Goal: Information Seeking & Learning: Learn about a topic

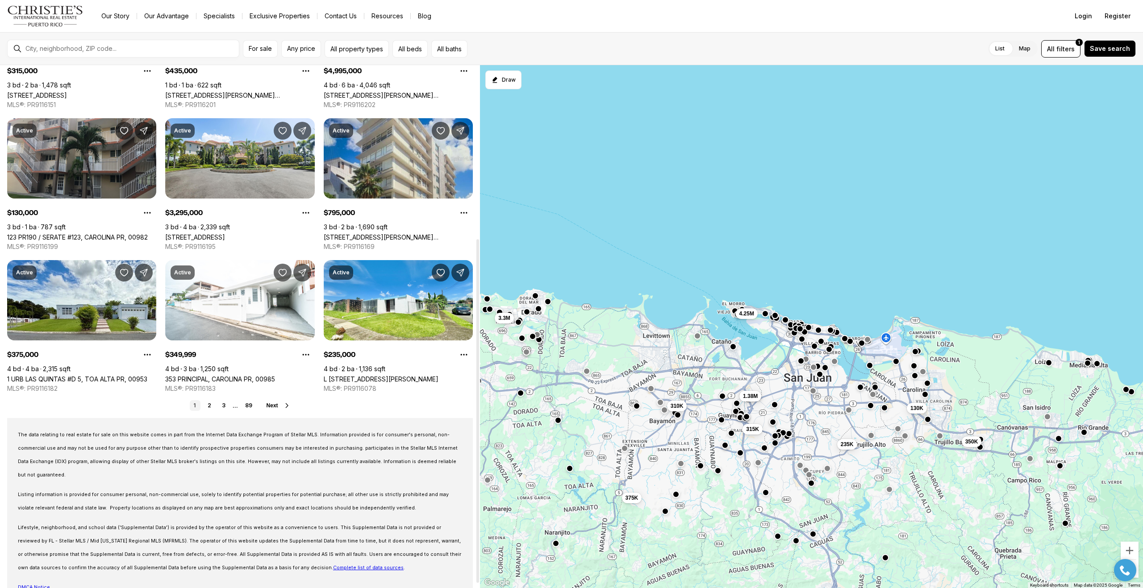
scroll to position [271, 0]
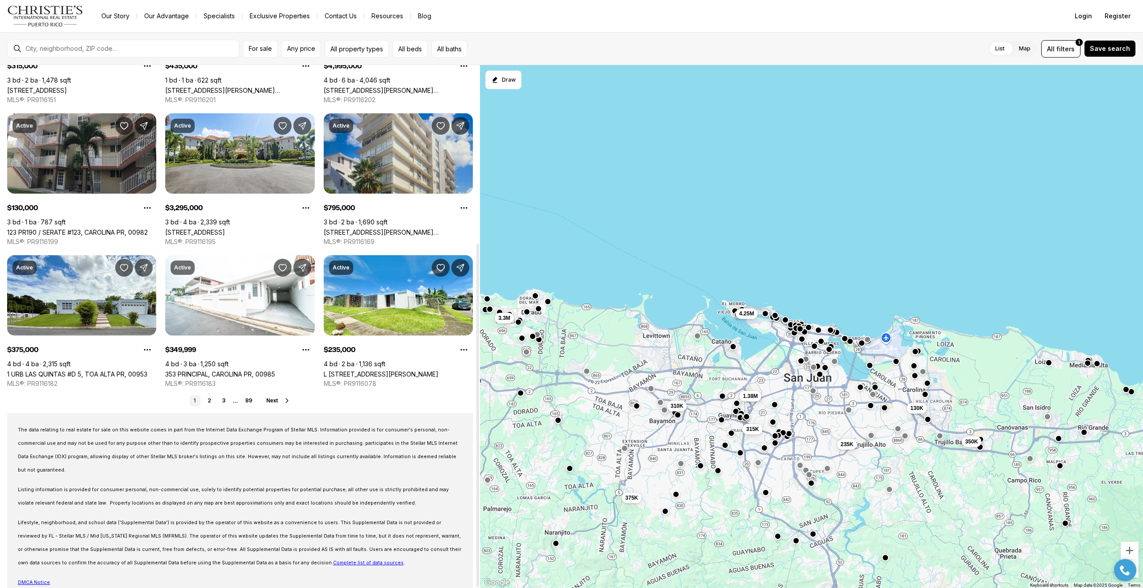
drag, startPoint x: 476, startPoint y: 137, endPoint x: 460, endPoint y: 349, distance: 212.7
click at [476, 349] on div at bounding box center [477, 416] width 3 height 344
click at [211, 401] on link "2" at bounding box center [209, 401] width 11 height 11
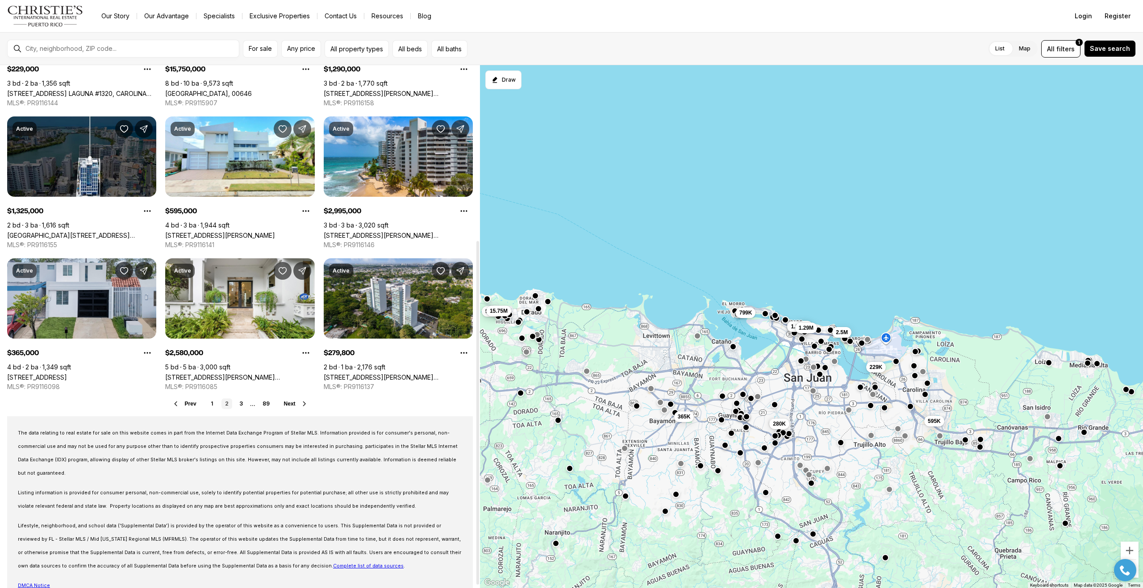
scroll to position [271, 0]
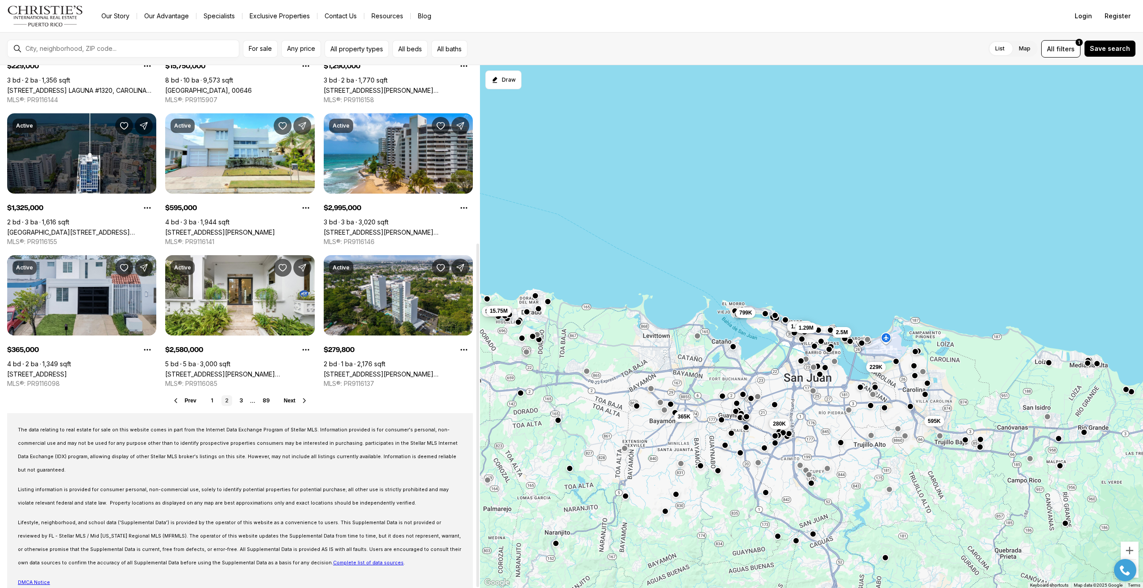
drag, startPoint x: 477, startPoint y: 168, endPoint x: 473, endPoint y: 359, distance: 191.2
click at [476, 359] on div at bounding box center [477, 416] width 3 height 344
click at [241, 401] on link "3" at bounding box center [241, 401] width 11 height 11
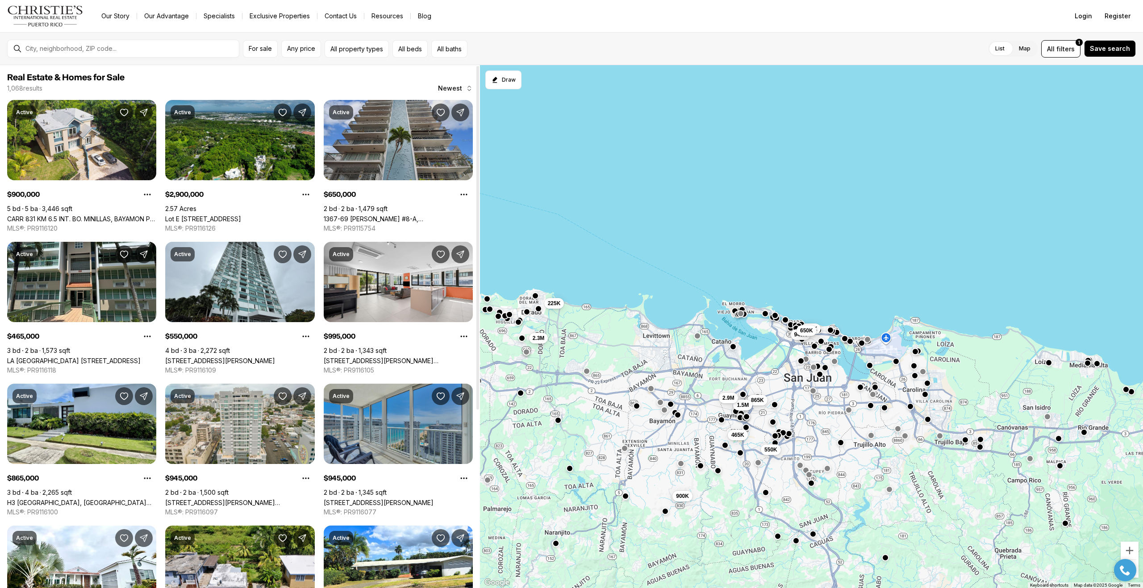
click at [401, 215] on link "1367-69 [PERSON_NAME] #8-A, [GEOGRAPHIC_DATA][PERSON_NAME], 00907" at bounding box center [398, 219] width 149 height 8
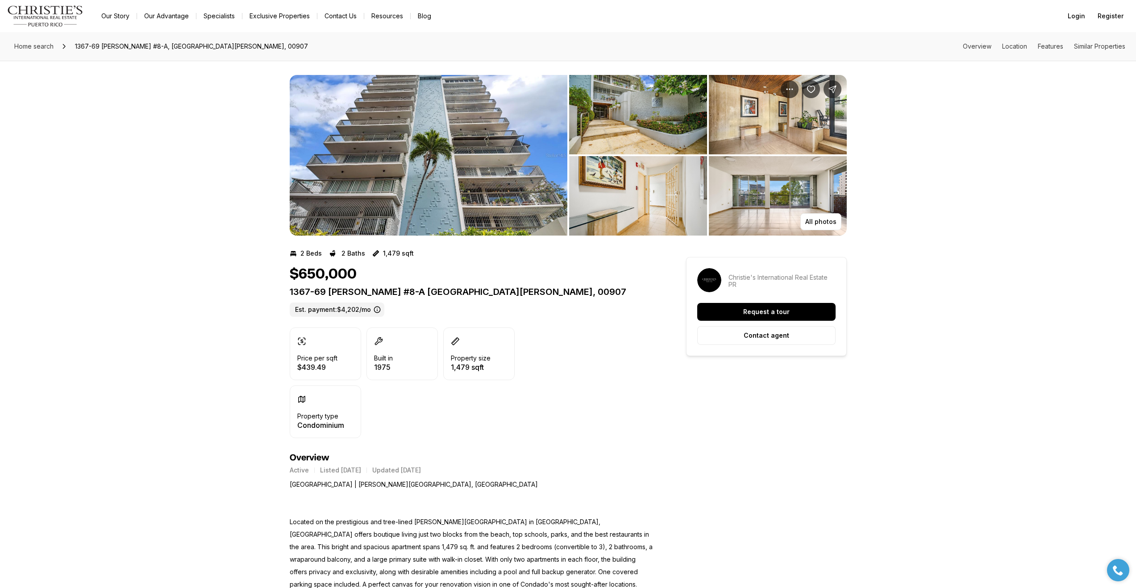
click at [768, 197] on img "View image gallery" at bounding box center [778, 195] width 138 height 79
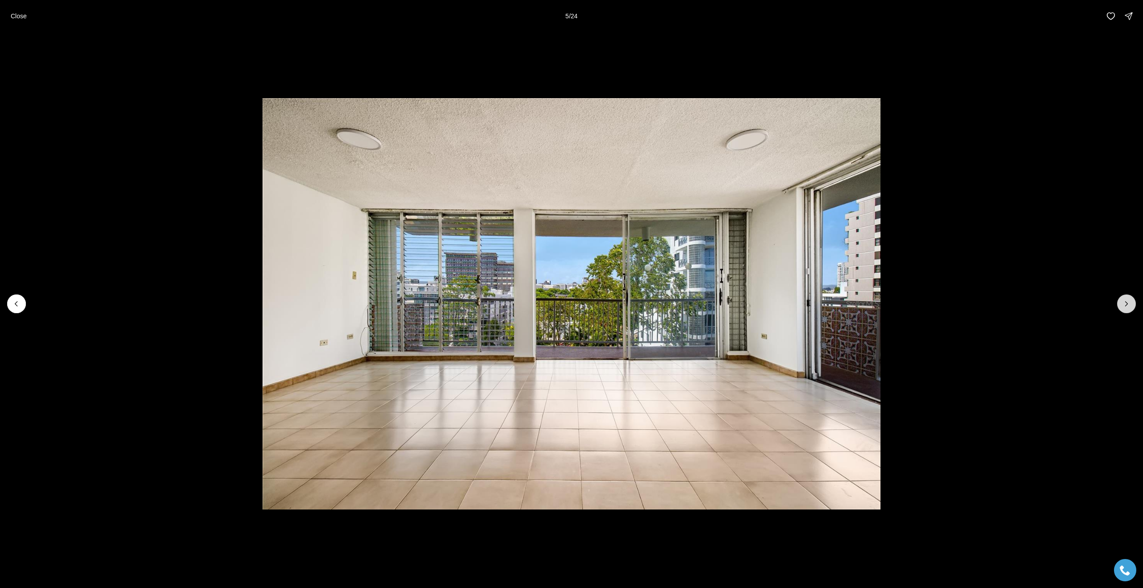
click at [1123, 309] on button "Next slide" at bounding box center [1126, 304] width 19 height 19
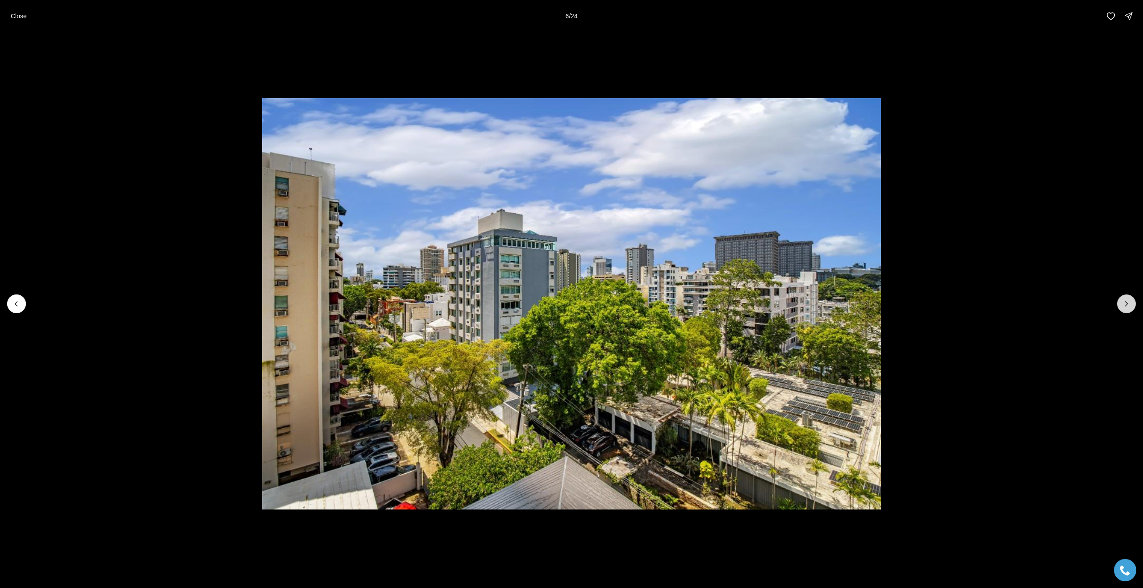
click at [1123, 309] on button "Next slide" at bounding box center [1126, 304] width 19 height 19
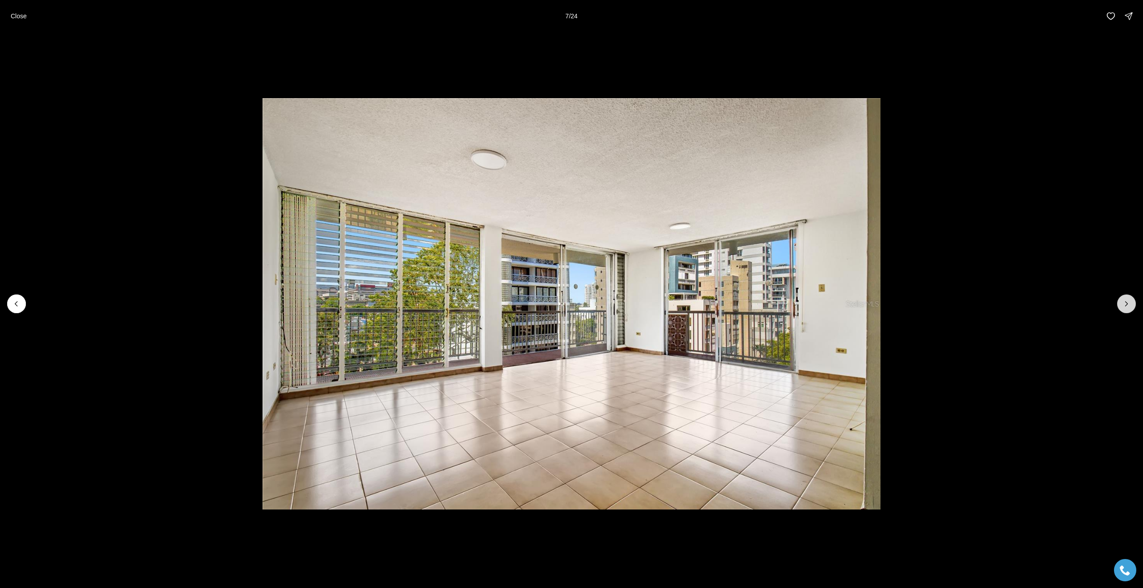
click at [1123, 309] on button "Next slide" at bounding box center [1126, 304] width 19 height 19
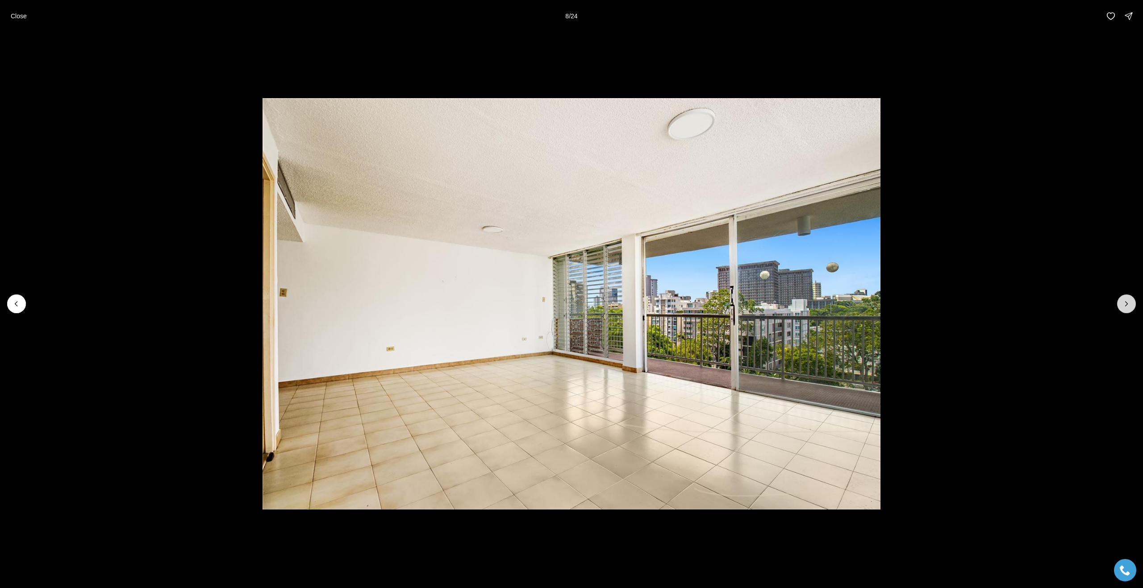
click at [1123, 309] on button "Next slide" at bounding box center [1126, 304] width 19 height 19
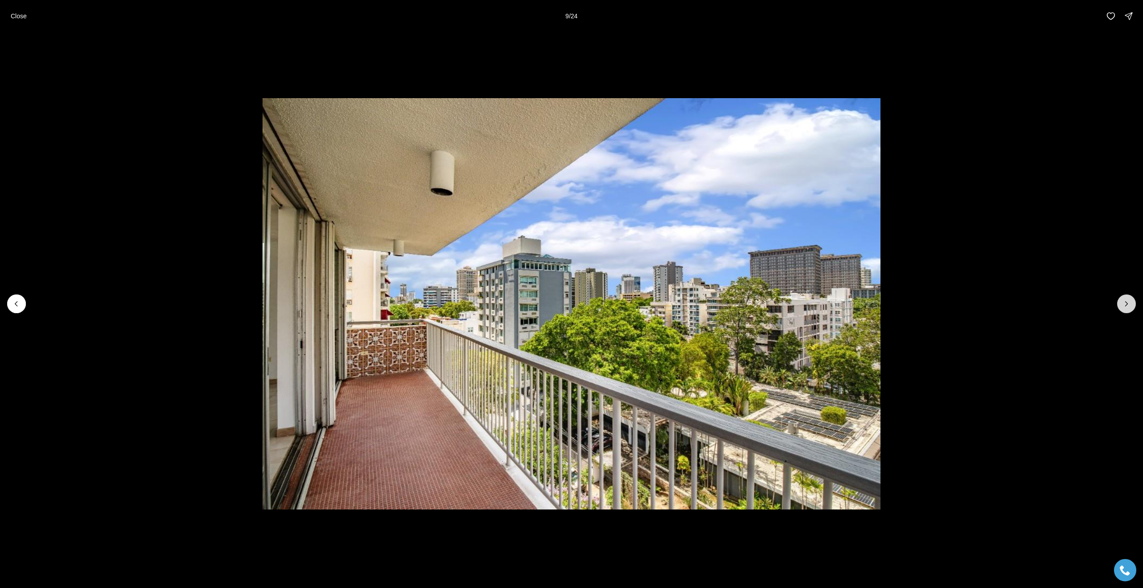
click at [1123, 309] on button "Next slide" at bounding box center [1126, 304] width 19 height 19
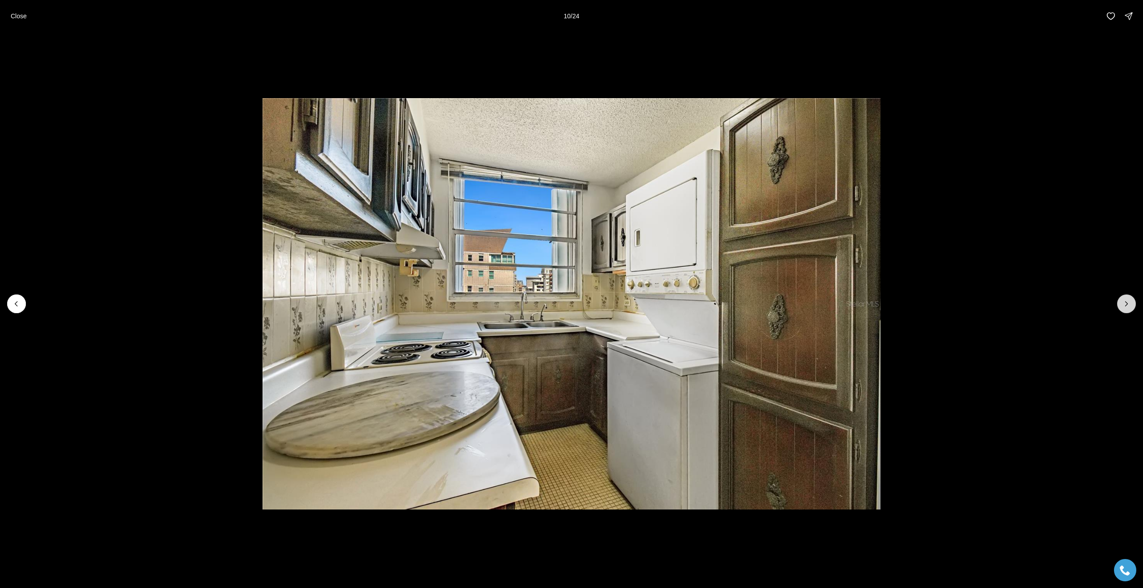
click at [1123, 309] on button "Next slide" at bounding box center [1126, 304] width 19 height 19
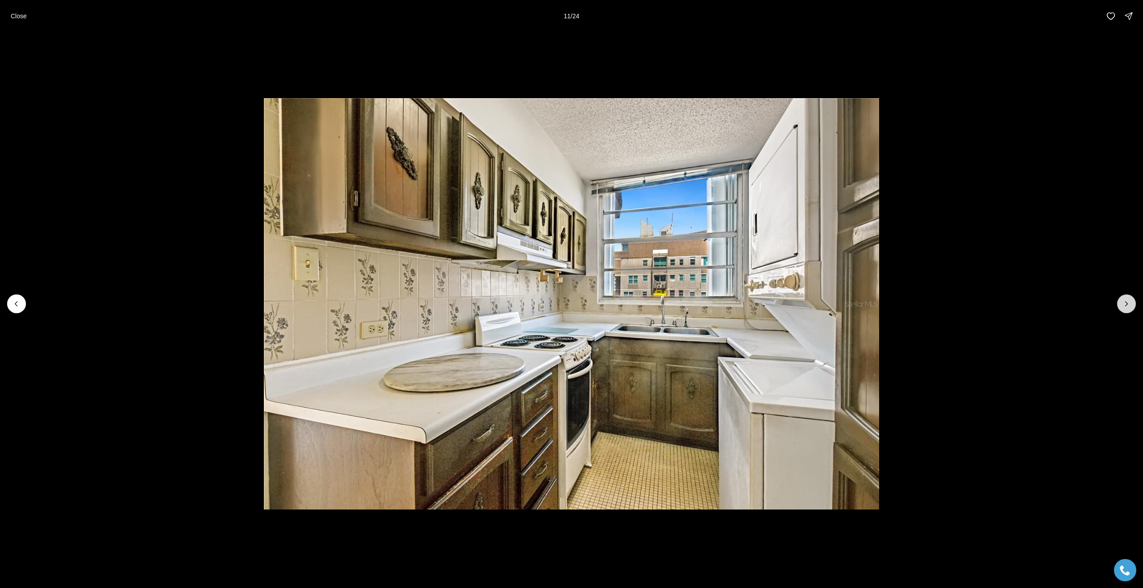
click at [1123, 309] on button "Next slide" at bounding box center [1126, 304] width 19 height 19
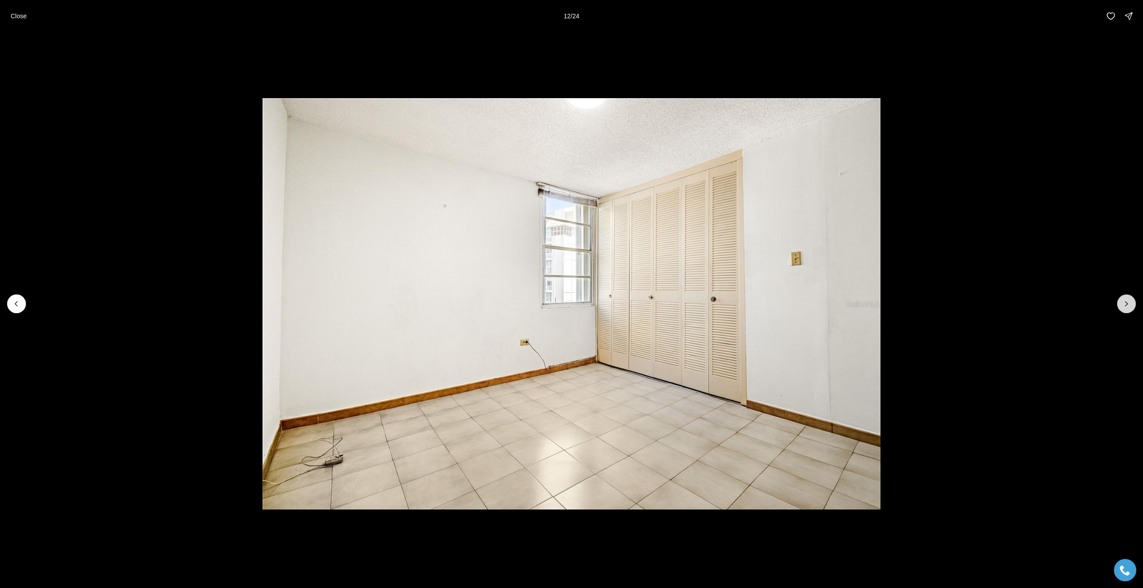
click at [1123, 309] on button "Next slide" at bounding box center [1126, 304] width 19 height 19
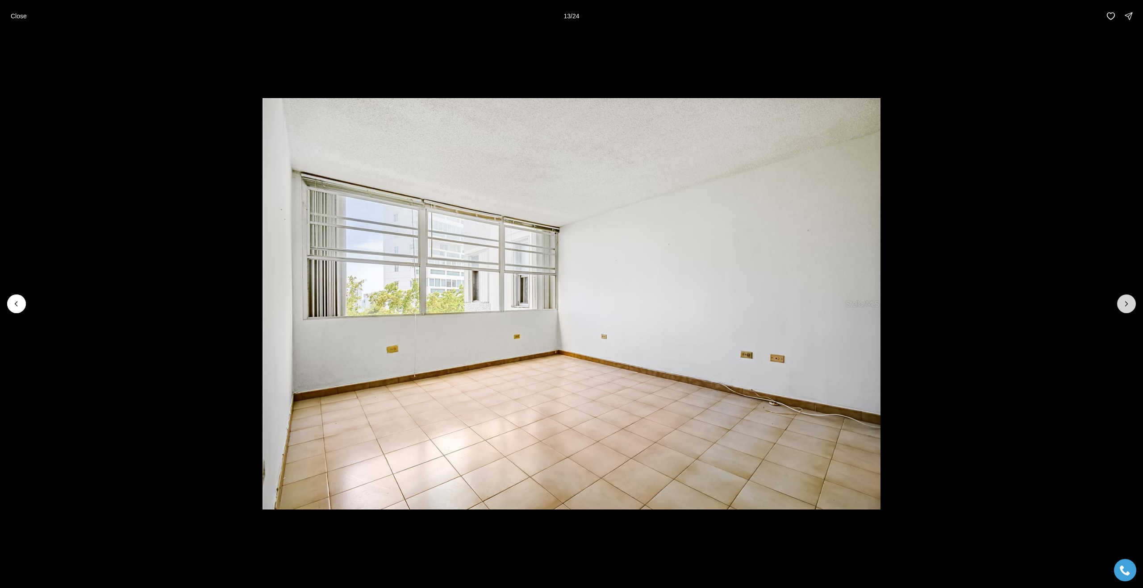
click at [1123, 309] on button "Next slide" at bounding box center [1126, 304] width 19 height 19
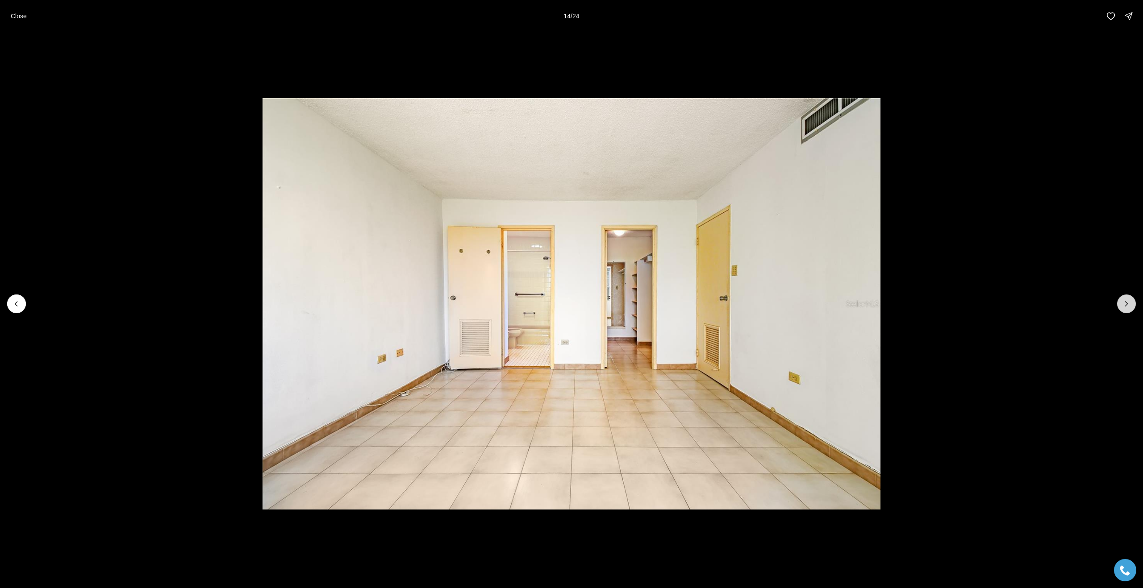
click at [1123, 309] on button "Next slide" at bounding box center [1126, 304] width 19 height 19
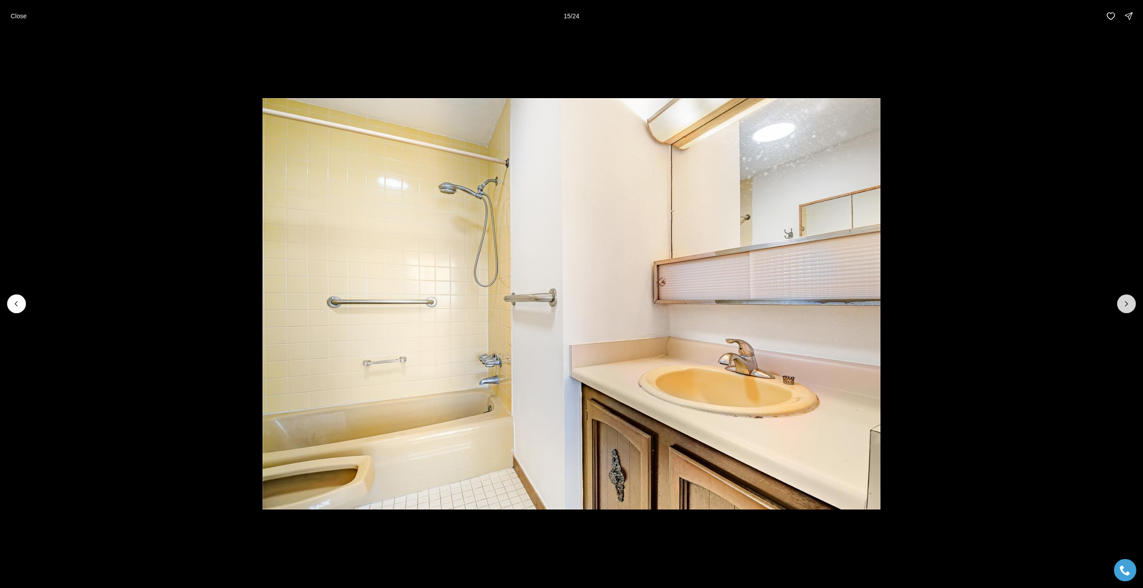
click at [1123, 309] on button "Next slide" at bounding box center [1126, 304] width 19 height 19
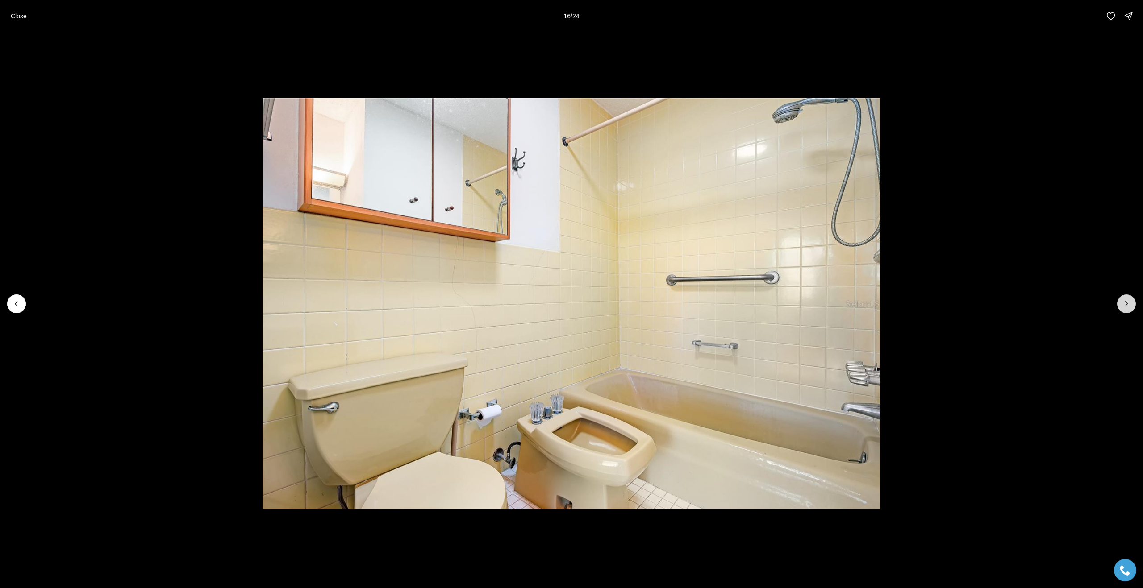
click at [1123, 309] on button "Next slide" at bounding box center [1126, 304] width 19 height 19
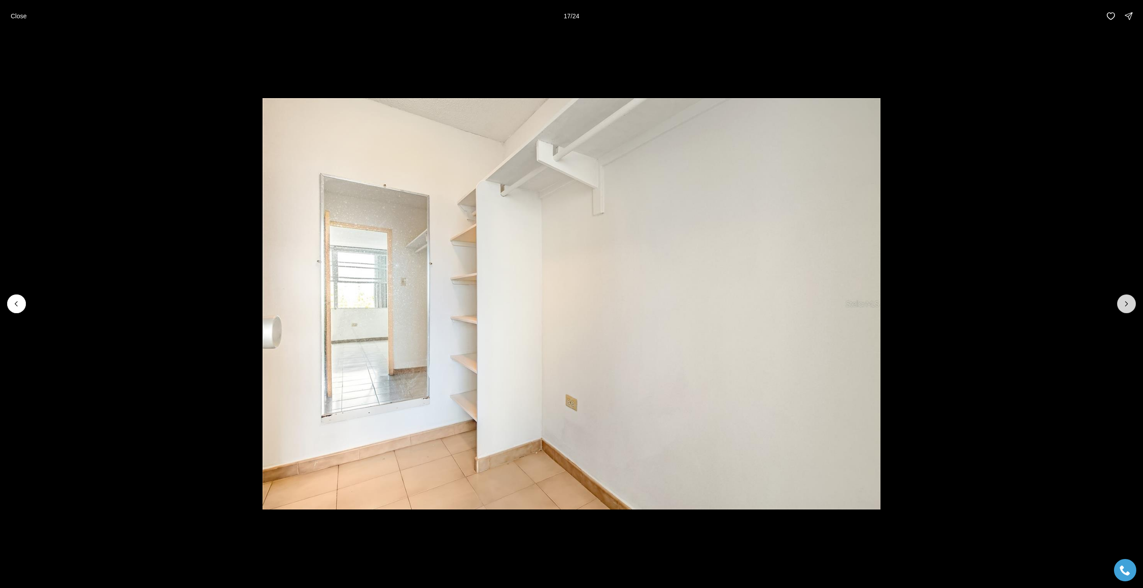
click at [1123, 309] on button "Next slide" at bounding box center [1126, 304] width 19 height 19
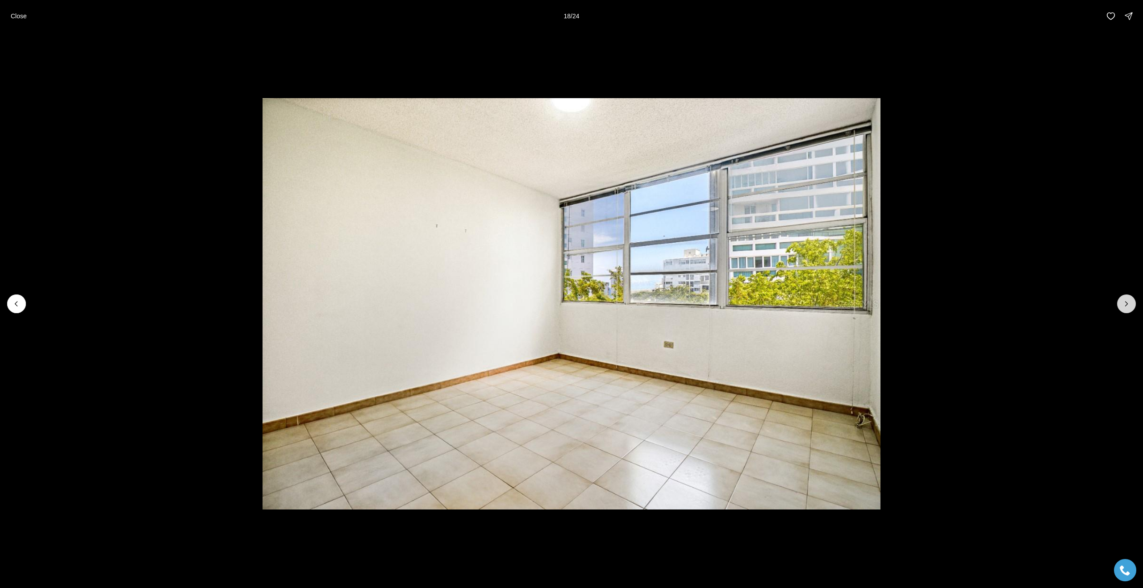
click at [1123, 309] on button "Next slide" at bounding box center [1126, 304] width 19 height 19
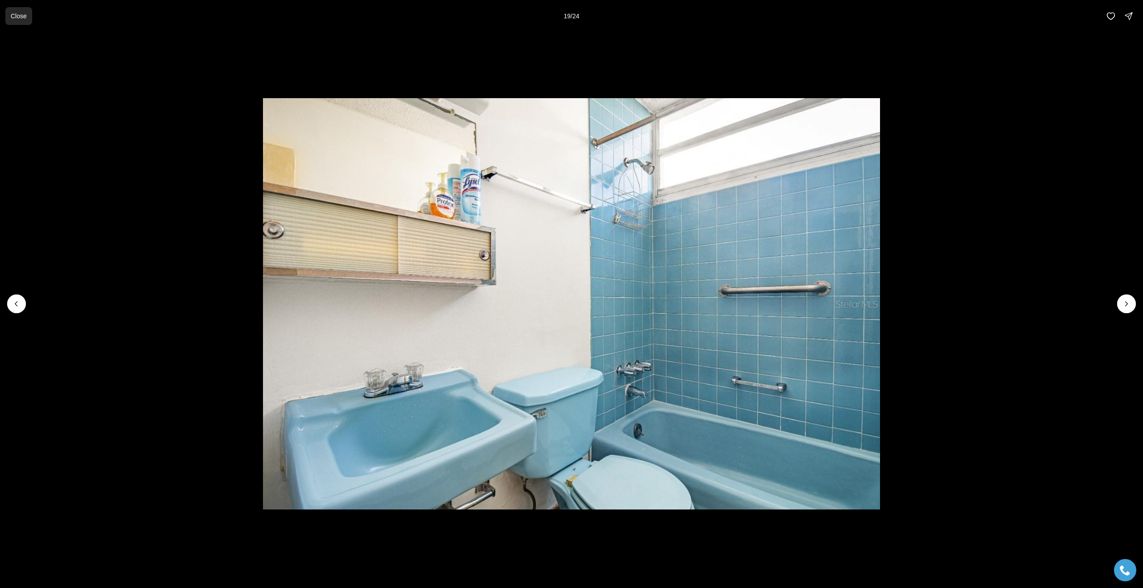
click at [21, 17] on p "Close" at bounding box center [19, 16] width 16 height 7
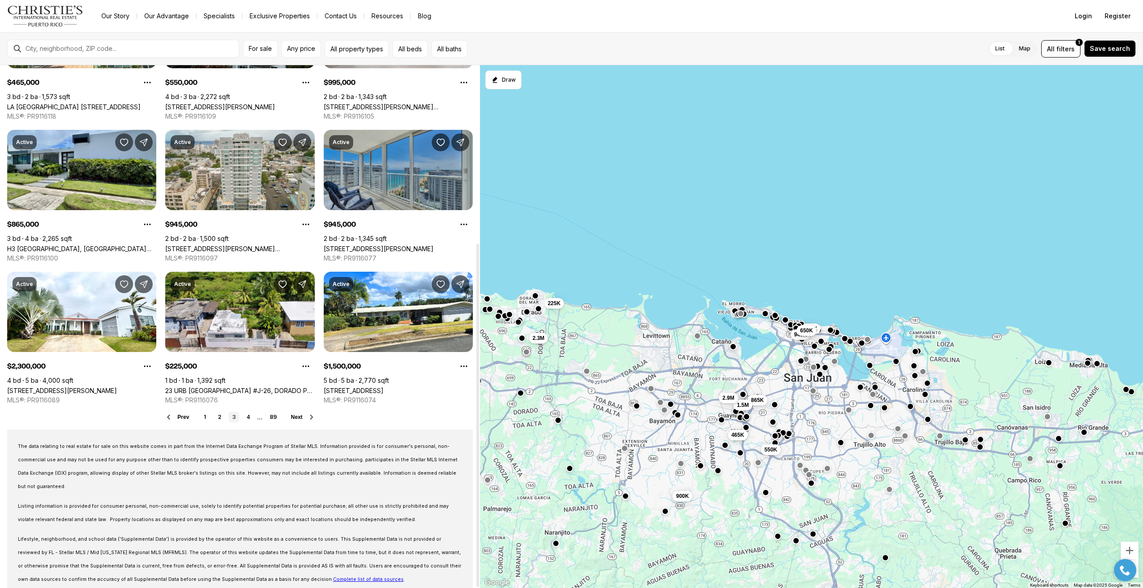
scroll to position [271, 0]
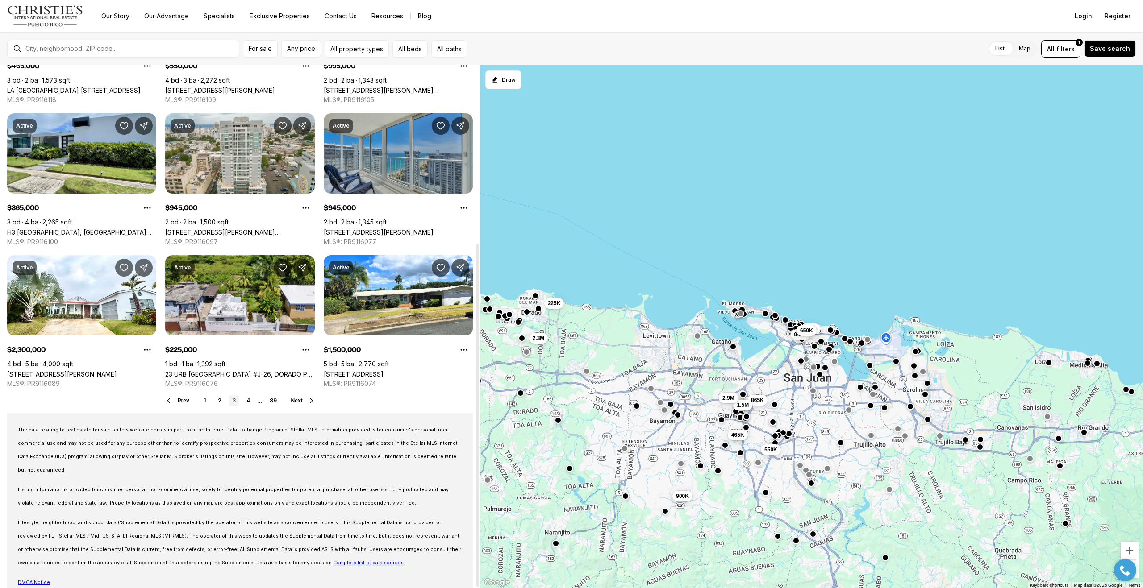
drag, startPoint x: 478, startPoint y: 232, endPoint x: 433, endPoint y: 438, distance: 210.3
click at [476, 438] on div at bounding box center [477, 416] width 3 height 344
click at [250, 398] on link "4" at bounding box center [248, 401] width 11 height 11
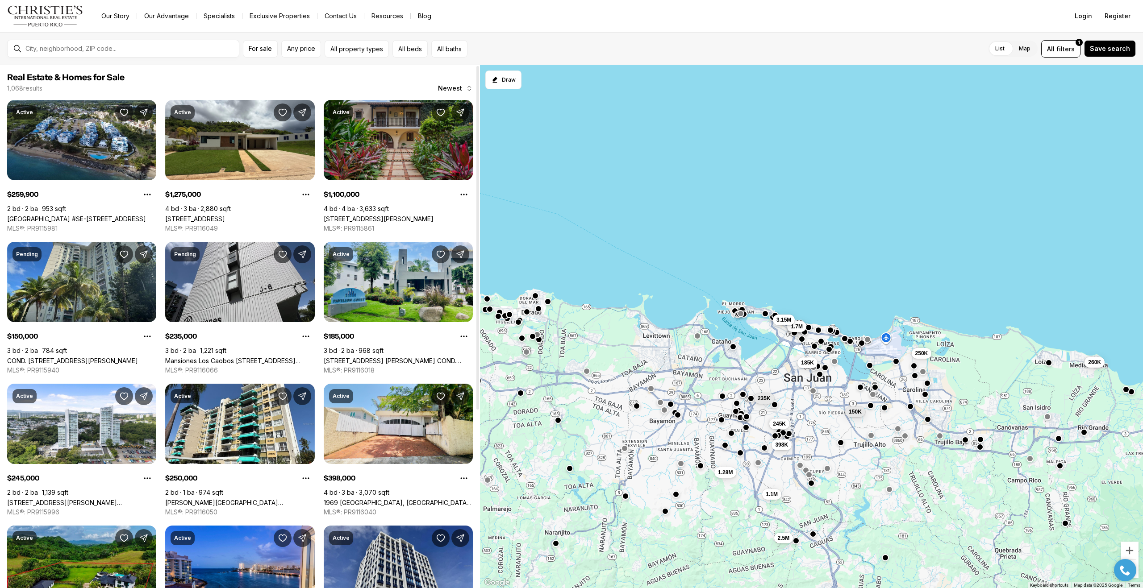
click at [409, 215] on link "40 CAMINO COQUI, BEVERLY HILLS, GUAYNABO PR, 00971" at bounding box center [379, 219] width 110 height 8
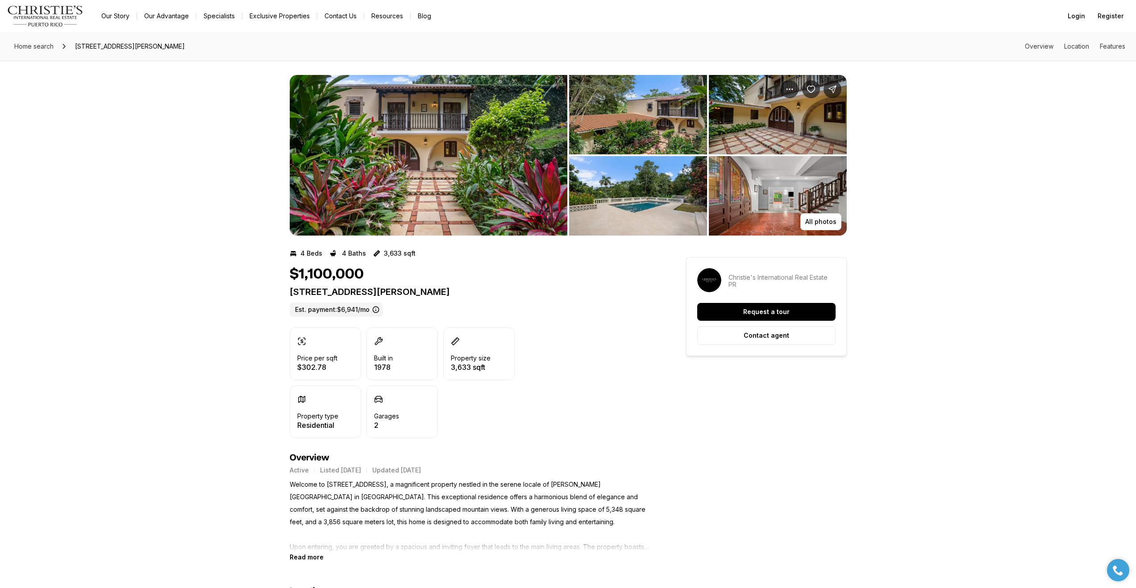
click at [432, 187] on img "View image gallery" at bounding box center [429, 155] width 278 height 161
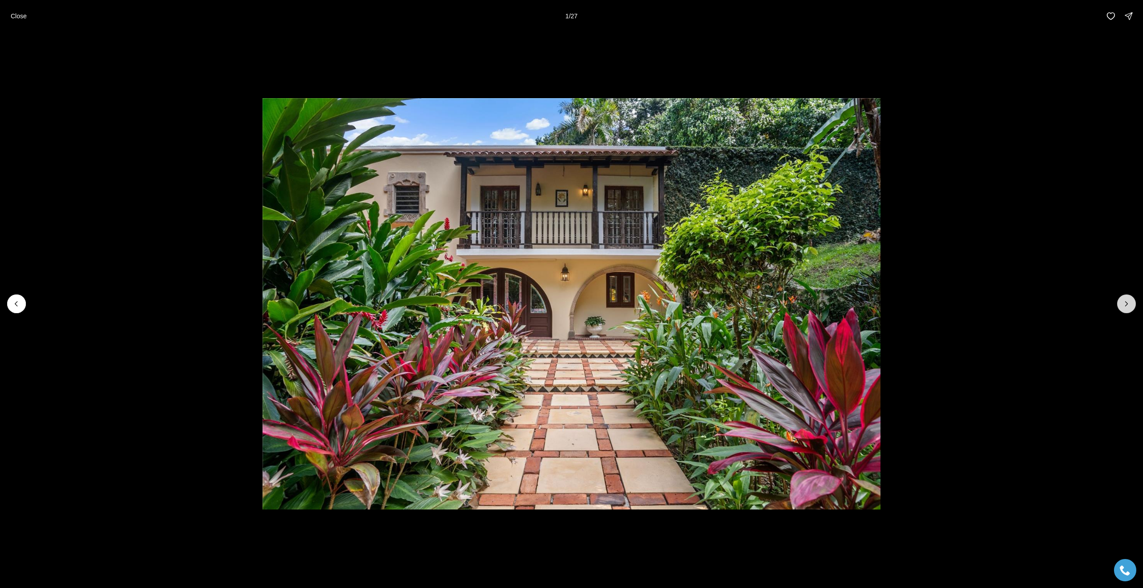
click at [1123, 302] on icon "Next slide" at bounding box center [1126, 304] width 9 height 9
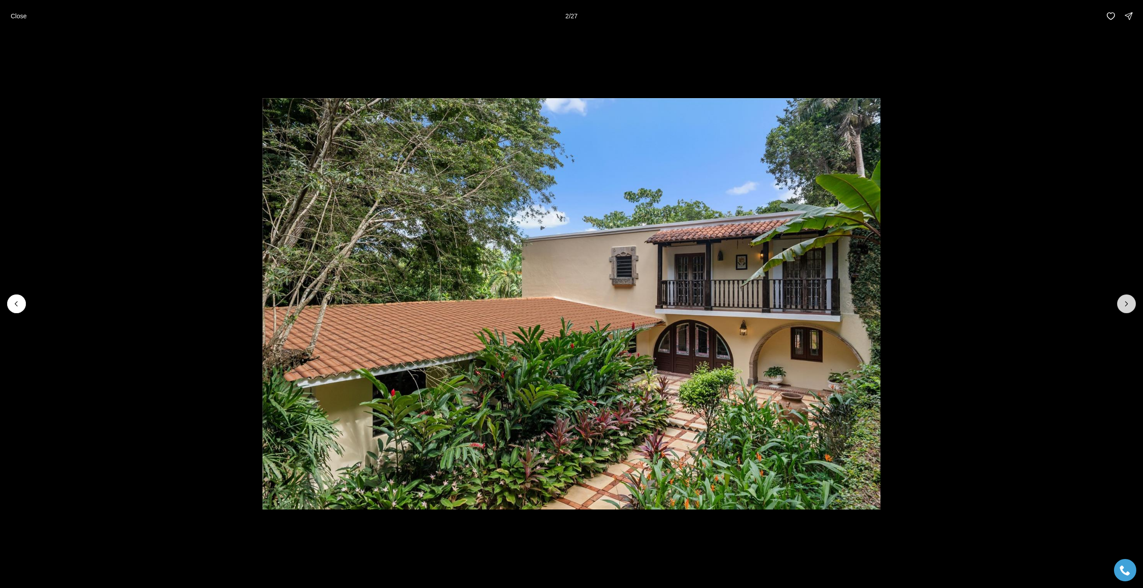
click at [1123, 302] on icon "Next slide" at bounding box center [1126, 304] width 9 height 9
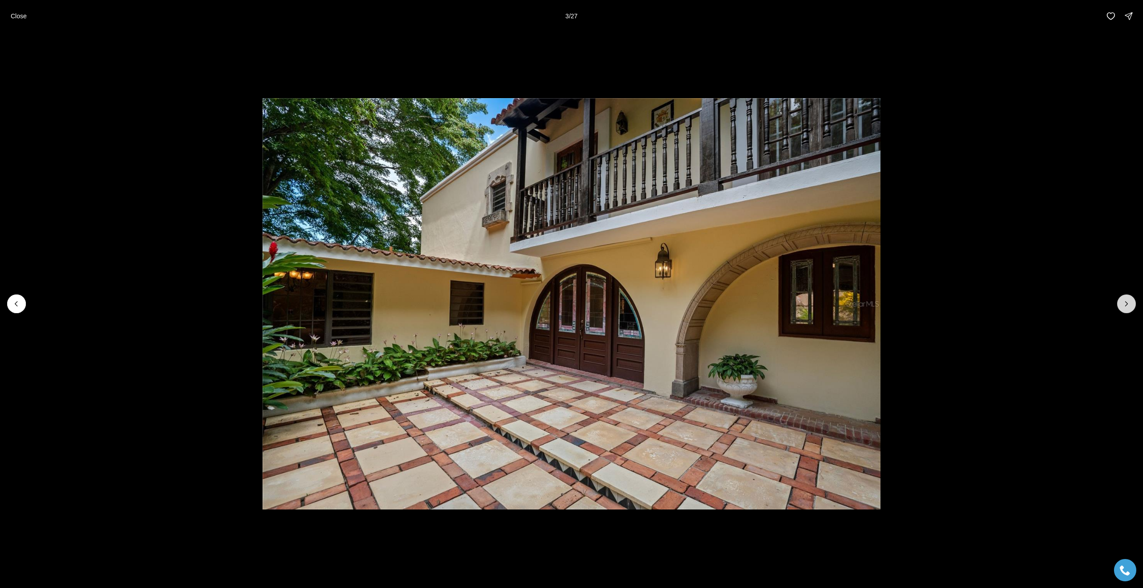
click at [1123, 302] on icon "Next slide" at bounding box center [1126, 304] width 9 height 9
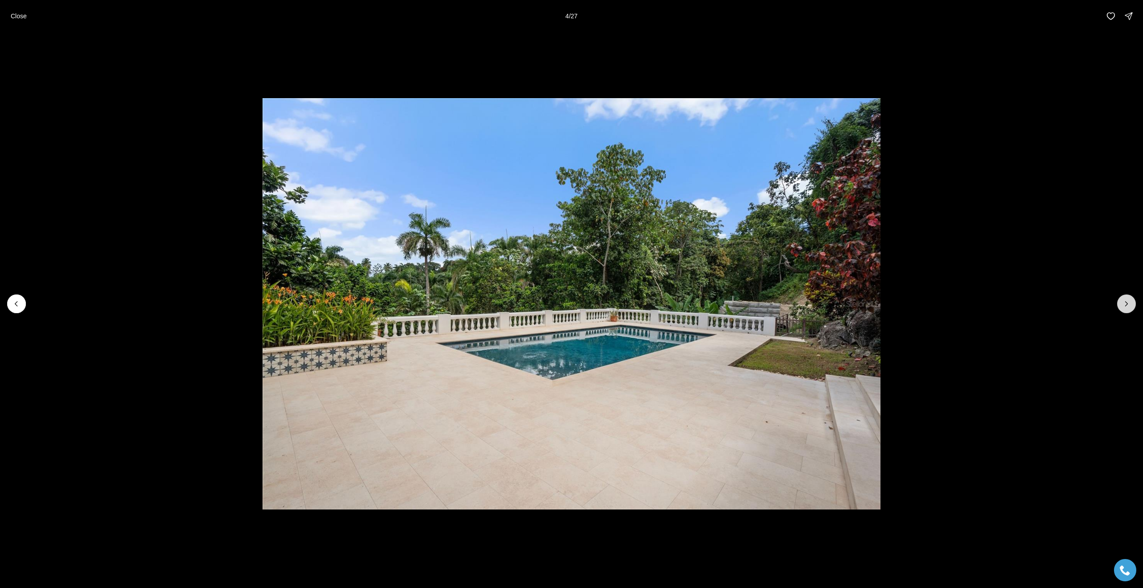
click at [1123, 302] on icon "Next slide" at bounding box center [1126, 304] width 9 height 9
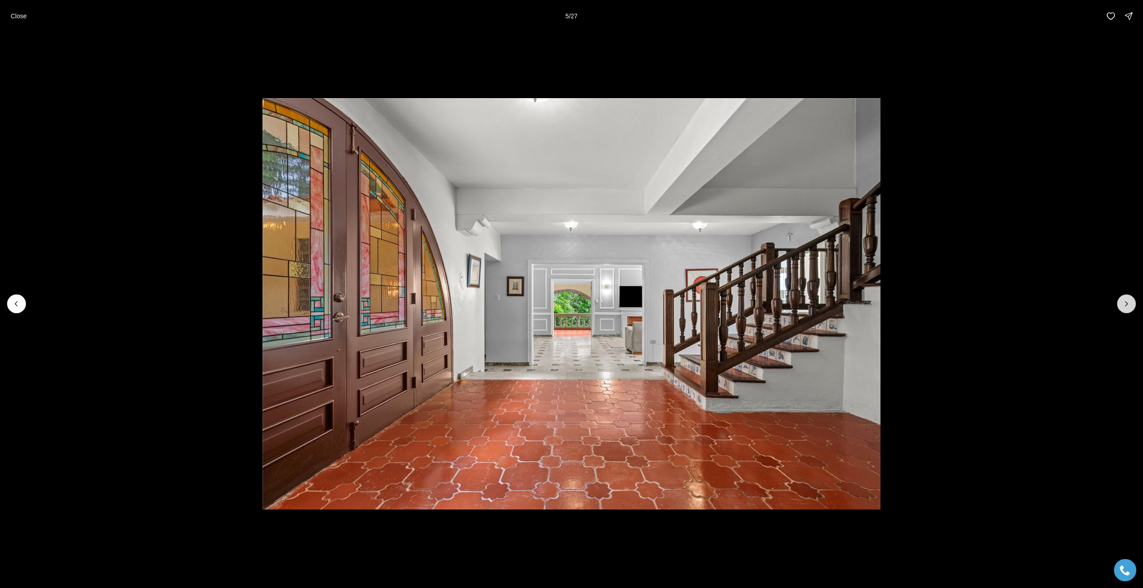
click at [1123, 302] on icon "Next slide" at bounding box center [1126, 304] width 9 height 9
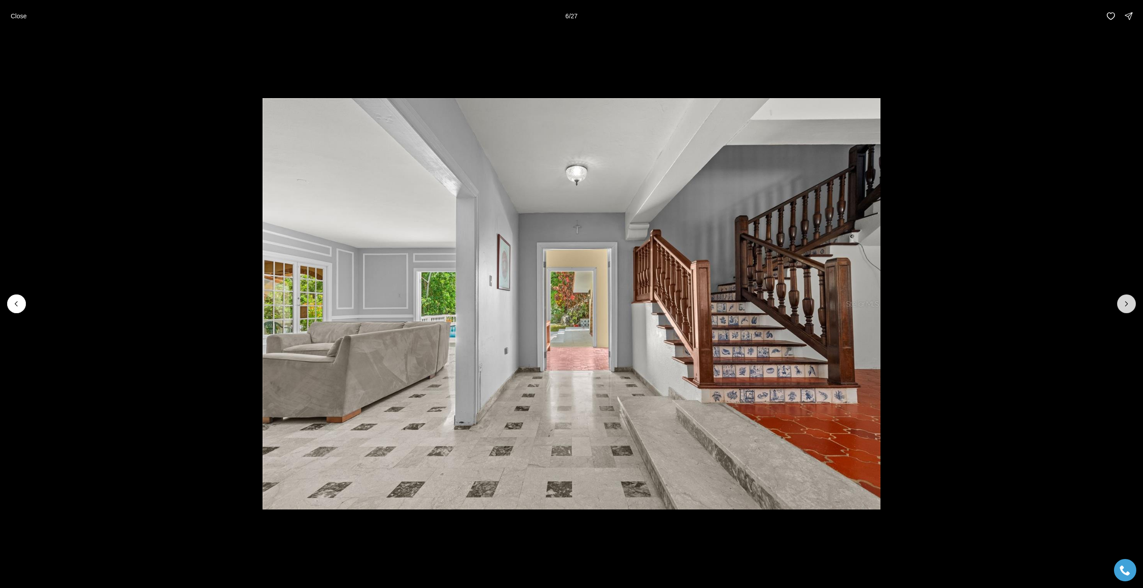
click at [1123, 302] on icon "Next slide" at bounding box center [1126, 304] width 9 height 9
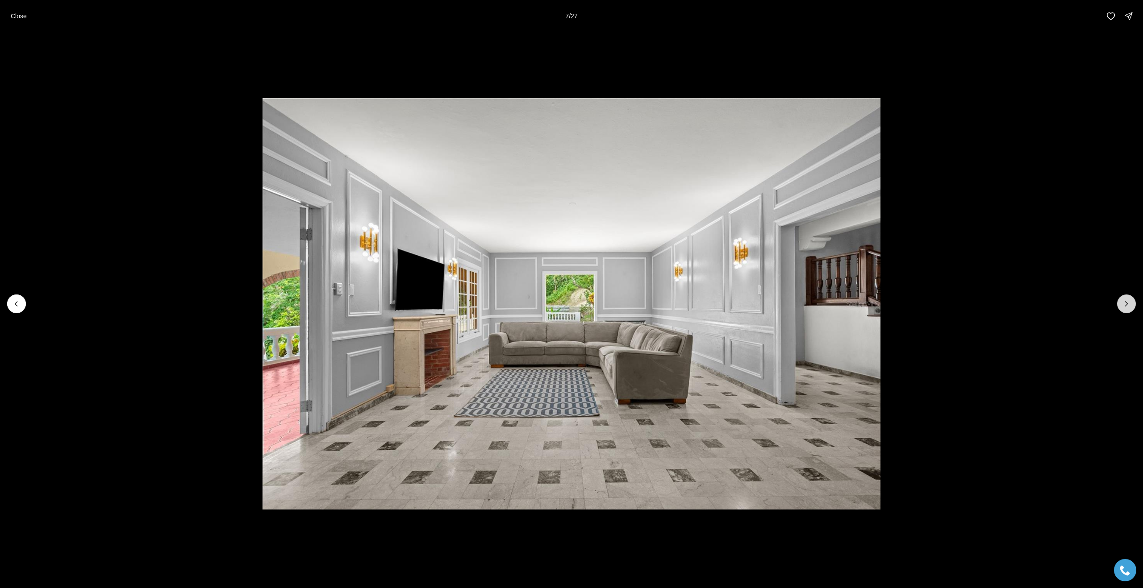
click at [1123, 302] on icon "Next slide" at bounding box center [1126, 304] width 9 height 9
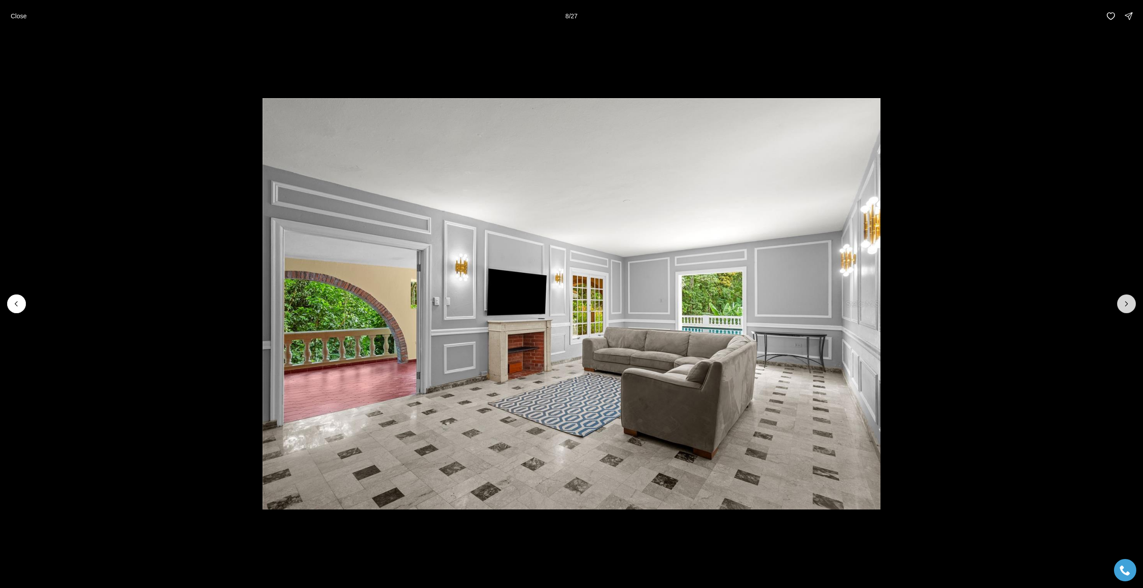
click at [1123, 302] on icon "Next slide" at bounding box center [1126, 304] width 9 height 9
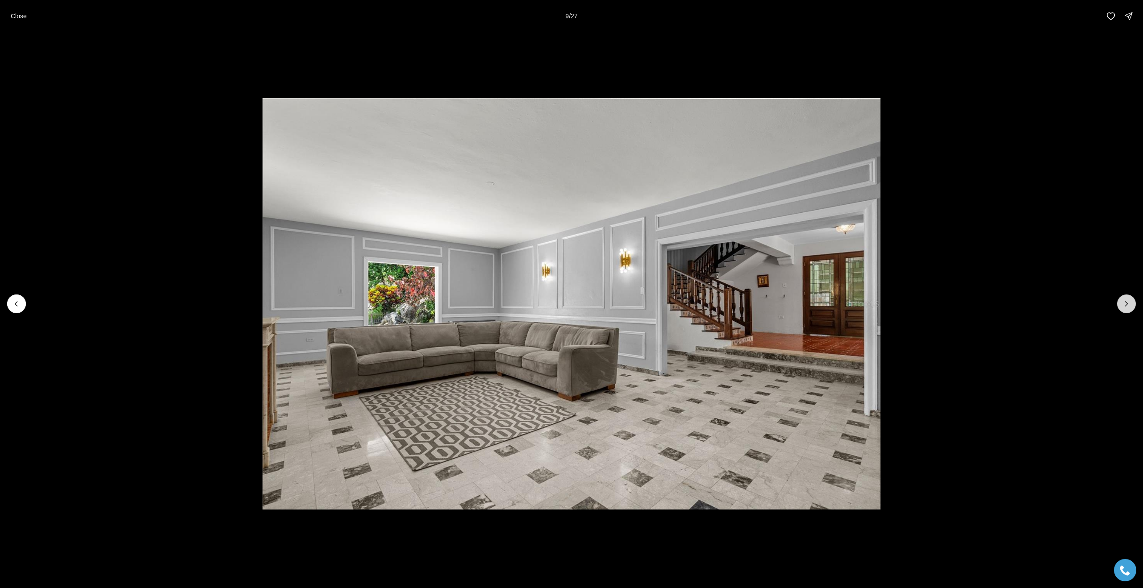
click at [1123, 302] on icon "Next slide" at bounding box center [1126, 304] width 9 height 9
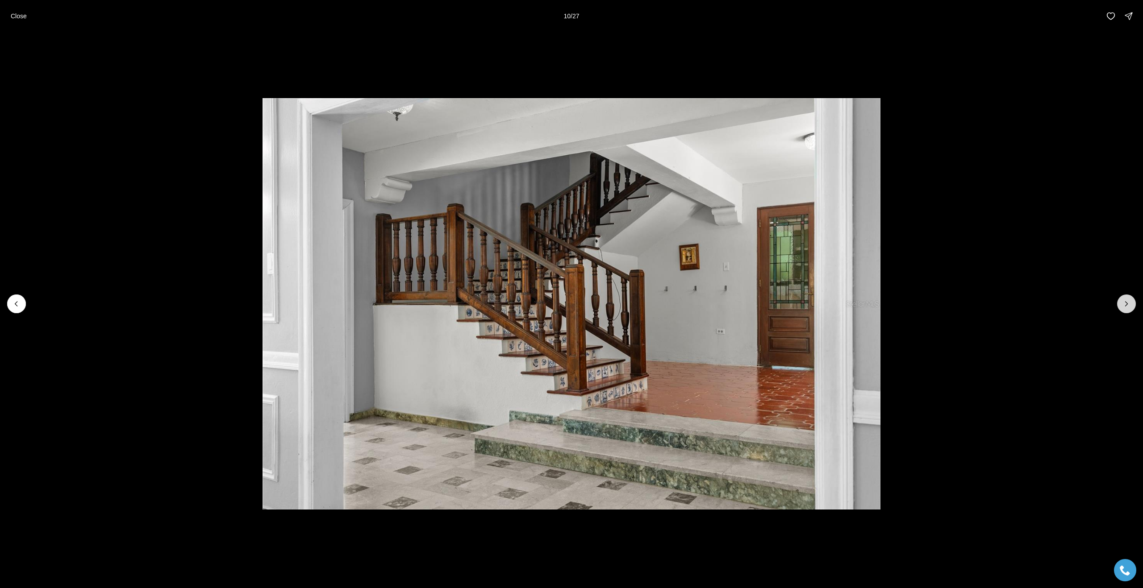
click at [1123, 302] on icon "Next slide" at bounding box center [1126, 304] width 9 height 9
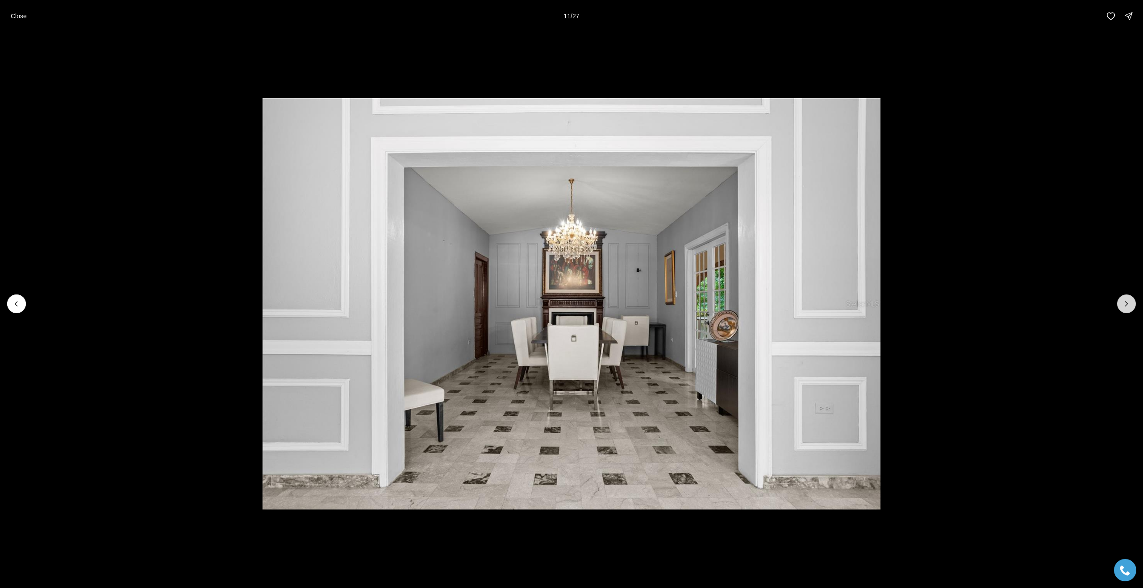
click at [1123, 302] on icon "Next slide" at bounding box center [1126, 304] width 9 height 9
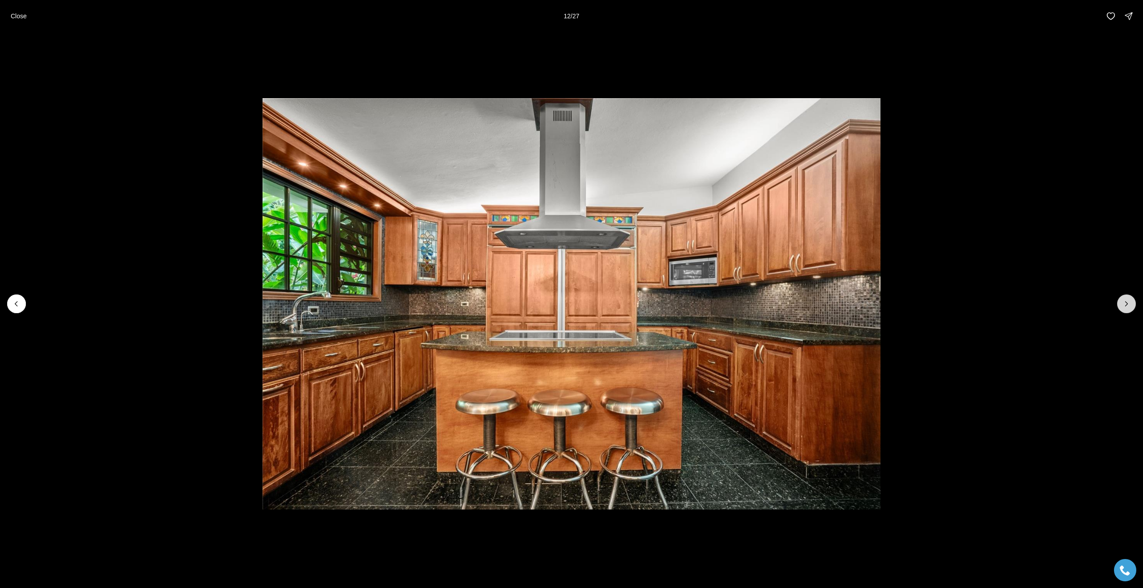
click at [1123, 302] on icon "Next slide" at bounding box center [1126, 304] width 9 height 9
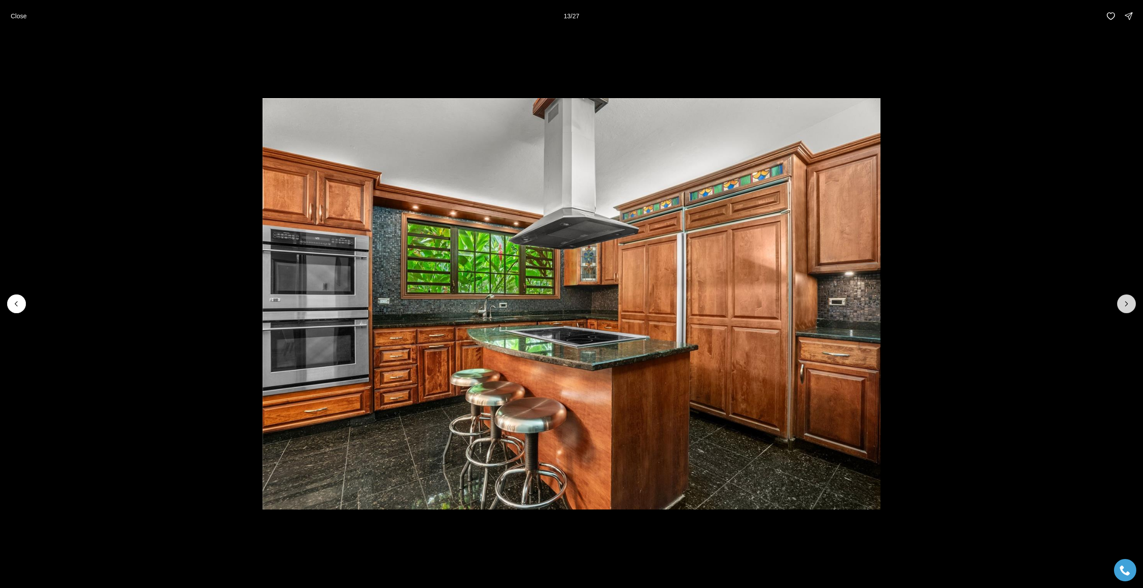
click at [1123, 302] on icon "Next slide" at bounding box center [1126, 304] width 9 height 9
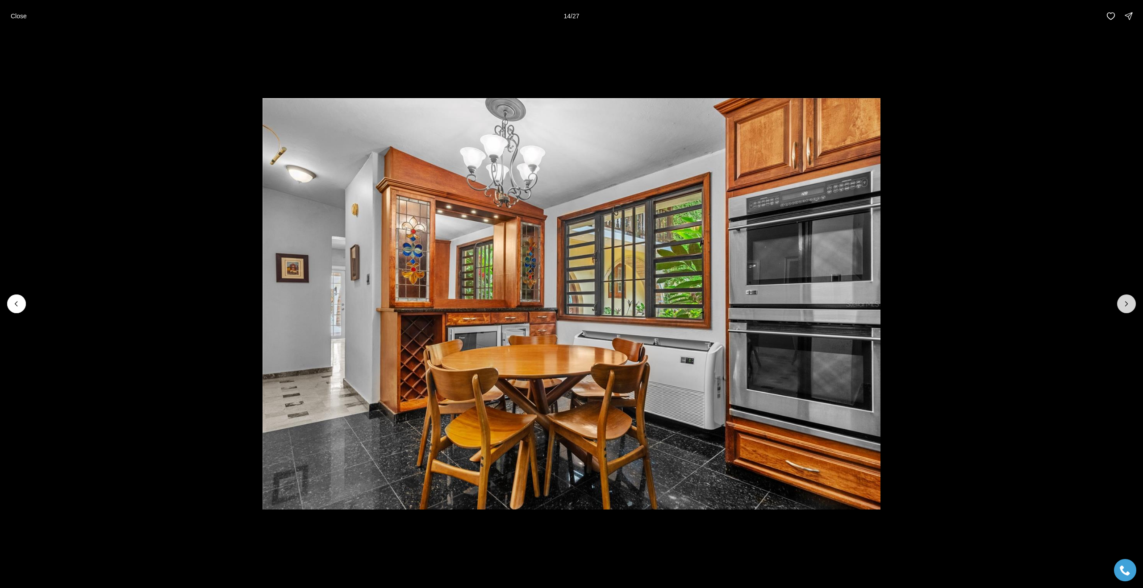
click at [1123, 302] on icon "Next slide" at bounding box center [1126, 304] width 9 height 9
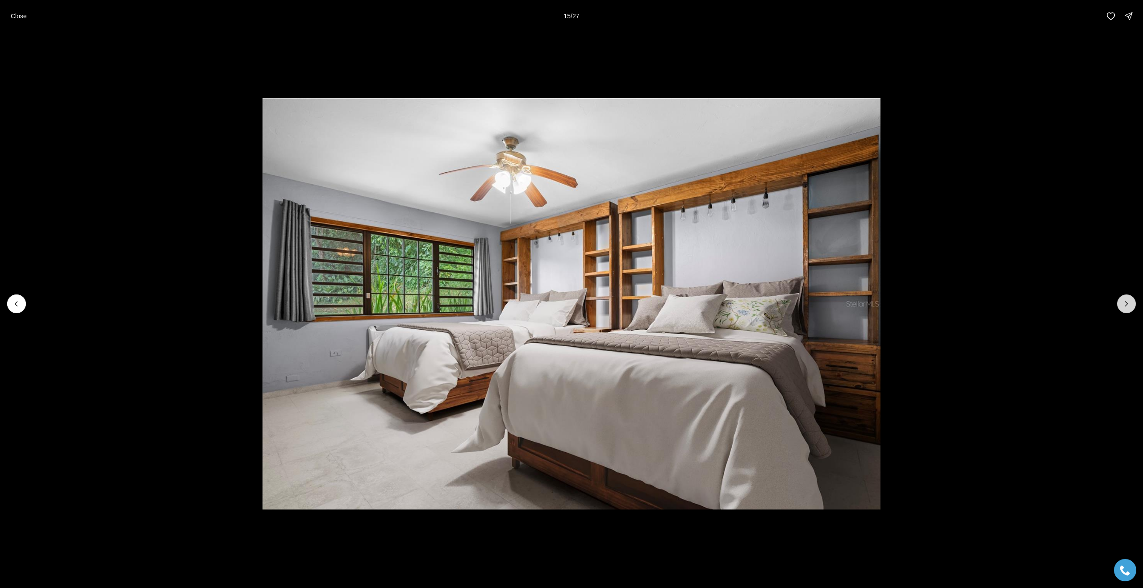
click at [1123, 302] on icon "Next slide" at bounding box center [1126, 304] width 9 height 9
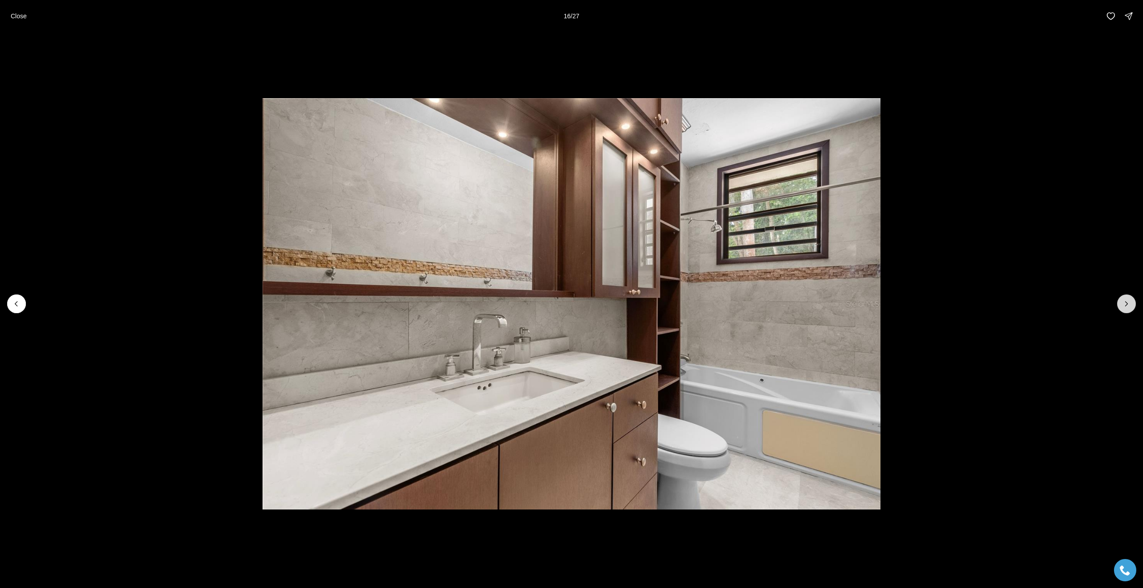
click at [1123, 302] on icon "Next slide" at bounding box center [1126, 304] width 9 height 9
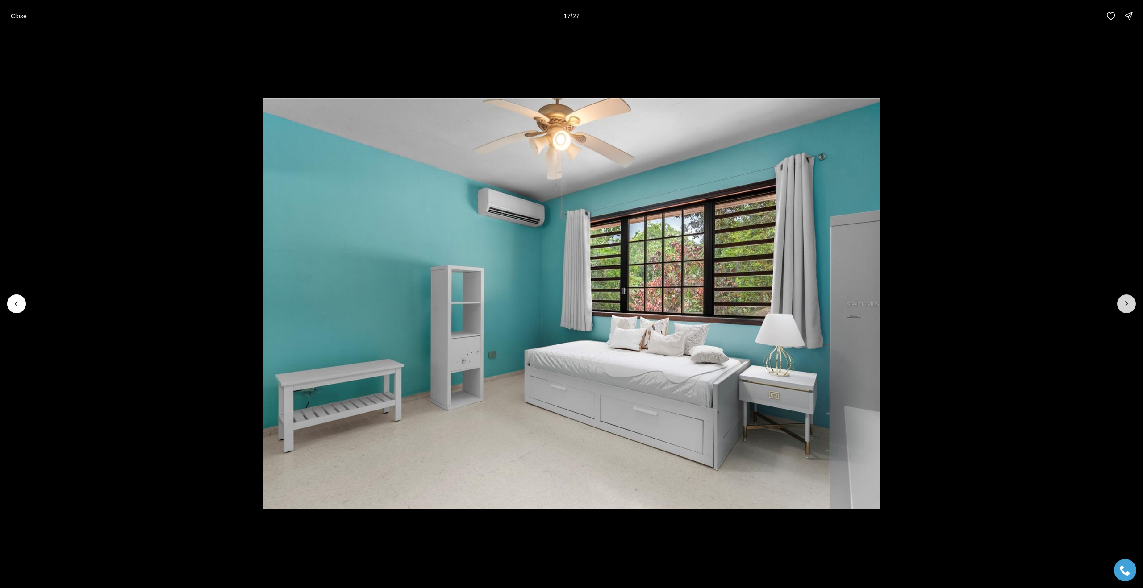
click at [1123, 302] on icon "Next slide" at bounding box center [1126, 304] width 9 height 9
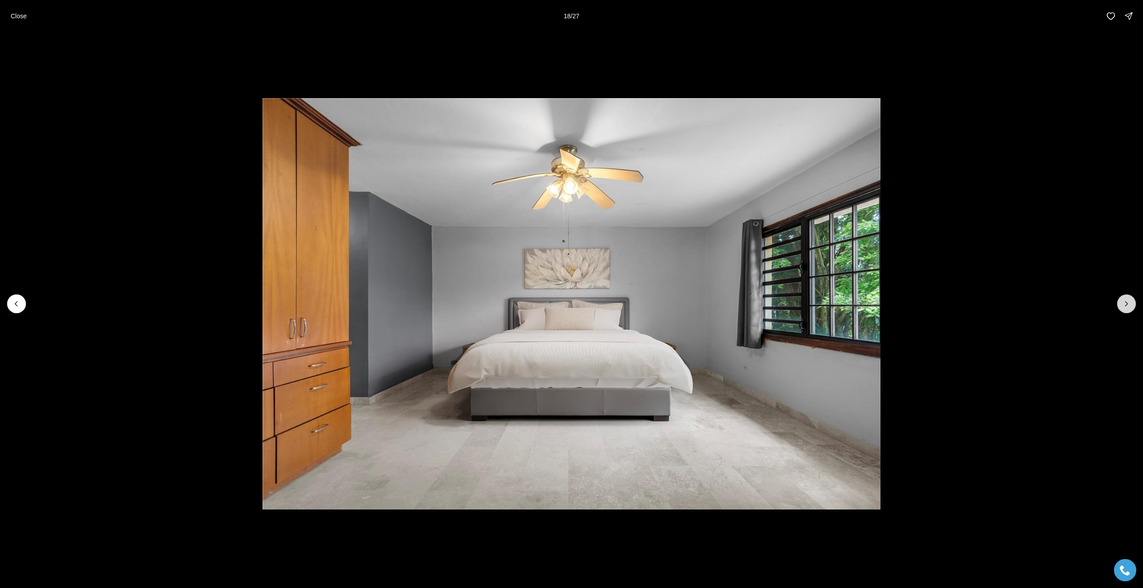
click at [1123, 302] on icon "Next slide" at bounding box center [1126, 304] width 9 height 9
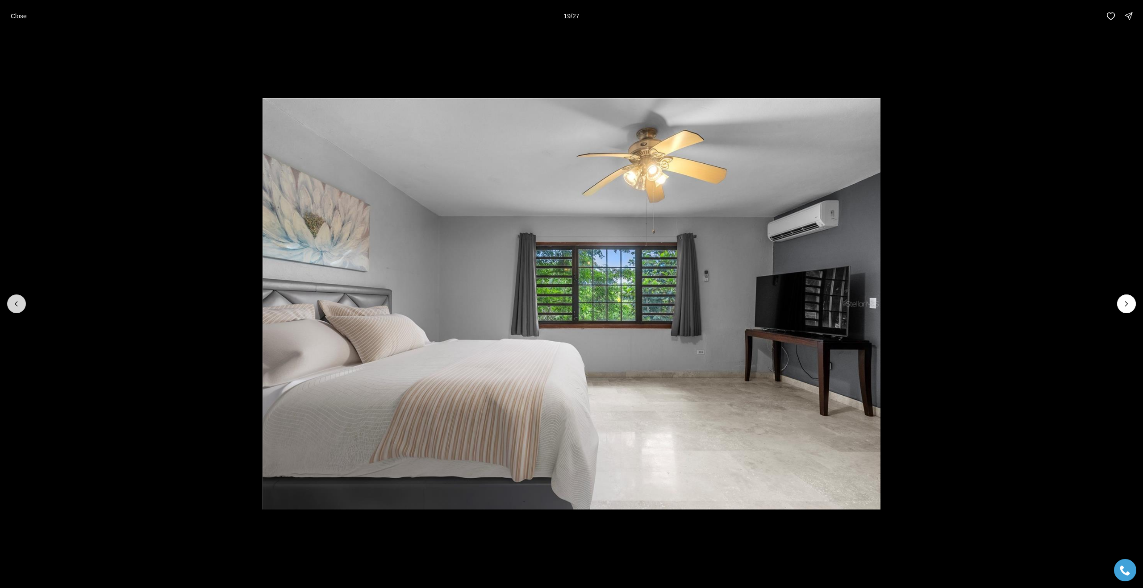
click at [15, 301] on icon "Previous slide" at bounding box center [16, 304] width 9 height 9
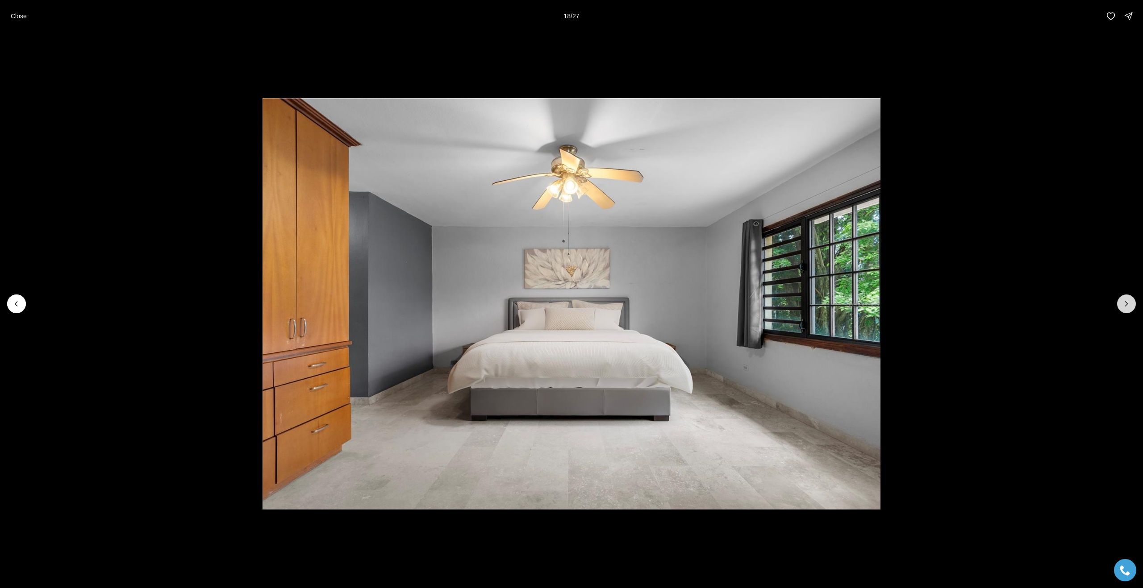
click at [1124, 309] on button "Next slide" at bounding box center [1126, 304] width 19 height 19
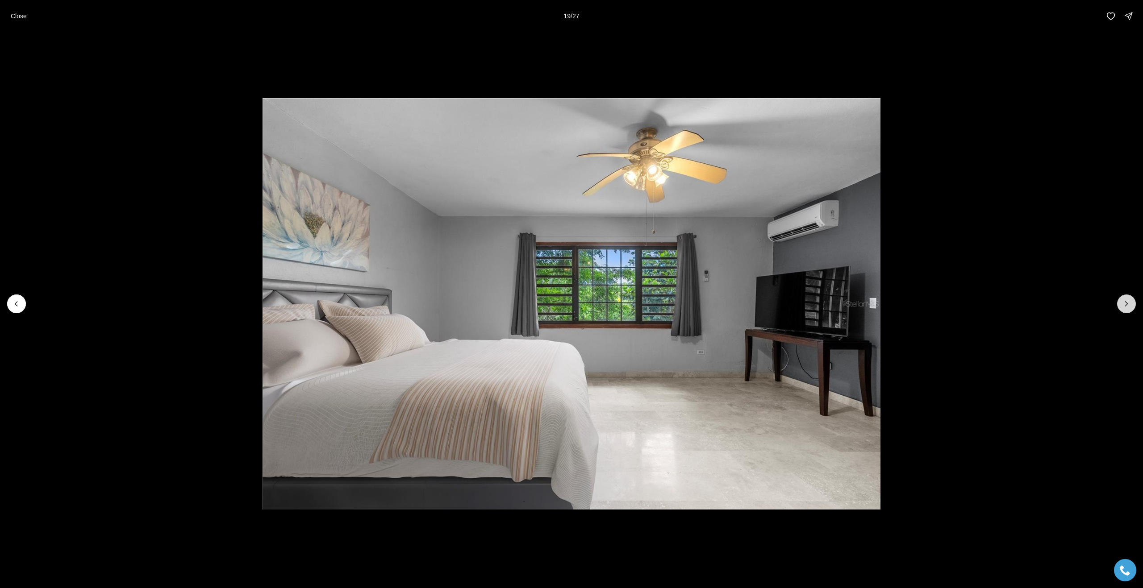
click at [1124, 309] on button "Next slide" at bounding box center [1126, 304] width 19 height 19
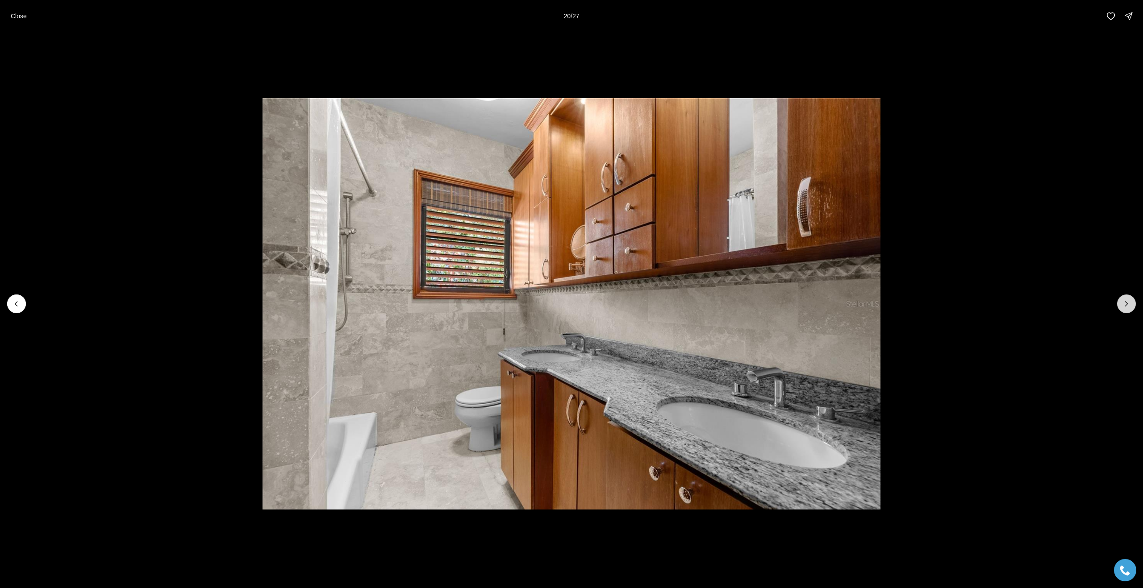
click at [1124, 309] on button "Next slide" at bounding box center [1126, 304] width 19 height 19
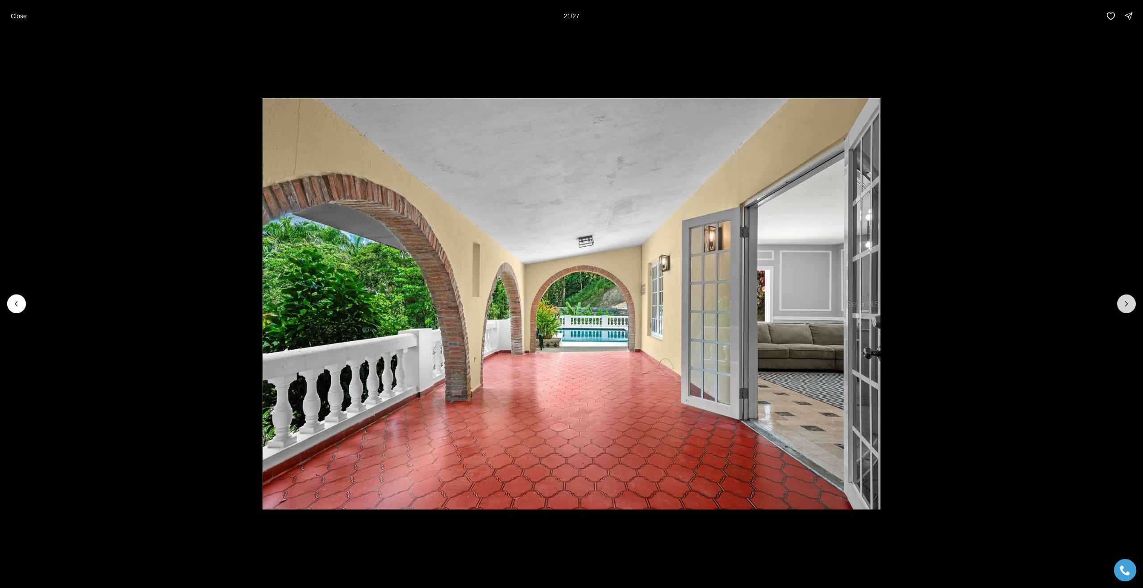
click at [1124, 309] on button "Next slide" at bounding box center [1126, 304] width 19 height 19
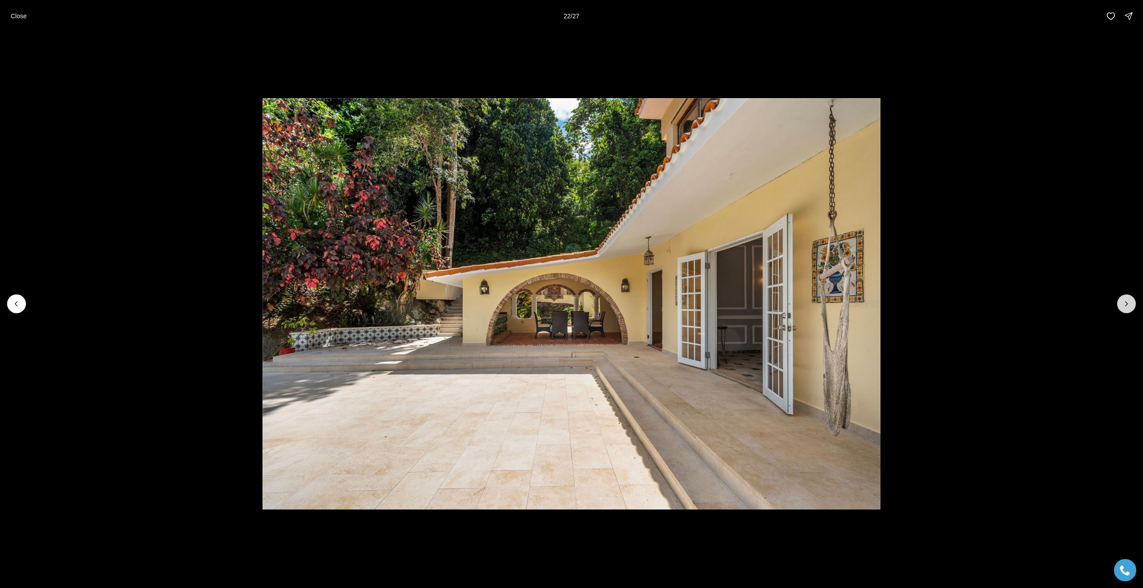
click at [1124, 309] on button "Next slide" at bounding box center [1126, 304] width 19 height 19
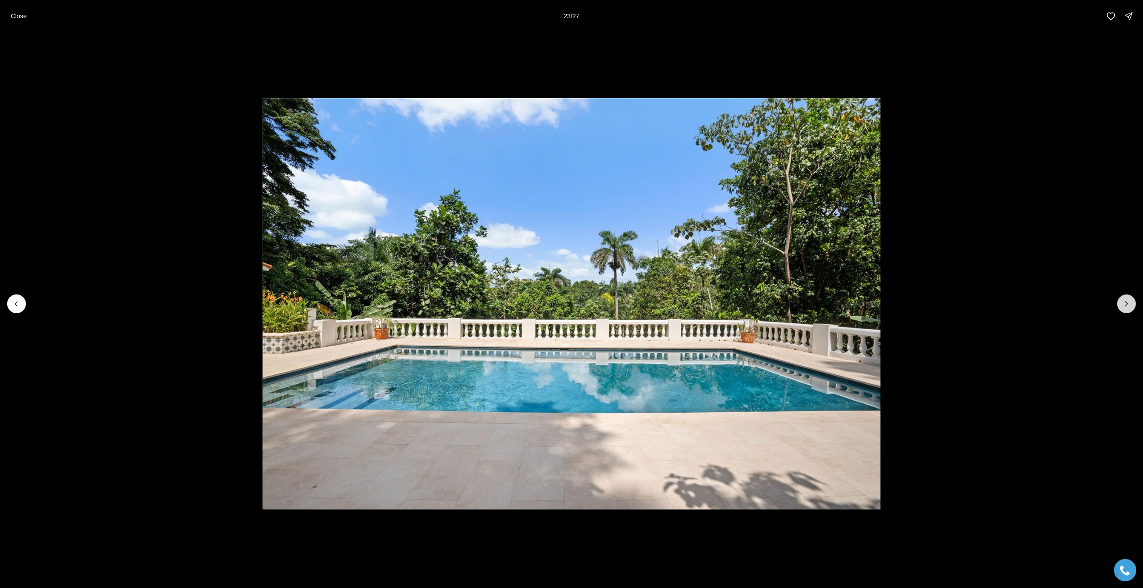
click at [1124, 309] on button "Next slide" at bounding box center [1126, 304] width 19 height 19
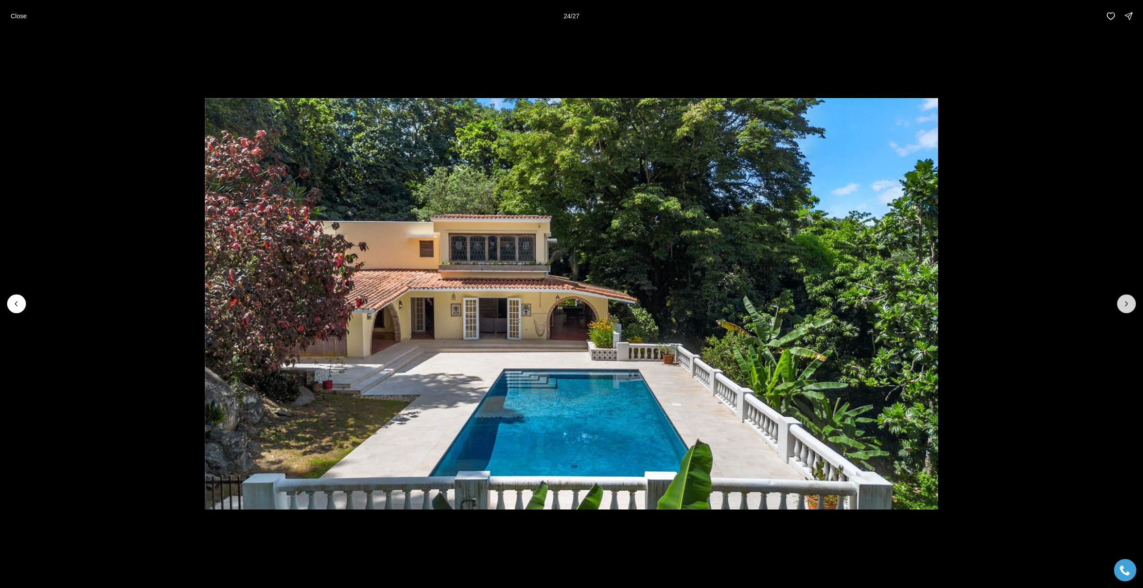
click at [1124, 309] on button "Next slide" at bounding box center [1126, 304] width 19 height 19
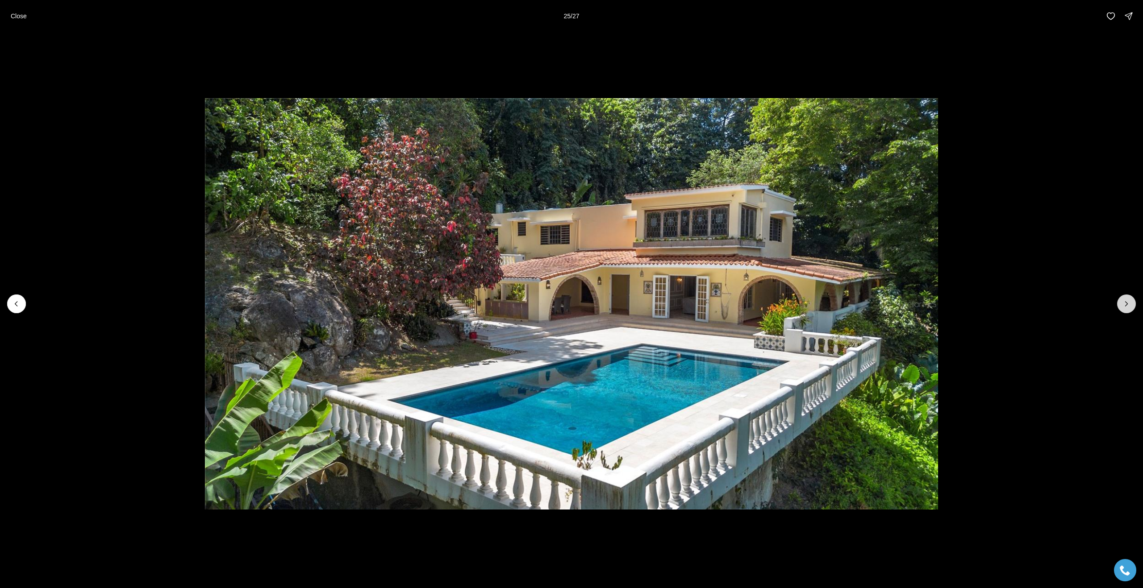
click at [1124, 309] on button "Next slide" at bounding box center [1126, 304] width 19 height 19
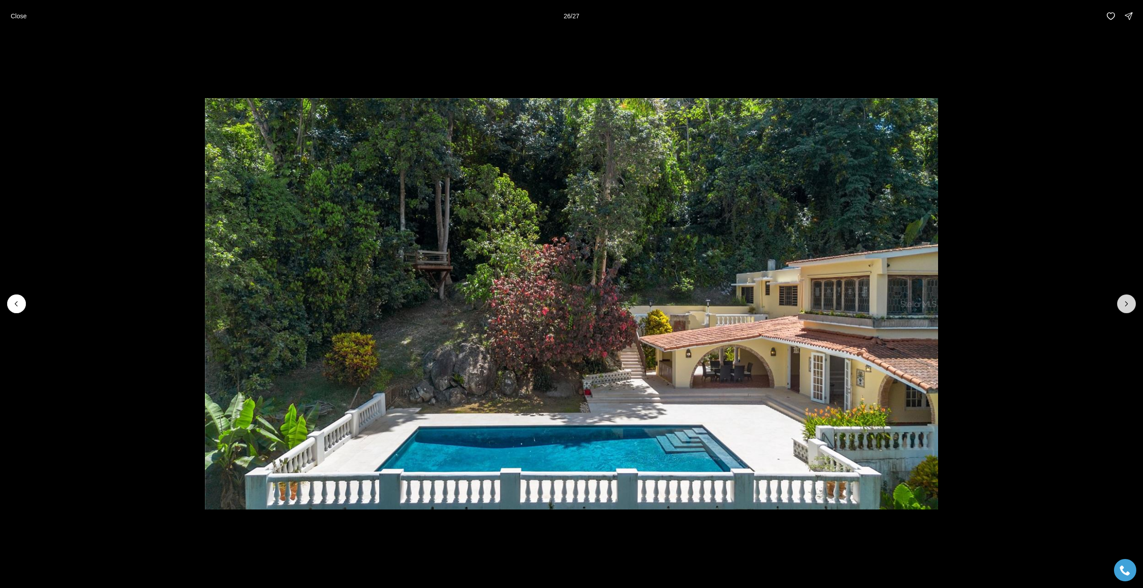
click at [1124, 309] on button "Next slide" at bounding box center [1126, 304] width 19 height 19
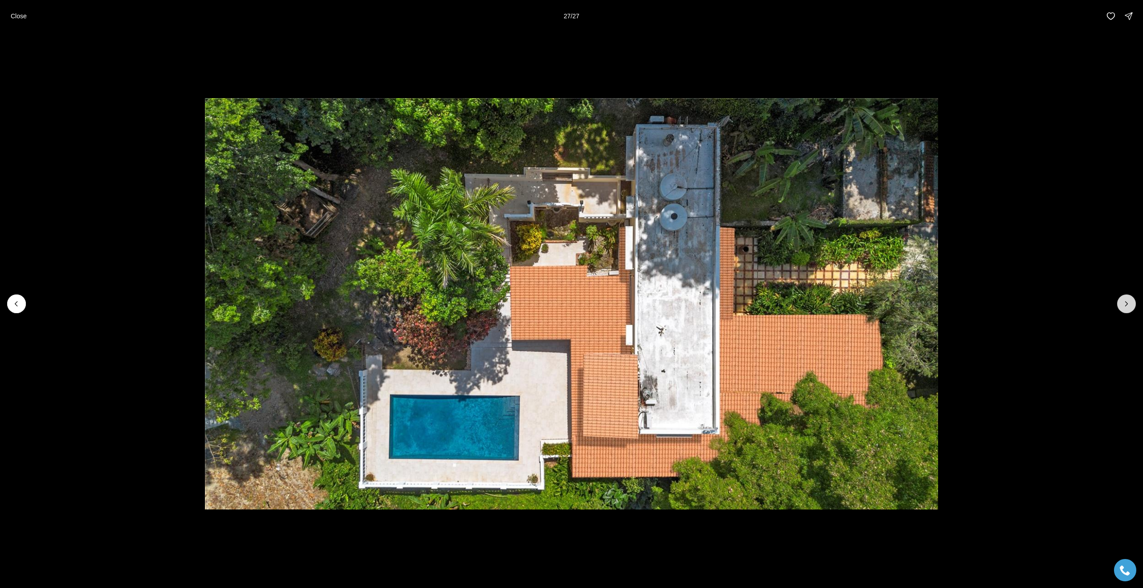
click at [1124, 309] on div at bounding box center [1126, 304] width 19 height 19
click at [17, 304] on icon "Previous slide" at bounding box center [16, 304] width 9 height 9
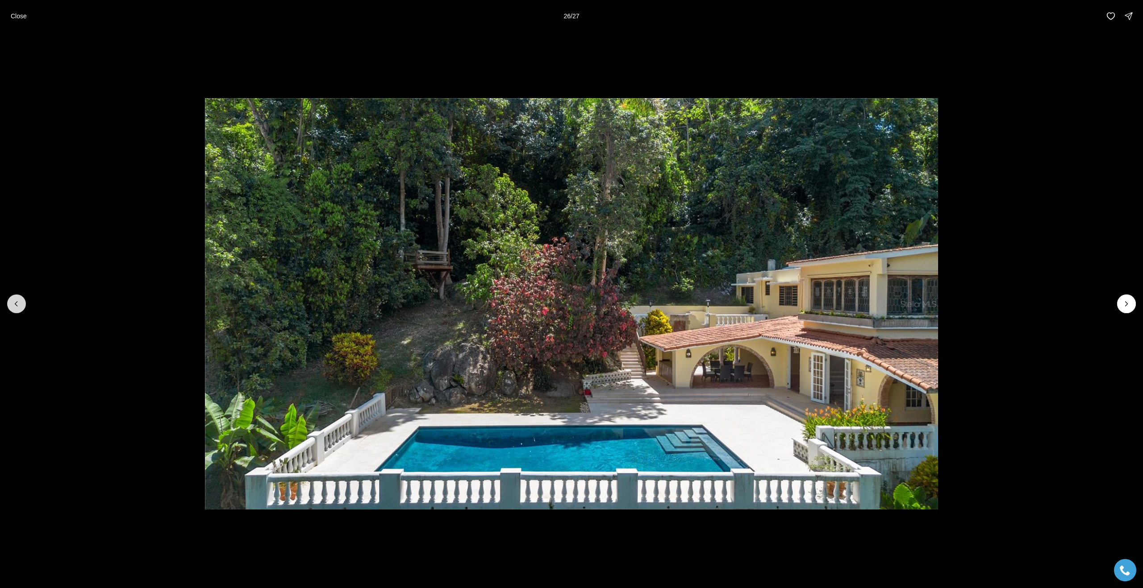
click at [17, 304] on icon "Previous slide" at bounding box center [16, 304] width 9 height 9
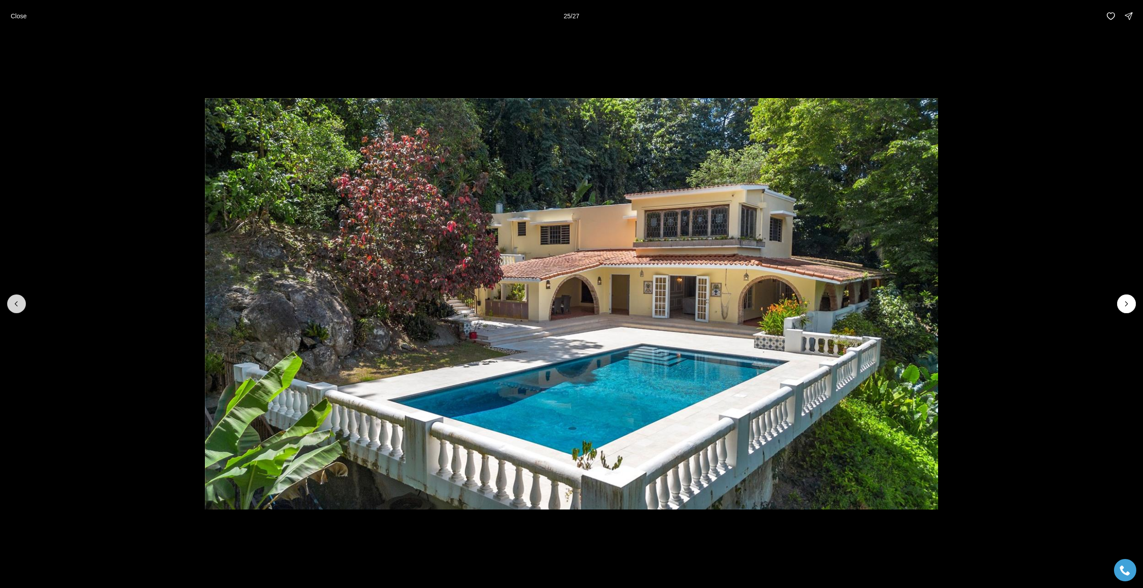
click at [17, 304] on icon "Previous slide" at bounding box center [16, 304] width 9 height 9
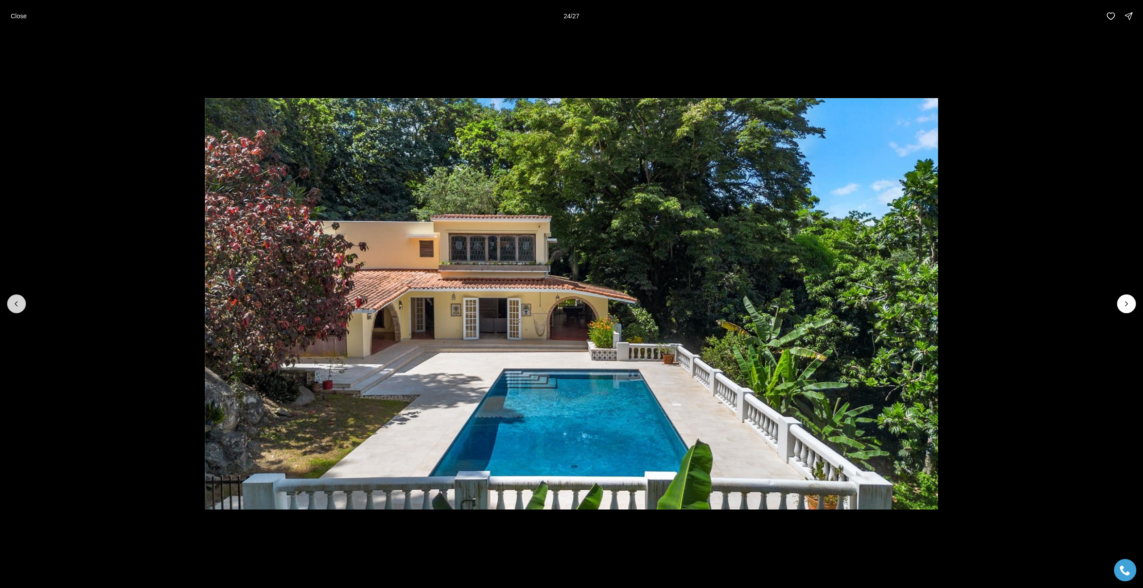
click at [17, 304] on icon "Previous slide" at bounding box center [16, 304] width 9 height 9
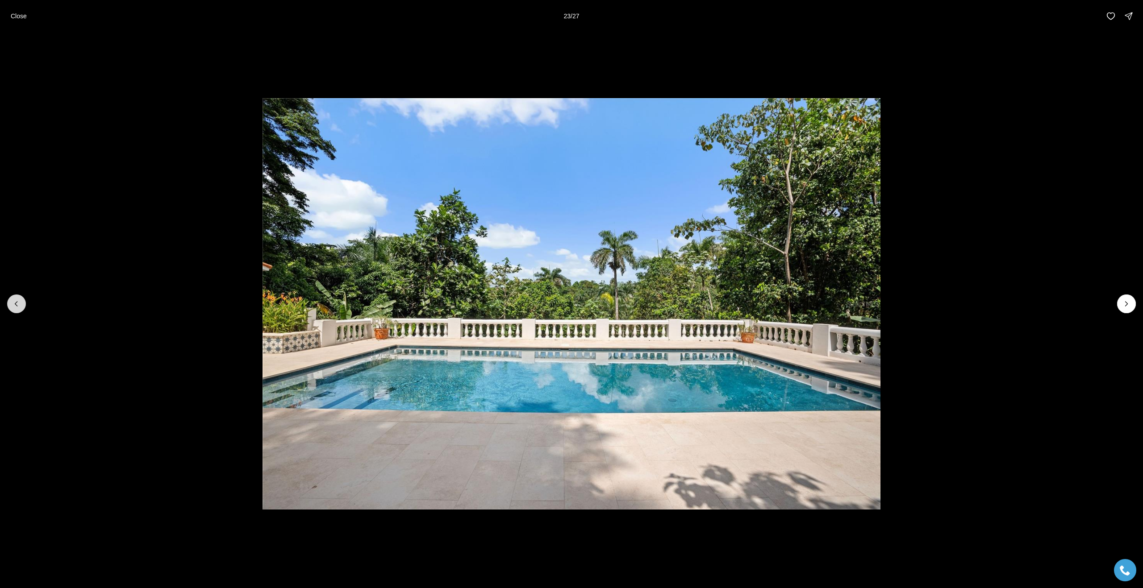
click at [17, 304] on icon "Previous slide" at bounding box center [16, 304] width 9 height 9
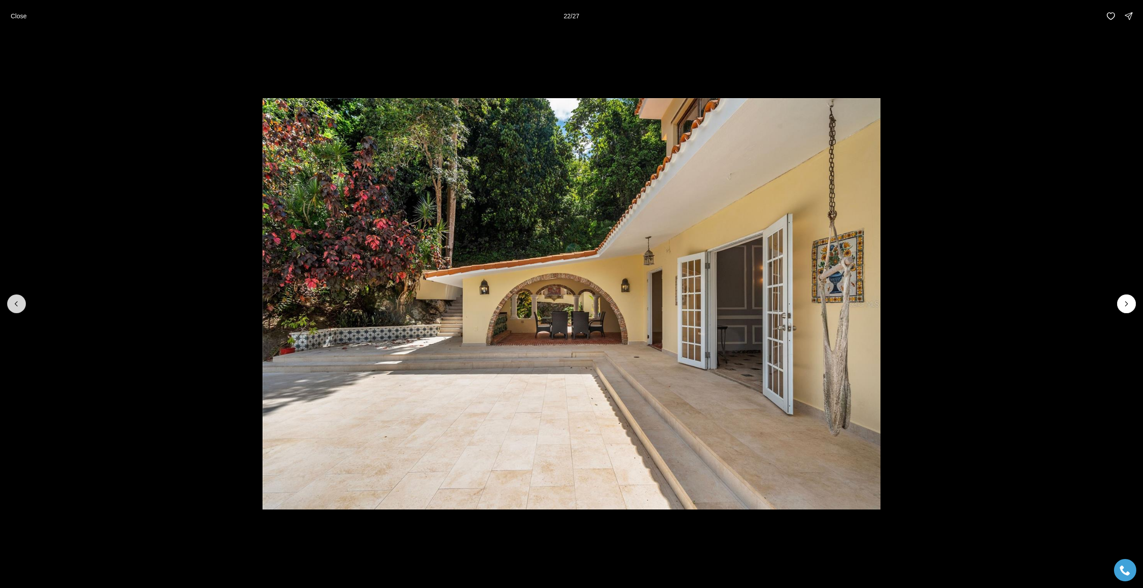
click at [17, 304] on icon "Previous slide" at bounding box center [16, 304] width 9 height 9
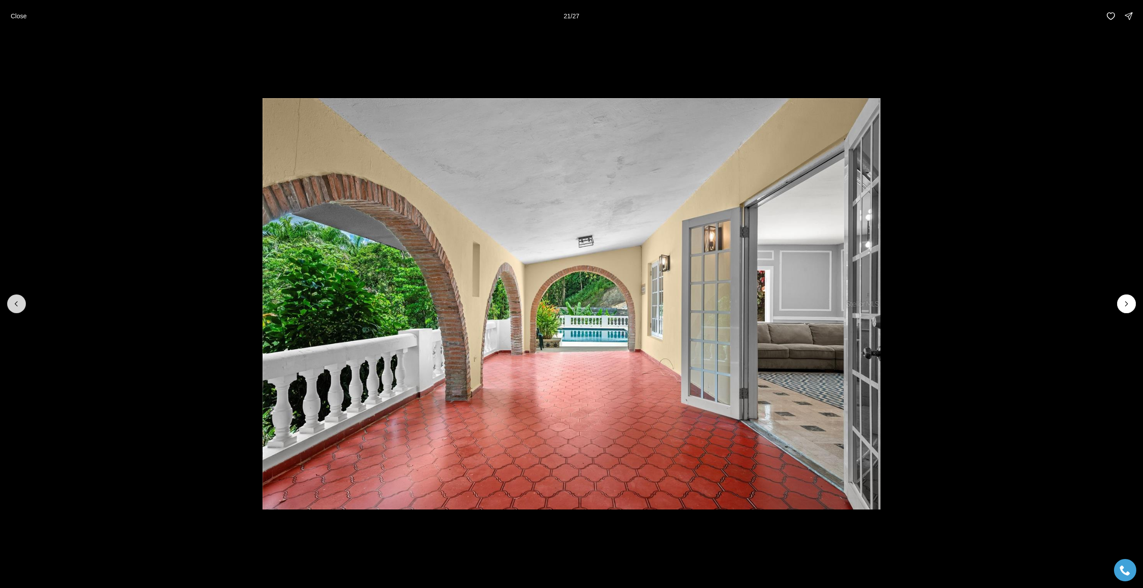
click at [17, 304] on icon "Previous slide" at bounding box center [16, 304] width 9 height 9
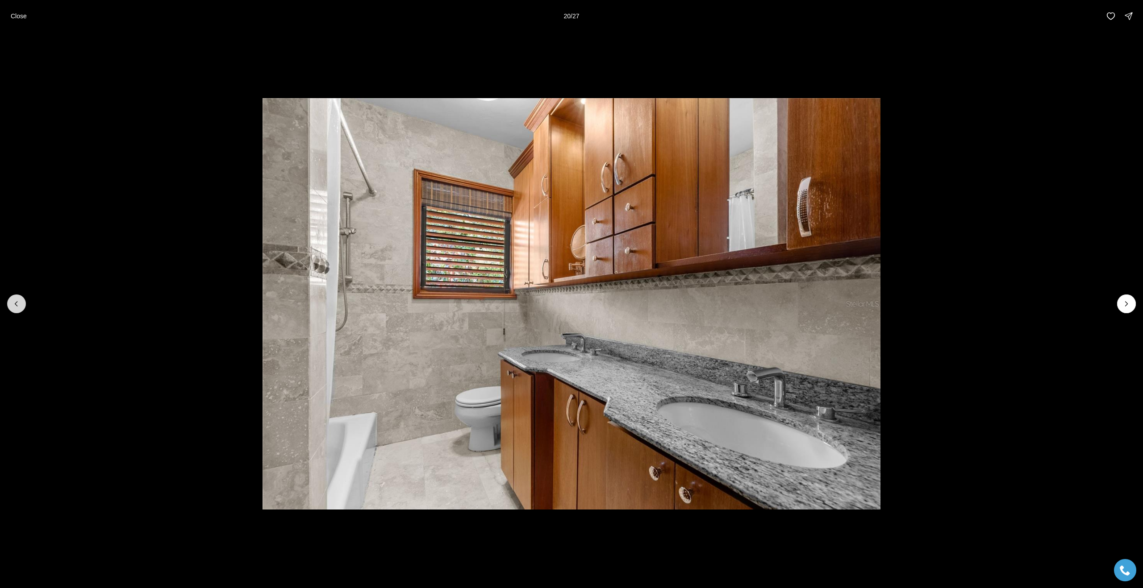
click at [17, 304] on icon "Previous slide" at bounding box center [16, 304] width 9 height 9
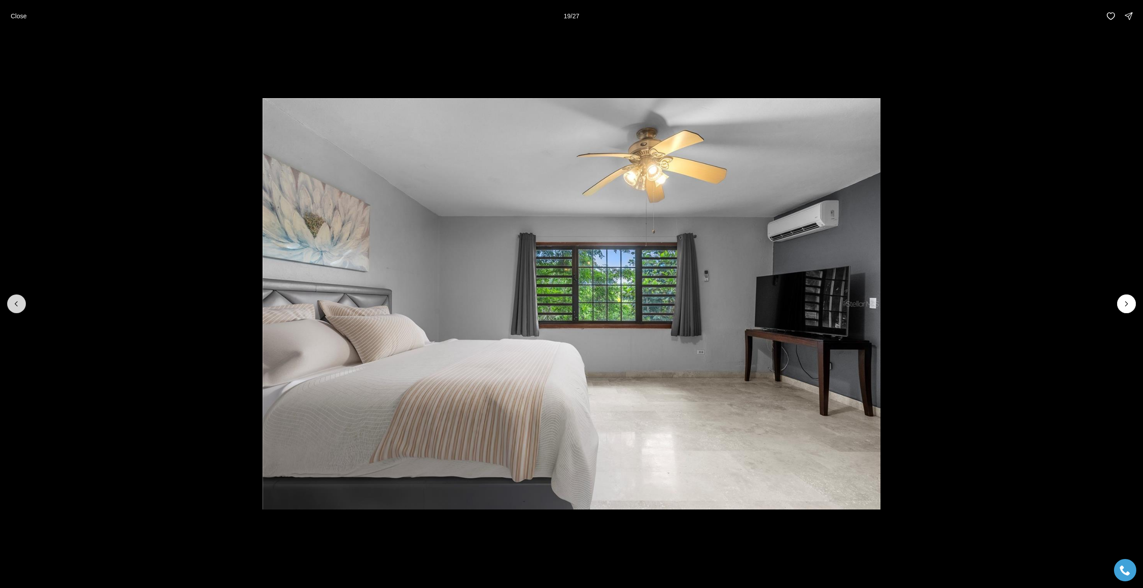
click at [17, 304] on icon "Previous slide" at bounding box center [16, 304] width 9 height 9
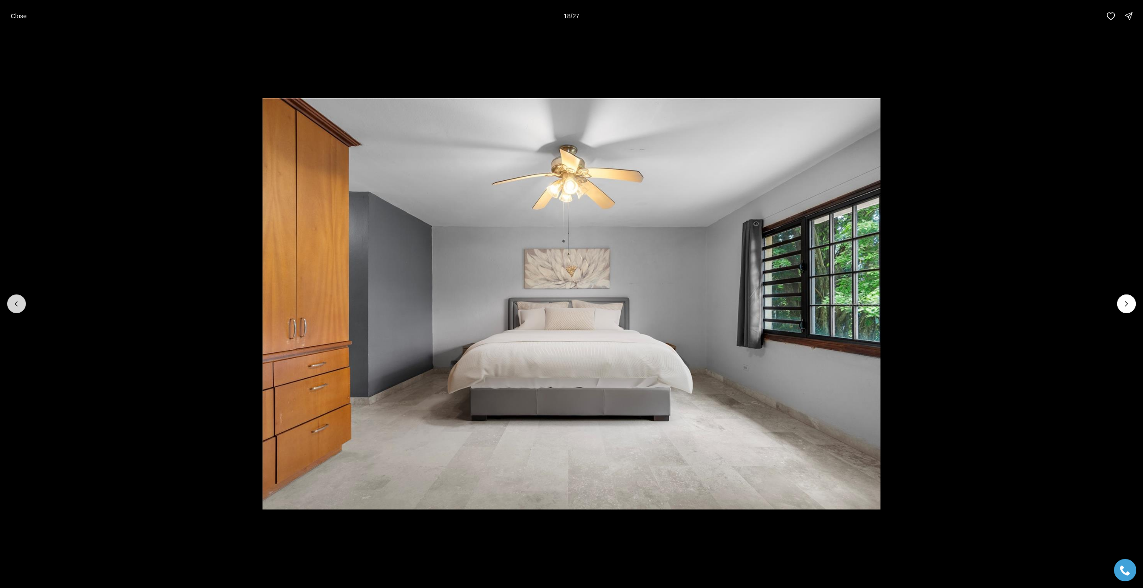
click at [17, 304] on icon "Previous slide" at bounding box center [16, 304] width 9 height 9
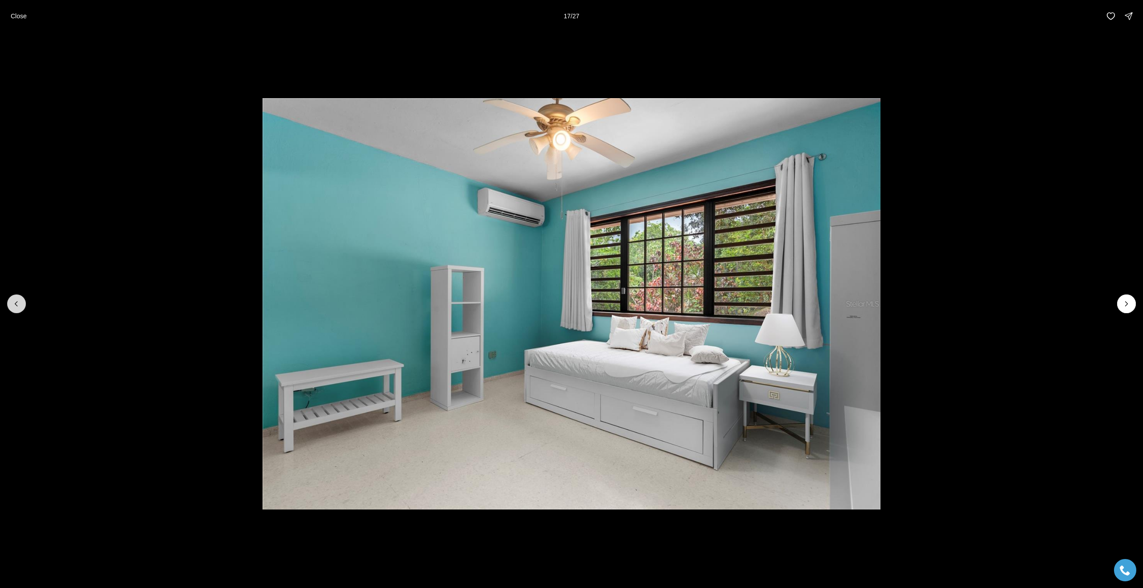
click at [17, 304] on icon "Previous slide" at bounding box center [16, 304] width 9 height 9
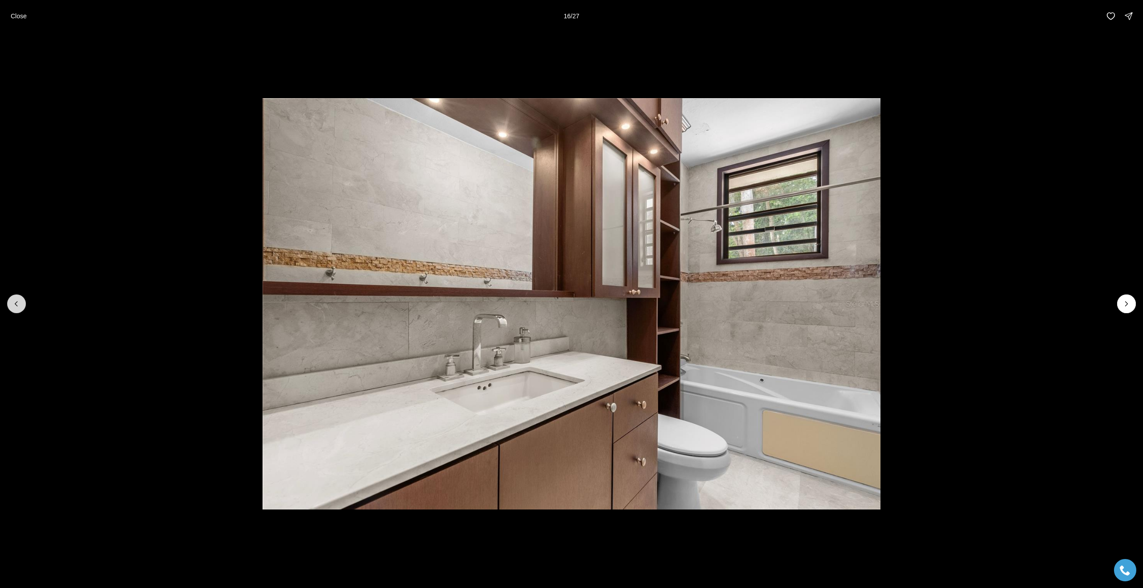
click at [17, 304] on icon "Previous slide" at bounding box center [16, 304] width 9 height 9
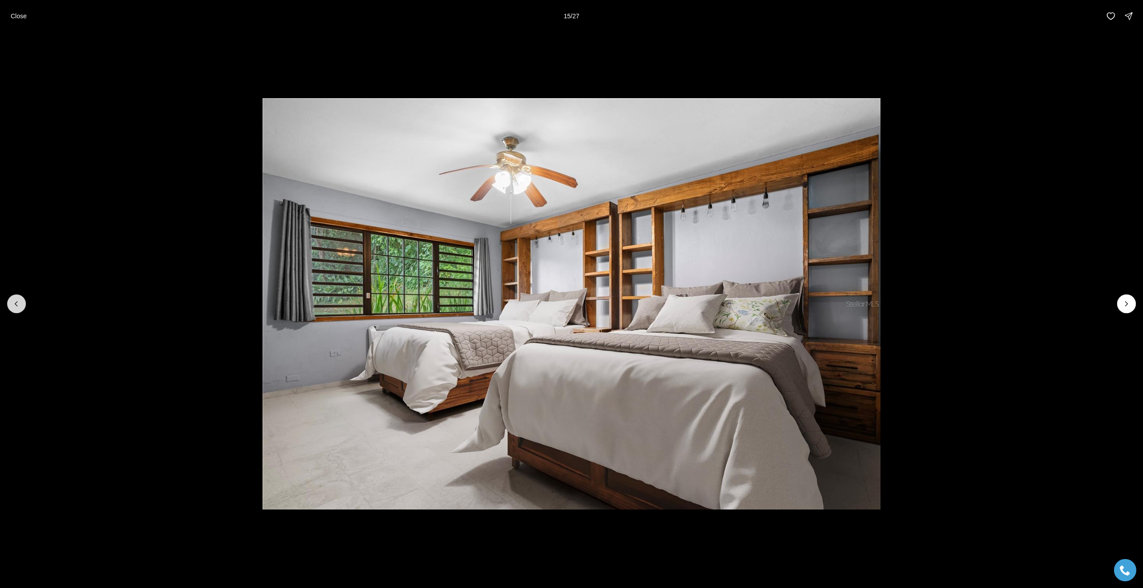
click at [17, 304] on icon "Previous slide" at bounding box center [16, 304] width 9 height 9
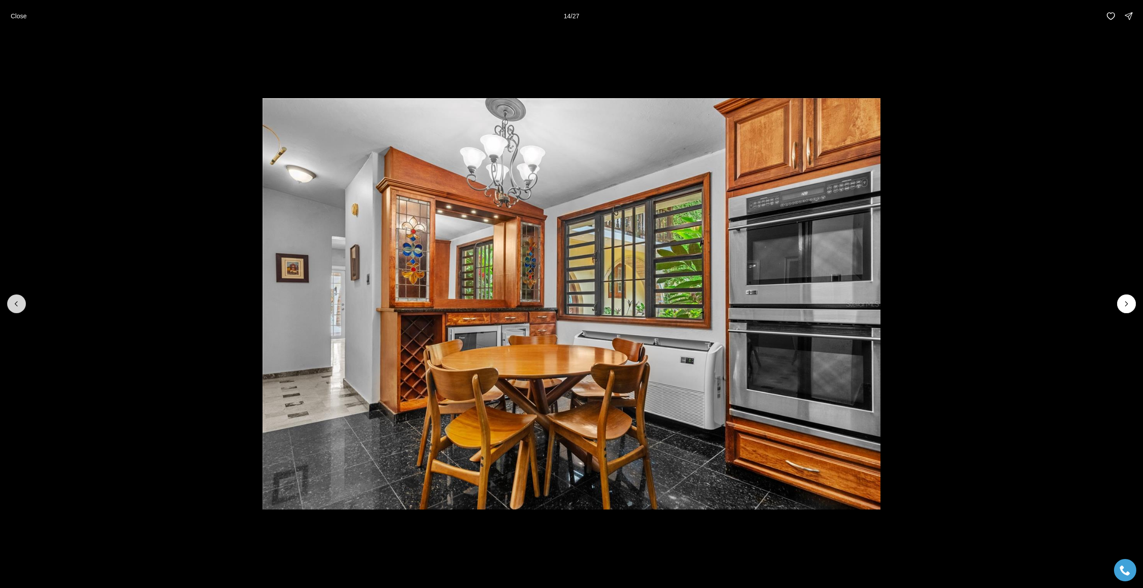
click at [17, 304] on icon "Previous slide" at bounding box center [16, 304] width 9 height 9
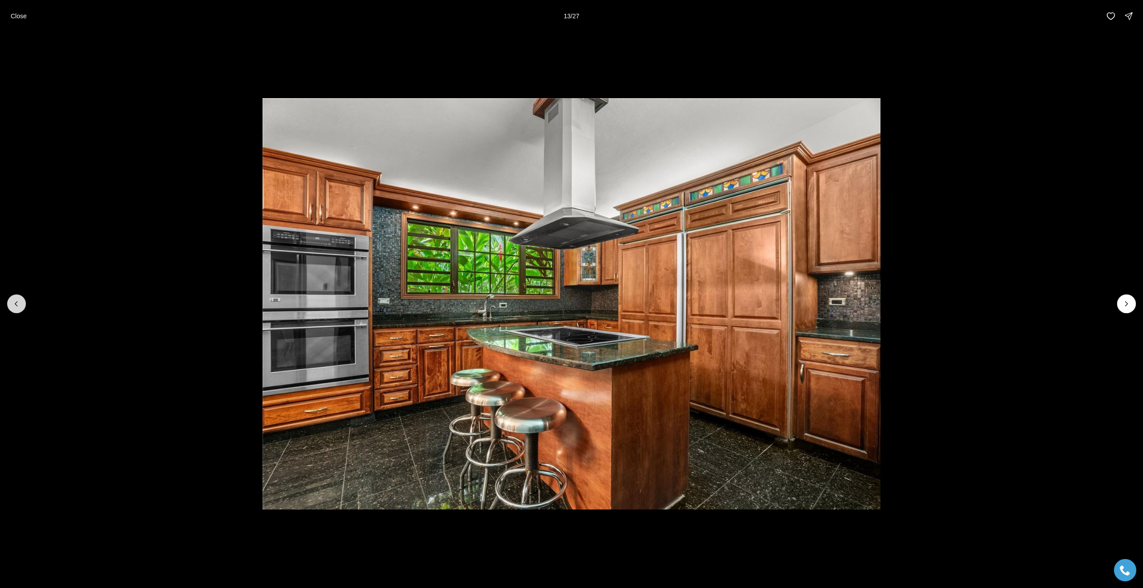
click at [17, 304] on icon "Previous slide" at bounding box center [16, 304] width 9 height 9
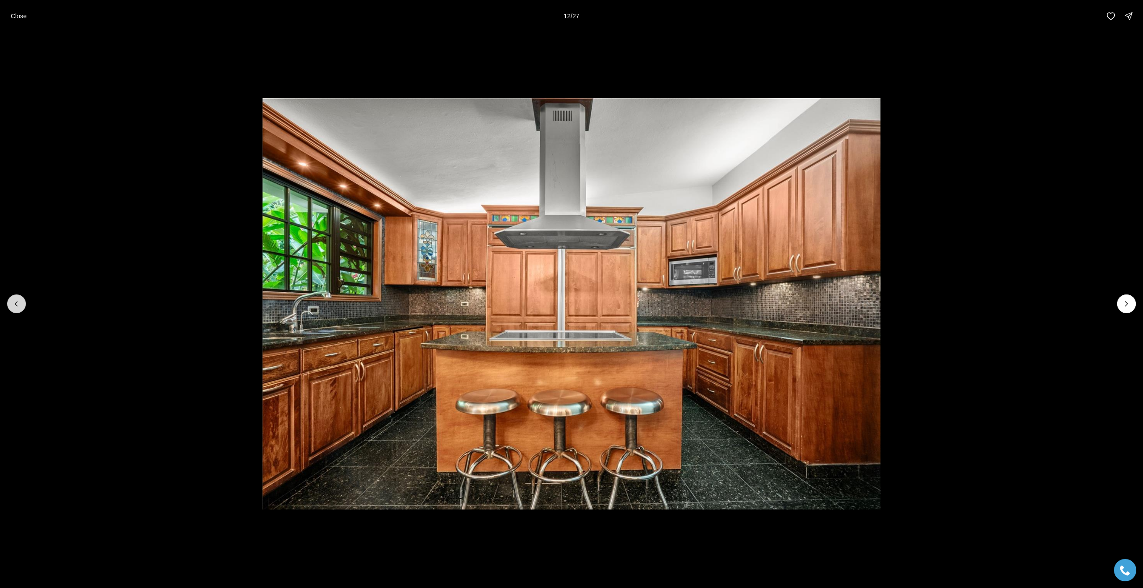
click at [17, 304] on icon "Previous slide" at bounding box center [16, 304] width 9 height 9
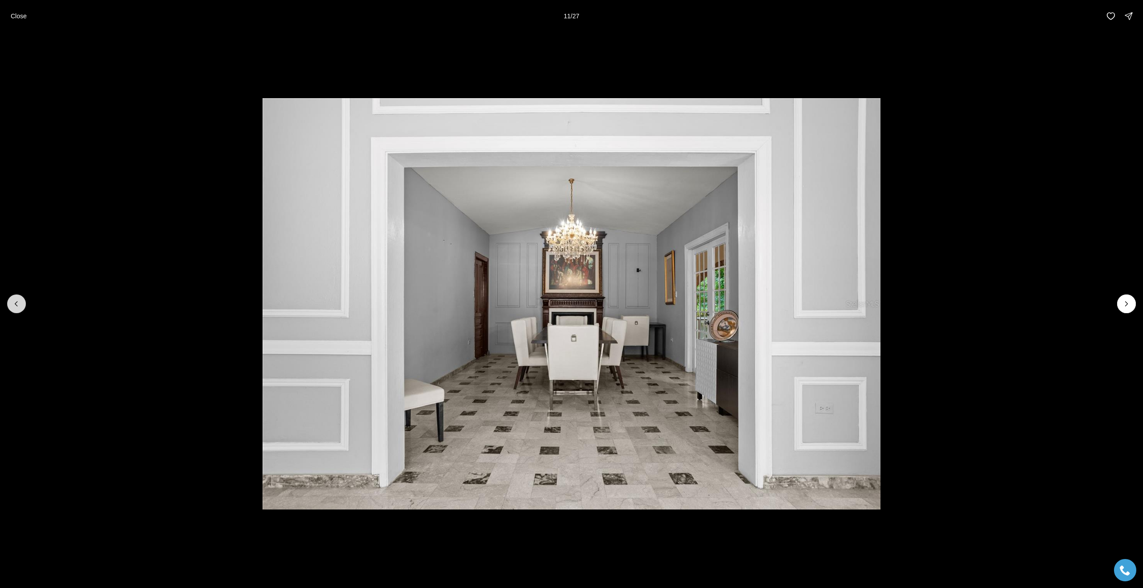
click at [17, 304] on icon "Previous slide" at bounding box center [16, 304] width 9 height 9
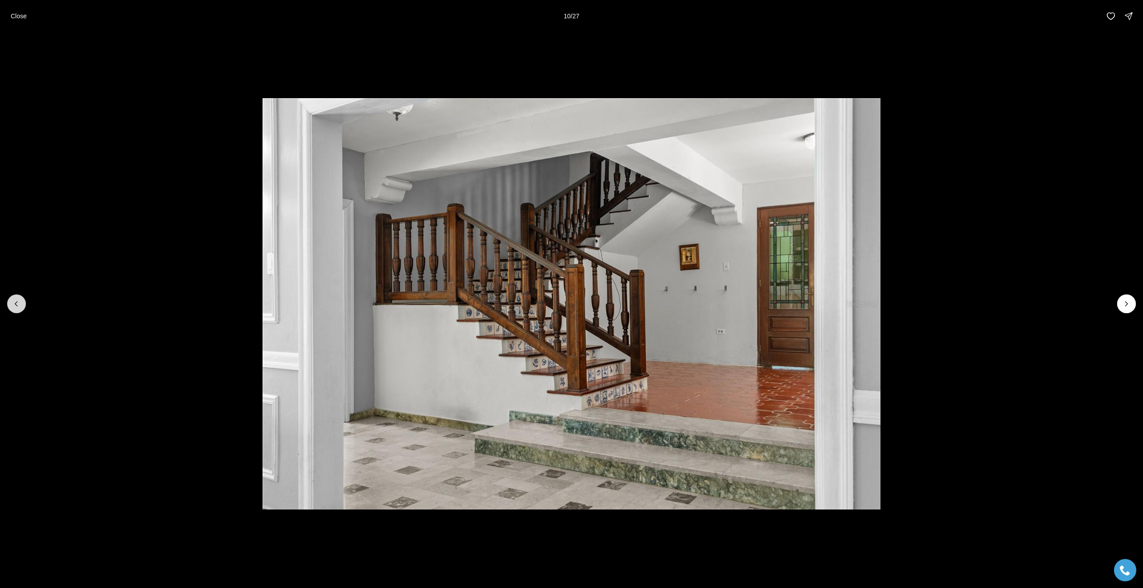
click at [17, 304] on icon "Previous slide" at bounding box center [16, 304] width 9 height 9
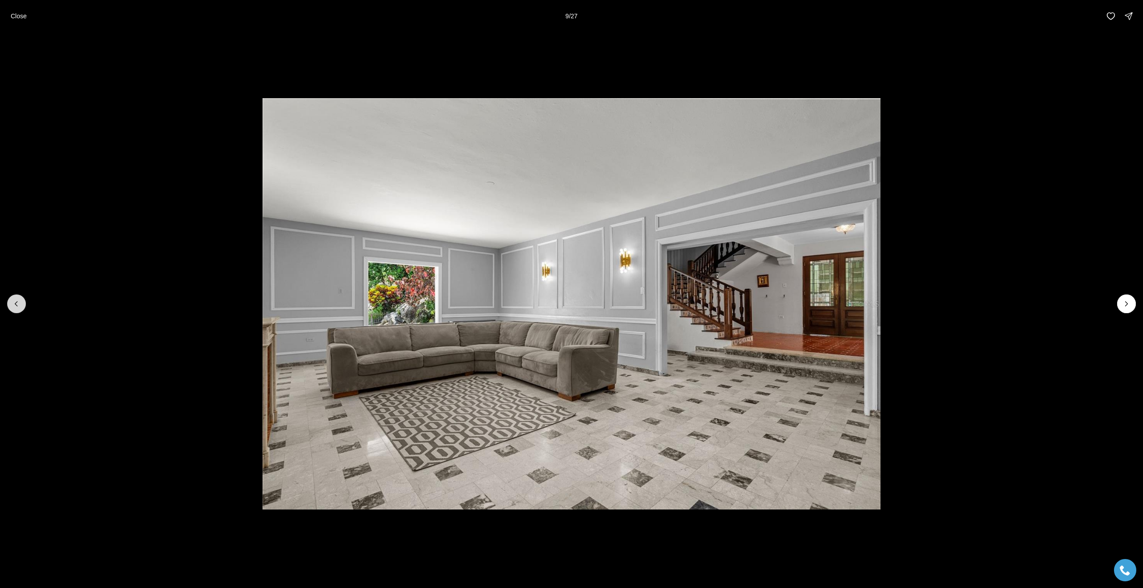
click at [17, 304] on icon "Previous slide" at bounding box center [16, 304] width 9 height 9
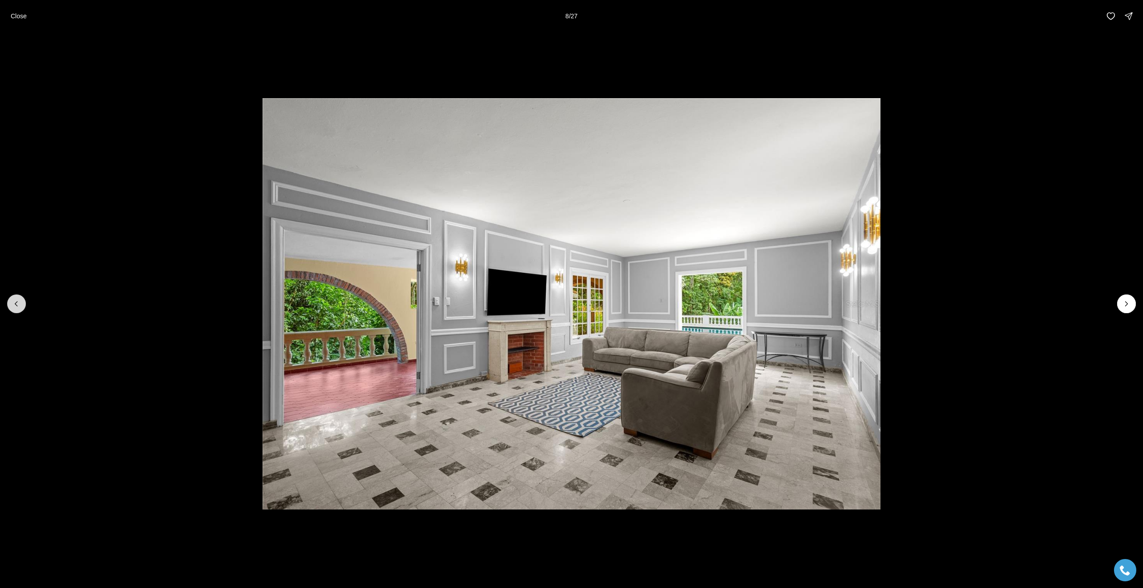
click at [17, 304] on icon "Previous slide" at bounding box center [16, 304] width 9 height 9
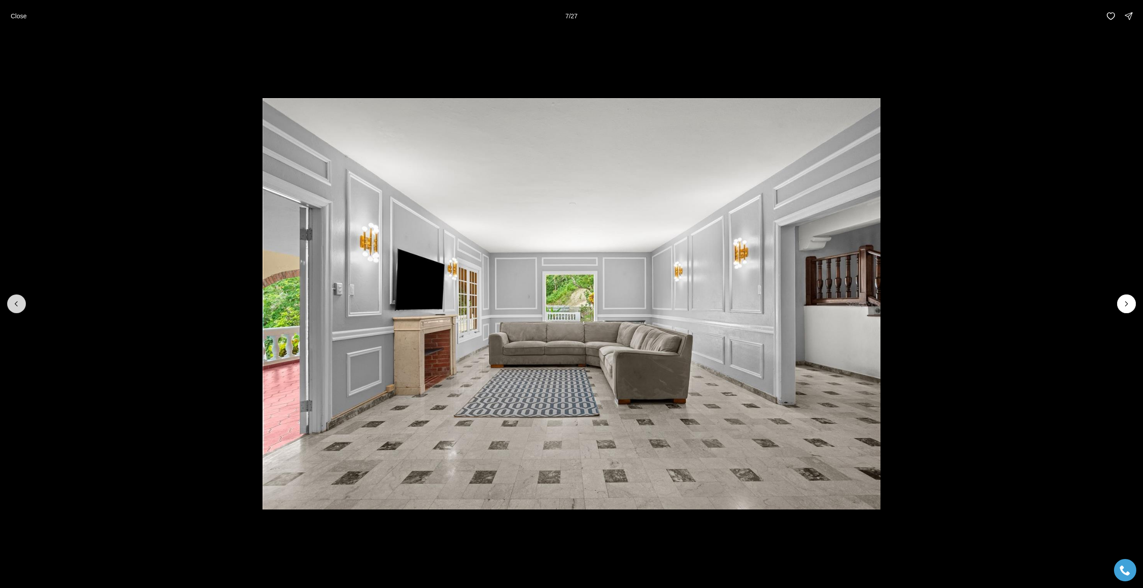
click at [17, 304] on icon "Previous slide" at bounding box center [16, 304] width 9 height 9
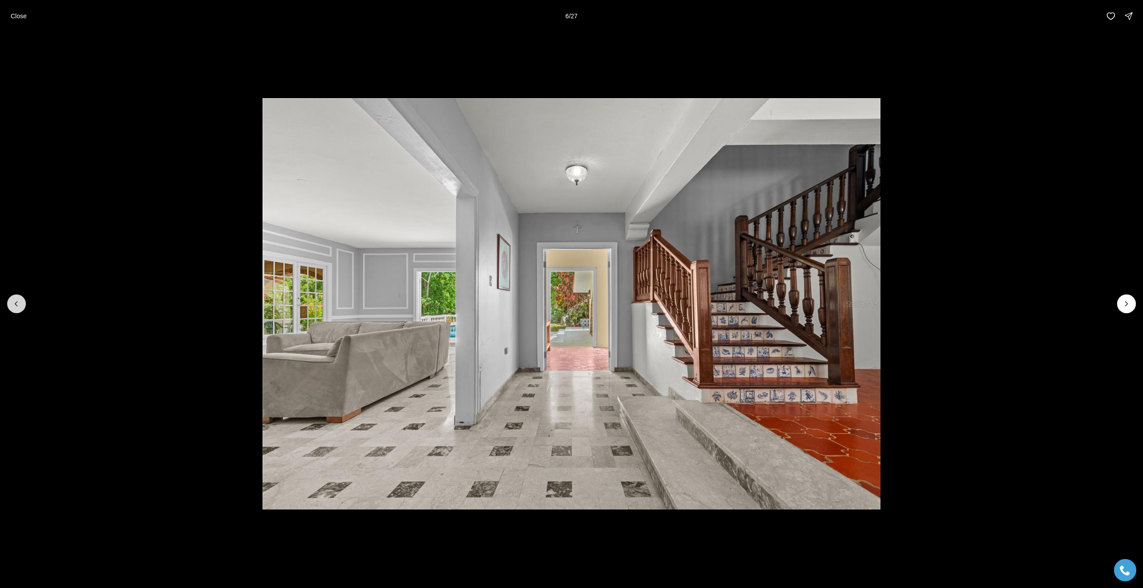
click at [17, 304] on icon "Previous slide" at bounding box center [16, 304] width 9 height 9
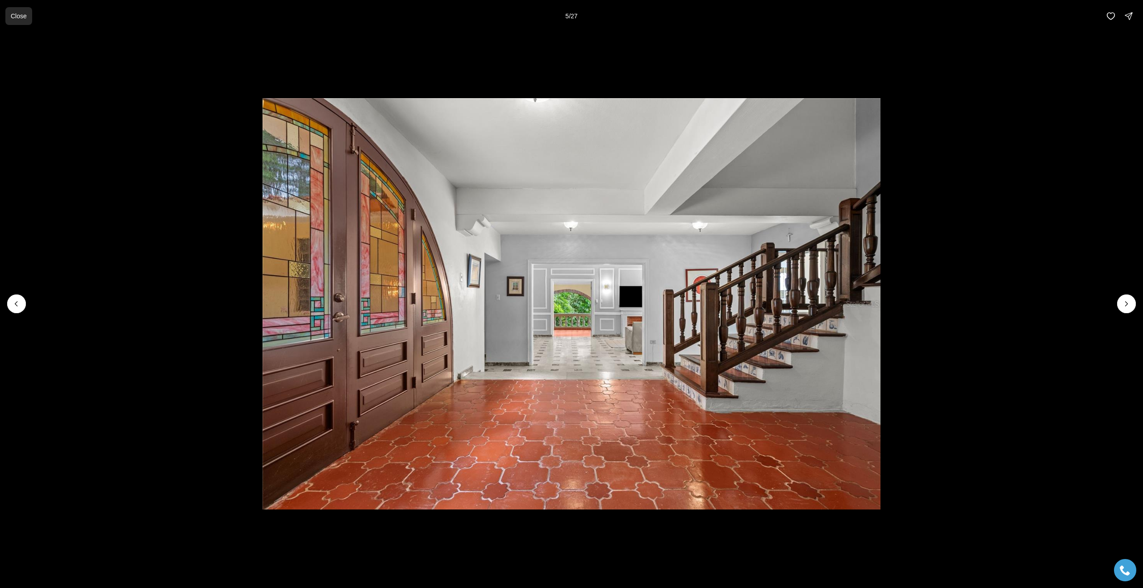
click at [22, 13] on p "Close" at bounding box center [19, 16] width 16 height 7
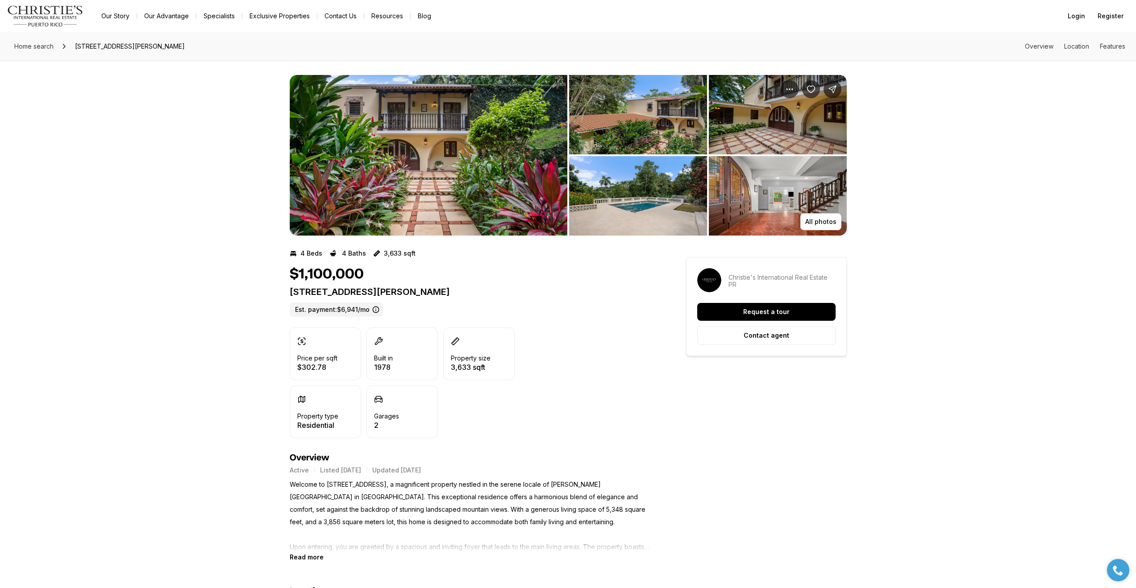
click at [14, 8] on img "Main navigation" at bounding box center [45, 15] width 76 height 21
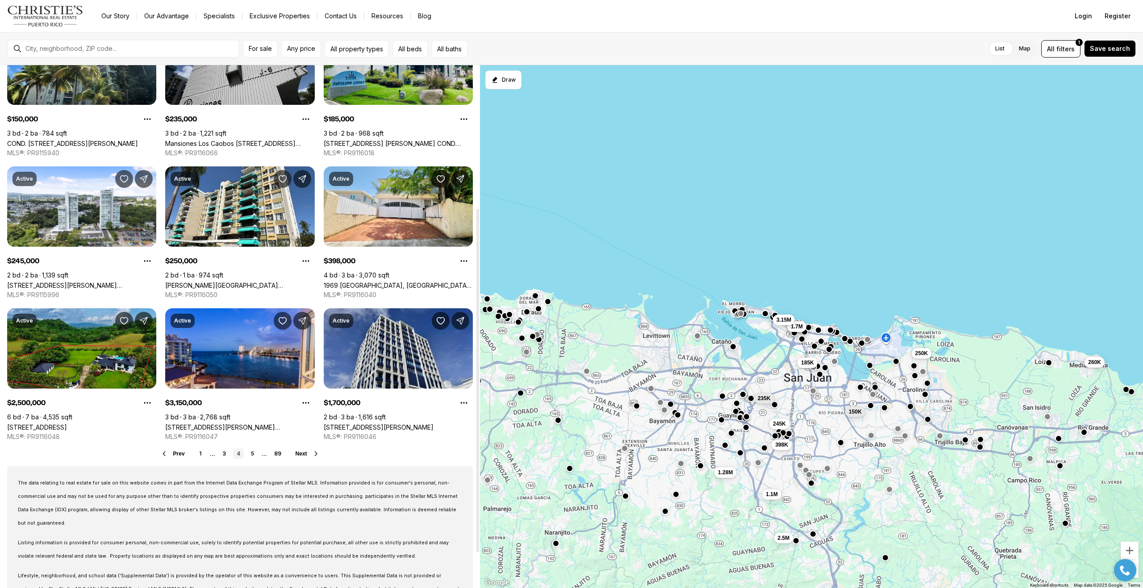
scroll to position [217, 0]
drag, startPoint x: 479, startPoint y: 205, endPoint x: 465, endPoint y: 348, distance: 143.1
click at [476, 348] on div at bounding box center [477, 381] width 3 height 344
click at [254, 452] on link "5" at bounding box center [252, 454] width 11 height 11
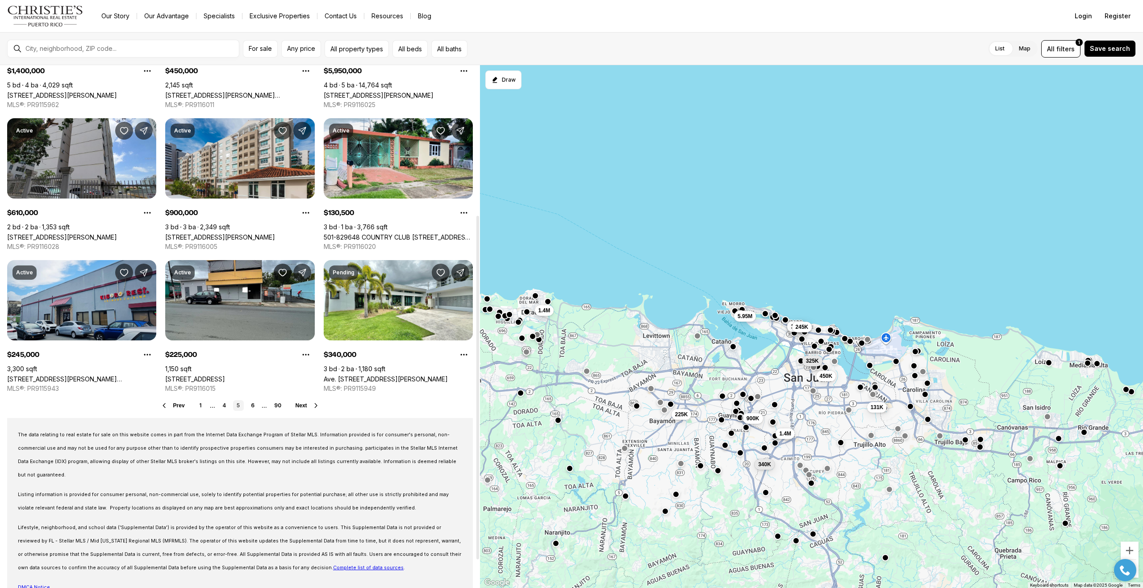
scroll to position [271, 0]
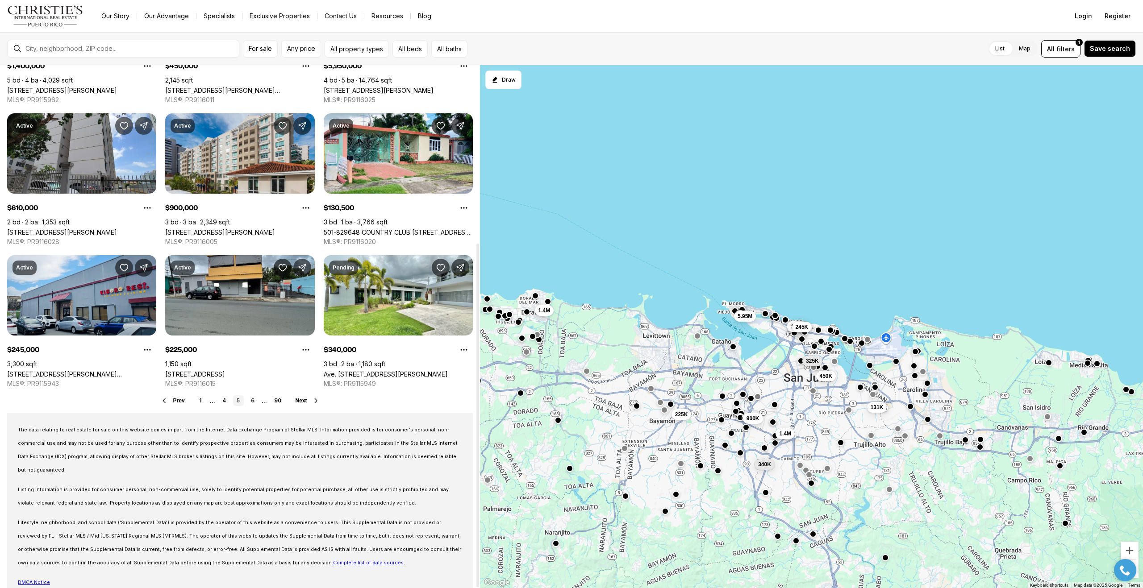
drag, startPoint x: 478, startPoint y: 262, endPoint x: 442, endPoint y: 447, distance: 187.7
click at [476, 447] on div at bounding box center [477, 416] width 3 height 344
click at [252, 401] on link "6" at bounding box center [252, 401] width 11 height 11
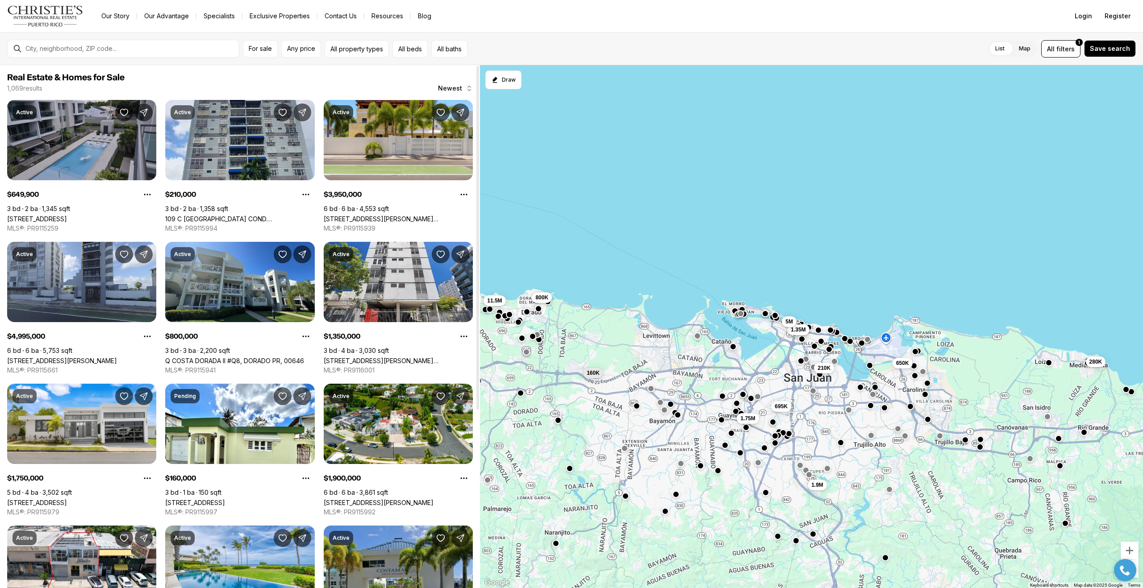
click at [67, 215] on link "1 MARIGINAL BALDORIOTY ST #232, CAROLINA PR, 00979" at bounding box center [37, 219] width 60 height 8
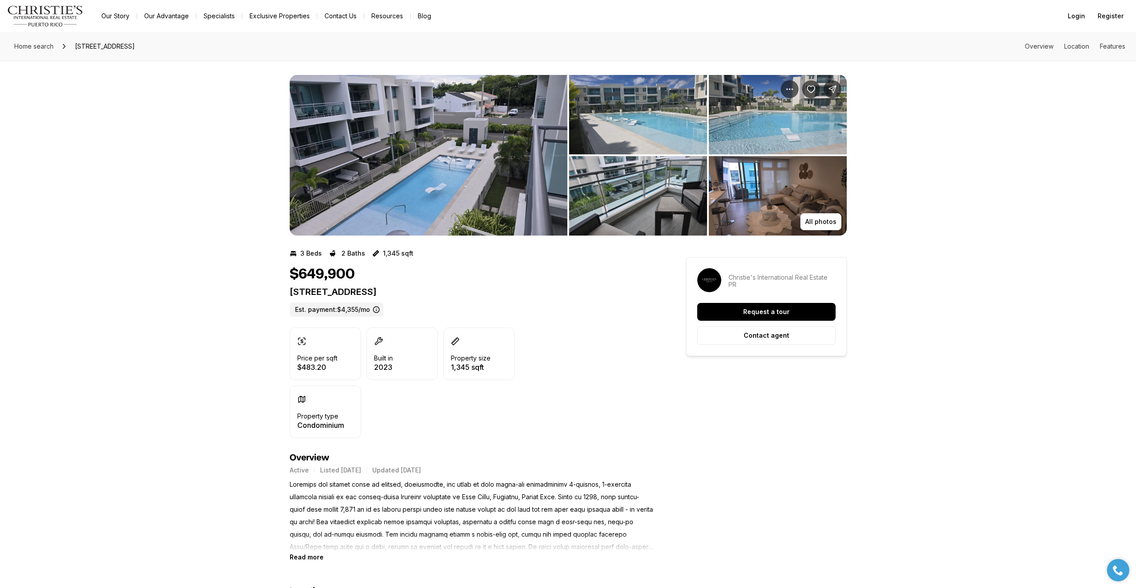
click at [444, 177] on img "View image gallery" at bounding box center [429, 155] width 278 height 161
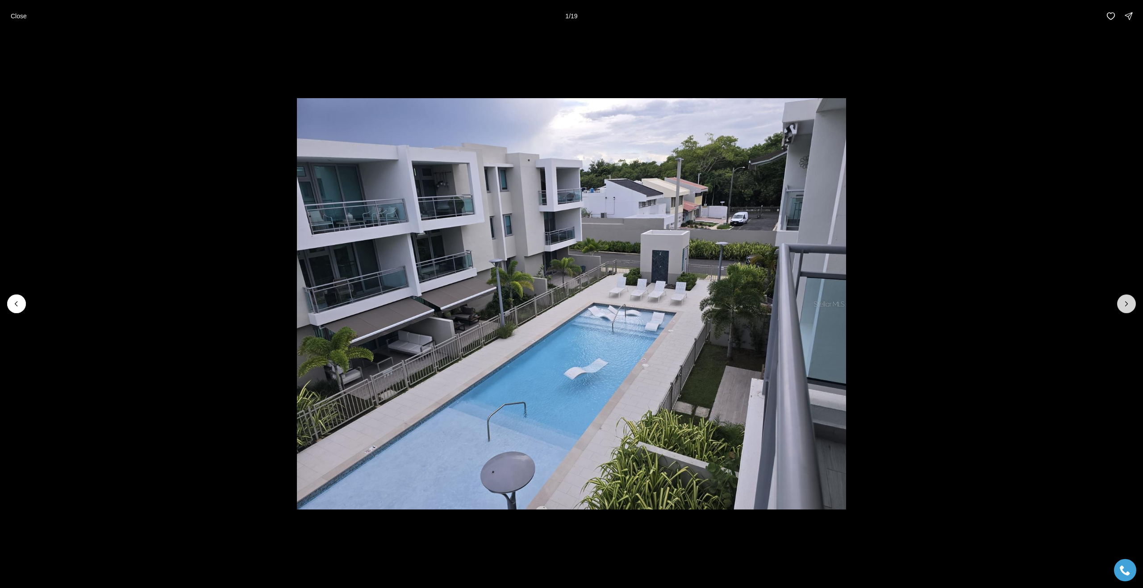
click at [1127, 303] on icon "Next slide" at bounding box center [1126, 304] width 9 height 9
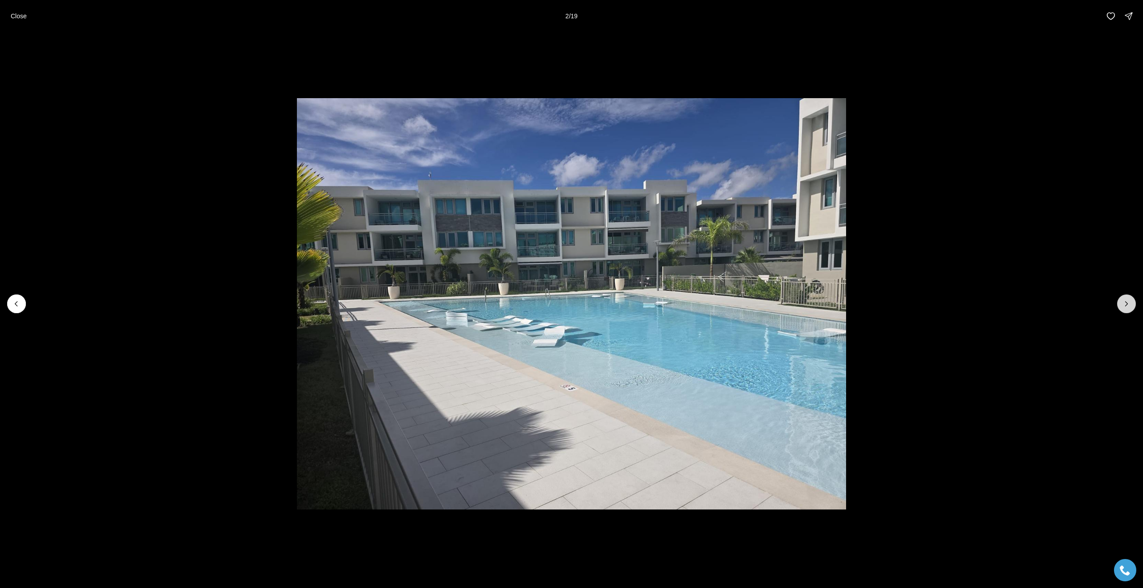
click at [1127, 303] on icon "Next slide" at bounding box center [1126, 304] width 9 height 9
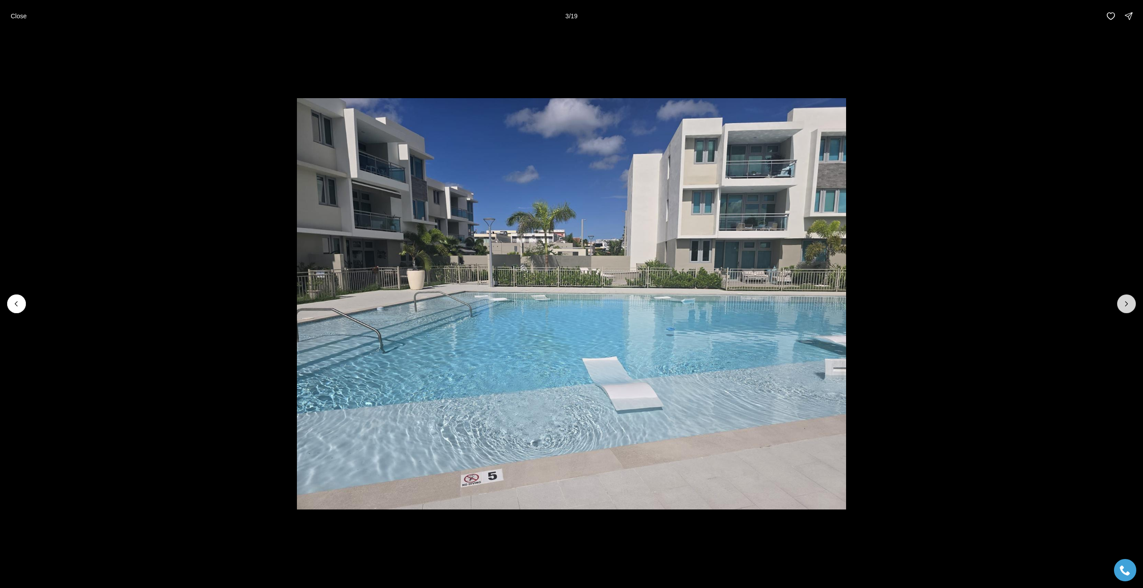
click at [1127, 303] on icon "Next slide" at bounding box center [1126, 304] width 9 height 9
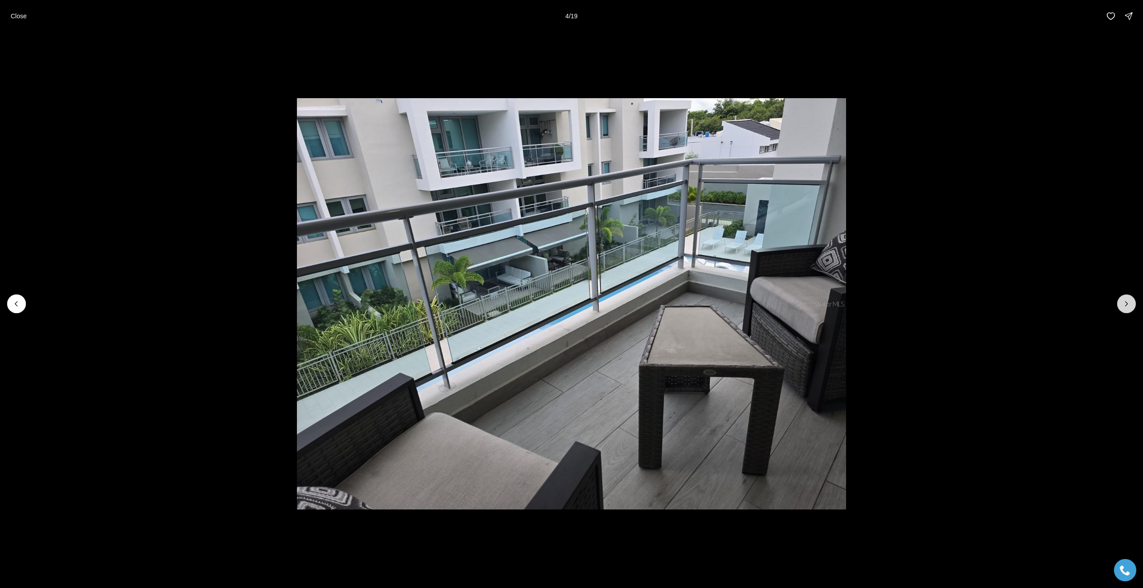
click at [1127, 303] on icon "Next slide" at bounding box center [1126, 304] width 9 height 9
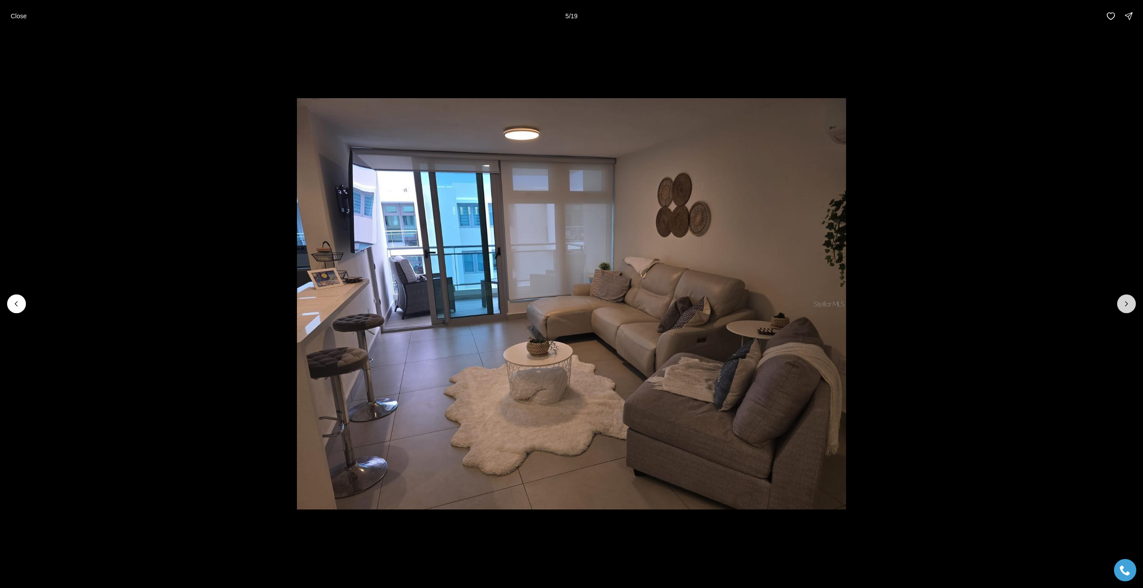
click at [1127, 303] on icon "Next slide" at bounding box center [1126, 304] width 9 height 9
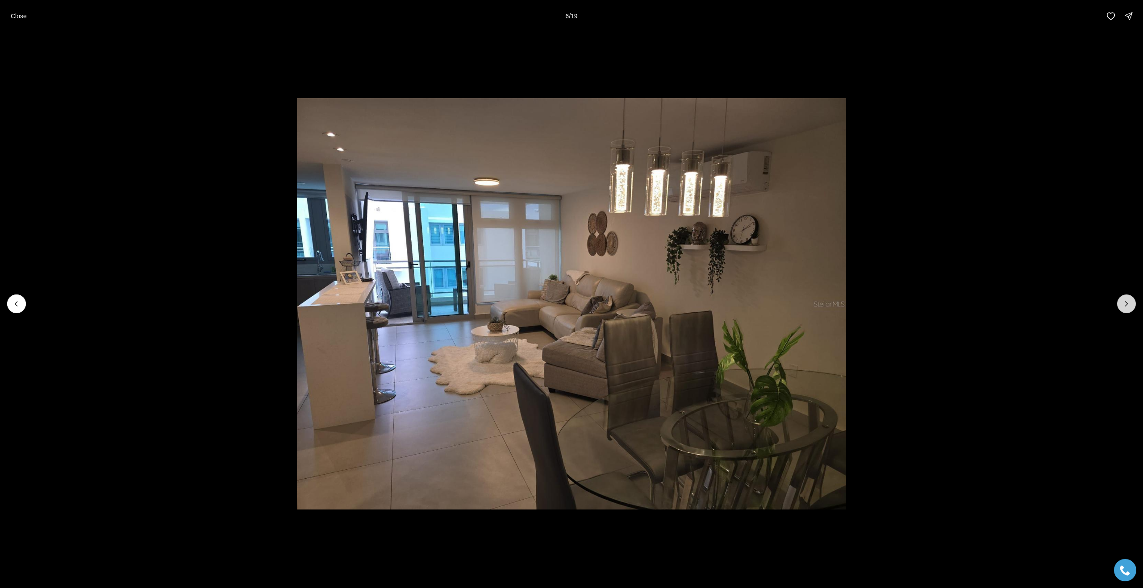
click at [1127, 303] on icon "Next slide" at bounding box center [1126, 304] width 9 height 9
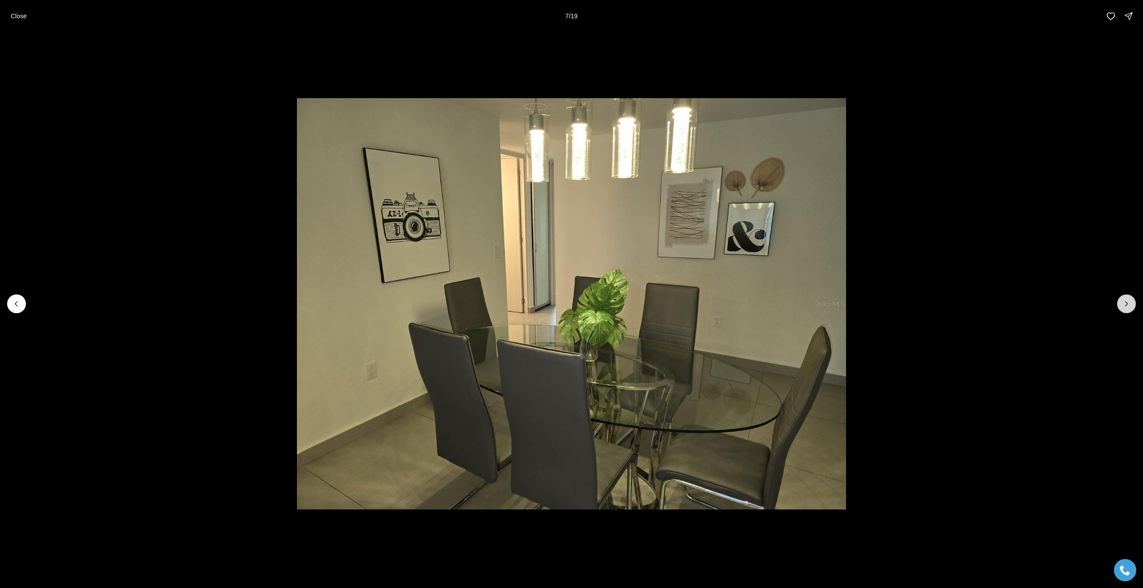
click at [1127, 303] on icon "Next slide" at bounding box center [1126, 304] width 9 height 9
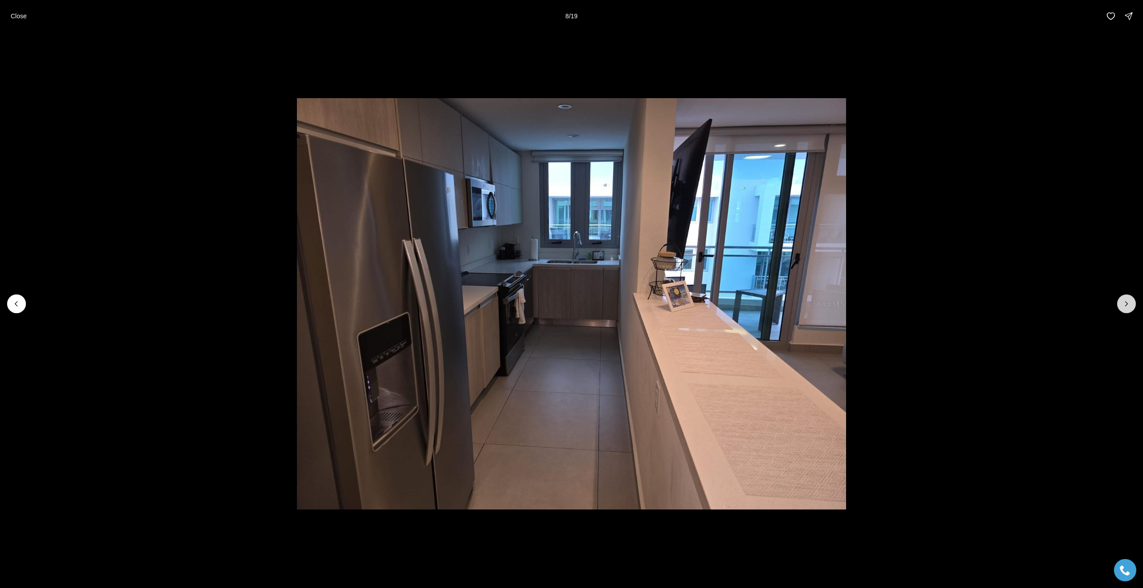
click at [1127, 303] on icon "Next slide" at bounding box center [1126, 304] width 9 height 9
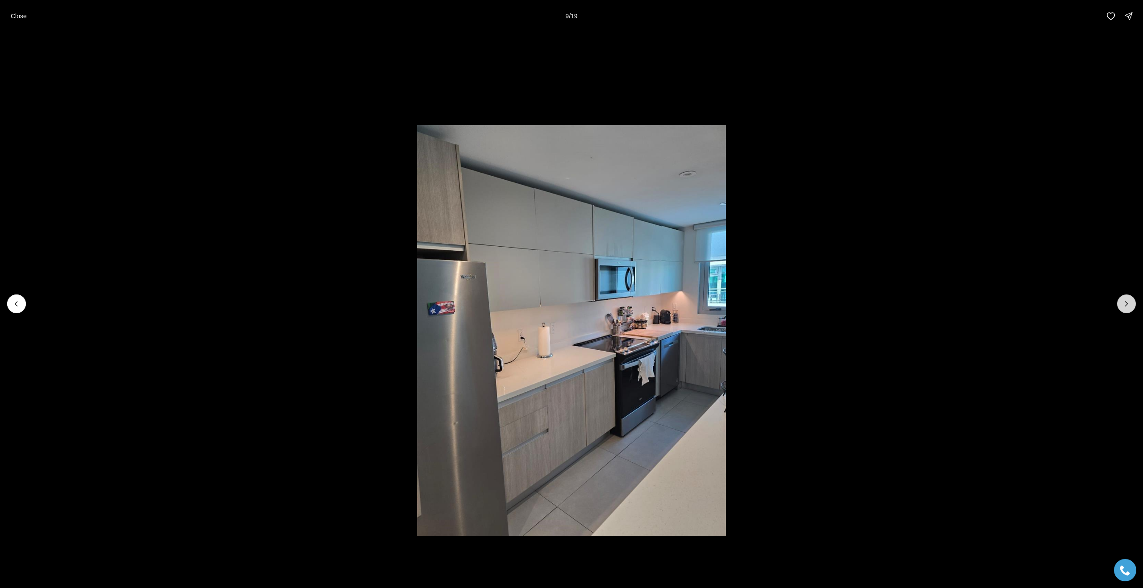
click at [1127, 303] on icon "Next slide" at bounding box center [1126, 304] width 9 height 9
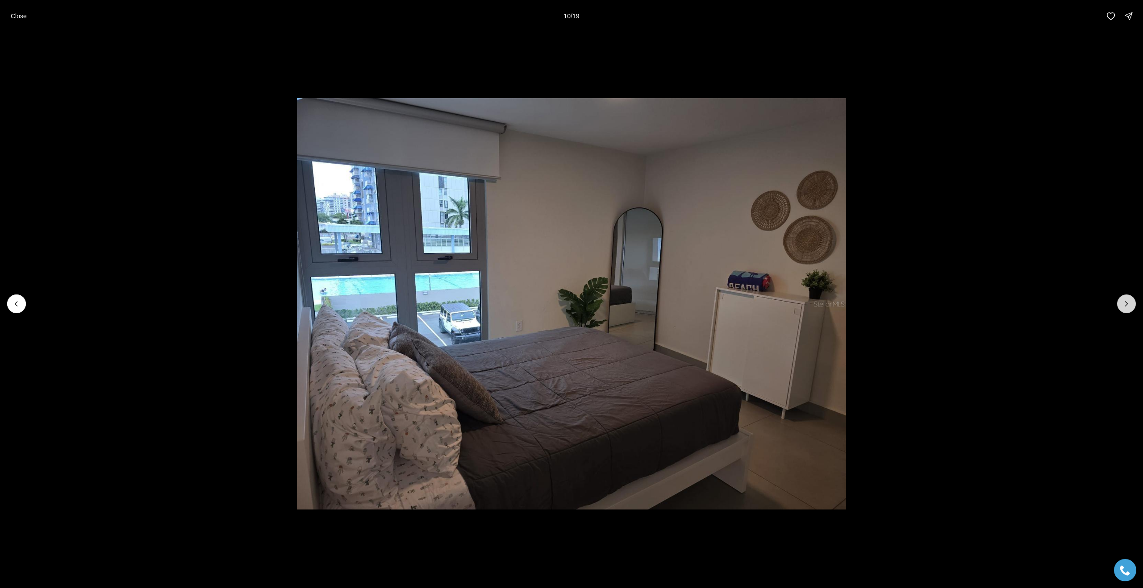
click at [1127, 303] on icon "Next slide" at bounding box center [1126, 304] width 9 height 9
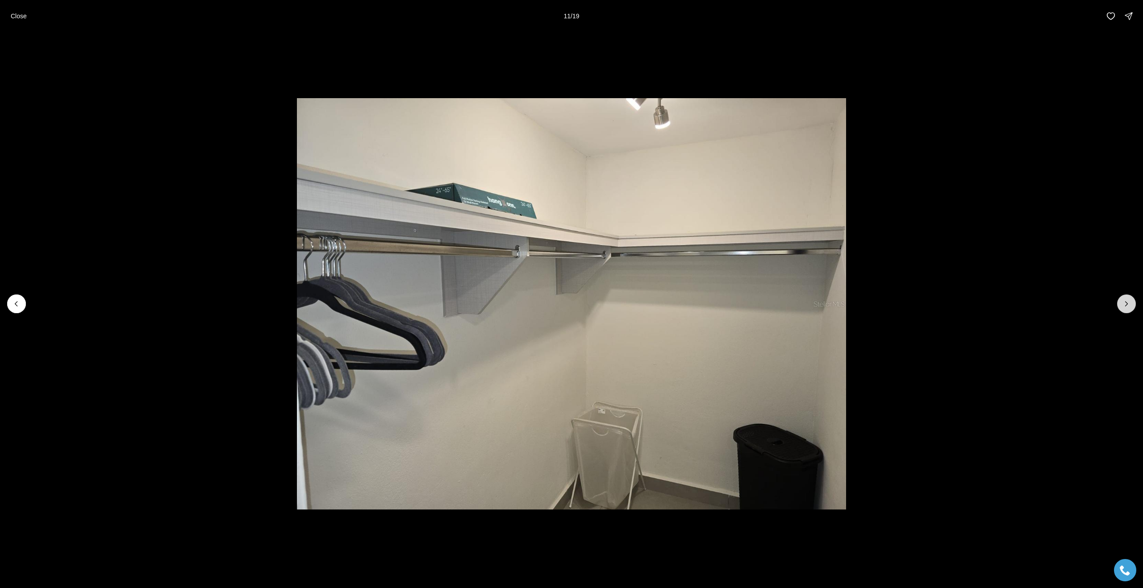
click at [1127, 303] on icon "Next slide" at bounding box center [1126, 304] width 9 height 9
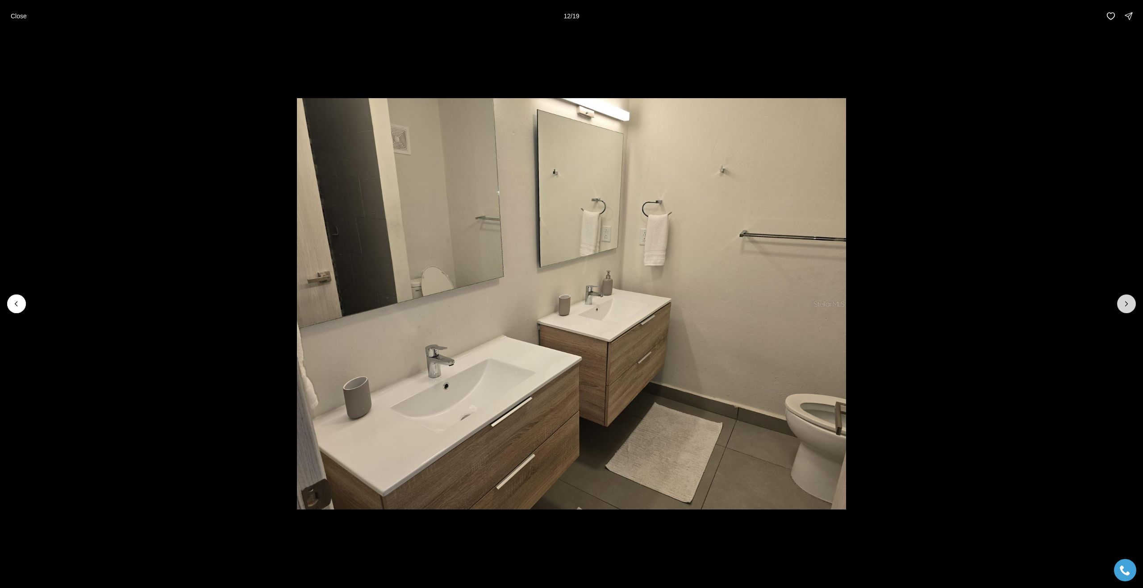
click at [1127, 303] on icon "Next slide" at bounding box center [1126, 304] width 9 height 9
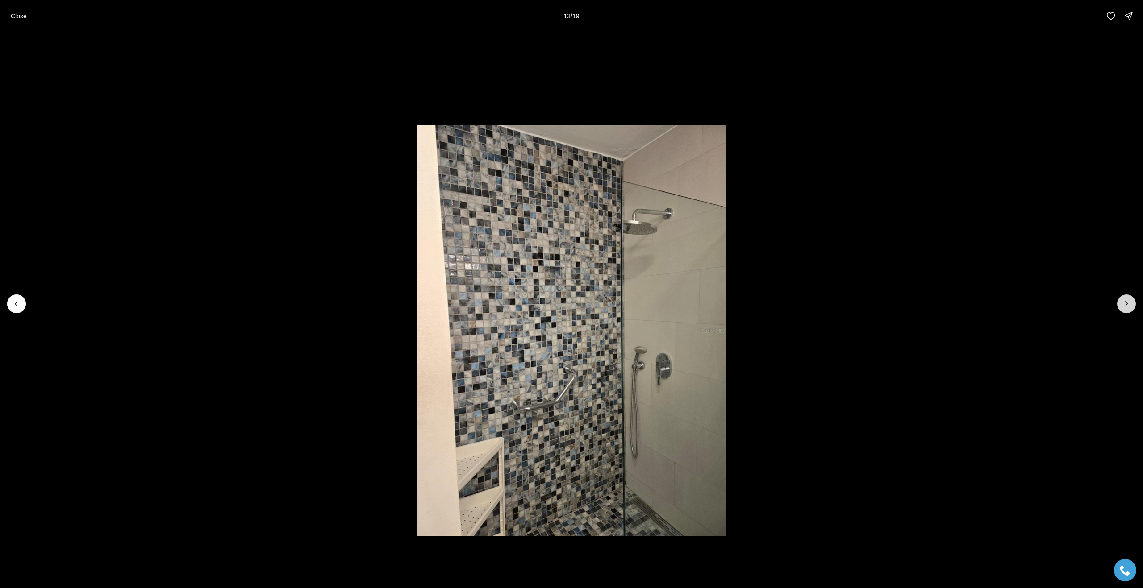
click at [1127, 302] on icon "Next slide" at bounding box center [1126, 304] width 9 height 9
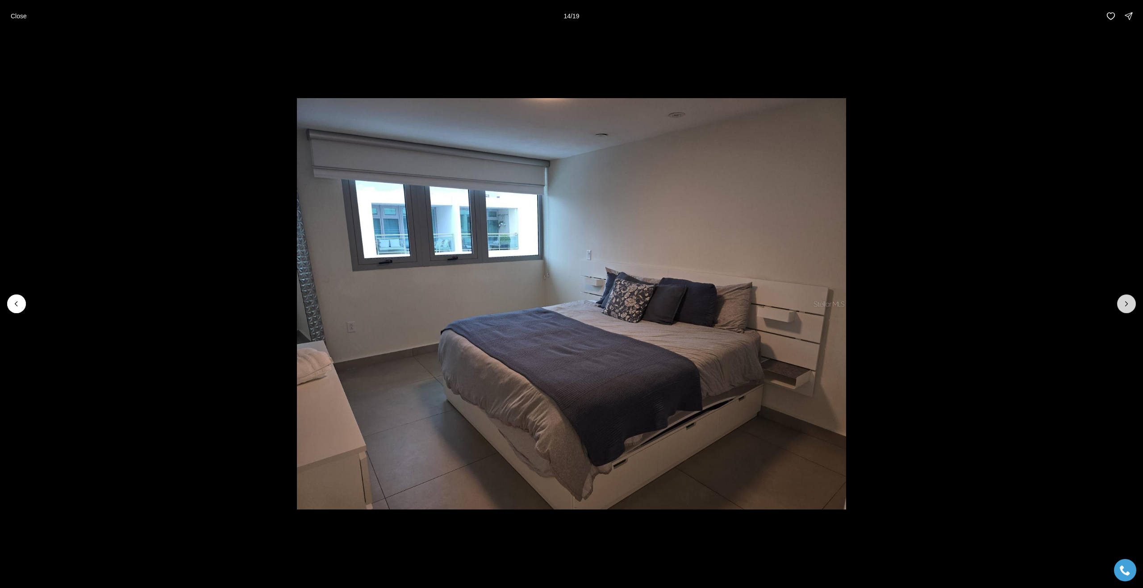
click at [1127, 302] on icon "Next slide" at bounding box center [1126, 304] width 9 height 9
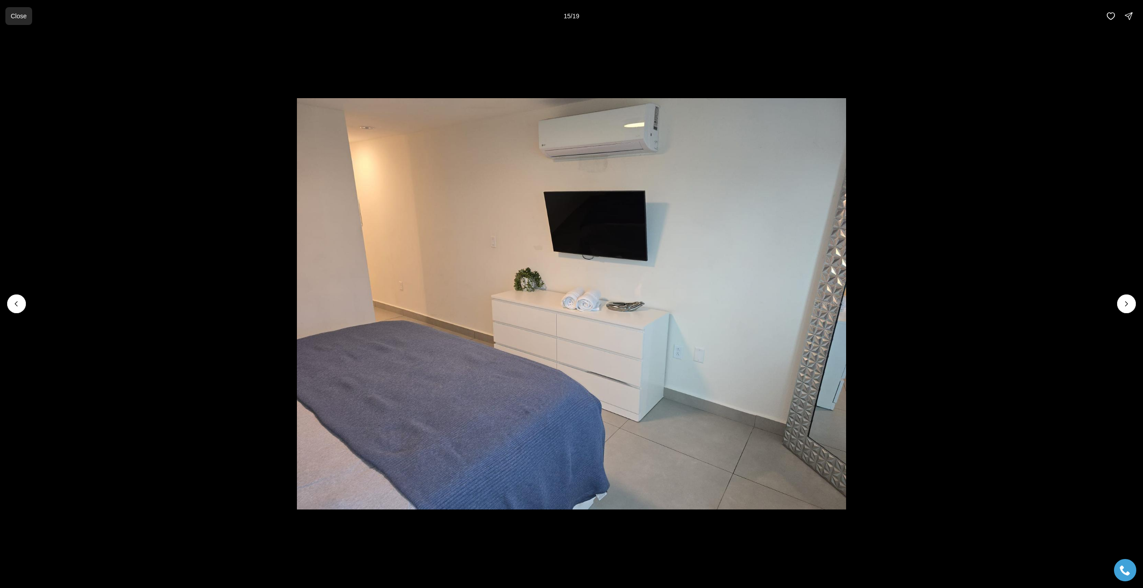
click at [25, 13] on p "Close" at bounding box center [19, 16] width 16 height 7
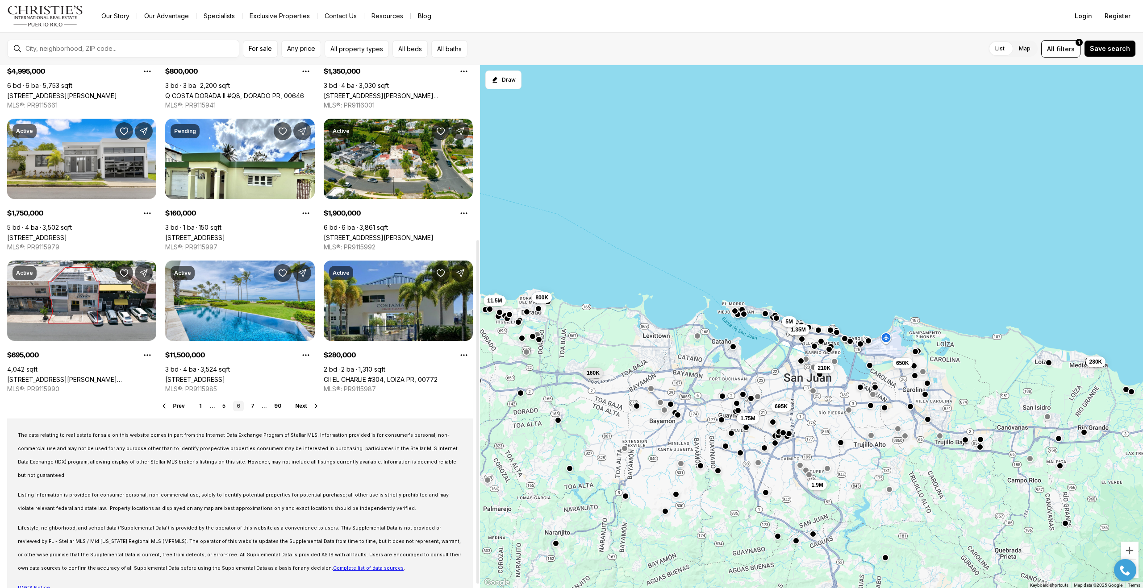
scroll to position [271, 0]
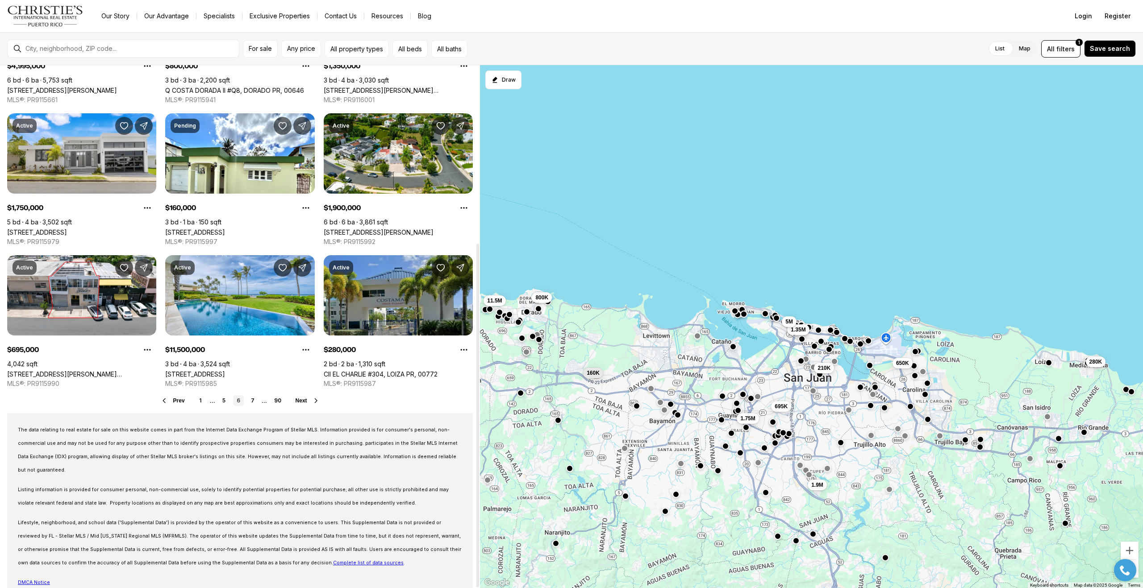
drag, startPoint x: 479, startPoint y: 188, endPoint x: 441, endPoint y: 432, distance: 247.7
click at [476, 433] on div at bounding box center [477, 416] width 3 height 344
click at [254, 398] on link "7" at bounding box center [252, 401] width 11 height 11
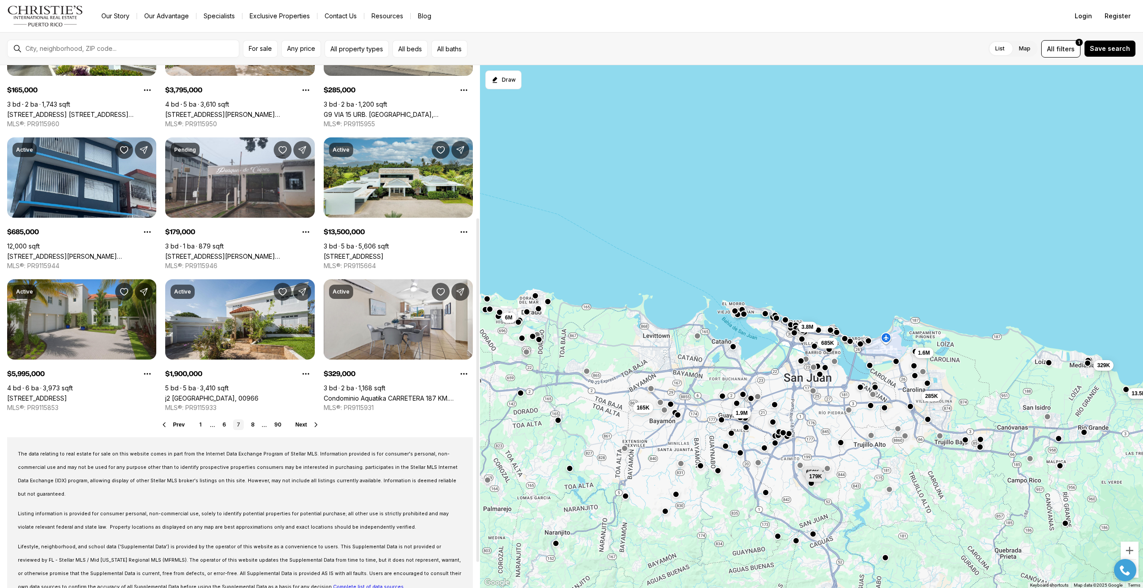
scroll to position [271, 0]
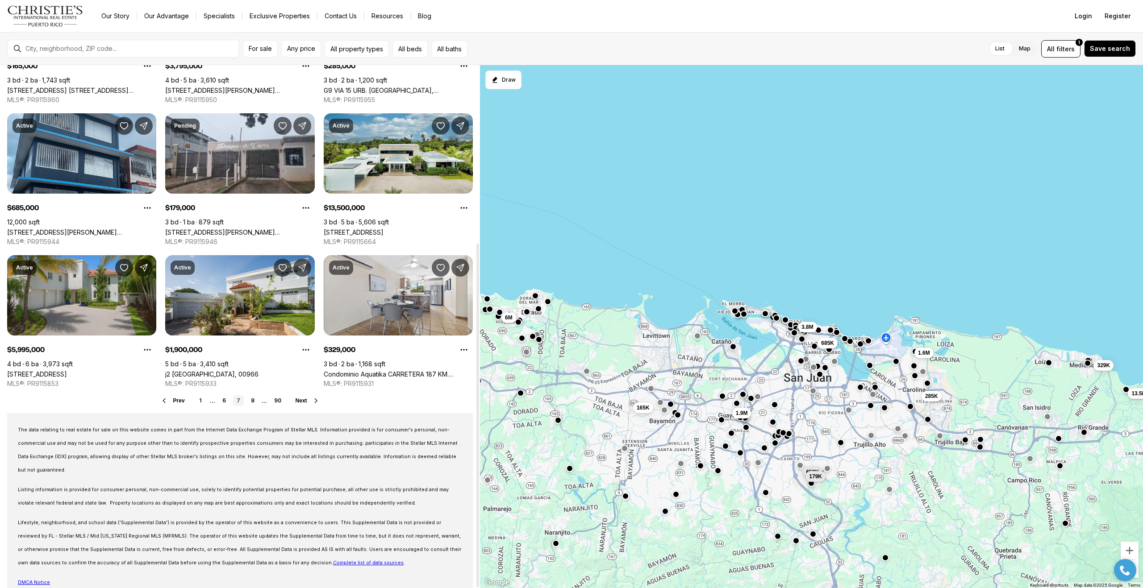
drag, startPoint x: 478, startPoint y: 216, endPoint x: 443, endPoint y: 423, distance: 209.7
click at [476, 423] on div at bounding box center [477, 416] width 3 height 344
click at [252, 401] on link "8" at bounding box center [252, 401] width 11 height 11
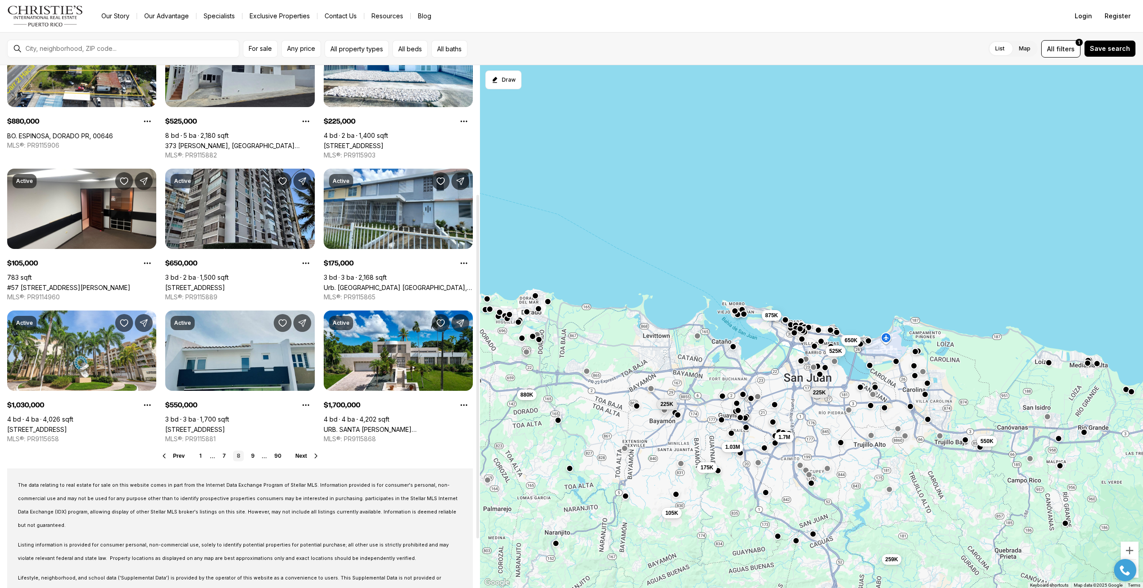
scroll to position [271, 0]
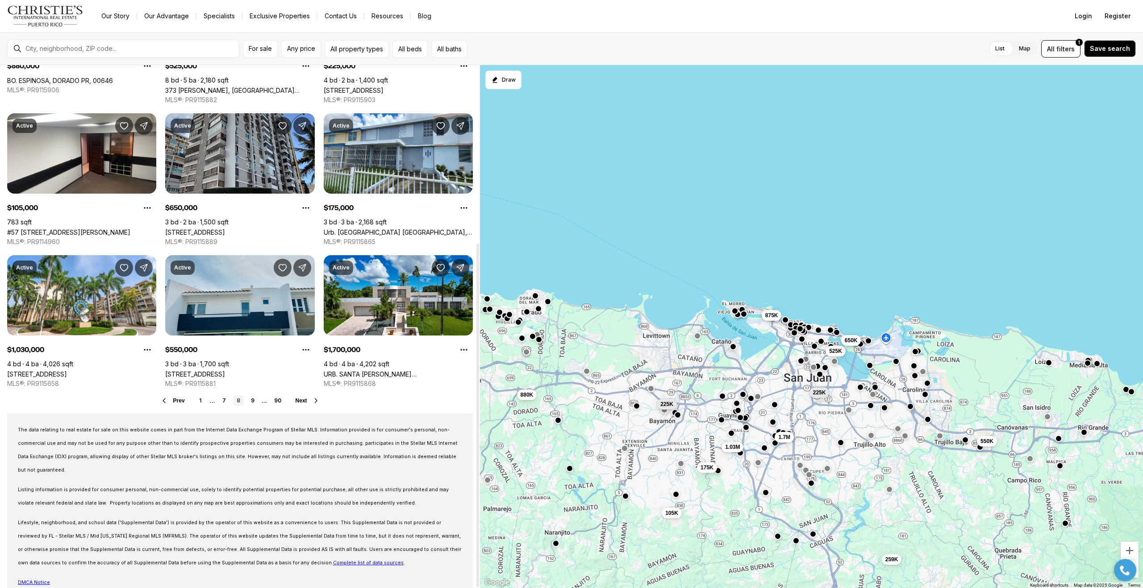
drag, startPoint x: 477, startPoint y: 183, endPoint x: 441, endPoint y: 396, distance: 215.7
click at [476, 396] on div at bounding box center [477, 416] width 3 height 344
click at [253, 400] on link "9" at bounding box center [252, 401] width 11 height 11
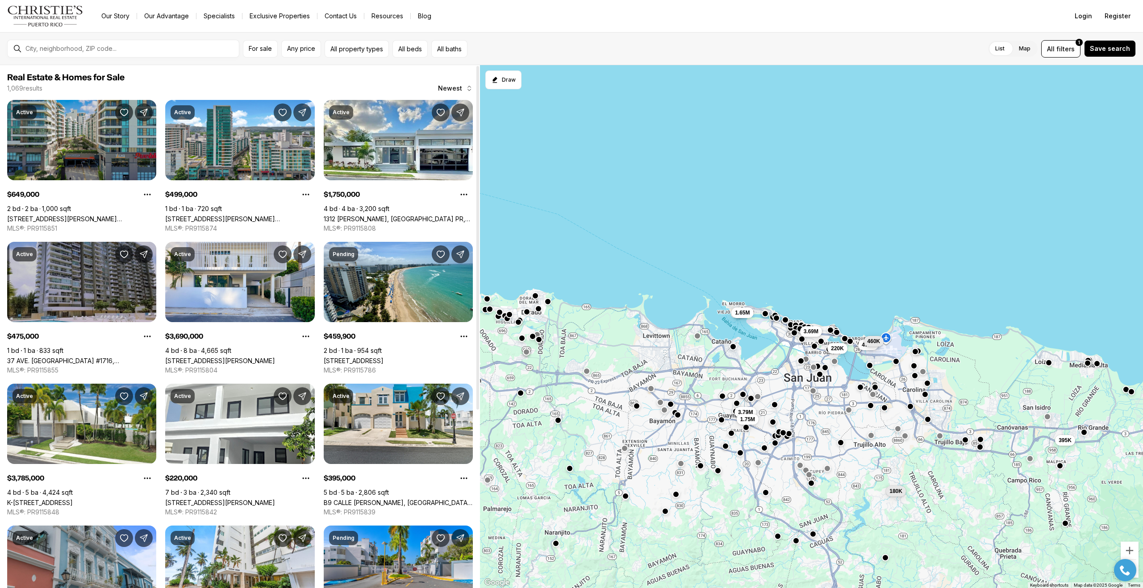
click at [80, 215] on link "[STREET_ADDRESS][PERSON_NAME][PERSON_NAME]" at bounding box center [81, 219] width 149 height 8
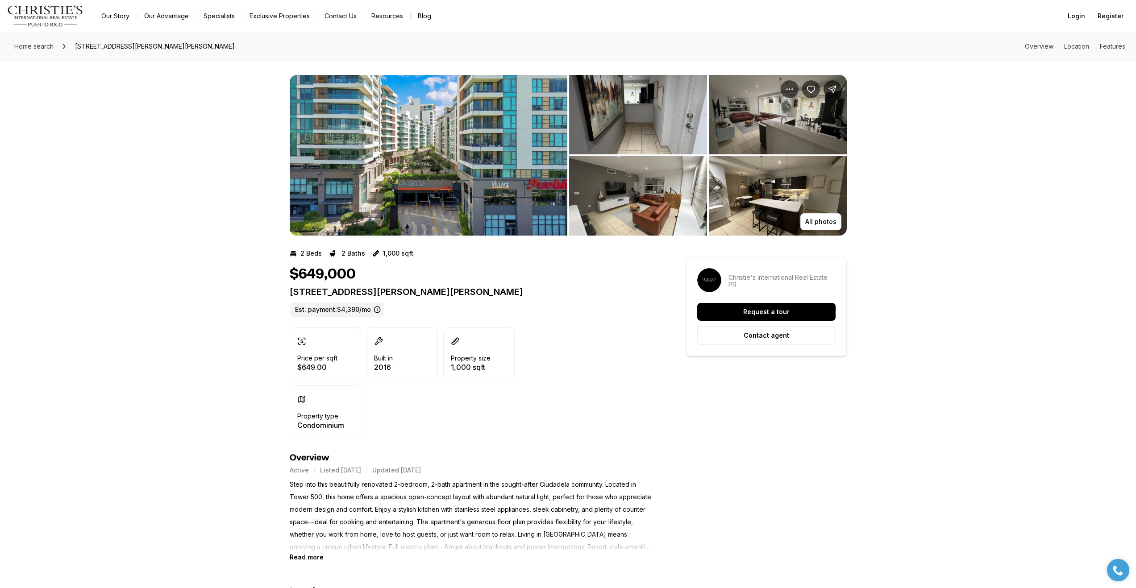
click at [425, 174] on img "View image gallery" at bounding box center [429, 155] width 278 height 161
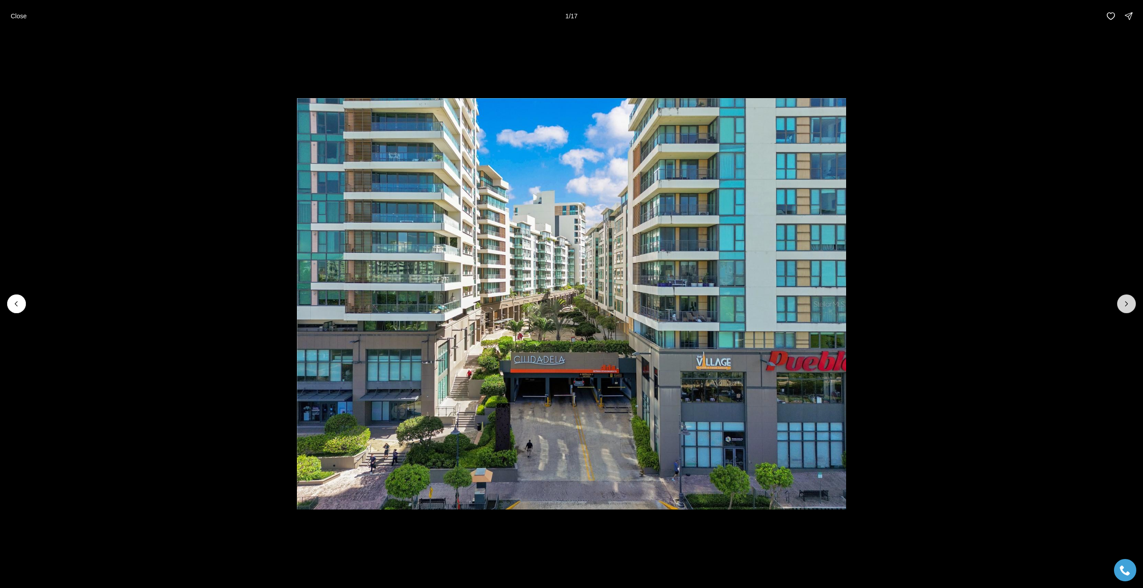
click at [1125, 304] on icon "Next slide" at bounding box center [1126, 304] width 9 height 9
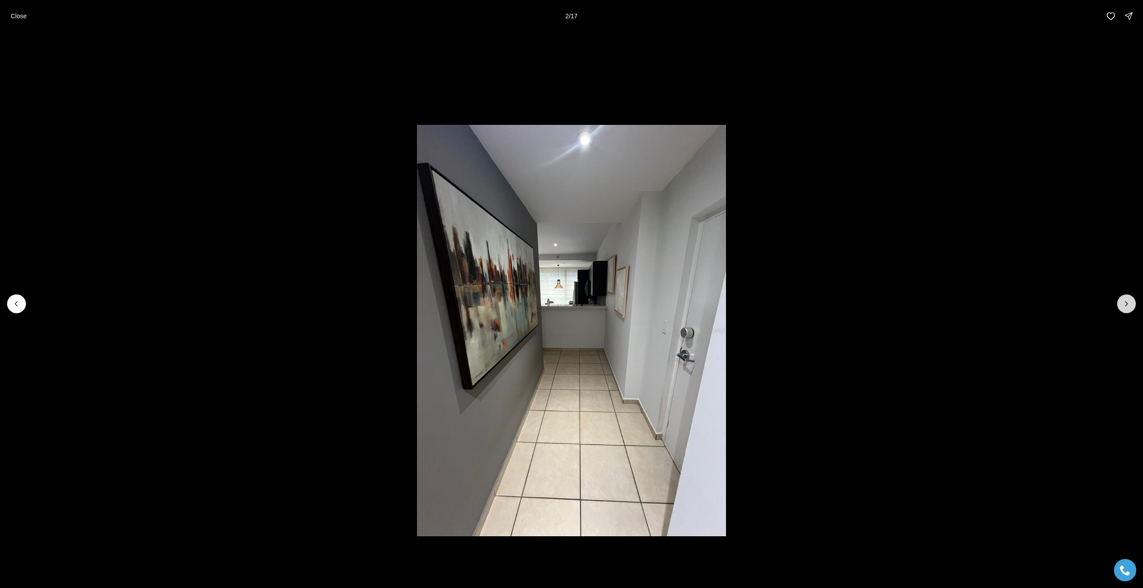
click at [1125, 304] on icon "Next slide" at bounding box center [1126, 304] width 9 height 9
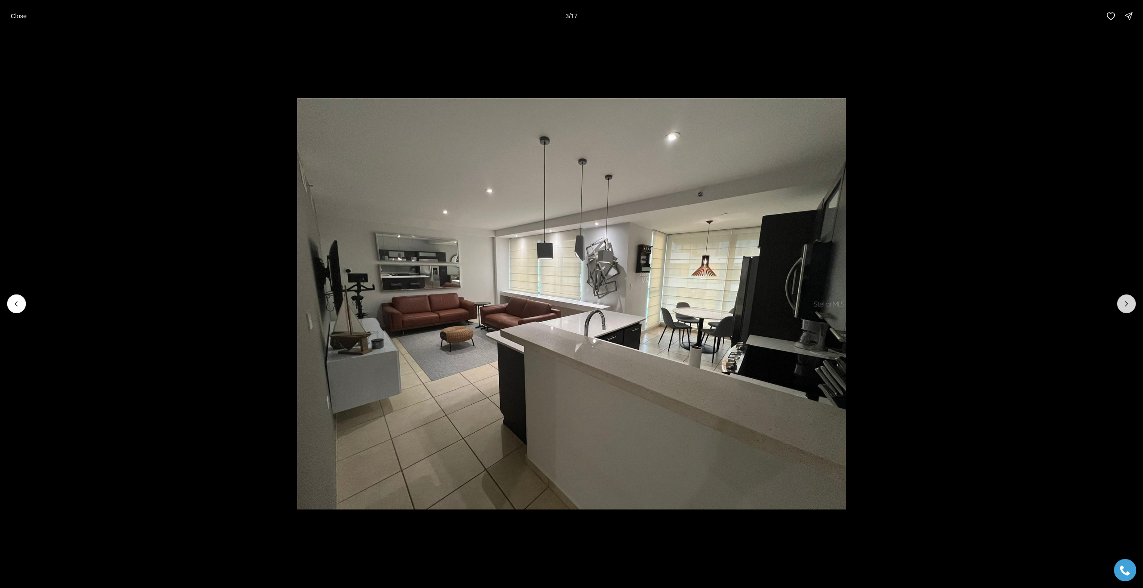
click at [1125, 304] on icon "Next slide" at bounding box center [1126, 304] width 9 height 9
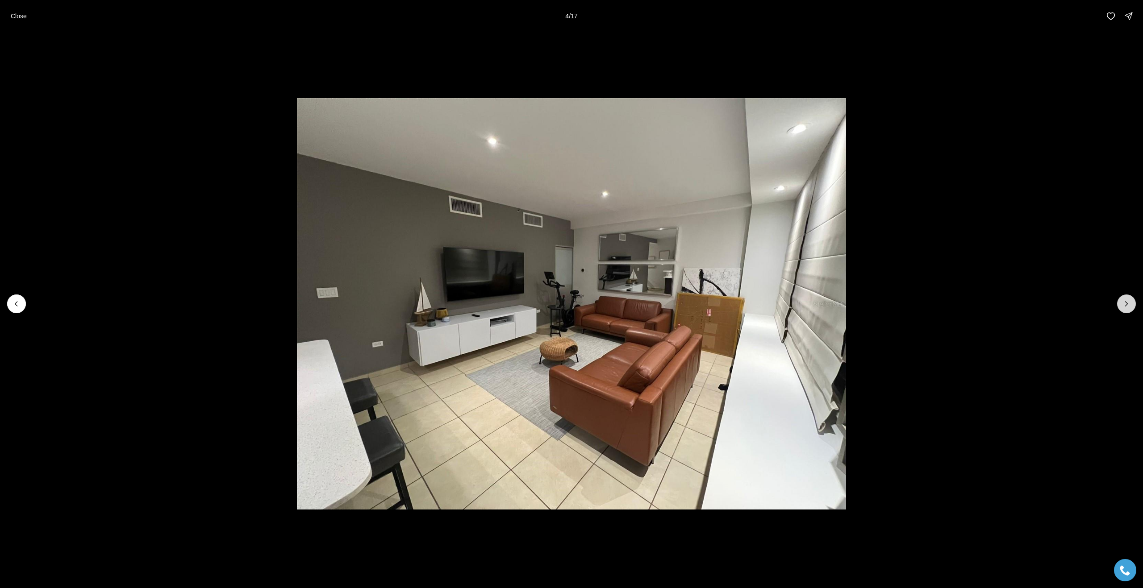
click at [1125, 304] on icon "Next slide" at bounding box center [1126, 304] width 9 height 9
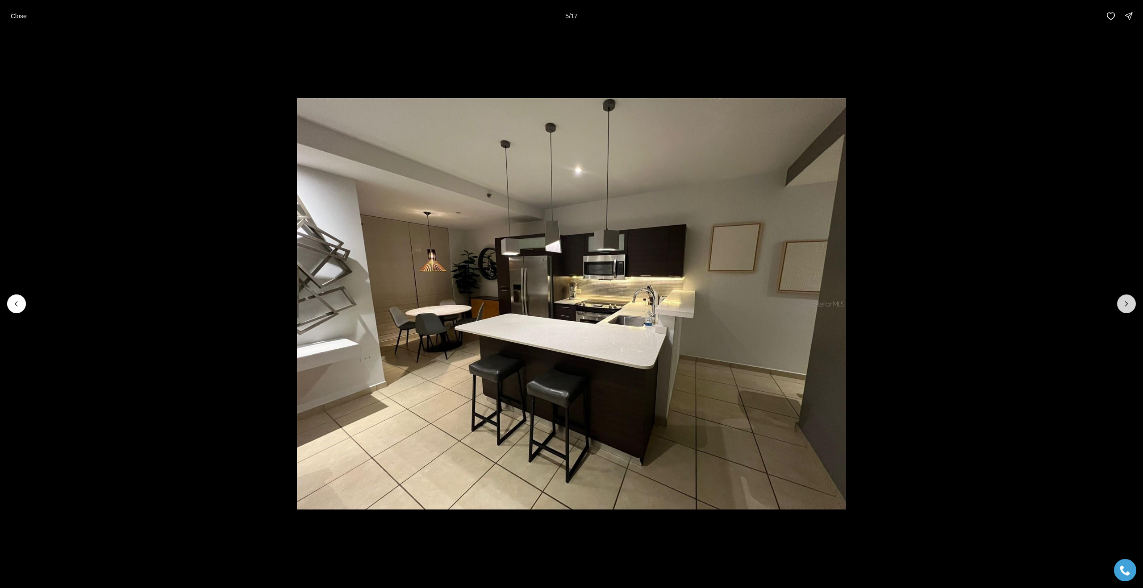
click at [1125, 304] on icon "Next slide" at bounding box center [1126, 304] width 9 height 9
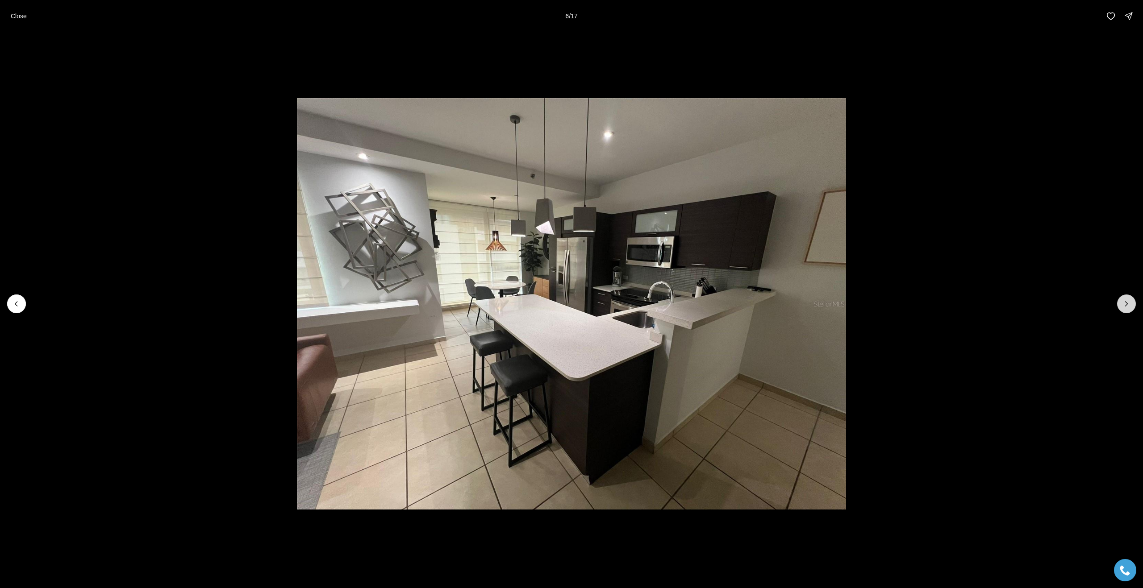
click at [1125, 304] on icon "Next slide" at bounding box center [1126, 304] width 9 height 9
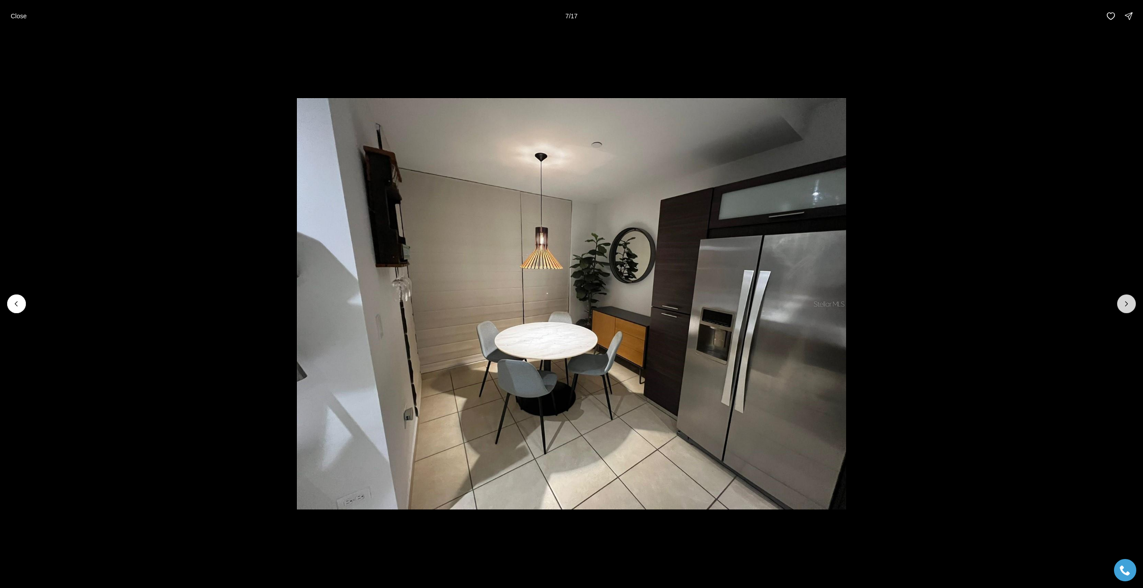
click at [1125, 304] on icon "Next slide" at bounding box center [1126, 304] width 9 height 9
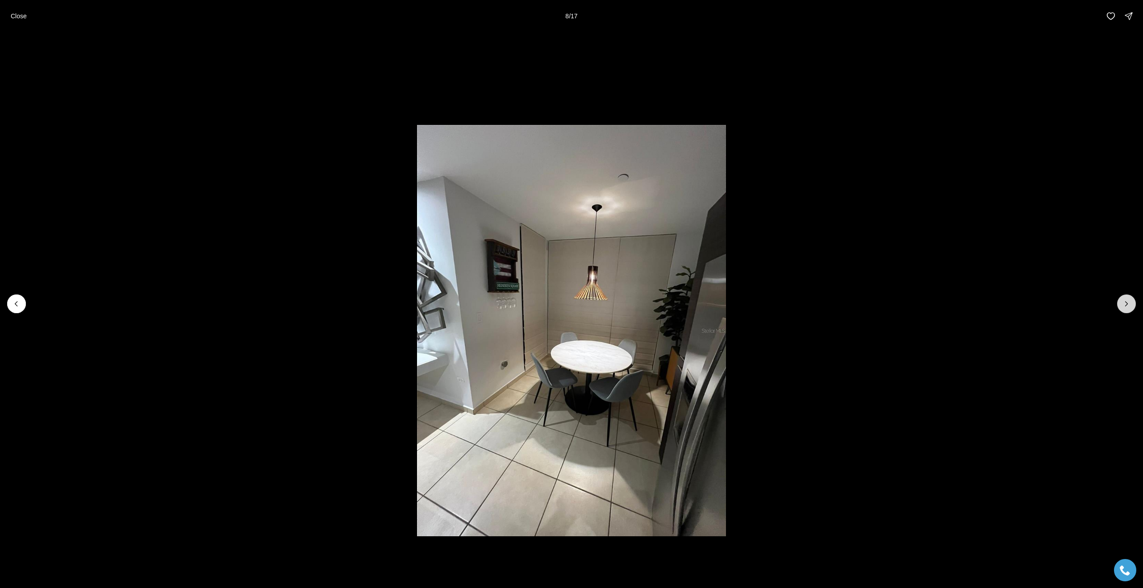
click at [1125, 304] on icon "Next slide" at bounding box center [1126, 304] width 9 height 9
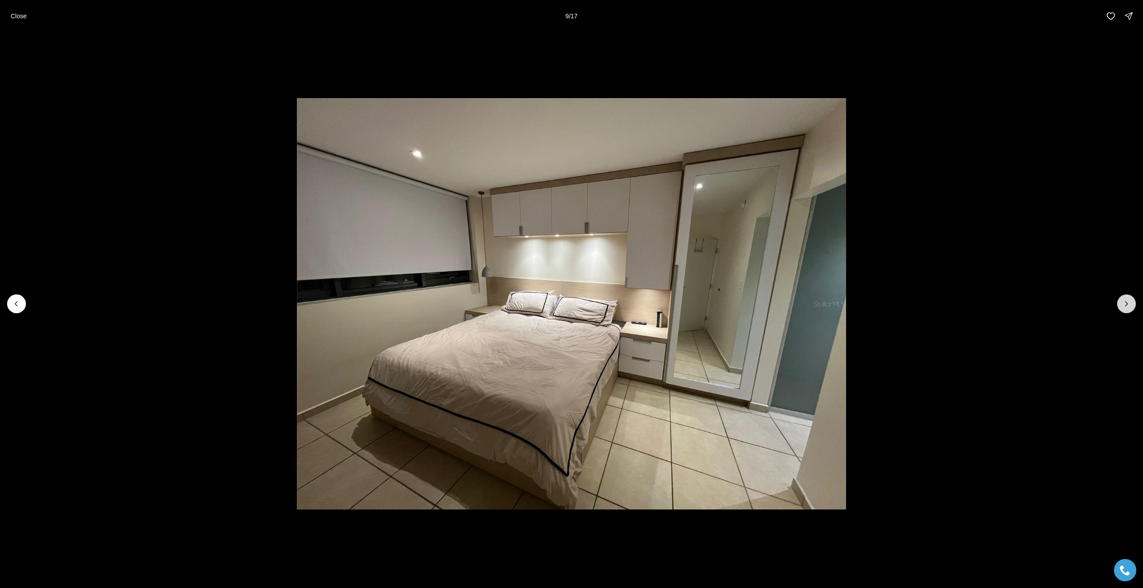
click at [1125, 304] on icon "Next slide" at bounding box center [1126, 304] width 9 height 9
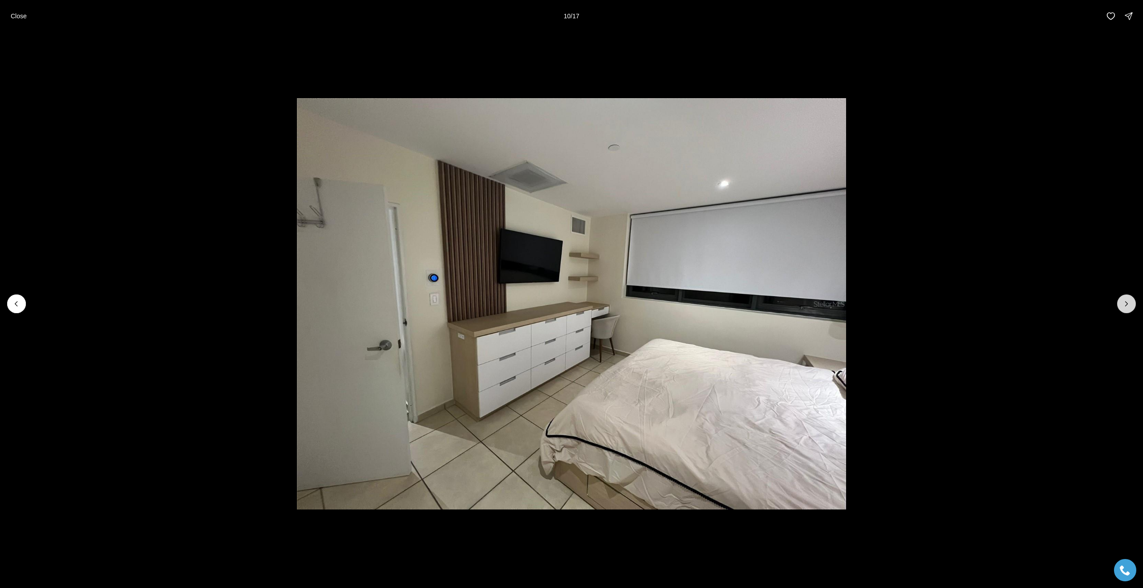
click at [1125, 304] on icon "Next slide" at bounding box center [1126, 304] width 9 height 9
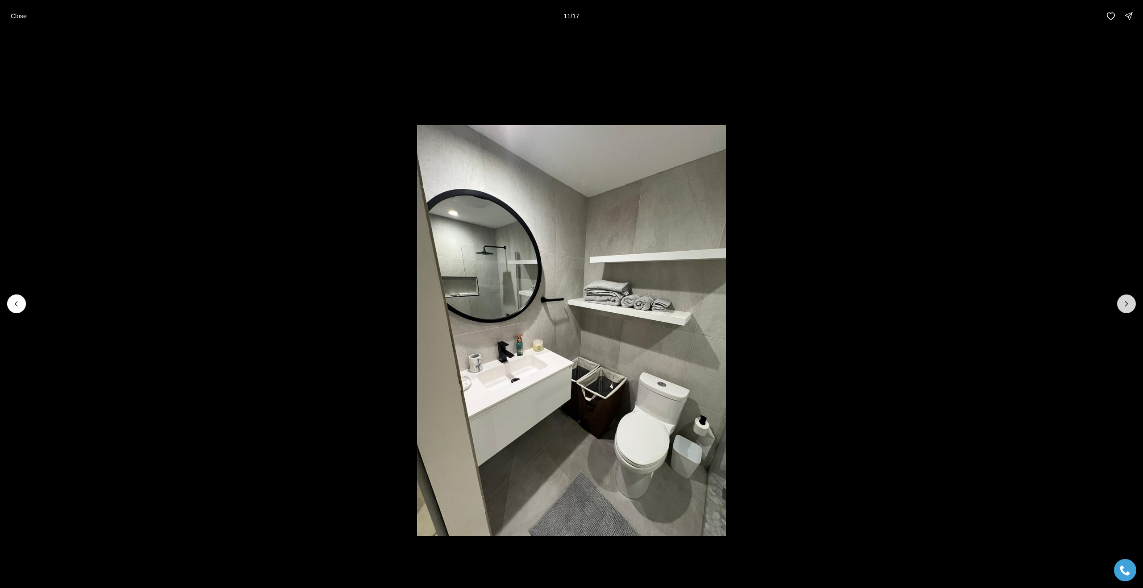
click at [1125, 304] on icon "Next slide" at bounding box center [1126, 304] width 9 height 9
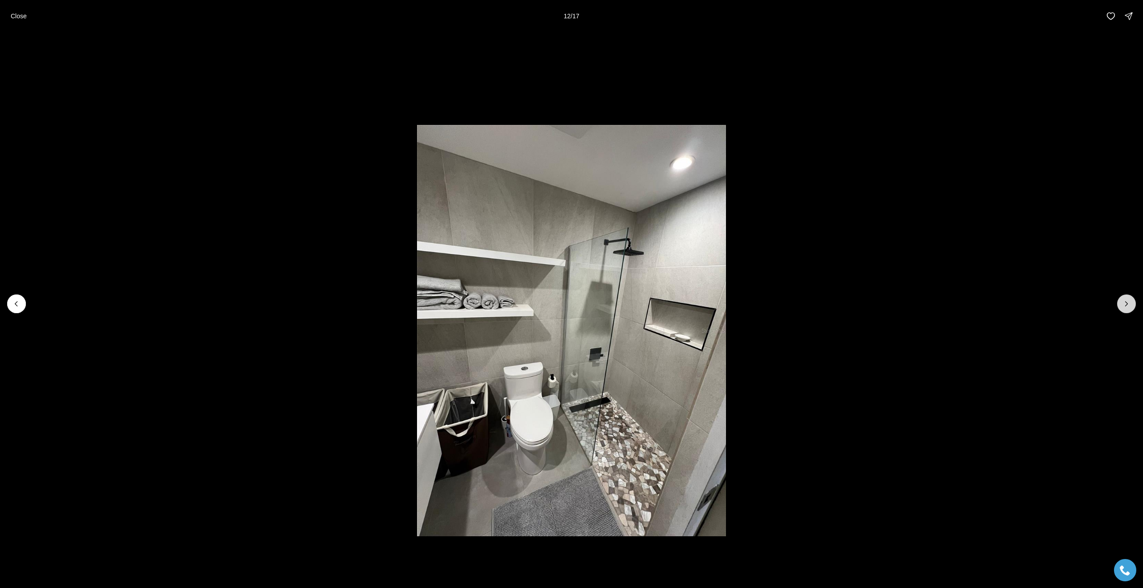
click at [1125, 304] on icon "Next slide" at bounding box center [1126, 304] width 9 height 9
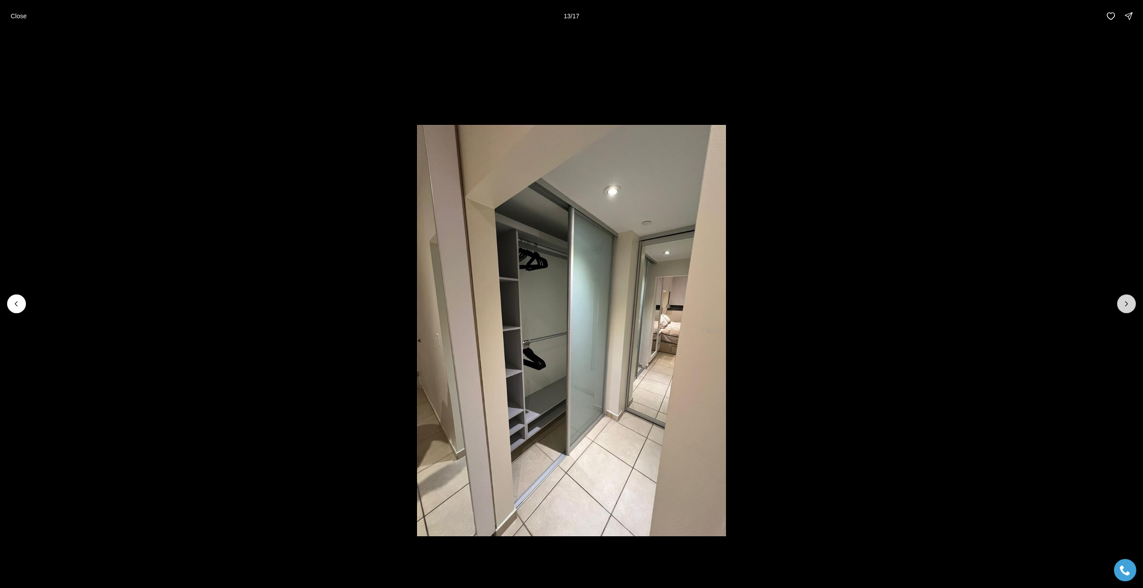
click at [1125, 304] on icon "Next slide" at bounding box center [1126, 304] width 9 height 9
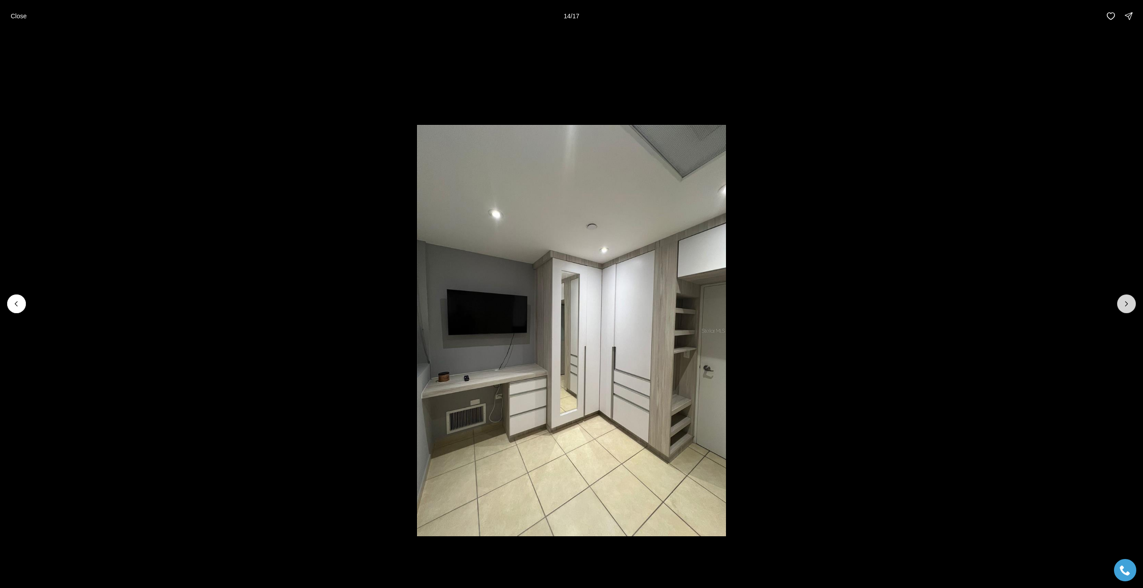
click at [1125, 304] on icon "Next slide" at bounding box center [1126, 304] width 9 height 9
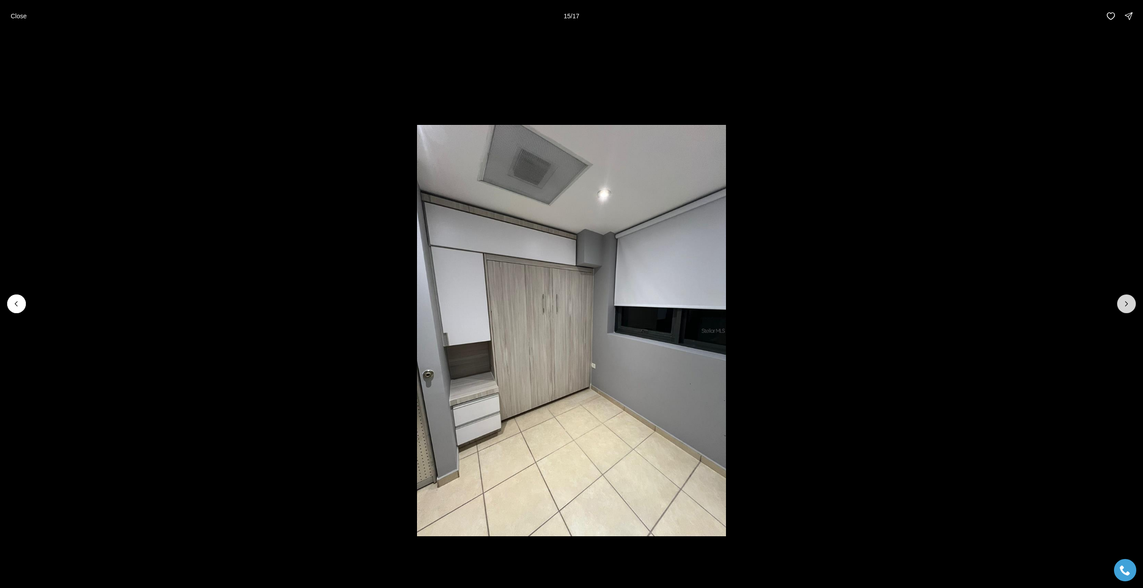
click at [1125, 304] on icon "Next slide" at bounding box center [1126, 304] width 9 height 9
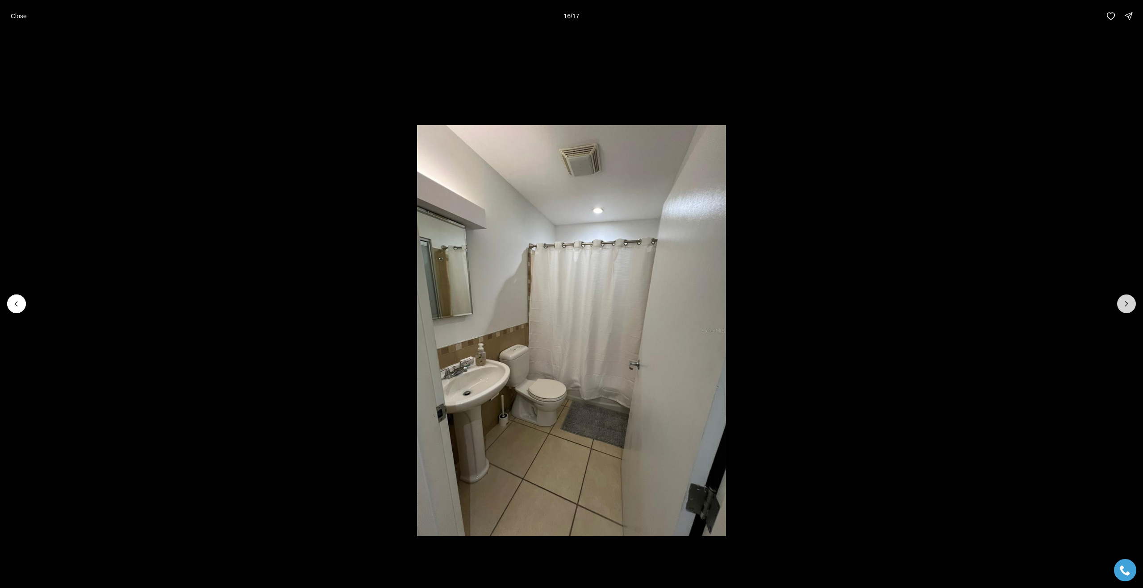
click at [1125, 304] on icon "Next slide" at bounding box center [1126, 304] width 9 height 9
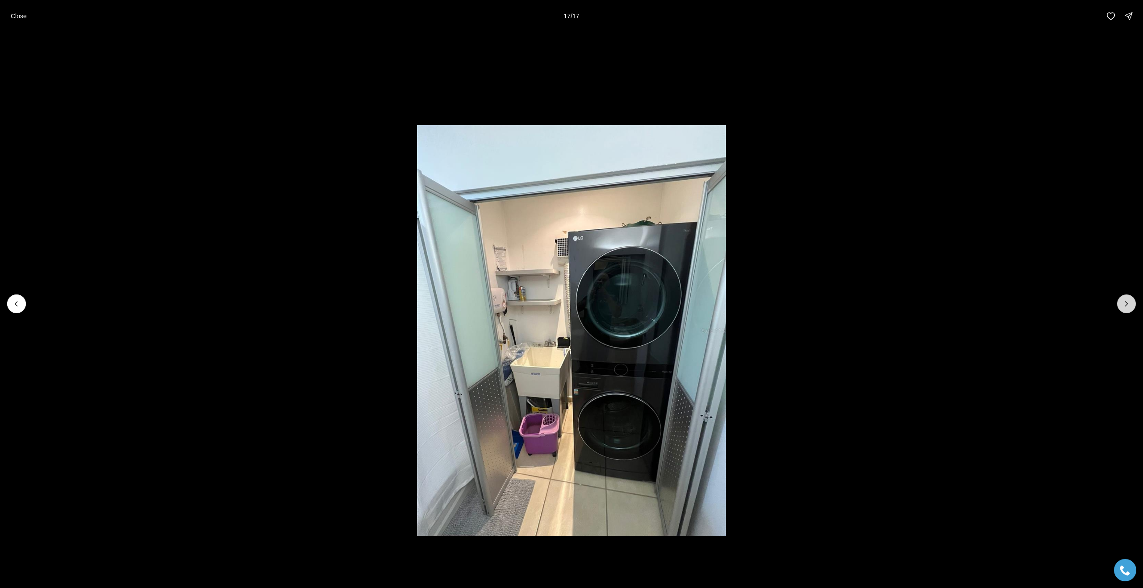
click at [1125, 304] on div at bounding box center [1126, 304] width 19 height 19
click at [18, 17] on p "Close" at bounding box center [19, 16] width 16 height 7
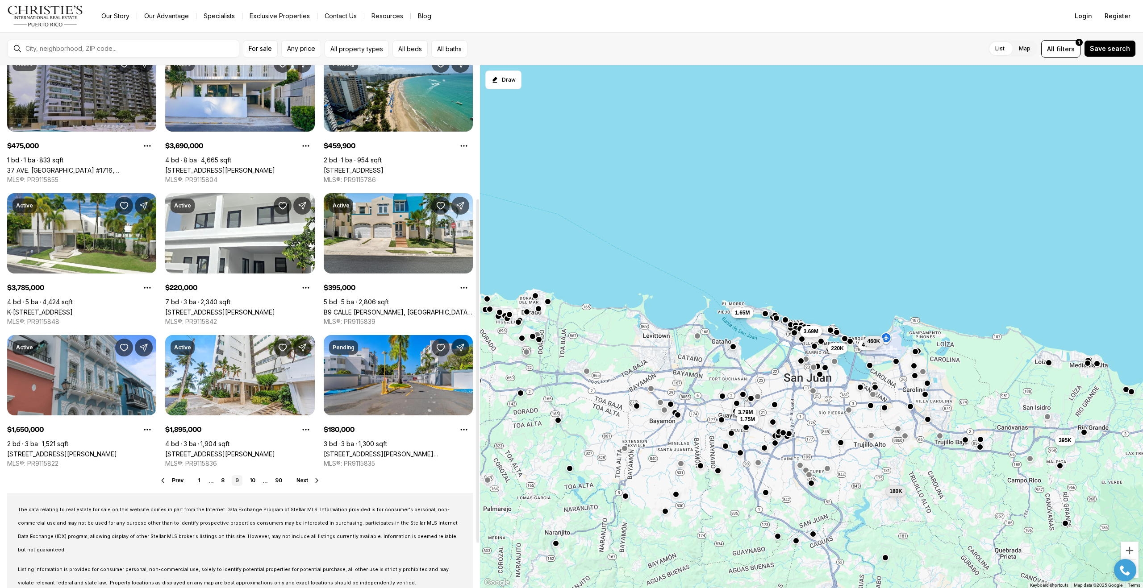
scroll to position [271, 0]
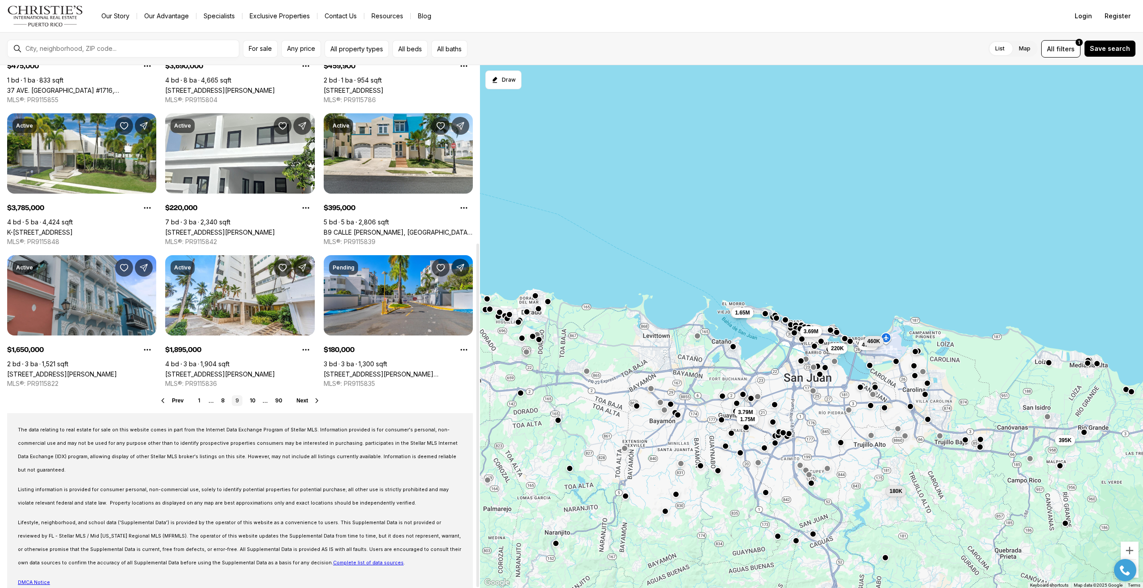
drag, startPoint x: 478, startPoint y: 165, endPoint x: 466, endPoint y: 401, distance: 236.0
click at [476, 401] on div at bounding box center [477, 416] width 3 height 344
click at [254, 398] on link "10" at bounding box center [252, 401] width 13 height 11
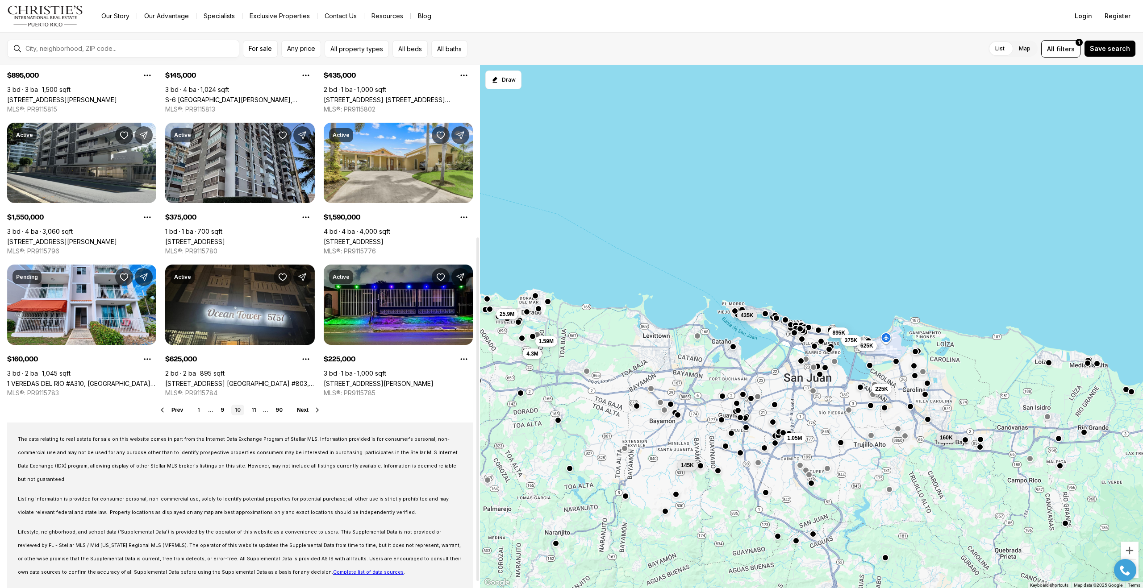
scroll to position [262, 0]
drag, startPoint x: 478, startPoint y: 207, endPoint x: 477, endPoint y: 378, distance: 171.5
click at [477, 378] on div at bounding box center [477, 410] width 3 height 344
click at [253, 409] on link "11" at bounding box center [254, 410] width 12 height 11
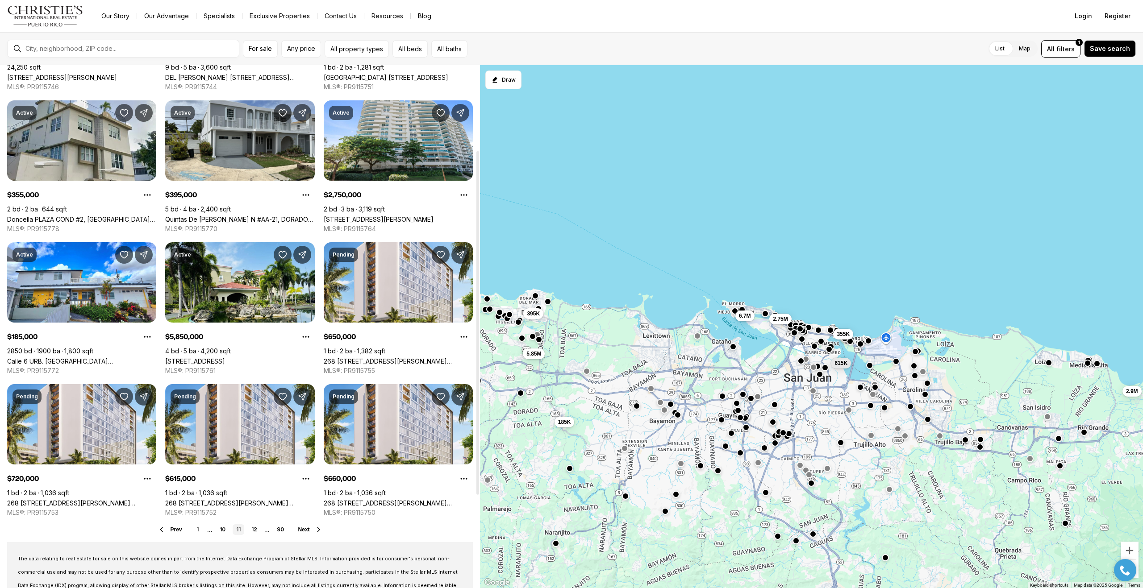
scroll to position [271, 0]
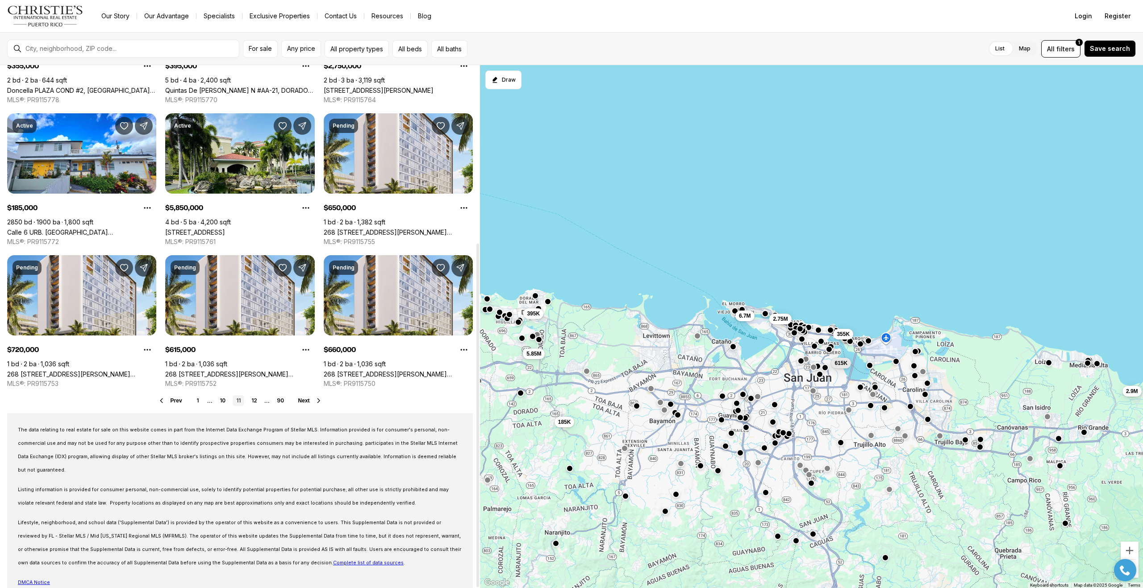
drag, startPoint x: 478, startPoint y: 181, endPoint x: 480, endPoint y: 422, distance: 241.1
click at [479, 422] on div at bounding box center [477, 416] width 3 height 344
click at [253, 400] on link "12" at bounding box center [254, 401] width 13 height 11
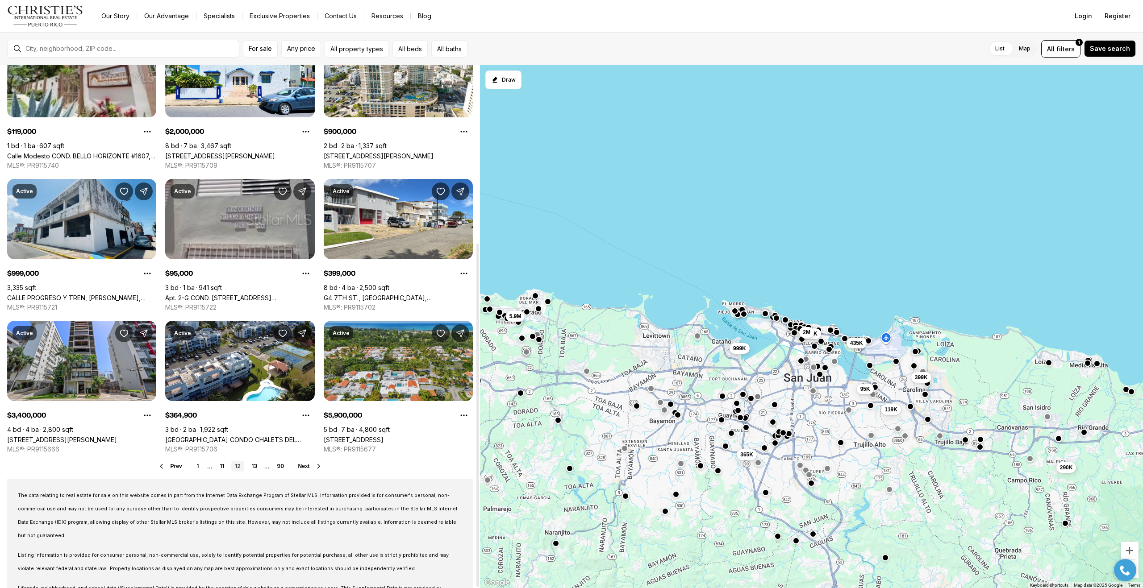
scroll to position [271, 0]
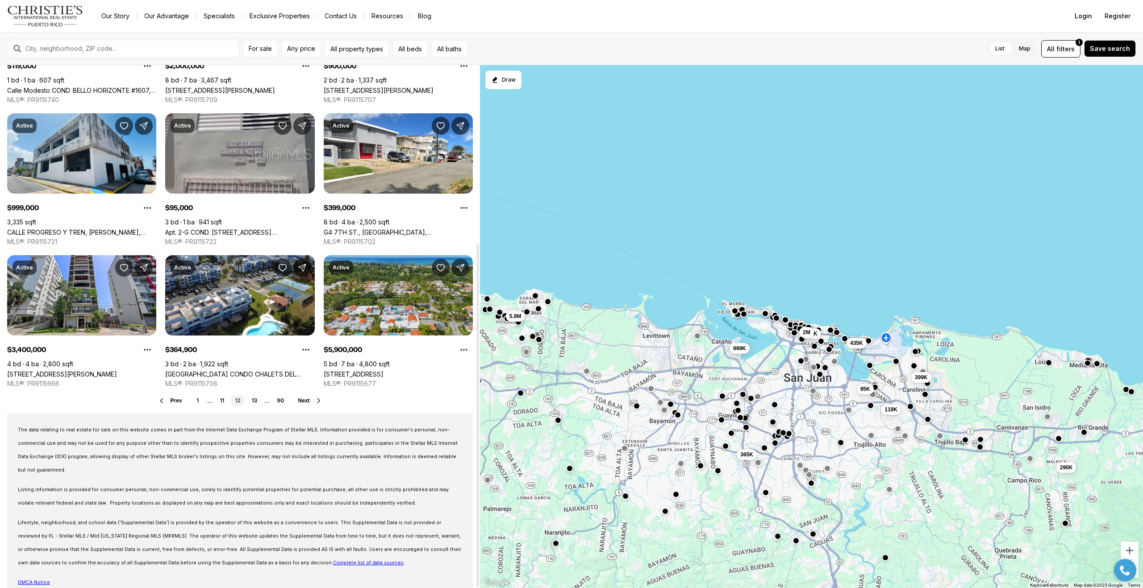
drag, startPoint x: 477, startPoint y: 221, endPoint x: 421, endPoint y: 530, distance: 314.9
click at [476, 530] on div at bounding box center [477, 416] width 3 height 344
click at [256, 400] on link "13" at bounding box center [254, 401] width 13 height 11
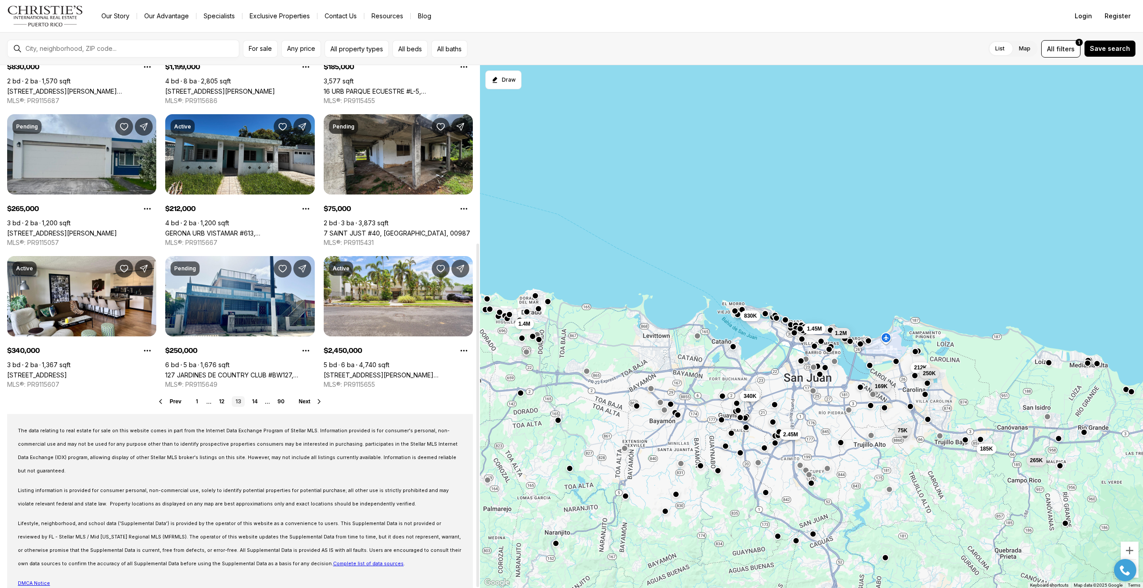
scroll to position [271, 0]
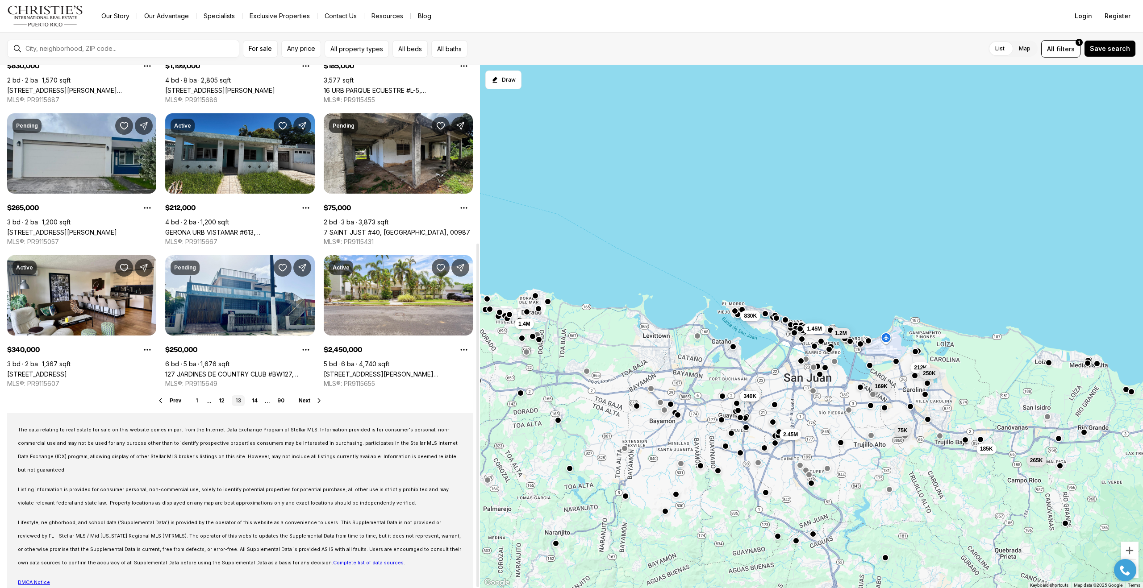
drag, startPoint x: 477, startPoint y: 167, endPoint x: 474, endPoint y: 346, distance: 179.1
click at [476, 346] on div at bounding box center [477, 416] width 3 height 344
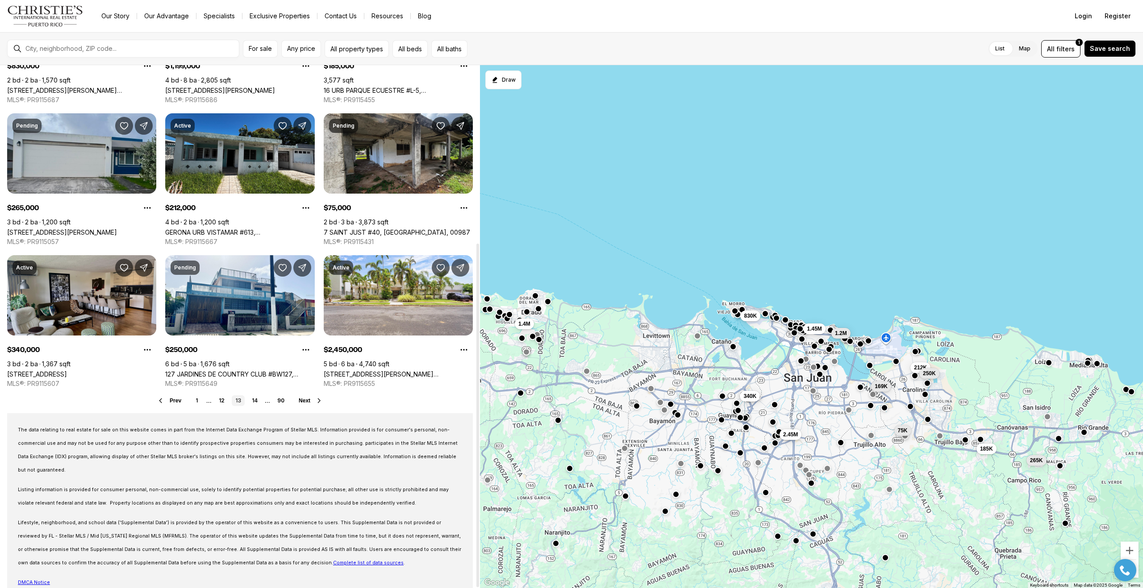
click at [57, 371] on link "229 - 2, GUAYNABO PR, 00966" at bounding box center [37, 375] width 60 height 8
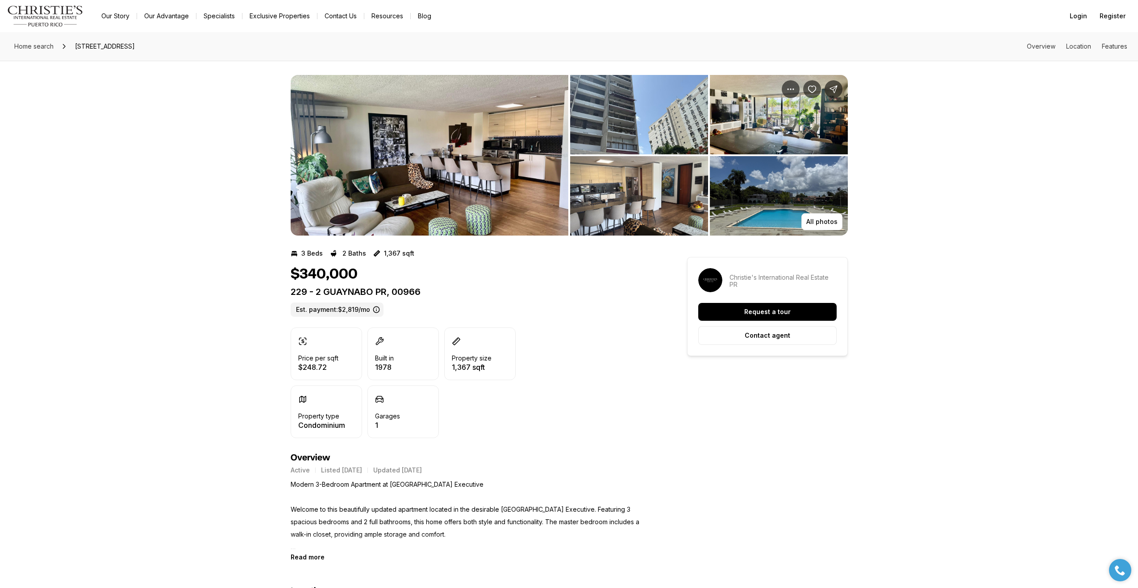
click at [473, 152] on img "View image gallery" at bounding box center [430, 155] width 278 height 161
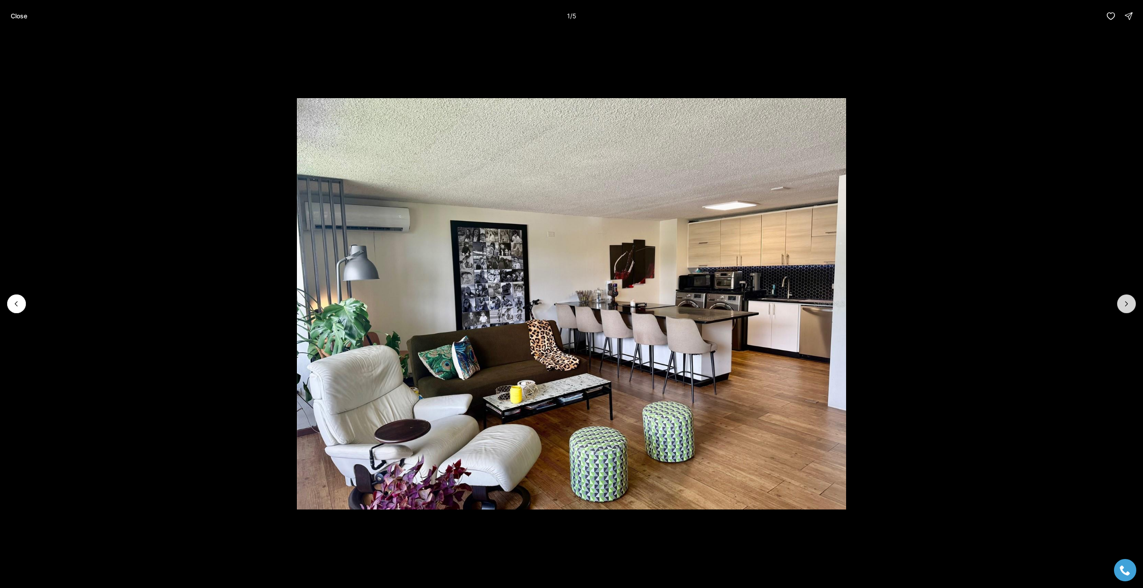
click at [1125, 308] on icon "Next slide" at bounding box center [1126, 304] width 9 height 9
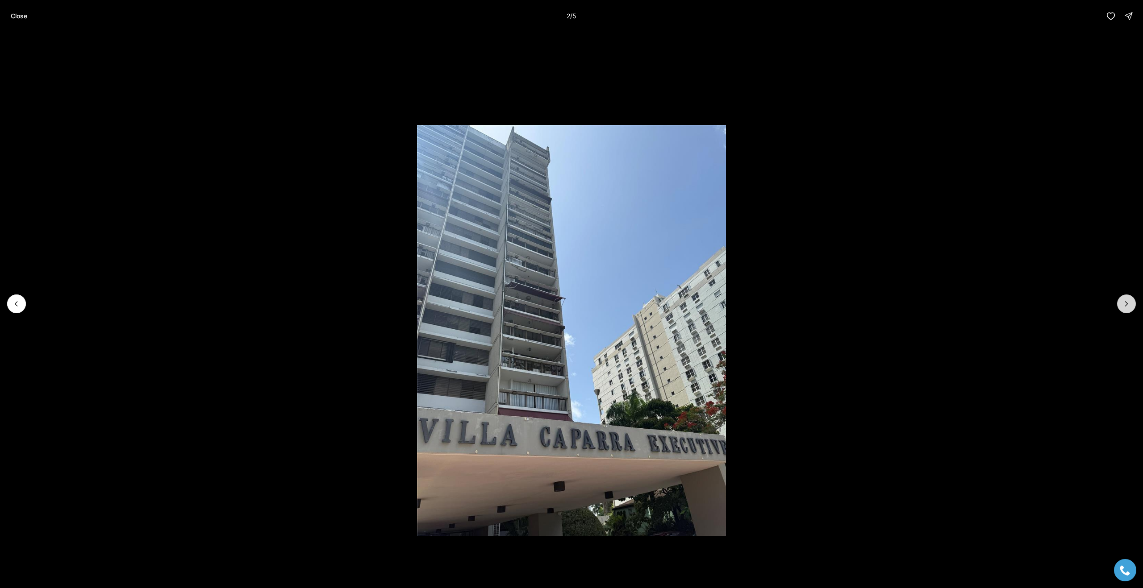
click at [1125, 308] on icon "Next slide" at bounding box center [1126, 304] width 9 height 9
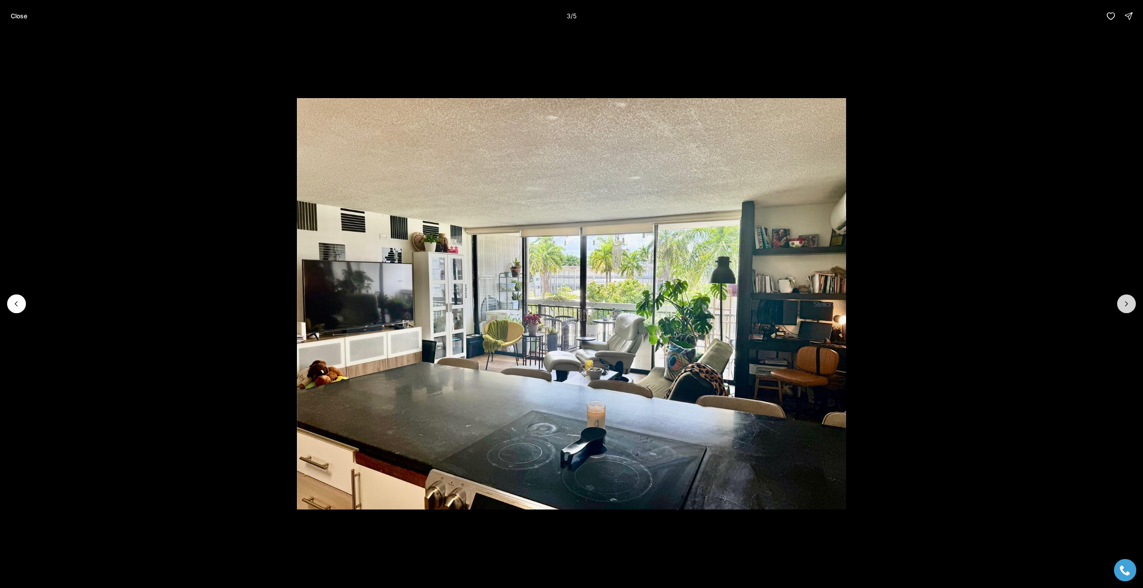
click at [1125, 308] on icon "Next slide" at bounding box center [1126, 304] width 9 height 9
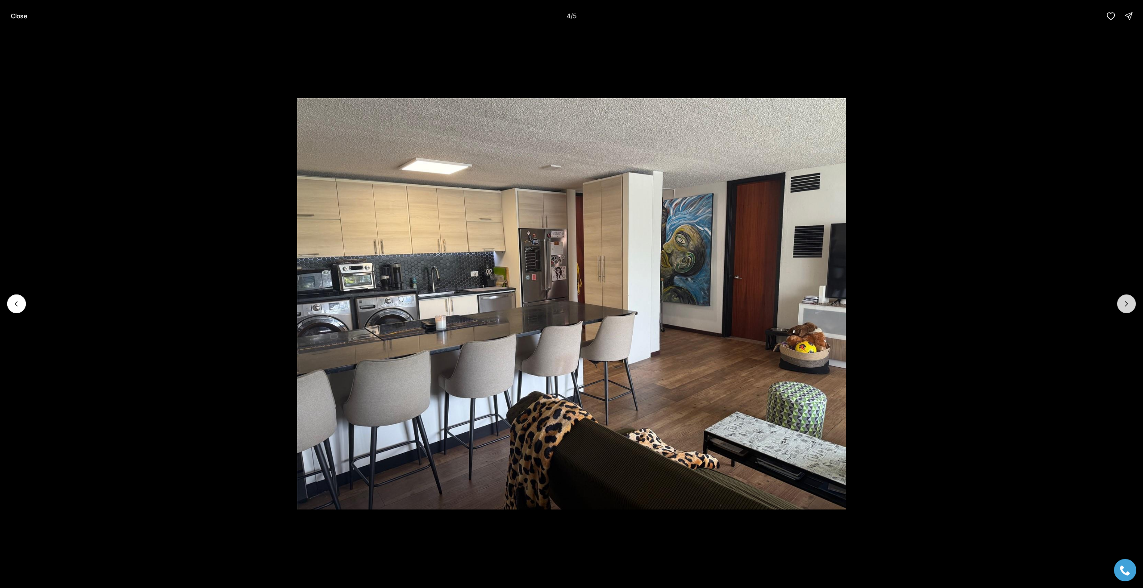
click at [1125, 308] on icon "Next slide" at bounding box center [1126, 304] width 9 height 9
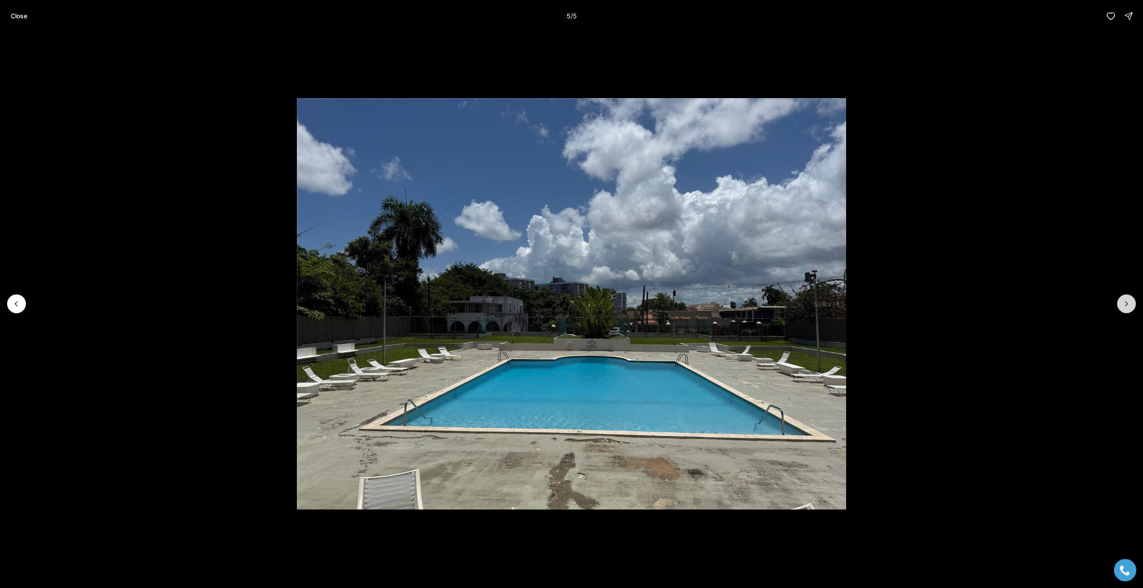
click at [1125, 308] on div at bounding box center [1126, 304] width 19 height 19
click at [20, 15] on p "Close" at bounding box center [19, 16] width 17 height 7
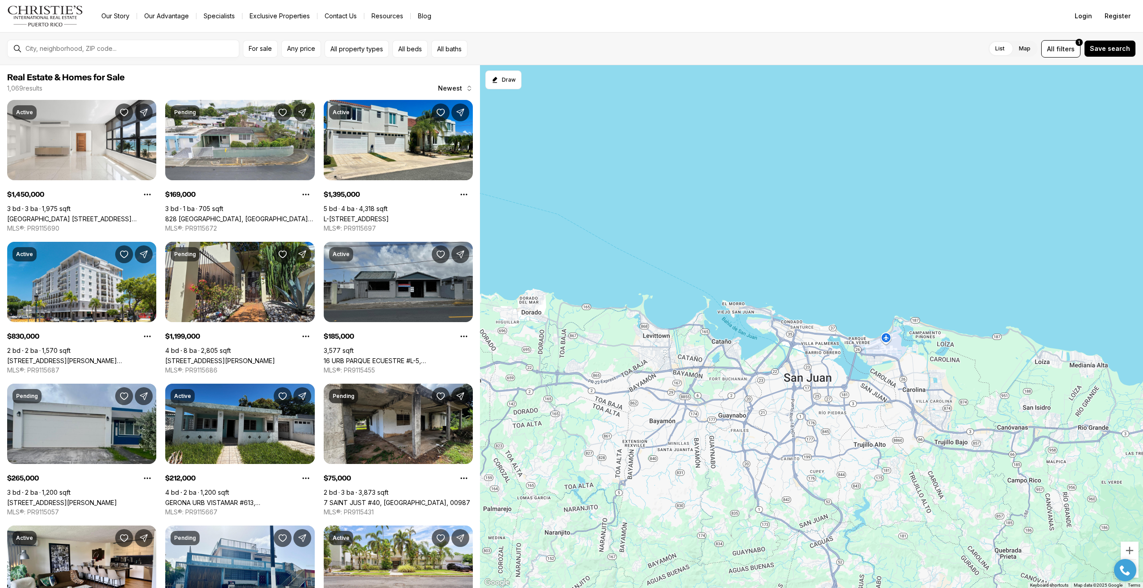
scroll to position [271, 0]
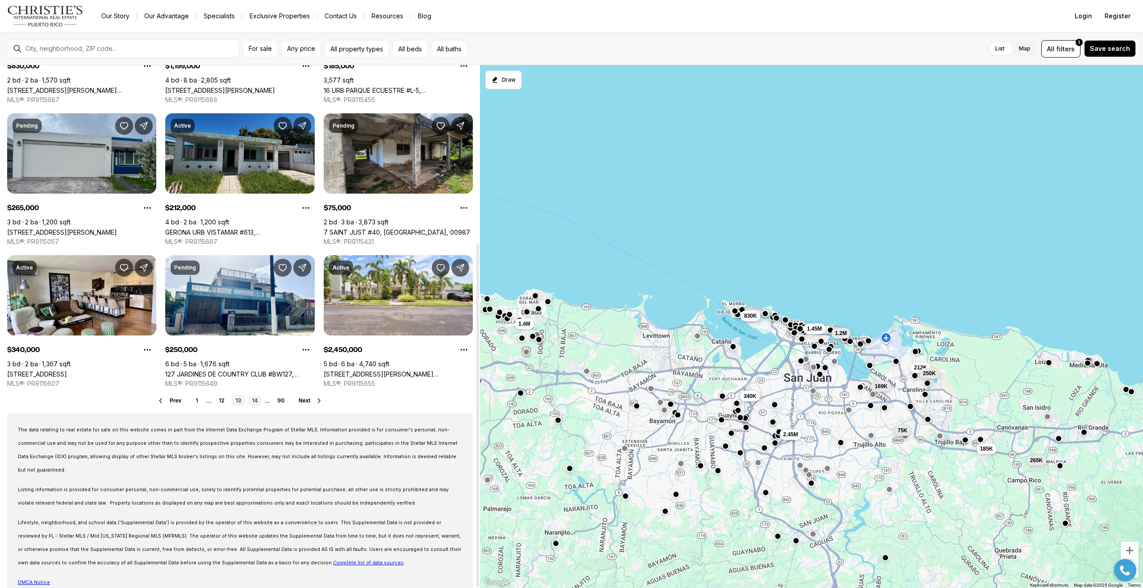
click at [255, 399] on link "14" at bounding box center [254, 401] width 13 height 11
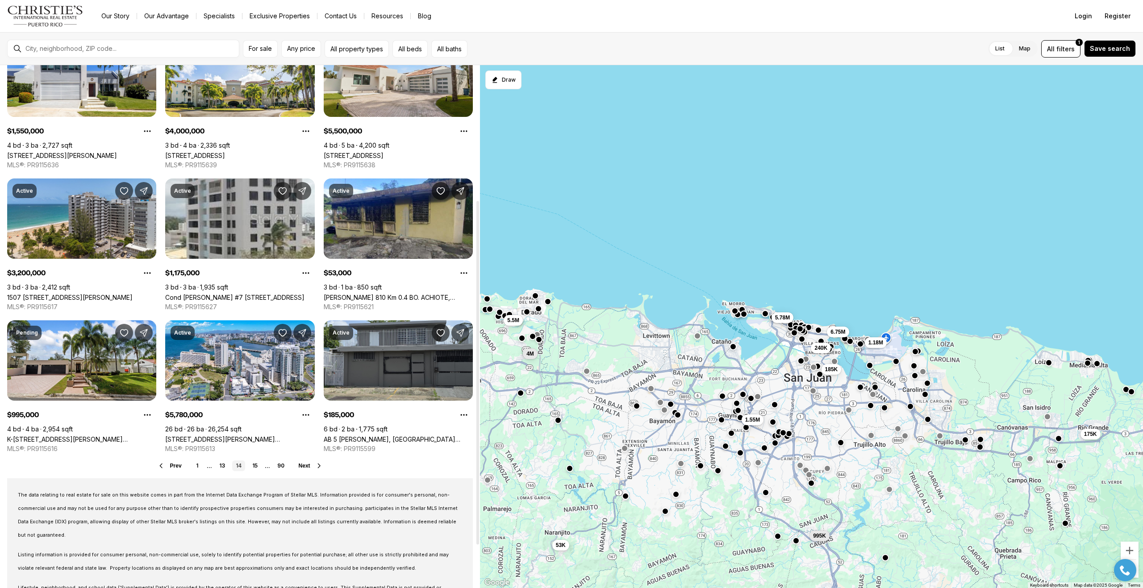
scroll to position [271, 0]
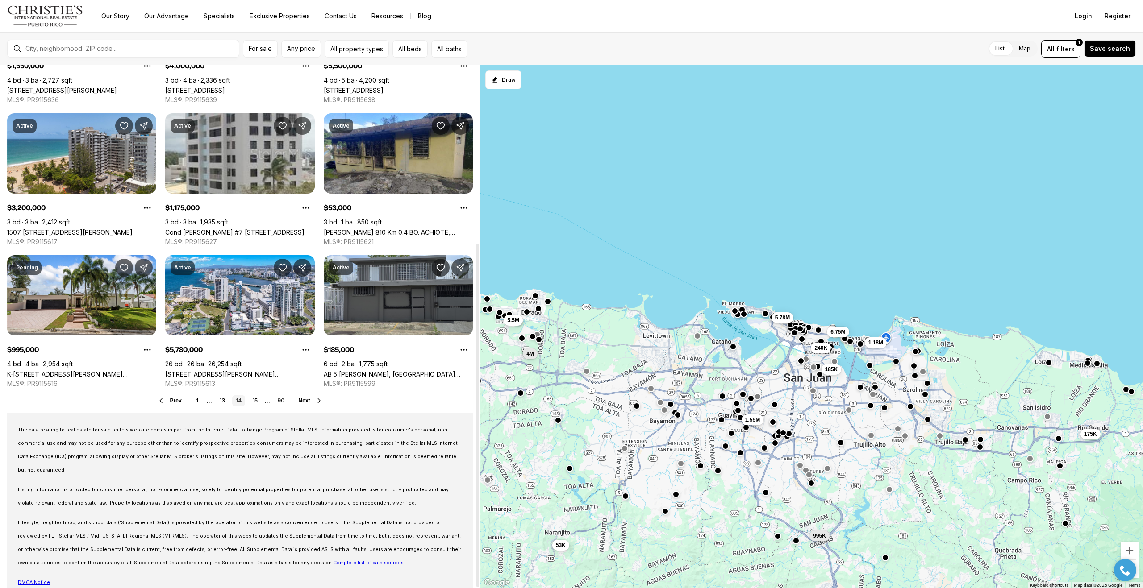
drag, startPoint x: 477, startPoint y: 198, endPoint x: 453, endPoint y: 412, distance: 214.8
click at [476, 412] on div at bounding box center [477, 416] width 3 height 344
click at [255, 400] on link "15" at bounding box center [255, 401] width 13 height 11
click at [255, 400] on link "16" at bounding box center [254, 401] width 13 height 11
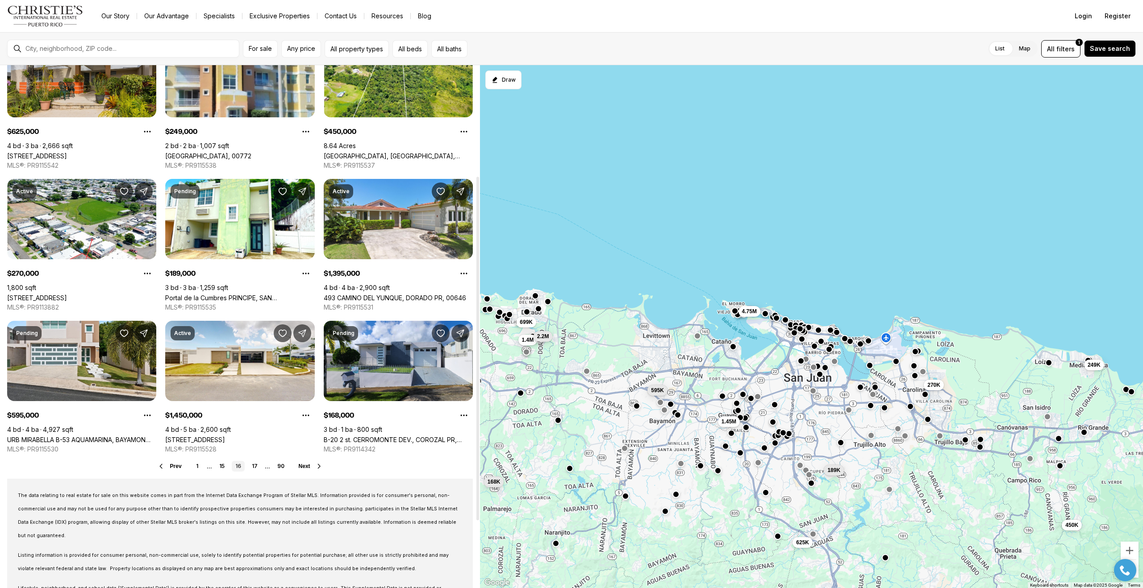
scroll to position [271, 0]
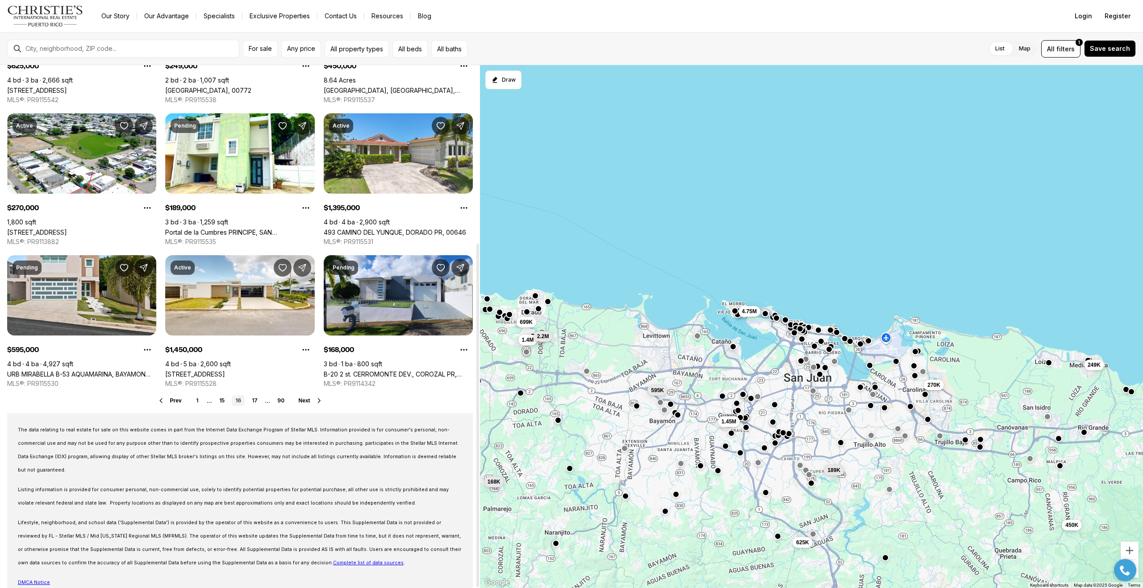
drag, startPoint x: 479, startPoint y: 137, endPoint x: 473, endPoint y: 388, distance: 251.0
click at [476, 388] on div at bounding box center [477, 416] width 3 height 344
click at [255, 401] on link "17" at bounding box center [254, 401] width 13 height 11
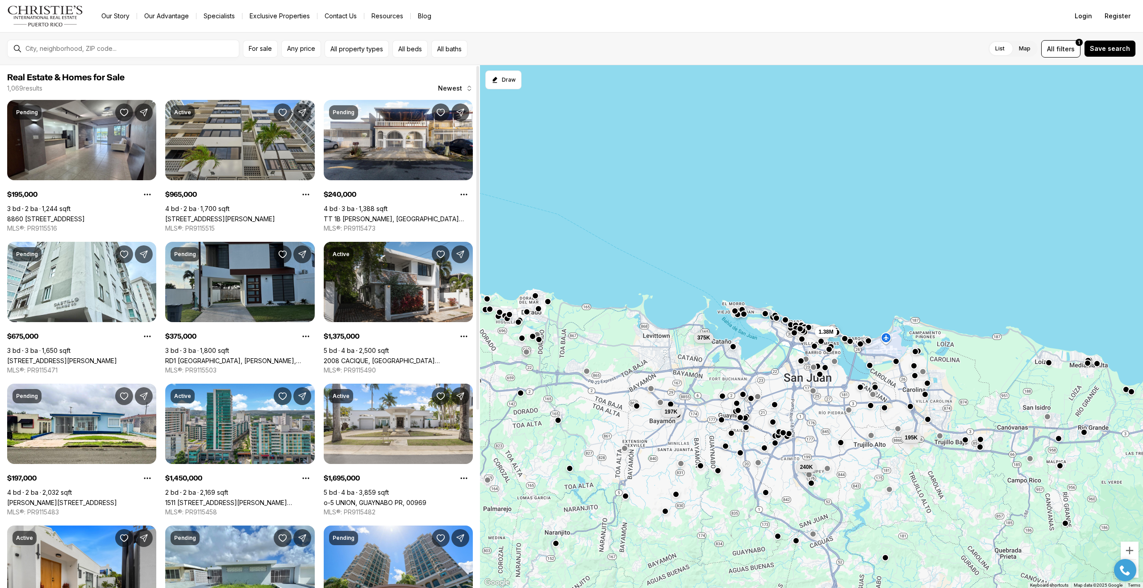
click at [207, 357] on link "RD1 [GEOGRAPHIC_DATA], [PERSON_NAME], 00962" at bounding box center [239, 361] width 149 height 8
click at [229, 357] on link "RD1 [GEOGRAPHIC_DATA], [PERSON_NAME], 00962" at bounding box center [239, 361] width 149 height 8
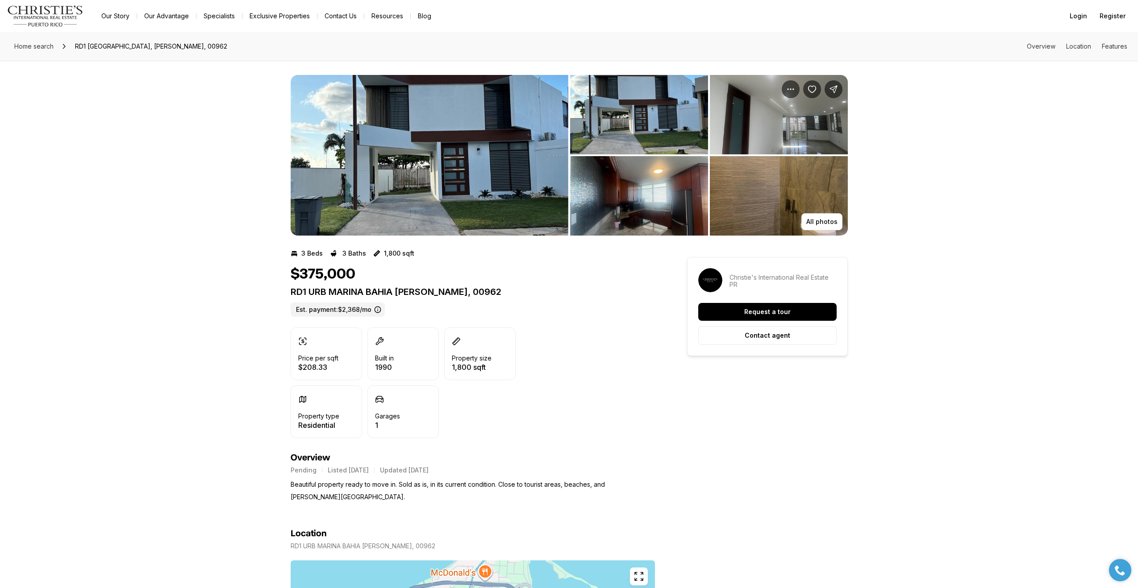
click at [484, 175] on img "View image gallery" at bounding box center [430, 155] width 278 height 161
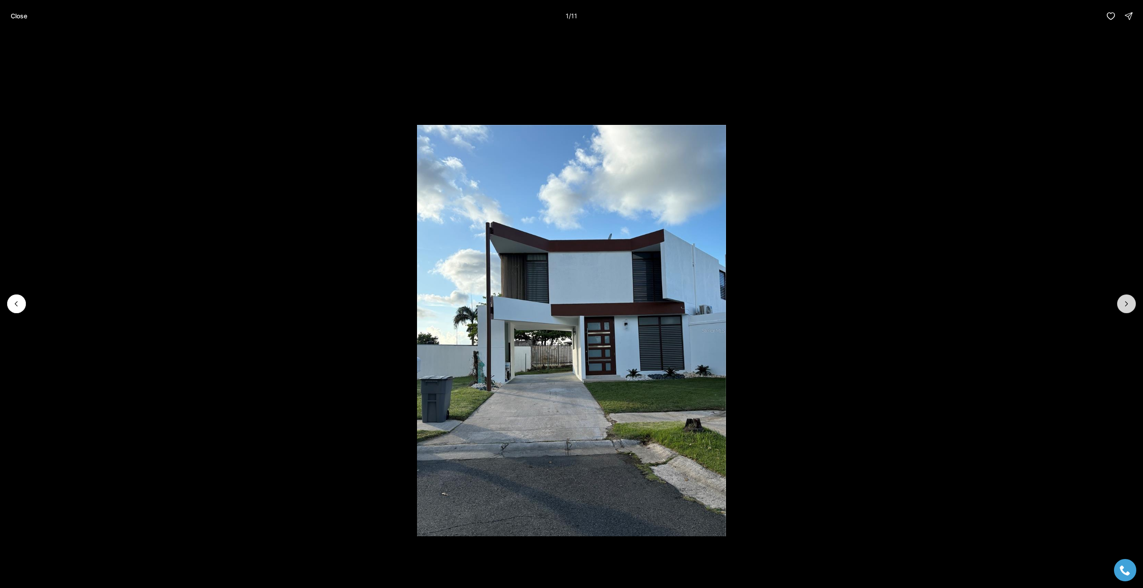
click at [1130, 305] on icon "Next slide" at bounding box center [1126, 304] width 9 height 9
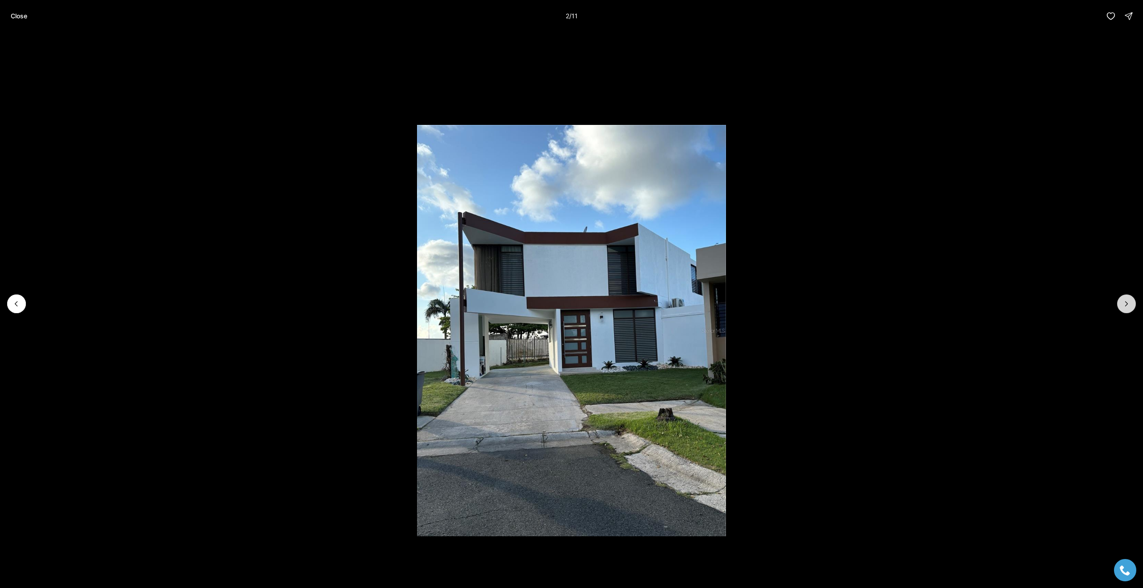
click at [1130, 305] on icon "Next slide" at bounding box center [1126, 304] width 9 height 9
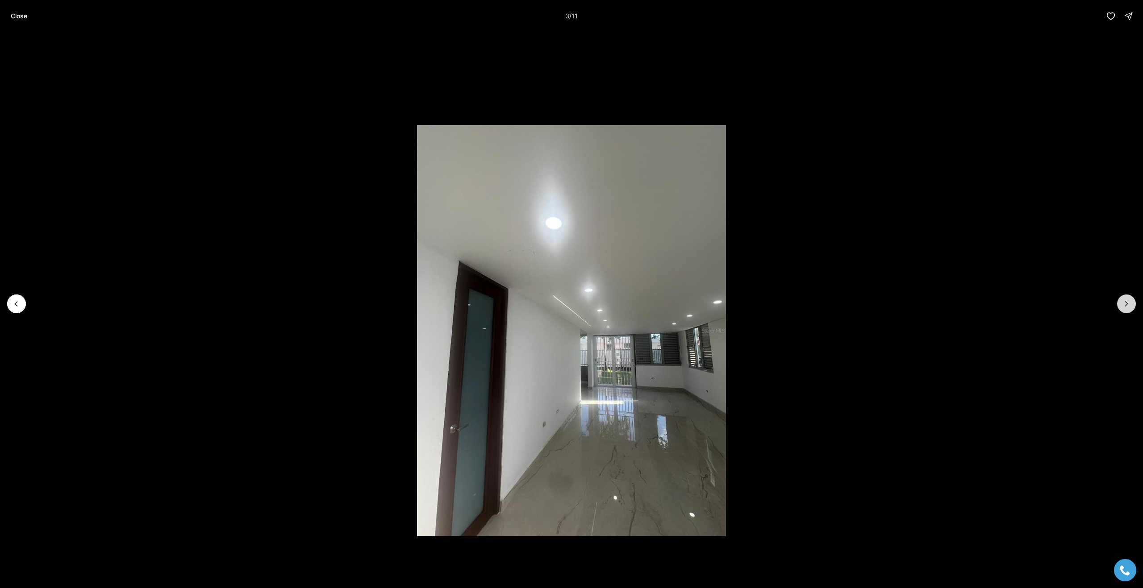
click at [1130, 305] on icon "Next slide" at bounding box center [1126, 304] width 9 height 9
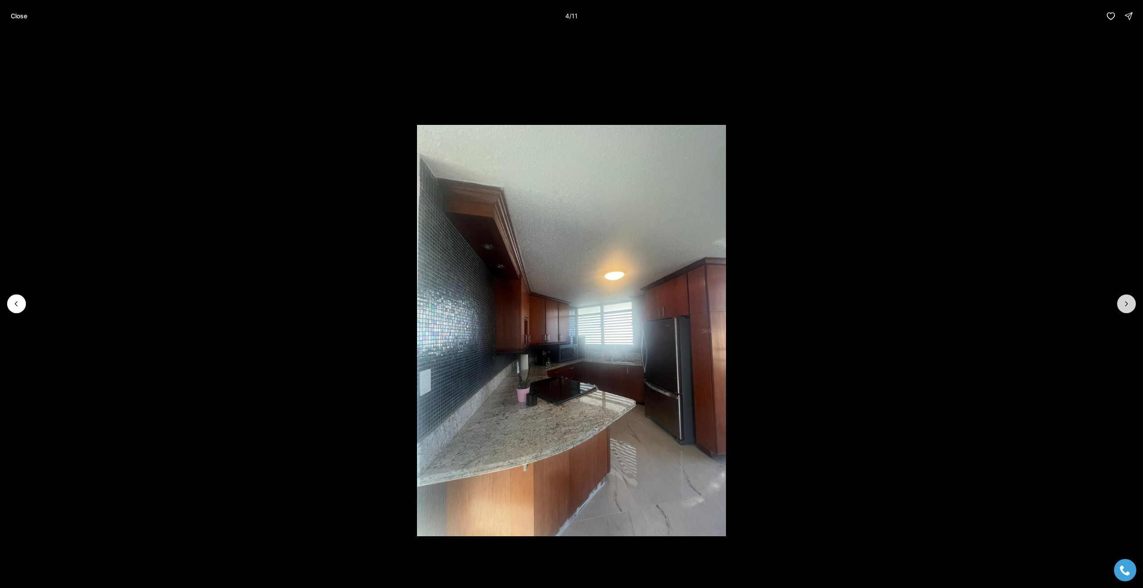
click at [1130, 305] on icon "Next slide" at bounding box center [1126, 304] width 9 height 9
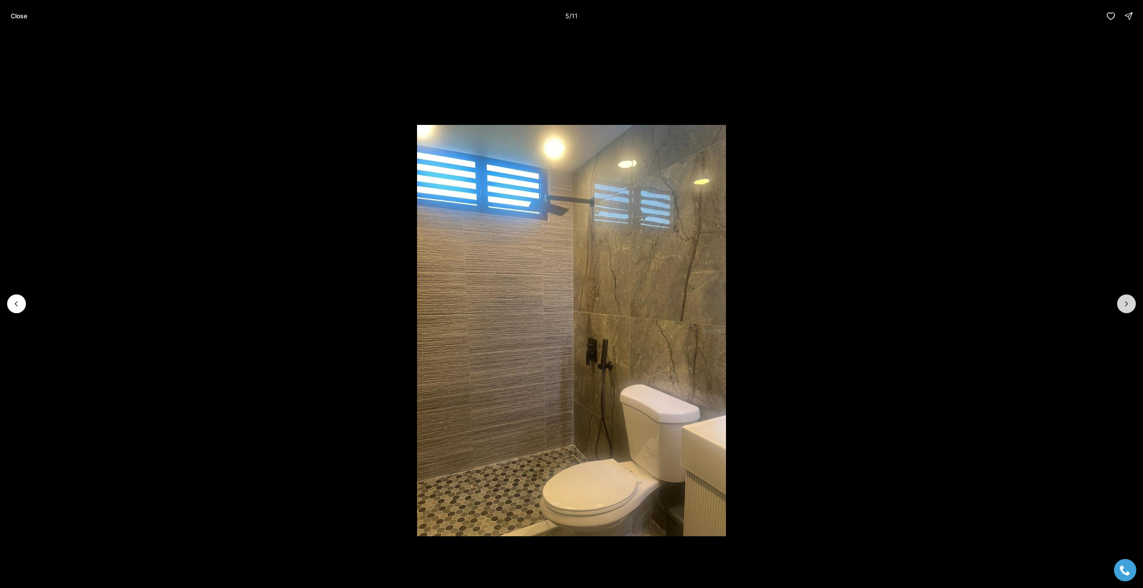
click at [1130, 305] on icon "Next slide" at bounding box center [1126, 304] width 9 height 9
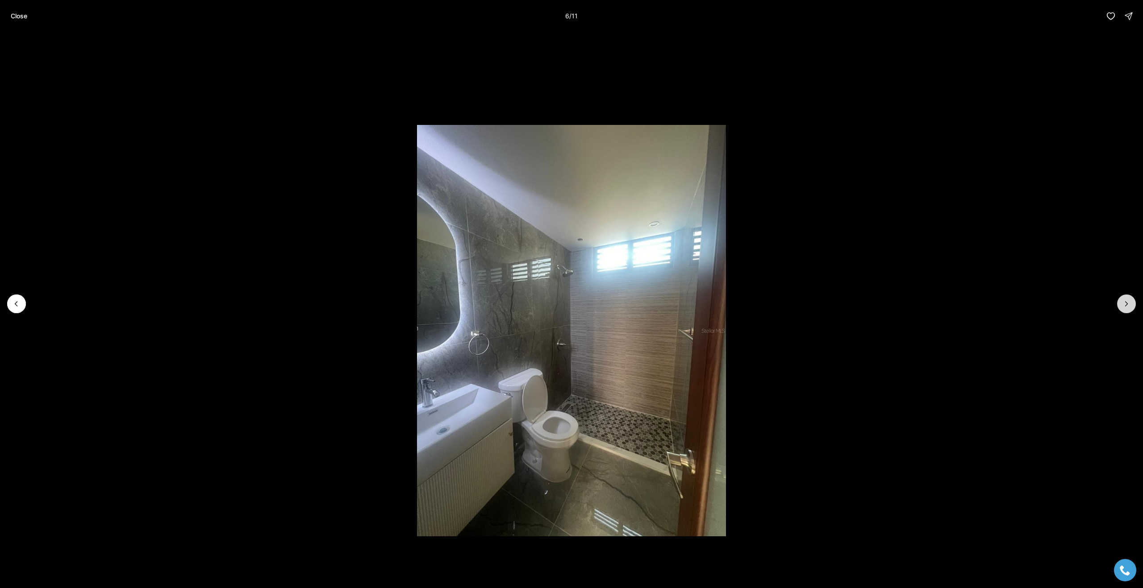
click at [1130, 305] on icon "Next slide" at bounding box center [1126, 304] width 9 height 9
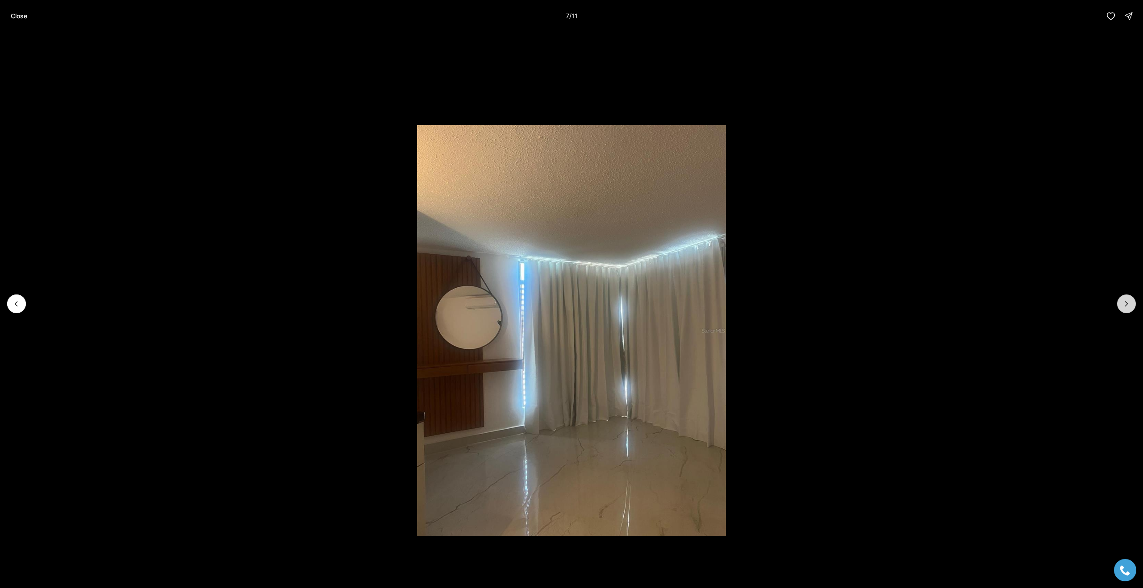
click at [1130, 305] on icon "Next slide" at bounding box center [1126, 304] width 9 height 9
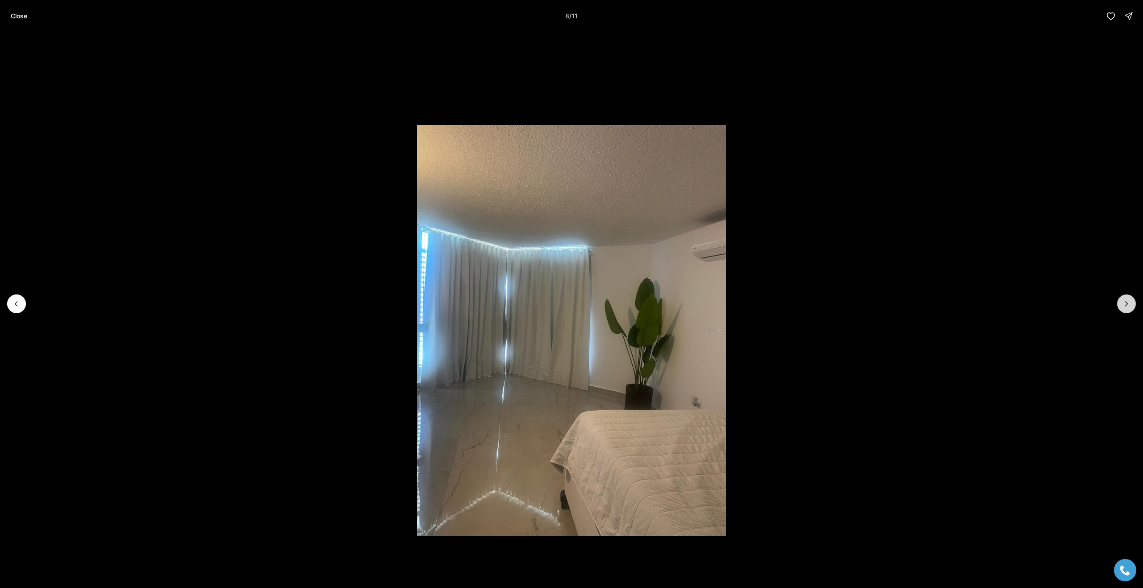
click at [1130, 305] on icon "Next slide" at bounding box center [1126, 304] width 9 height 9
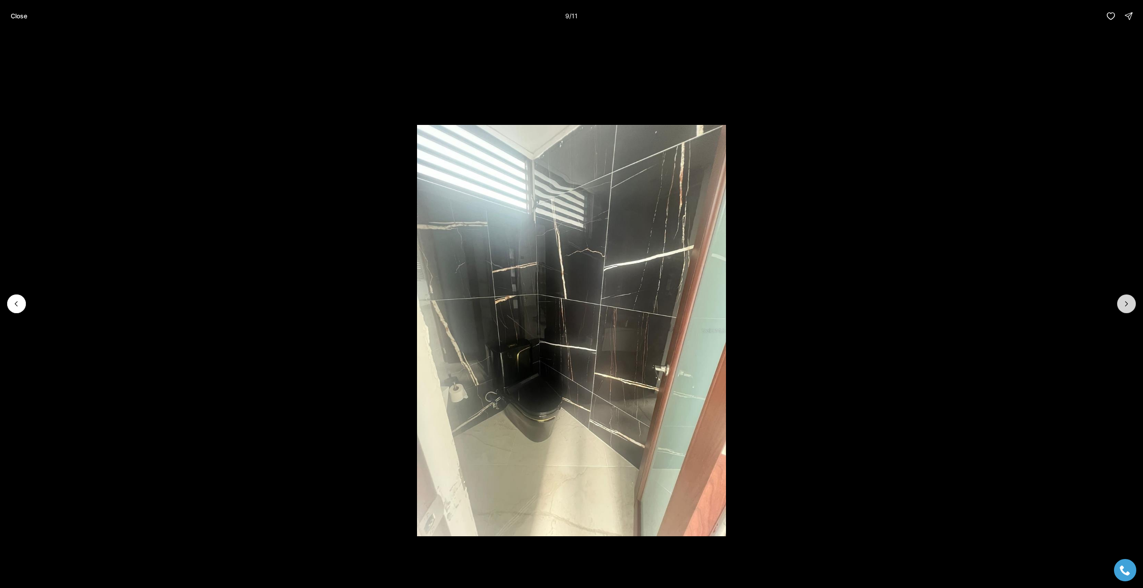
click at [1130, 305] on icon "Next slide" at bounding box center [1126, 304] width 9 height 9
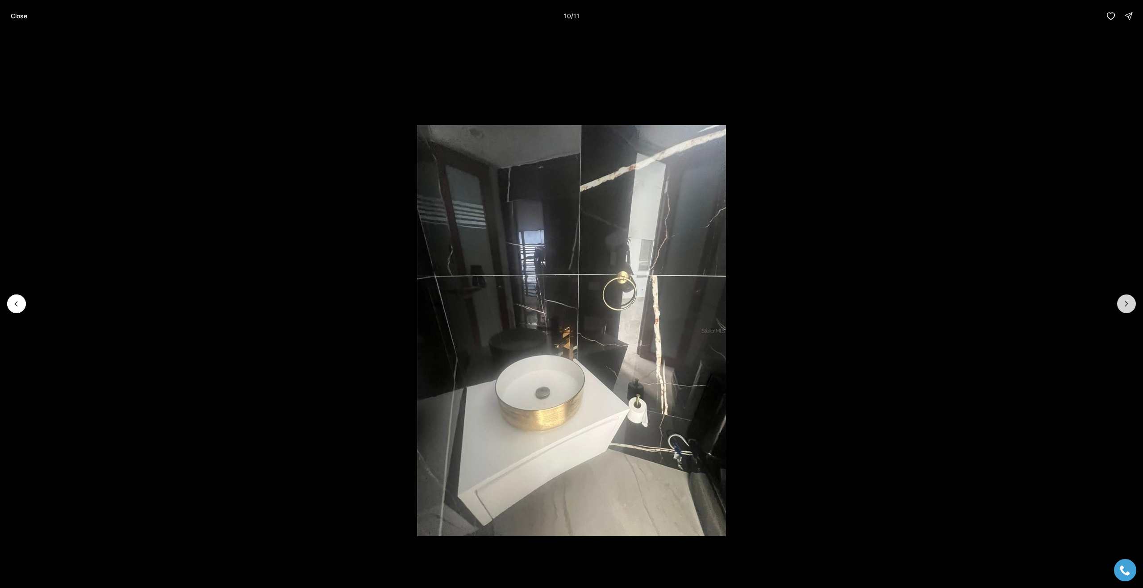
click at [1130, 305] on icon "Next slide" at bounding box center [1126, 304] width 9 height 9
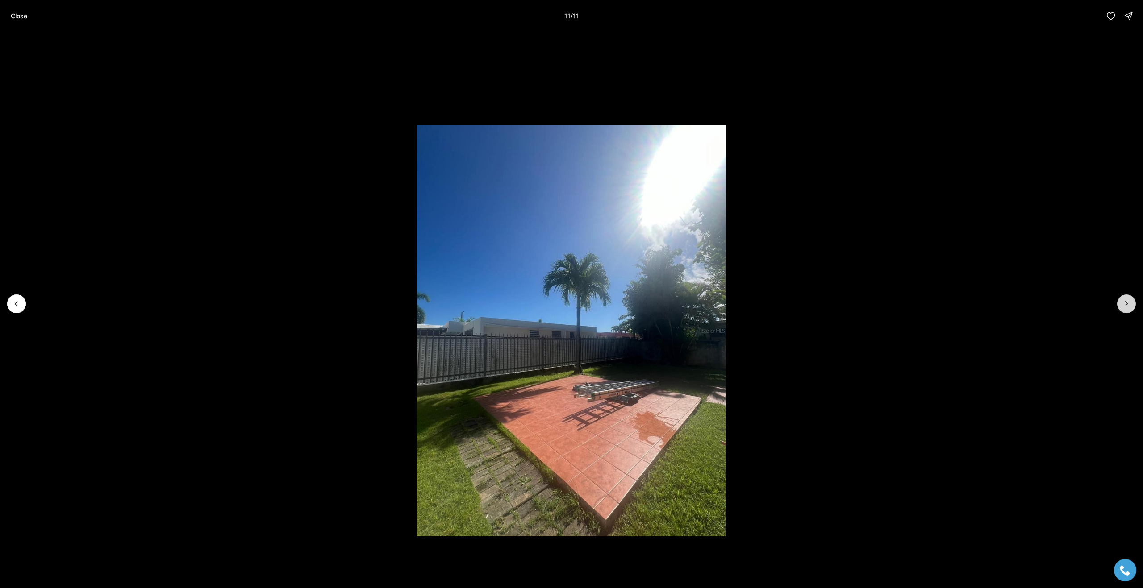
click at [1130, 305] on div at bounding box center [1126, 304] width 19 height 19
click at [19, 19] on p "Close" at bounding box center [19, 16] width 17 height 7
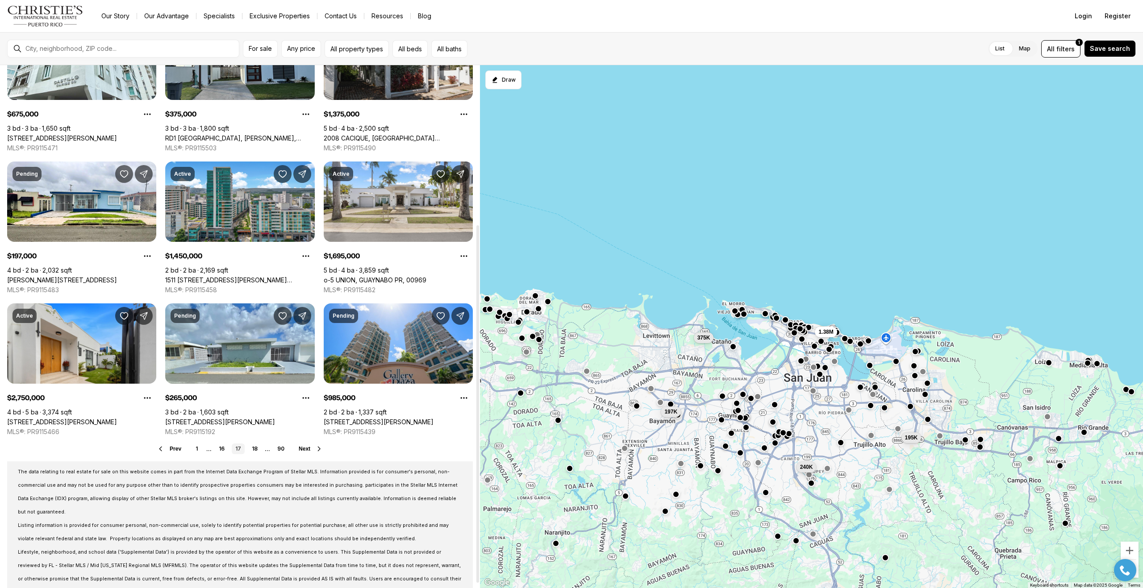
scroll to position [239, 0]
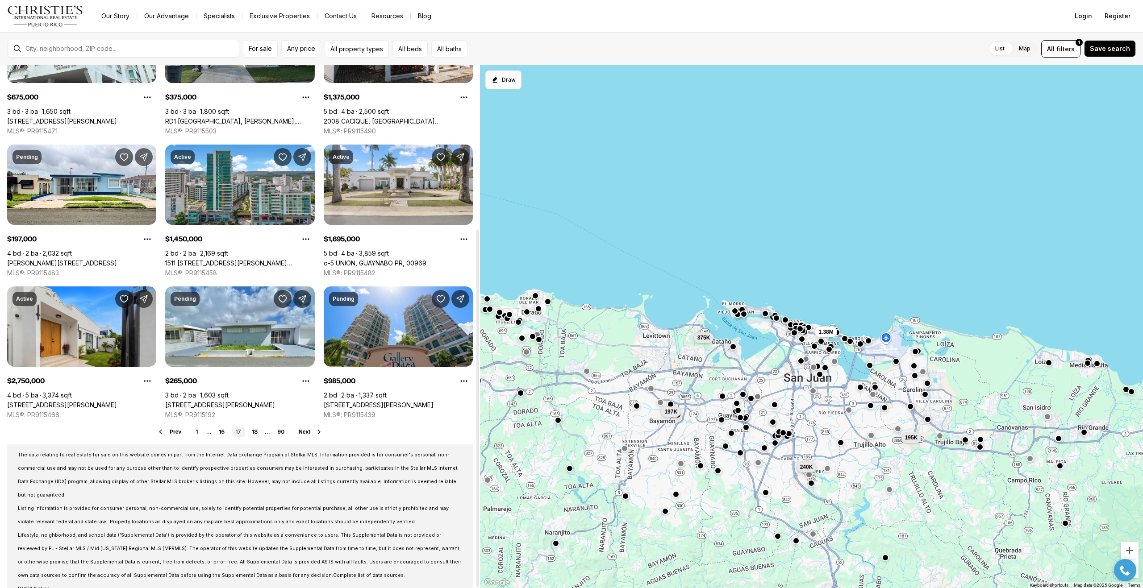
drag, startPoint x: 477, startPoint y: 140, endPoint x: 471, endPoint y: 354, distance: 214.0
click at [476, 354] on div at bounding box center [477, 409] width 3 height 358
click at [257, 430] on link "18" at bounding box center [254, 432] width 13 height 11
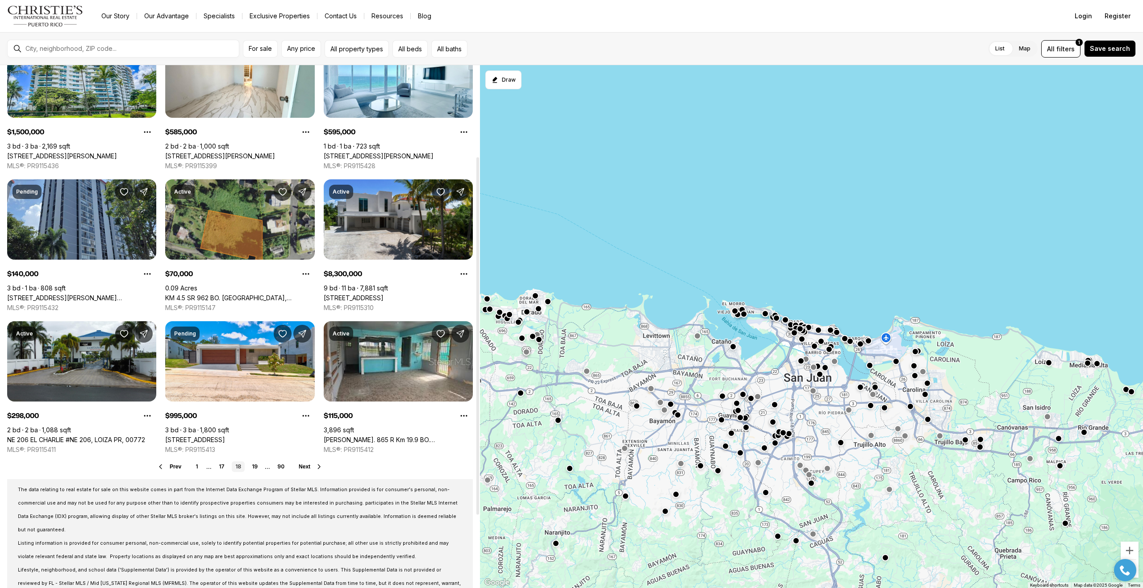
scroll to position [239, 0]
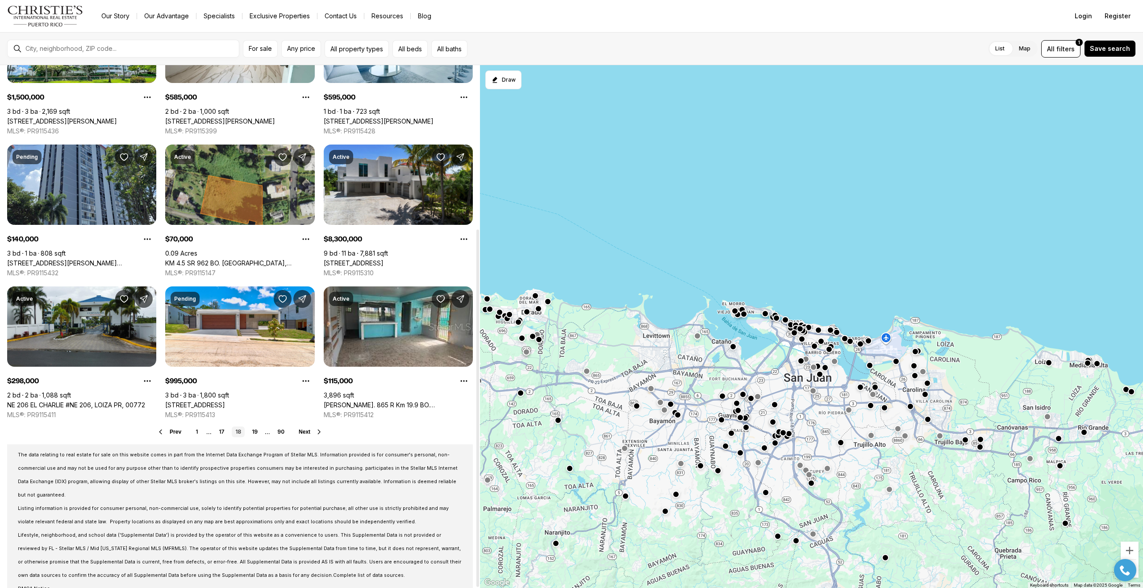
drag, startPoint x: 478, startPoint y: 259, endPoint x: 467, endPoint y: 480, distance: 221.3
click at [476, 480] on div at bounding box center [477, 409] width 3 height 358
click at [256, 432] on link "19" at bounding box center [254, 432] width 13 height 11
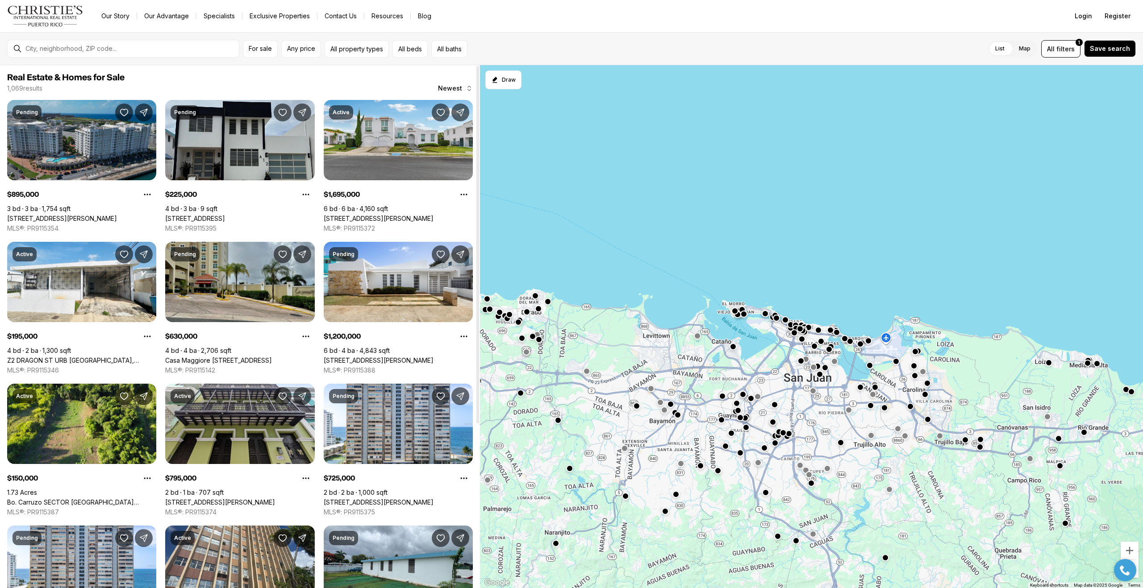
click at [109, 215] on link "100 DEL MUELLE #1905, SAN JUAN PR, 00901" at bounding box center [62, 219] width 110 height 8
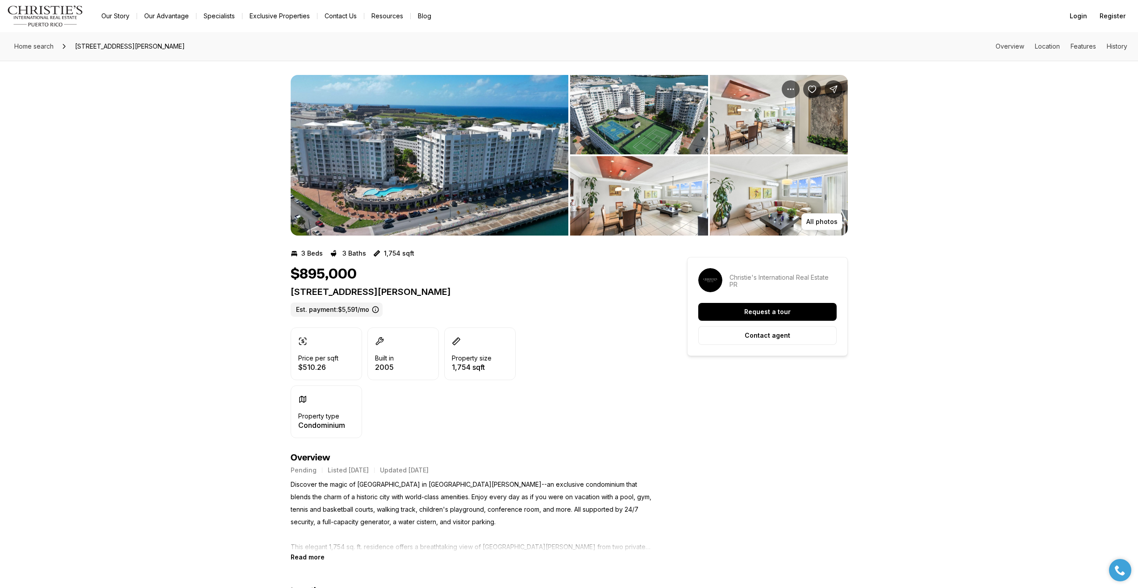
click at [433, 176] on img "View image gallery" at bounding box center [430, 155] width 278 height 161
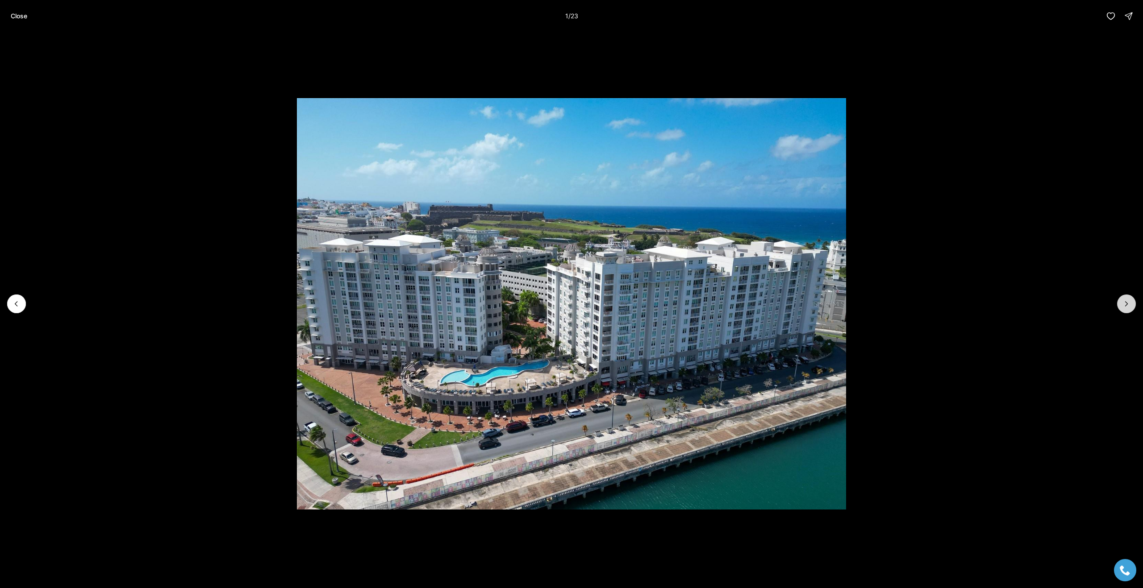
click at [1125, 304] on icon "Next slide" at bounding box center [1126, 304] width 9 height 9
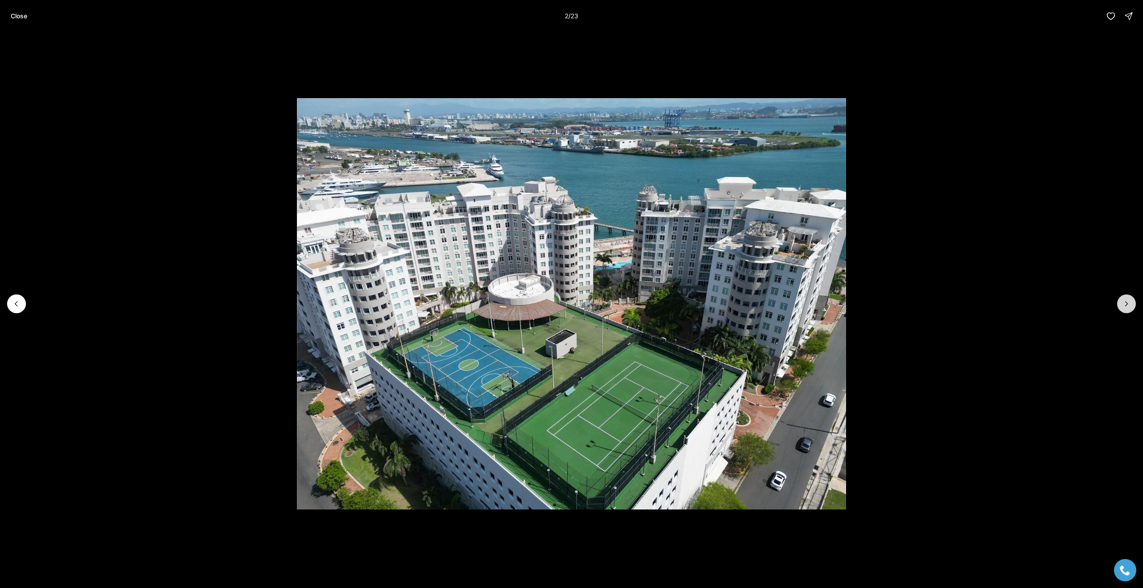
click at [1125, 304] on icon "Next slide" at bounding box center [1126, 304] width 9 height 9
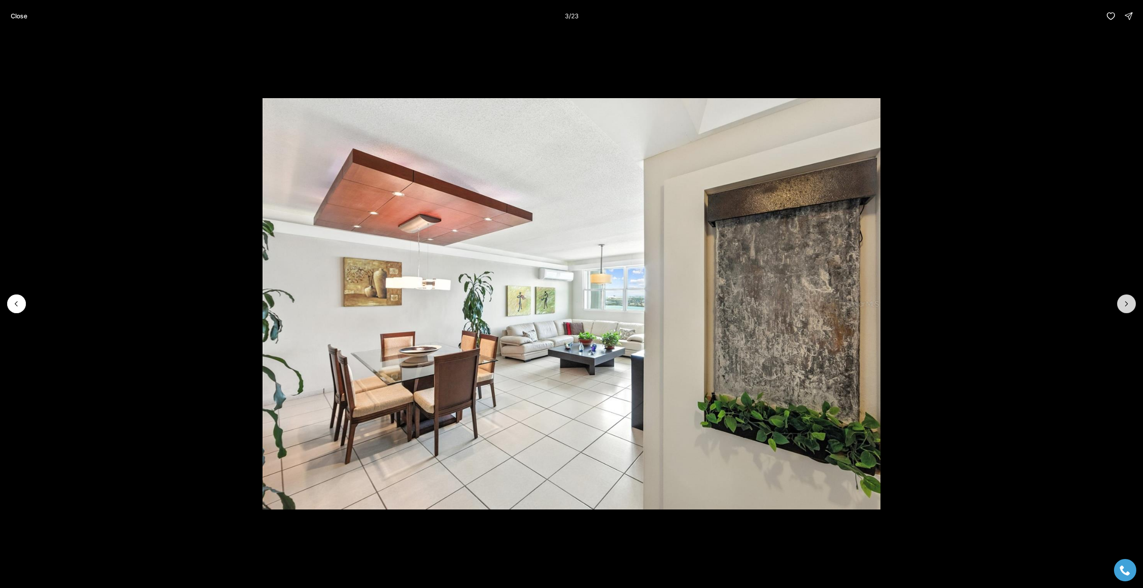
click at [1125, 304] on icon "Next slide" at bounding box center [1126, 304] width 9 height 9
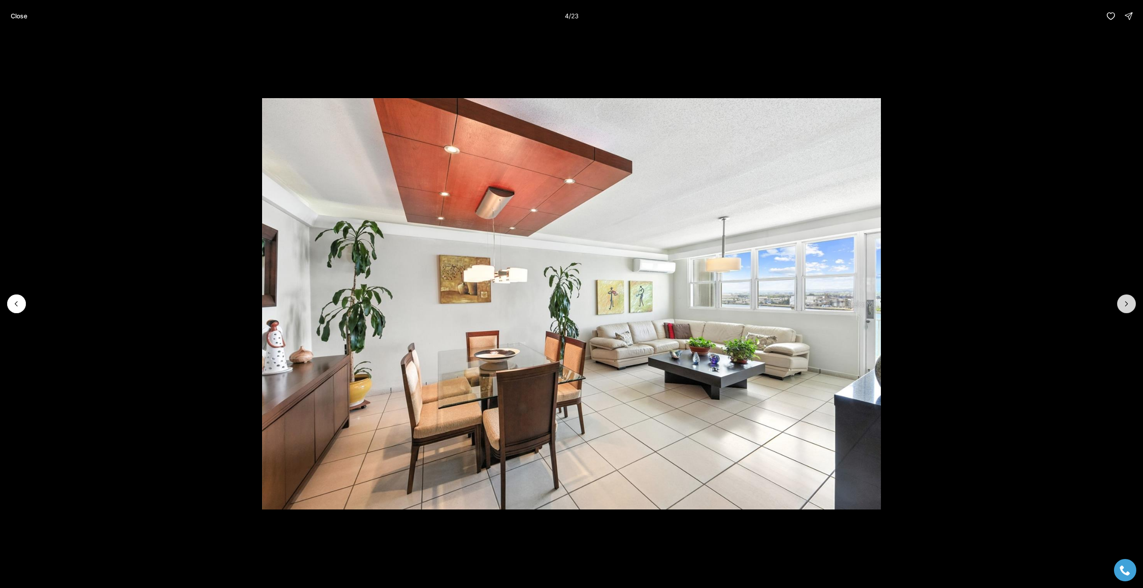
click at [1125, 304] on icon "Next slide" at bounding box center [1126, 304] width 9 height 9
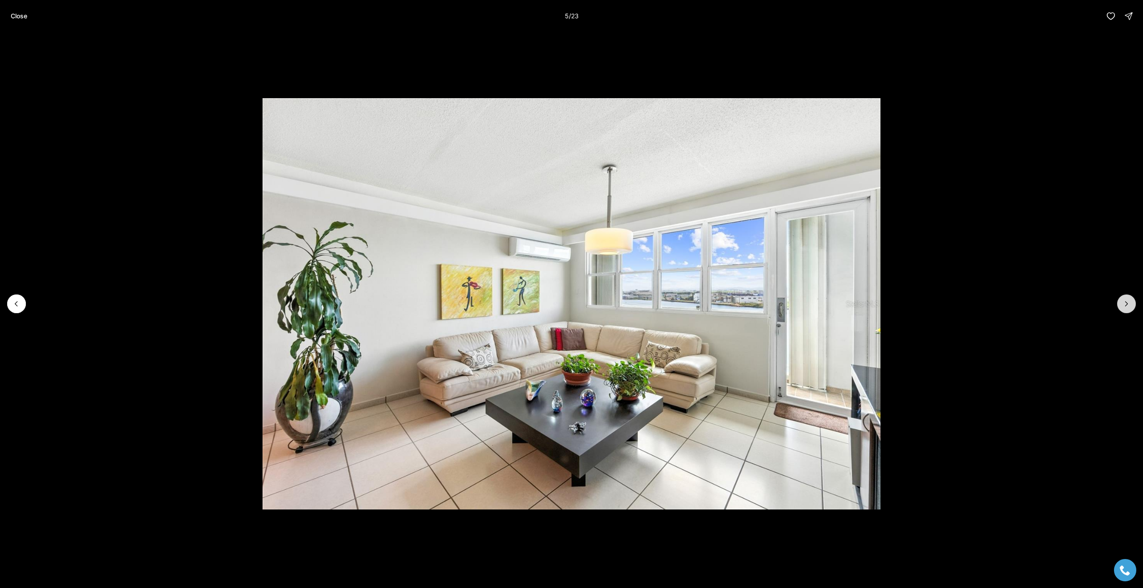
click at [1125, 304] on icon "Next slide" at bounding box center [1126, 304] width 9 height 9
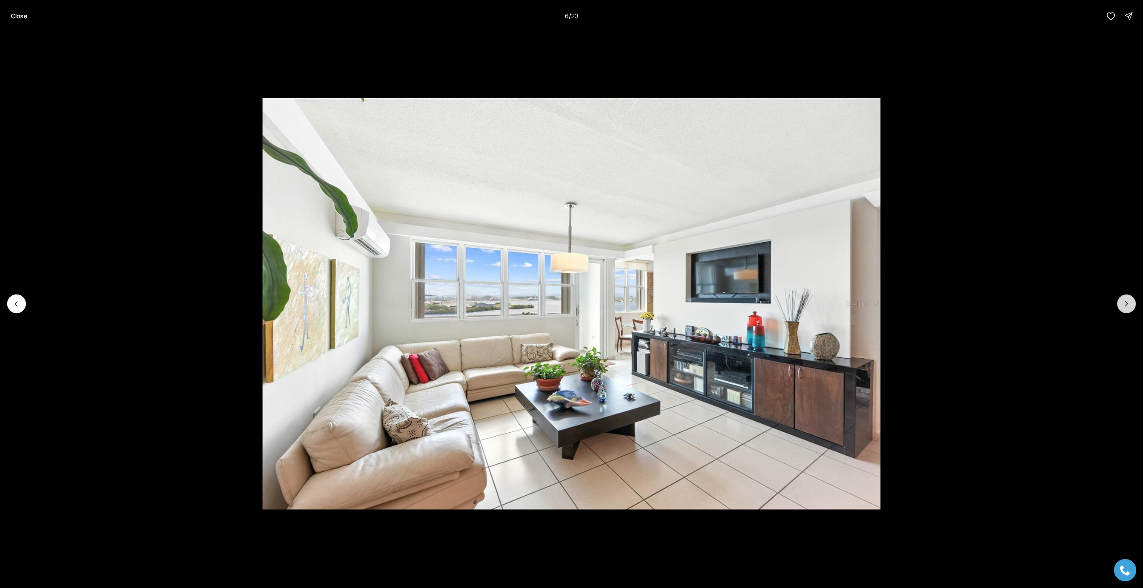
click at [1125, 304] on icon "Next slide" at bounding box center [1126, 304] width 9 height 9
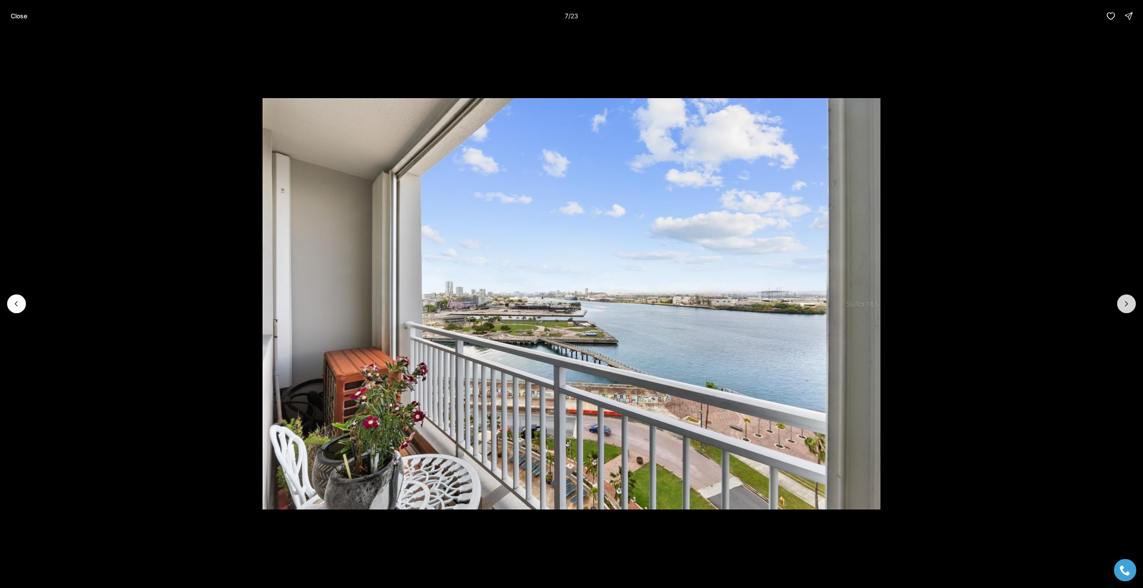
click at [1125, 304] on icon "Next slide" at bounding box center [1126, 304] width 9 height 9
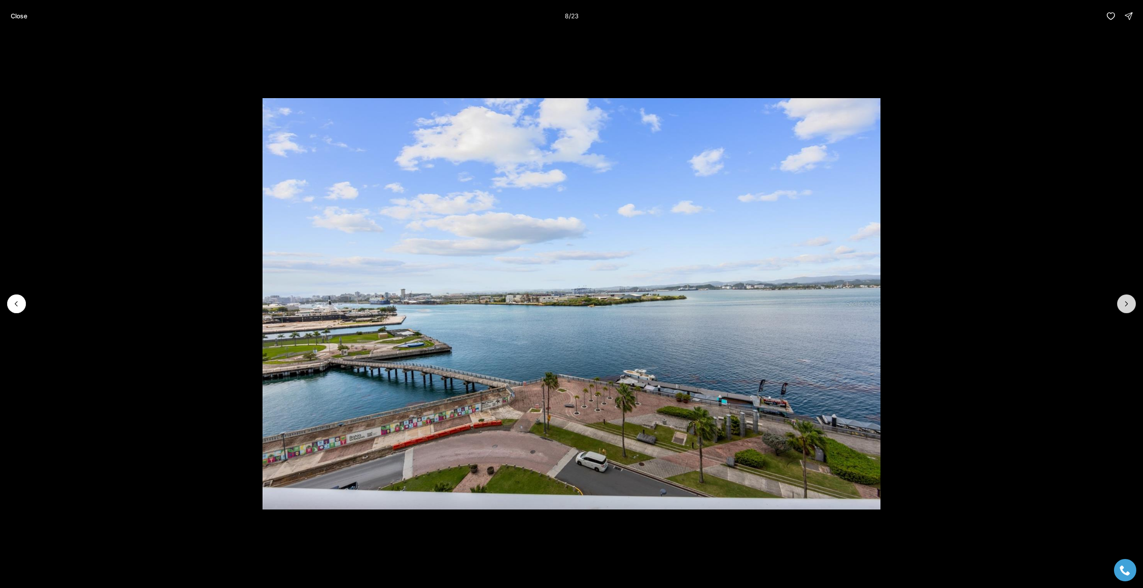
click at [1125, 304] on icon "Next slide" at bounding box center [1126, 304] width 9 height 9
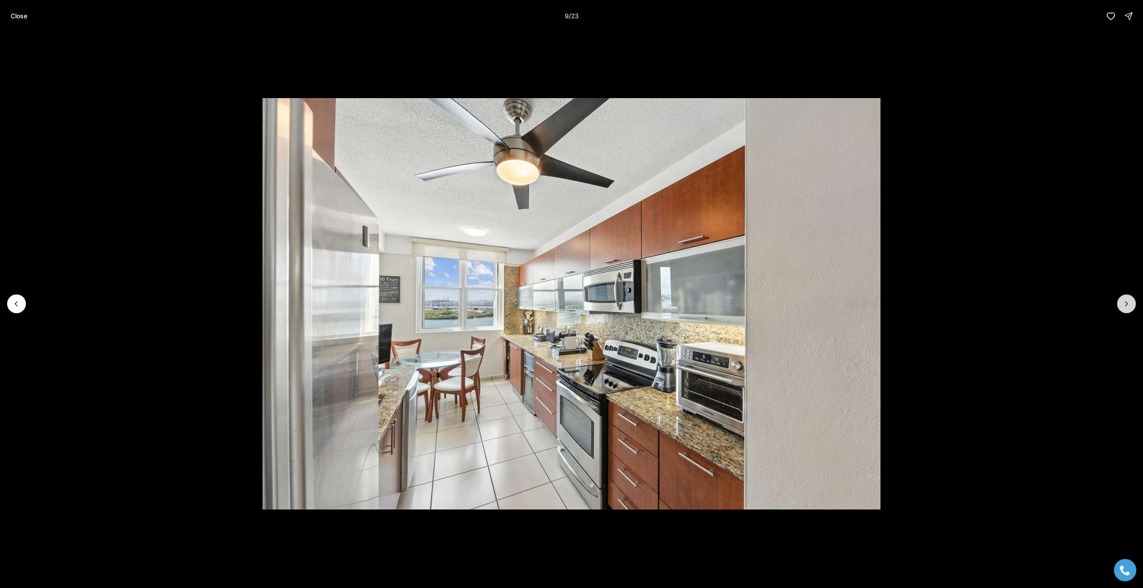
click at [1125, 304] on icon "Next slide" at bounding box center [1126, 304] width 9 height 9
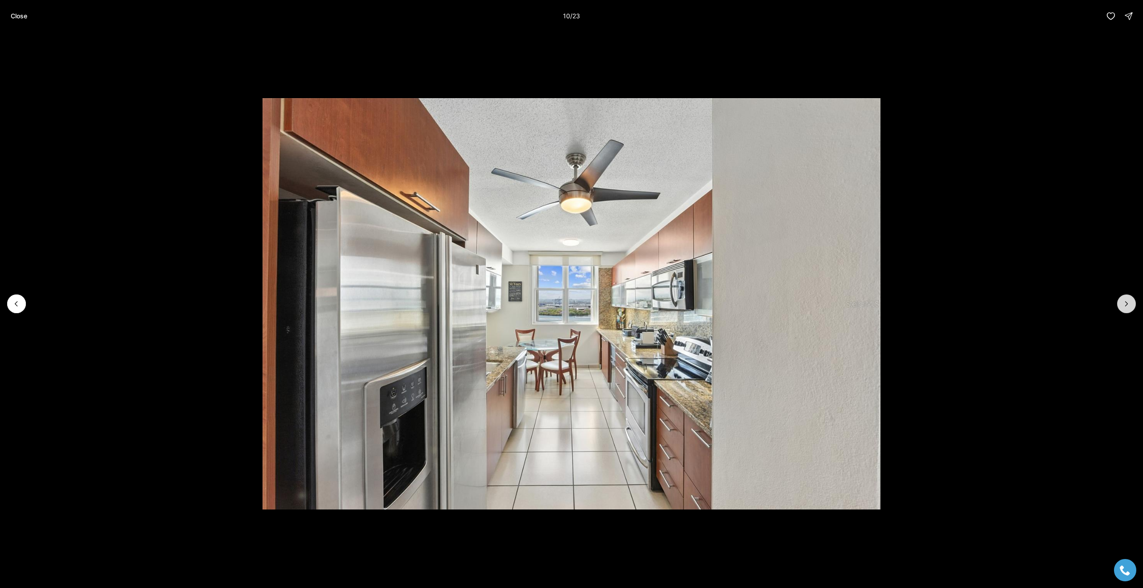
click at [1125, 304] on icon "Next slide" at bounding box center [1126, 304] width 9 height 9
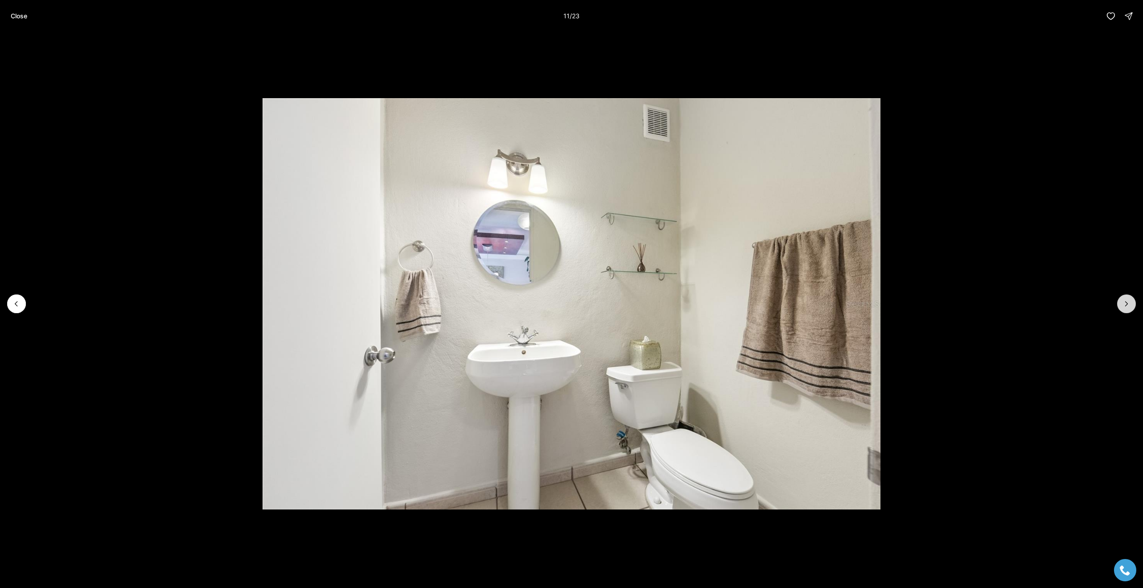
click at [1125, 304] on icon "Next slide" at bounding box center [1126, 304] width 9 height 9
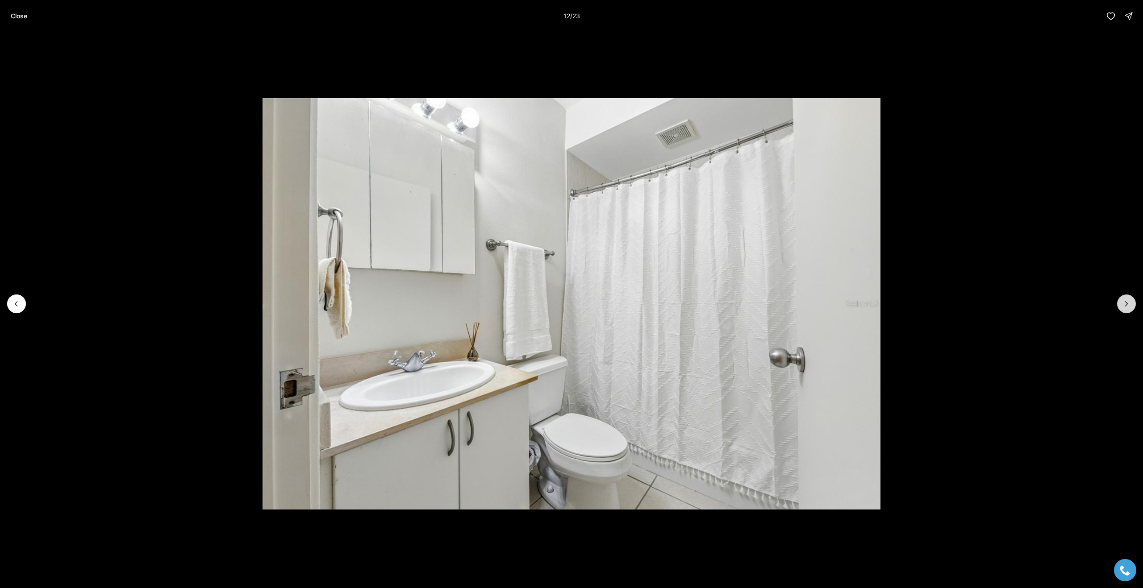
click at [1125, 304] on icon "Next slide" at bounding box center [1126, 304] width 9 height 9
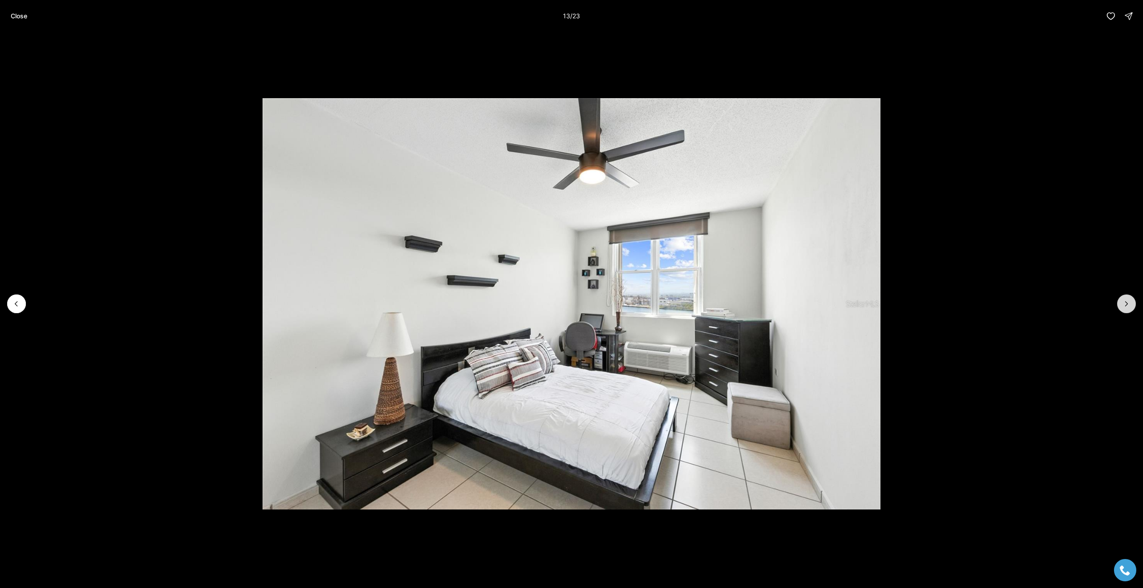
click at [1125, 304] on icon "Next slide" at bounding box center [1126, 304] width 9 height 9
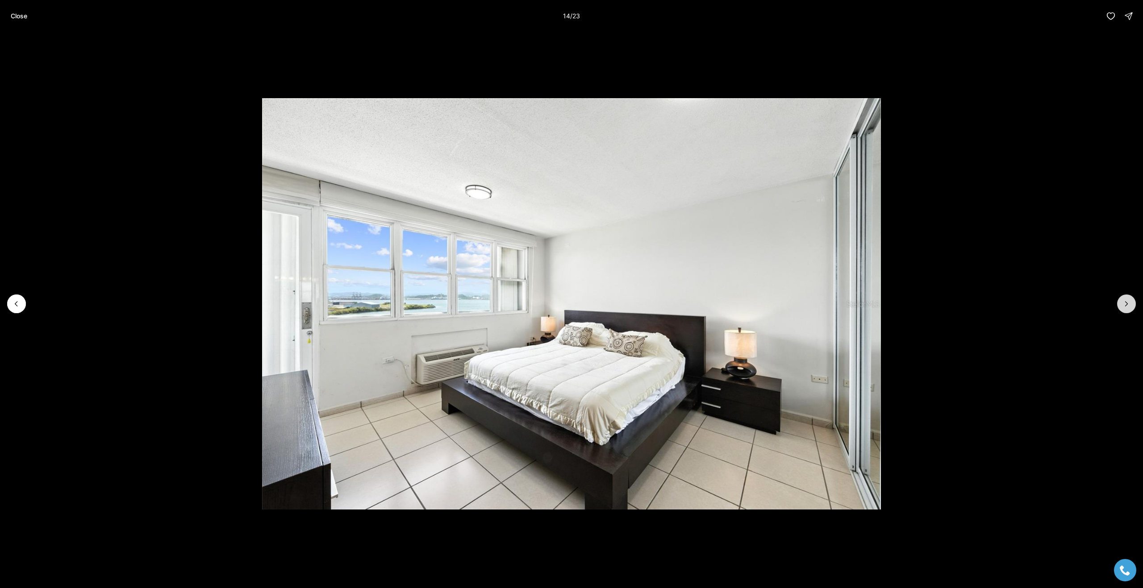
click at [1125, 304] on icon "Next slide" at bounding box center [1126, 304] width 9 height 9
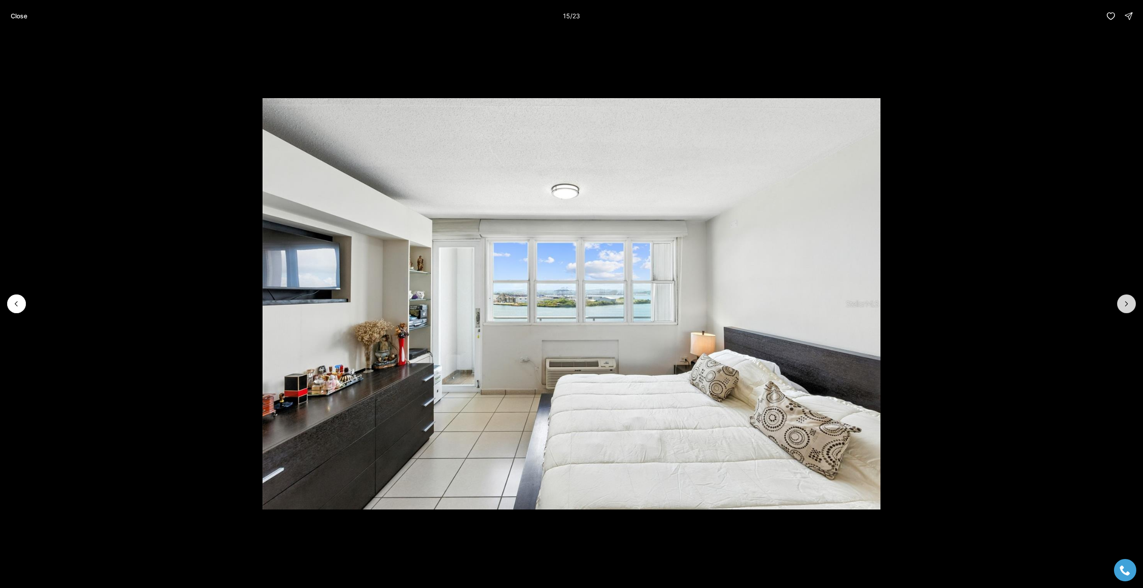
click at [1125, 304] on icon "Next slide" at bounding box center [1126, 304] width 9 height 9
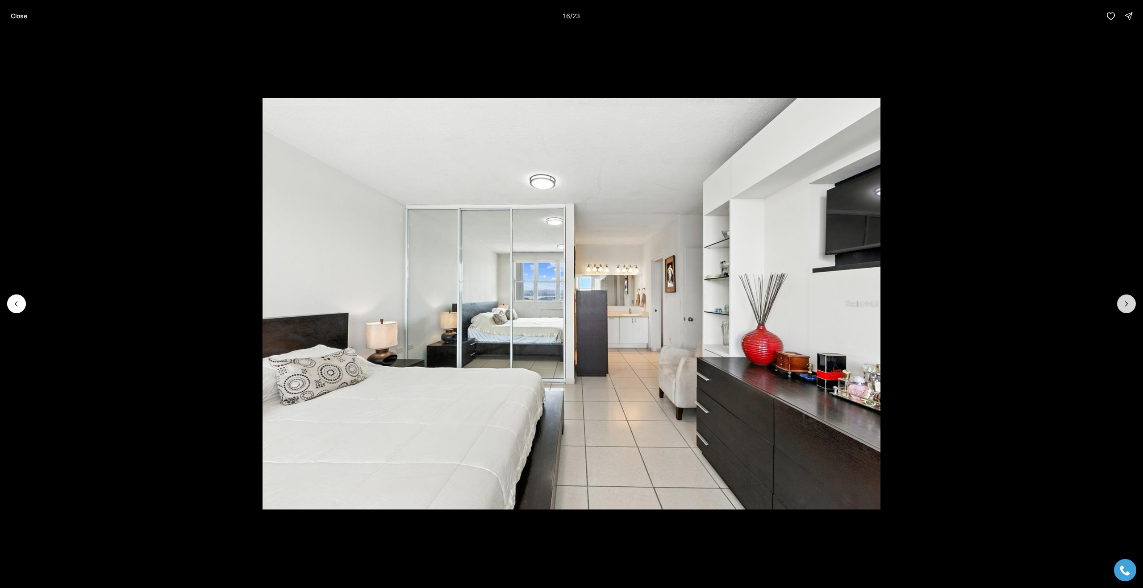
click at [1125, 304] on icon "Next slide" at bounding box center [1126, 304] width 9 height 9
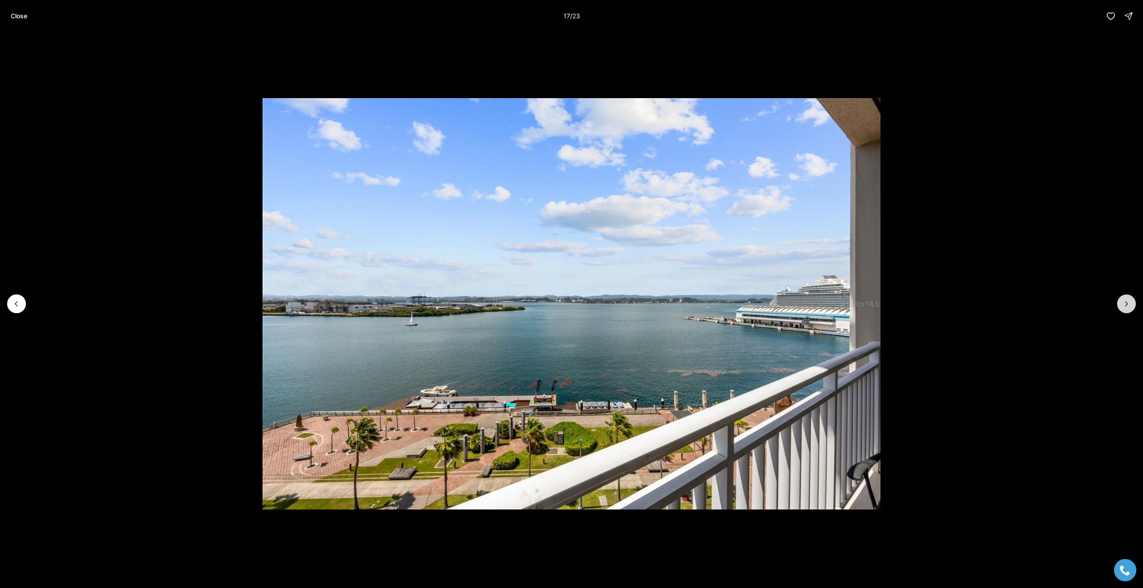
click at [1125, 304] on icon "Next slide" at bounding box center [1126, 304] width 9 height 9
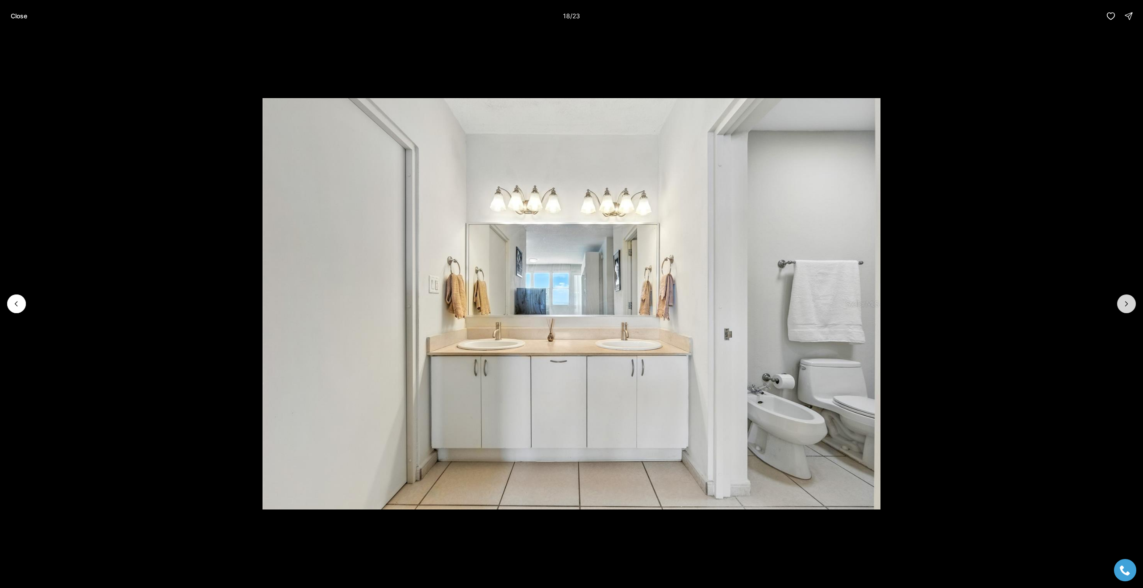
click at [1125, 304] on icon "Next slide" at bounding box center [1126, 304] width 9 height 9
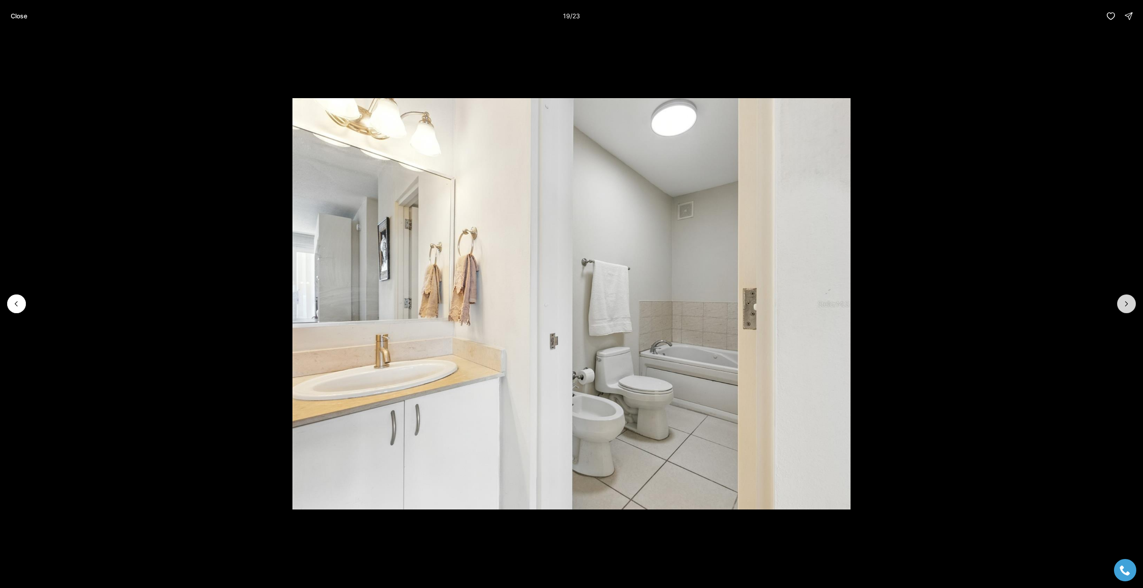
click at [1125, 304] on icon "Next slide" at bounding box center [1126, 304] width 9 height 9
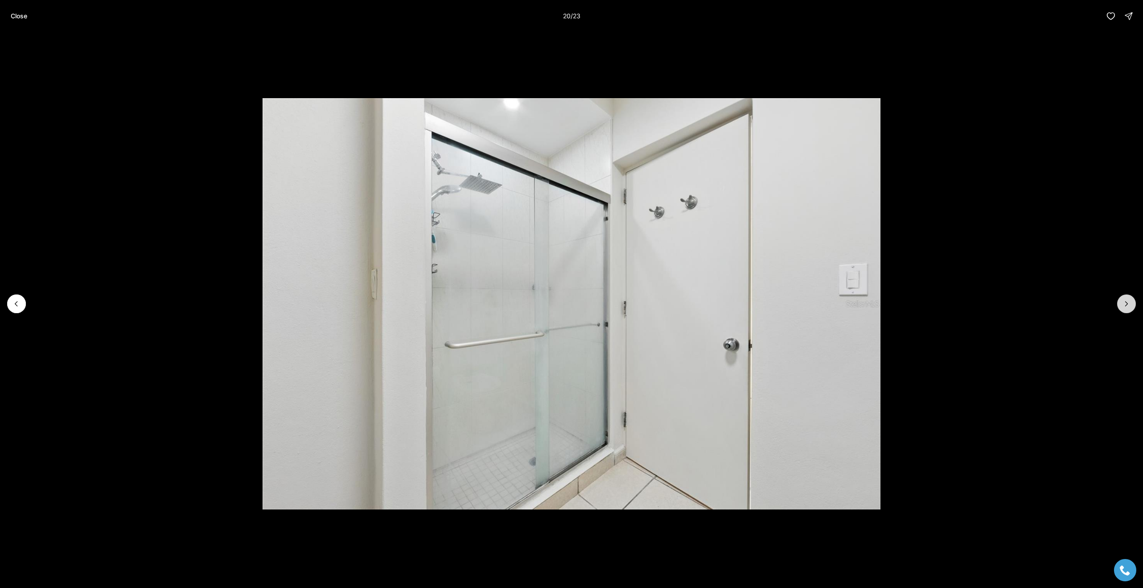
click at [1125, 304] on icon "Next slide" at bounding box center [1126, 304] width 9 height 9
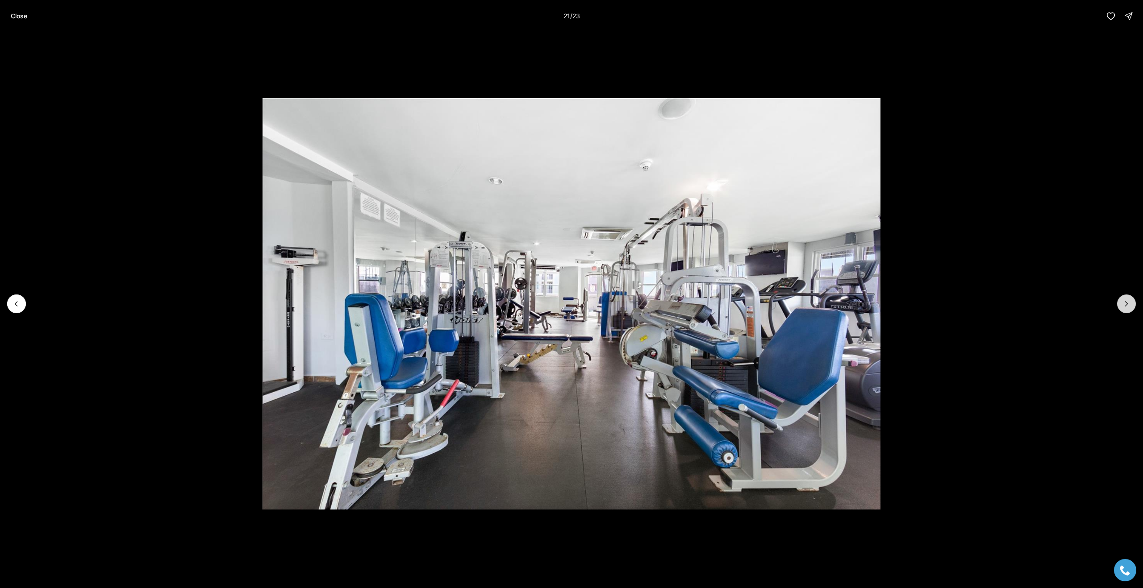
click at [1125, 304] on icon "Next slide" at bounding box center [1126, 304] width 9 height 9
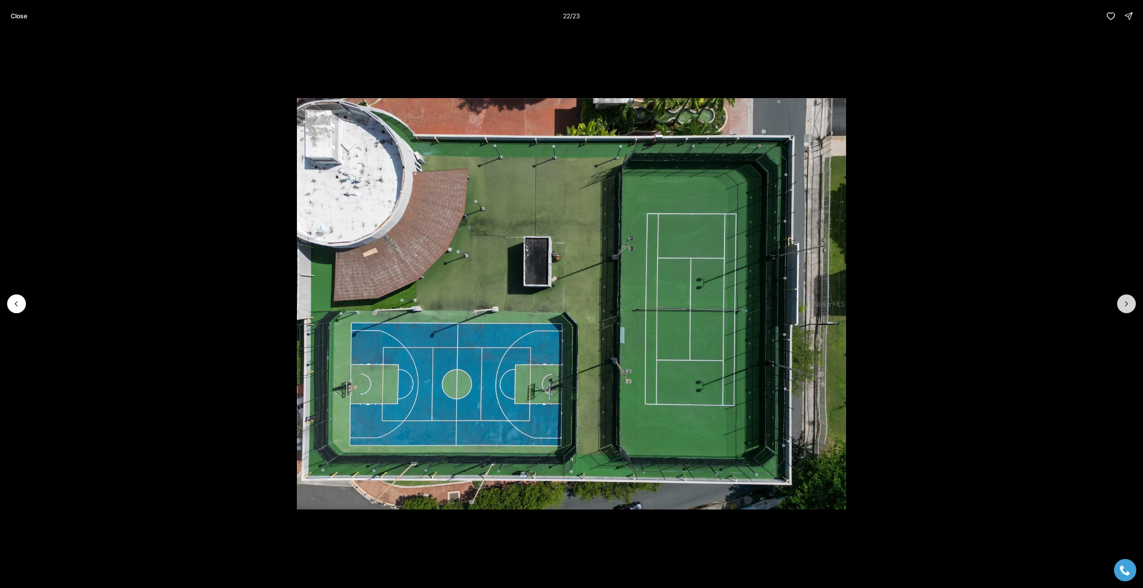
click at [1125, 304] on icon "Next slide" at bounding box center [1126, 304] width 9 height 9
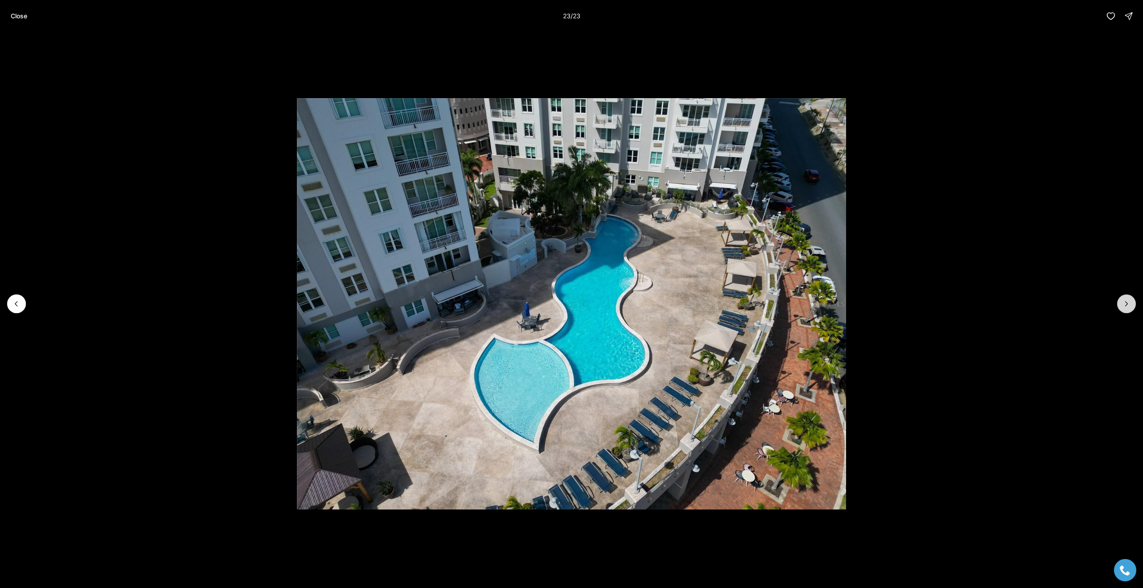
click at [1125, 304] on div at bounding box center [1126, 304] width 19 height 19
click at [17, 16] on p "Close" at bounding box center [19, 16] width 17 height 7
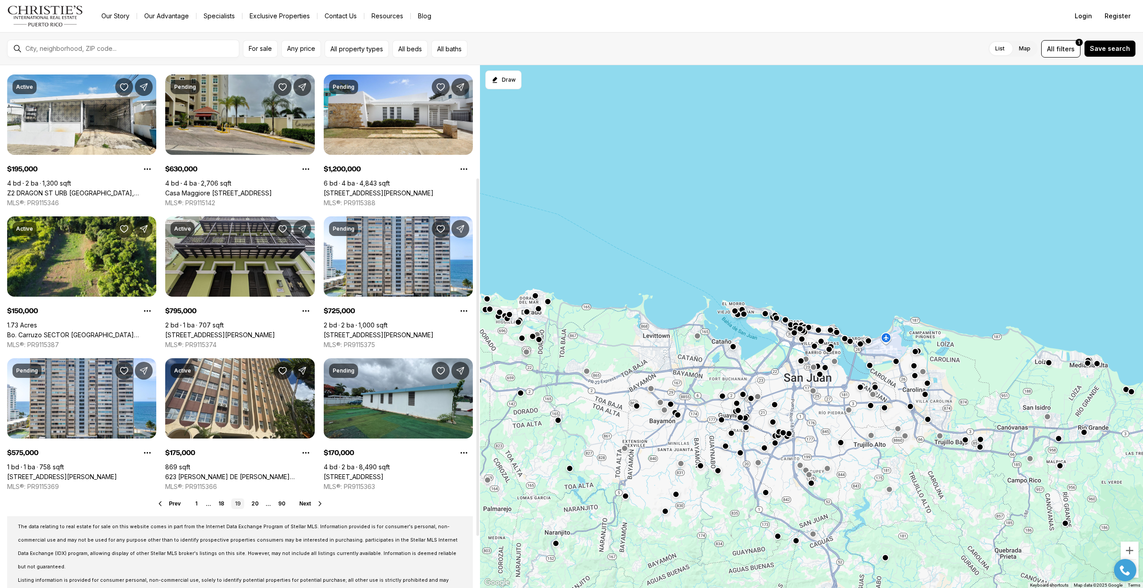
scroll to position [172, 0]
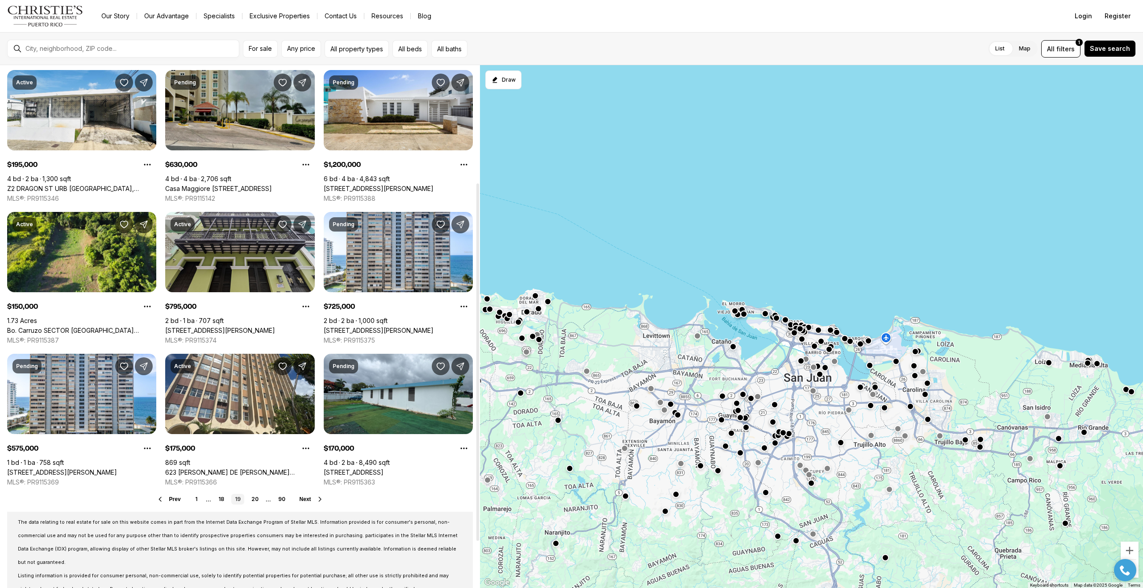
drag, startPoint x: 479, startPoint y: 189, endPoint x: 472, endPoint y: 307, distance: 117.6
click at [476, 307] on div at bounding box center [477, 363] width 3 height 358
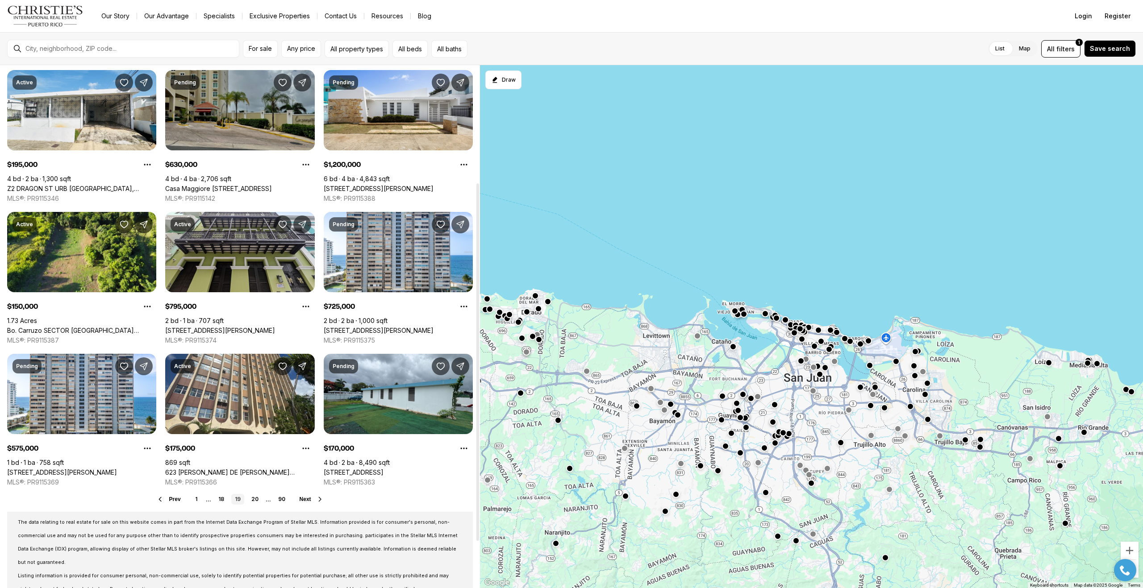
click at [249, 185] on link "Casa Maggiore [STREET_ADDRESS]" at bounding box center [218, 189] width 107 height 8
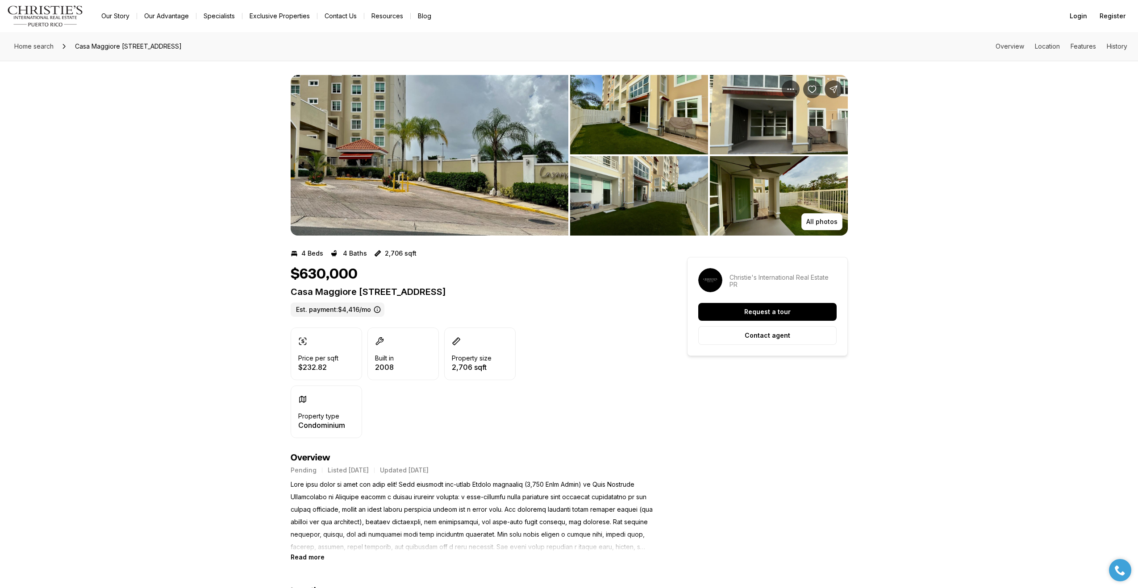
click at [474, 187] on img "View image gallery" at bounding box center [430, 155] width 278 height 161
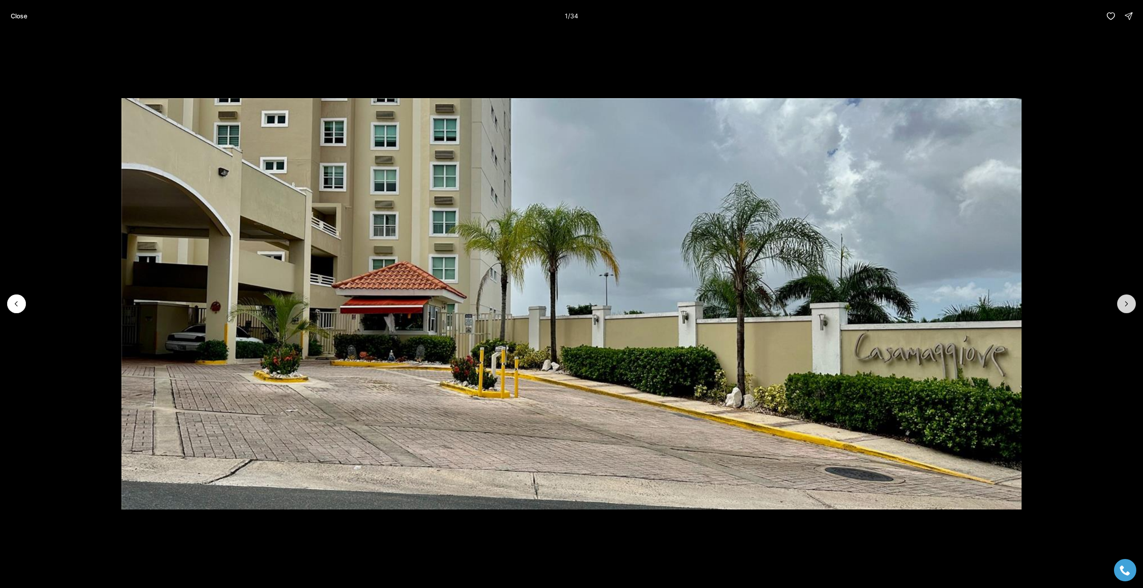
click at [1127, 305] on icon "Next slide" at bounding box center [1126, 304] width 9 height 9
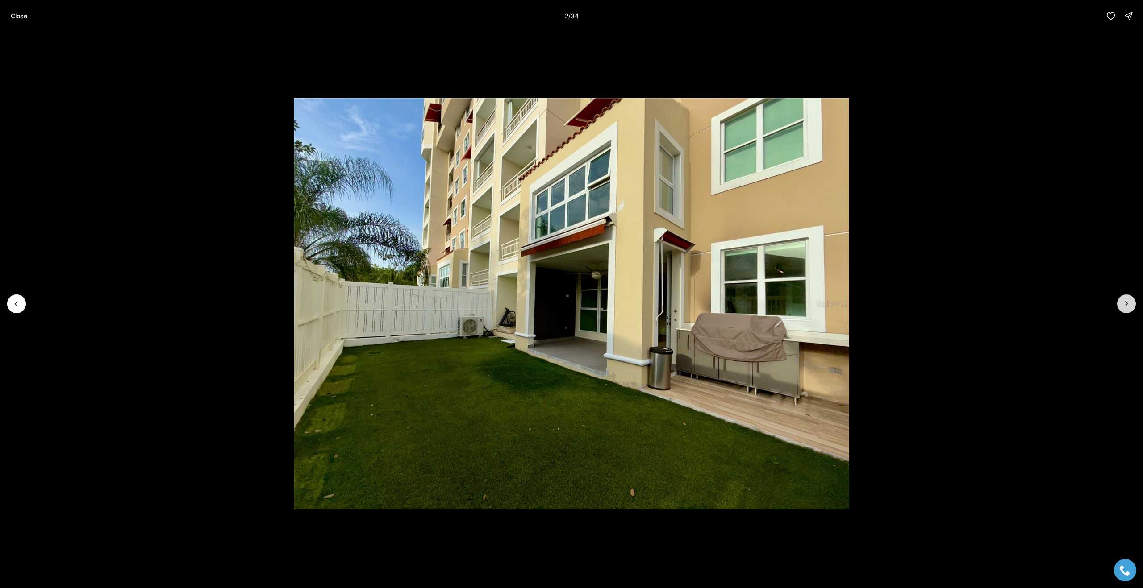
click at [1127, 305] on icon "Next slide" at bounding box center [1126, 304] width 9 height 9
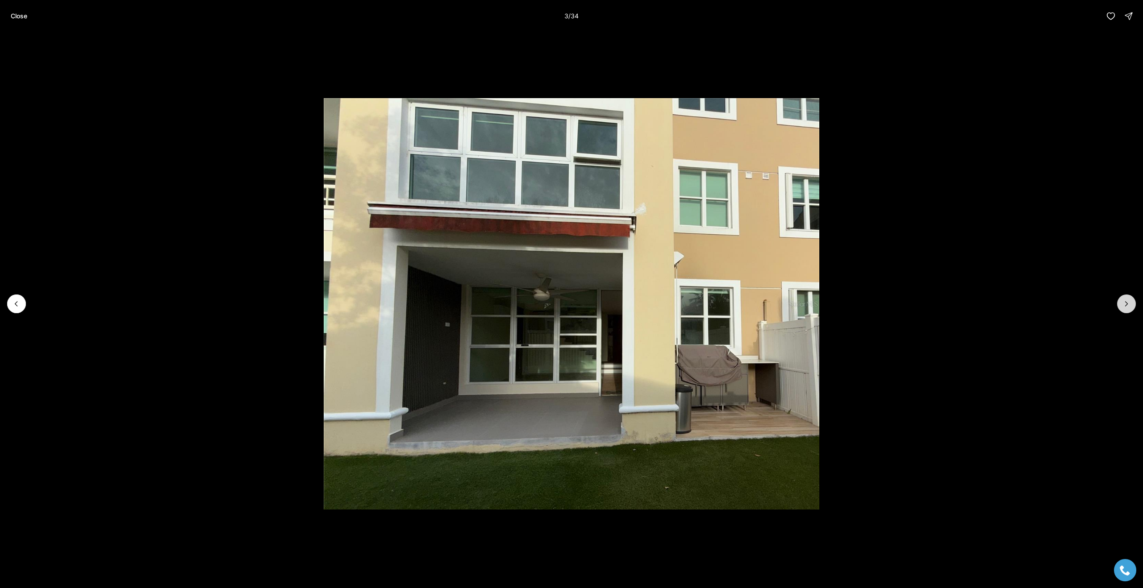
click at [1127, 305] on icon "Next slide" at bounding box center [1126, 304] width 9 height 9
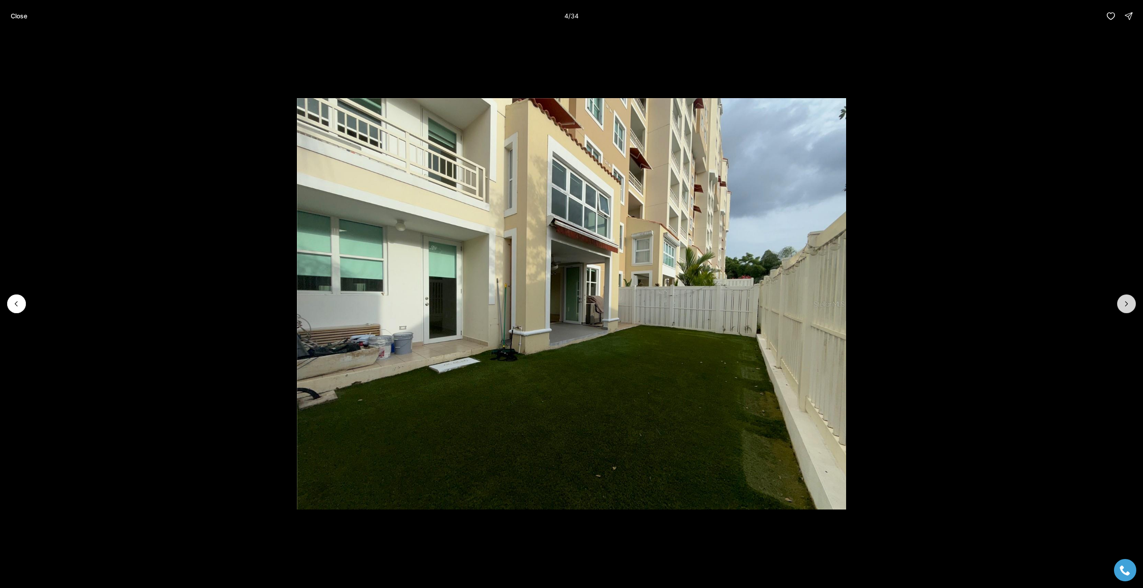
click at [1127, 305] on icon "Next slide" at bounding box center [1126, 304] width 9 height 9
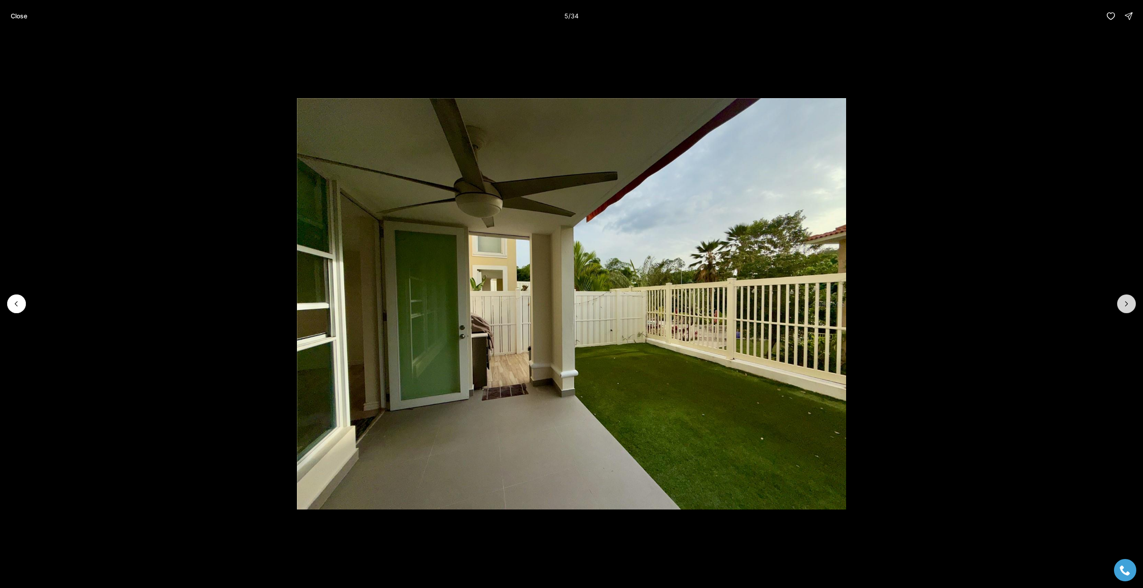
click at [1127, 305] on icon "Next slide" at bounding box center [1126, 304] width 9 height 9
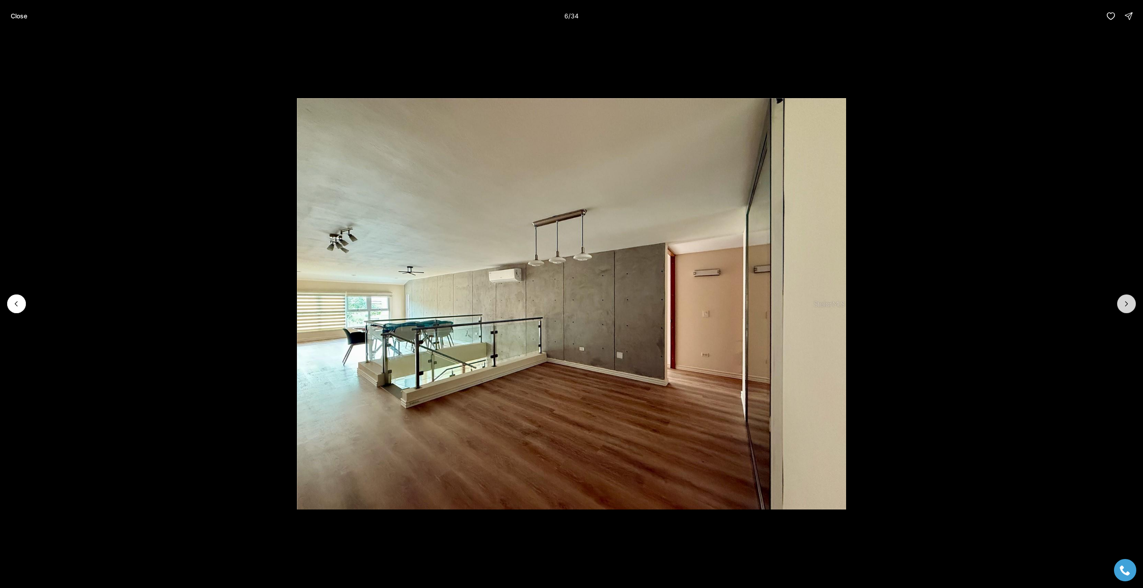
click at [1127, 305] on icon "Next slide" at bounding box center [1126, 304] width 9 height 9
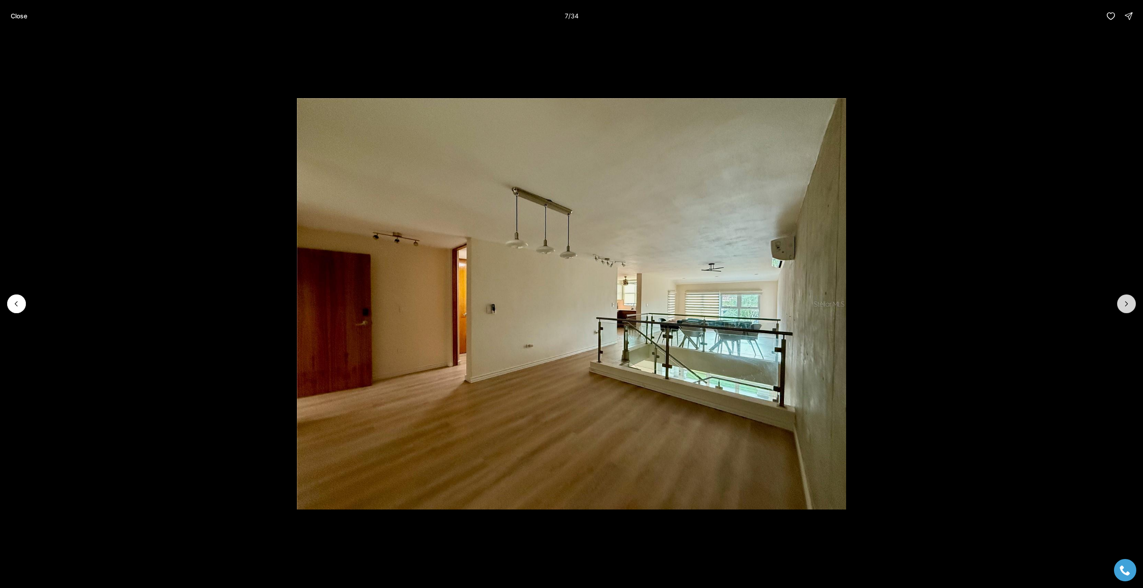
click at [1127, 305] on icon "Next slide" at bounding box center [1126, 304] width 9 height 9
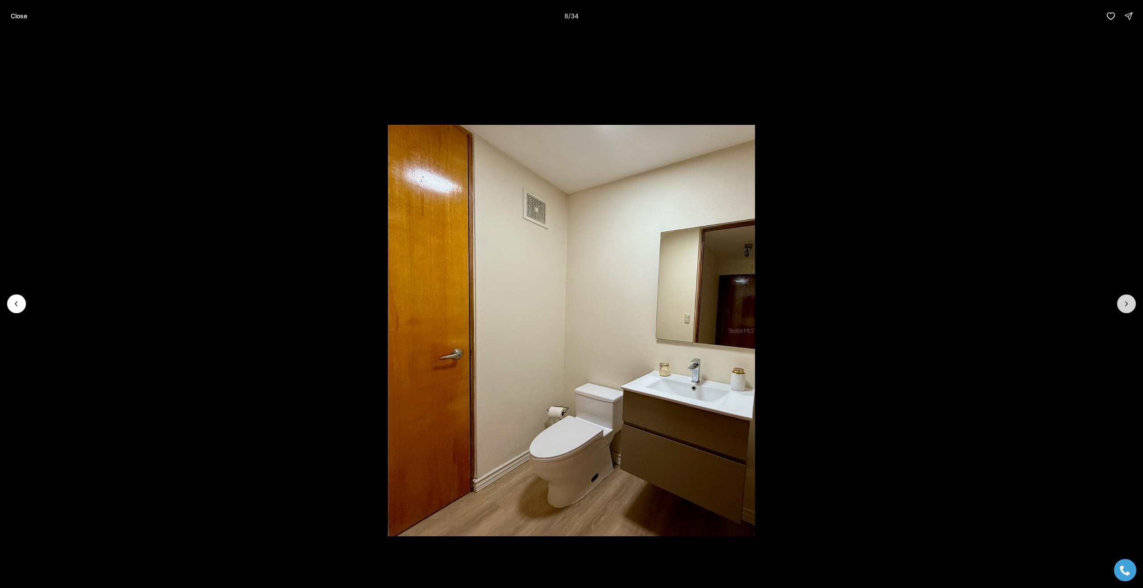
click at [1127, 305] on icon "Next slide" at bounding box center [1126, 304] width 9 height 9
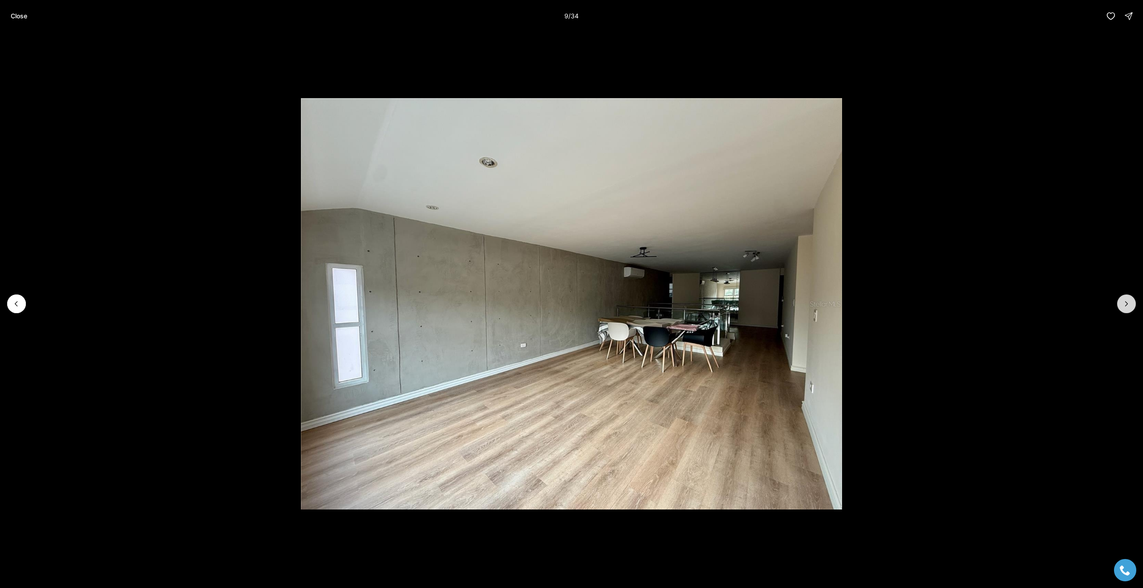
click at [1127, 305] on icon "Next slide" at bounding box center [1126, 304] width 9 height 9
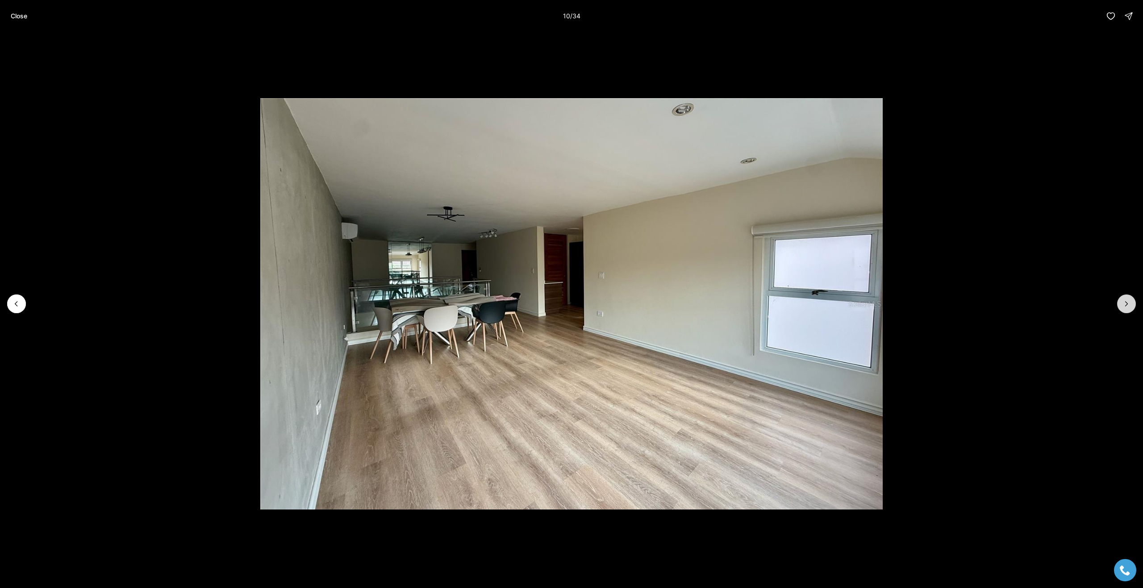
click at [1127, 305] on icon "Next slide" at bounding box center [1126, 304] width 9 height 9
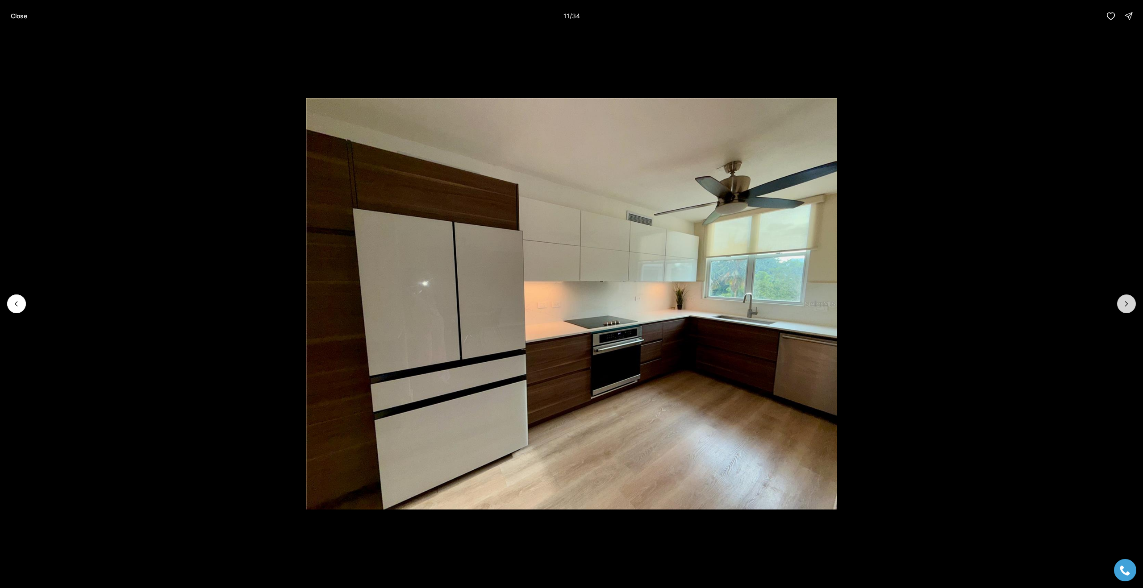
click at [1127, 305] on icon "Next slide" at bounding box center [1126, 304] width 9 height 9
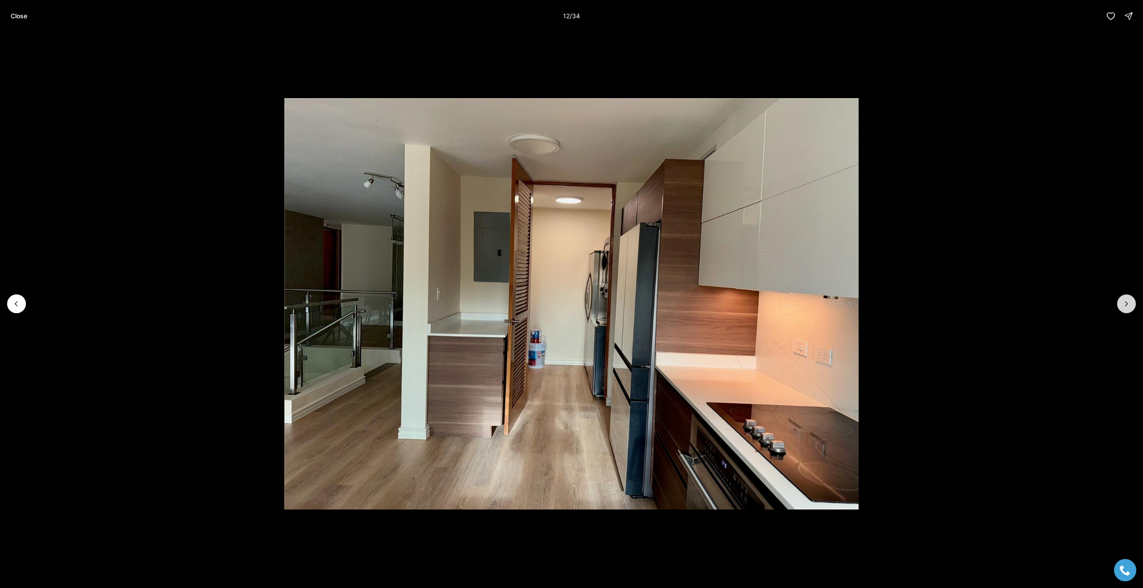
click at [1127, 305] on icon "Next slide" at bounding box center [1126, 304] width 9 height 9
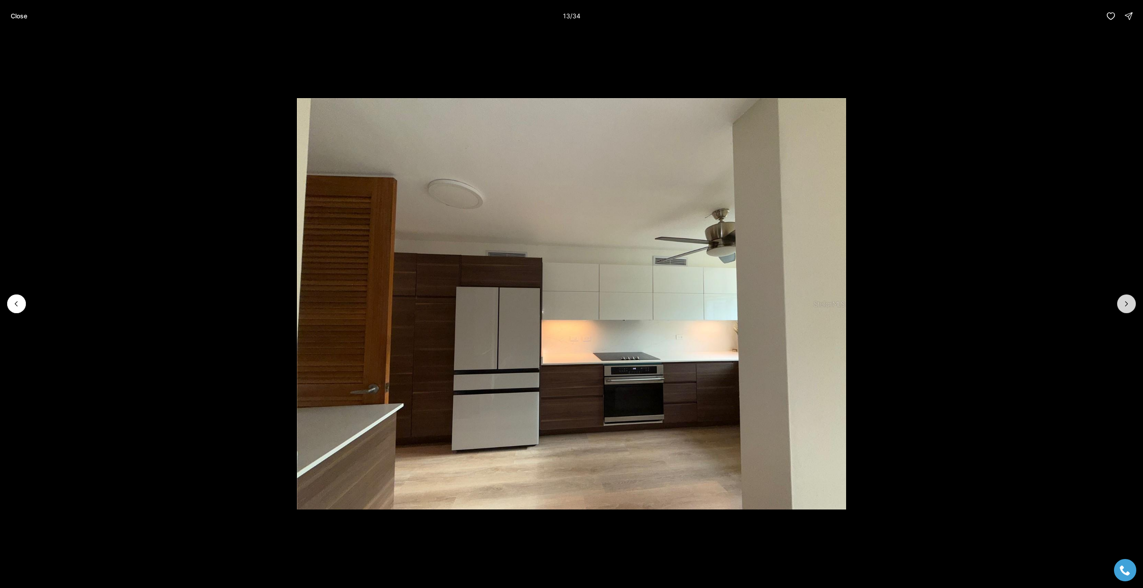
click at [1127, 305] on icon "Next slide" at bounding box center [1126, 304] width 9 height 9
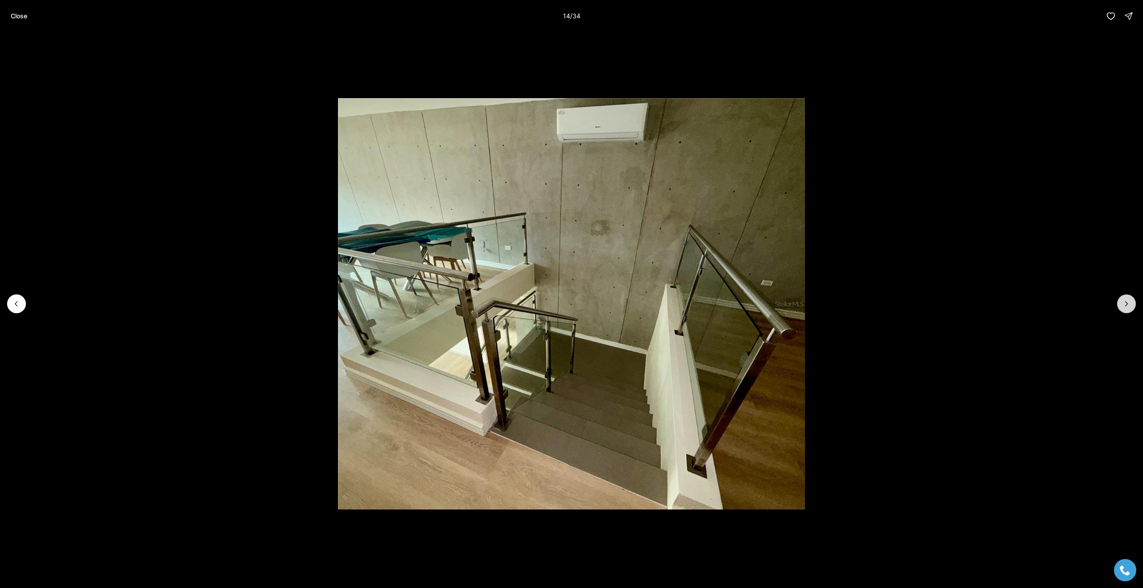
click at [1127, 305] on icon "Next slide" at bounding box center [1126, 304] width 9 height 9
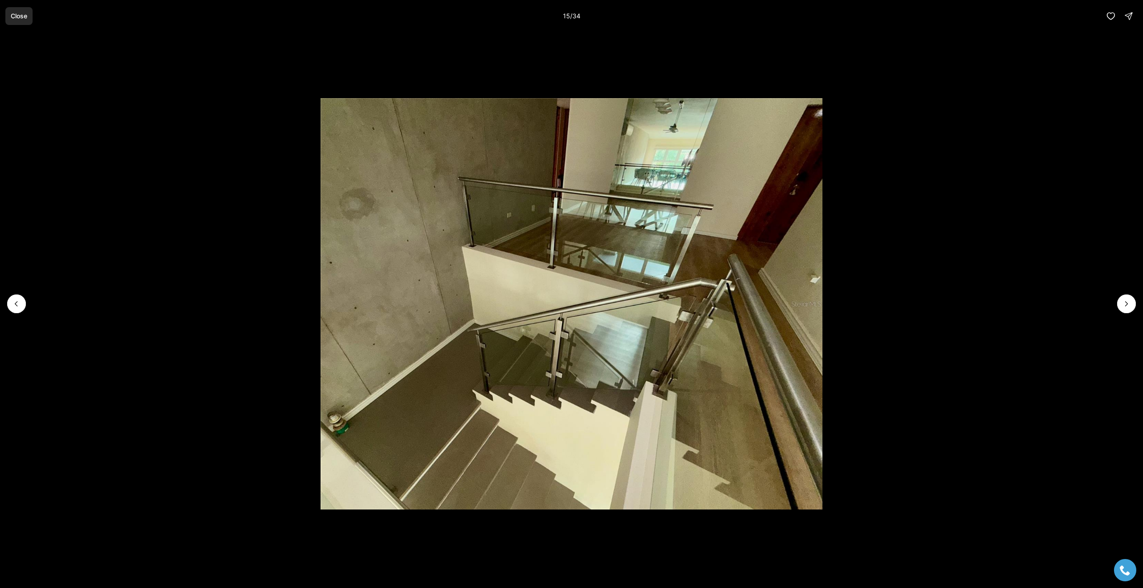
click at [13, 17] on p "Close" at bounding box center [19, 16] width 17 height 7
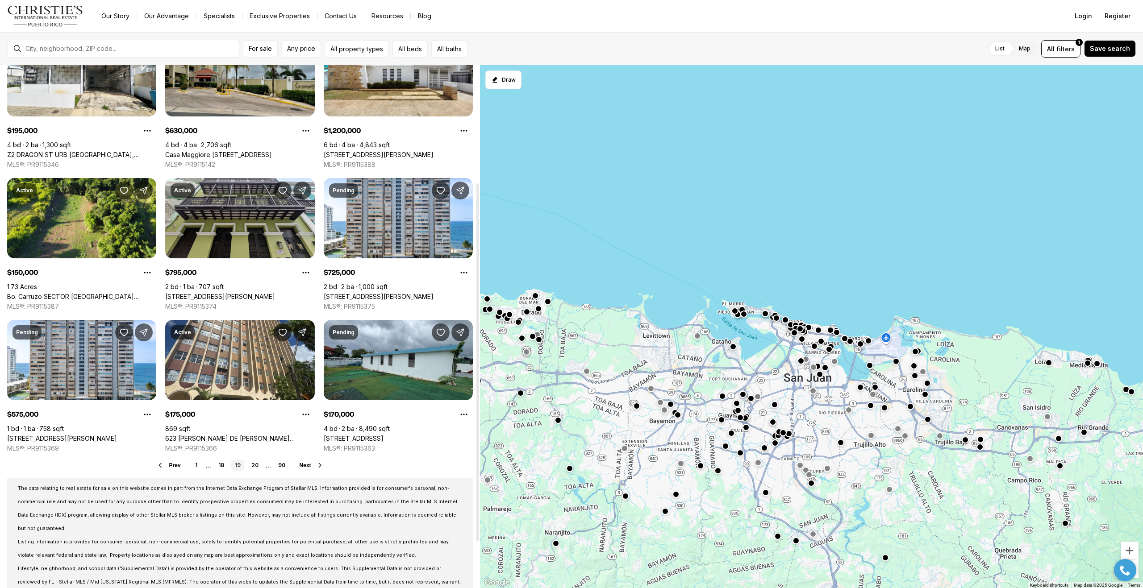
scroll to position [239, 0]
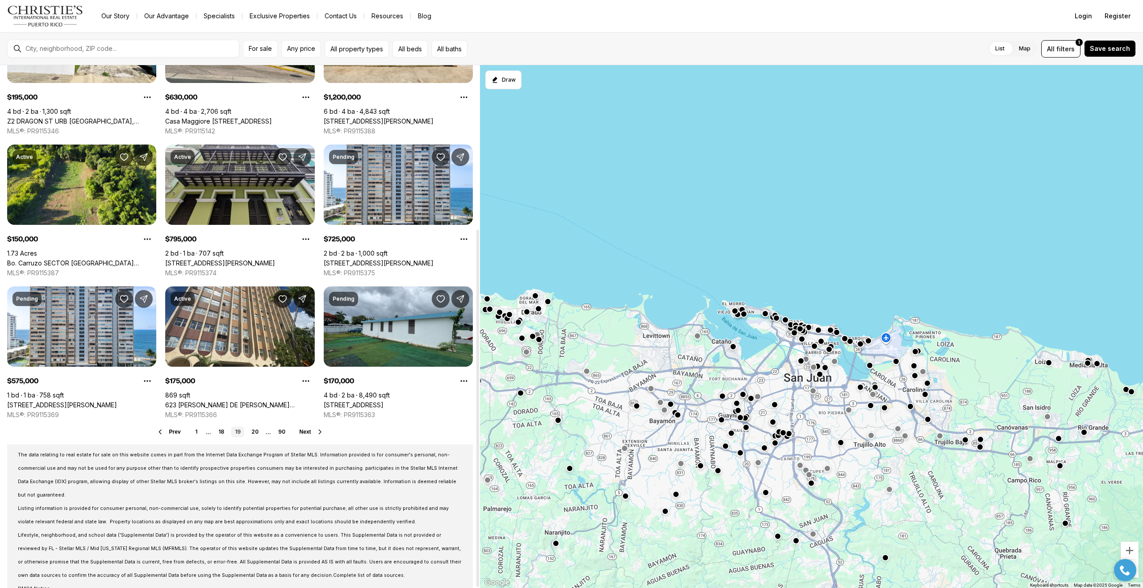
drag, startPoint x: 479, startPoint y: 186, endPoint x: 482, endPoint y: 303, distance: 117.0
click at [479, 303] on div at bounding box center [477, 409] width 3 height 358
click at [253, 432] on link "20" at bounding box center [255, 432] width 14 height 11
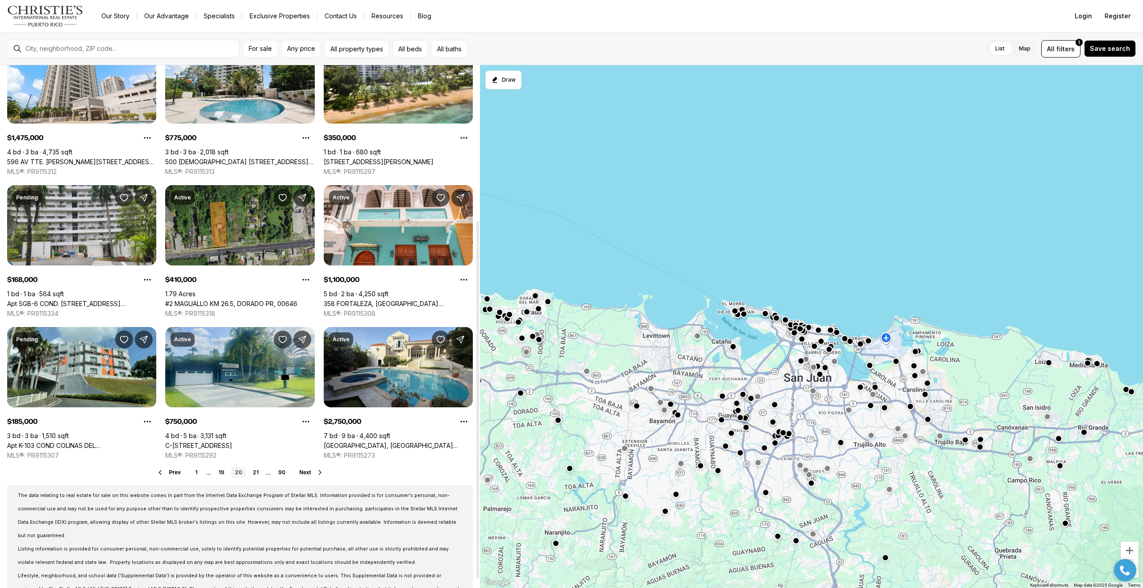
scroll to position [239, 0]
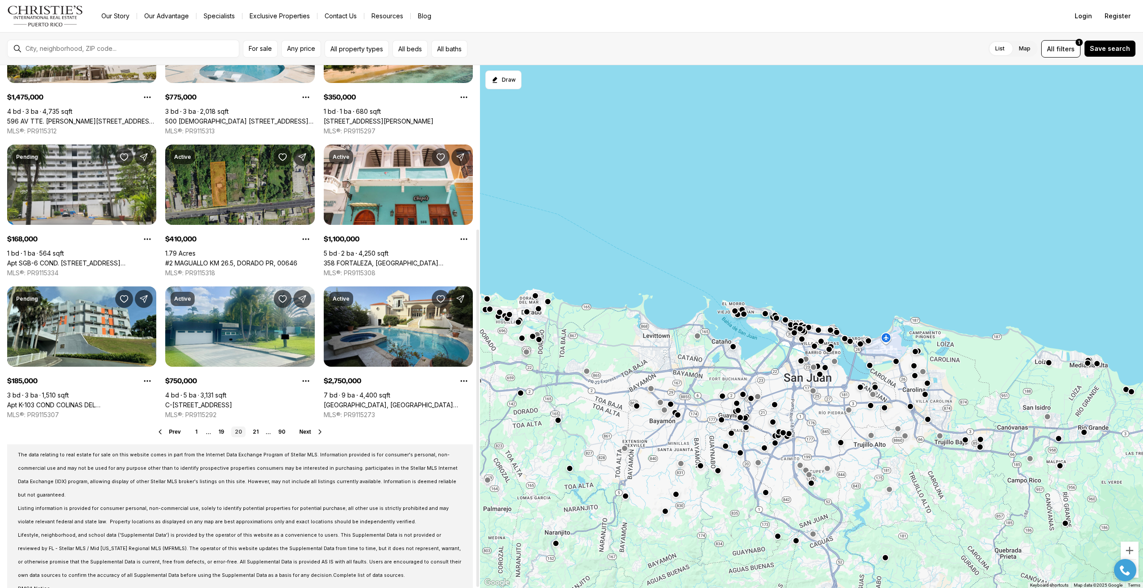
drag, startPoint x: 478, startPoint y: 230, endPoint x: 469, endPoint y: 443, distance: 212.7
click at [476, 443] on div at bounding box center [477, 409] width 3 height 358
click at [258, 430] on link "21" at bounding box center [255, 432] width 13 height 11
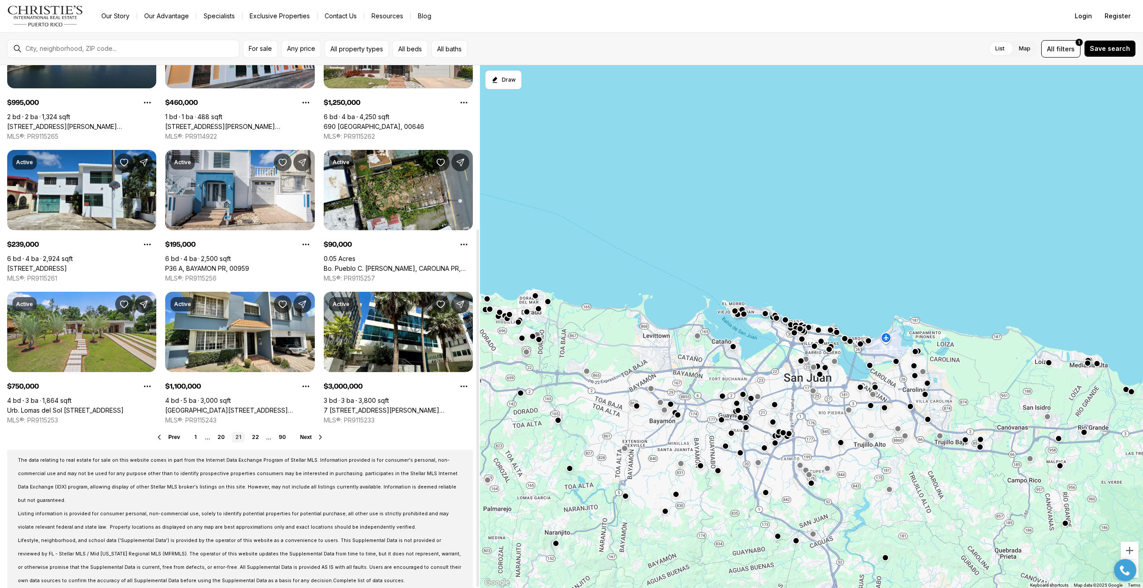
scroll to position [239, 0]
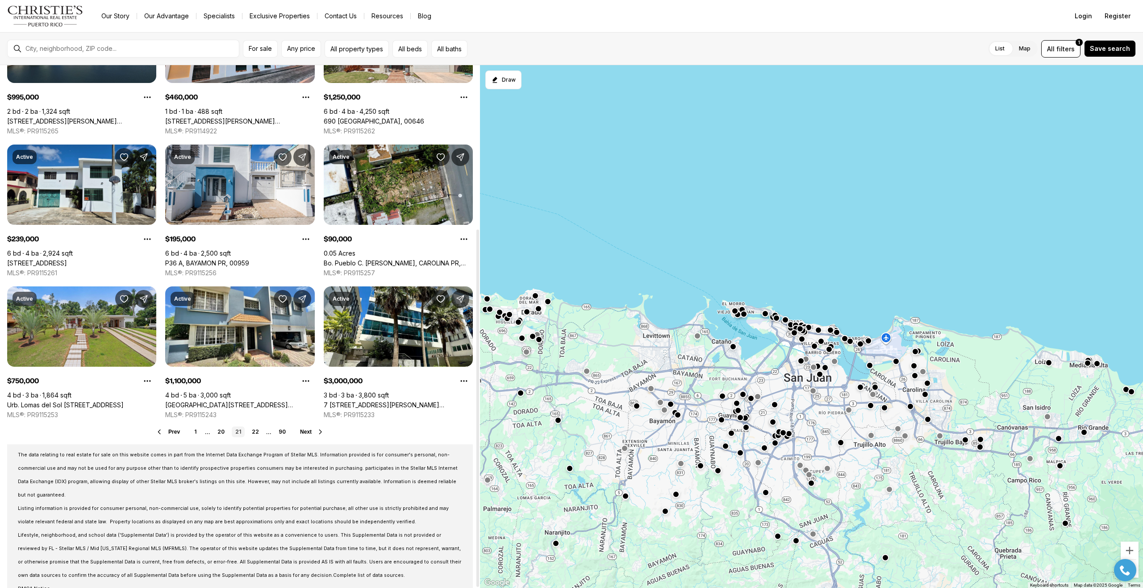
drag, startPoint x: 478, startPoint y: 175, endPoint x: 463, endPoint y: 380, distance: 205.5
click at [476, 380] on div at bounding box center [477, 409] width 3 height 358
click at [254, 432] on link "22" at bounding box center [255, 432] width 14 height 11
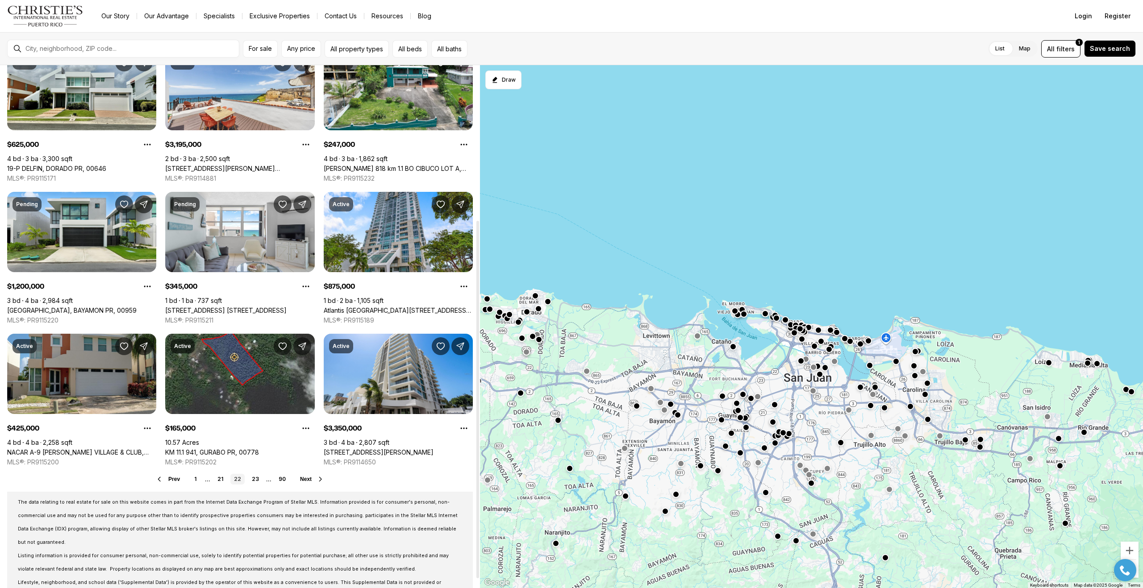
scroll to position [239, 0]
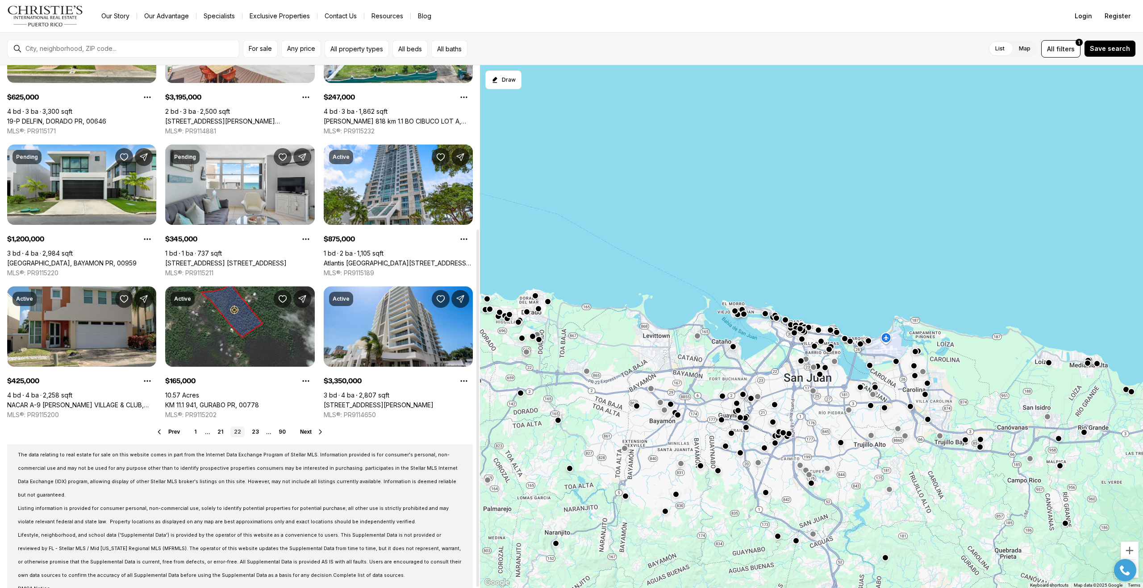
drag, startPoint x: 477, startPoint y: 186, endPoint x: 450, endPoint y: 385, distance: 201.5
click at [476, 385] on div at bounding box center [477, 409] width 3 height 358
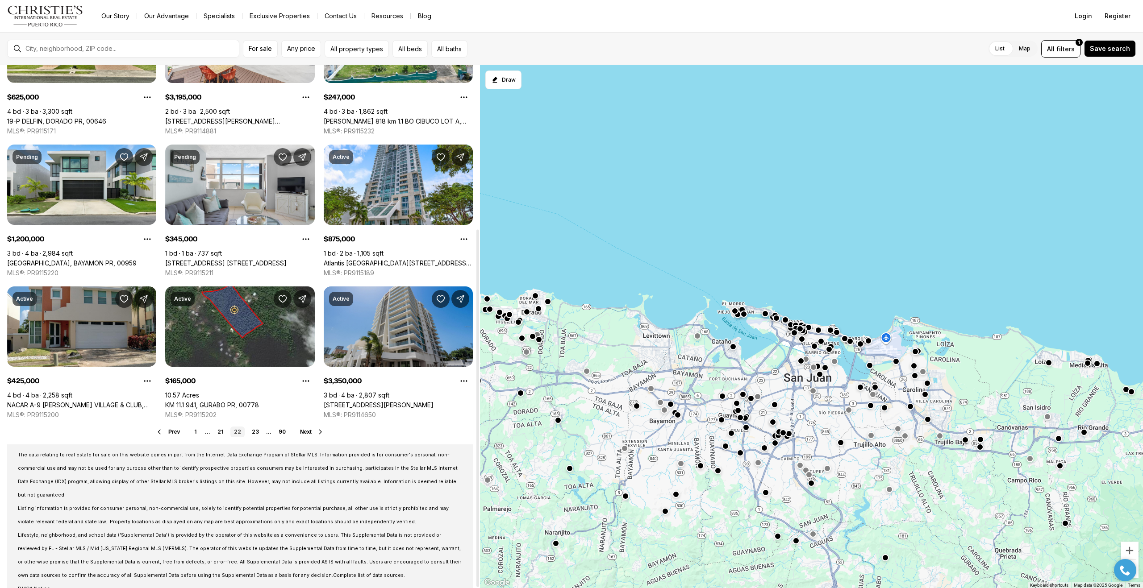
click at [397, 401] on link "[STREET_ADDRESS][PERSON_NAME]" at bounding box center [379, 405] width 110 height 8
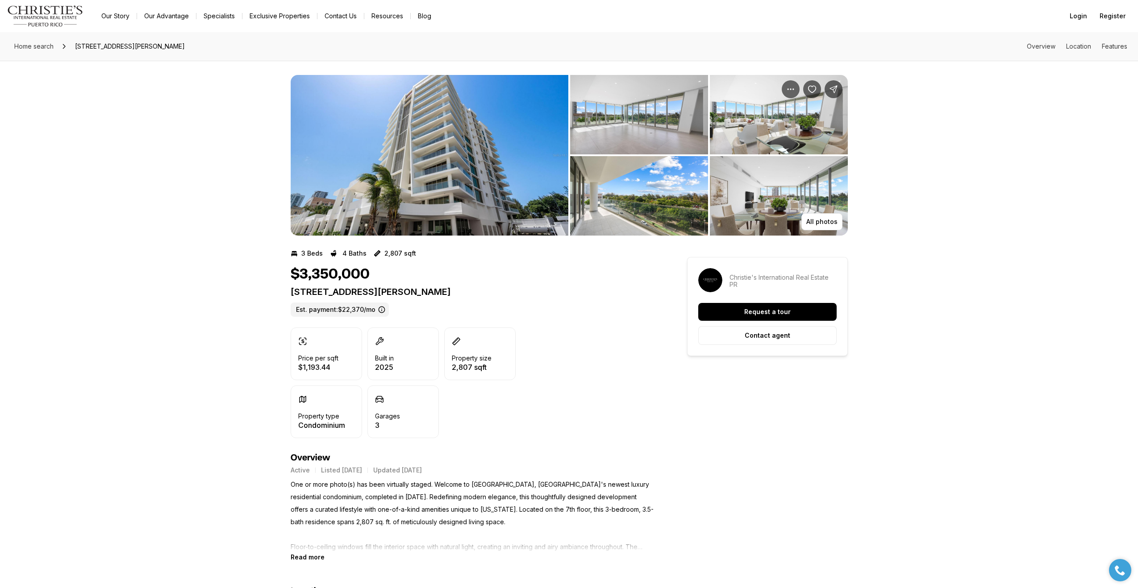
click at [421, 164] on img "View image gallery" at bounding box center [430, 155] width 278 height 161
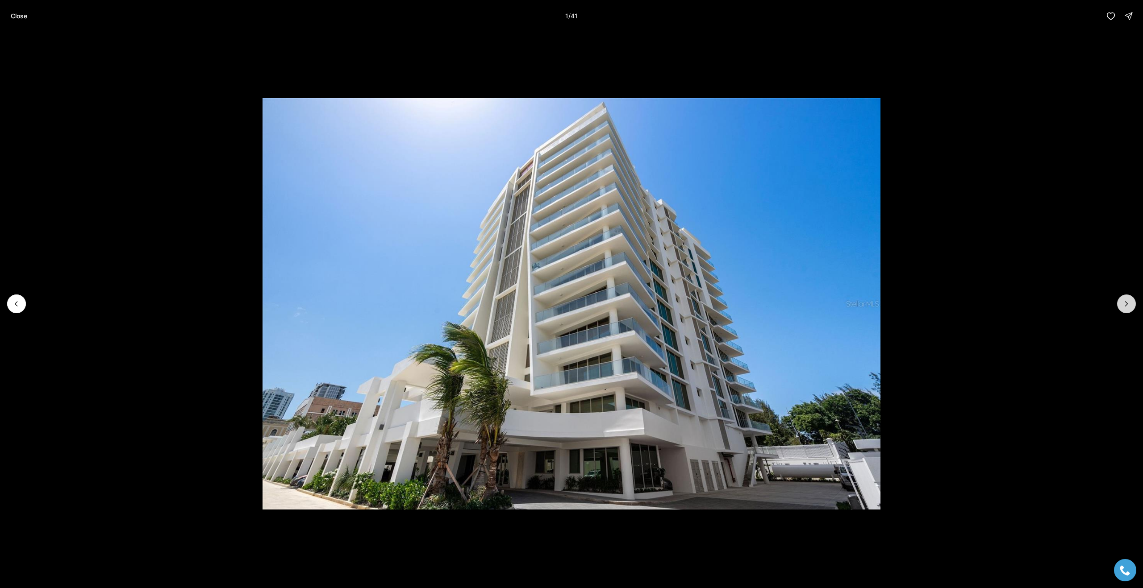
click at [1123, 306] on icon "Next slide" at bounding box center [1126, 304] width 9 height 9
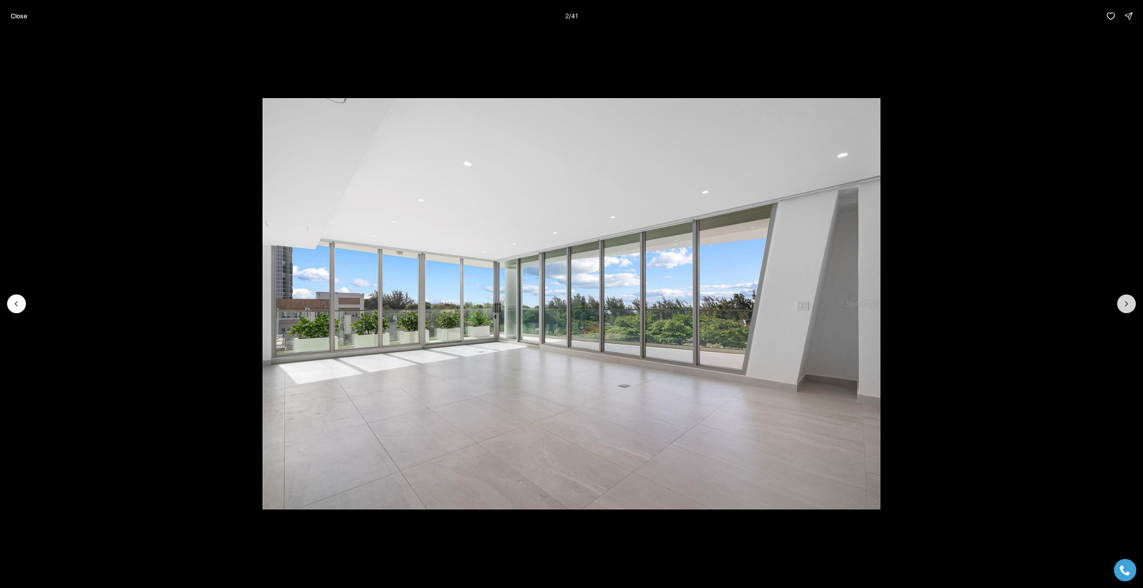
click at [1123, 306] on icon "Next slide" at bounding box center [1126, 304] width 9 height 9
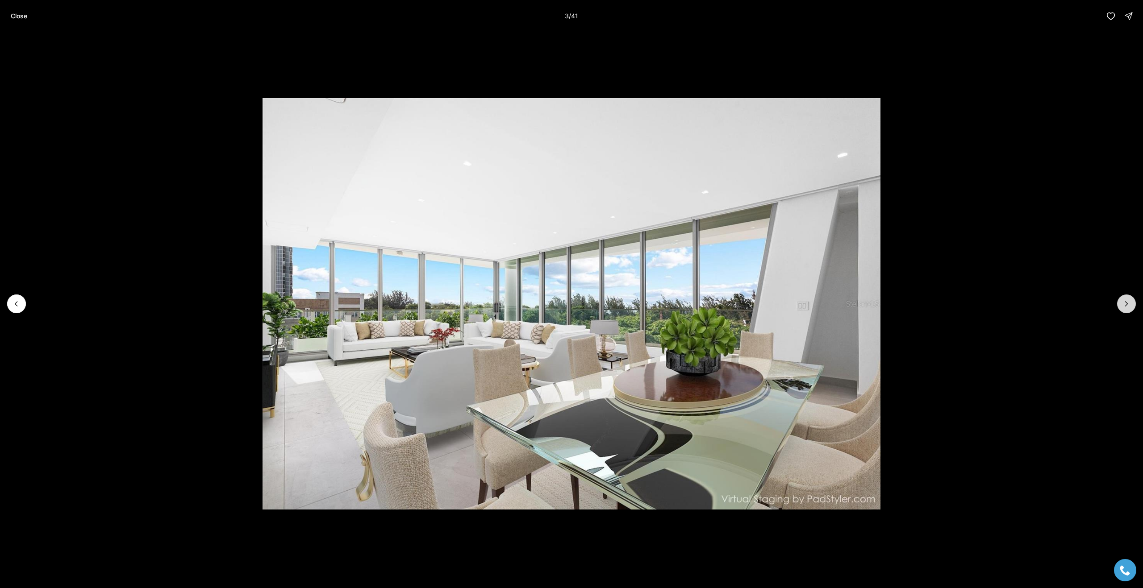
click at [1123, 306] on icon "Next slide" at bounding box center [1126, 304] width 9 height 9
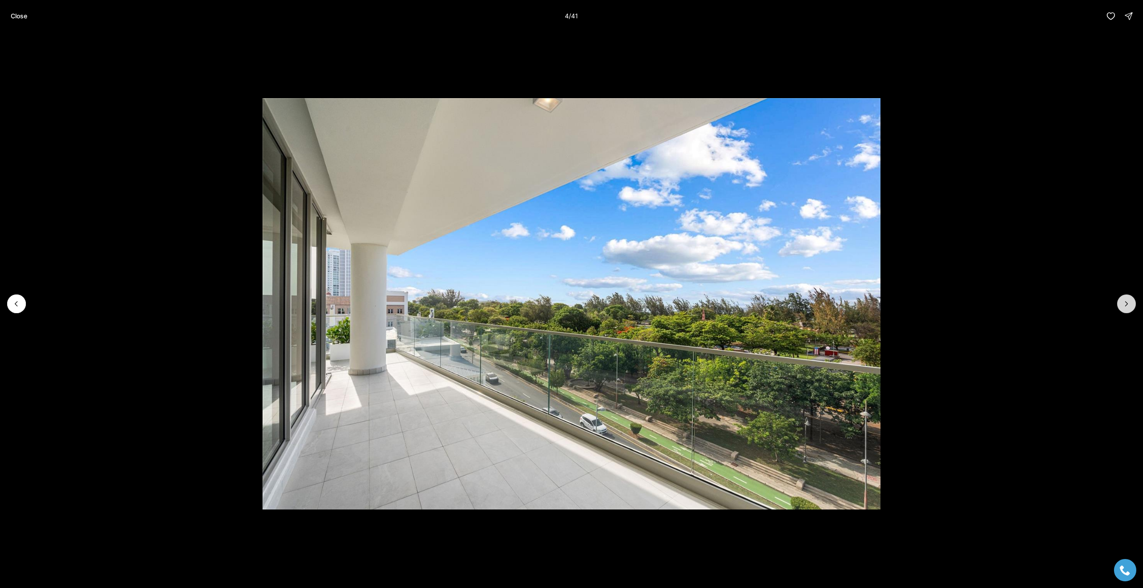
click at [1123, 306] on icon "Next slide" at bounding box center [1126, 304] width 9 height 9
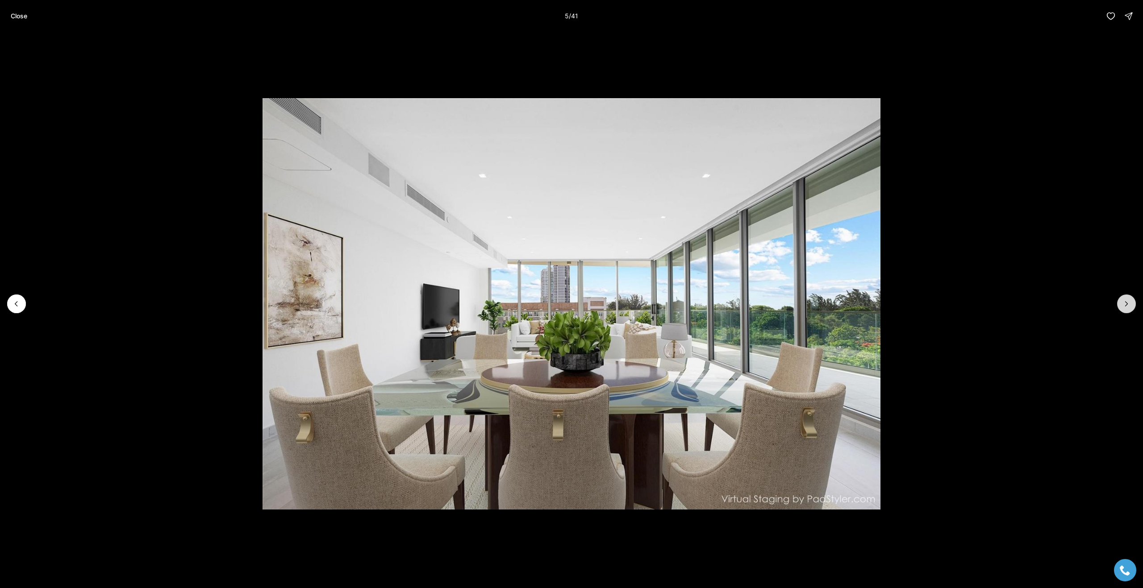
click at [1123, 306] on icon "Next slide" at bounding box center [1126, 304] width 9 height 9
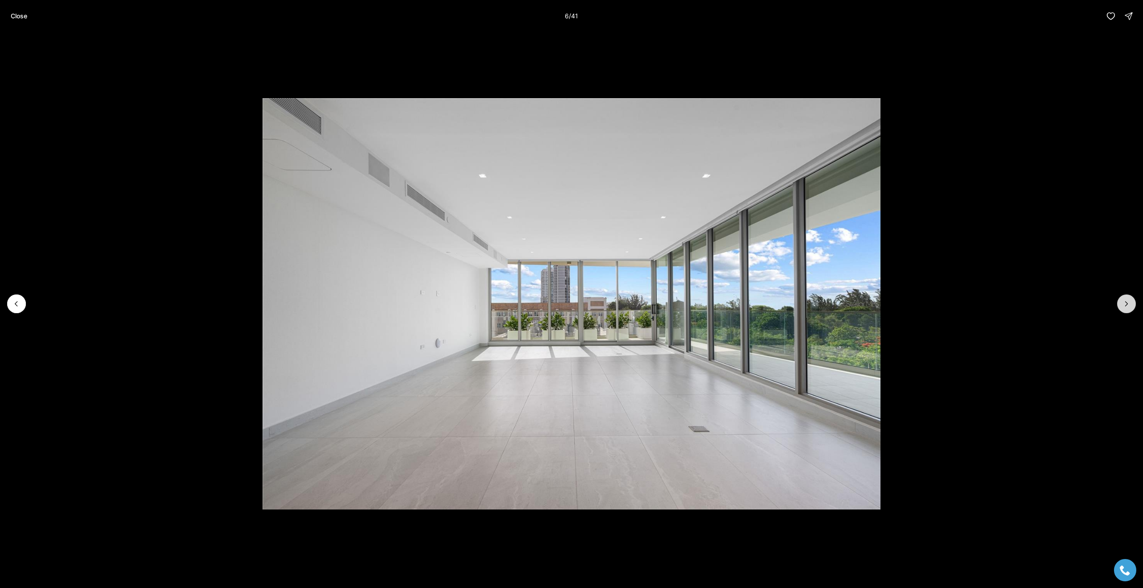
click at [1123, 306] on icon "Next slide" at bounding box center [1126, 304] width 9 height 9
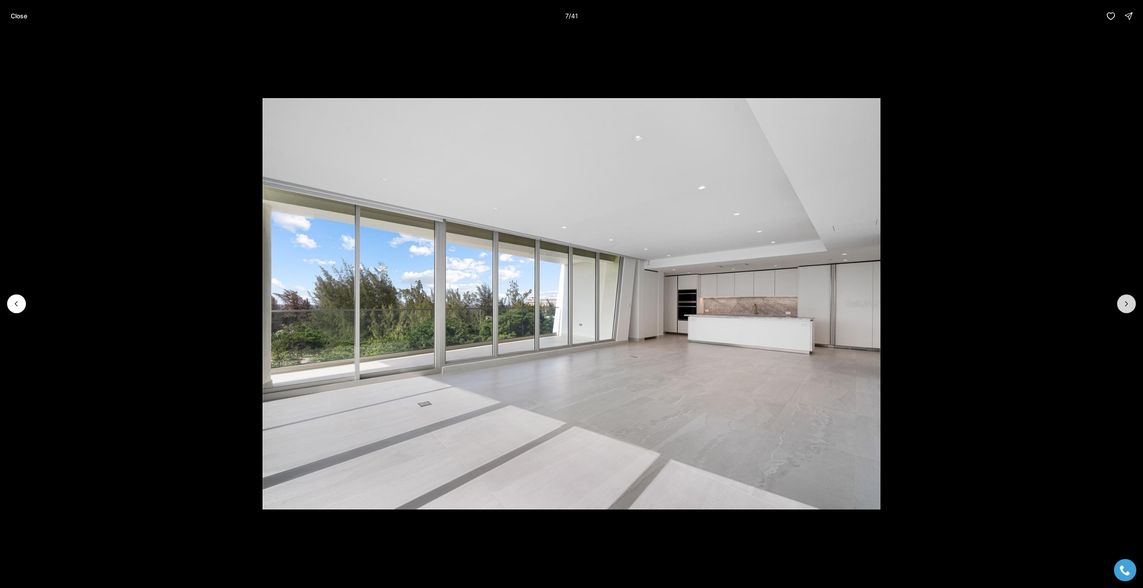
click at [1123, 306] on icon "Next slide" at bounding box center [1126, 304] width 9 height 9
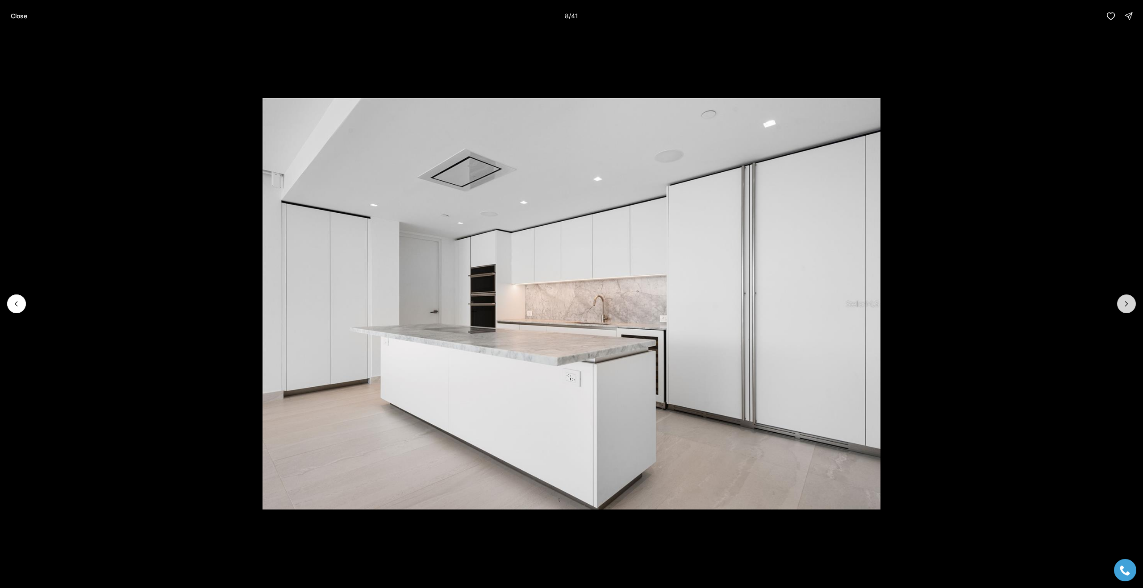
click at [1123, 306] on icon "Next slide" at bounding box center [1126, 304] width 9 height 9
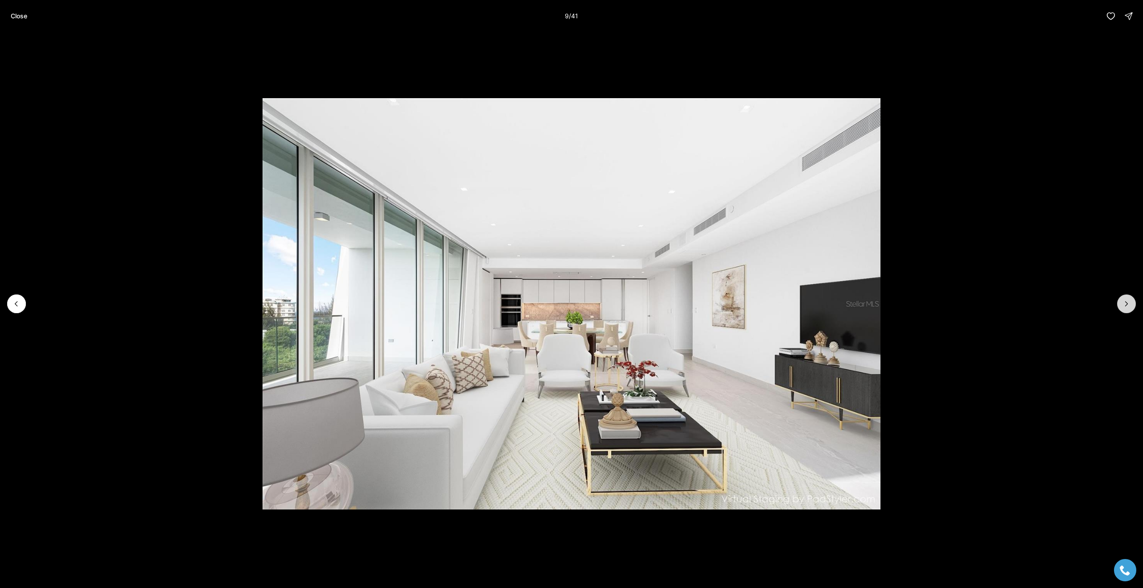
click at [1123, 306] on icon "Next slide" at bounding box center [1126, 304] width 9 height 9
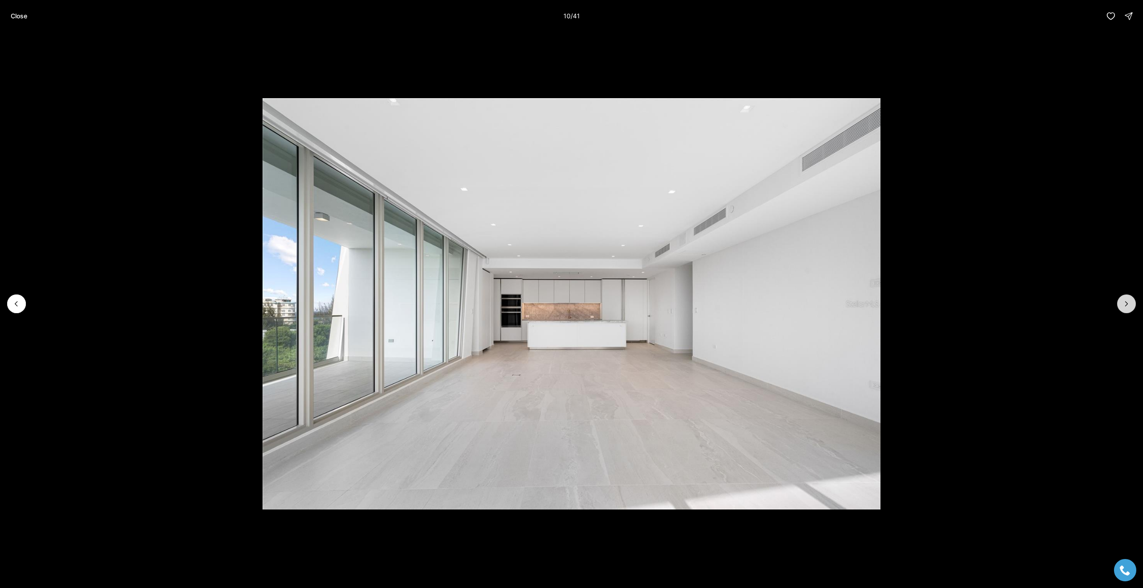
click at [1123, 306] on icon "Next slide" at bounding box center [1126, 304] width 9 height 9
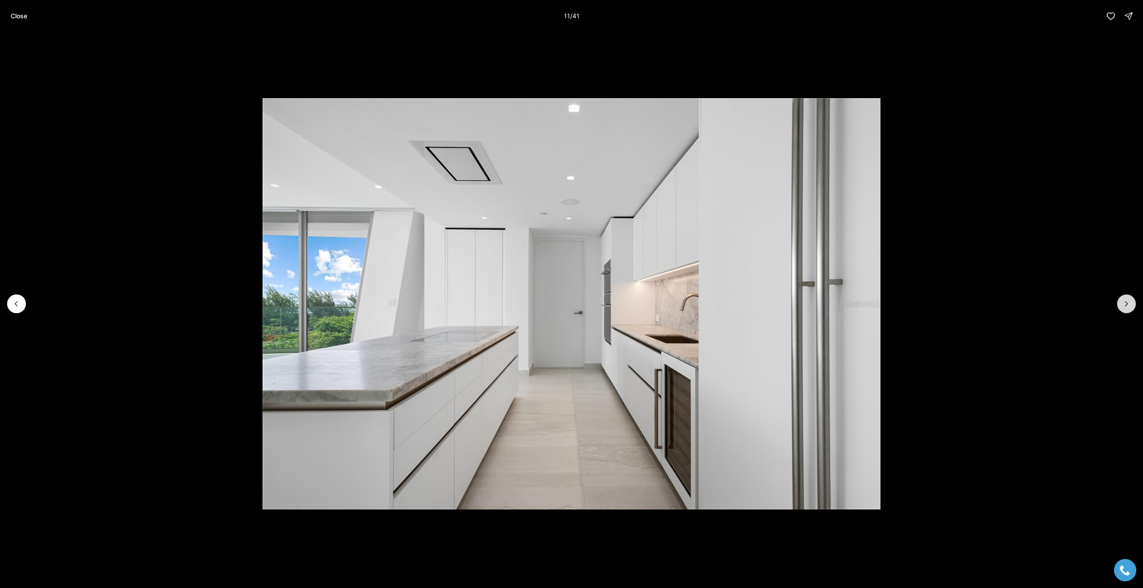
click at [1123, 306] on icon "Next slide" at bounding box center [1126, 304] width 9 height 9
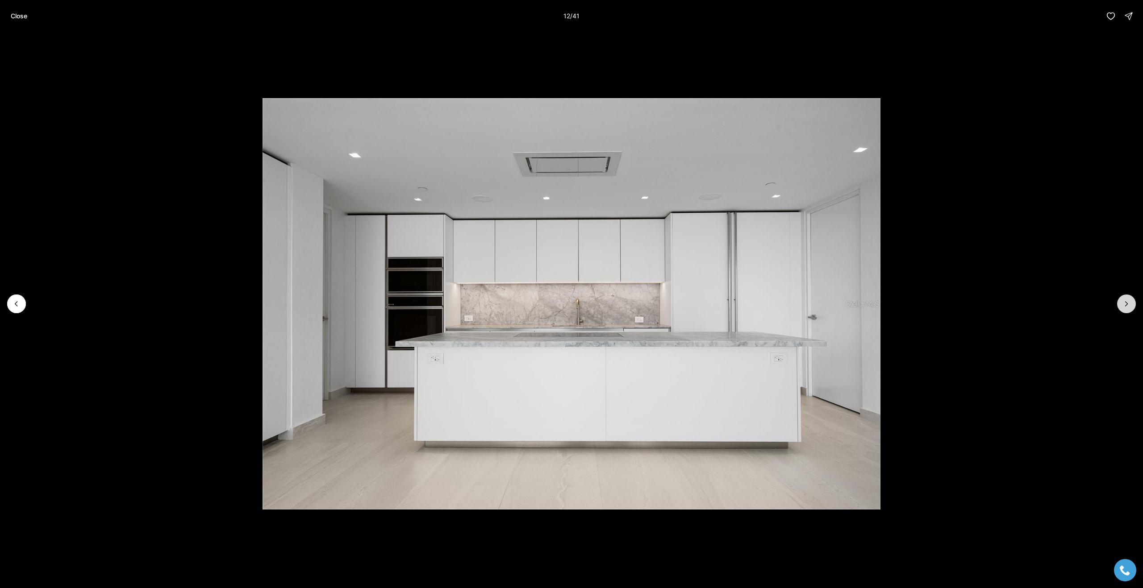
click at [1123, 306] on icon "Next slide" at bounding box center [1126, 304] width 9 height 9
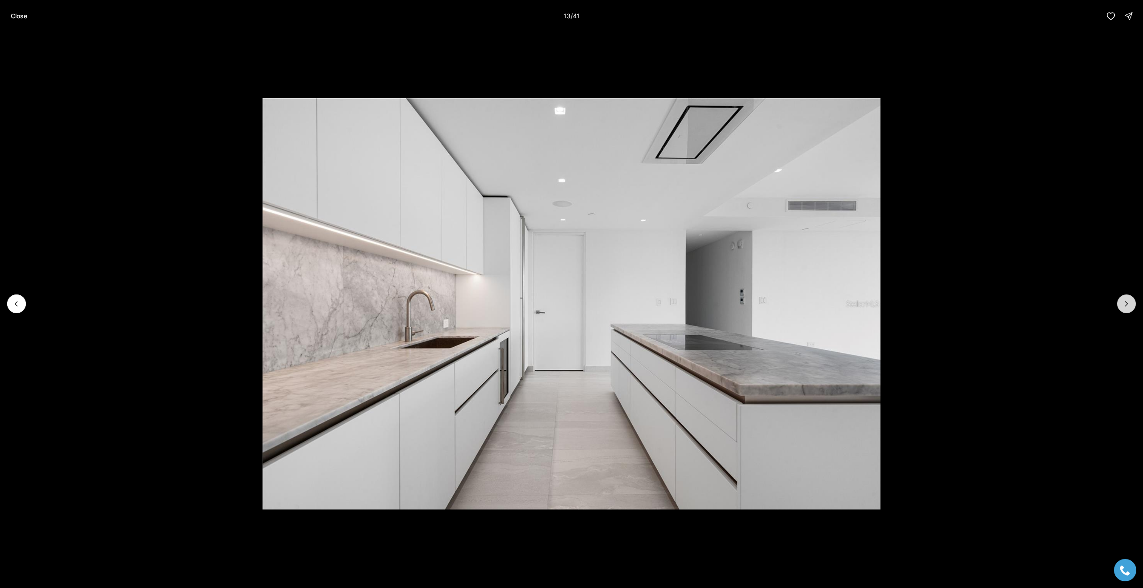
click at [1123, 306] on icon "Next slide" at bounding box center [1126, 304] width 9 height 9
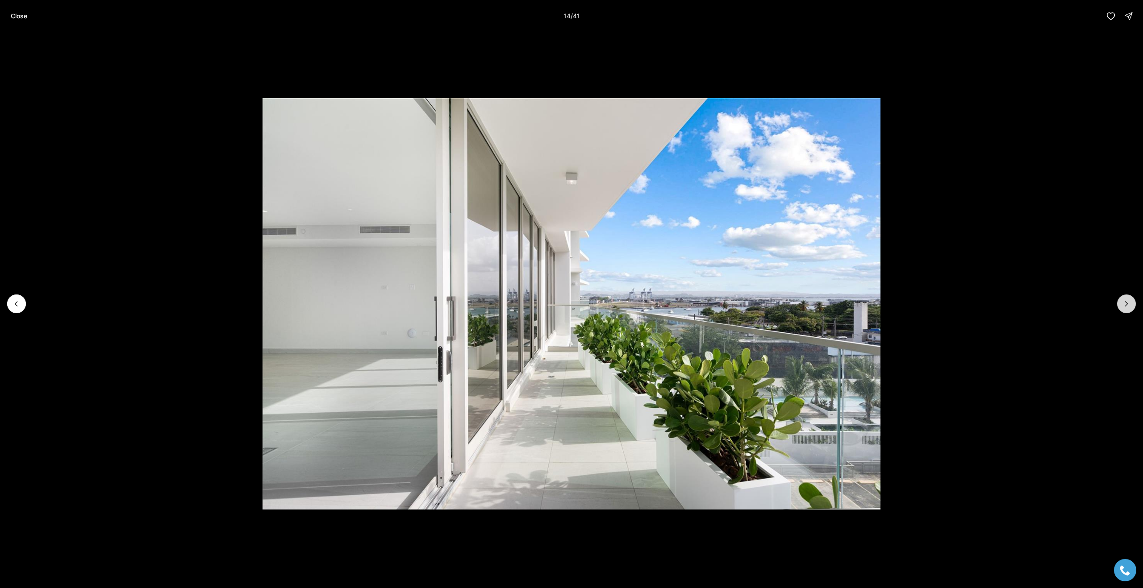
click at [1123, 306] on icon "Next slide" at bounding box center [1126, 304] width 9 height 9
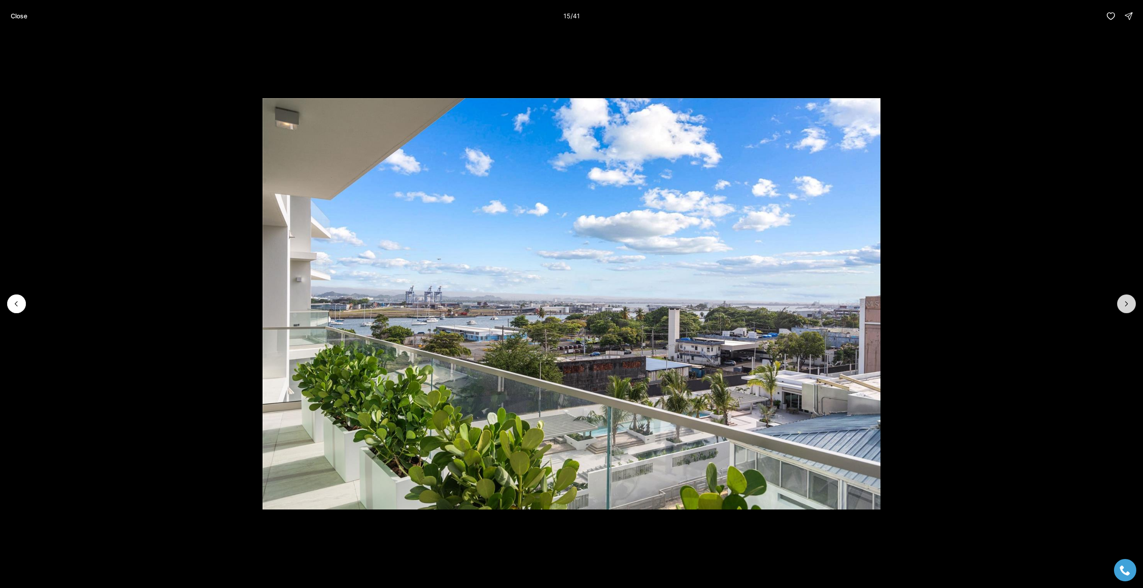
click at [1123, 306] on icon "Next slide" at bounding box center [1126, 304] width 9 height 9
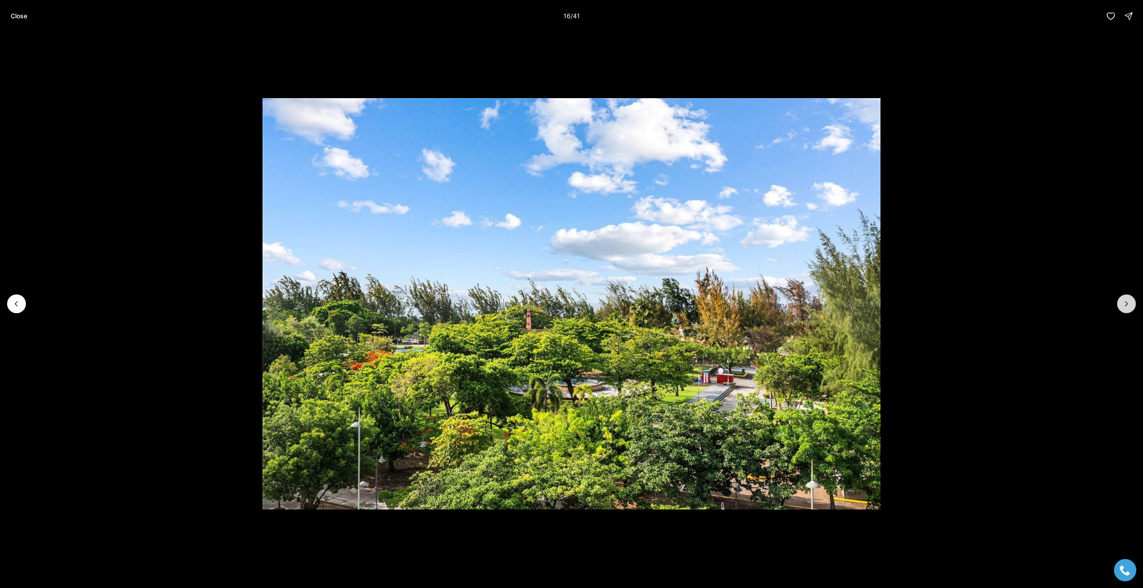
click at [1123, 306] on icon "Next slide" at bounding box center [1126, 304] width 9 height 9
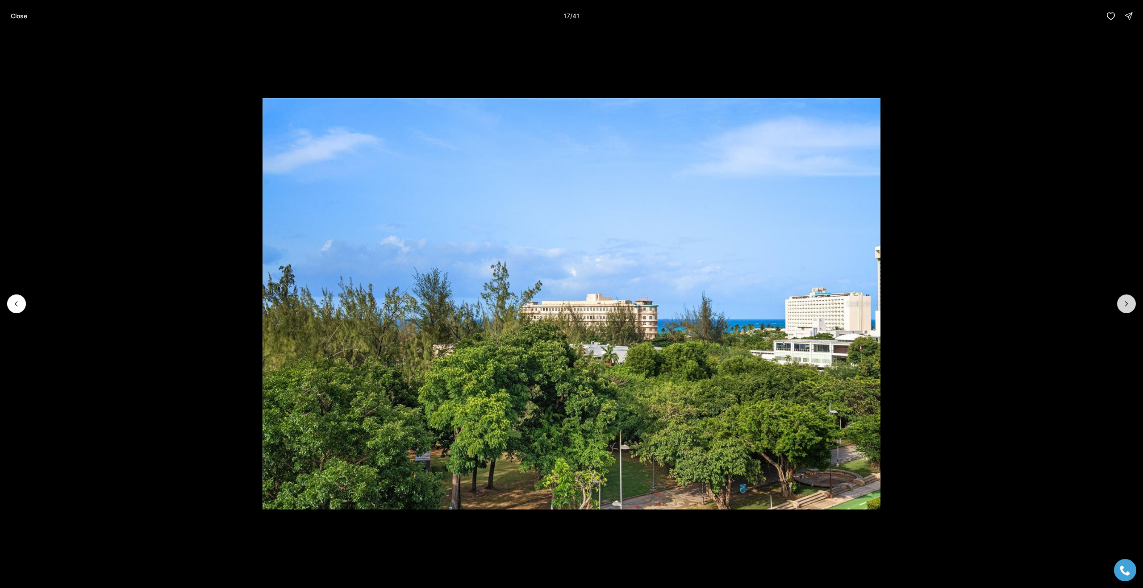
click at [1123, 306] on icon "Next slide" at bounding box center [1126, 304] width 9 height 9
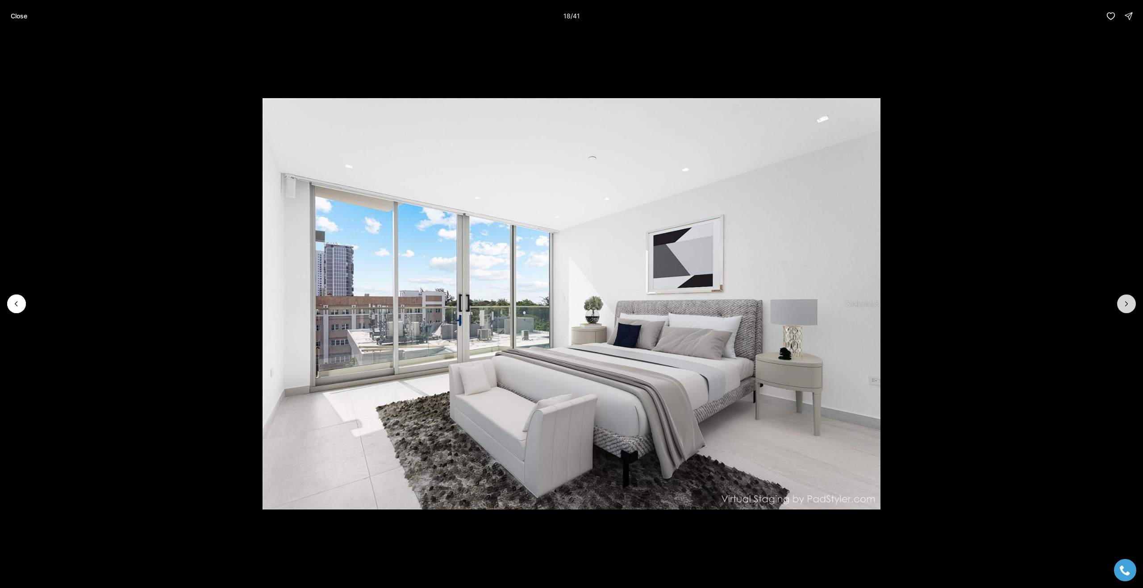
click at [1123, 306] on icon "Next slide" at bounding box center [1126, 304] width 9 height 9
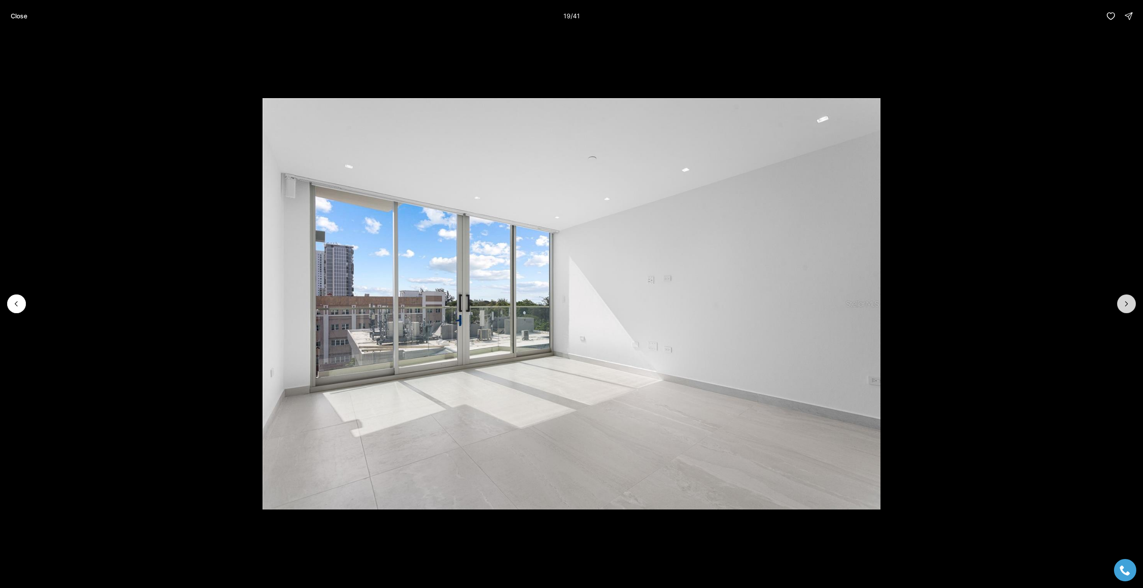
click at [1123, 306] on icon "Next slide" at bounding box center [1126, 304] width 9 height 9
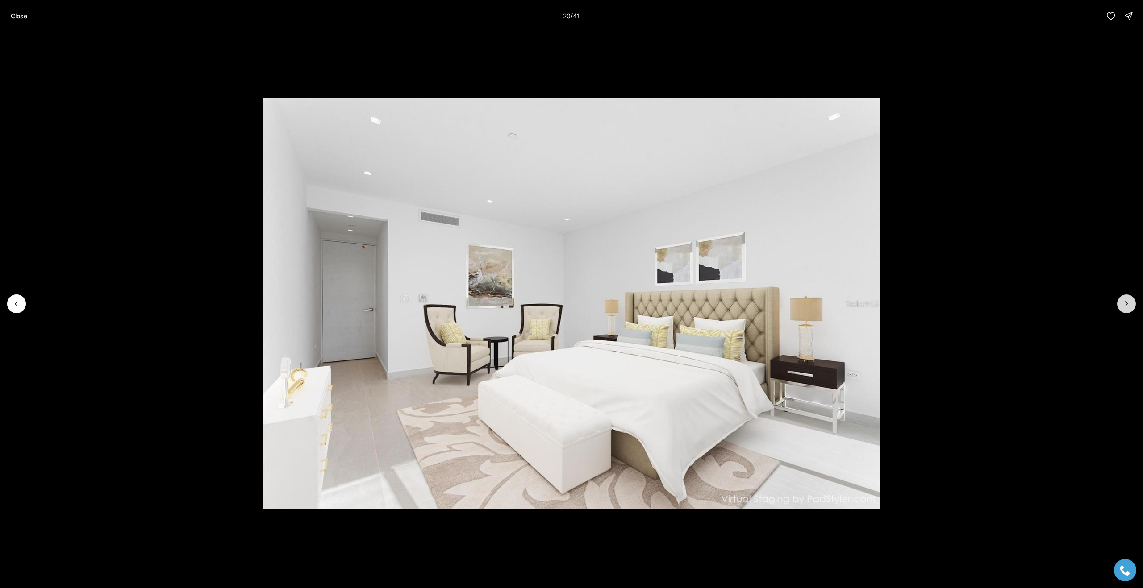
click at [1123, 306] on icon "Next slide" at bounding box center [1126, 304] width 9 height 9
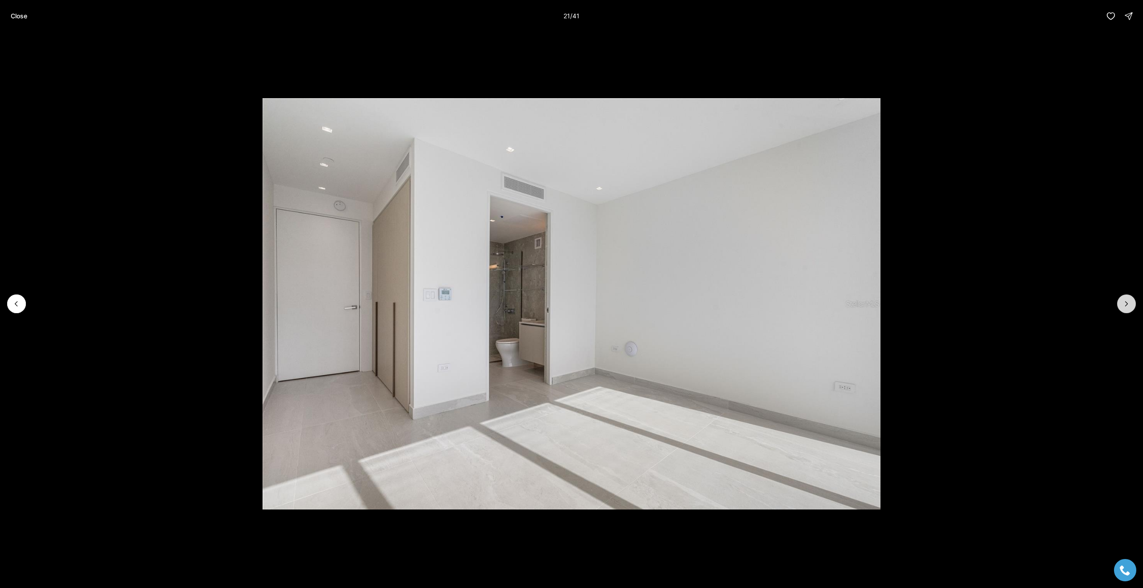
click at [1123, 306] on icon "Next slide" at bounding box center [1126, 304] width 9 height 9
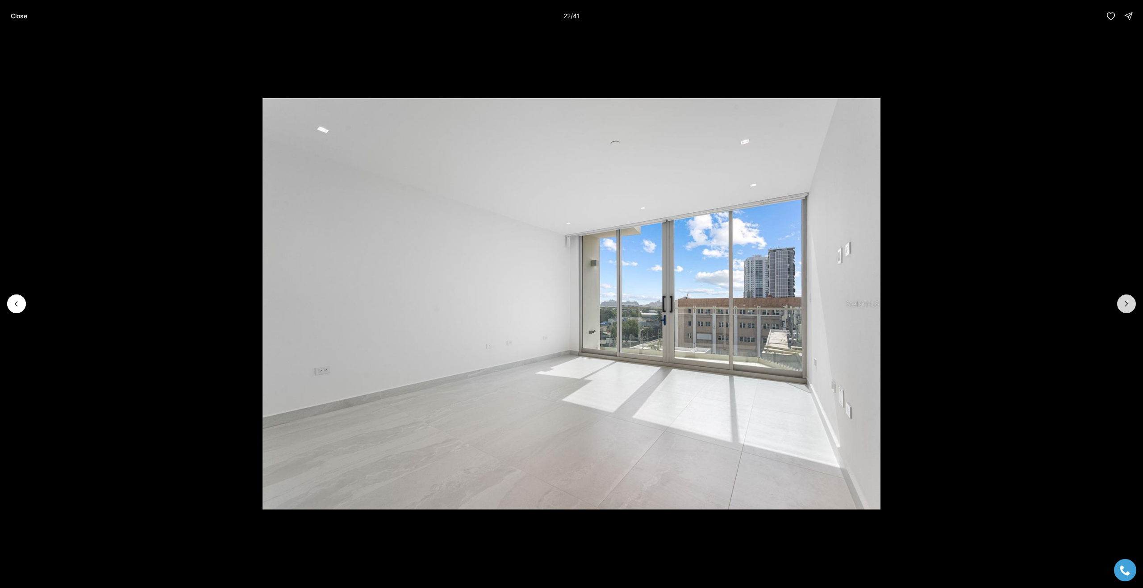
click at [1123, 306] on icon "Next slide" at bounding box center [1126, 304] width 9 height 9
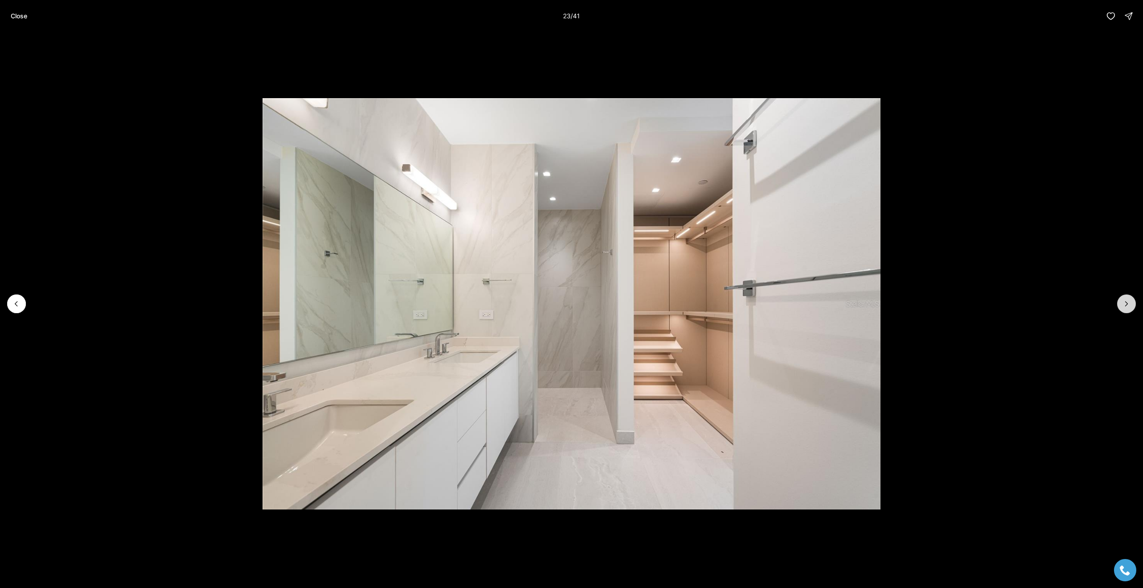
click at [1123, 306] on icon "Next slide" at bounding box center [1126, 304] width 9 height 9
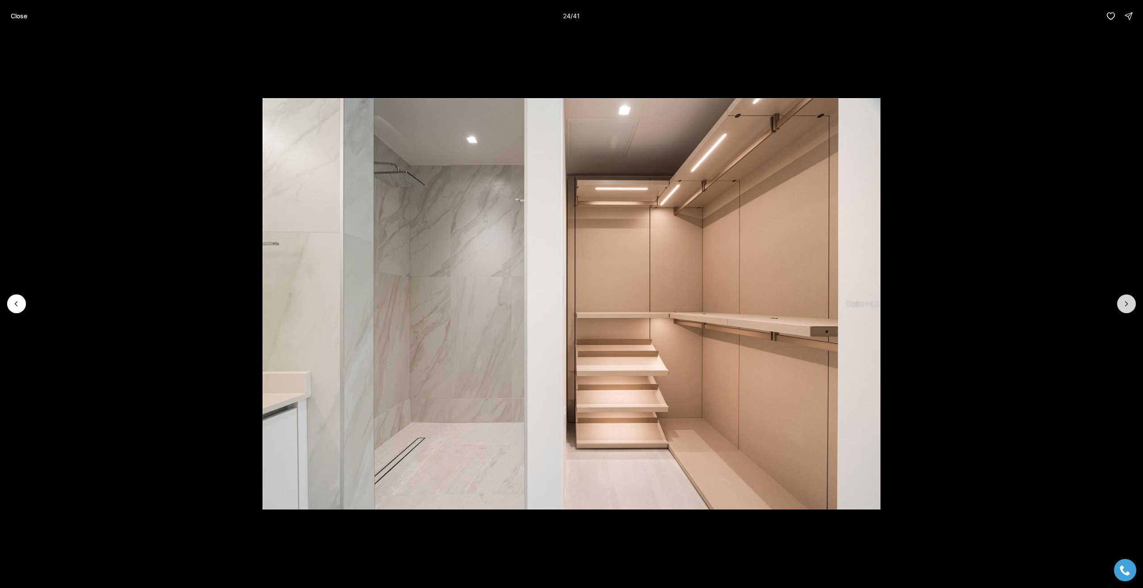
click at [1123, 306] on icon "Next slide" at bounding box center [1126, 304] width 9 height 9
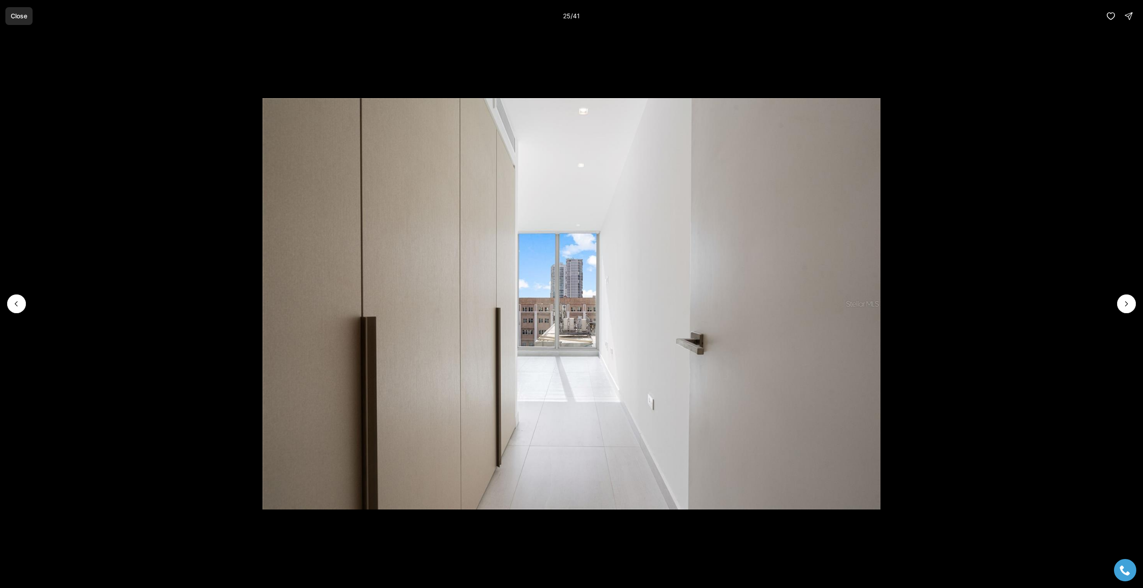
click at [22, 17] on p "Close" at bounding box center [19, 16] width 17 height 7
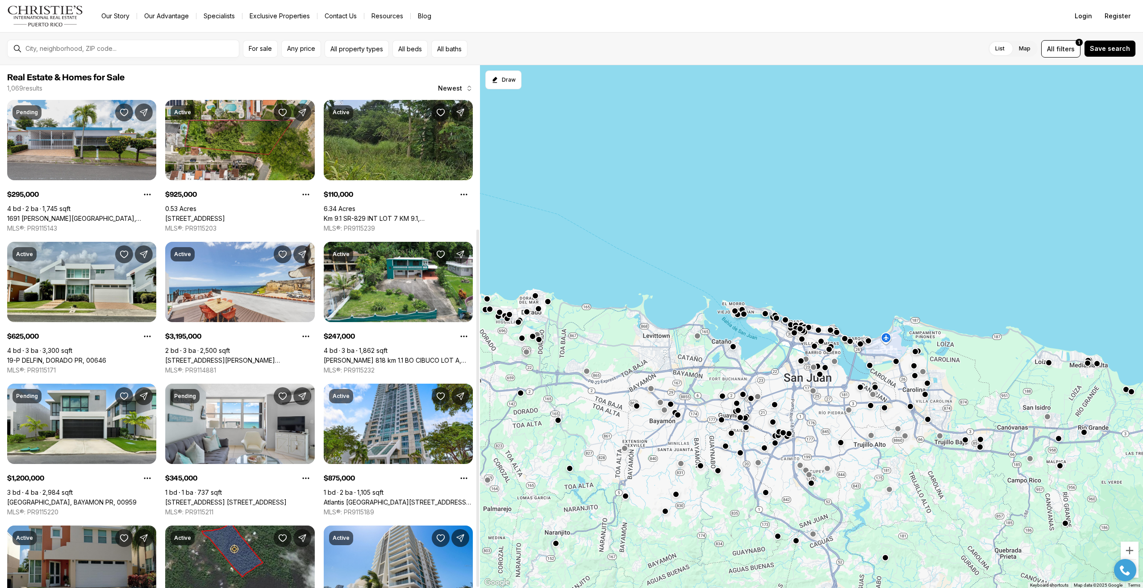
scroll to position [239, 0]
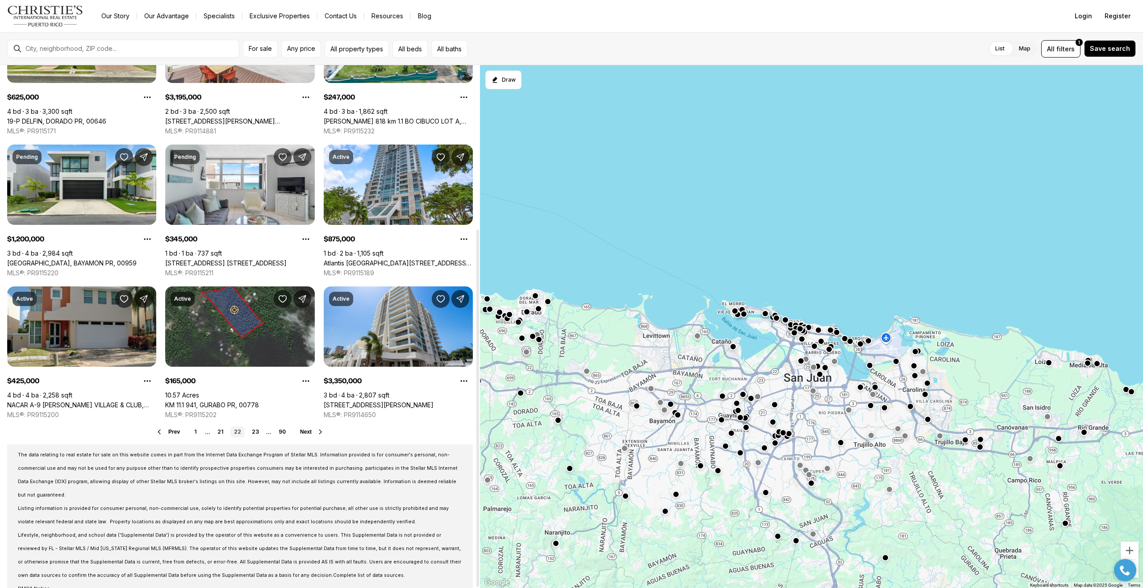
click at [479, 252] on div at bounding box center [477, 409] width 3 height 358
click at [257, 430] on link "23" at bounding box center [255, 432] width 14 height 11
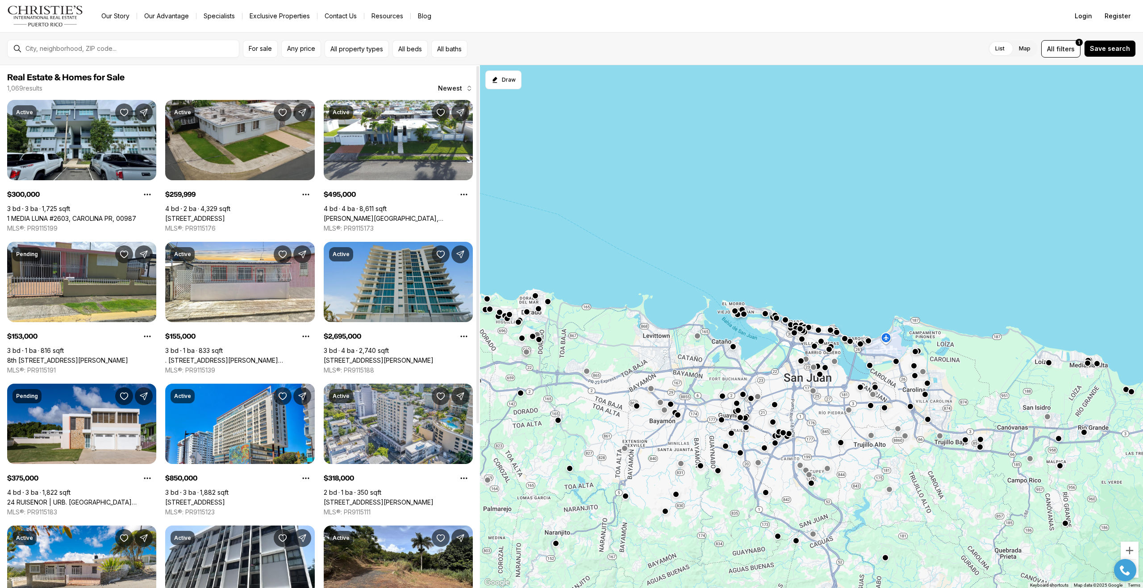
click at [394, 357] on link "[STREET_ADDRESS][PERSON_NAME]" at bounding box center [379, 361] width 110 height 8
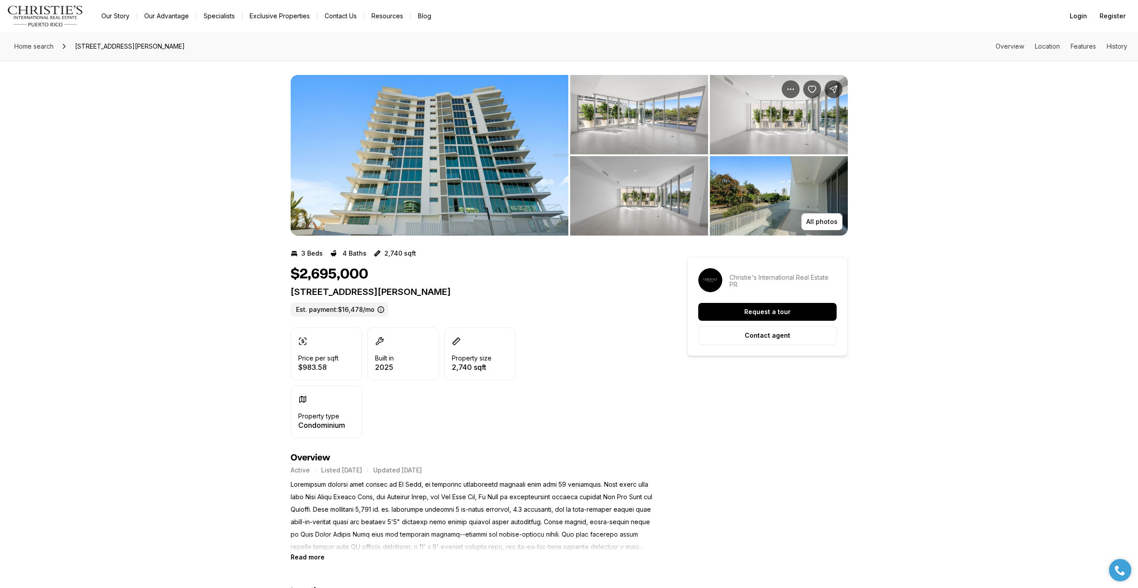
click at [413, 177] on img "View image gallery" at bounding box center [430, 155] width 278 height 161
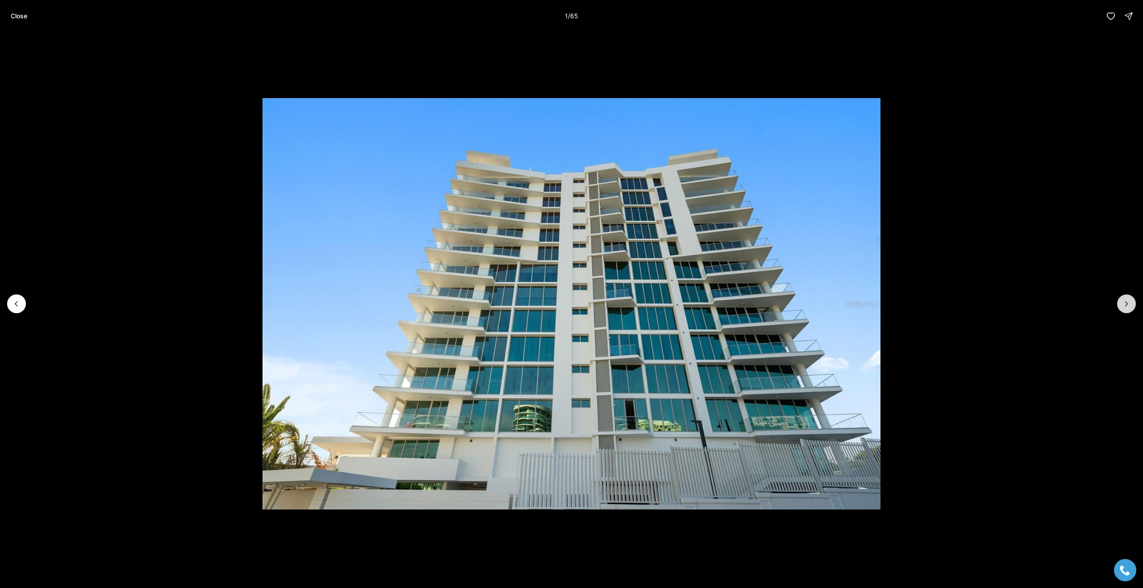
click at [1132, 301] on button "Next slide" at bounding box center [1126, 304] width 19 height 19
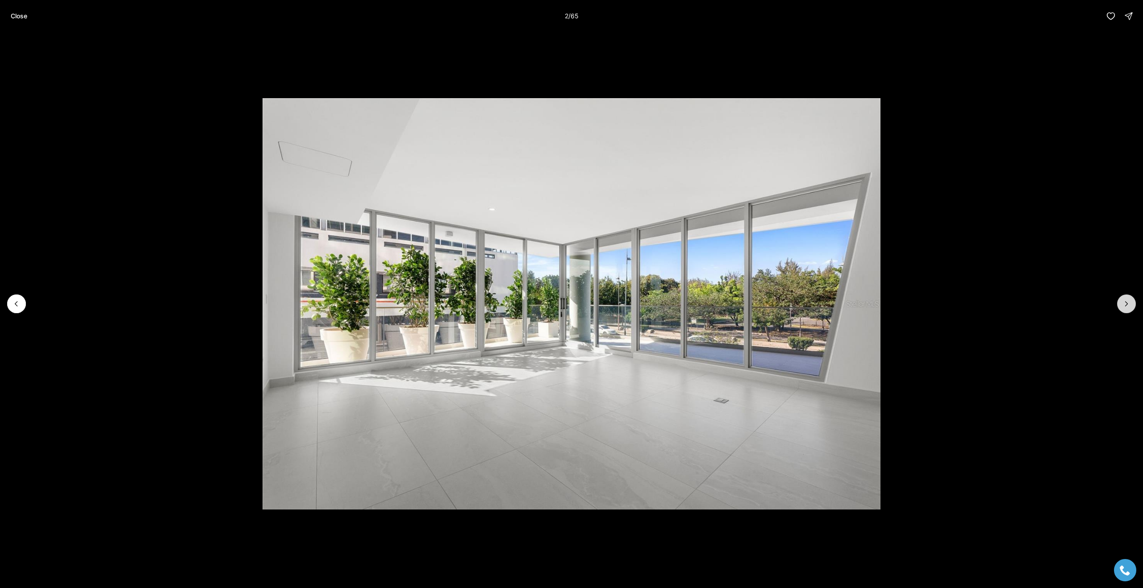
click at [1132, 301] on button "Next slide" at bounding box center [1126, 304] width 19 height 19
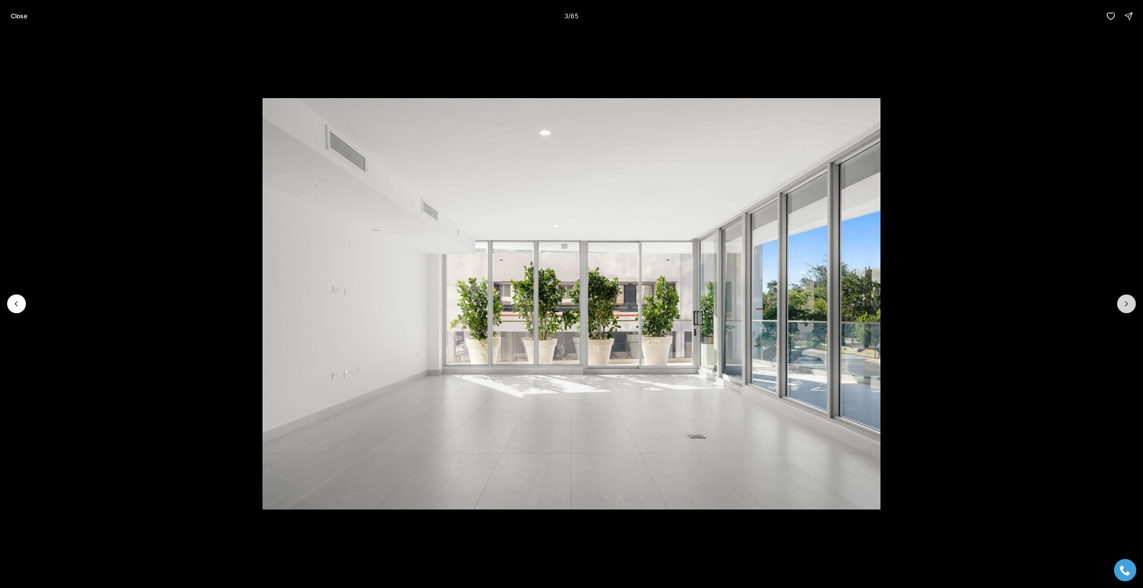
click at [1132, 301] on button "Next slide" at bounding box center [1126, 304] width 19 height 19
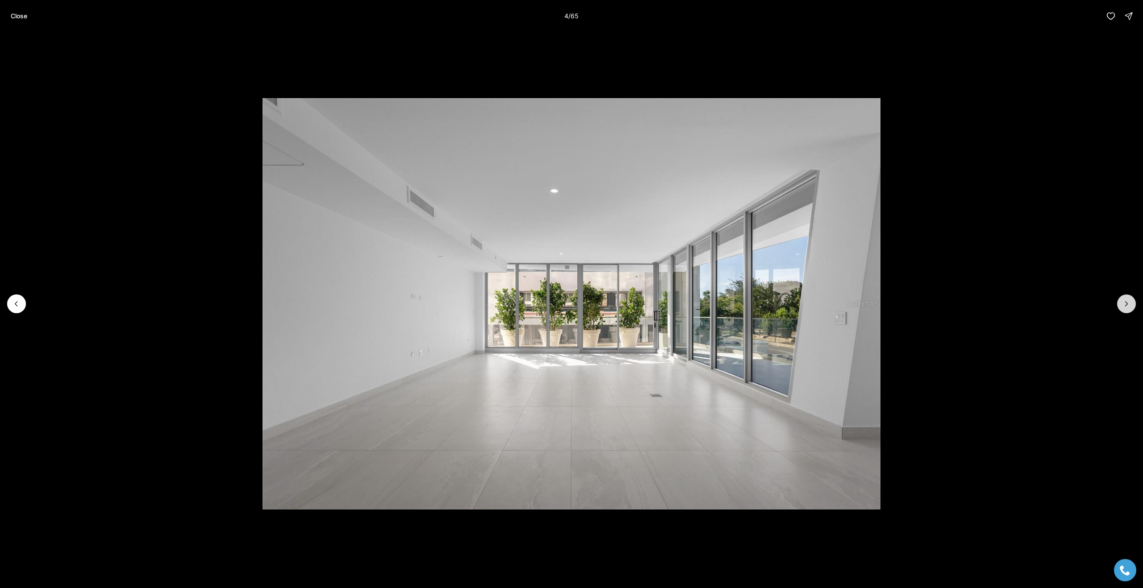
click at [1132, 301] on button "Next slide" at bounding box center [1126, 304] width 19 height 19
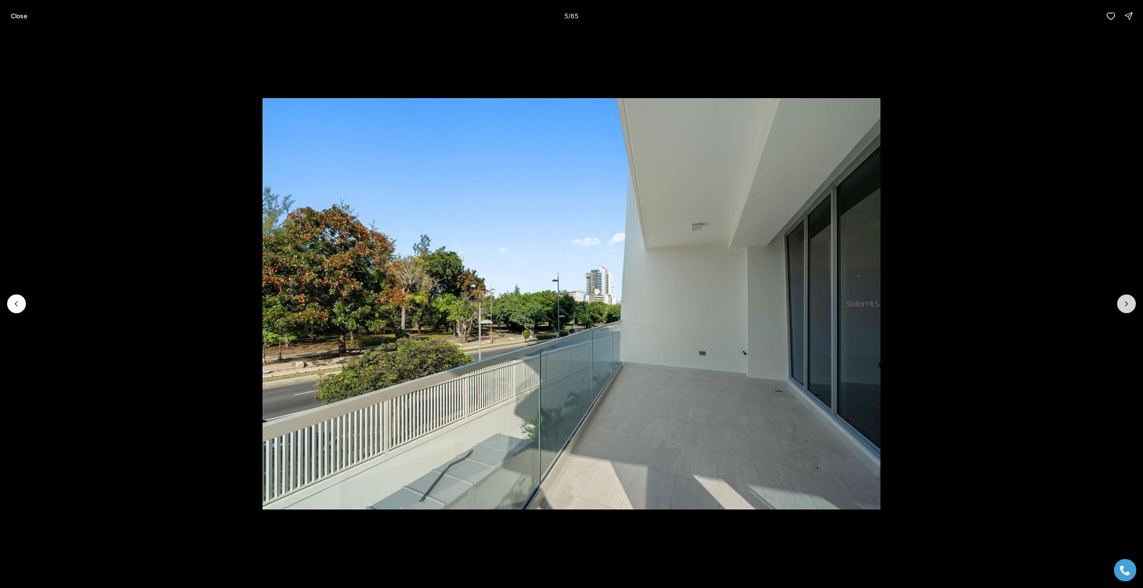
click at [1132, 301] on button "Next slide" at bounding box center [1126, 304] width 19 height 19
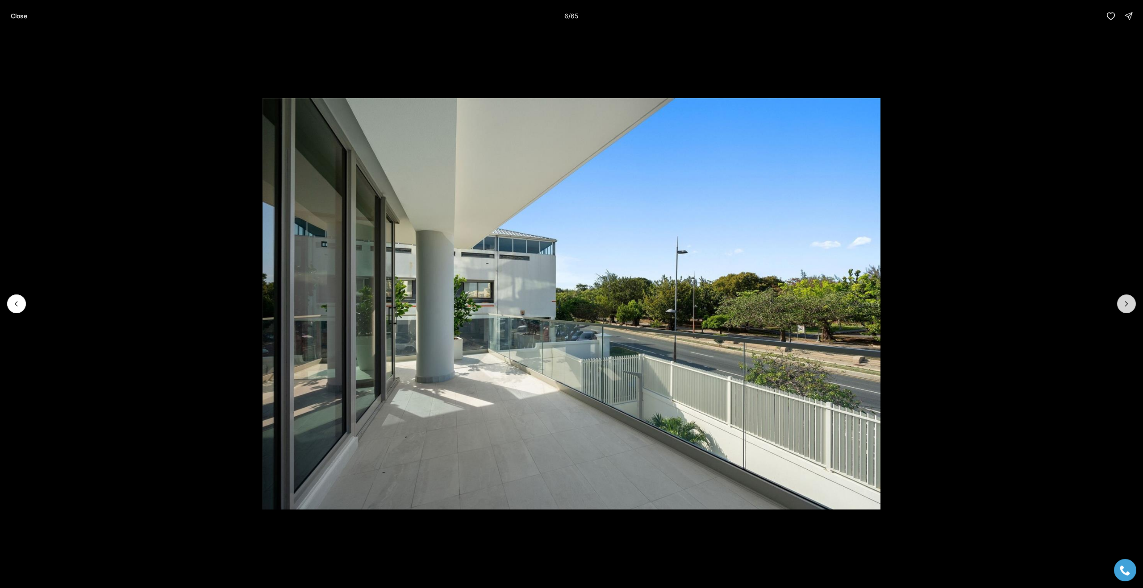
click at [1132, 301] on button "Next slide" at bounding box center [1126, 304] width 19 height 19
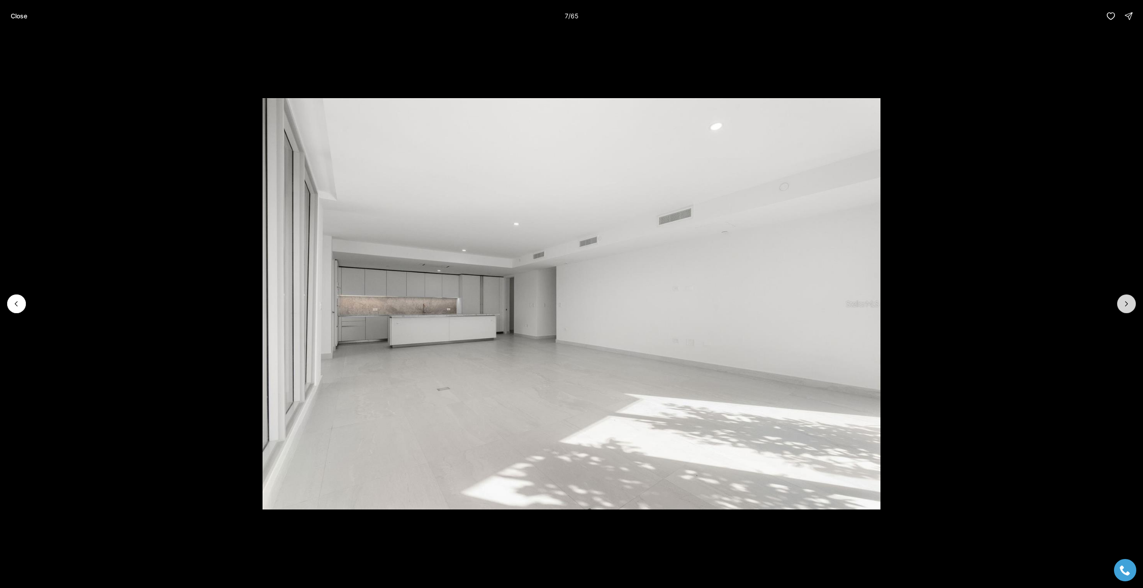
click at [1132, 301] on button "Next slide" at bounding box center [1126, 304] width 19 height 19
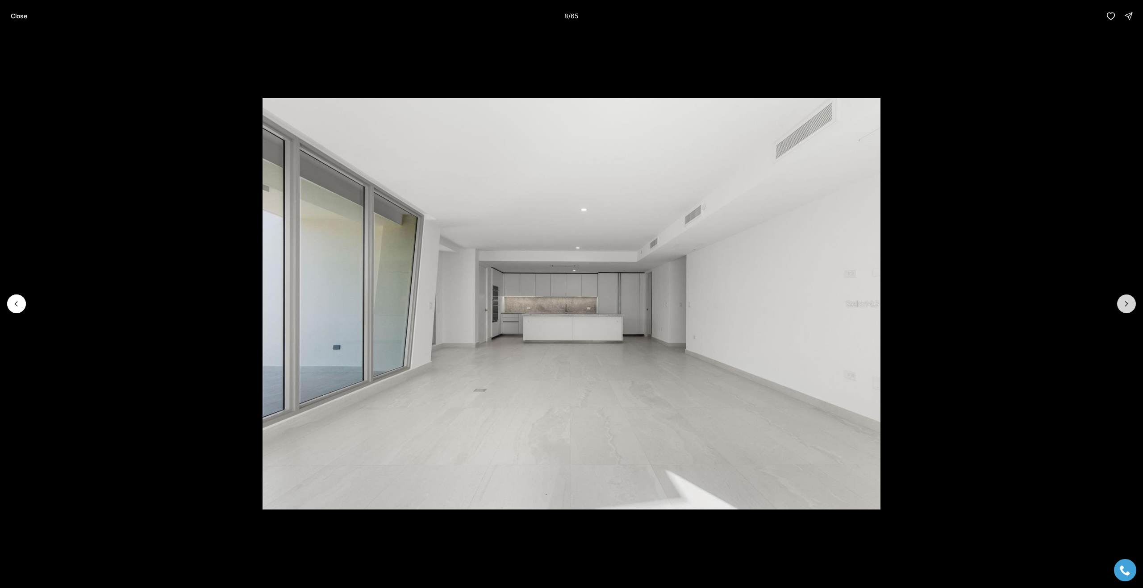
click at [1132, 301] on button "Next slide" at bounding box center [1126, 304] width 19 height 19
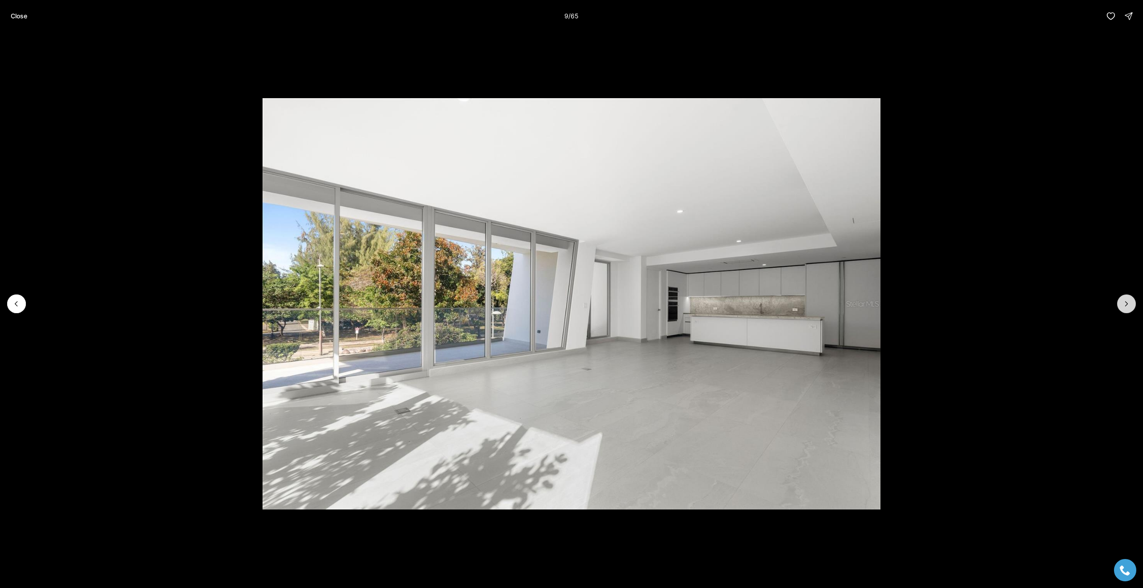
click at [1132, 301] on button "Next slide" at bounding box center [1126, 304] width 19 height 19
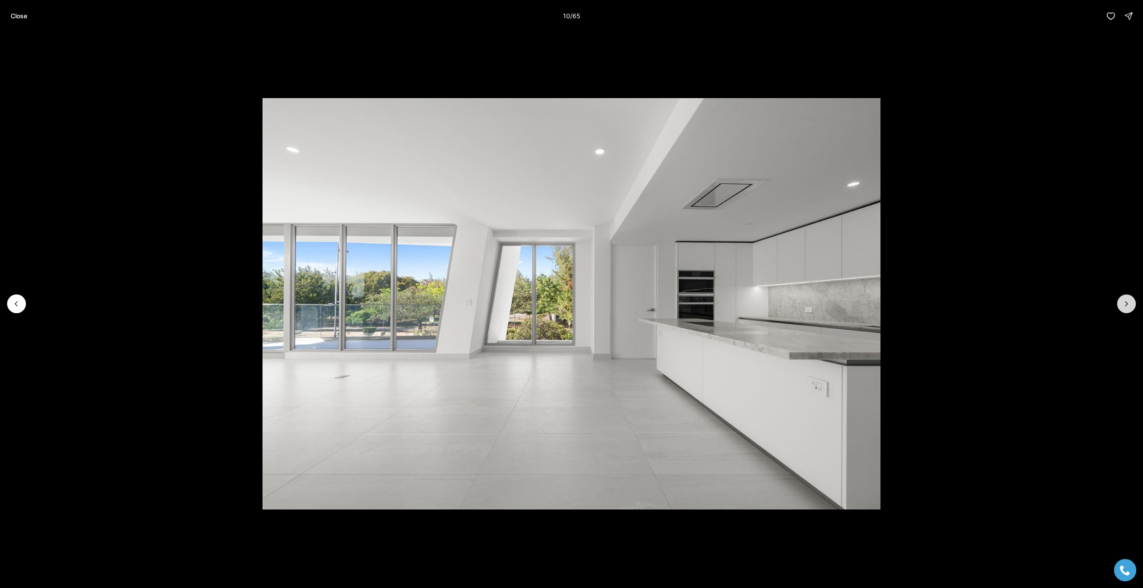
click at [1132, 301] on button "Next slide" at bounding box center [1126, 304] width 19 height 19
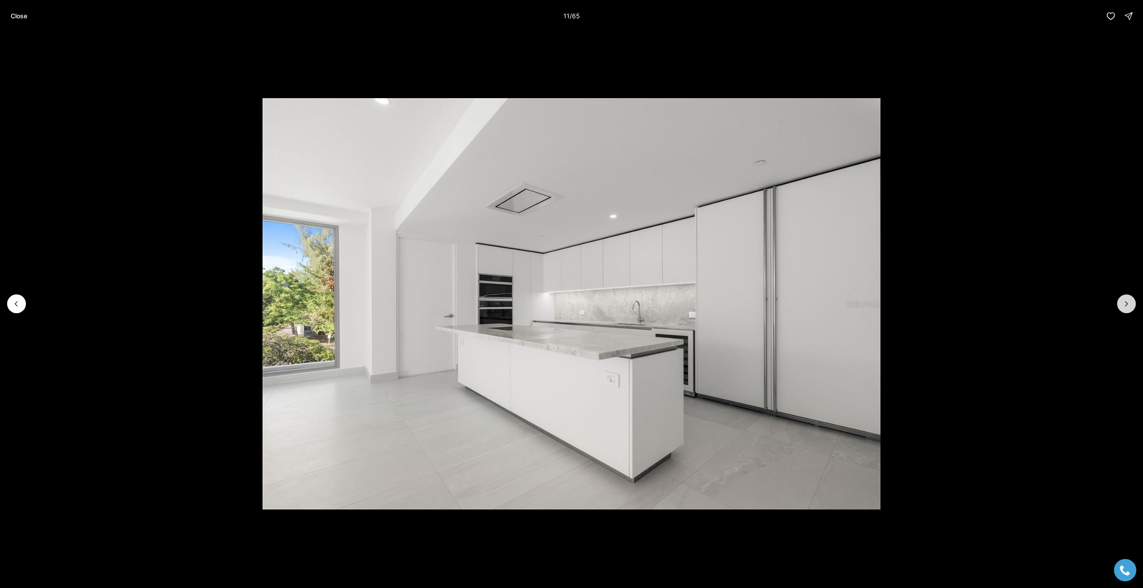
click at [1132, 301] on button "Next slide" at bounding box center [1126, 304] width 19 height 19
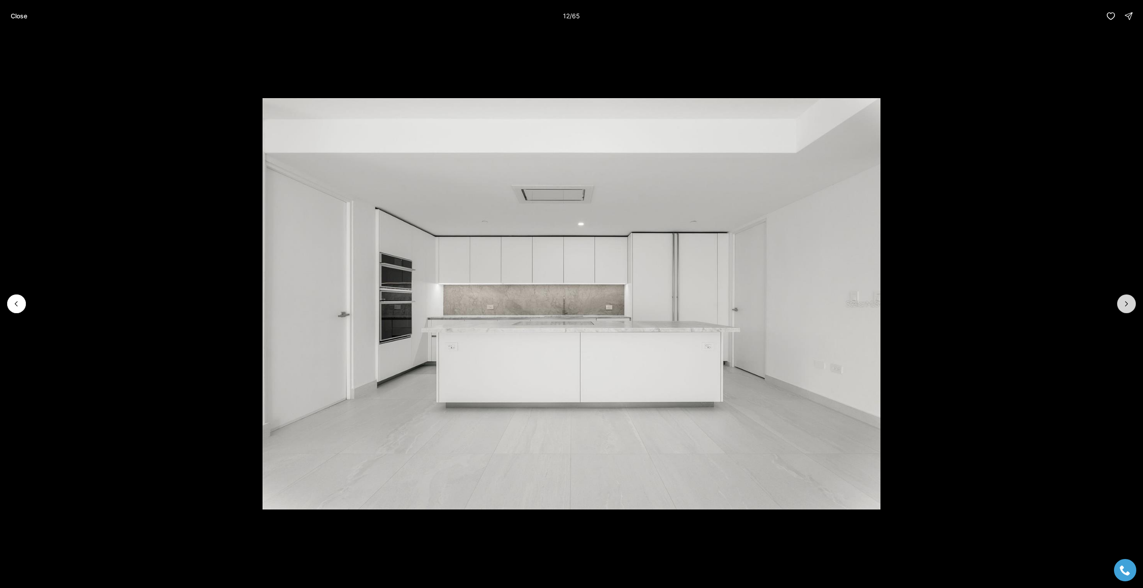
click at [1132, 301] on button "Next slide" at bounding box center [1126, 304] width 19 height 19
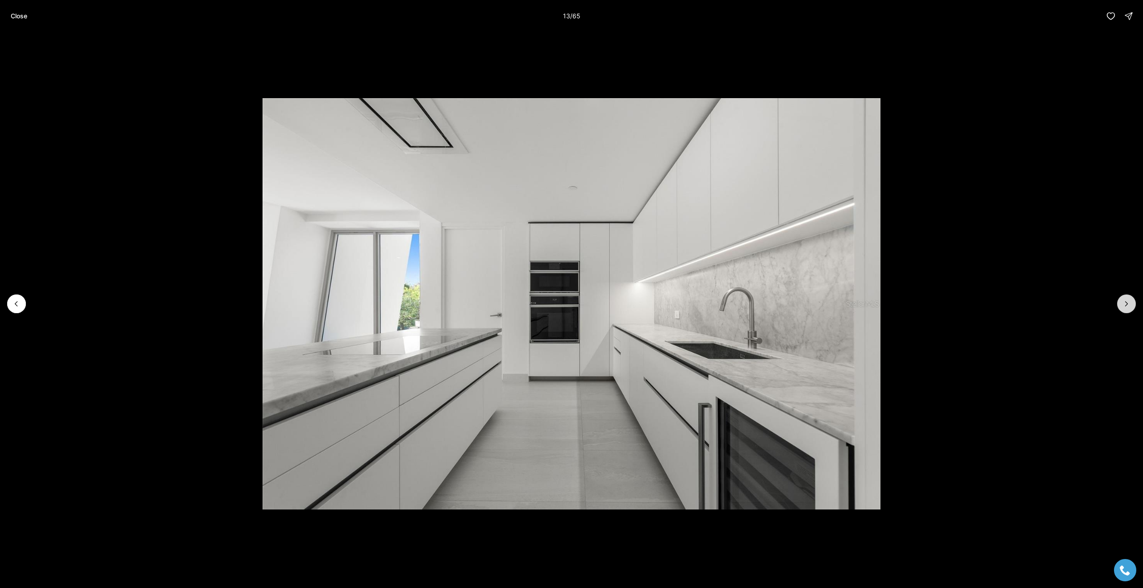
click at [1132, 301] on button "Next slide" at bounding box center [1126, 304] width 19 height 19
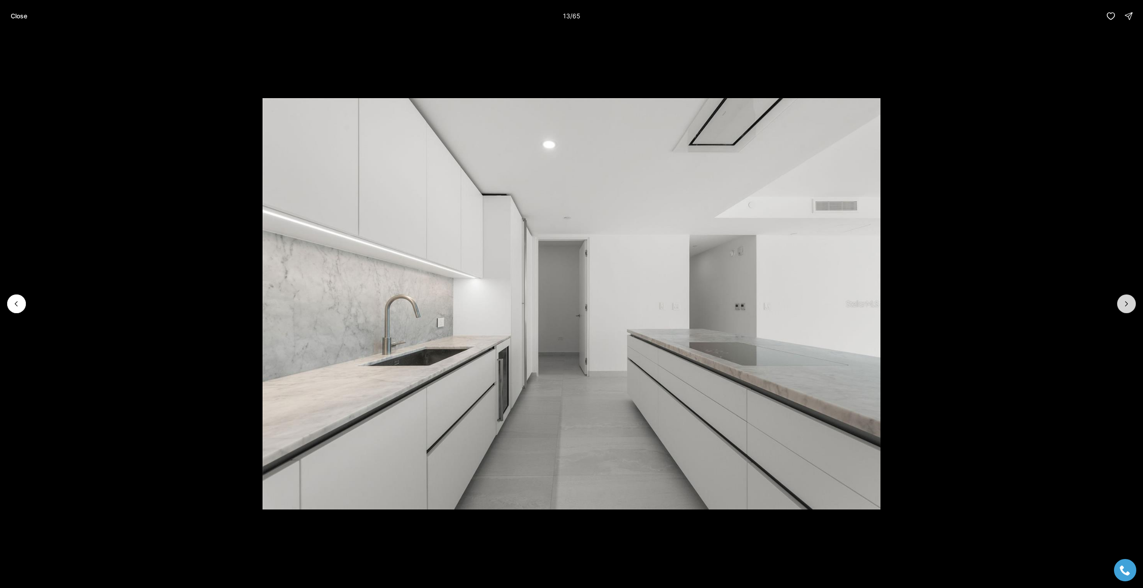
click at [1132, 301] on button "Next slide" at bounding box center [1126, 304] width 19 height 19
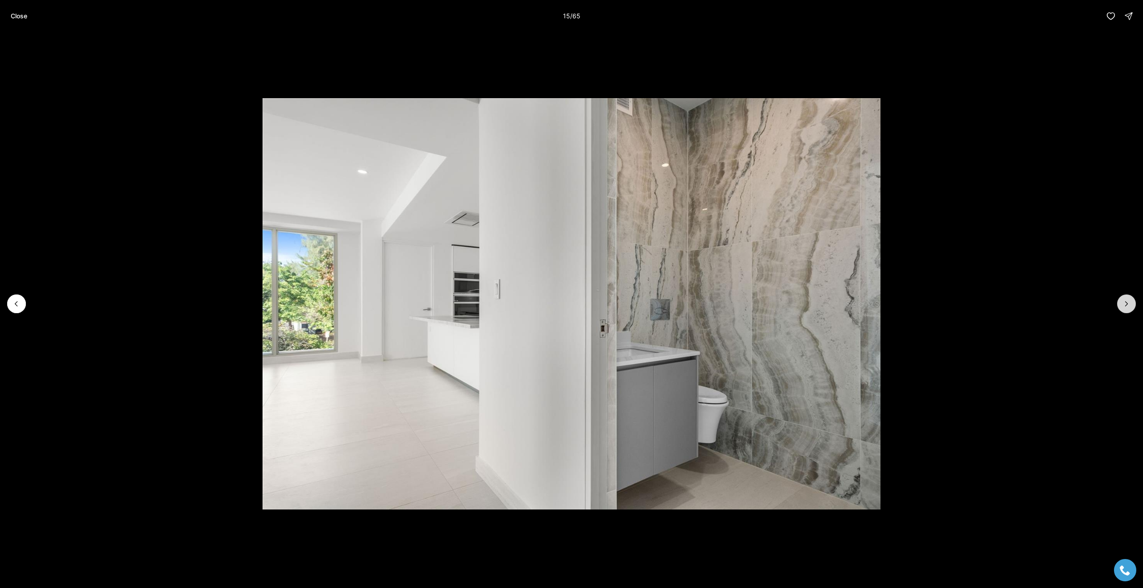
click at [1132, 301] on button "Next slide" at bounding box center [1126, 304] width 19 height 19
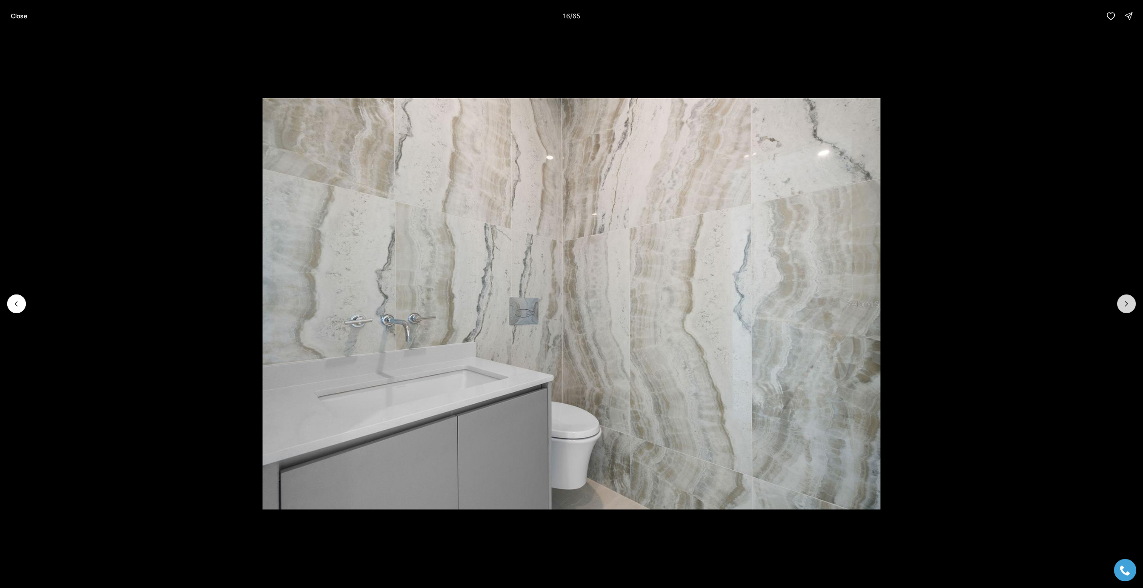
click at [1132, 301] on button "Next slide" at bounding box center [1126, 304] width 19 height 19
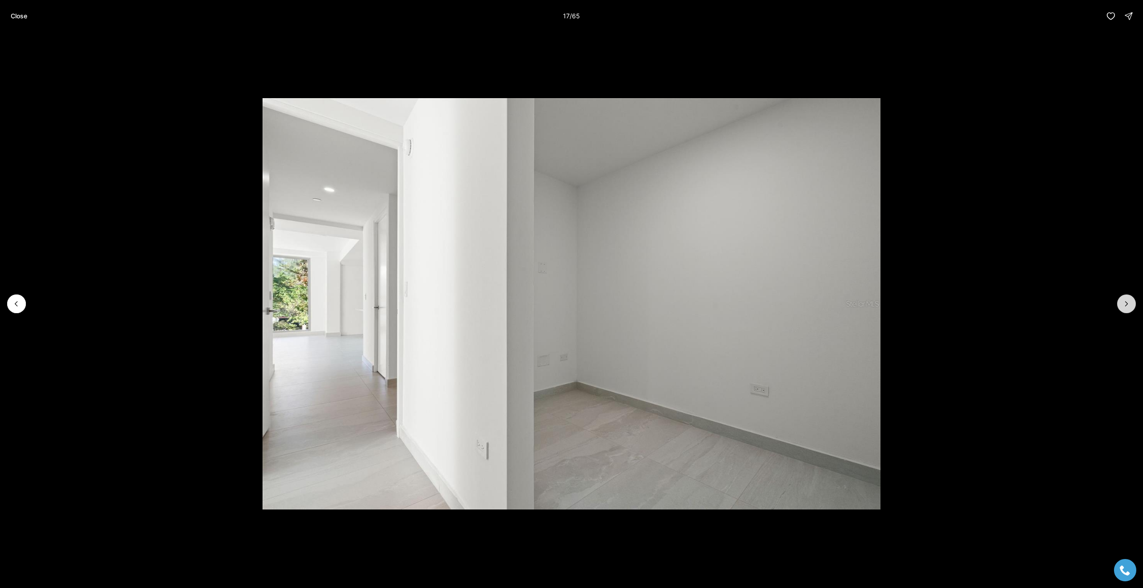
click at [1132, 301] on button "Next slide" at bounding box center [1126, 304] width 19 height 19
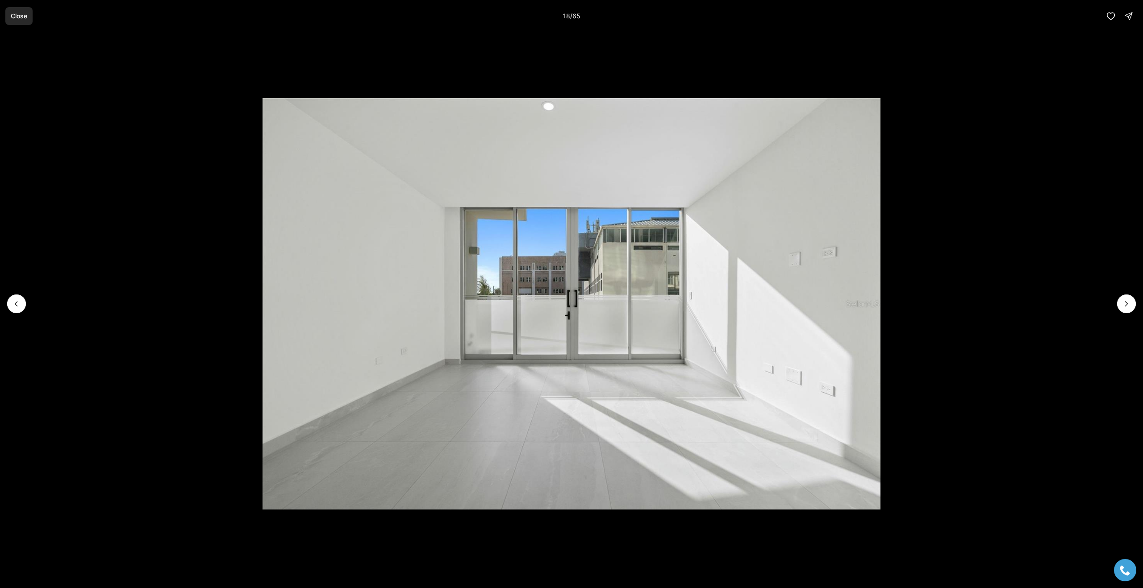
click at [18, 13] on p "Close" at bounding box center [19, 16] width 17 height 7
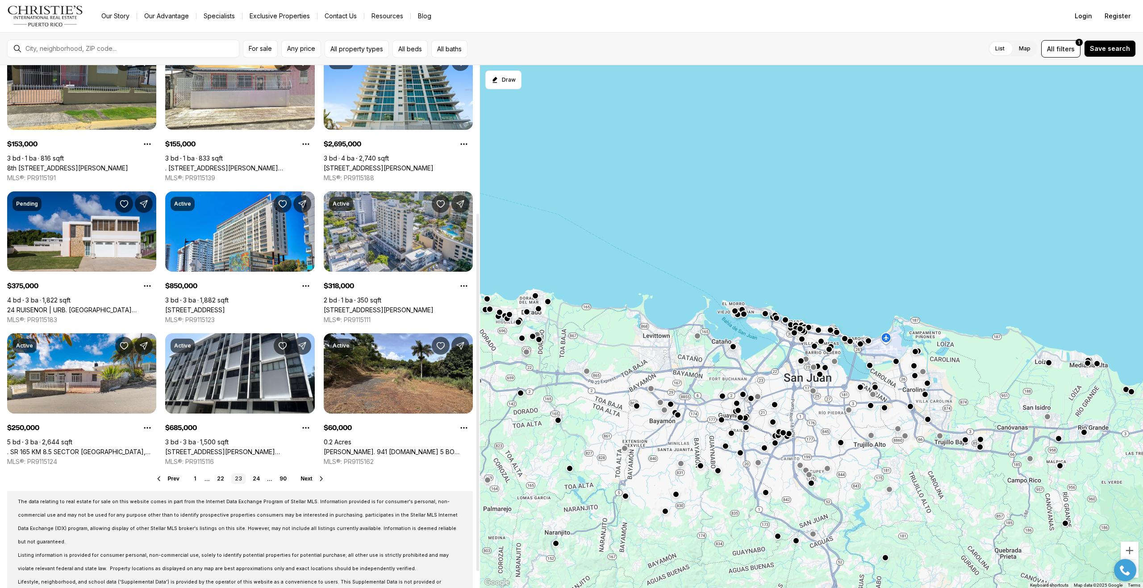
scroll to position [239, 0]
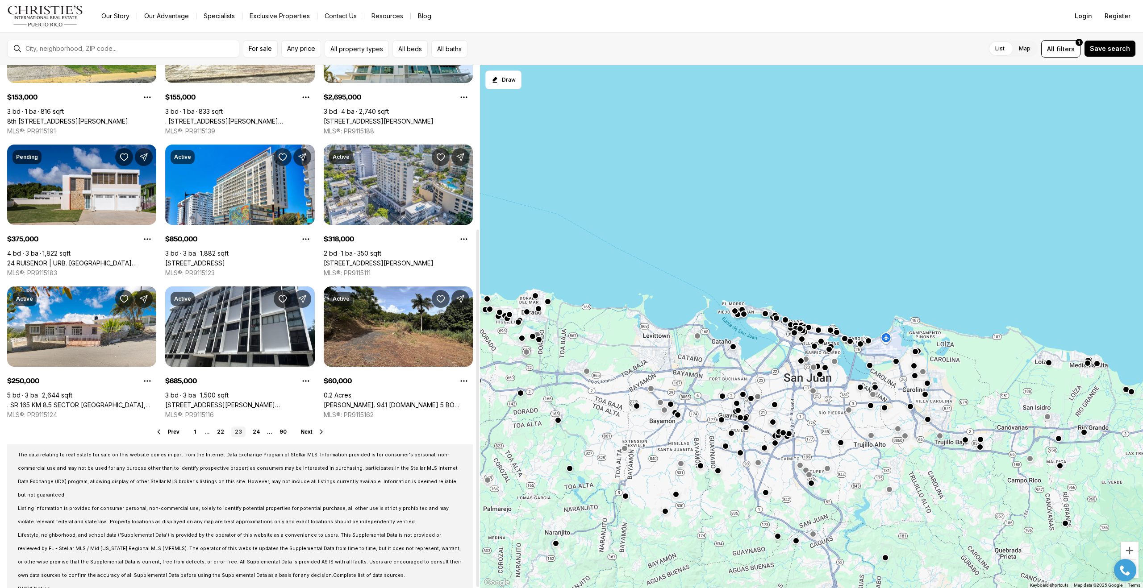
drag, startPoint x: 479, startPoint y: 181, endPoint x: 443, endPoint y: 367, distance: 188.6
click at [476, 367] on div at bounding box center [477, 409] width 3 height 358
click at [256, 433] on link "24" at bounding box center [256, 432] width 14 height 11
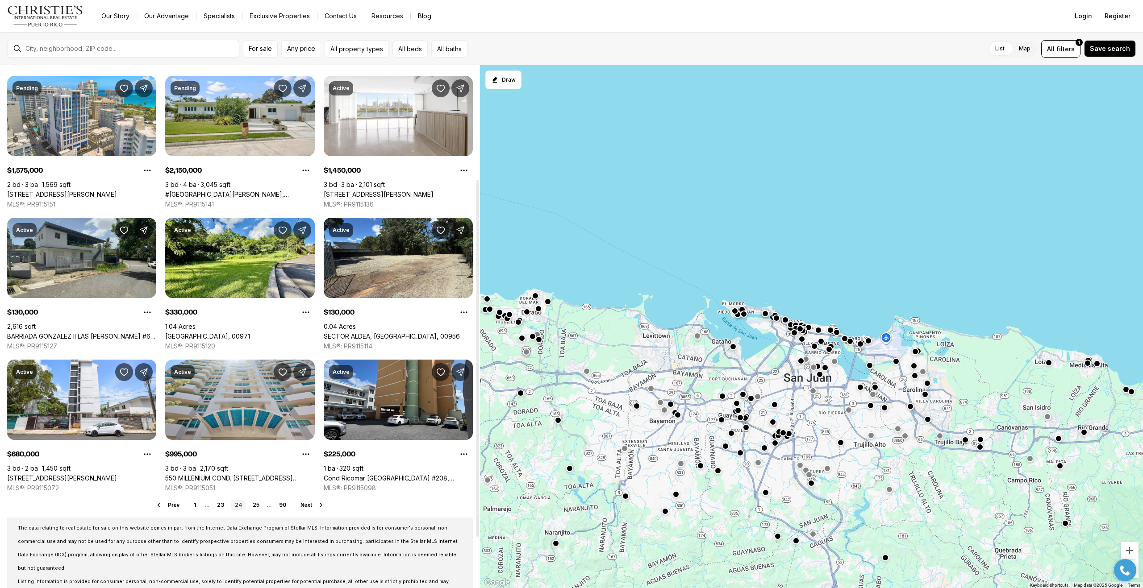
scroll to position [239, 0]
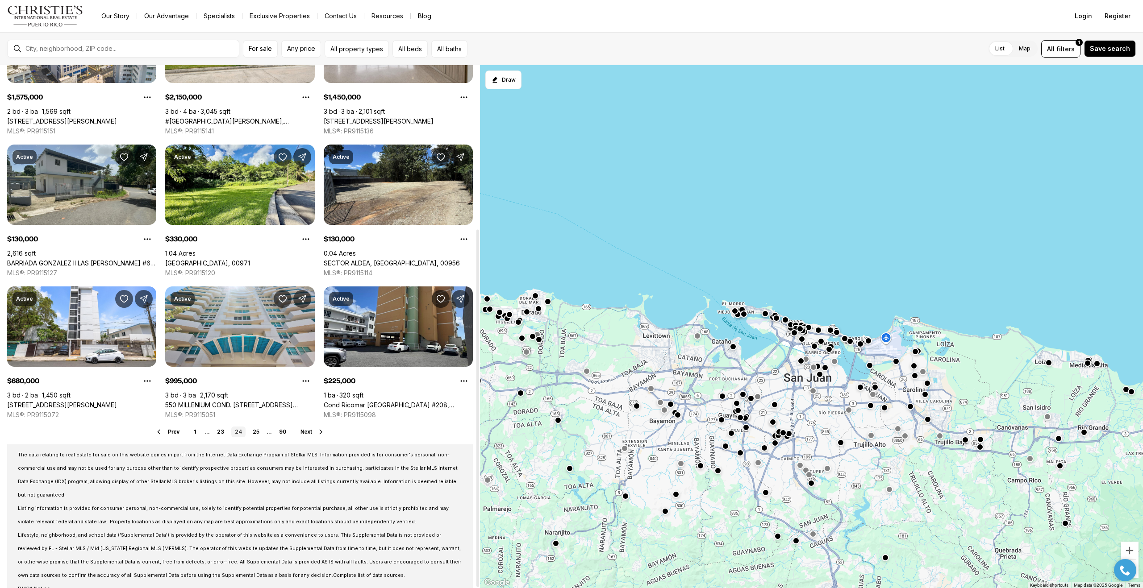
drag, startPoint x: 476, startPoint y: 213, endPoint x: 455, endPoint y: 426, distance: 214.9
click at [476, 426] on div at bounding box center [477, 409] width 3 height 358
click at [255, 431] on link "25" at bounding box center [256, 432] width 14 height 11
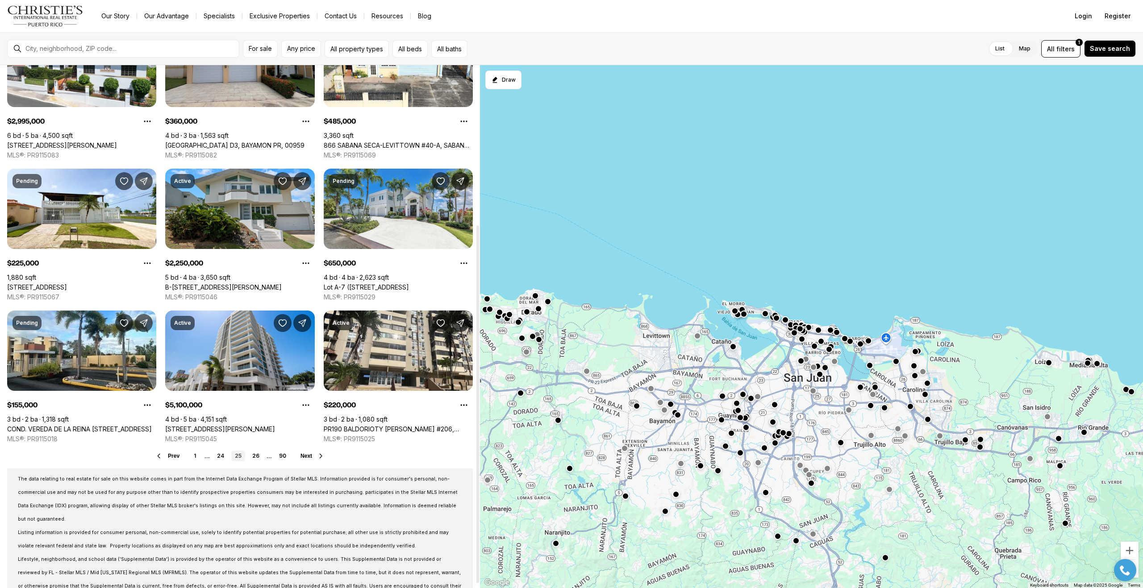
scroll to position [239, 0]
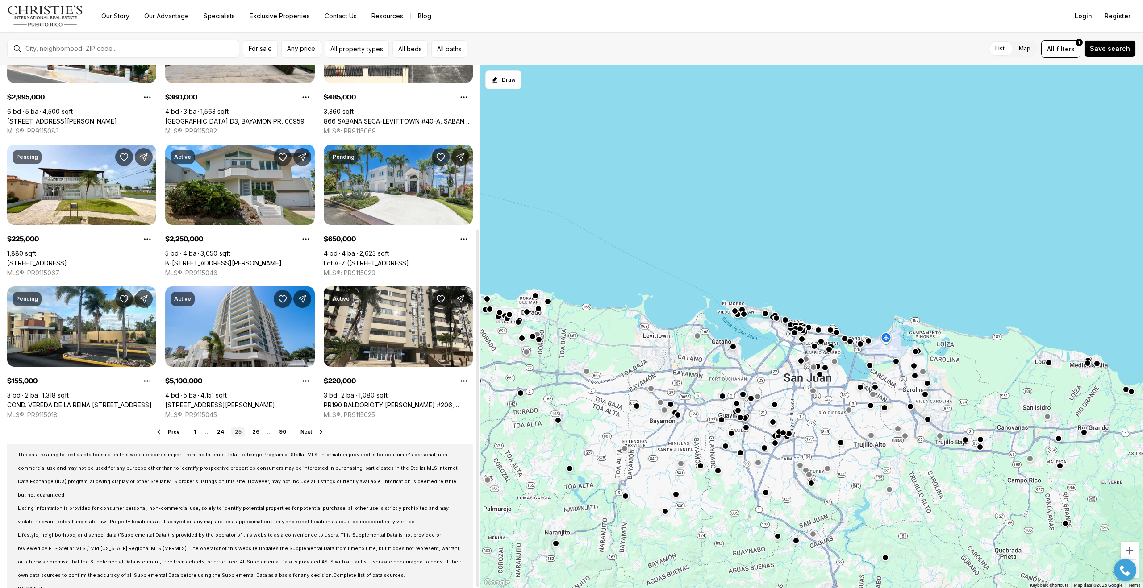
drag, startPoint x: 479, startPoint y: 207, endPoint x: 449, endPoint y: 409, distance: 204.5
click at [476, 409] on div at bounding box center [477, 409] width 3 height 358
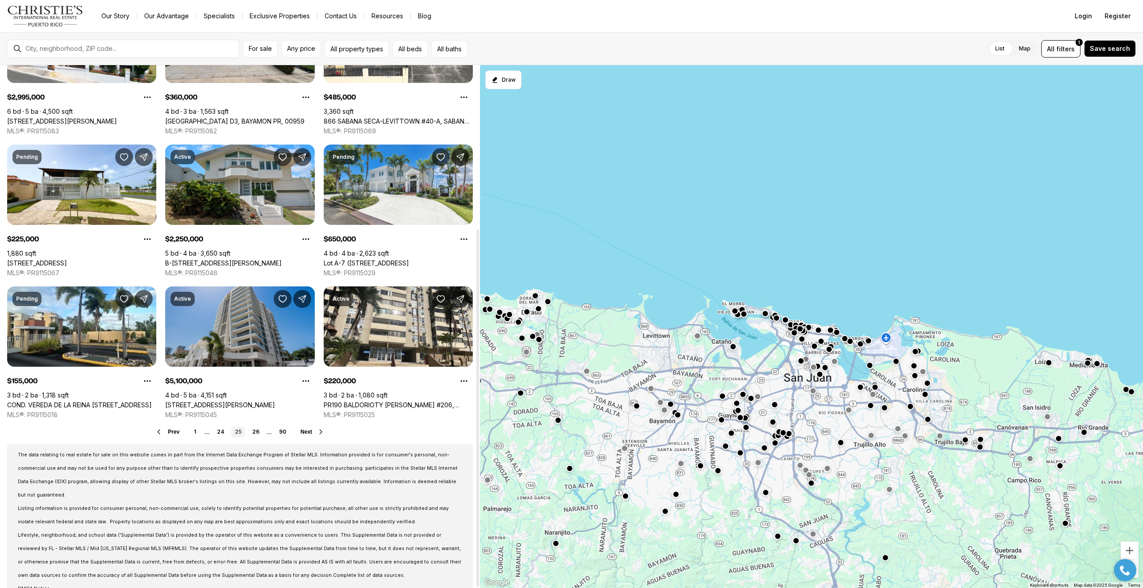
click at [238, 401] on link "540 DE LA CONSTITUCION AVE #1202, SAN JUAN PR, 00901" at bounding box center [220, 405] width 110 height 8
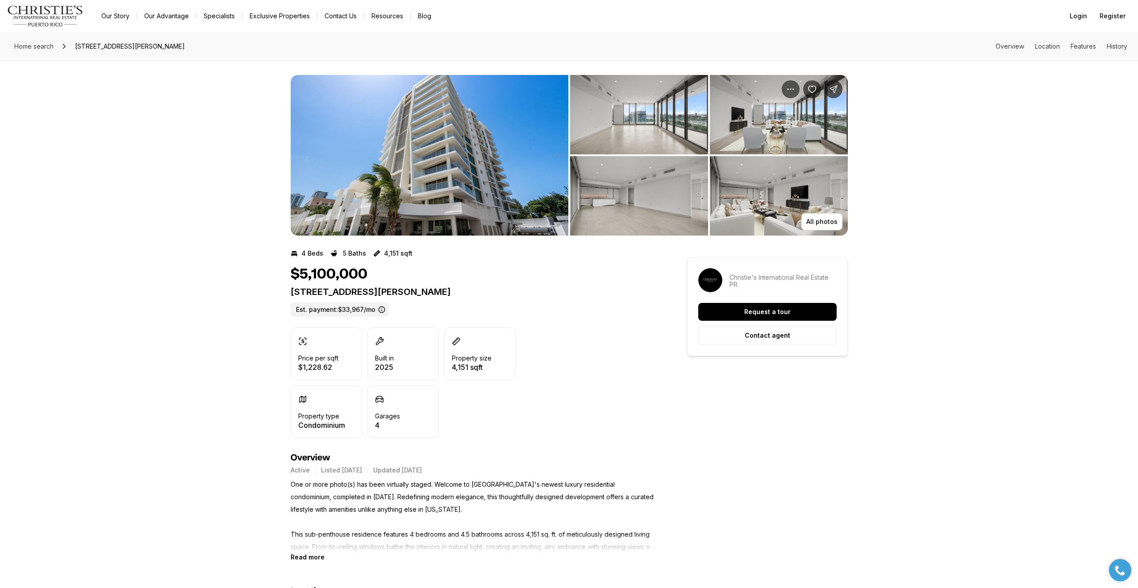
click at [445, 184] on img "View image gallery" at bounding box center [430, 155] width 278 height 161
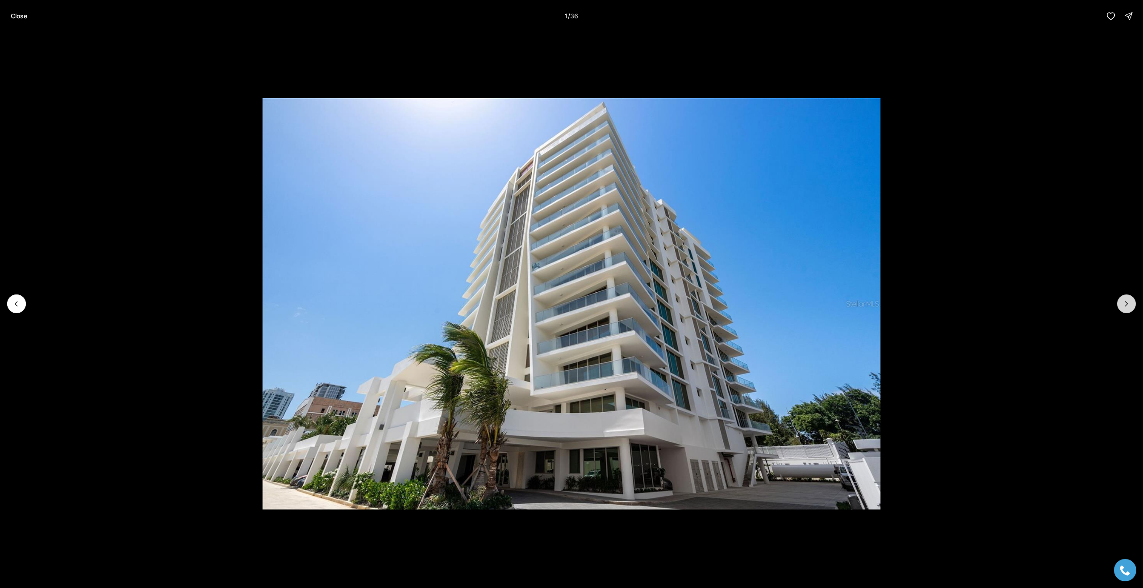
click at [1123, 305] on icon "Next slide" at bounding box center [1126, 304] width 9 height 9
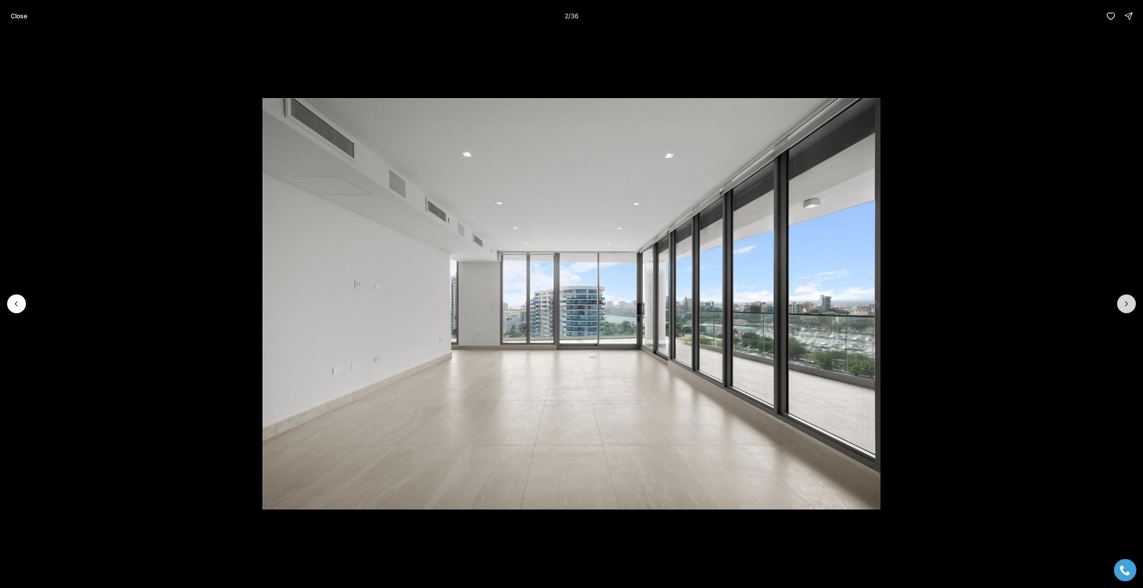
click at [1123, 305] on icon "Next slide" at bounding box center [1126, 304] width 9 height 9
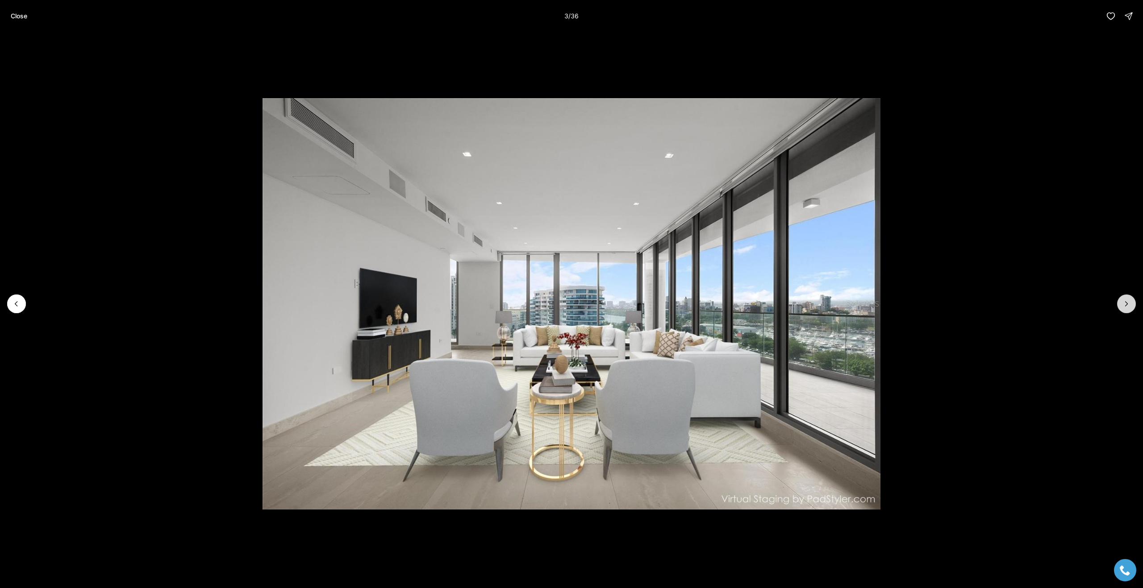
click at [1123, 305] on icon "Next slide" at bounding box center [1126, 304] width 9 height 9
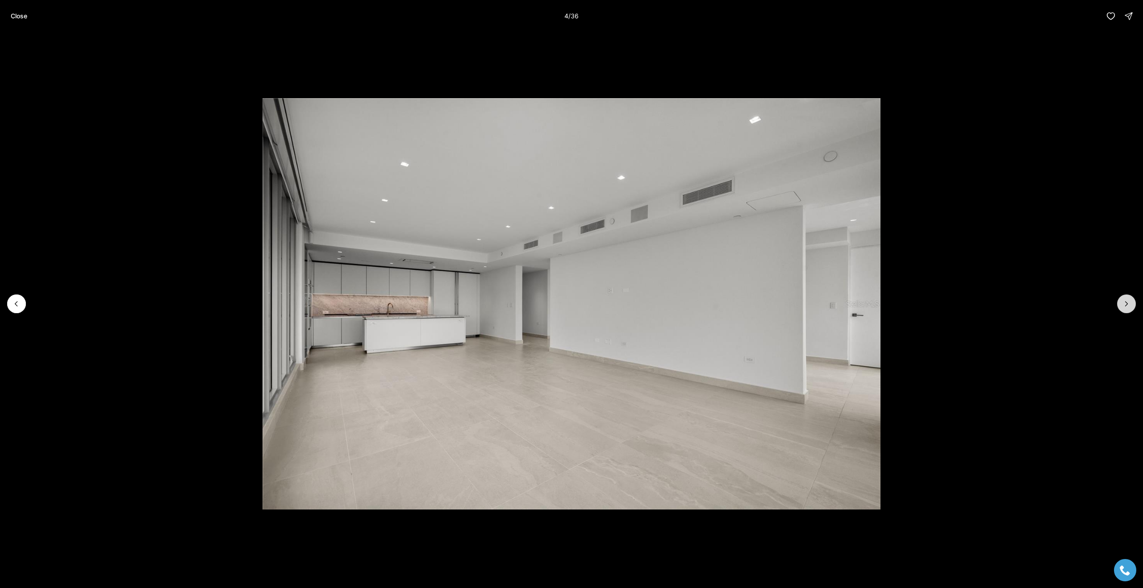
click at [1123, 305] on icon "Next slide" at bounding box center [1126, 304] width 9 height 9
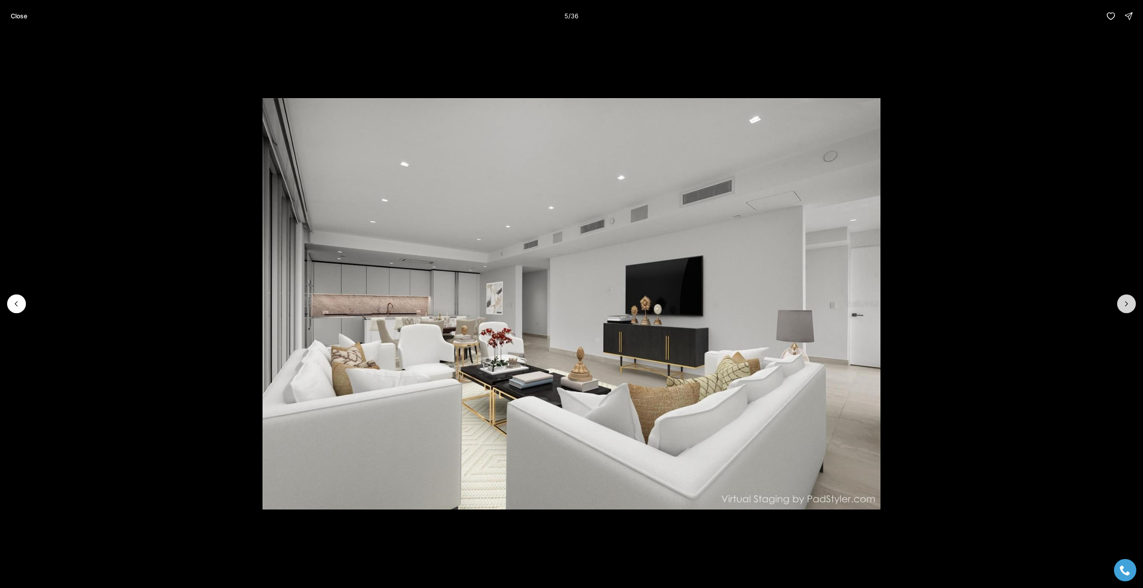
click at [1123, 305] on icon "Next slide" at bounding box center [1126, 304] width 9 height 9
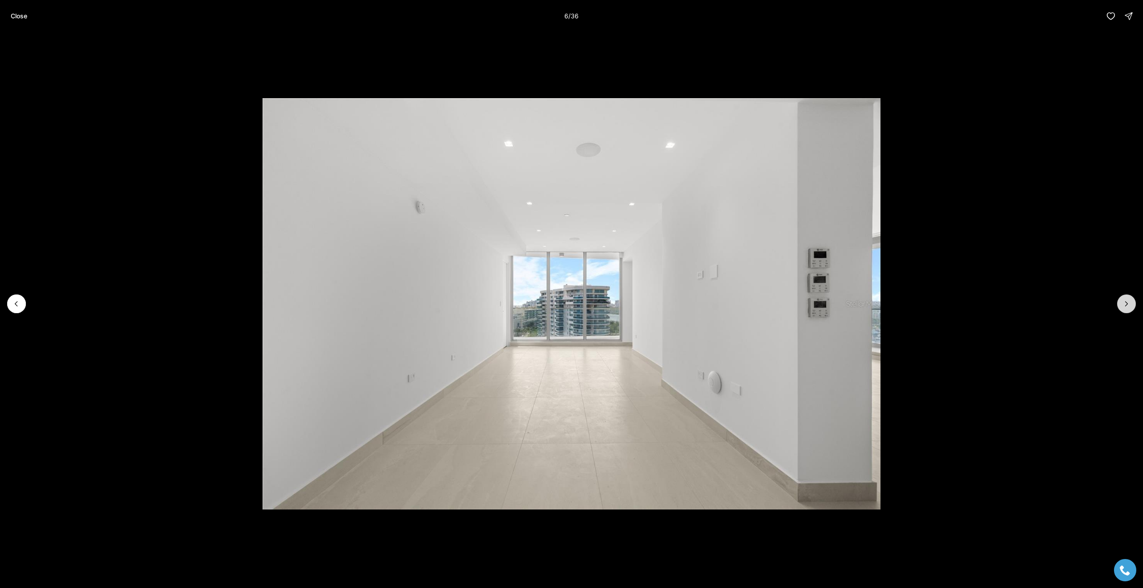
click at [1123, 305] on icon "Next slide" at bounding box center [1126, 304] width 9 height 9
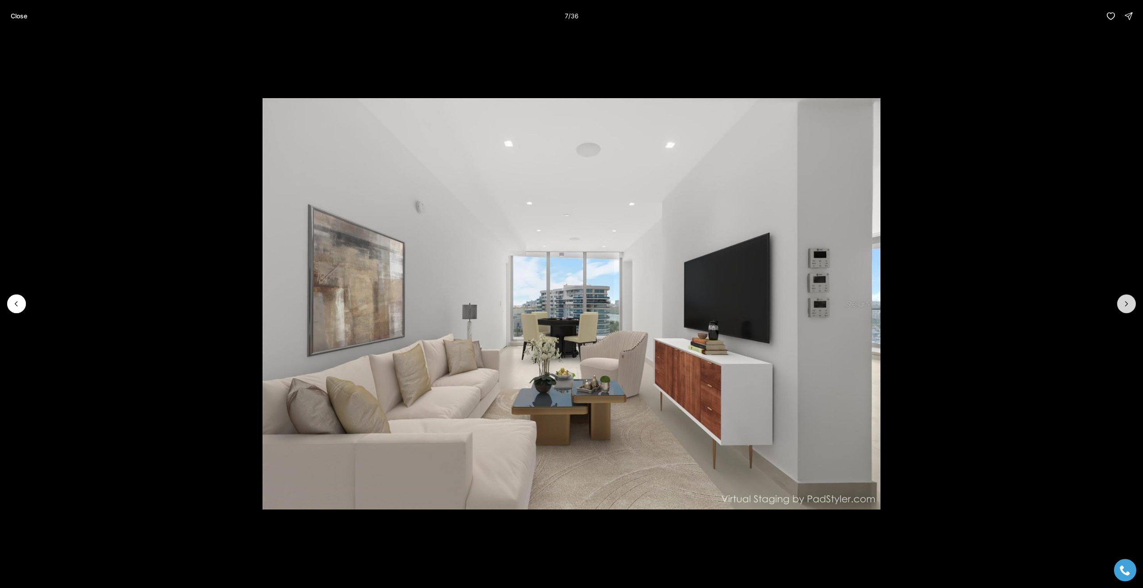
click at [1123, 305] on icon "Next slide" at bounding box center [1126, 304] width 9 height 9
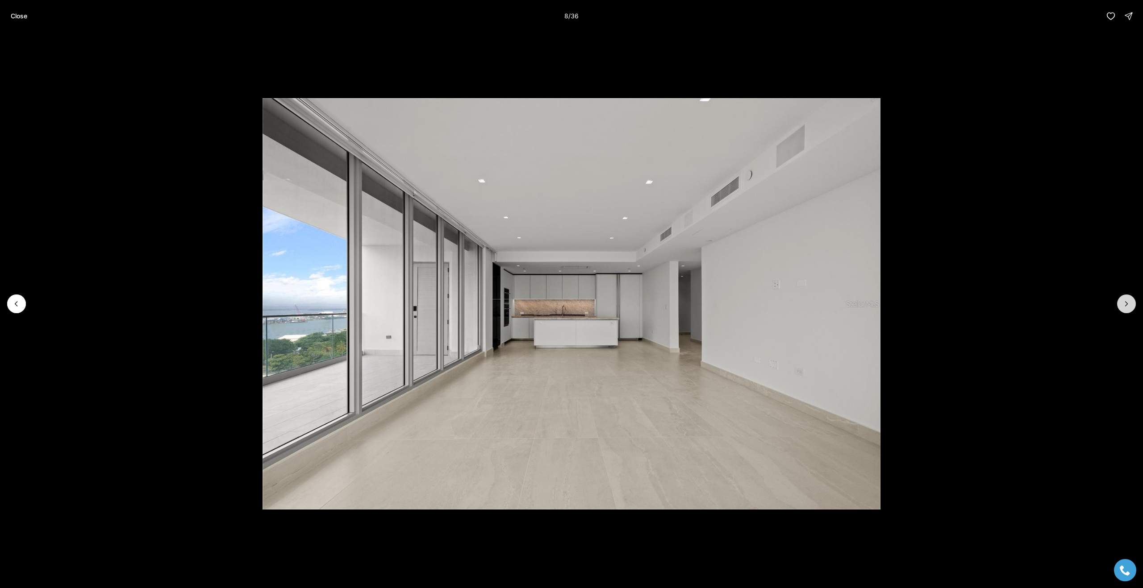
click at [1123, 305] on icon "Next slide" at bounding box center [1126, 304] width 9 height 9
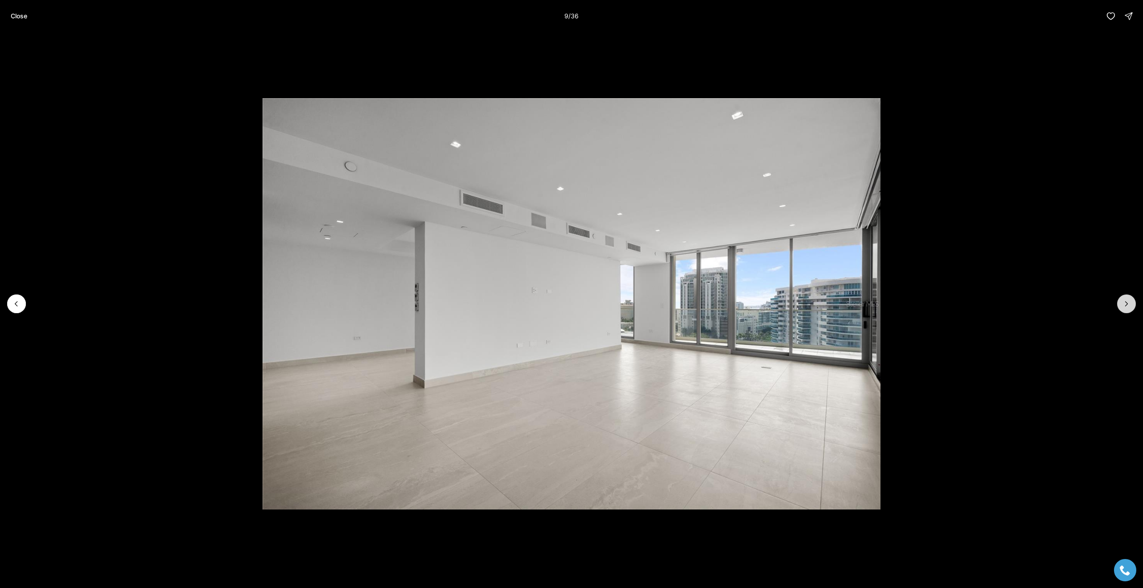
click at [1123, 305] on icon "Next slide" at bounding box center [1126, 304] width 9 height 9
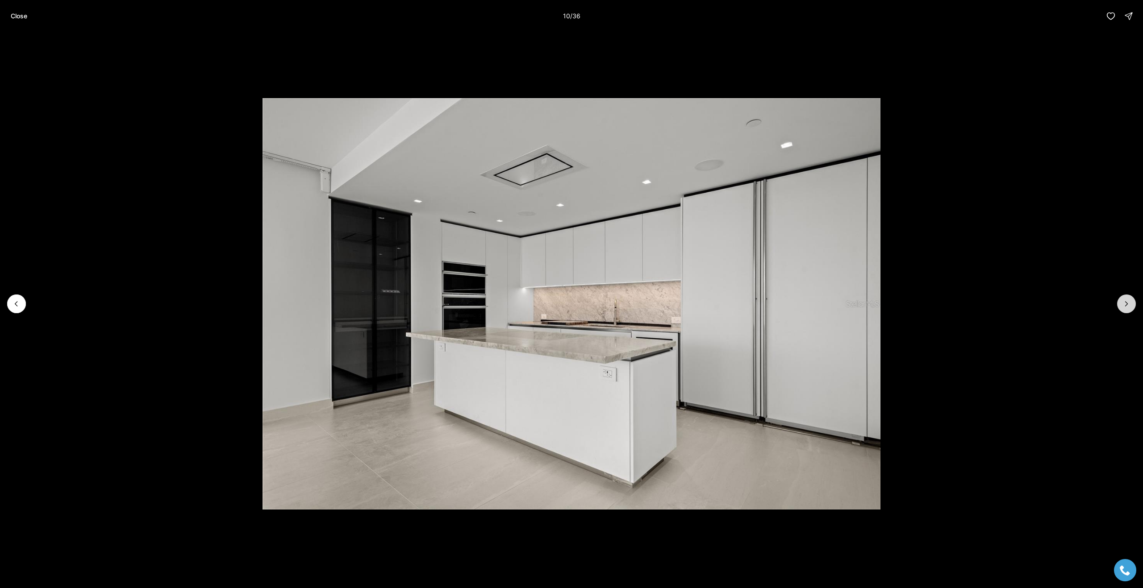
click at [1123, 305] on icon "Next slide" at bounding box center [1126, 304] width 9 height 9
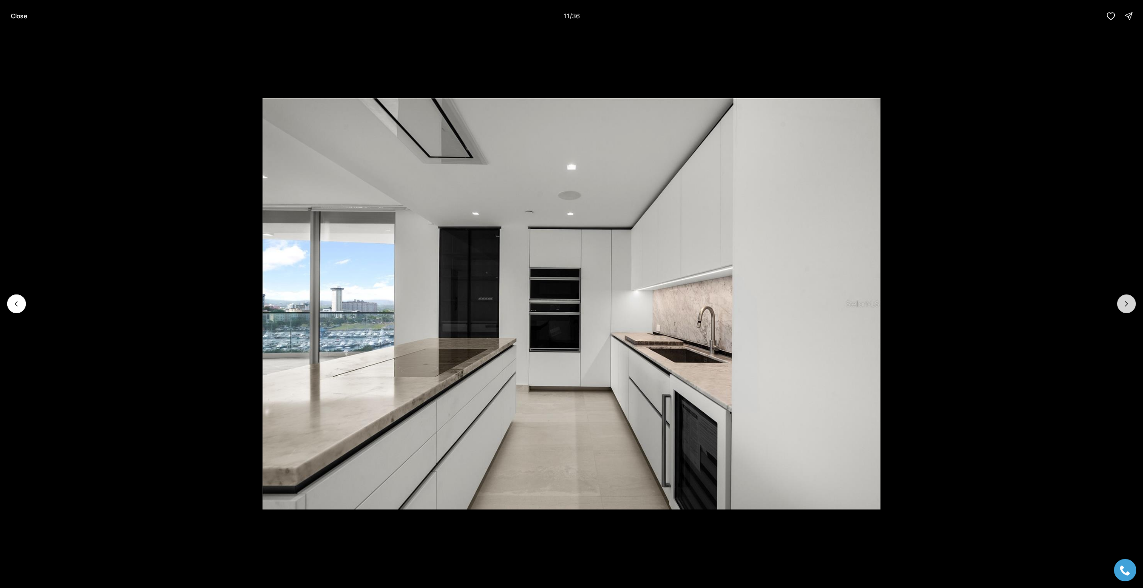
click at [1123, 305] on icon "Next slide" at bounding box center [1126, 304] width 9 height 9
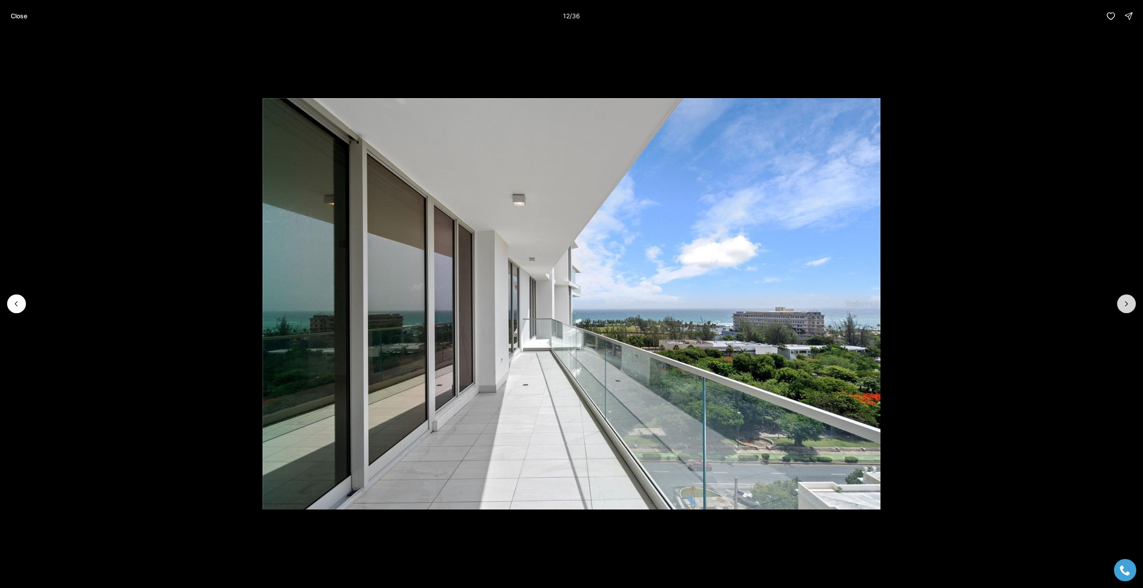
click at [1123, 305] on icon "Next slide" at bounding box center [1126, 304] width 9 height 9
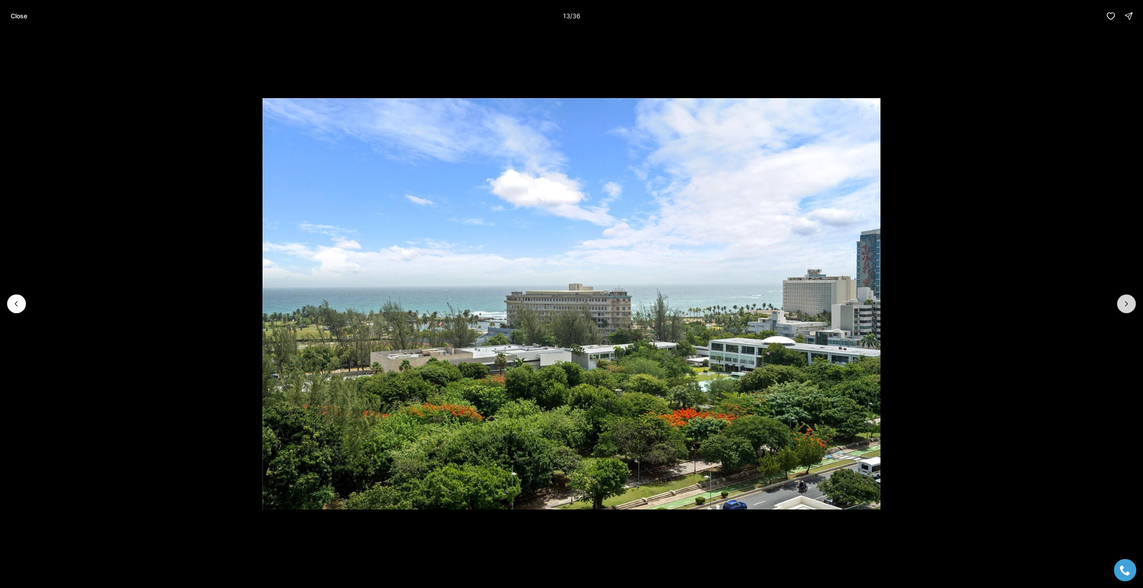
click at [1123, 305] on icon "Next slide" at bounding box center [1126, 304] width 9 height 9
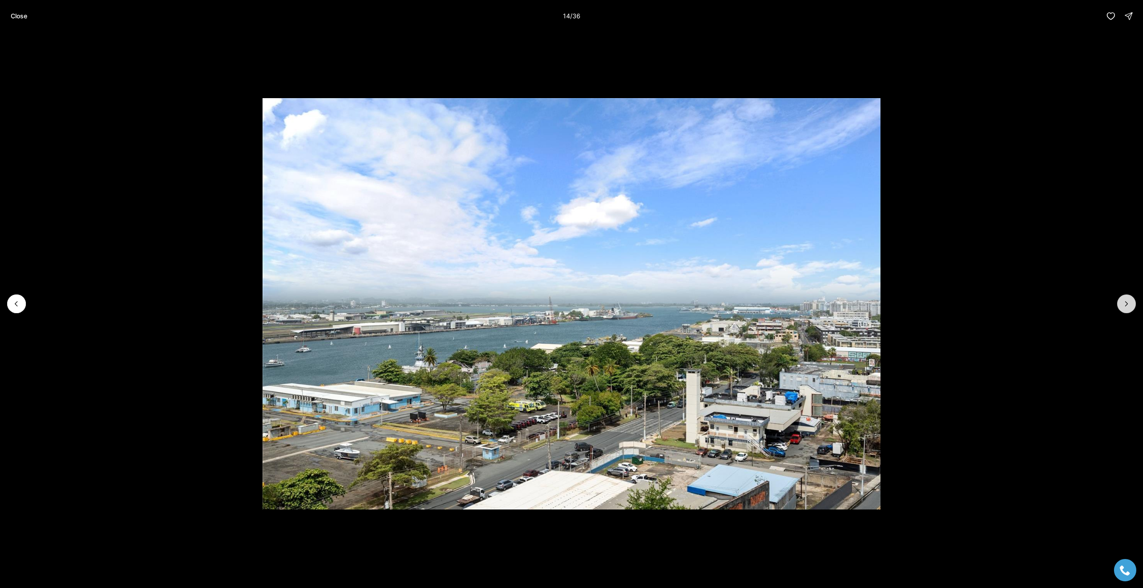
click at [1123, 305] on icon "Next slide" at bounding box center [1126, 304] width 9 height 9
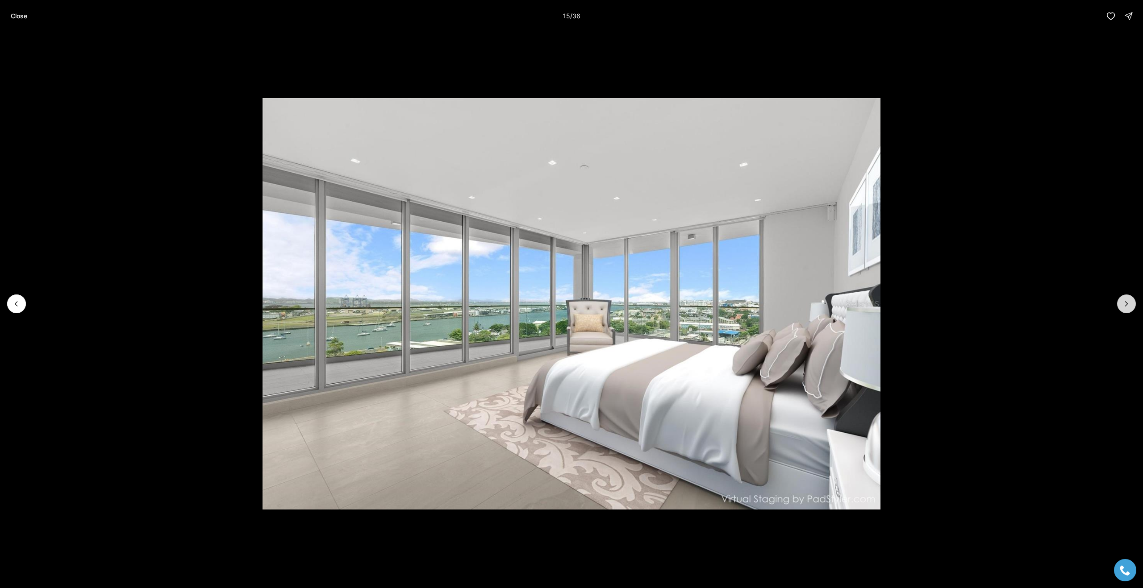
click at [1123, 305] on icon "Next slide" at bounding box center [1126, 304] width 9 height 9
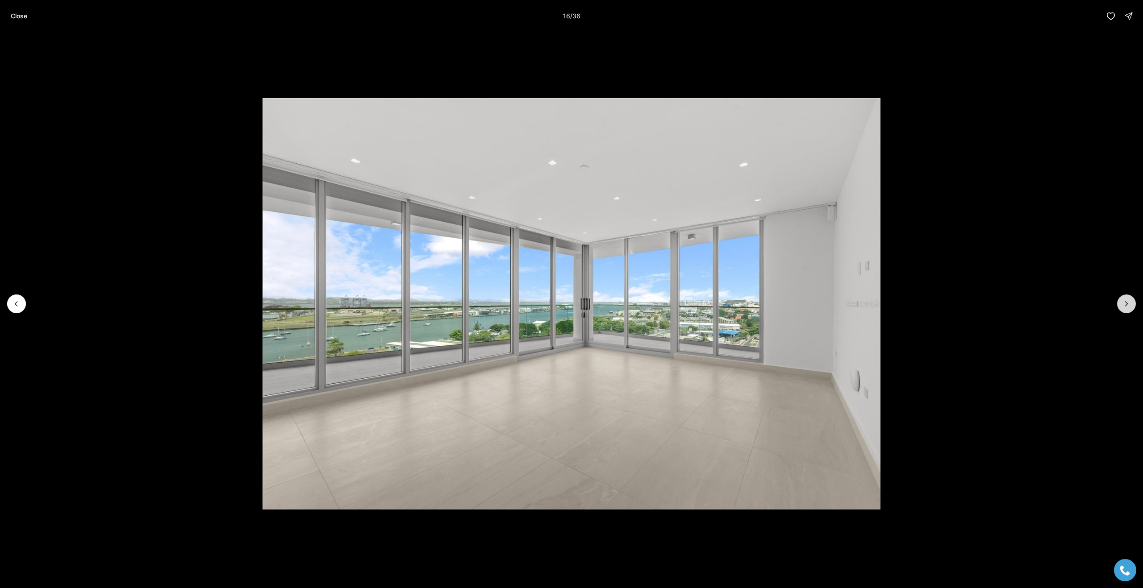
click at [1123, 305] on icon "Next slide" at bounding box center [1126, 304] width 9 height 9
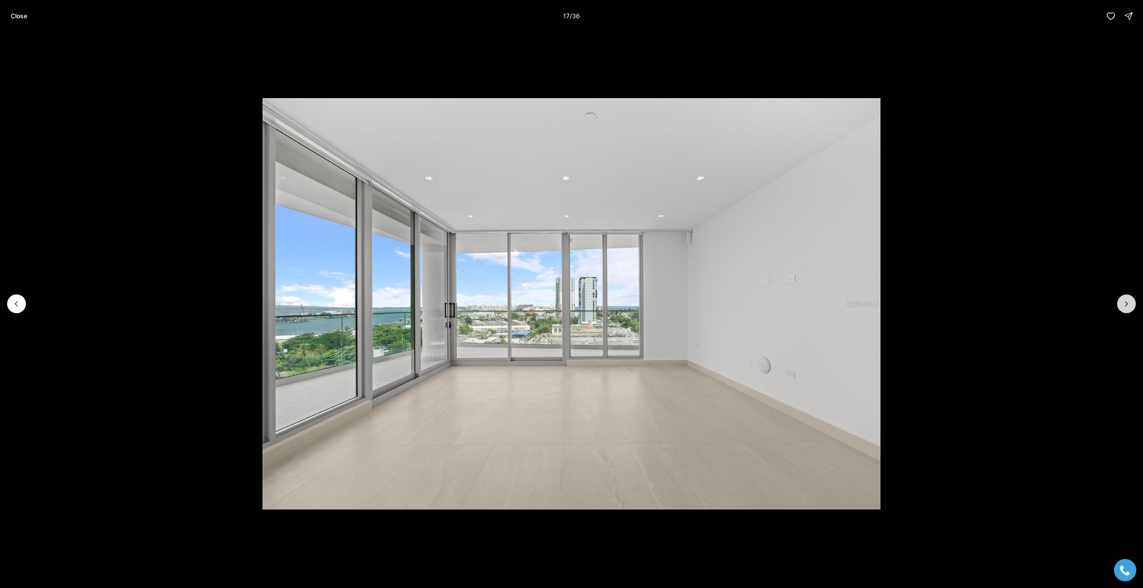
click at [1123, 305] on icon "Next slide" at bounding box center [1126, 304] width 9 height 9
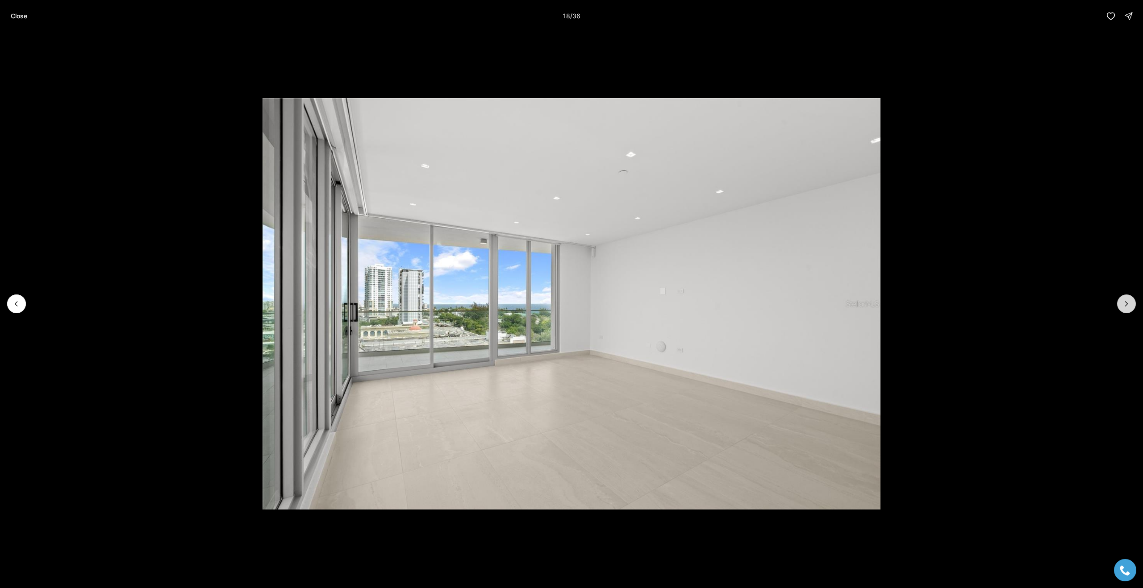
click at [1123, 305] on icon "Next slide" at bounding box center [1126, 304] width 9 height 9
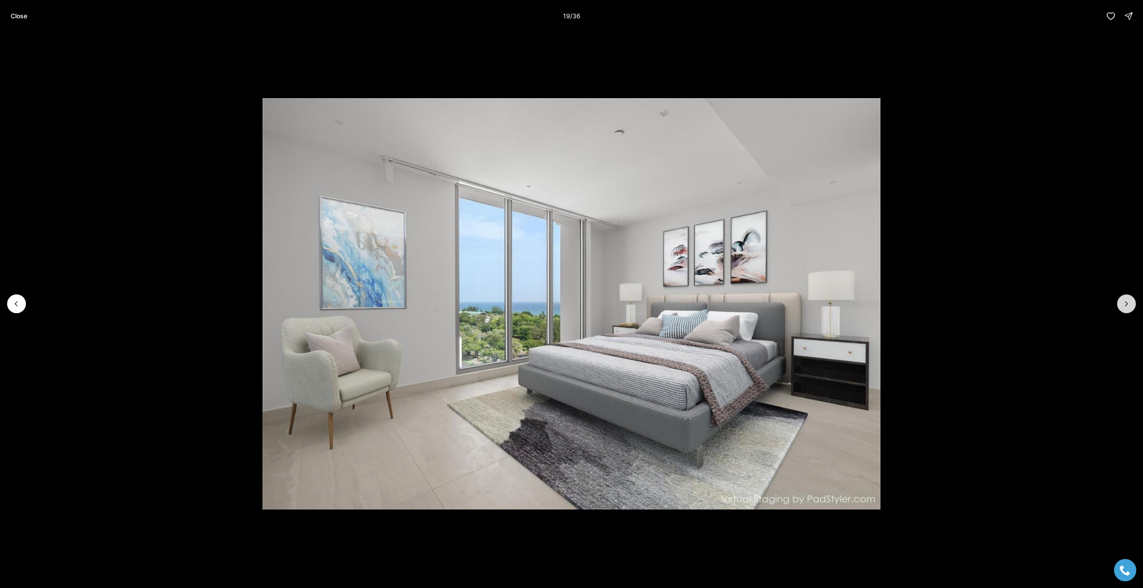
click at [1123, 305] on icon "Next slide" at bounding box center [1126, 304] width 9 height 9
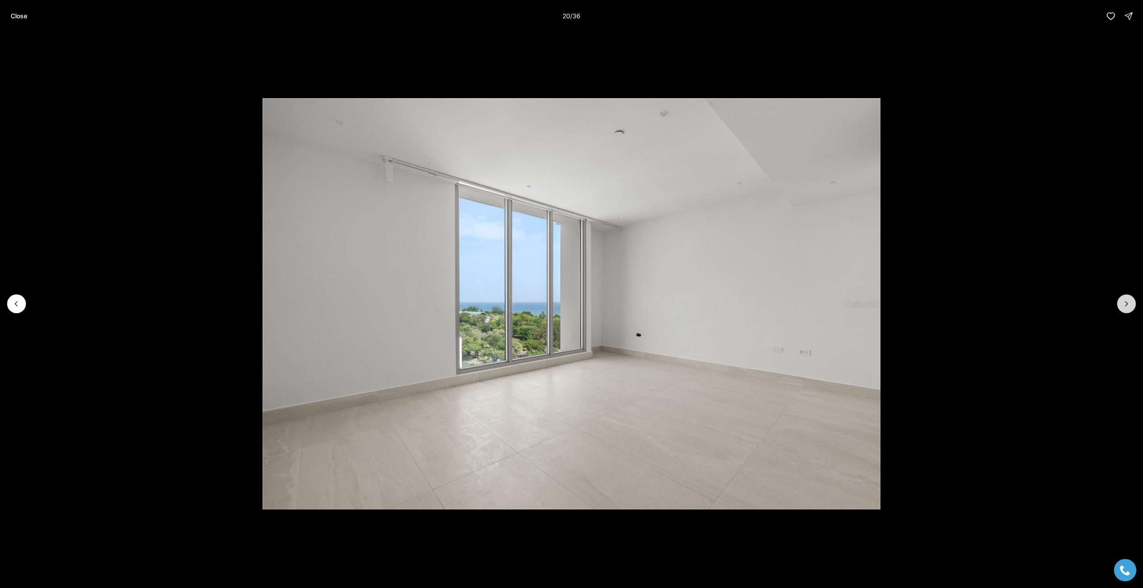
click at [1129, 298] on button "Next slide" at bounding box center [1126, 304] width 19 height 19
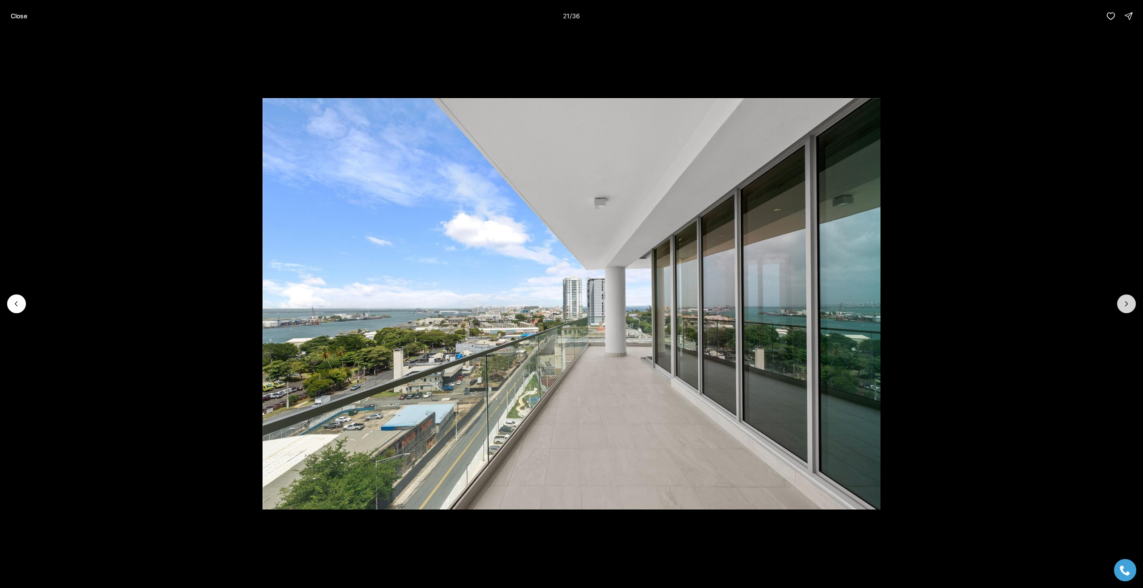
click at [1129, 298] on button "Next slide" at bounding box center [1126, 304] width 19 height 19
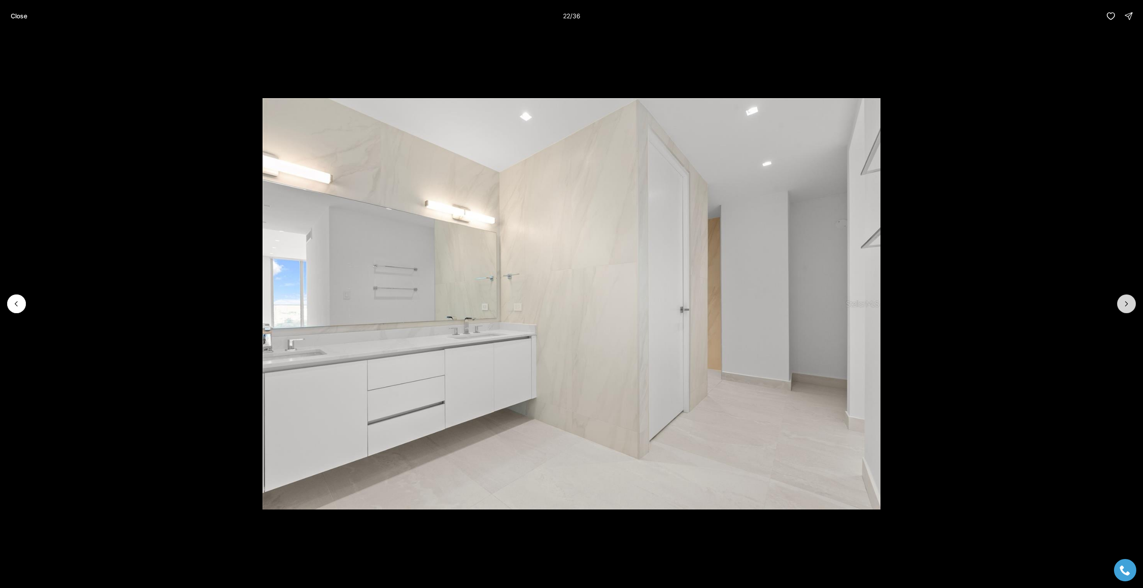
click at [1129, 298] on button "Next slide" at bounding box center [1126, 304] width 19 height 19
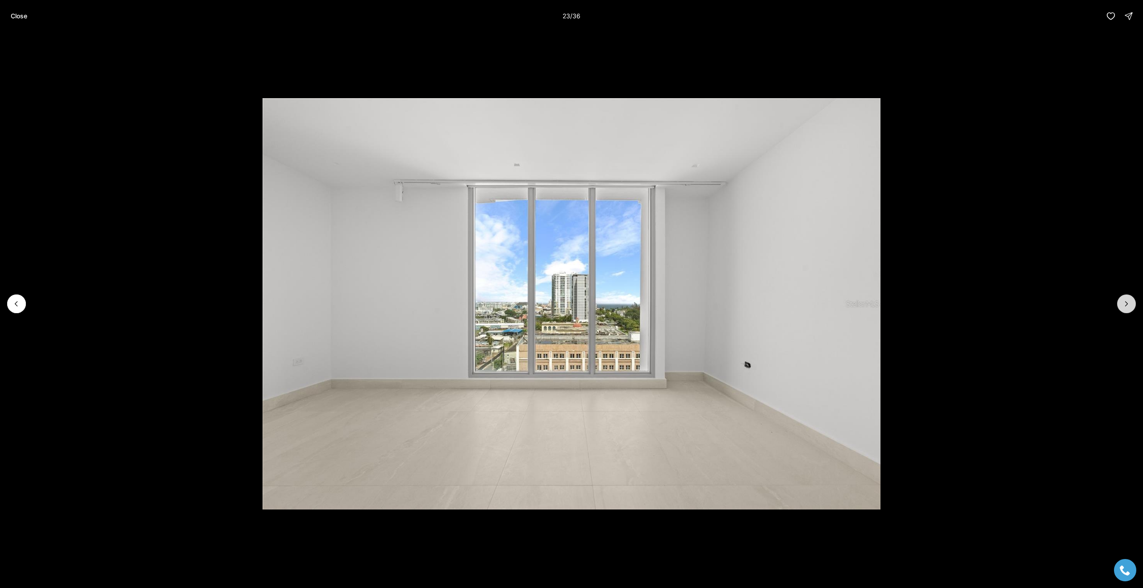
click at [1129, 298] on button "Next slide" at bounding box center [1126, 304] width 19 height 19
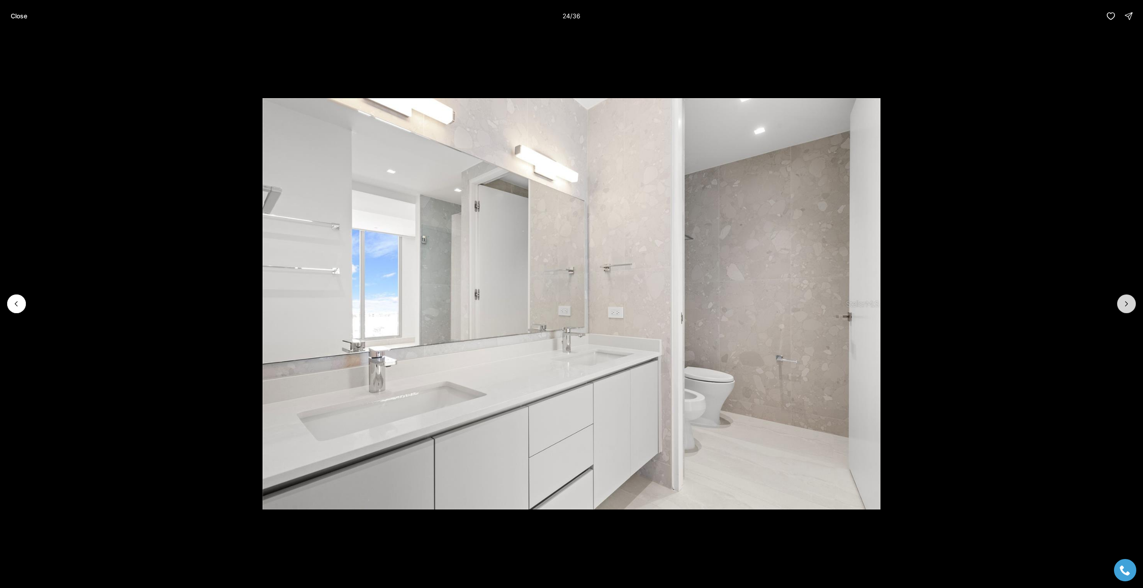
click at [1129, 298] on button "Next slide" at bounding box center [1126, 304] width 19 height 19
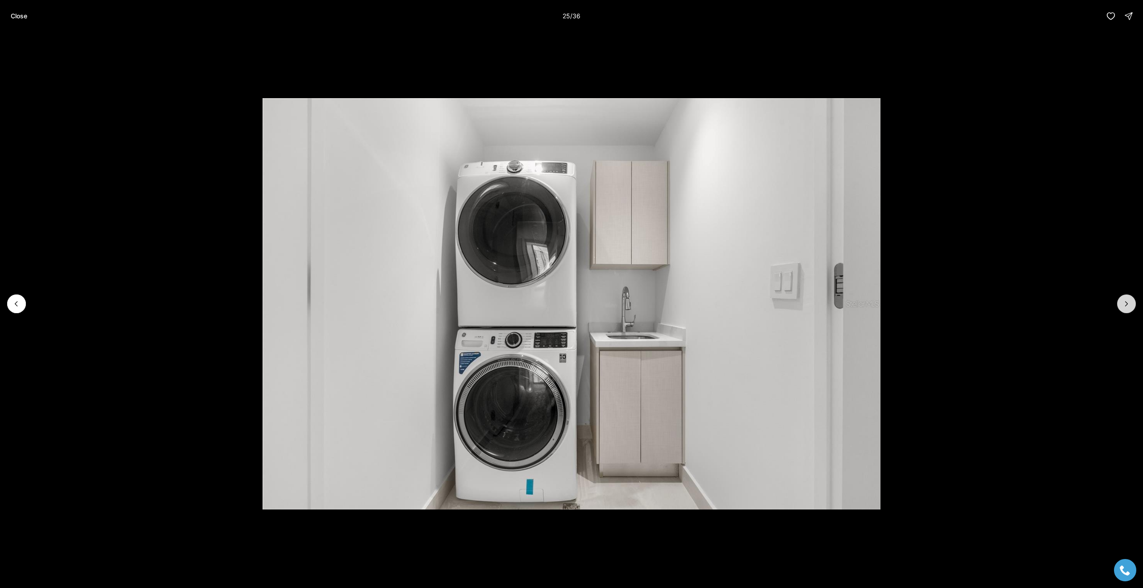
click at [1129, 298] on button "Next slide" at bounding box center [1126, 304] width 19 height 19
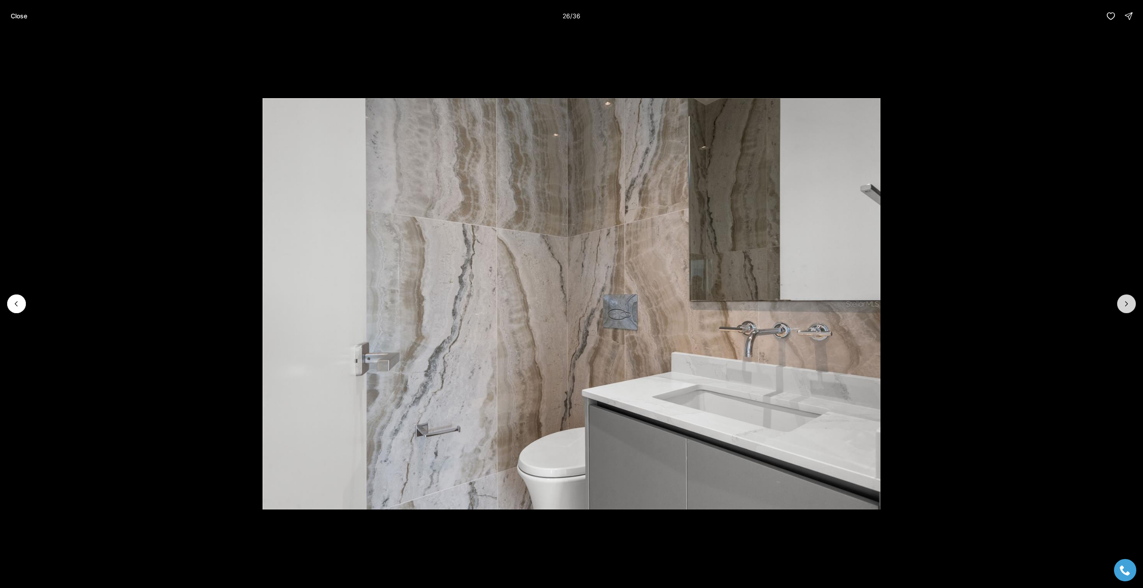
click at [1129, 298] on button "Next slide" at bounding box center [1126, 304] width 19 height 19
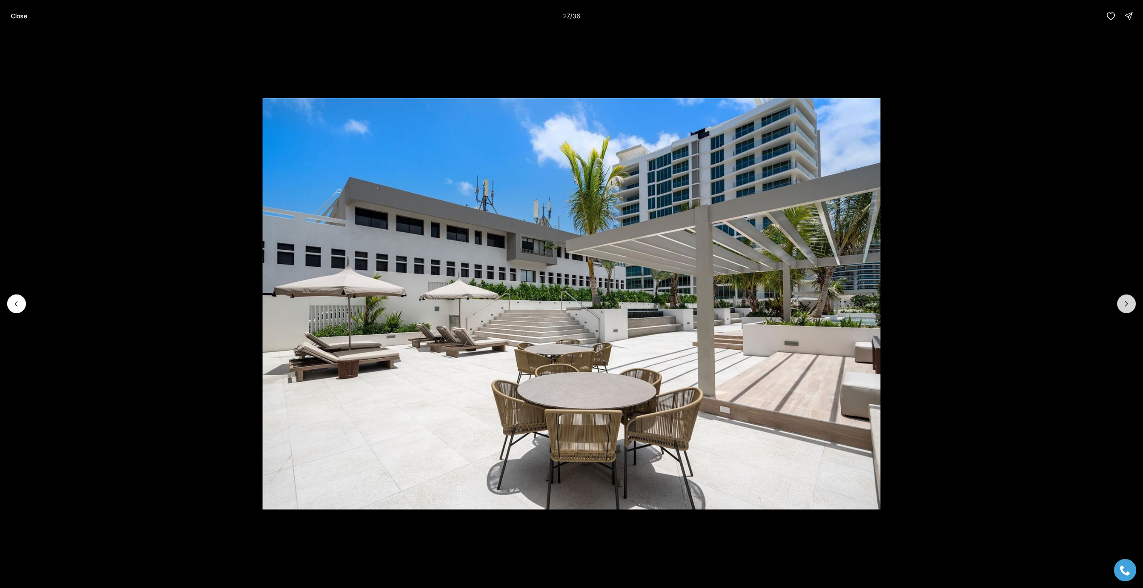
click at [1129, 298] on button "Next slide" at bounding box center [1126, 304] width 19 height 19
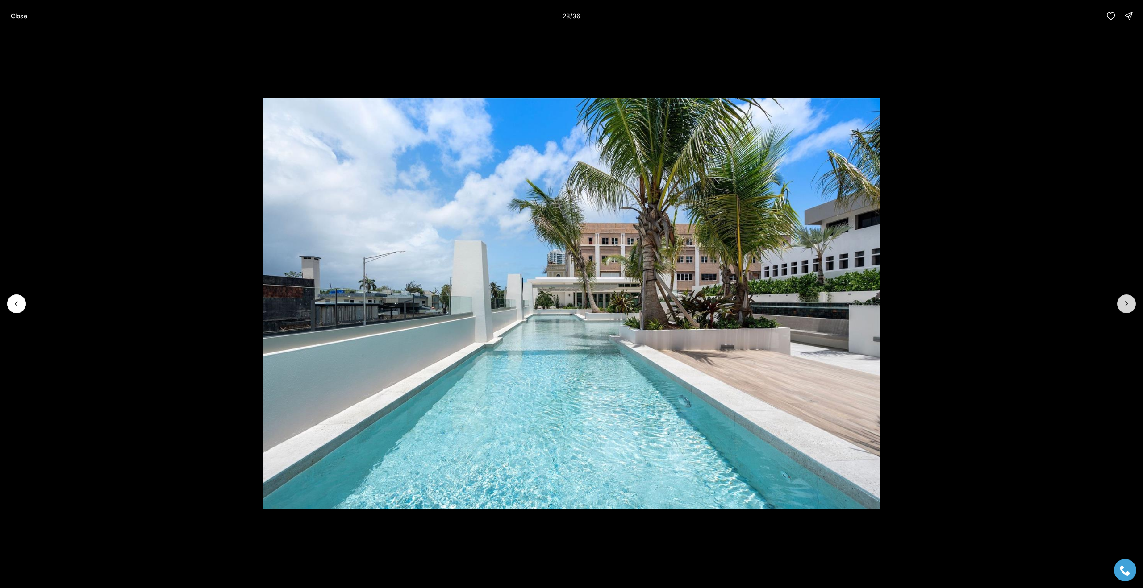
click at [1129, 298] on button "Next slide" at bounding box center [1126, 304] width 19 height 19
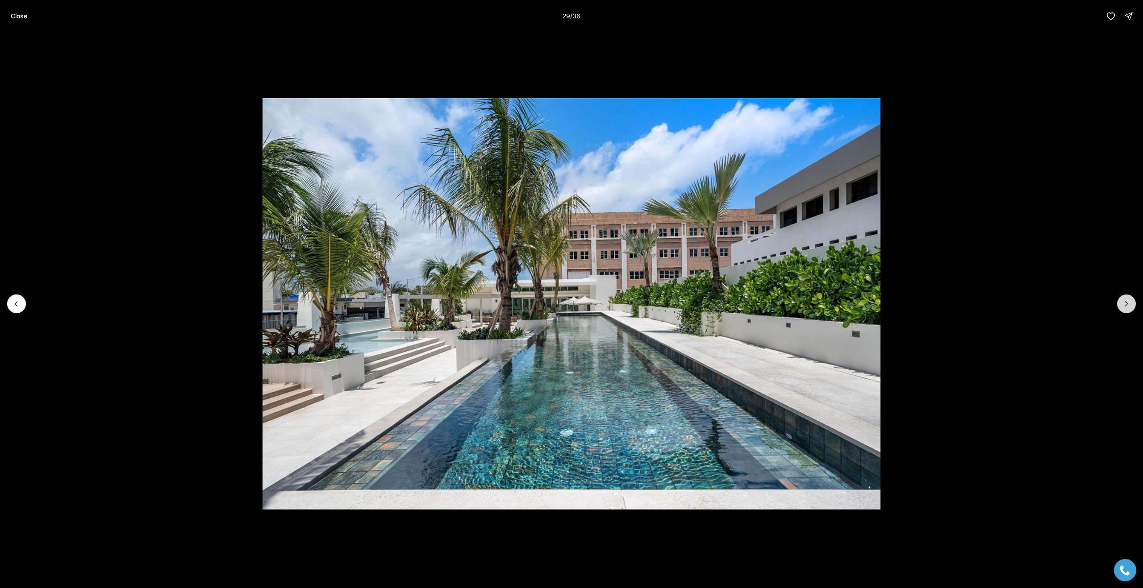
click at [1129, 298] on button "Next slide" at bounding box center [1126, 304] width 19 height 19
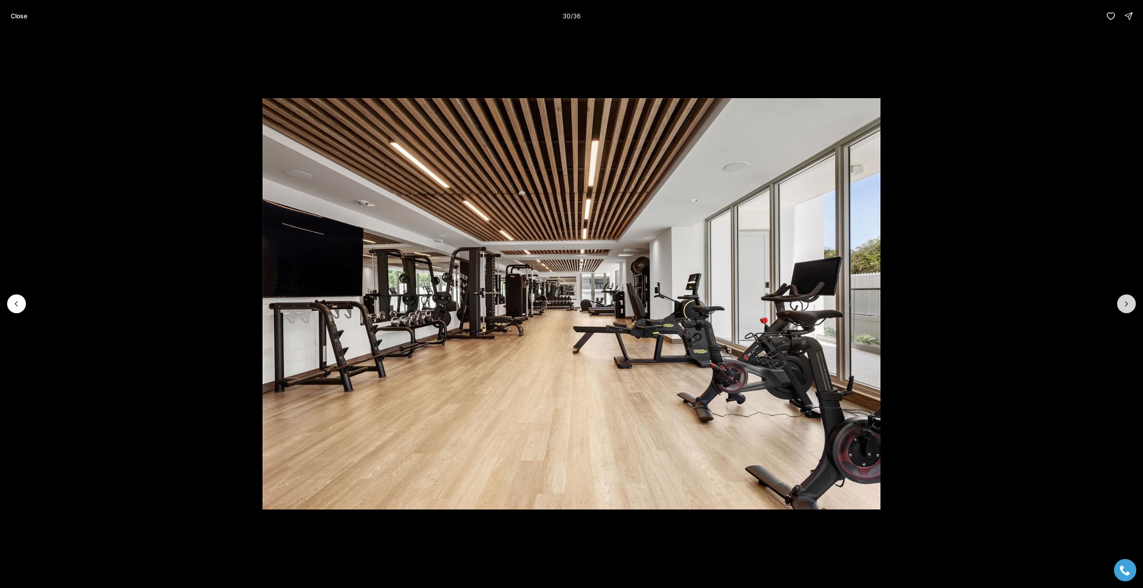
click at [1129, 298] on button "Next slide" at bounding box center [1126, 304] width 19 height 19
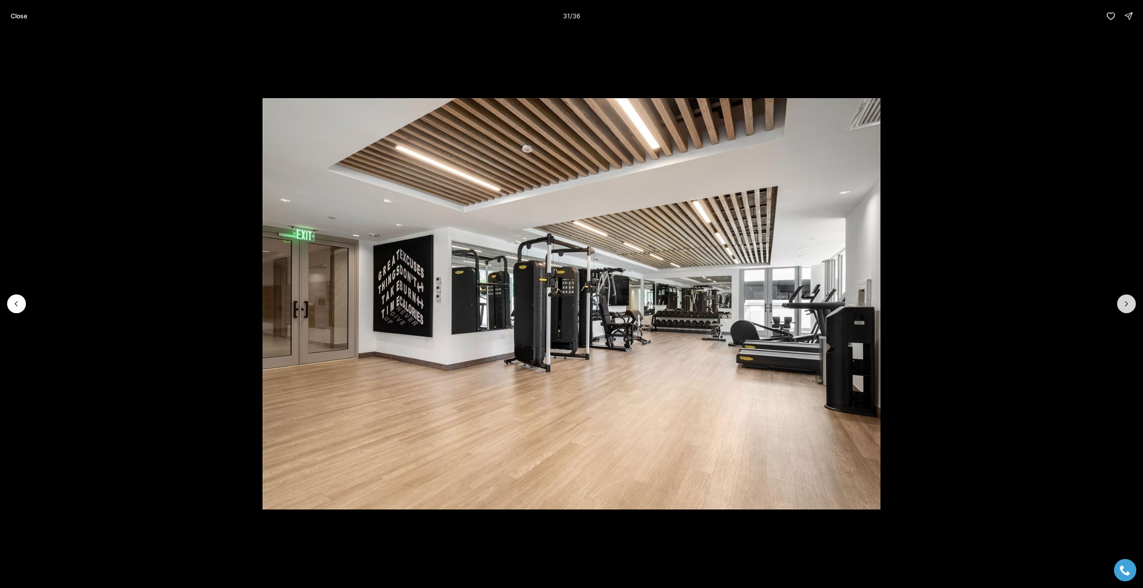
click at [1129, 298] on button "Next slide" at bounding box center [1126, 304] width 19 height 19
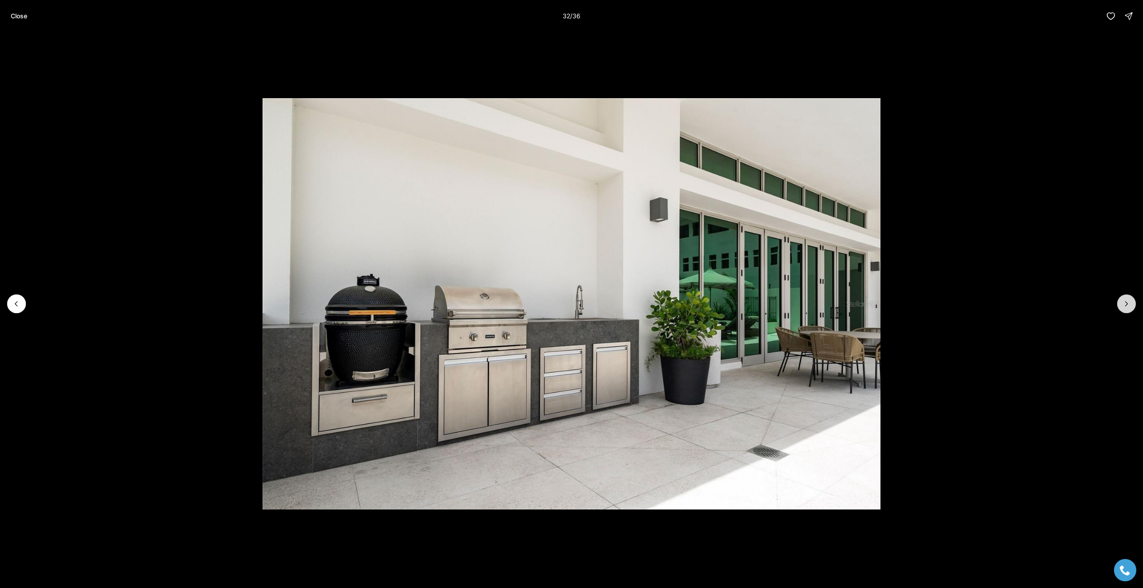
click at [1129, 298] on button "Next slide" at bounding box center [1126, 304] width 19 height 19
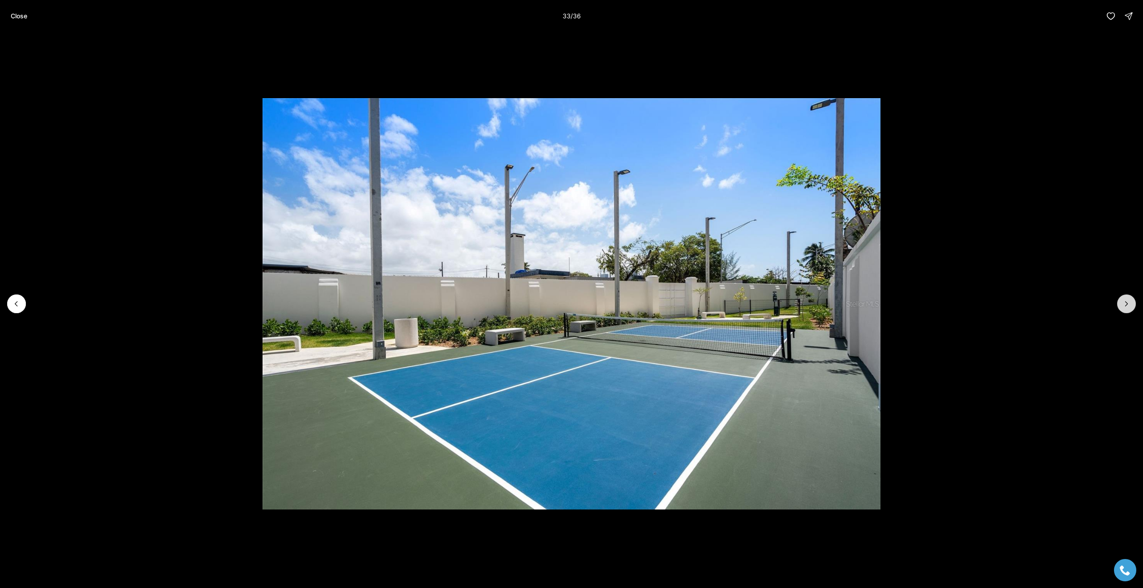
click at [1129, 298] on button "Next slide" at bounding box center [1126, 304] width 19 height 19
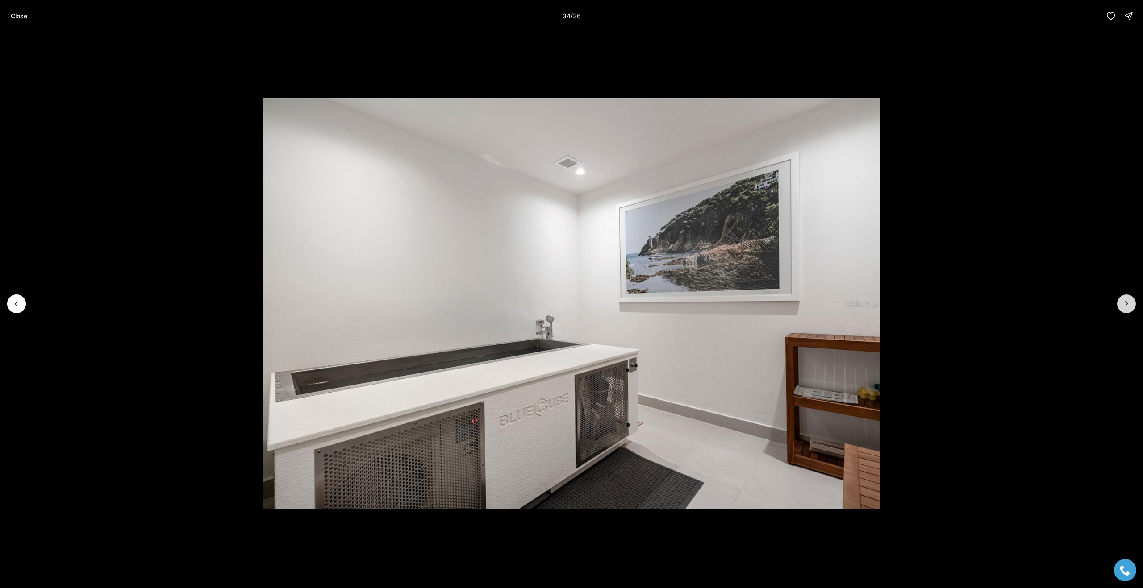
click at [1129, 298] on button "Next slide" at bounding box center [1126, 304] width 19 height 19
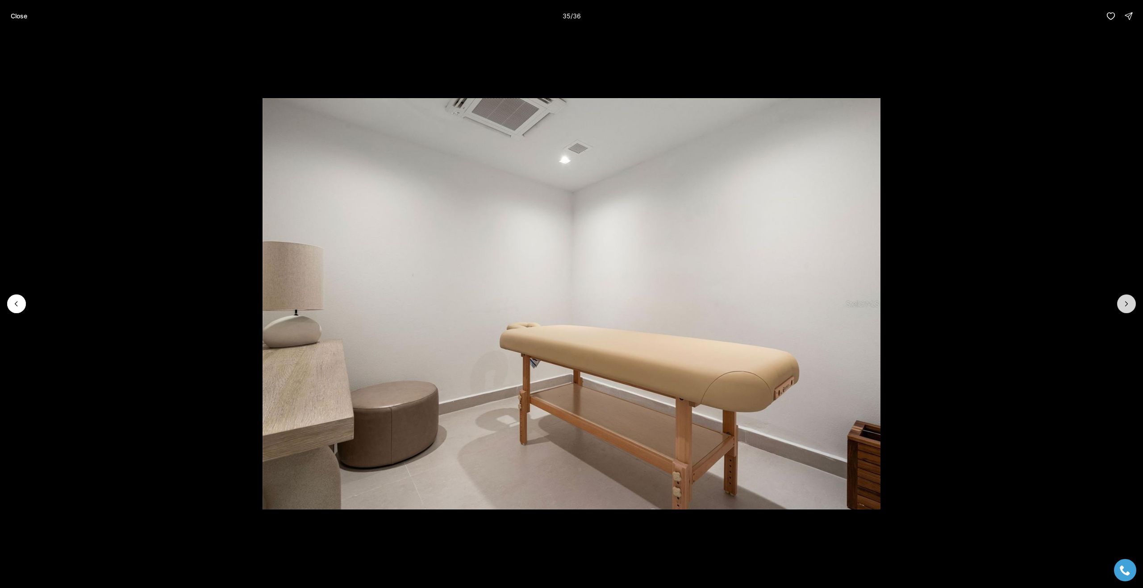
click at [1129, 298] on button "Next slide" at bounding box center [1126, 304] width 19 height 19
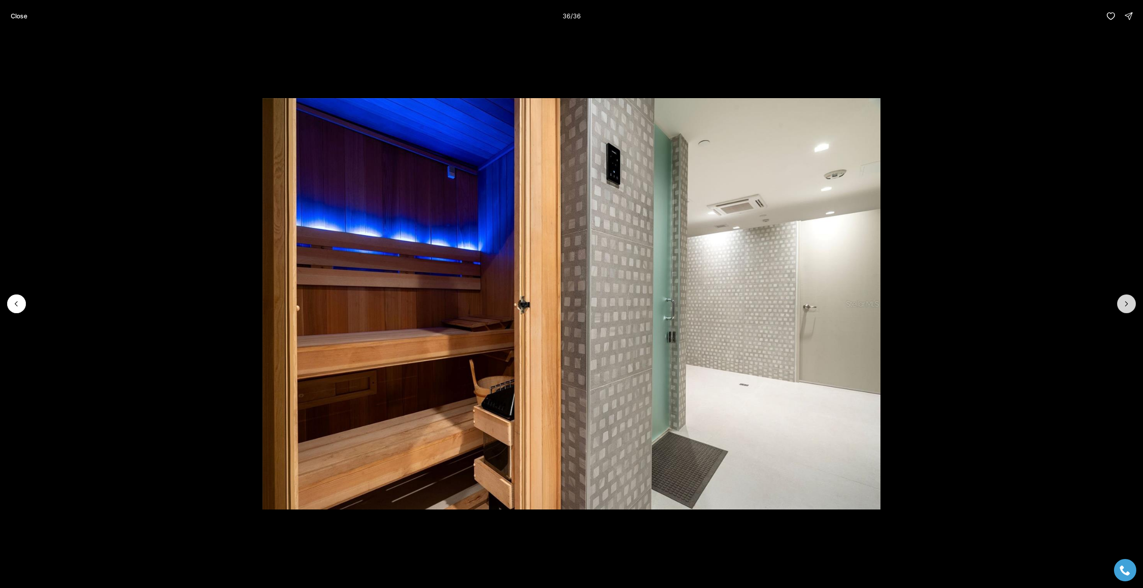
click at [1129, 298] on div at bounding box center [1126, 304] width 19 height 19
click at [263, 104] on img "36 of 36" at bounding box center [572, 304] width 618 height 412
click at [23, 16] on p "Close" at bounding box center [19, 16] width 17 height 7
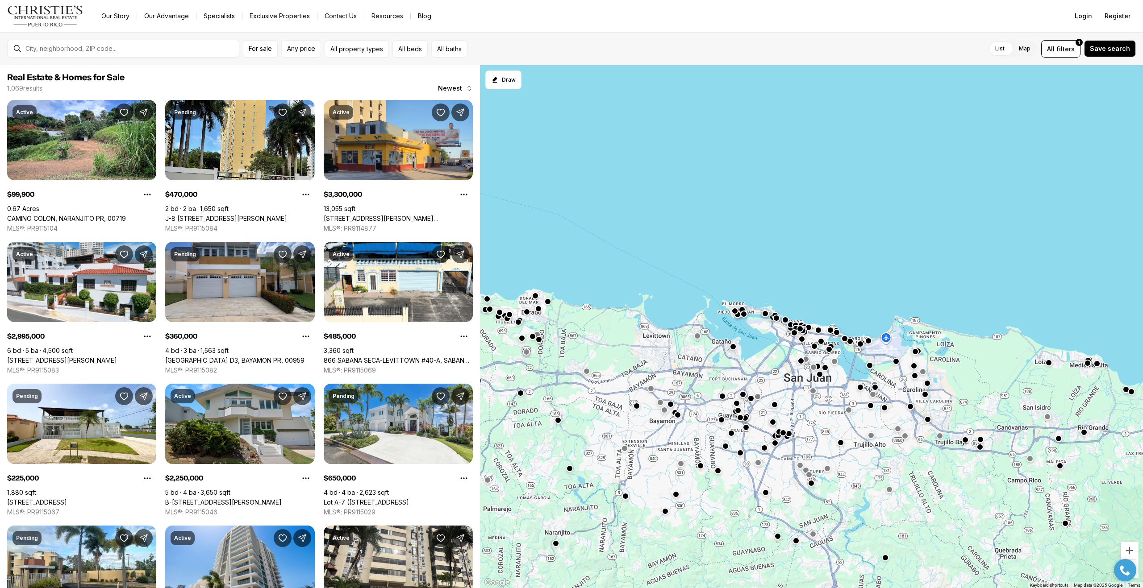
scroll to position [239, 0]
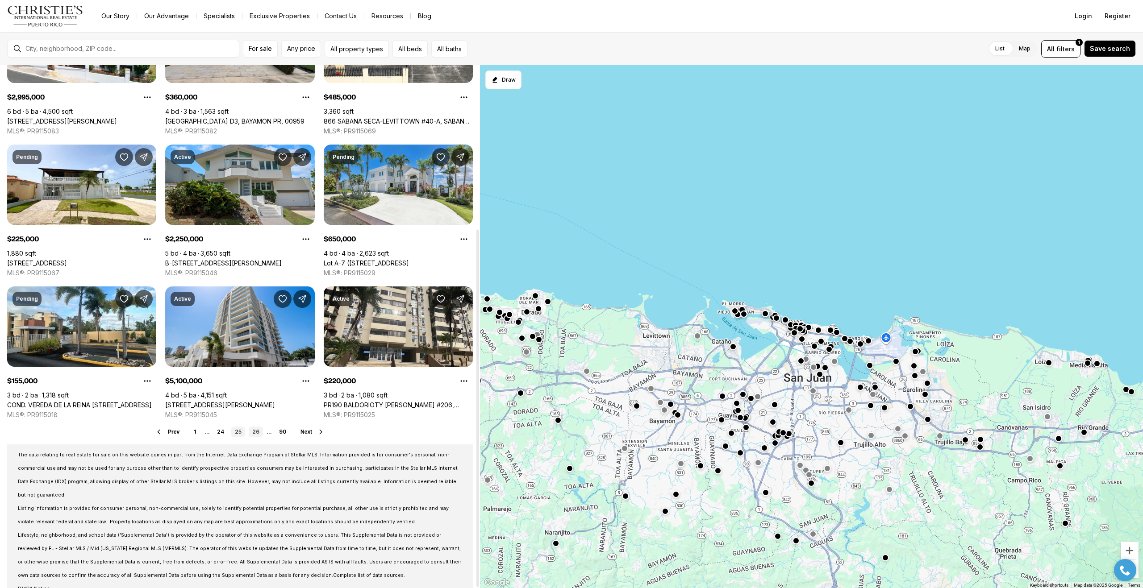
click at [257, 429] on link "26" at bounding box center [256, 432] width 14 height 11
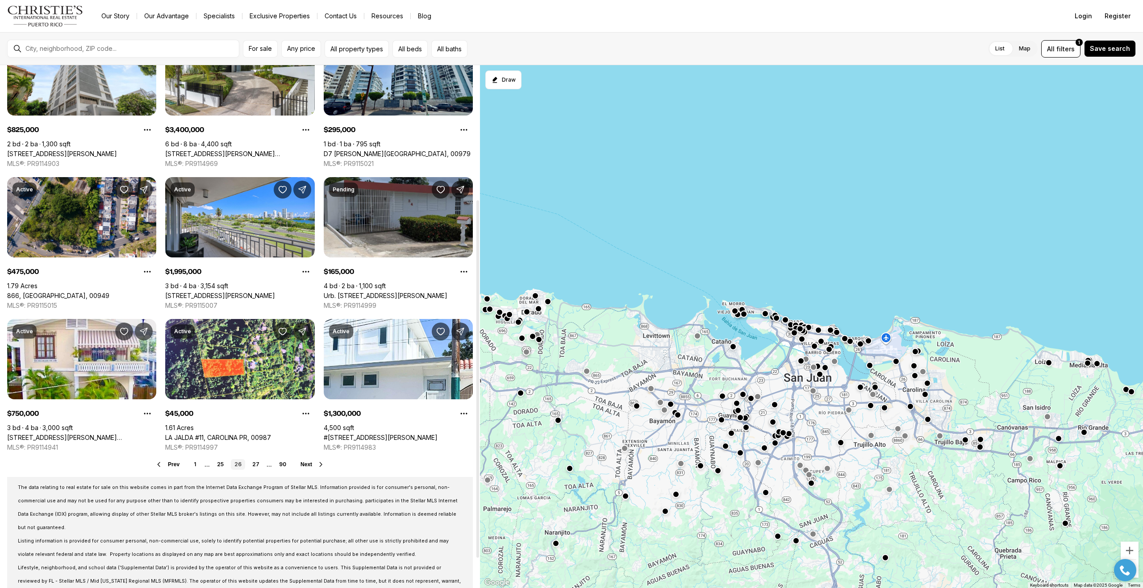
scroll to position [239, 0]
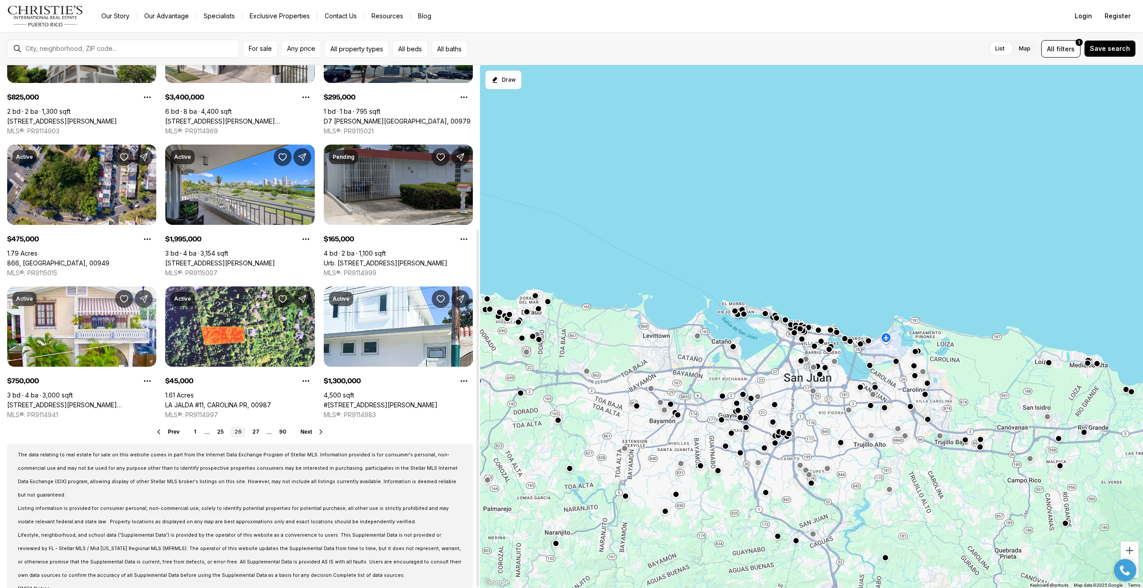
drag, startPoint x: 479, startPoint y: 211, endPoint x: 459, endPoint y: 393, distance: 183.7
click at [476, 393] on div at bounding box center [477, 409] width 3 height 358
click at [255, 431] on link "27" at bounding box center [256, 432] width 14 height 11
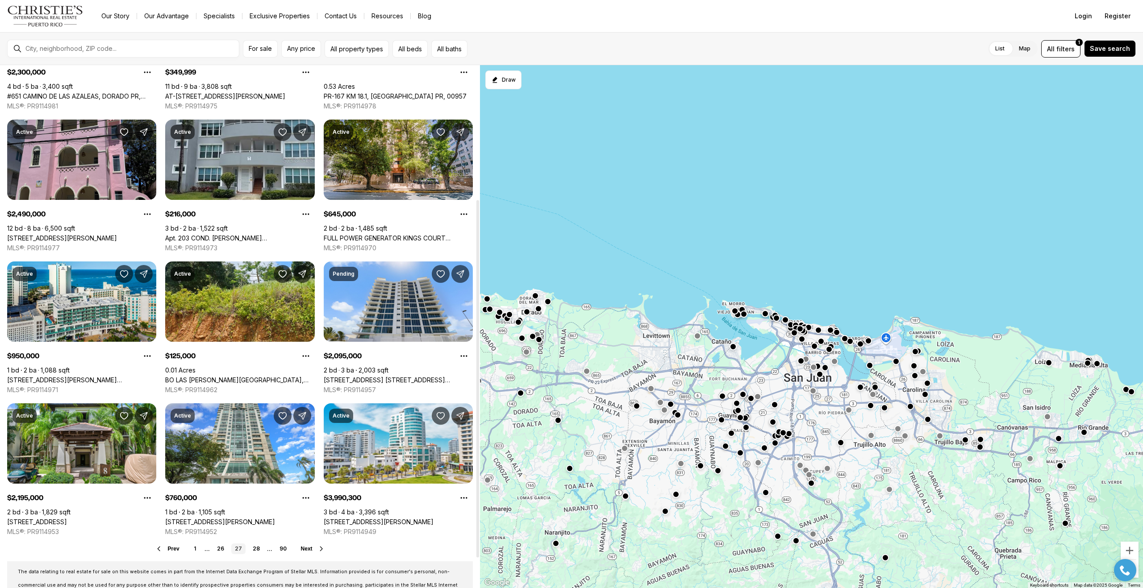
scroll to position [239, 0]
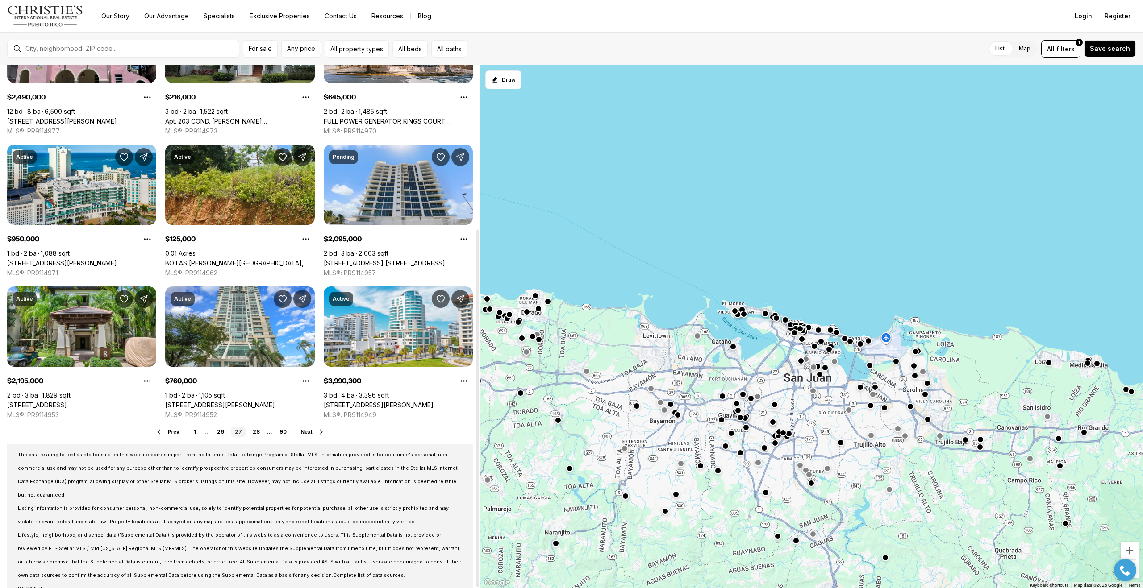
drag, startPoint x: 478, startPoint y: 162, endPoint x: 470, endPoint y: 353, distance: 191.3
click at [476, 353] on div at bounding box center [477, 409] width 3 height 358
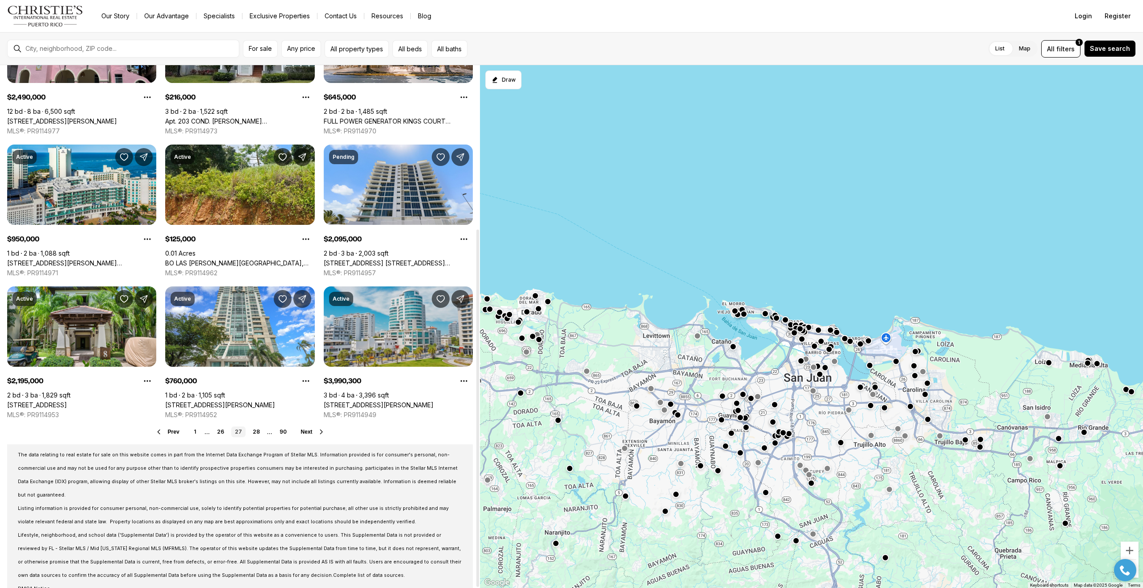
click at [401, 401] on link "[STREET_ADDRESS][PERSON_NAME]" at bounding box center [379, 405] width 110 height 8
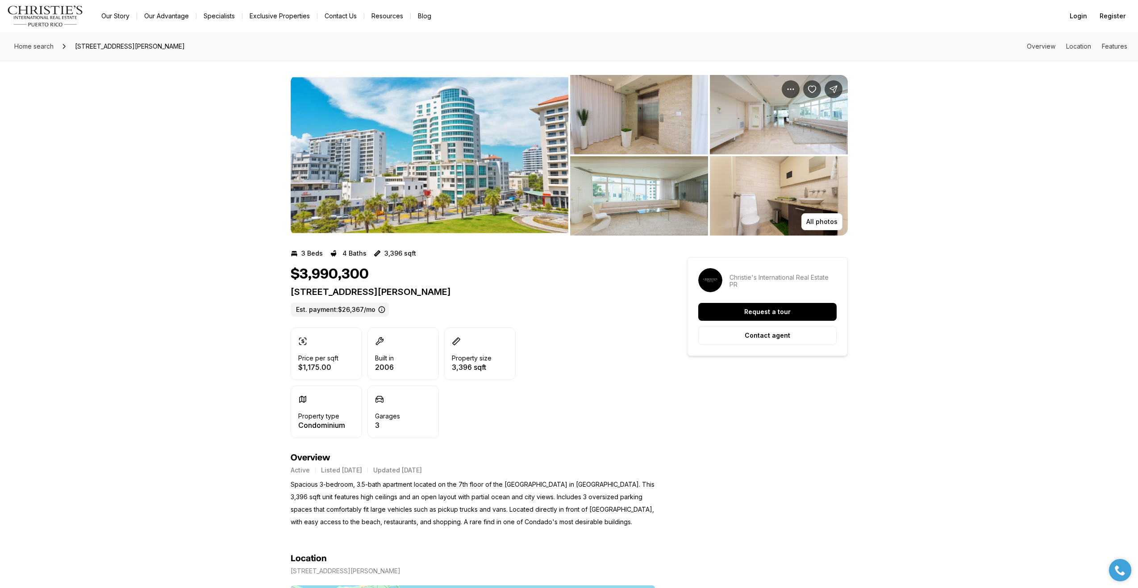
click at [437, 186] on img "View image gallery" at bounding box center [430, 155] width 278 height 161
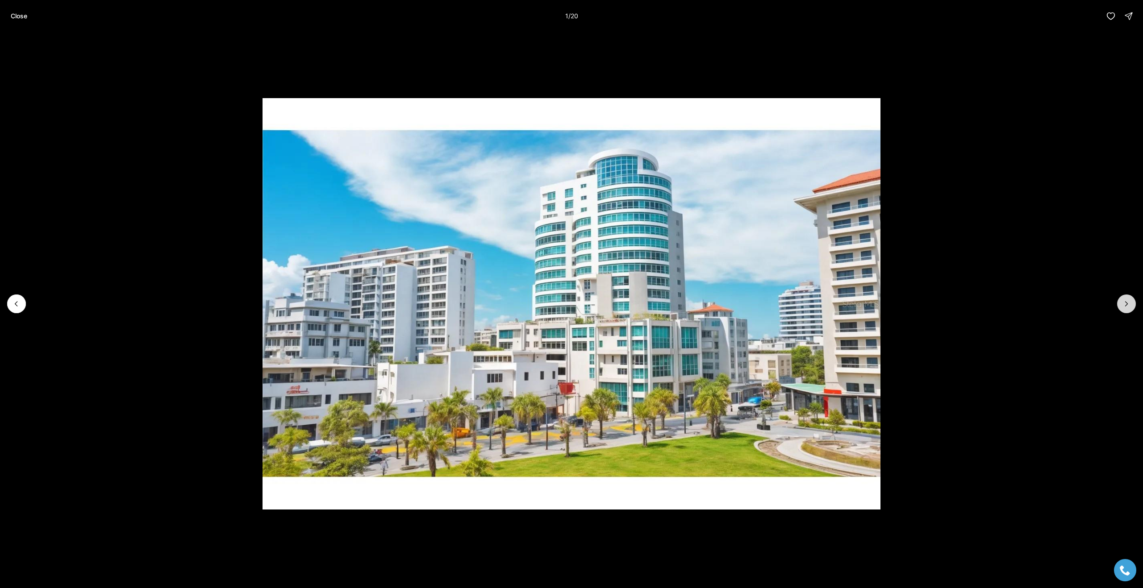
click at [1125, 301] on icon "Next slide" at bounding box center [1126, 304] width 9 height 9
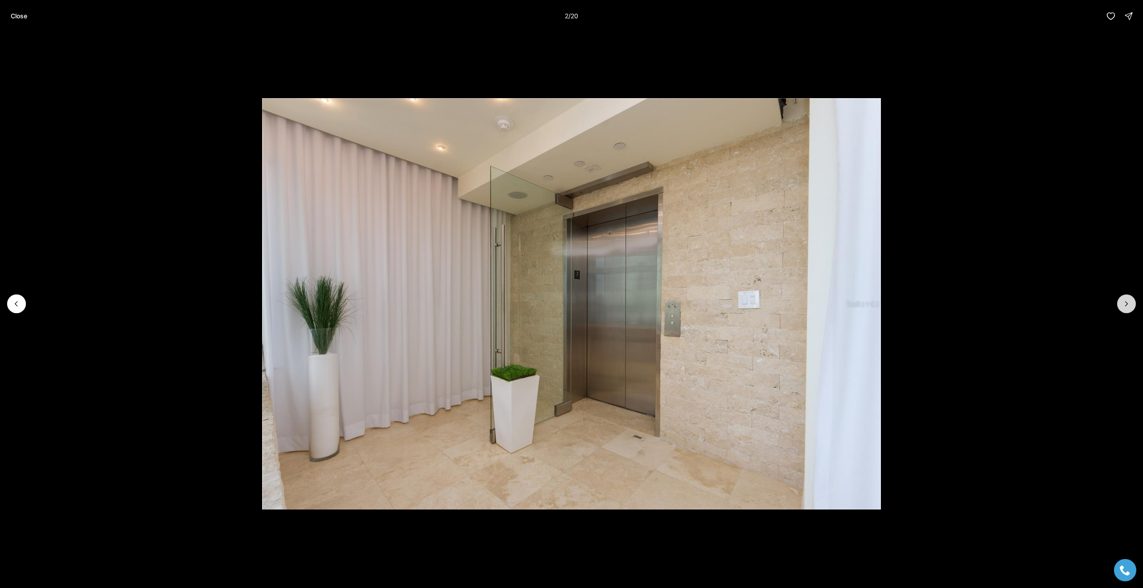
click at [1125, 301] on icon "Next slide" at bounding box center [1126, 304] width 9 height 9
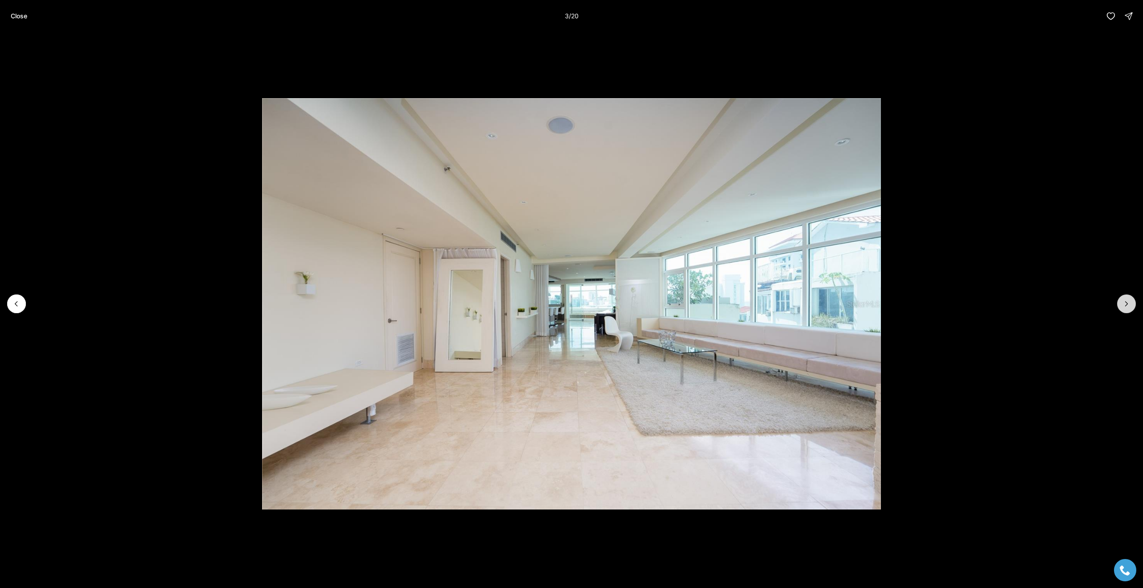
click at [1125, 301] on icon "Next slide" at bounding box center [1126, 304] width 9 height 9
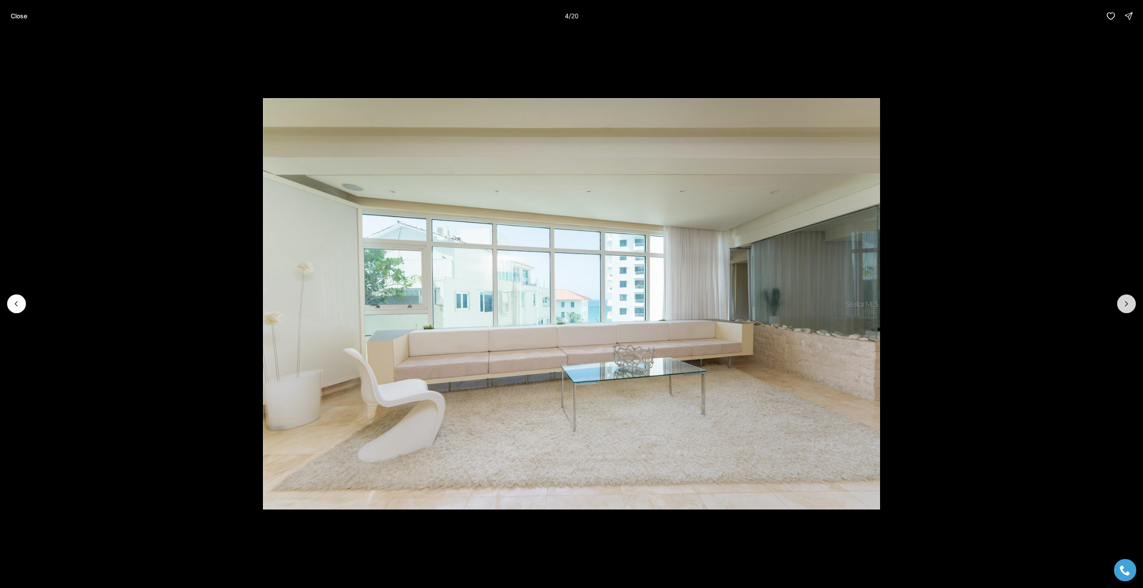
click at [1125, 301] on icon "Next slide" at bounding box center [1126, 304] width 9 height 9
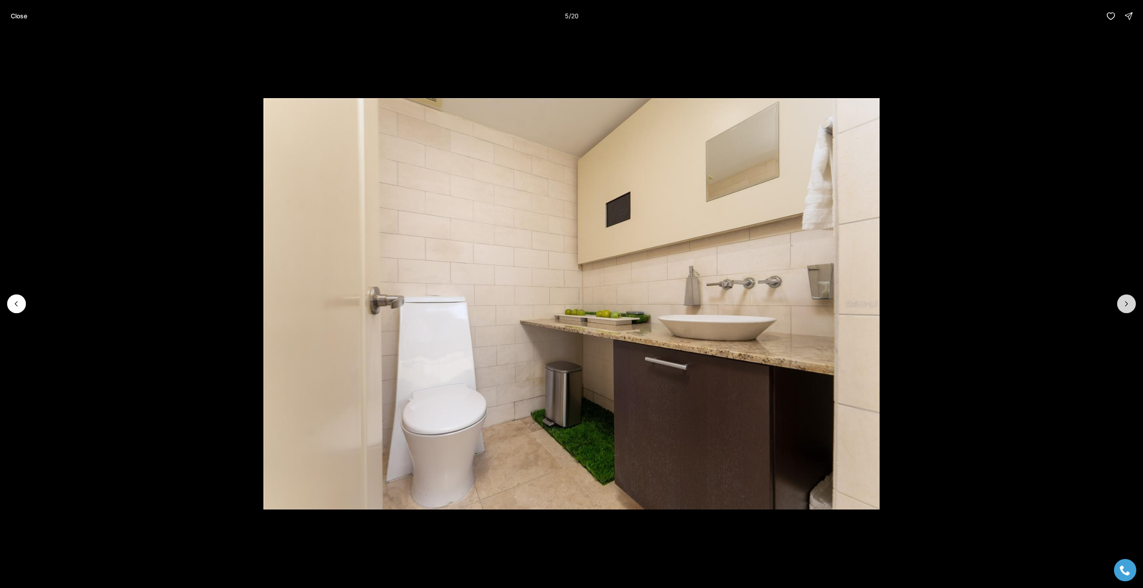
click at [1125, 301] on icon "Next slide" at bounding box center [1126, 304] width 9 height 9
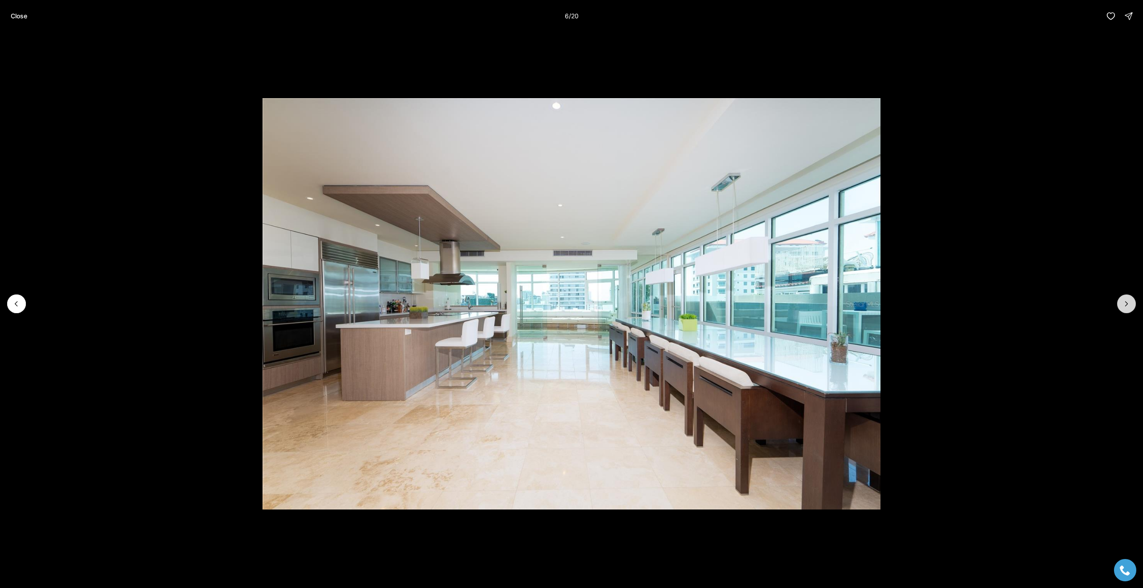
click at [1125, 301] on icon "Next slide" at bounding box center [1126, 304] width 9 height 9
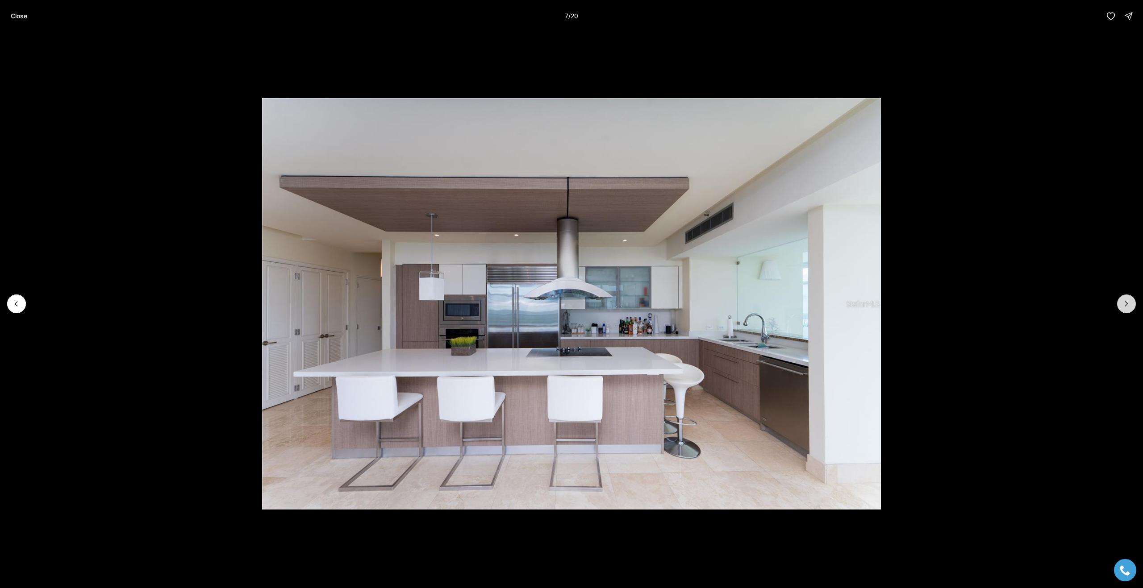
click at [1125, 301] on icon "Next slide" at bounding box center [1126, 304] width 9 height 9
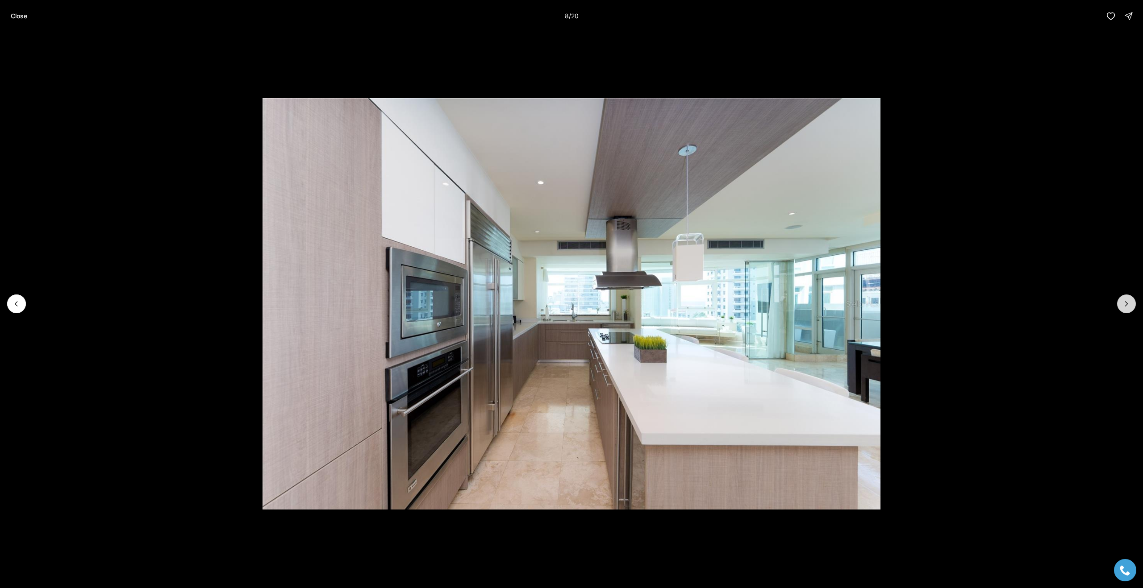
click at [1125, 301] on icon "Next slide" at bounding box center [1126, 304] width 9 height 9
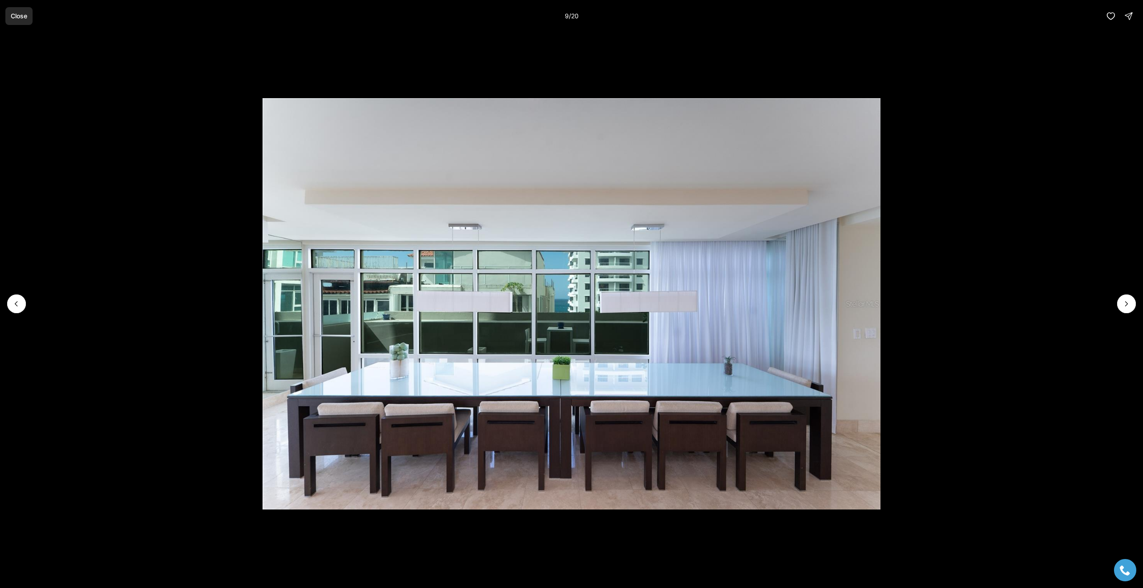
click at [25, 19] on p "Close" at bounding box center [19, 16] width 17 height 7
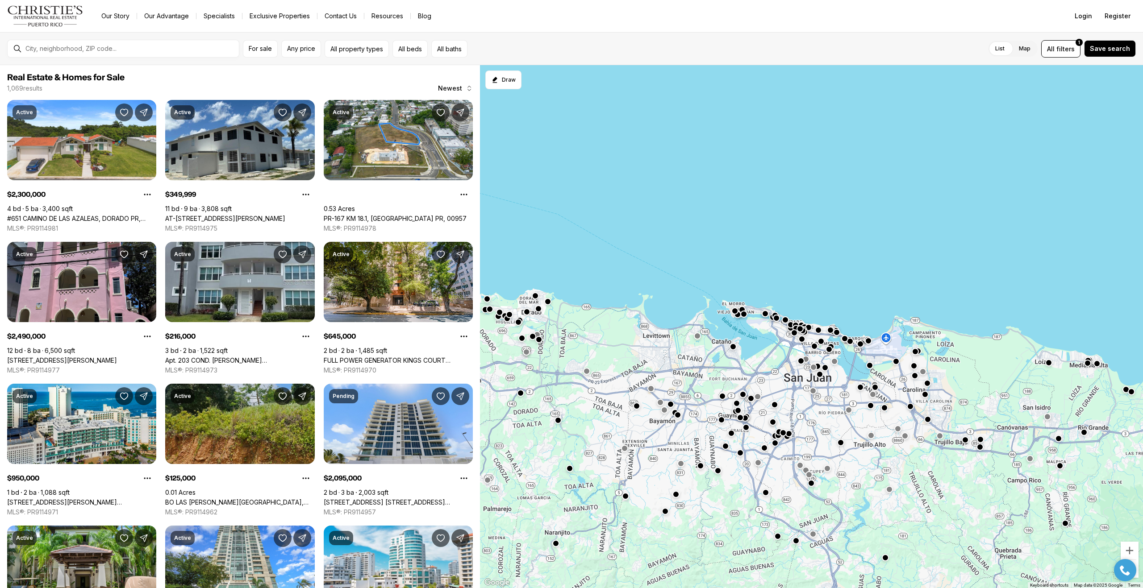
scroll to position [239, 0]
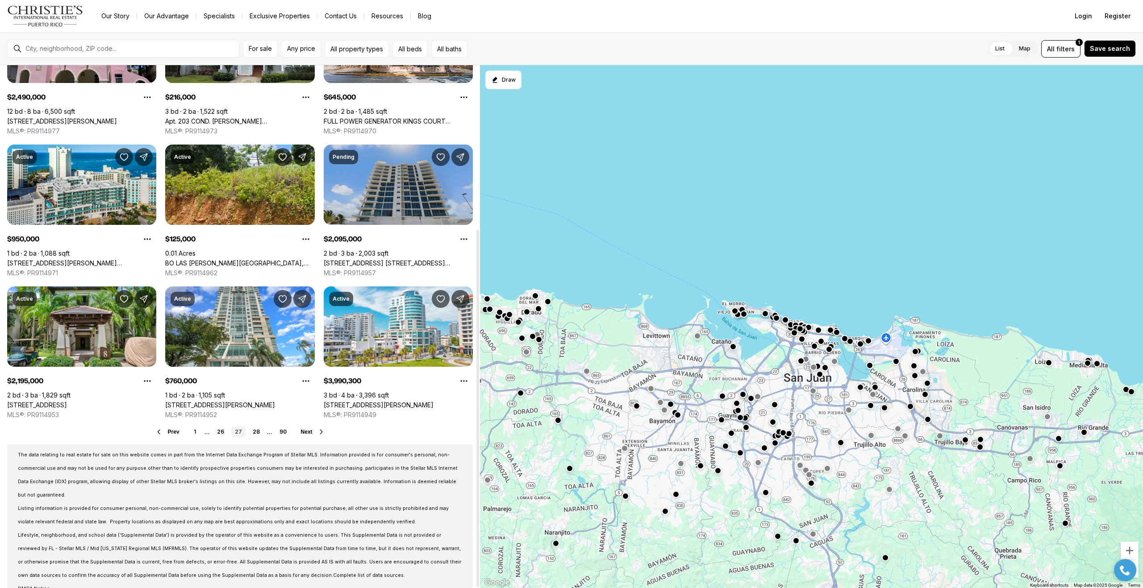
click at [405, 259] on link "[STREET_ADDRESS] [STREET_ADDRESS][PERSON_NAME]" at bounding box center [398, 263] width 149 height 8
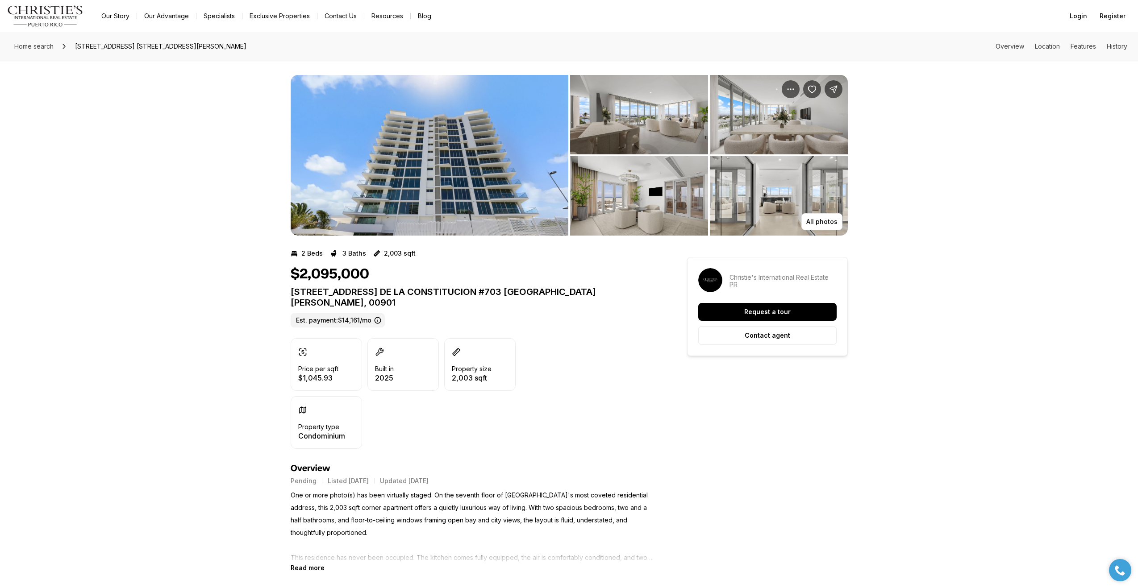
click at [457, 194] on img "View image gallery" at bounding box center [430, 155] width 278 height 161
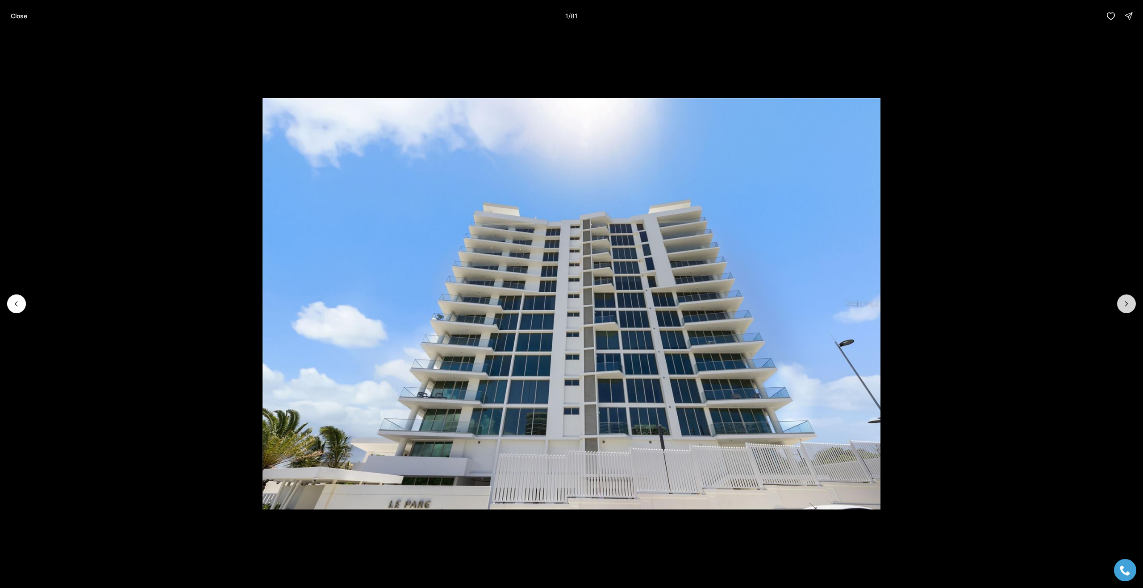
click at [1131, 305] on button "Next slide" at bounding box center [1126, 304] width 19 height 19
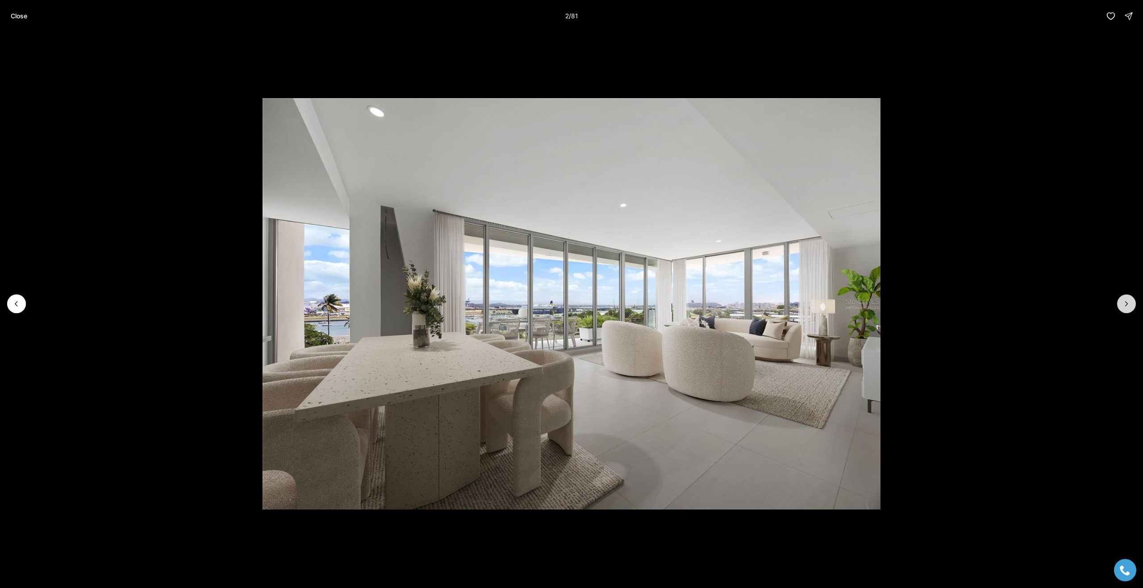
click at [1131, 305] on button "Next slide" at bounding box center [1126, 304] width 19 height 19
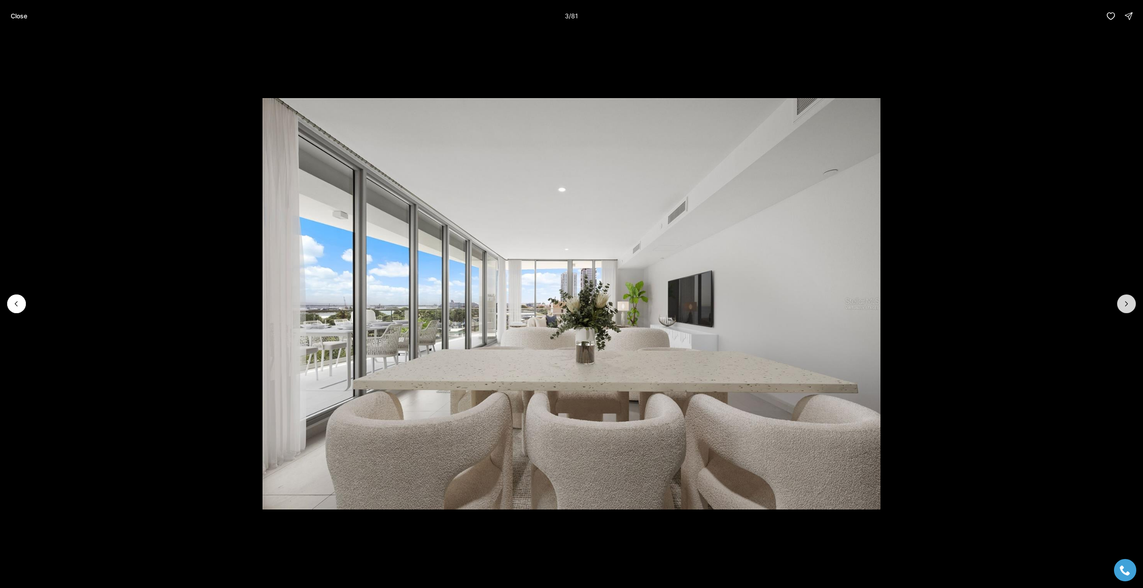
click at [1131, 305] on button "Next slide" at bounding box center [1126, 304] width 19 height 19
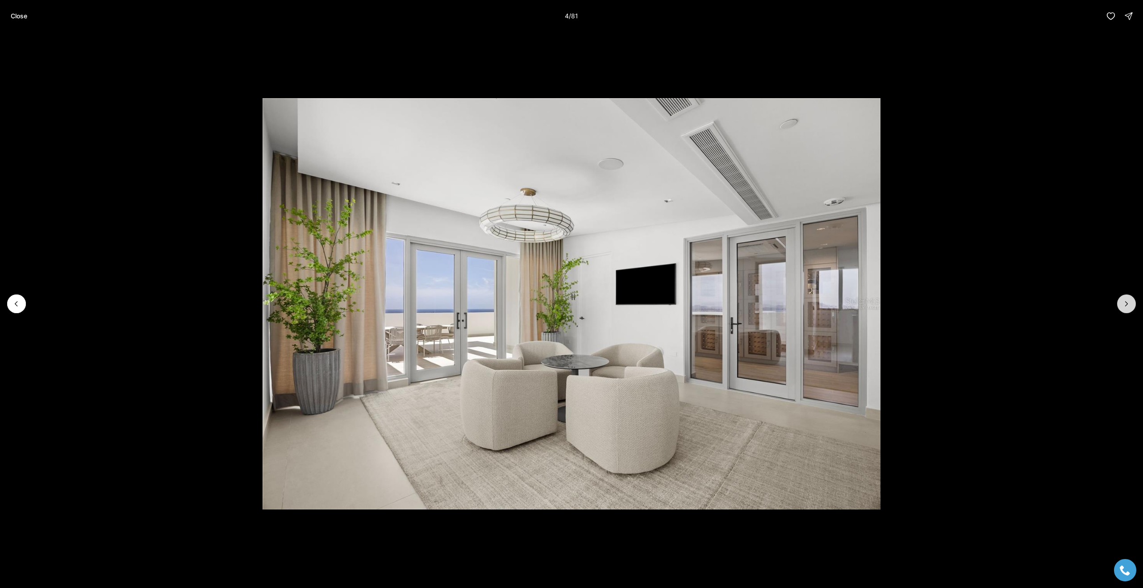
click at [1131, 305] on button "Next slide" at bounding box center [1126, 304] width 19 height 19
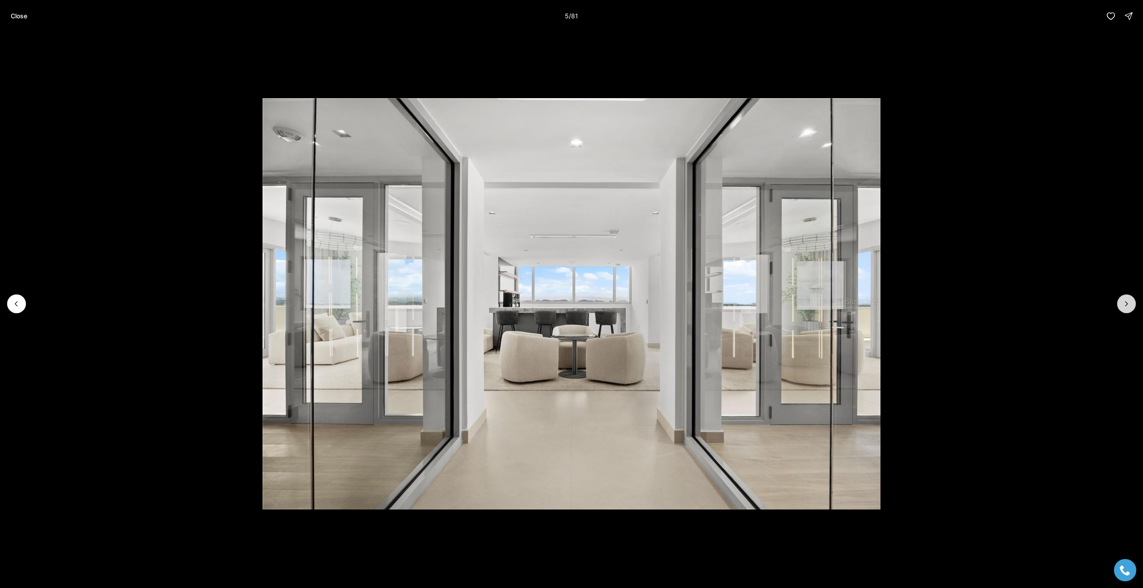
click at [1131, 305] on button "Next slide" at bounding box center [1126, 304] width 19 height 19
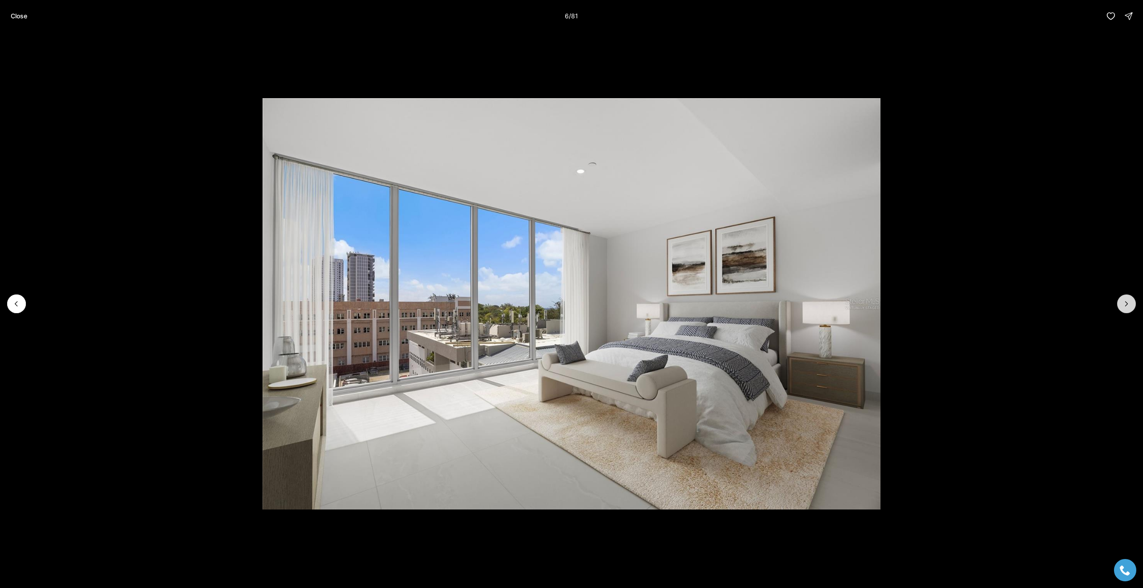
click at [1131, 305] on button "Next slide" at bounding box center [1126, 304] width 19 height 19
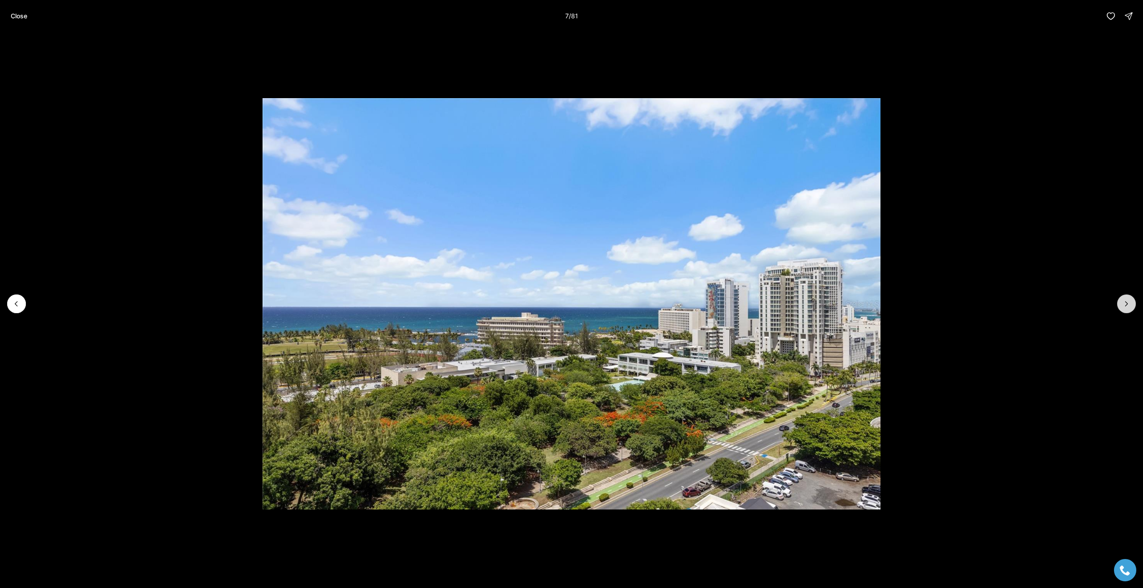
click at [1131, 305] on button "Next slide" at bounding box center [1126, 304] width 19 height 19
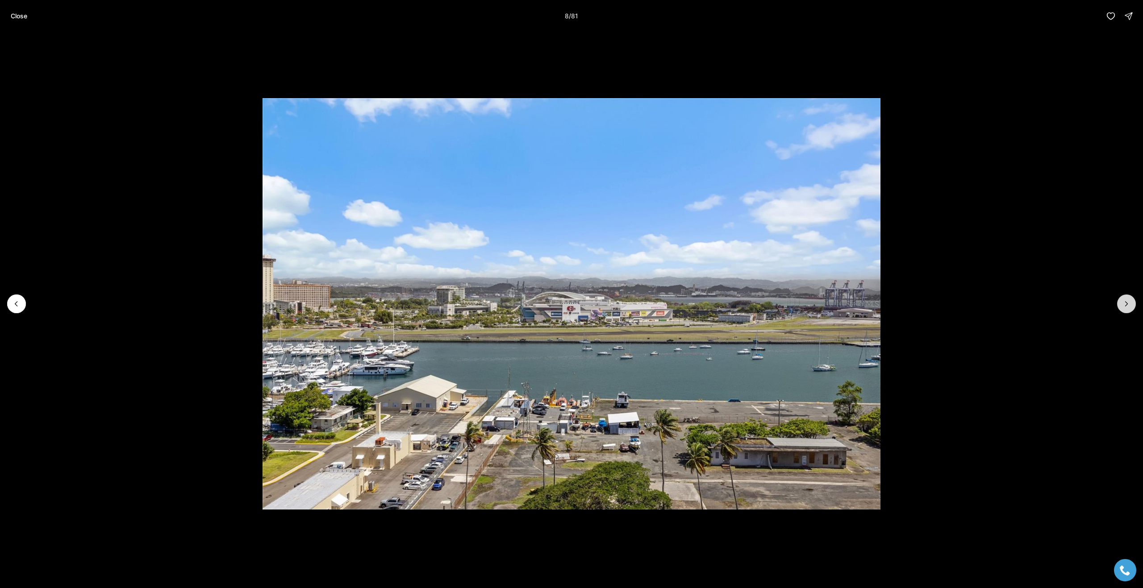
click at [1131, 305] on button "Next slide" at bounding box center [1126, 304] width 19 height 19
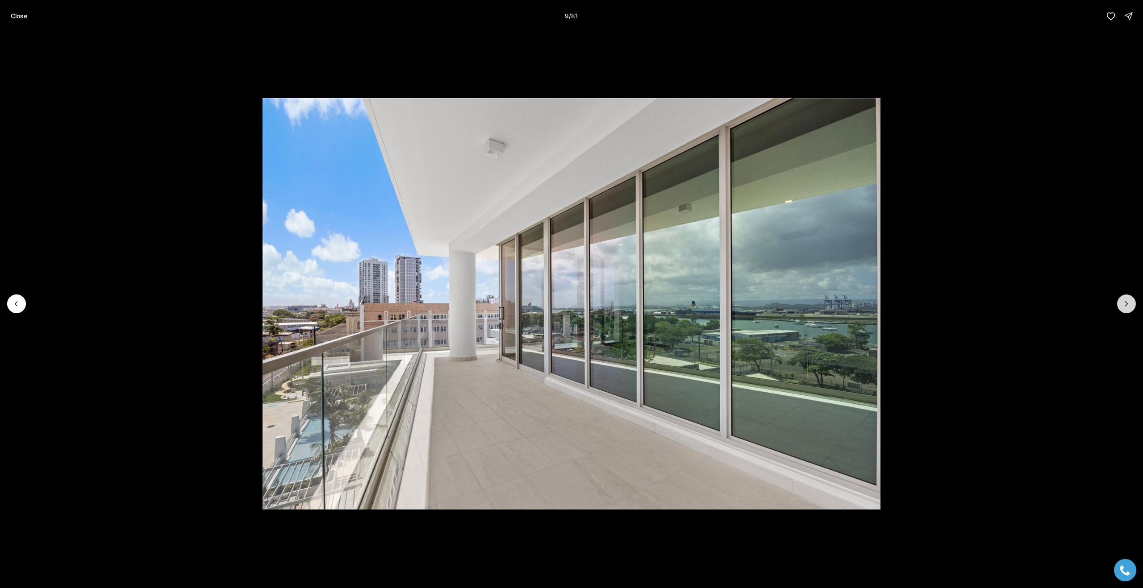
click at [1131, 305] on button "Next slide" at bounding box center [1126, 304] width 19 height 19
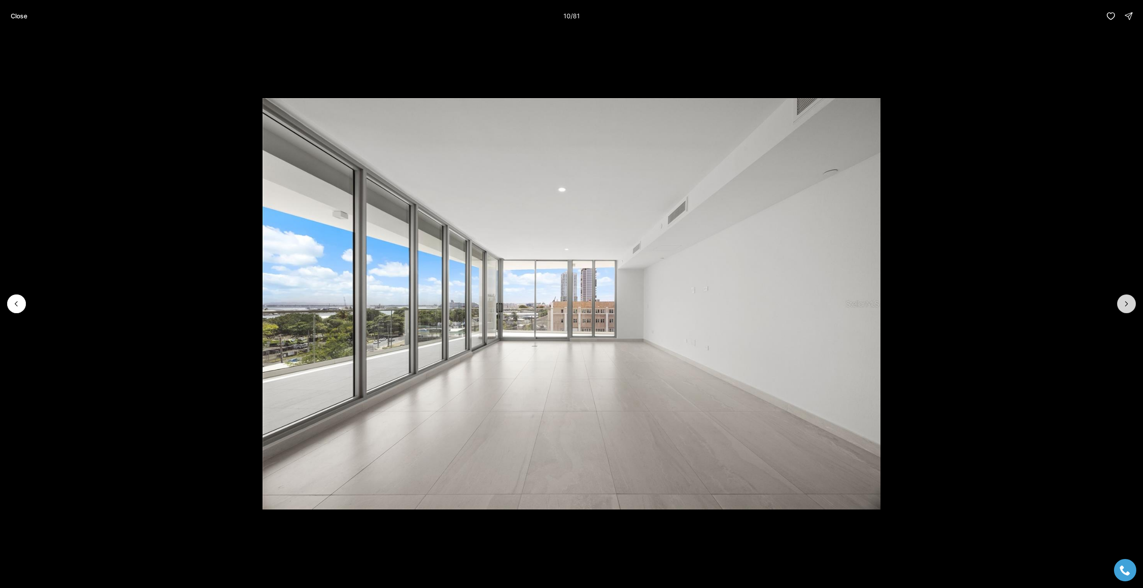
click at [1131, 305] on button "Next slide" at bounding box center [1126, 304] width 19 height 19
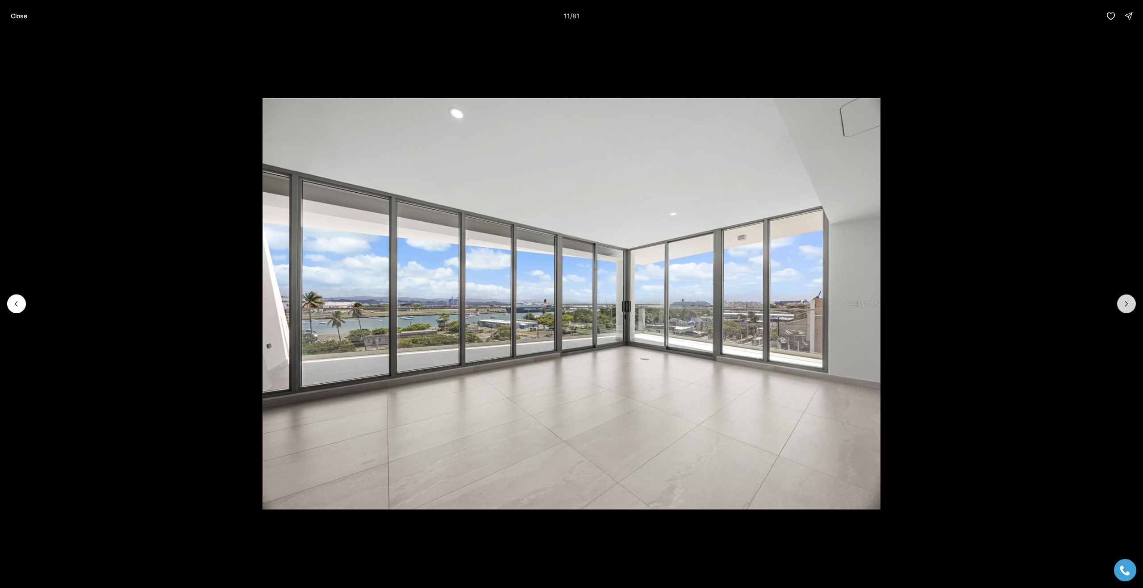
click at [1131, 305] on button "Next slide" at bounding box center [1126, 304] width 19 height 19
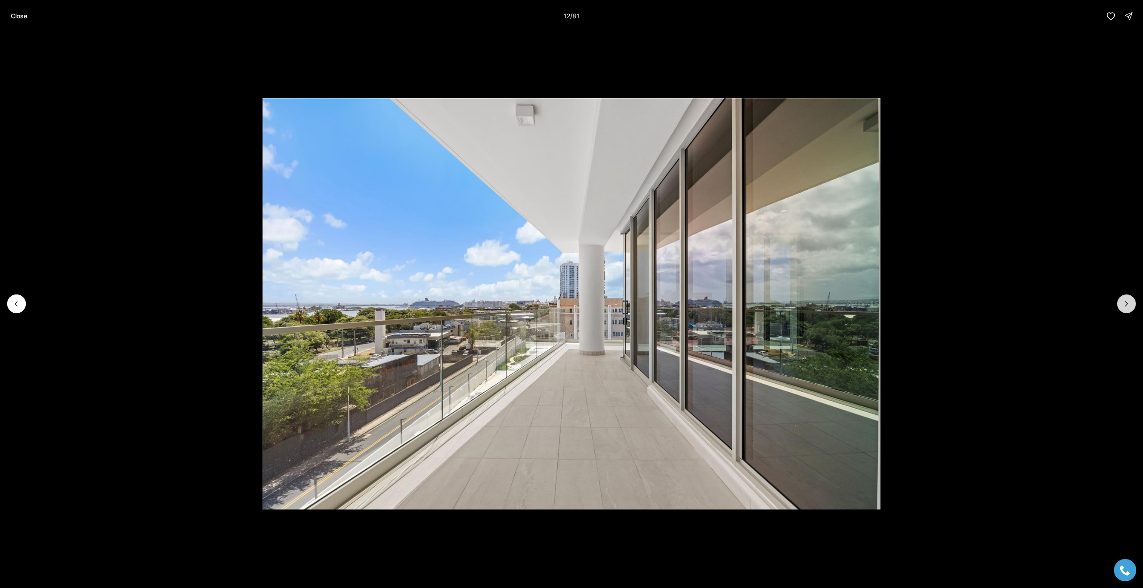
click at [1131, 305] on button "Next slide" at bounding box center [1126, 304] width 19 height 19
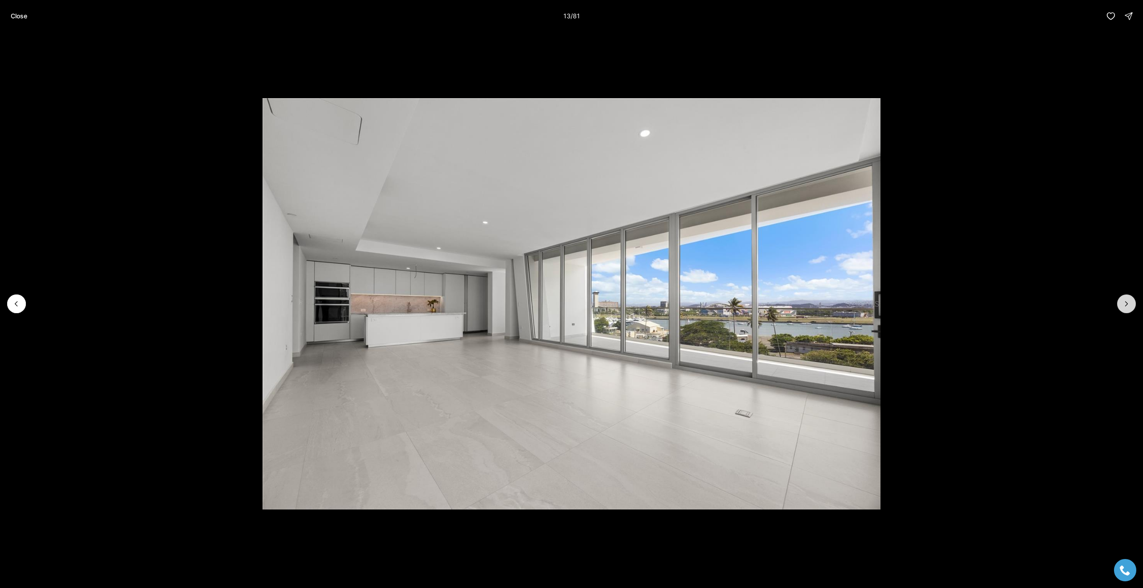
click at [1131, 305] on button "Next slide" at bounding box center [1126, 304] width 19 height 19
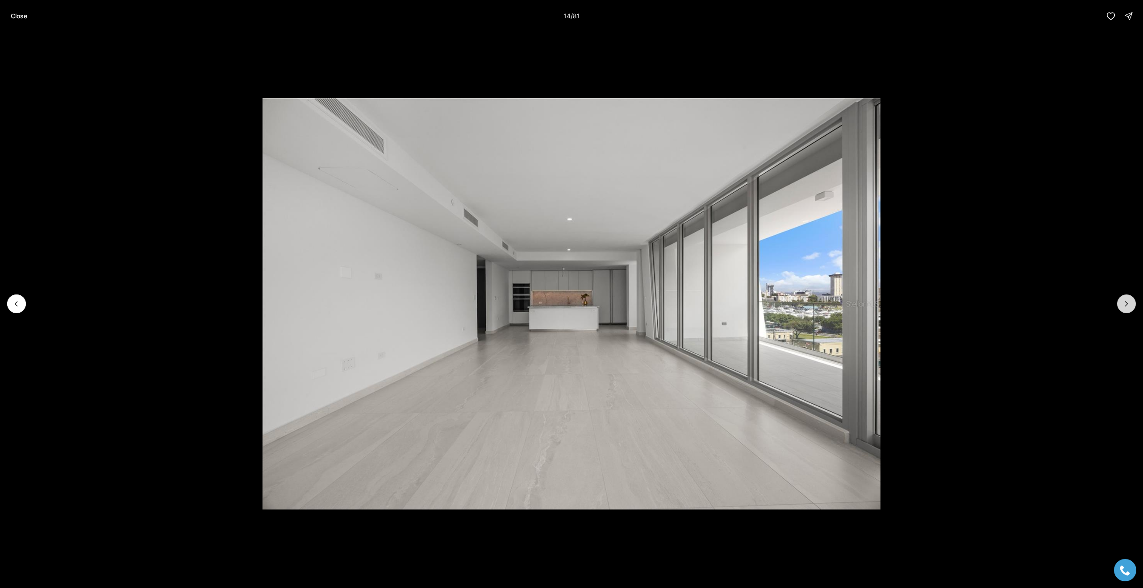
click at [1131, 305] on button "Next slide" at bounding box center [1126, 304] width 19 height 19
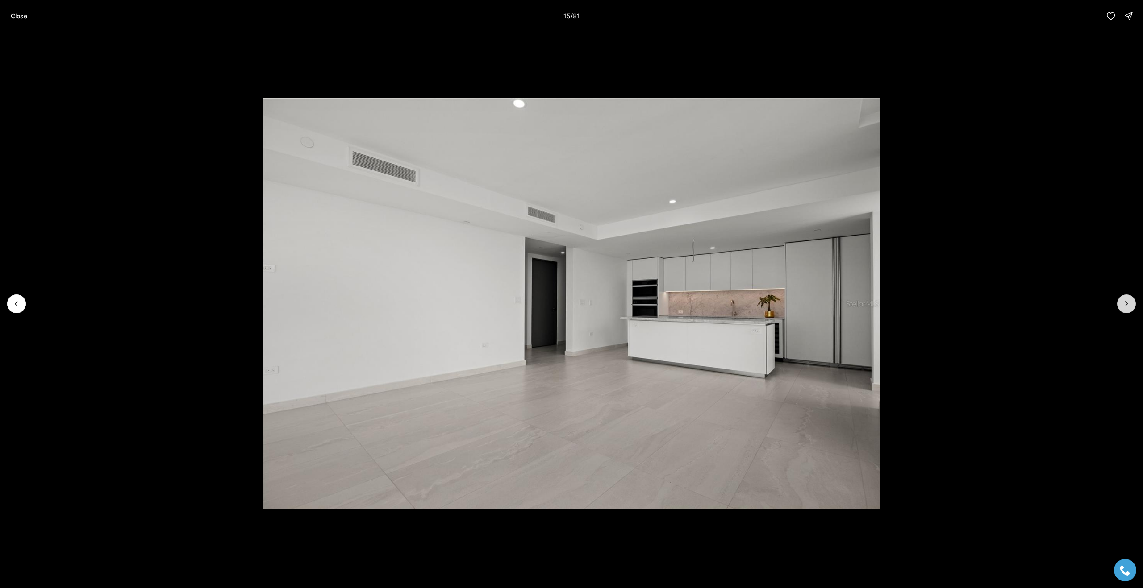
click at [1131, 305] on button "Next slide" at bounding box center [1126, 304] width 19 height 19
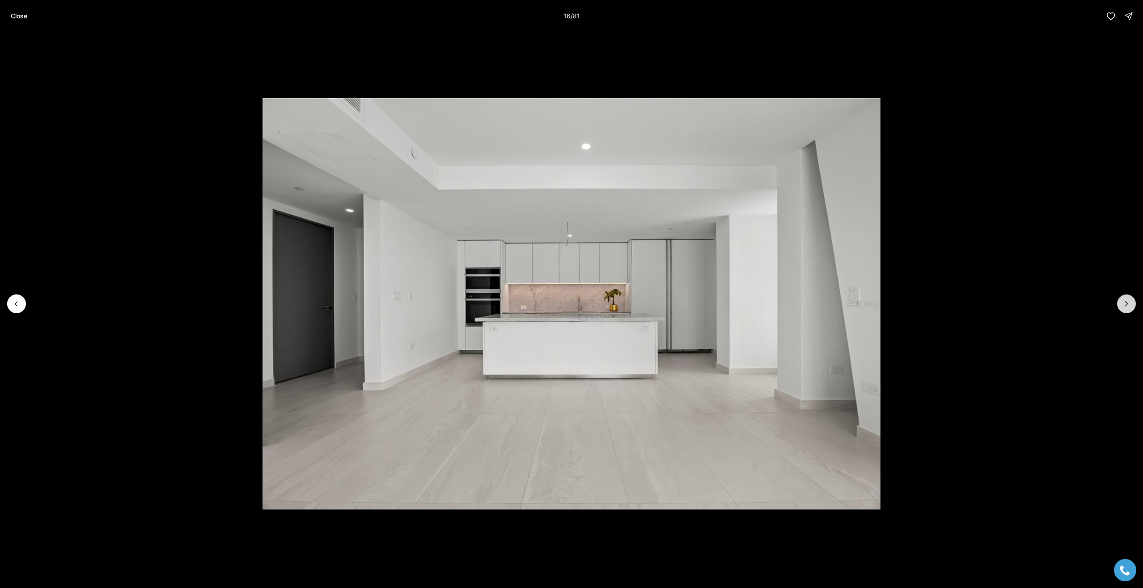
click at [1131, 305] on button "Next slide" at bounding box center [1126, 304] width 19 height 19
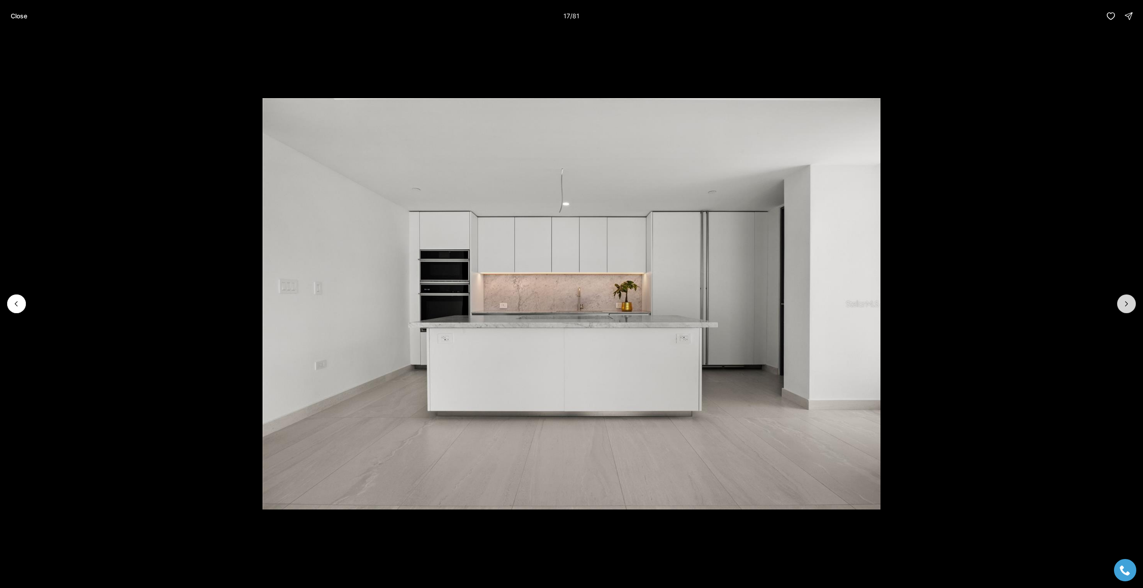
click at [1131, 305] on button "Next slide" at bounding box center [1126, 304] width 19 height 19
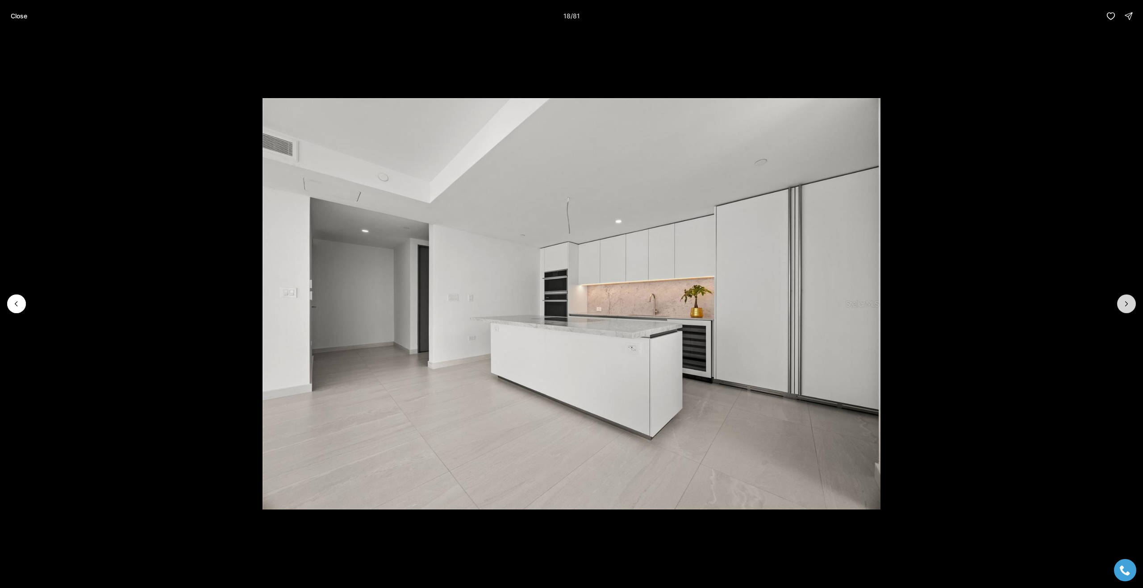
click at [1131, 305] on button "Next slide" at bounding box center [1126, 304] width 19 height 19
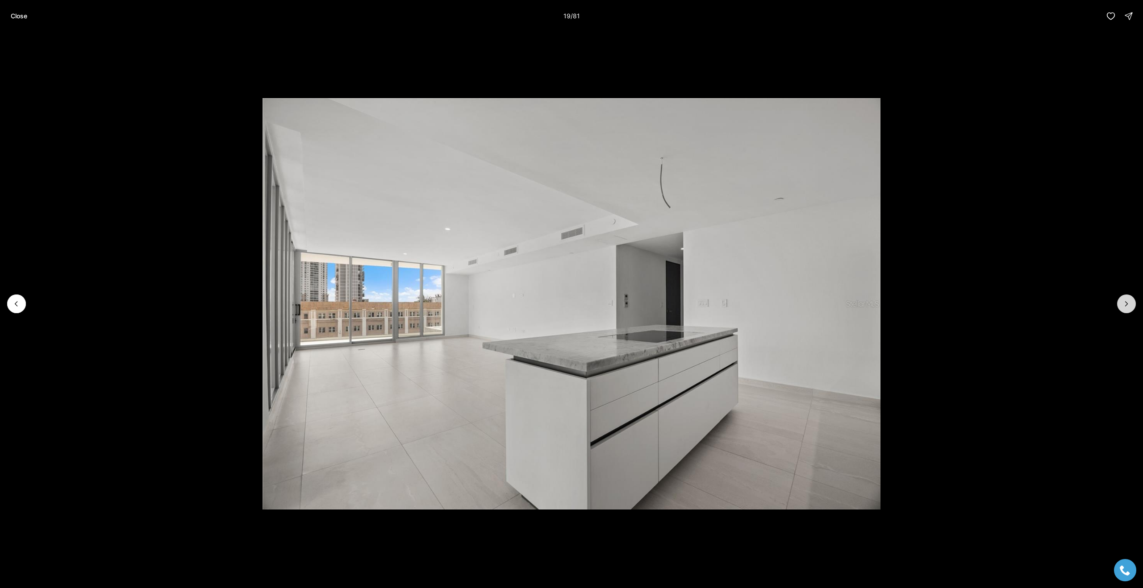
click at [1131, 305] on button "Next slide" at bounding box center [1126, 304] width 19 height 19
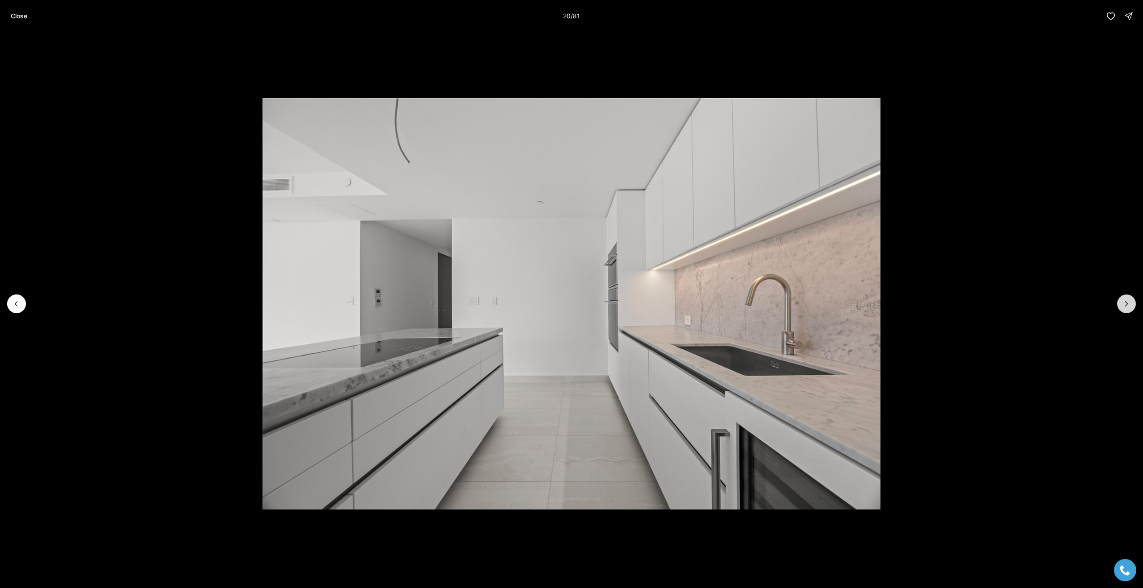
click at [1131, 305] on button "Next slide" at bounding box center [1126, 304] width 19 height 19
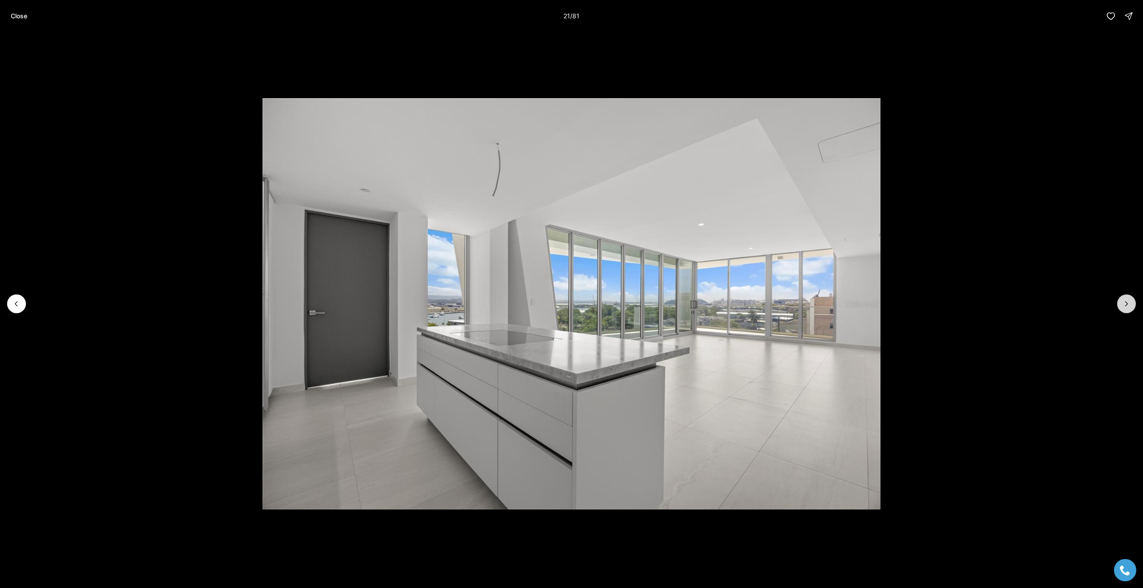
click at [1131, 305] on button "Next slide" at bounding box center [1126, 304] width 19 height 19
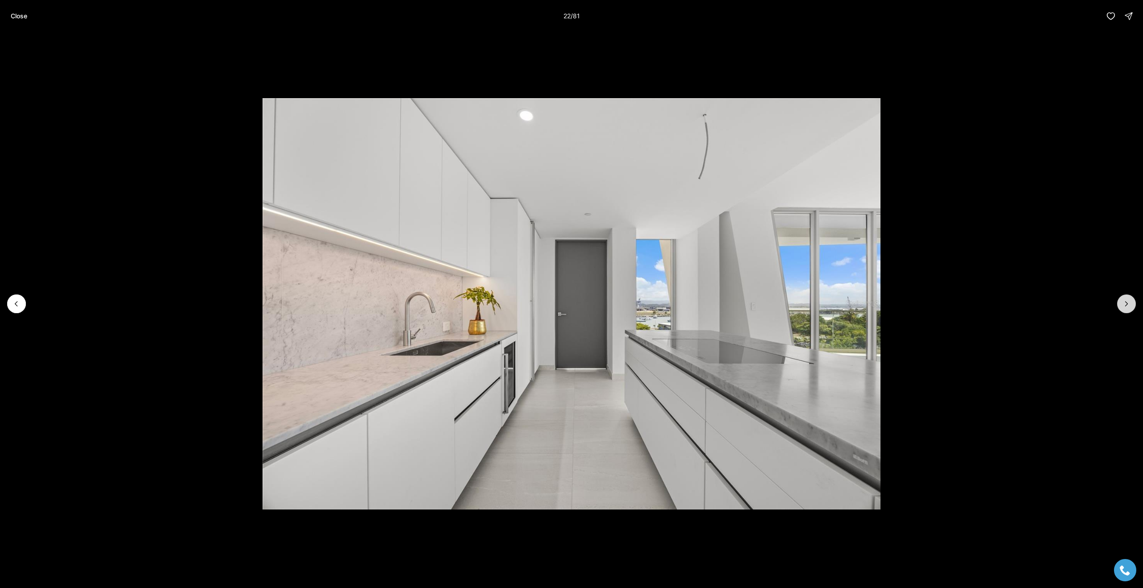
click at [1131, 305] on button "Next slide" at bounding box center [1126, 304] width 19 height 19
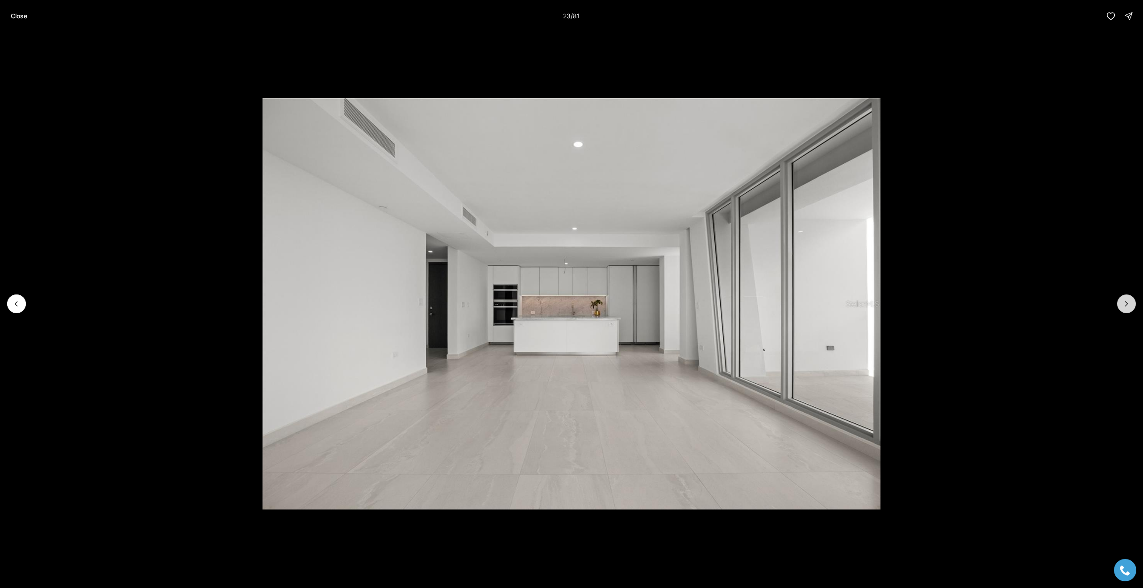
click at [1131, 305] on button "Next slide" at bounding box center [1126, 304] width 19 height 19
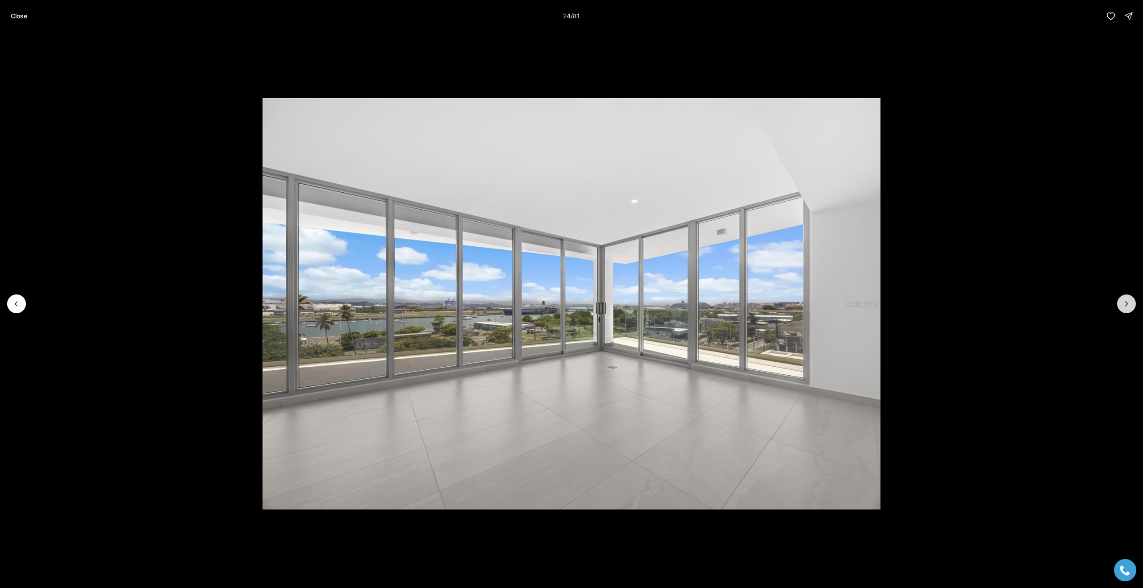
click at [1131, 305] on button "Next slide" at bounding box center [1126, 304] width 19 height 19
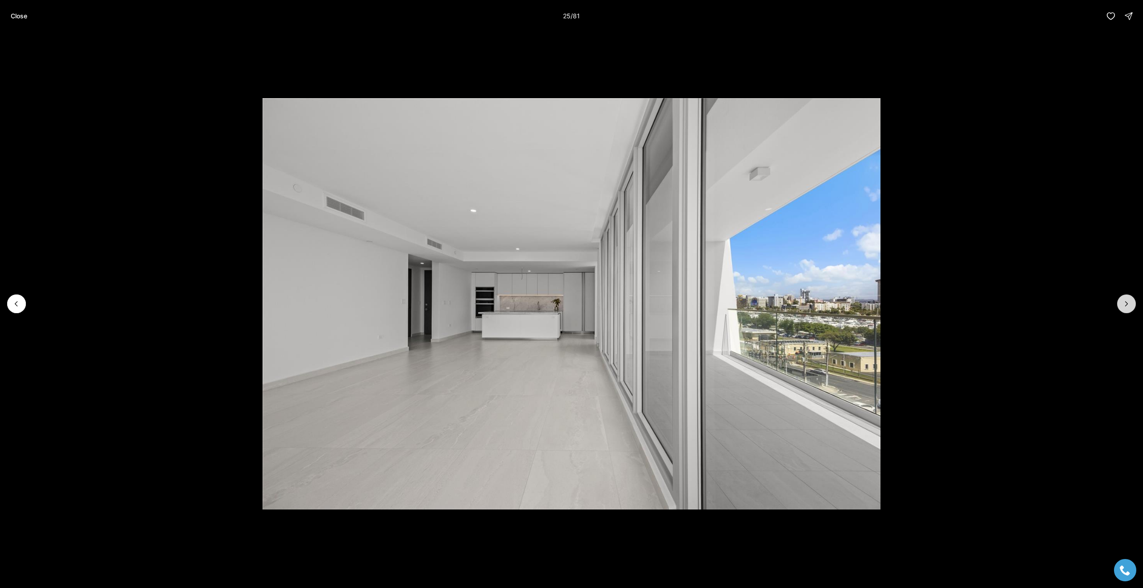
click at [1131, 305] on button "Next slide" at bounding box center [1126, 304] width 19 height 19
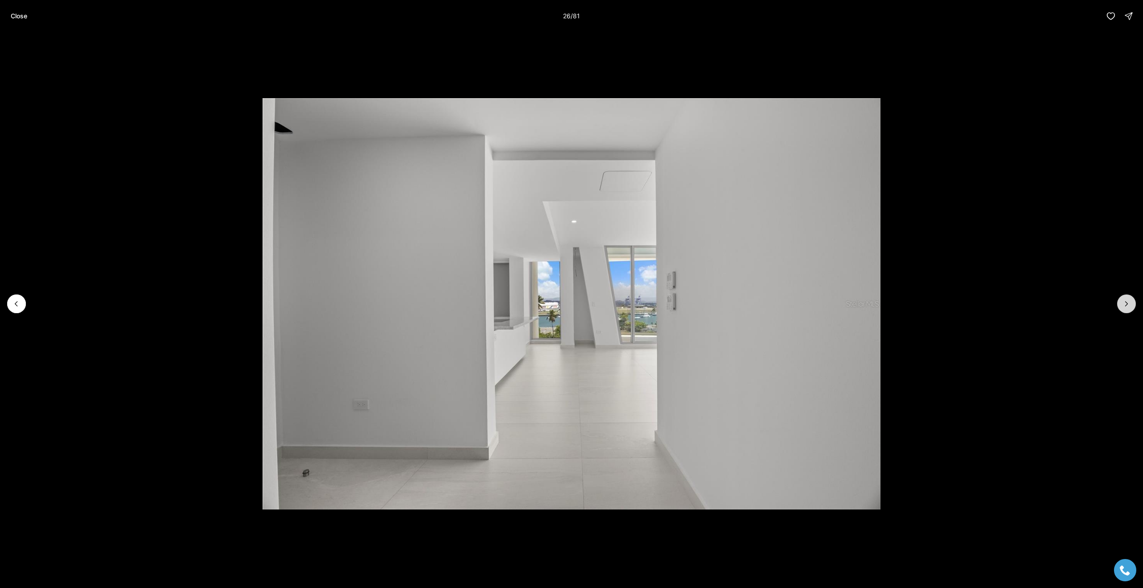
click at [1131, 305] on button "Next slide" at bounding box center [1126, 304] width 19 height 19
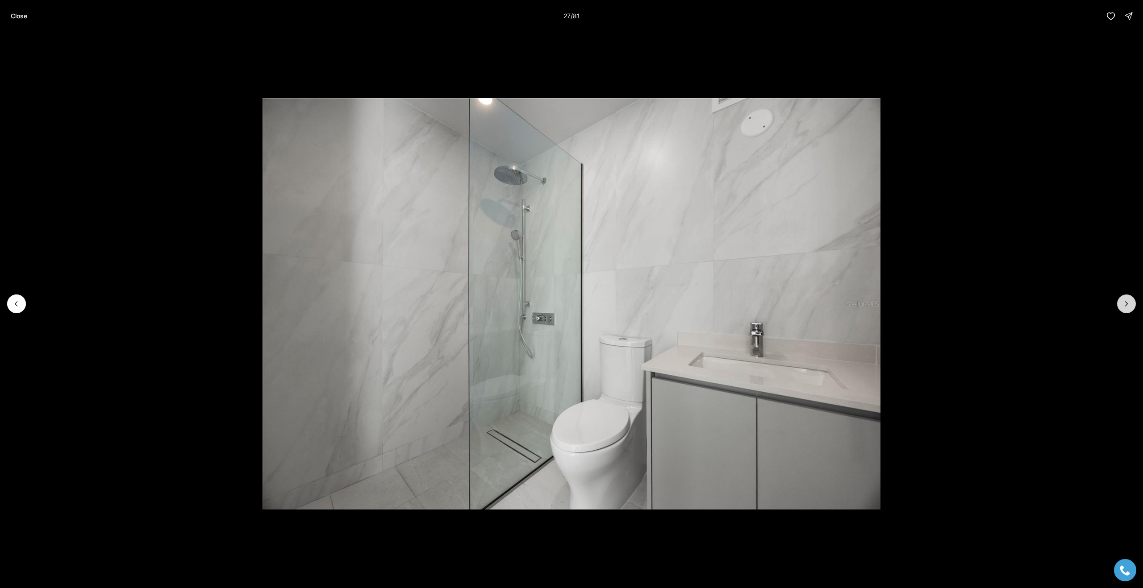
click at [1131, 305] on button "Next slide" at bounding box center [1126, 304] width 19 height 19
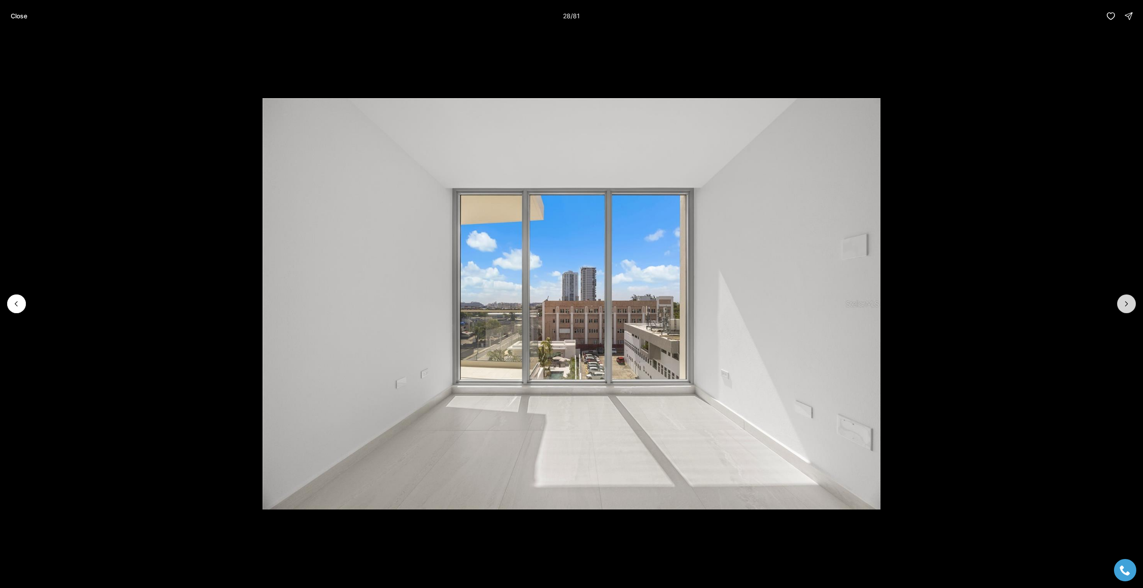
click at [1131, 305] on button "Next slide" at bounding box center [1126, 304] width 19 height 19
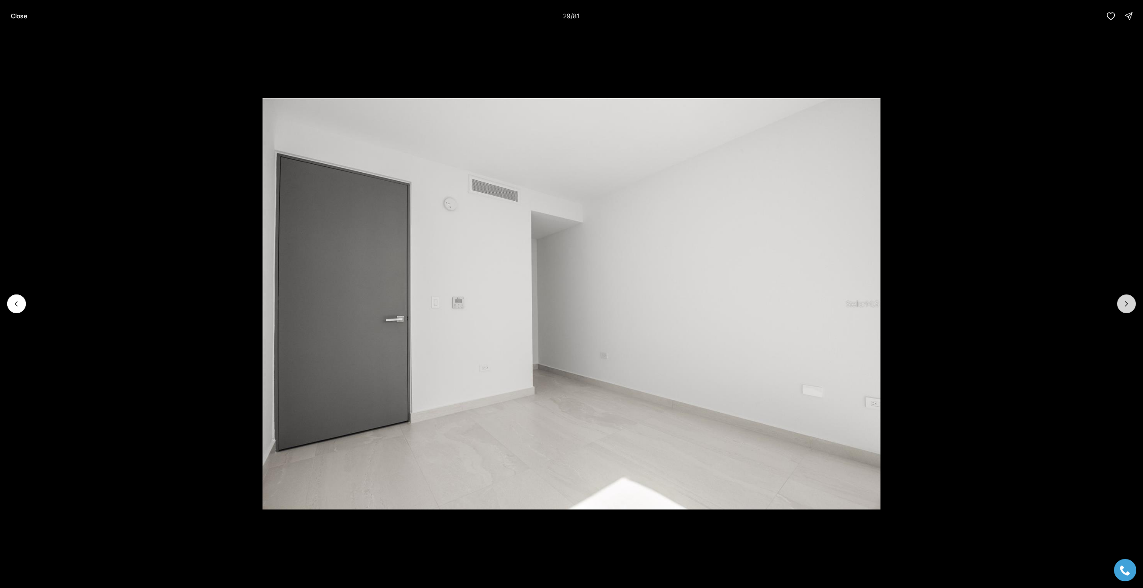
click at [1131, 305] on button "Next slide" at bounding box center [1126, 304] width 19 height 19
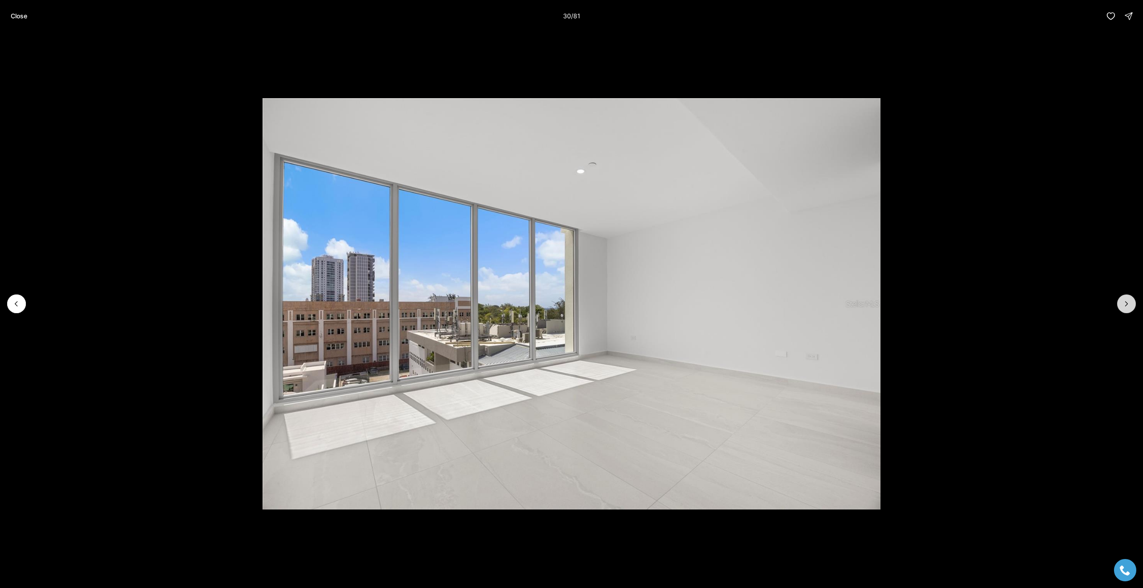
click at [1131, 305] on button "Next slide" at bounding box center [1126, 304] width 19 height 19
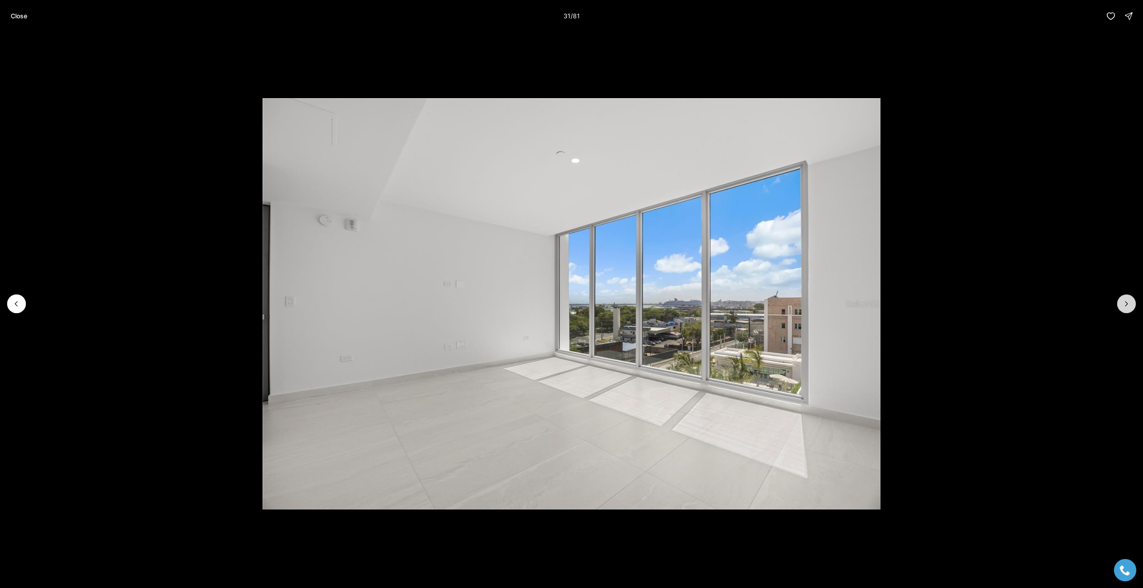
click at [1131, 305] on button "Next slide" at bounding box center [1126, 304] width 19 height 19
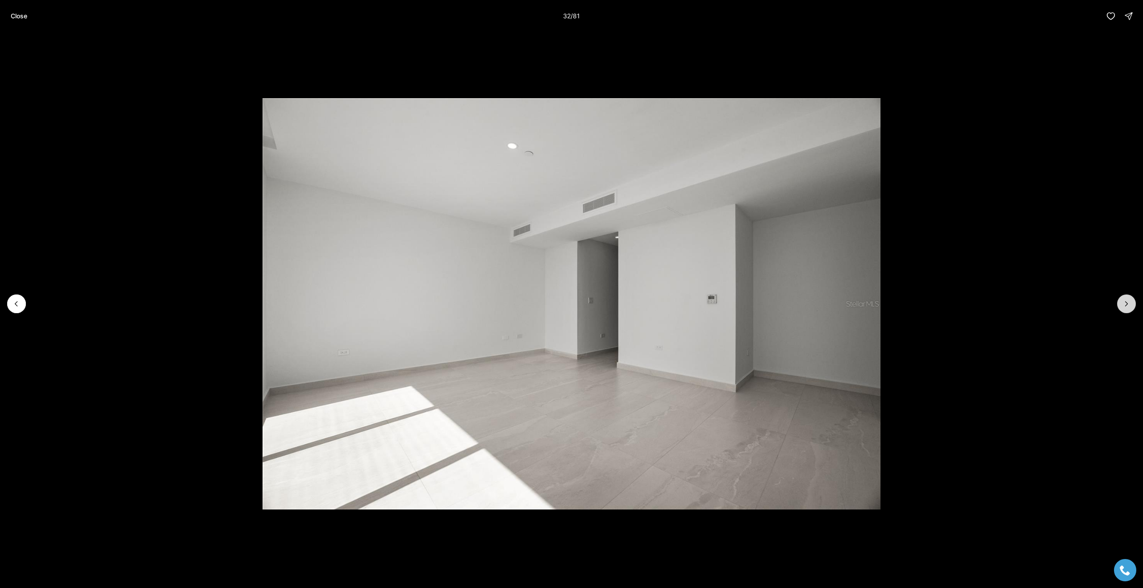
click at [1131, 305] on button "Next slide" at bounding box center [1126, 304] width 19 height 19
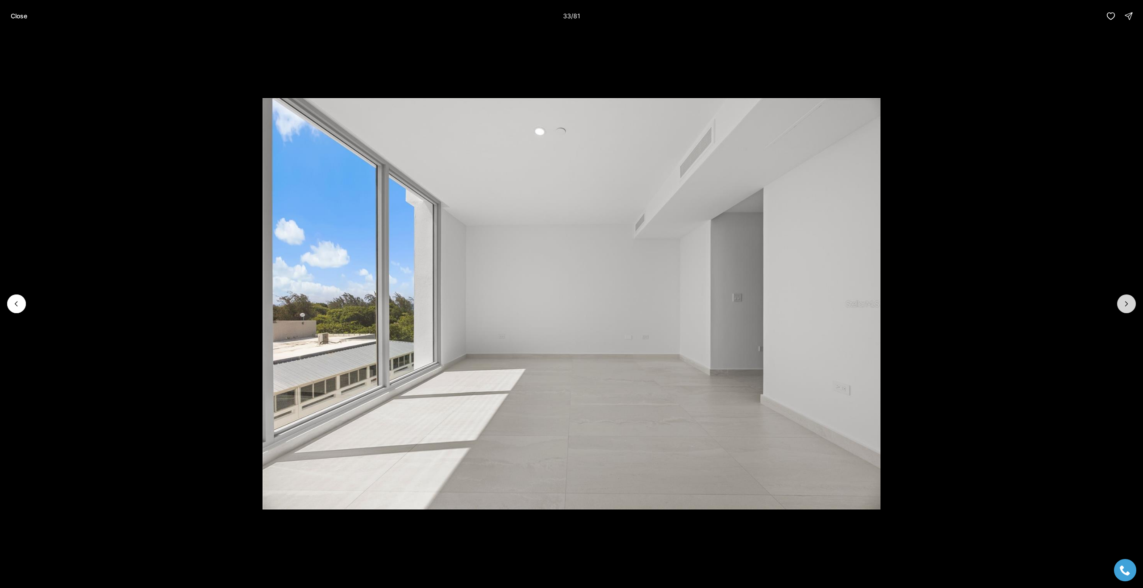
click at [1131, 305] on button "Next slide" at bounding box center [1126, 304] width 19 height 19
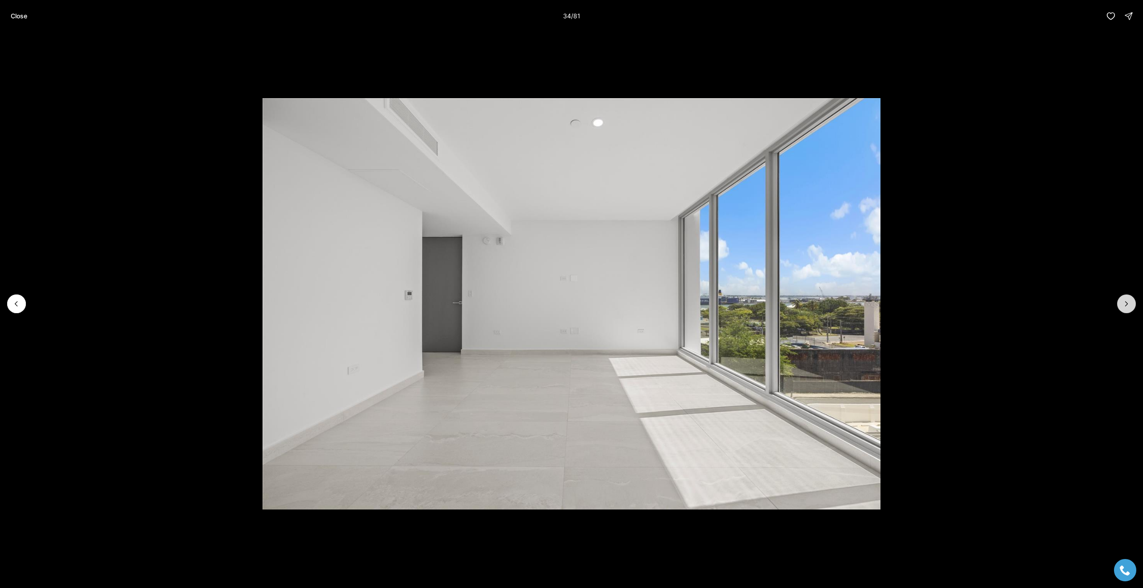
click at [1131, 305] on button "Next slide" at bounding box center [1126, 304] width 19 height 19
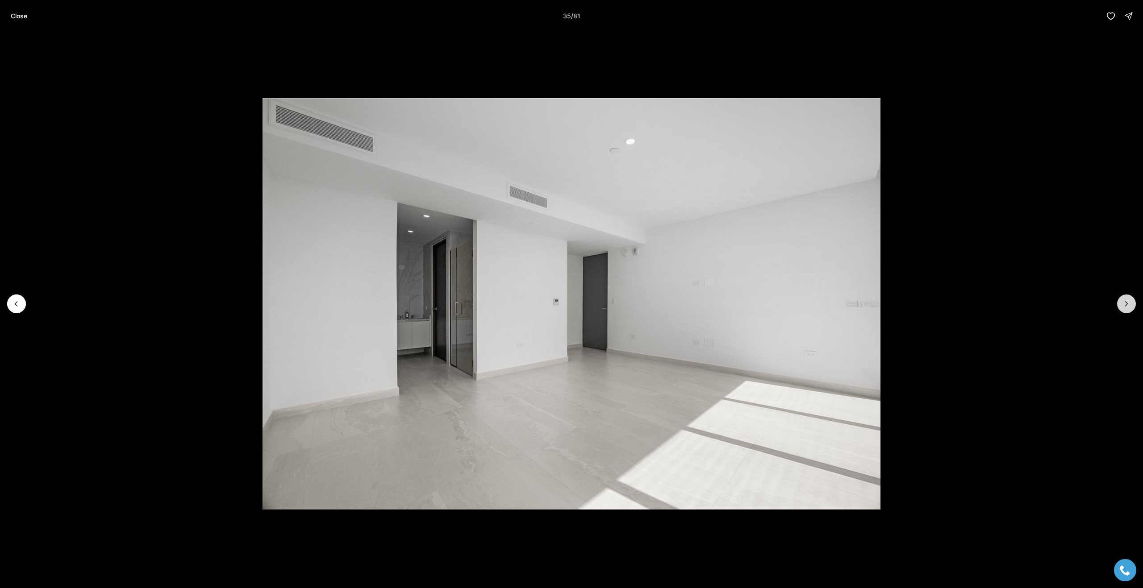
click at [1131, 305] on button "Next slide" at bounding box center [1126, 304] width 19 height 19
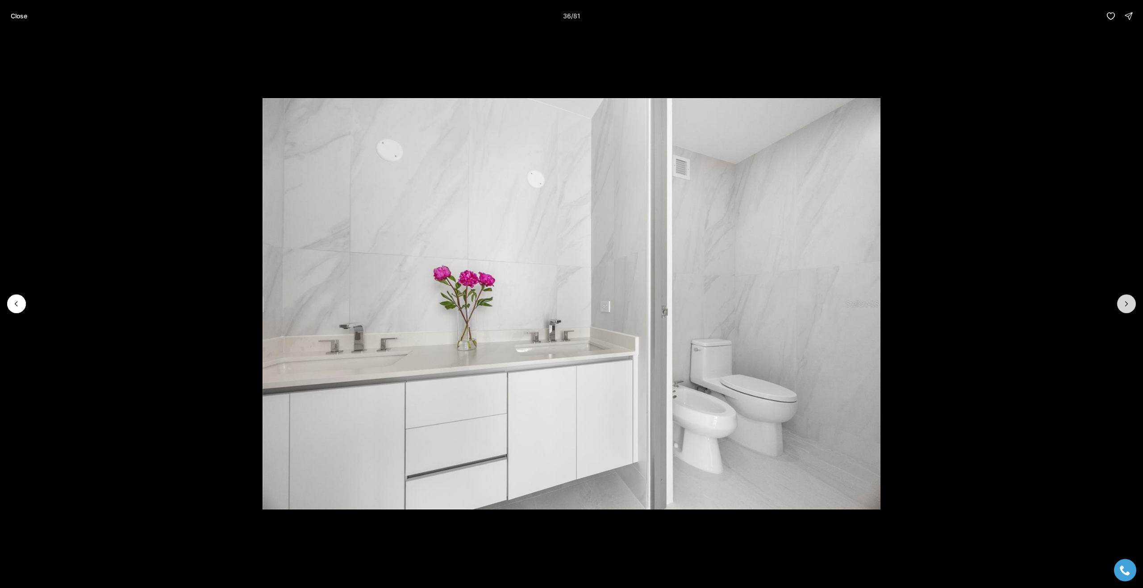
click at [1131, 305] on button "Next slide" at bounding box center [1126, 304] width 19 height 19
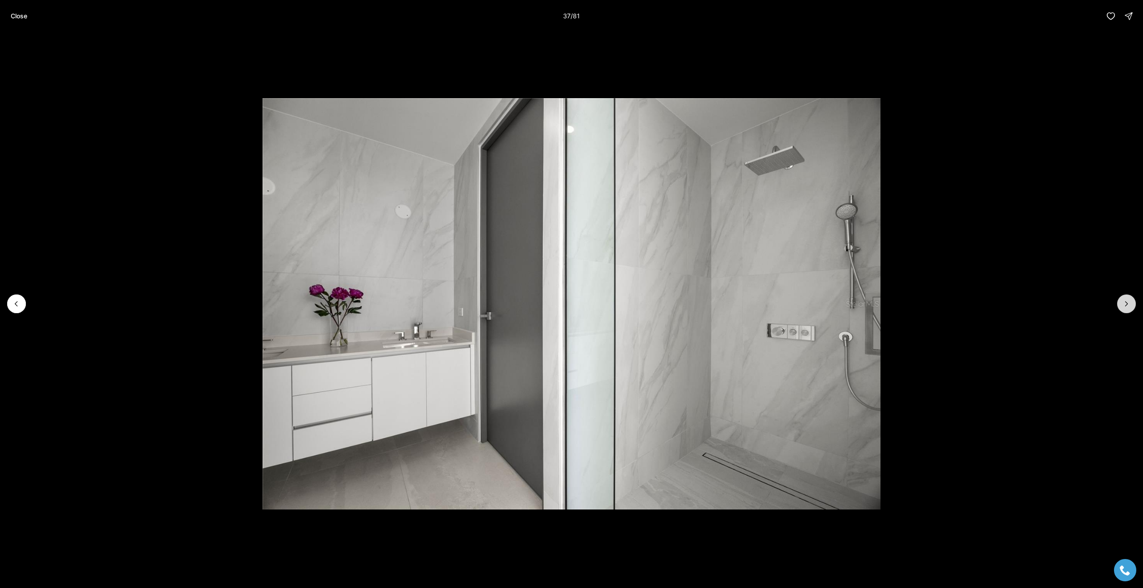
click at [1131, 305] on button "Next slide" at bounding box center [1126, 304] width 19 height 19
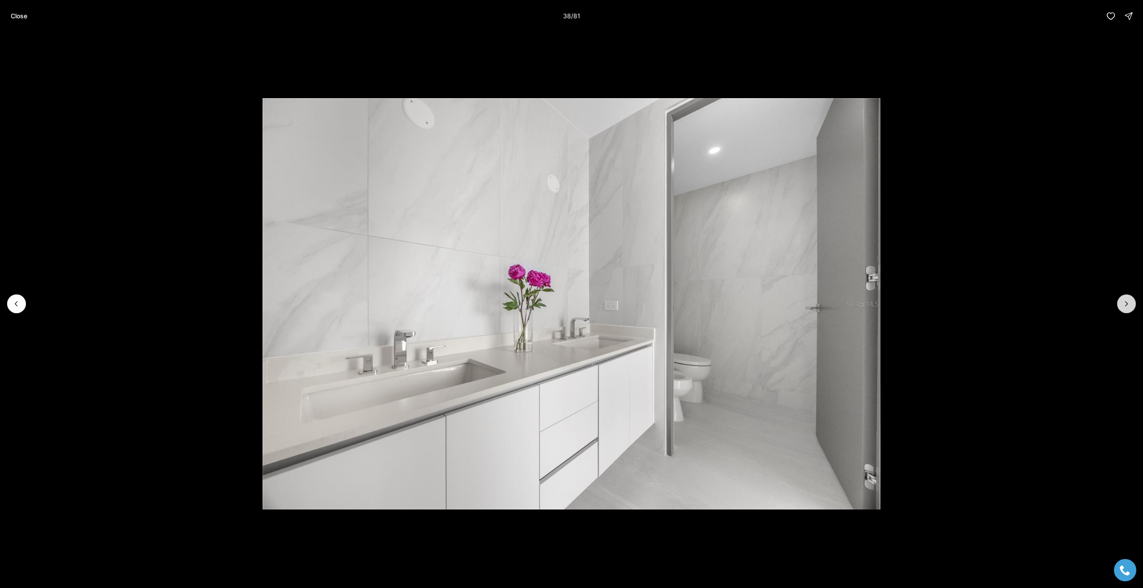
click at [1131, 305] on button "Next slide" at bounding box center [1126, 304] width 19 height 19
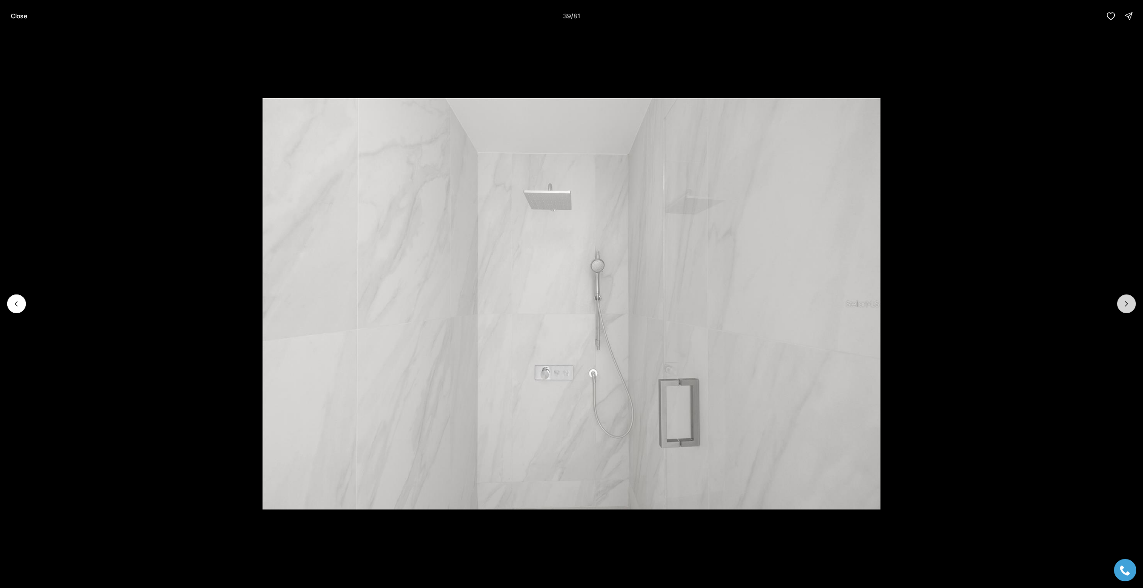
click at [1131, 305] on button "Next slide" at bounding box center [1126, 304] width 19 height 19
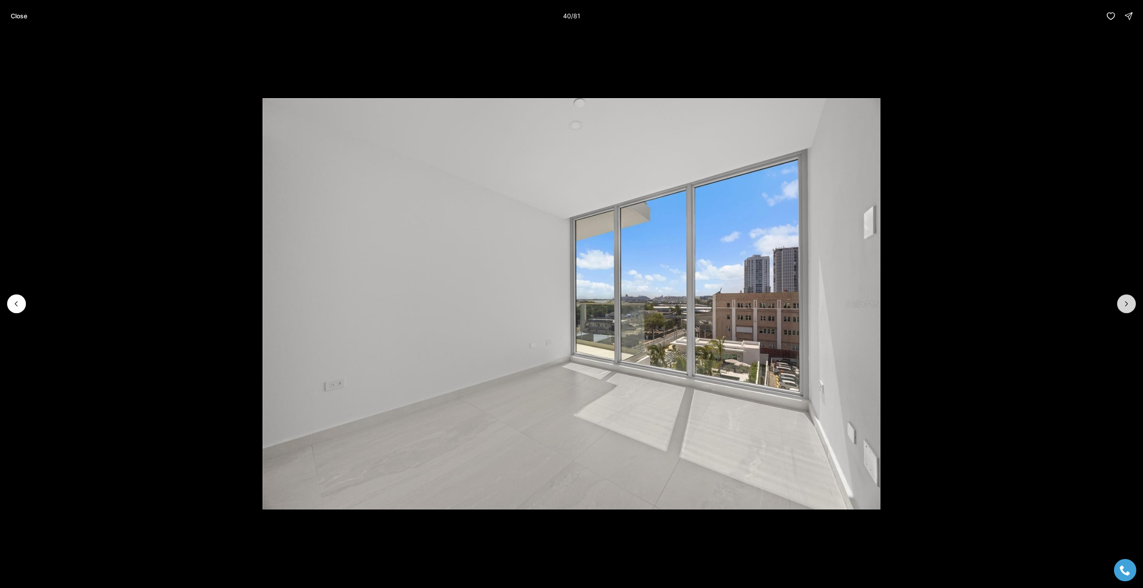
click at [1131, 305] on button "Next slide" at bounding box center [1126, 304] width 19 height 19
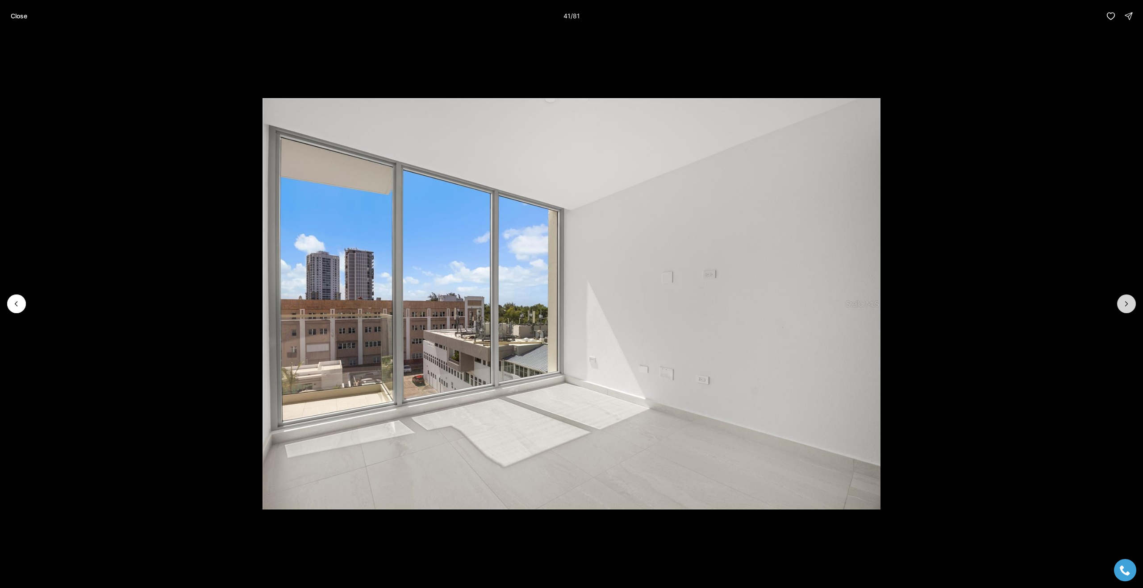
click at [1131, 305] on button "Next slide" at bounding box center [1126, 304] width 19 height 19
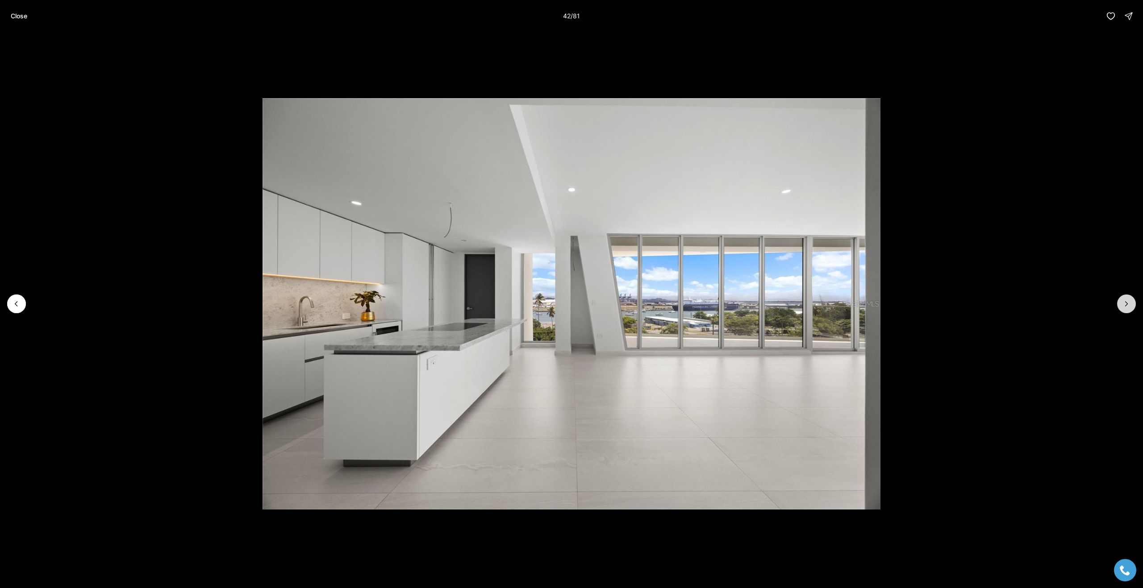
click at [1131, 305] on button "Next slide" at bounding box center [1126, 304] width 19 height 19
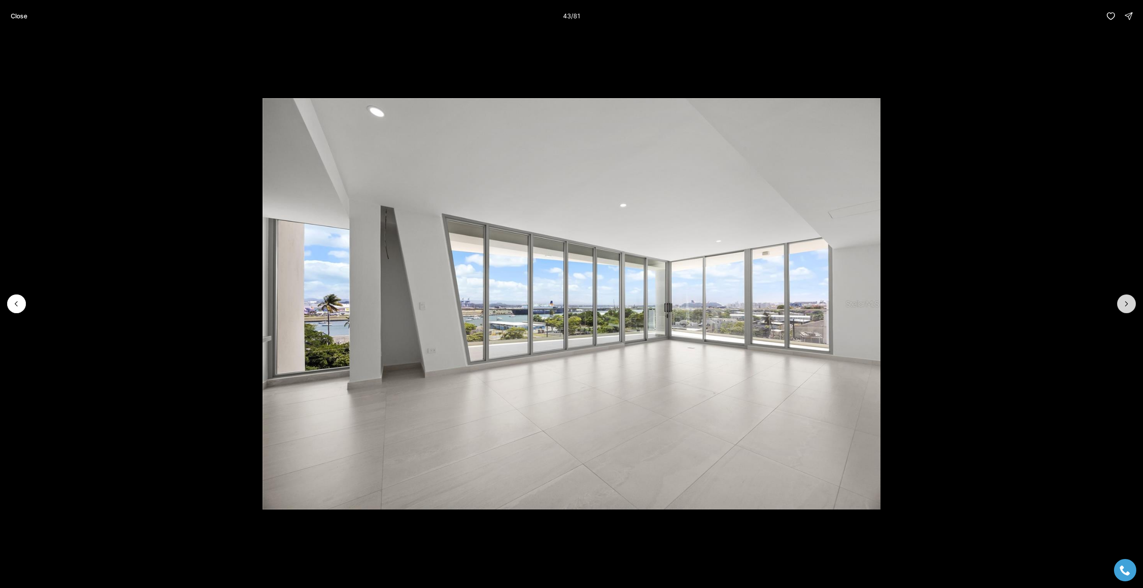
click at [1131, 305] on button "Next slide" at bounding box center [1126, 304] width 19 height 19
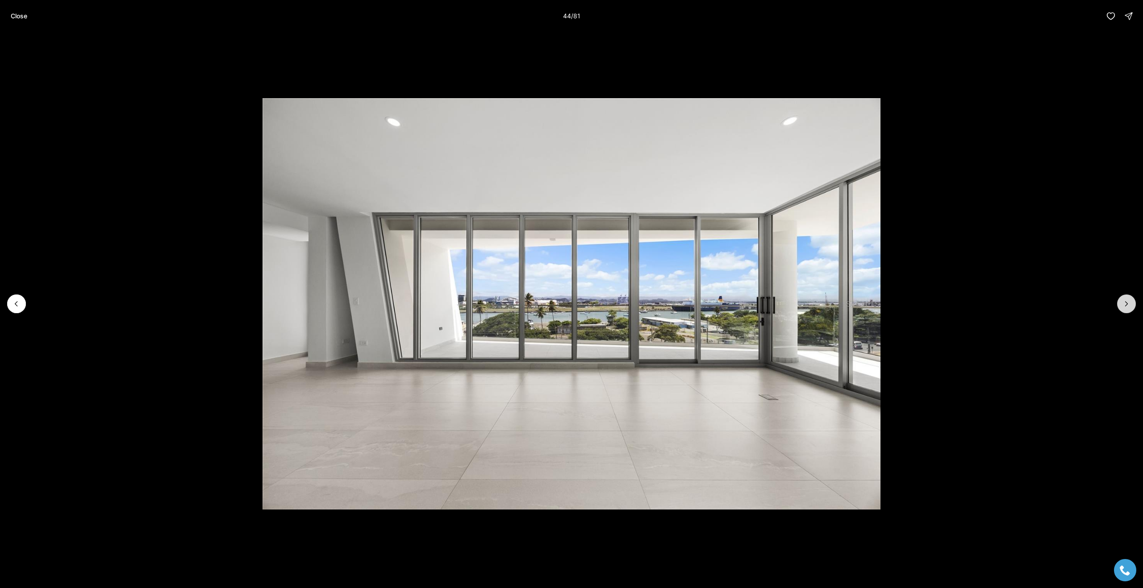
click at [1131, 305] on button "Next slide" at bounding box center [1126, 304] width 19 height 19
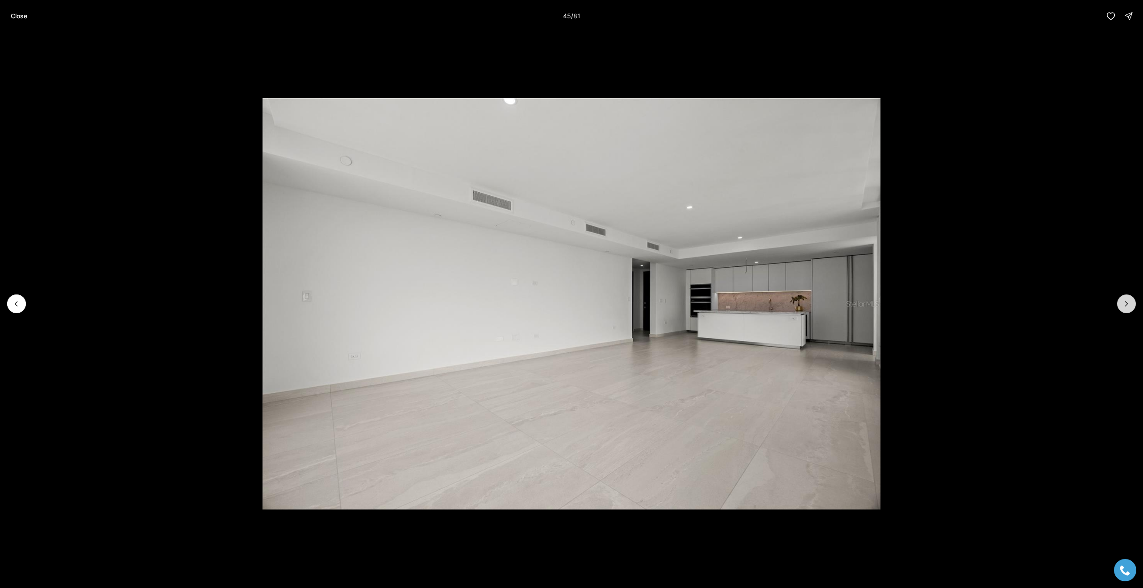
click at [1131, 305] on button "Next slide" at bounding box center [1126, 304] width 19 height 19
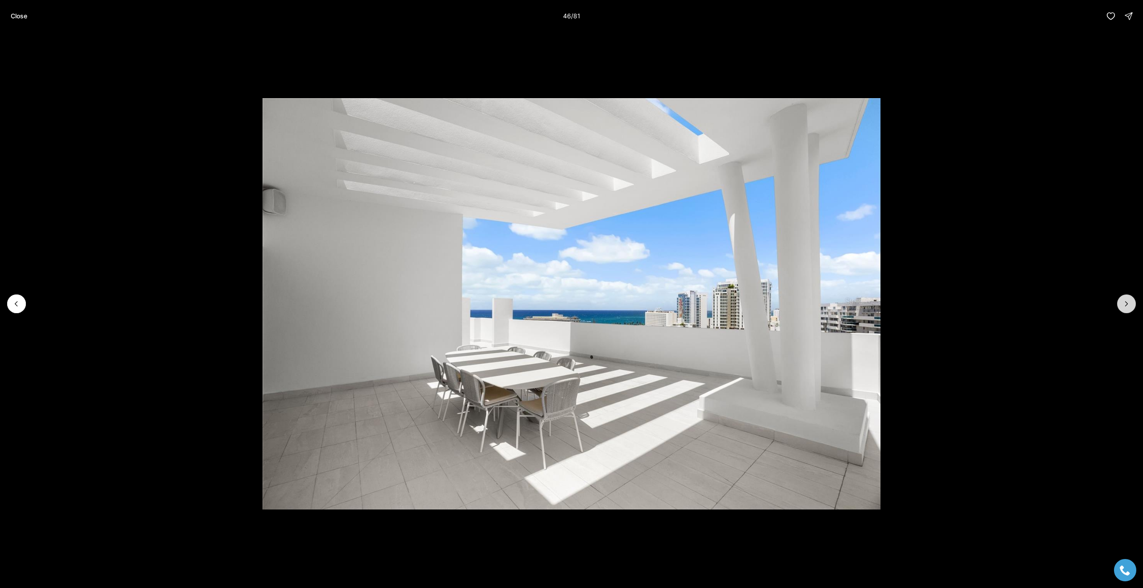
click at [1131, 305] on button "Next slide" at bounding box center [1126, 304] width 19 height 19
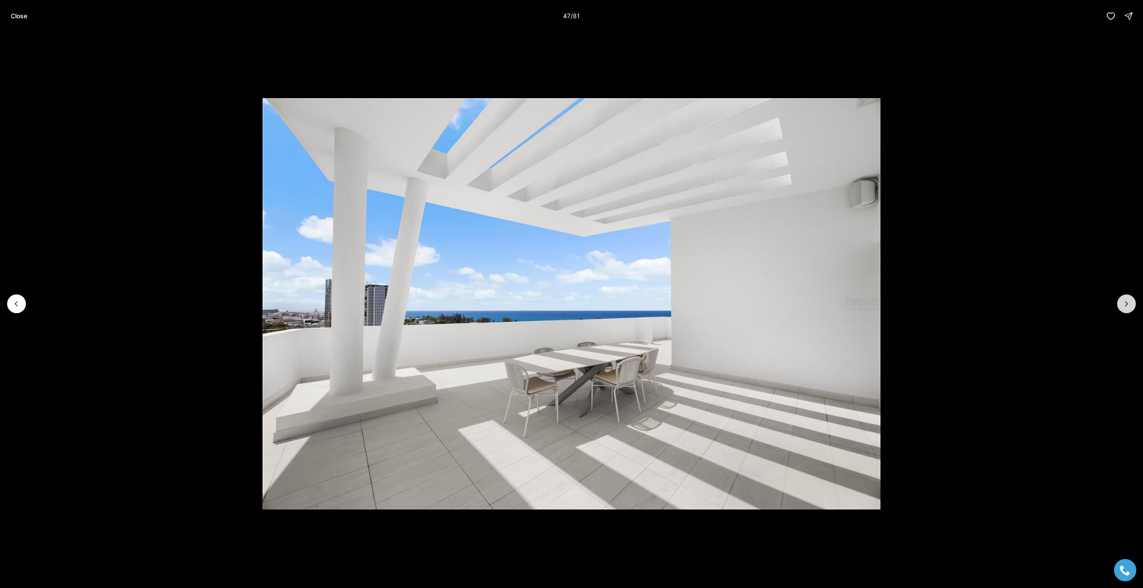
click at [1131, 305] on button "Next slide" at bounding box center [1126, 304] width 19 height 19
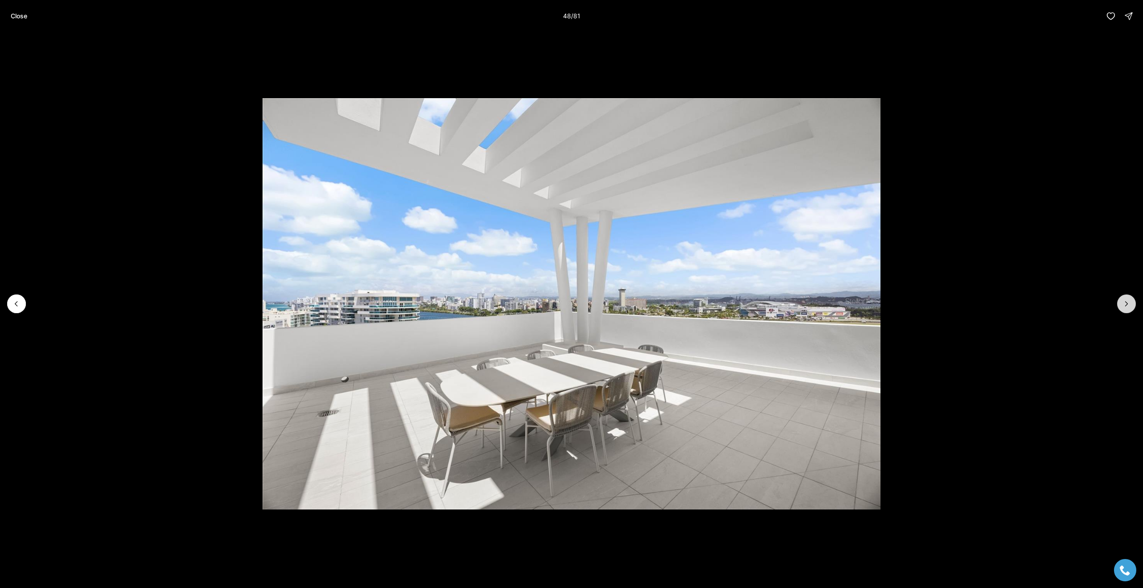
click at [1131, 305] on button "Next slide" at bounding box center [1126, 304] width 19 height 19
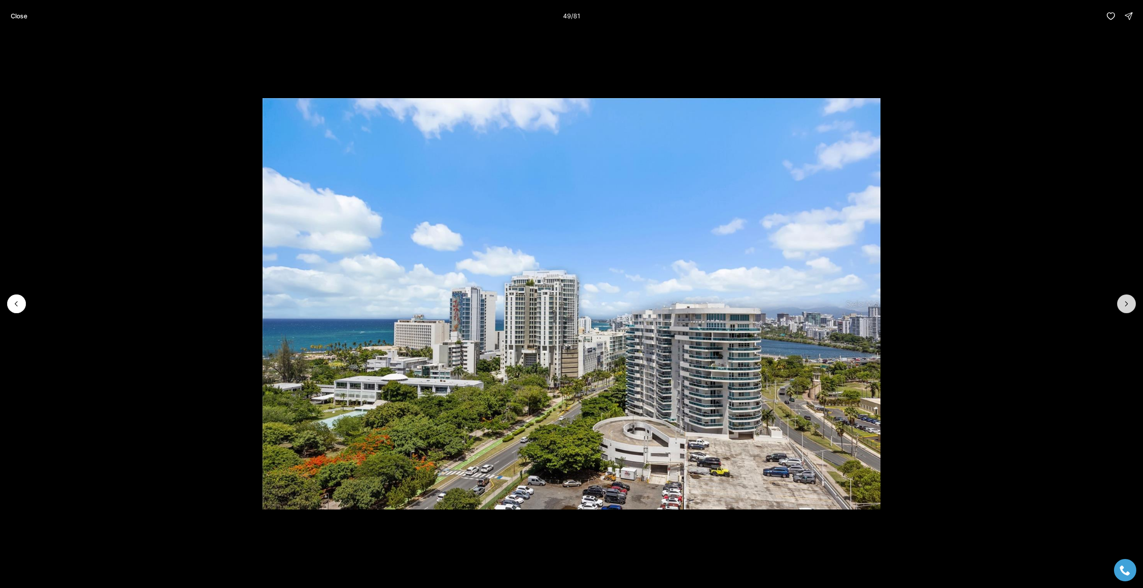
click at [1131, 305] on button "Next slide" at bounding box center [1126, 304] width 19 height 19
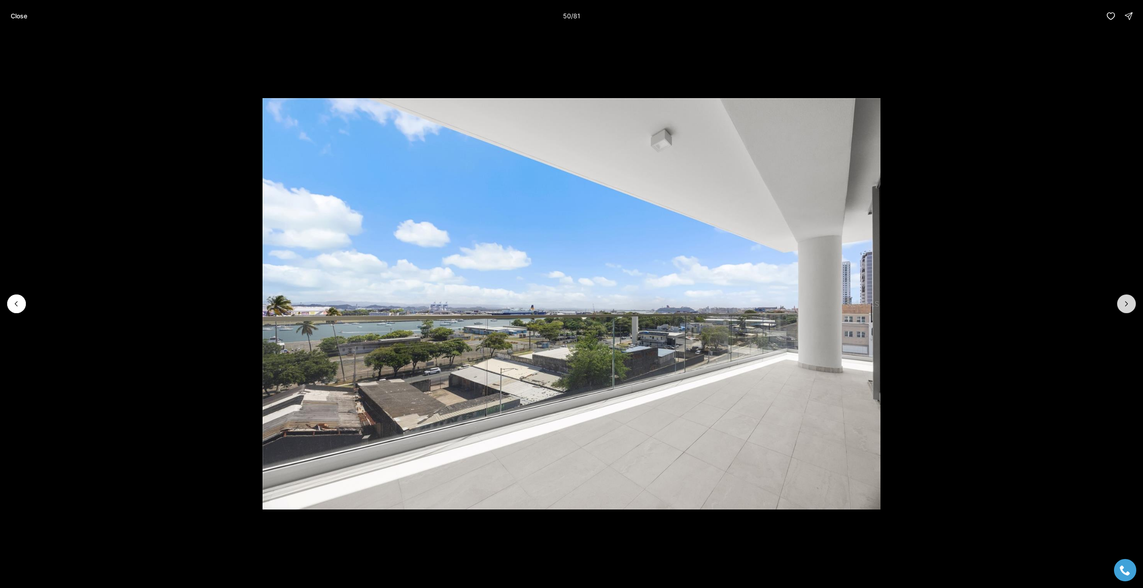
click at [1131, 305] on button "Next slide" at bounding box center [1126, 304] width 19 height 19
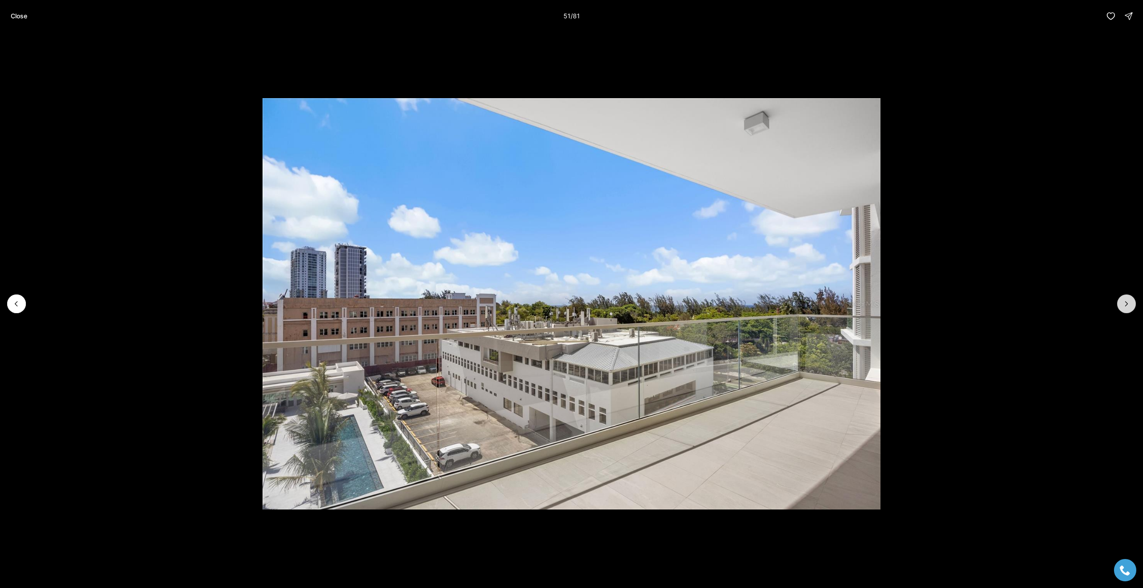
click at [1131, 305] on button "Next slide" at bounding box center [1126, 304] width 19 height 19
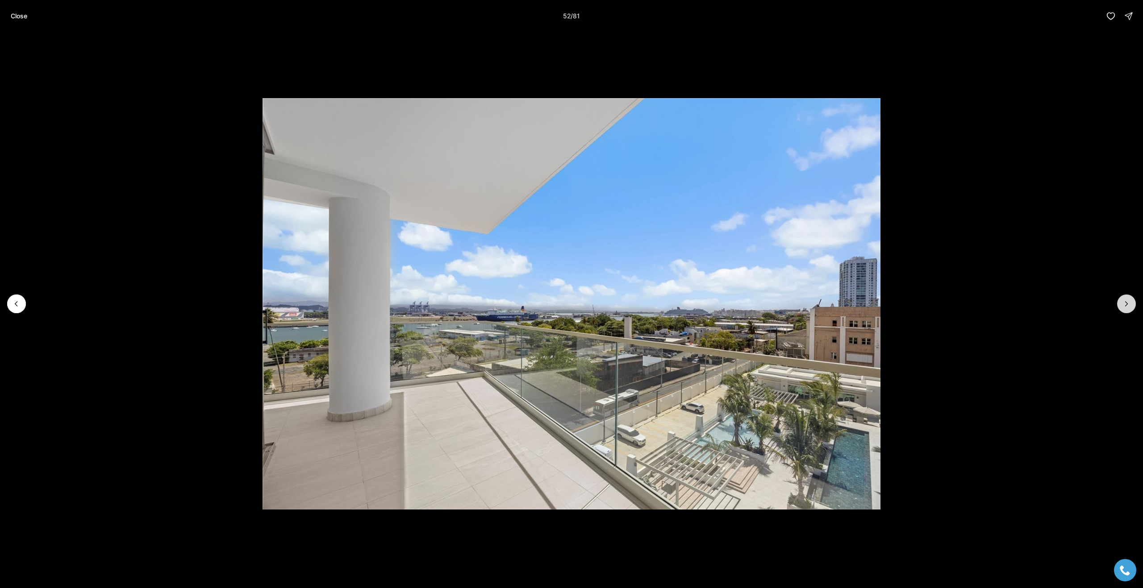
click at [1131, 305] on button "Next slide" at bounding box center [1126, 304] width 19 height 19
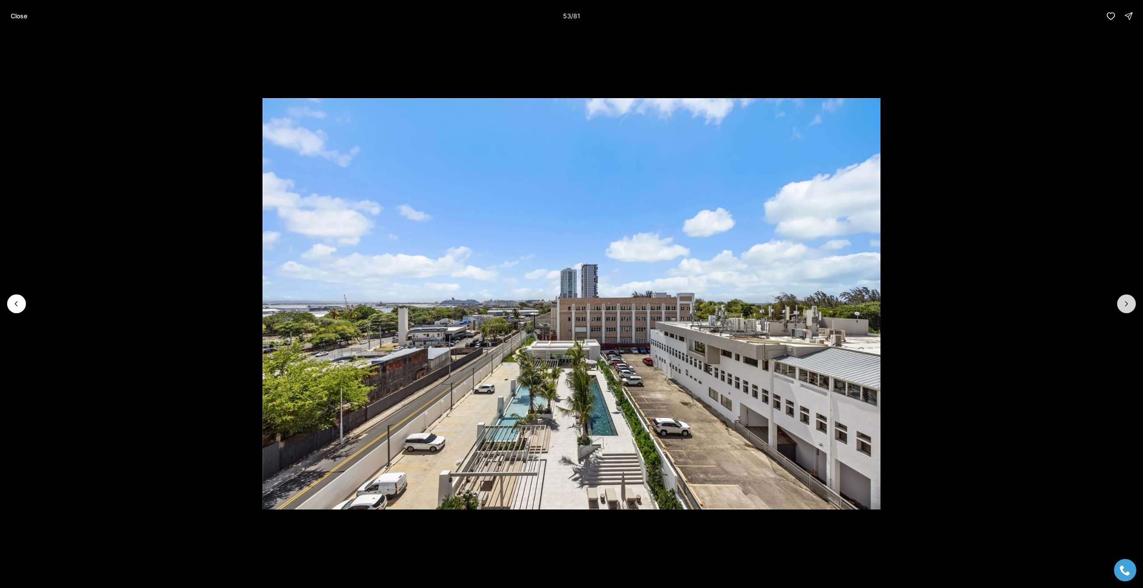
click at [1131, 305] on button "Next slide" at bounding box center [1126, 304] width 19 height 19
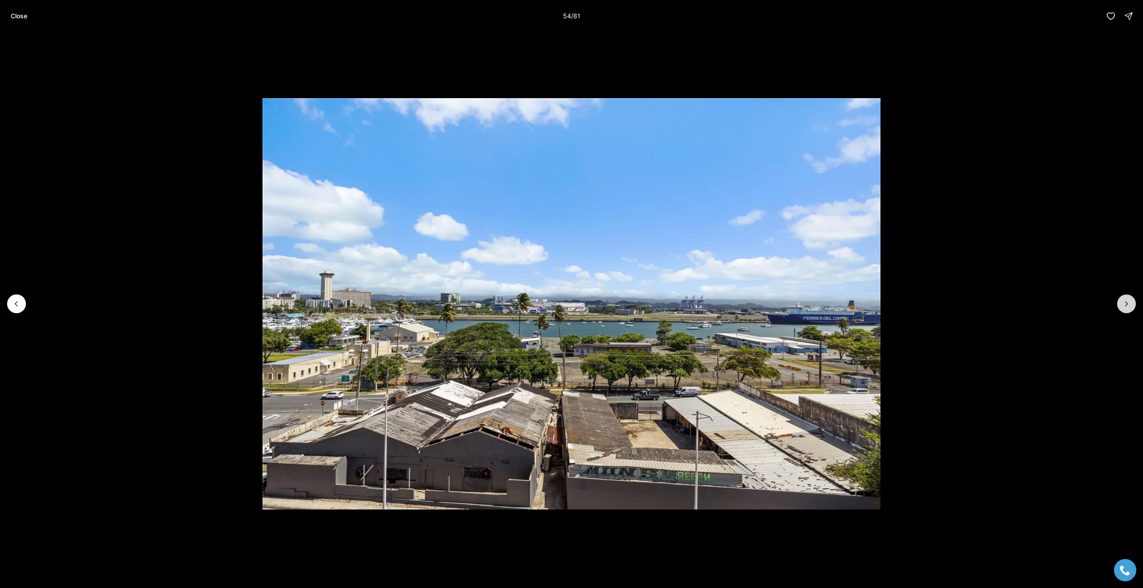
click at [1131, 305] on button "Next slide" at bounding box center [1126, 304] width 19 height 19
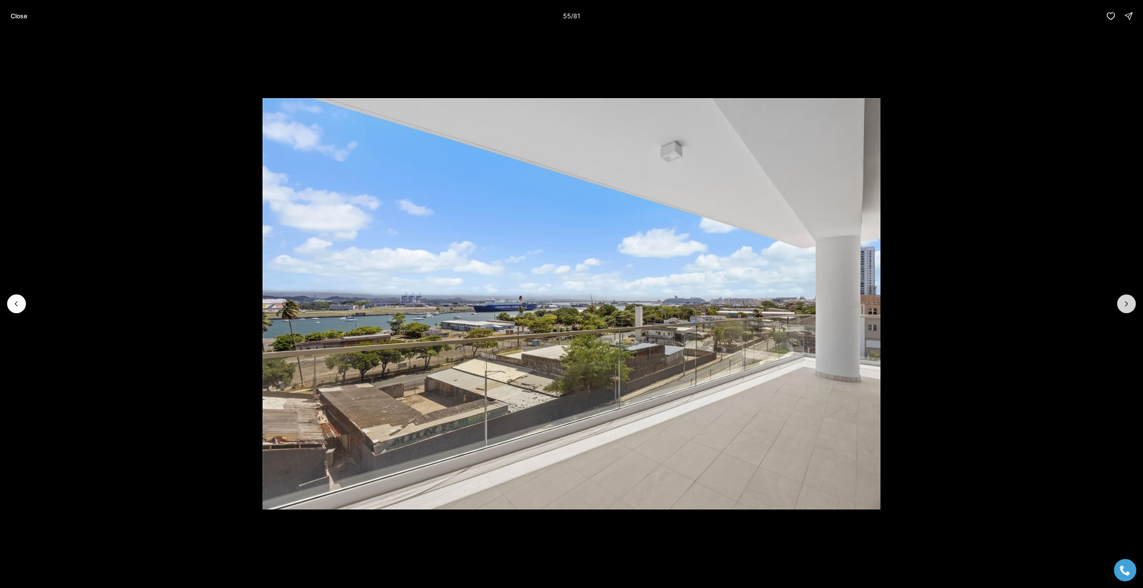
click at [1131, 305] on button "Next slide" at bounding box center [1126, 304] width 19 height 19
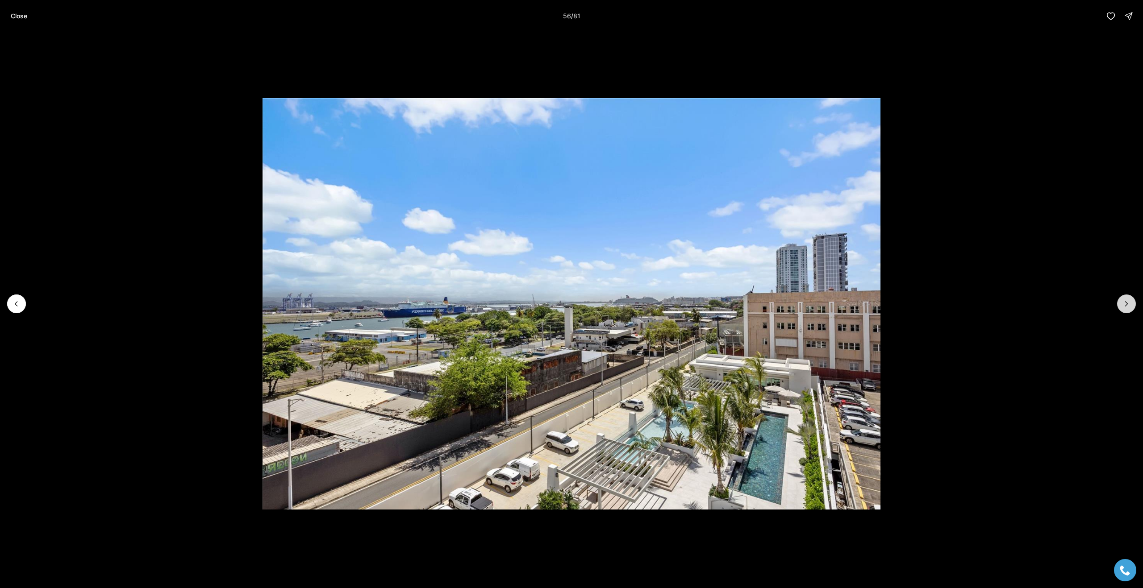
click at [1131, 305] on button "Next slide" at bounding box center [1126, 304] width 19 height 19
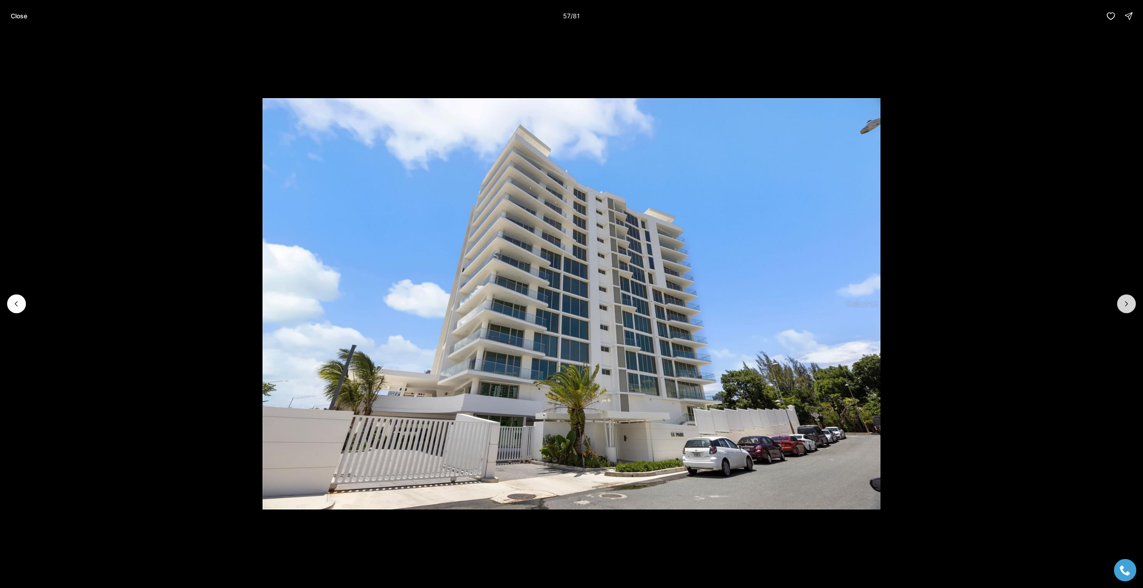
click at [1131, 305] on button "Next slide" at bounding box center [1126, 304] width 19 height 19
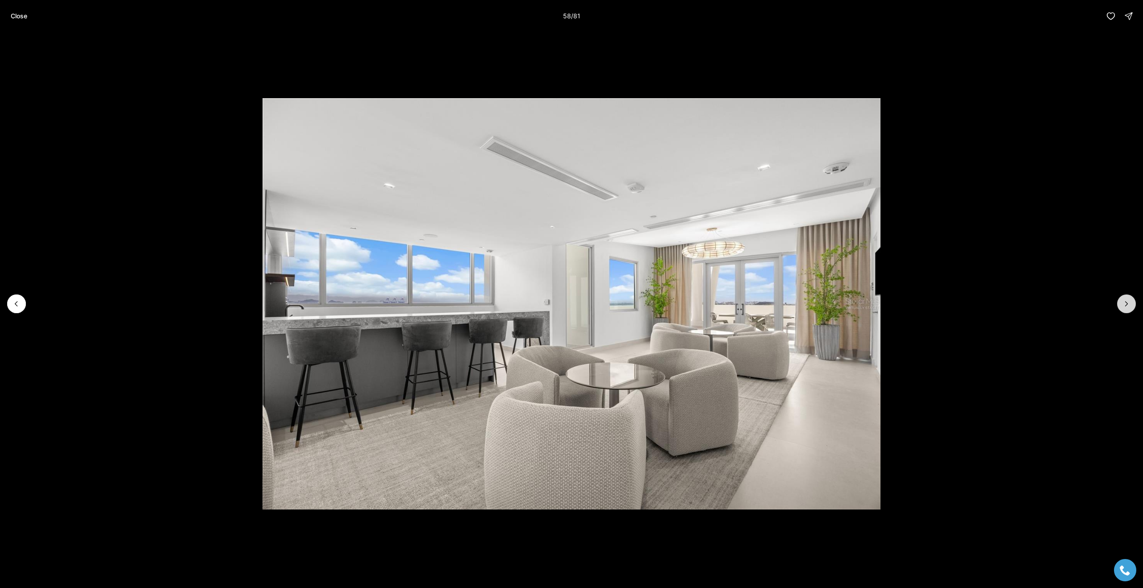
click at [1127, 304] on icon "Next slide" at bounding box center [1127, 304] width 2 height 4
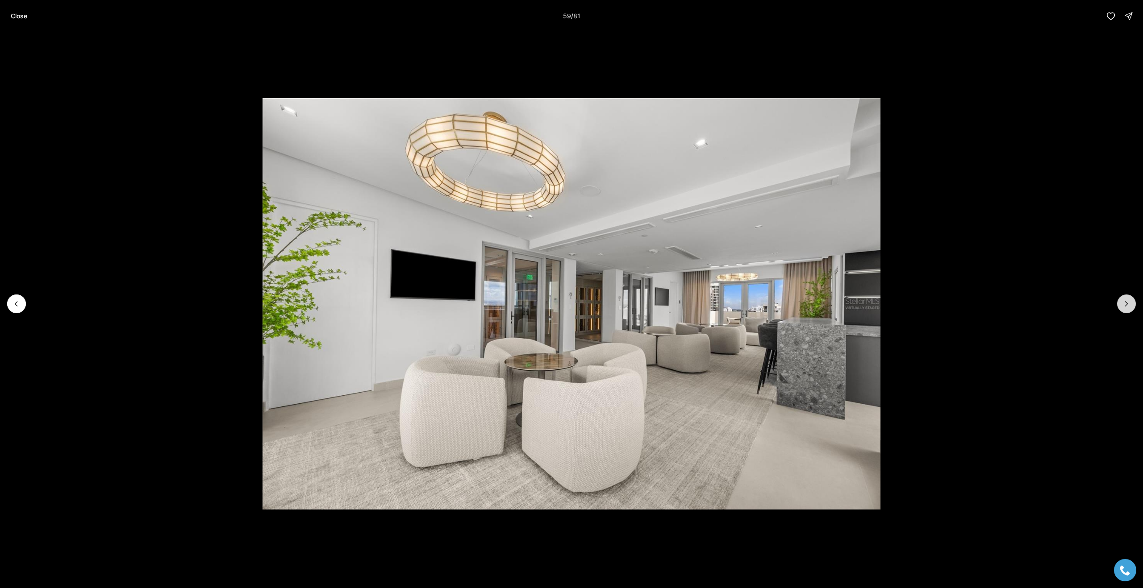
click at [1127, 304] on icon "Next slide" at bounding box center [1127, 304] width 2 height 4
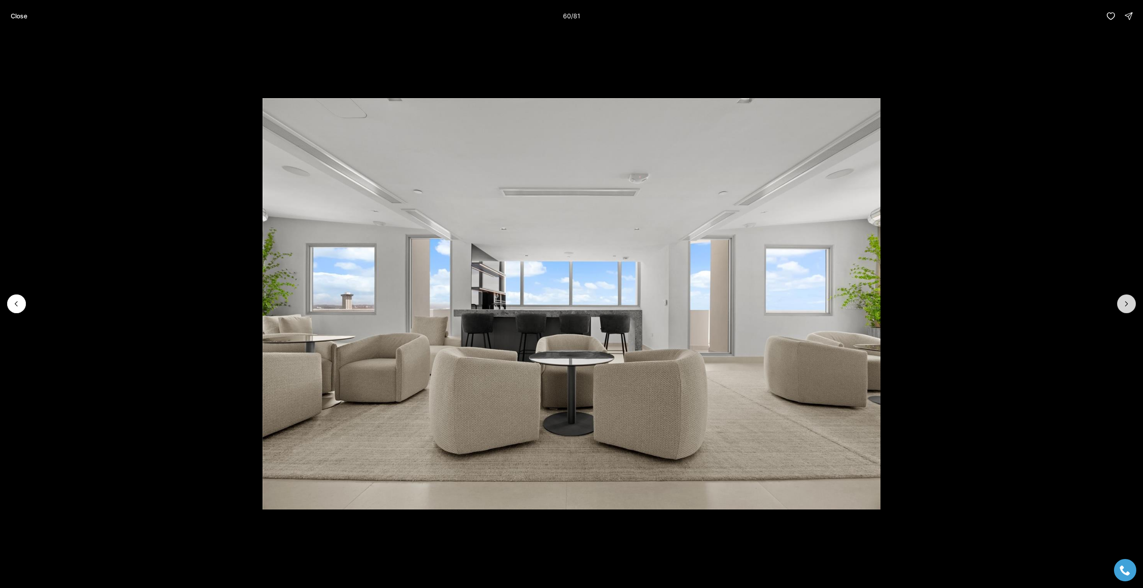
click at [1127, 304] on icon "Next slide" at bounding box center [1127, 304] width 2 height 4
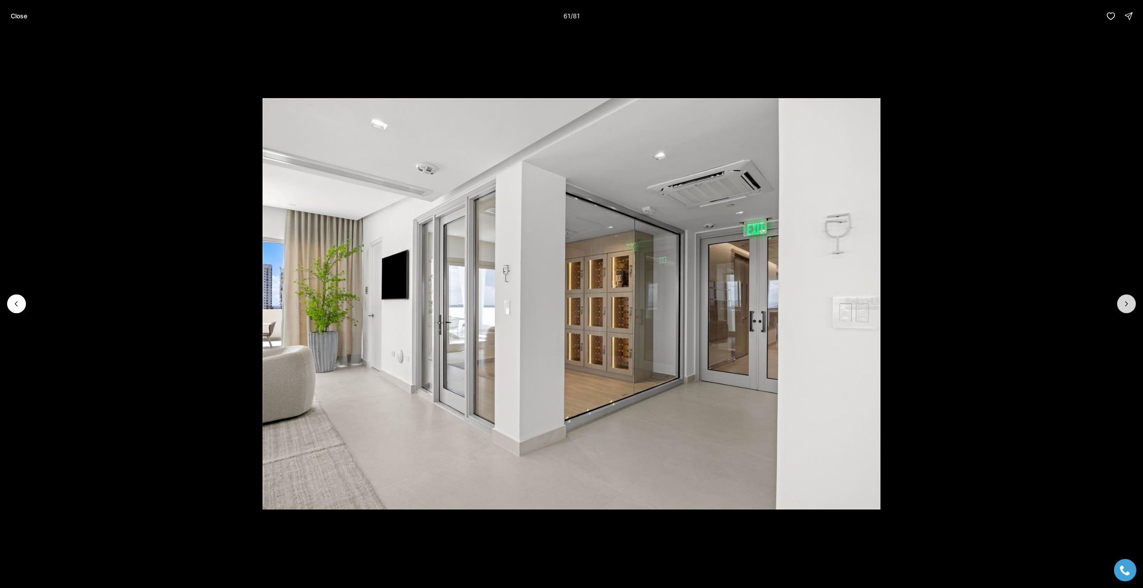
click at [1127, 304] on icon "Next slide" at bounding box center [1127, 304] width 2 height 4
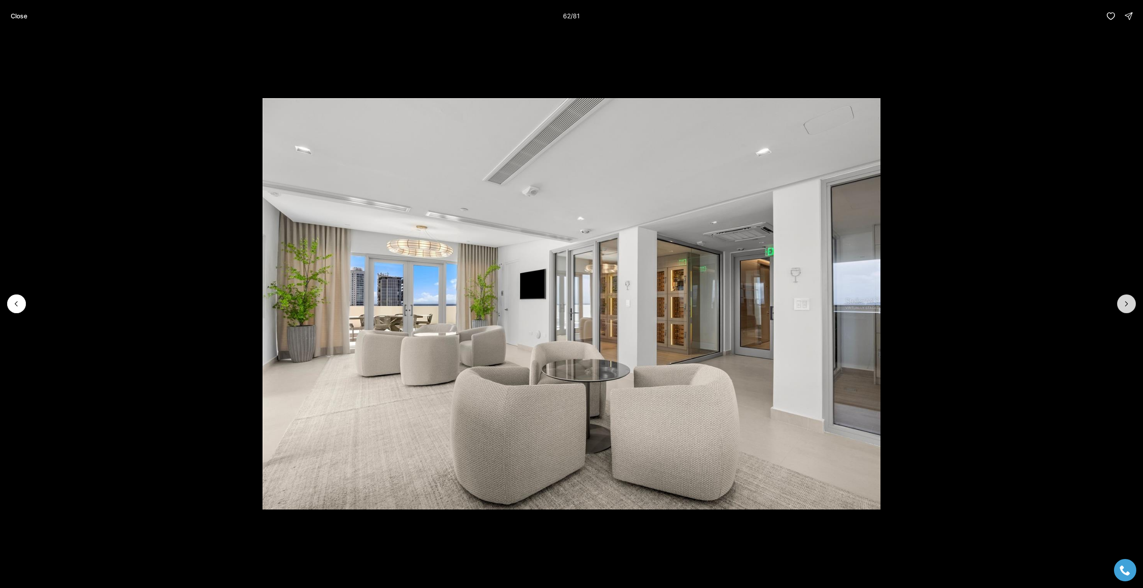
click at [1127, 304] on icon "Next slide" at bounding box center [1127, 304] width 2 height 4
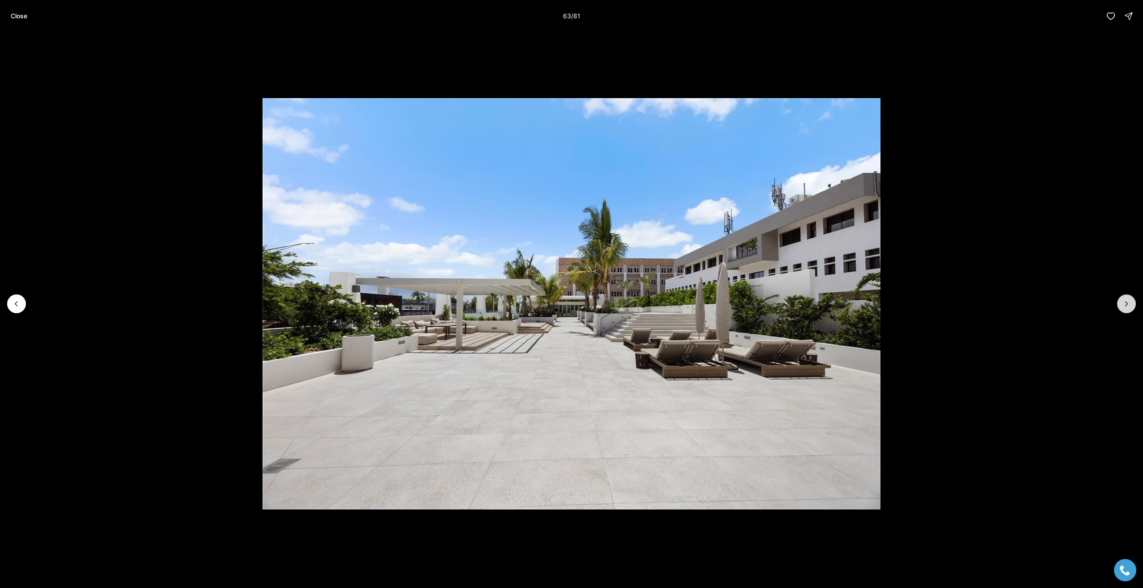
click at [1127, 304] on icon "Next slide" at bounding box center [1127, 304] width 2 height 4
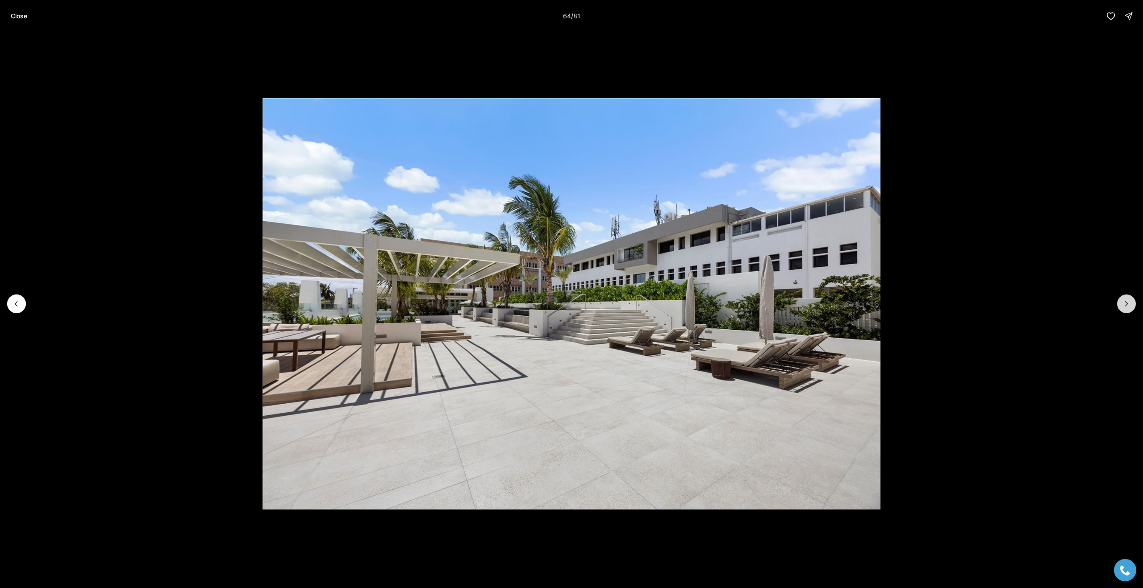
click at [1127, 304] on icon "Next slide" at bounding box center [1127, 304] width 2 height 4
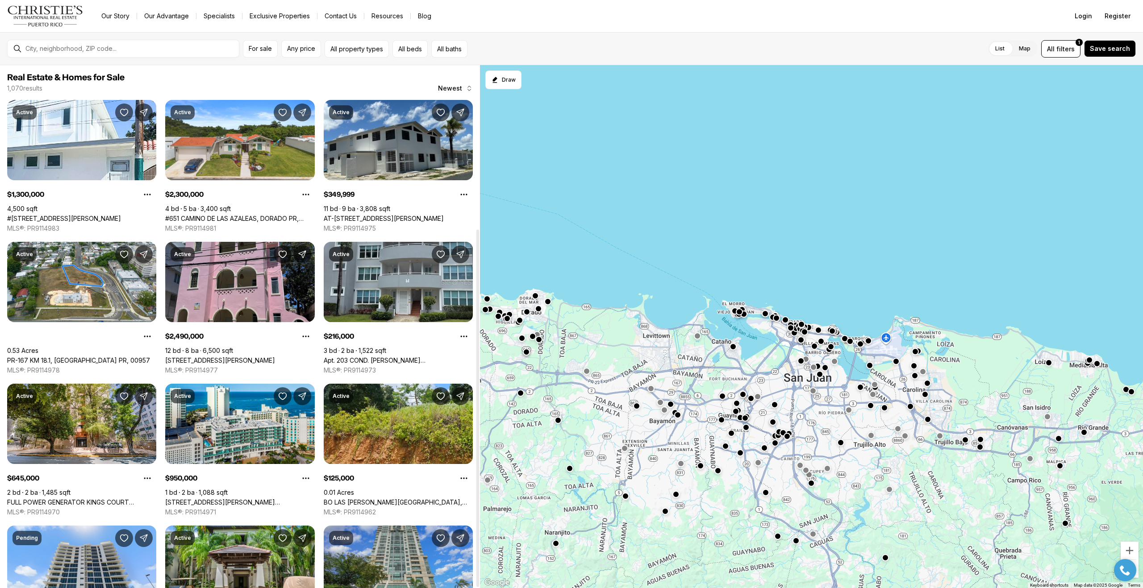
scroll to position [239, 0]
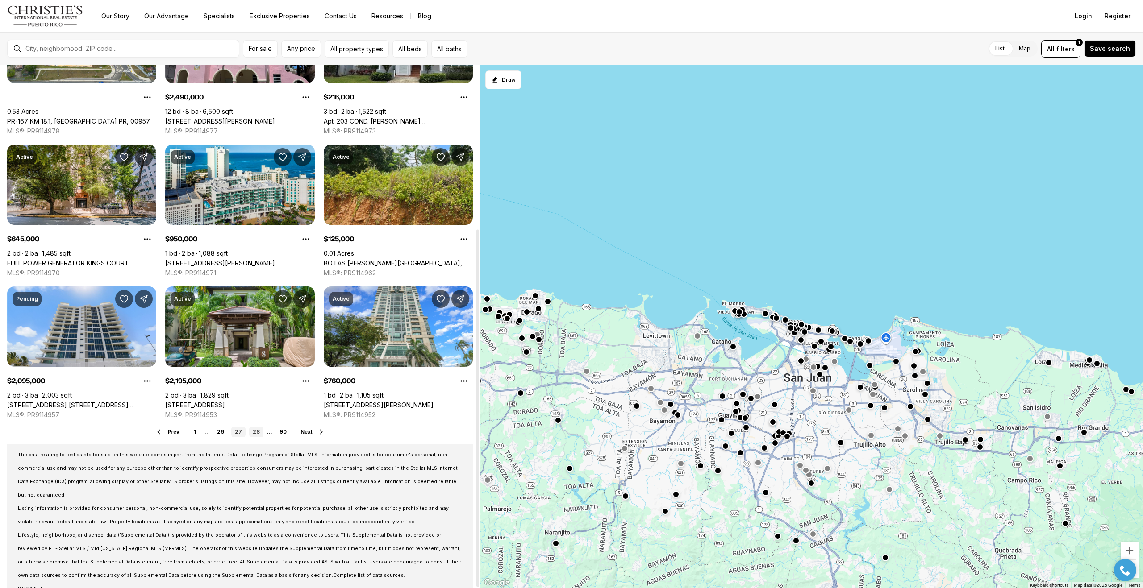
click at [255, 430] on link "28" at bounding box center [256, 432] width 14 height 11
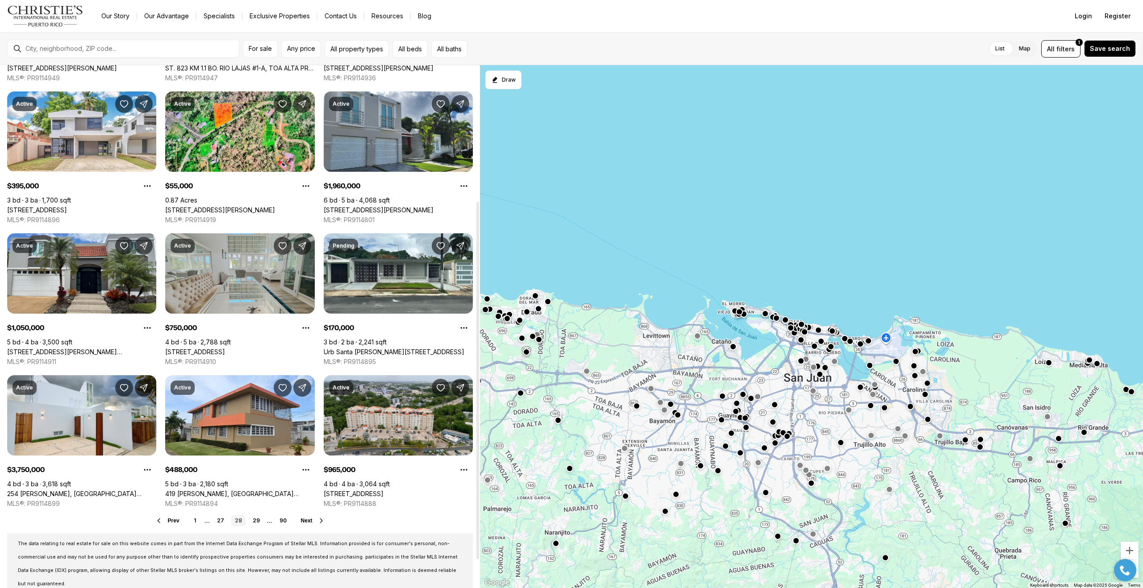
scroll to position [239, 0]
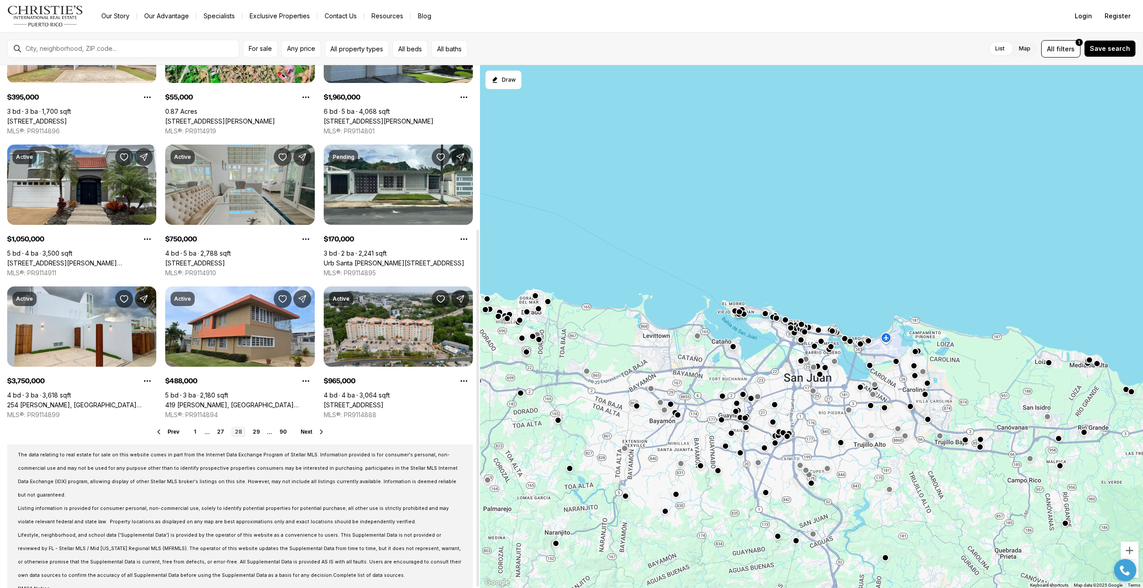
drag, startPoint x: 477, startPoint y: 217, endPoint x: 461, endPoint y: 435, distance: 218.0
click at [476, 435] on div at bounding box center [477, 409] width 3 height 358
click at [256, 431] on link "29" at bounding box center [256, 432] width 14 height 11
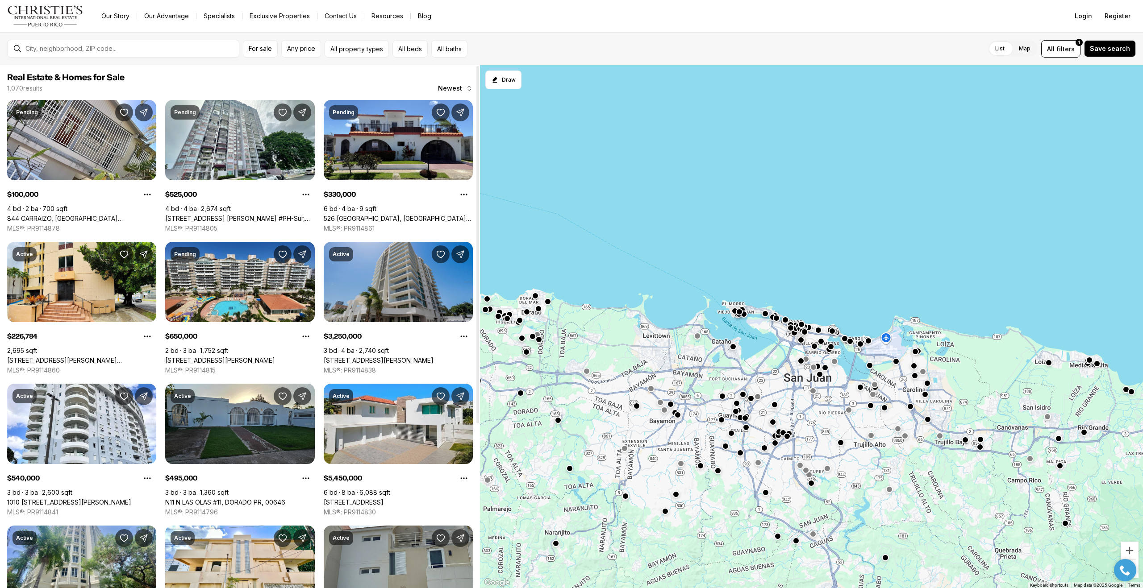
click at [389, 357] on link "[STREET_ADDRESS][PERSON_NAME]" at bounding box center [379, 361] width 110 height 8
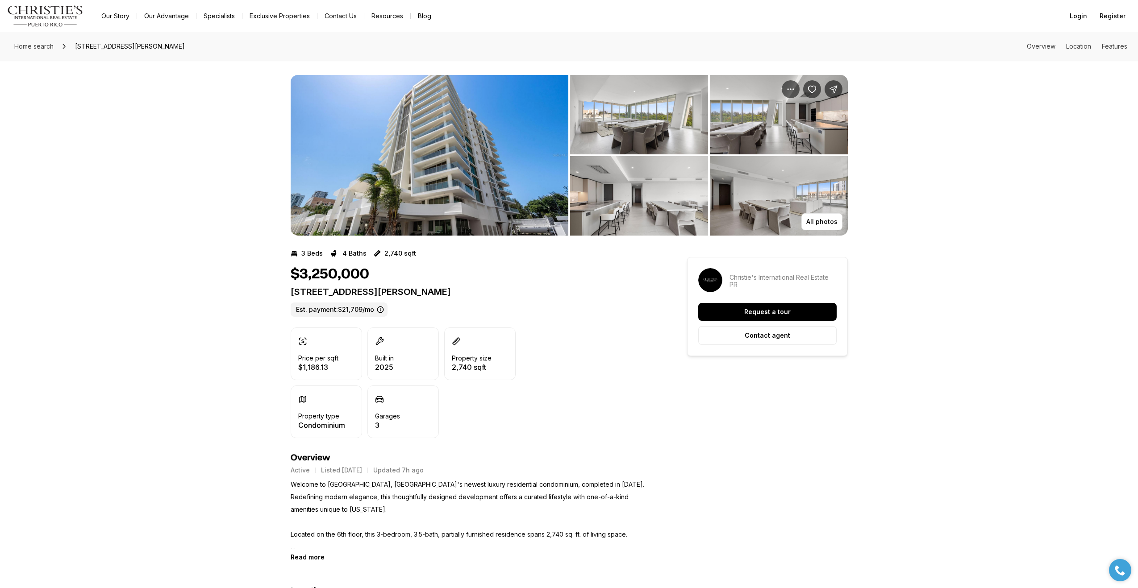
click at [470, 181] on img "View image gallery" at bounding box center [430, 155] width 278 height 161
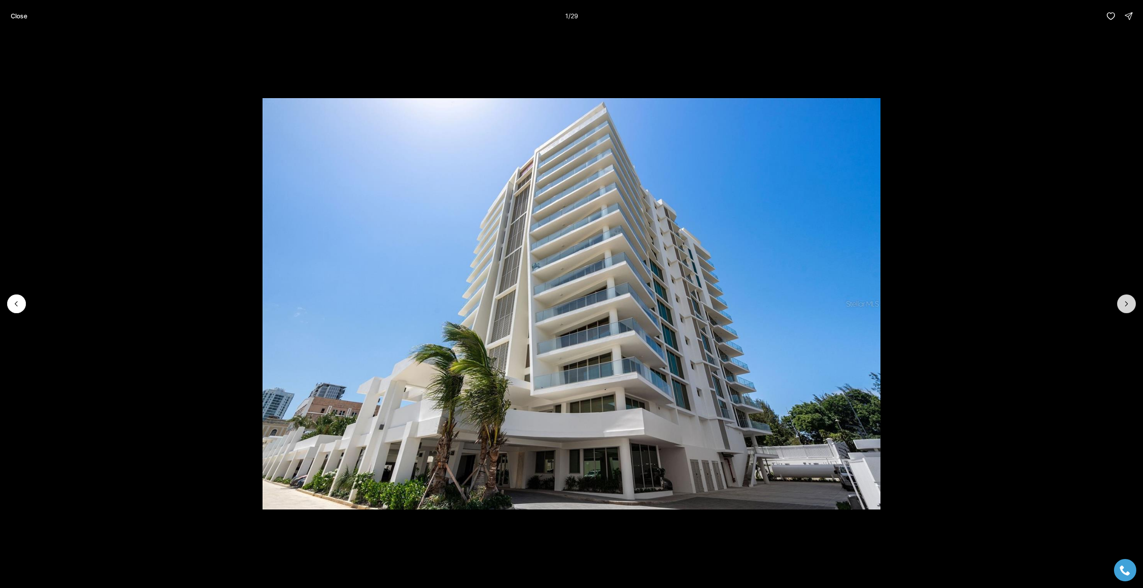
click at [1124, 306] on icon "Next slide" at bounding box center [1126, 304] width 9 height 9
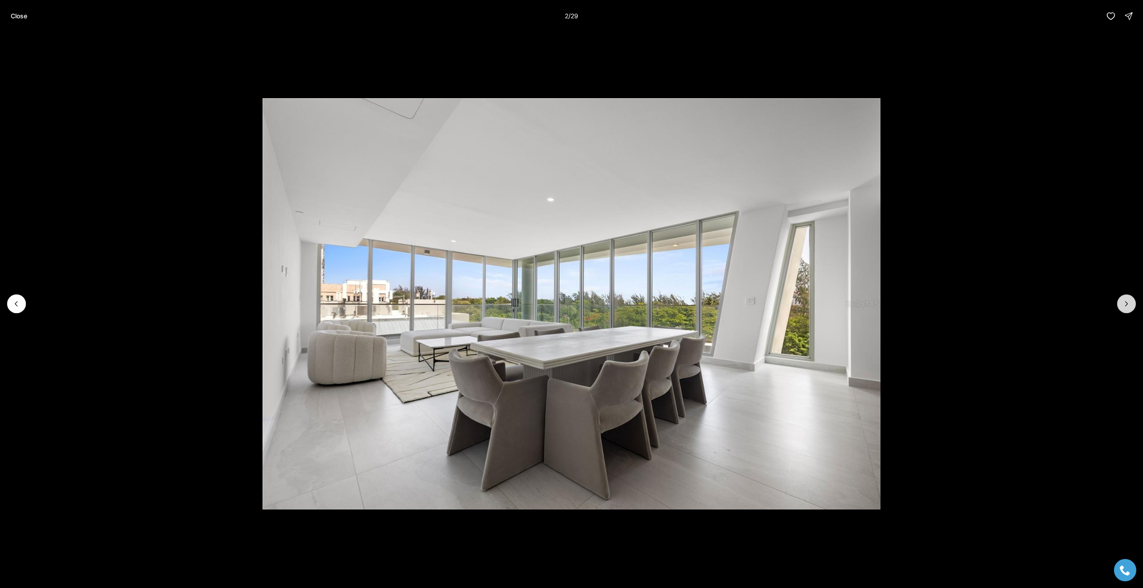
click at [1124, 306] on icon "Next slide" at bounding box center [1126, 304] width 9 height 9
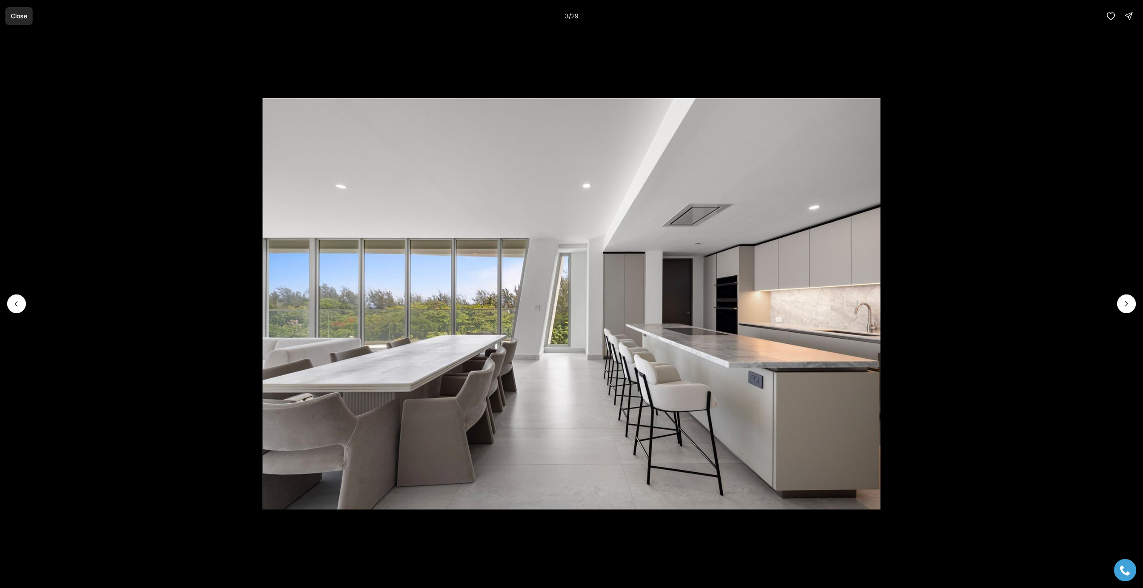
click at [19, 13] on p "Close" at bounding box center [19, 16] width 17 height 7
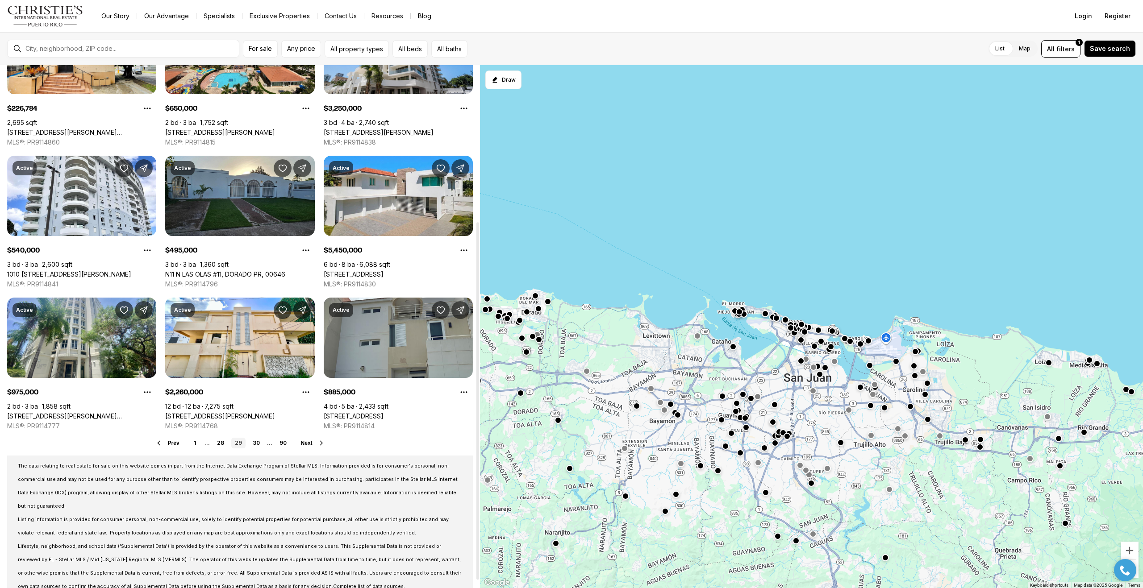
scroll to position [229, 0]
drag, startPoint x: 476, startPoint y: 259, endPoint x: 465, endPoint y: 416, distance: 156.7
click at [476, 416] on div at bounding box center [477, 401] width 3 height 358
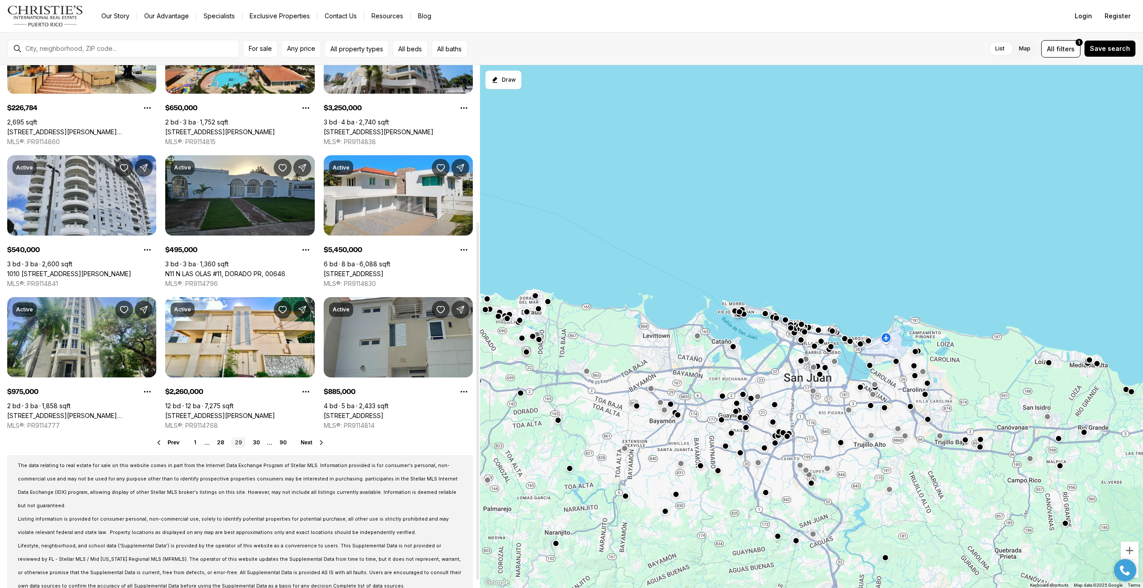
click at [109, 270] on link "1010 [STREET_ADDRESS][PERSON_NAME]" at bounding box center [69, 274] width 124 height 8
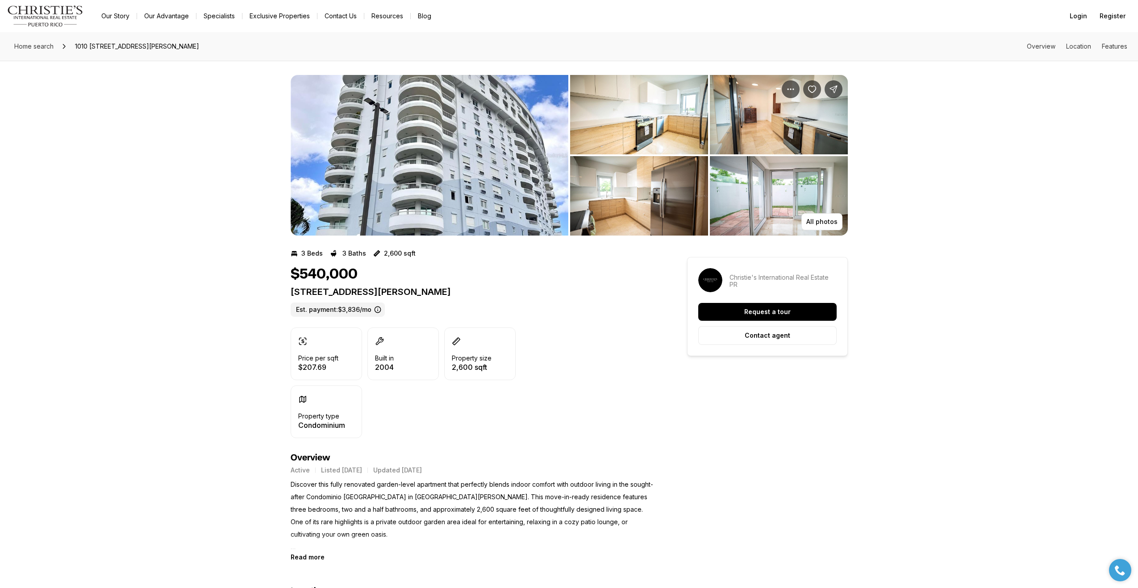
click at [446, 187] on img "View image gallery" at bounding box center [430, 155] width 278 height 161
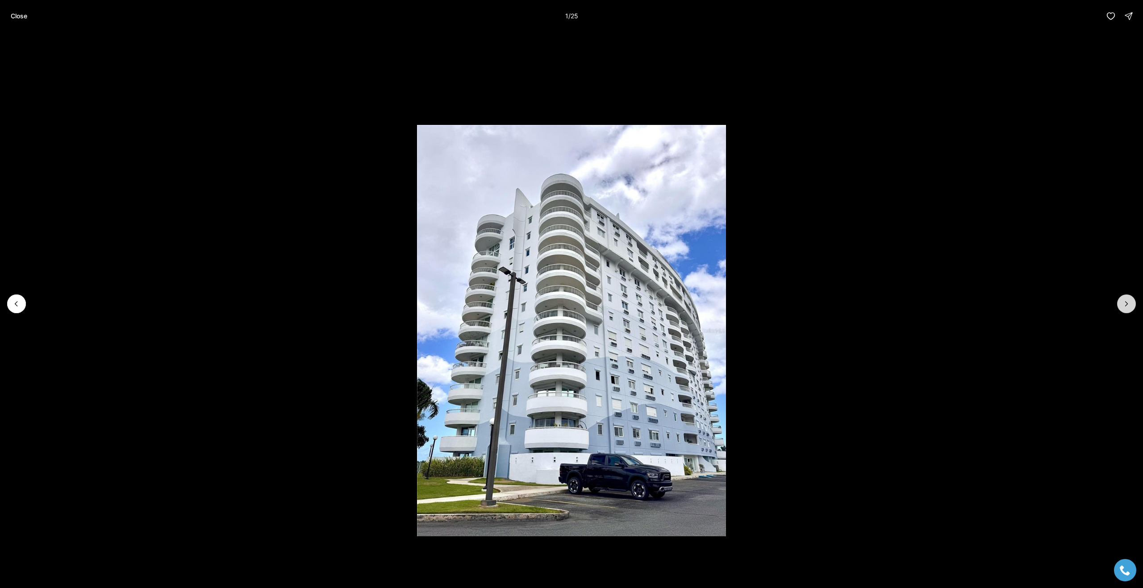
click at [1129, 307] on icon "Next slide" at bounding box center [1126, 304] width 9 height 9
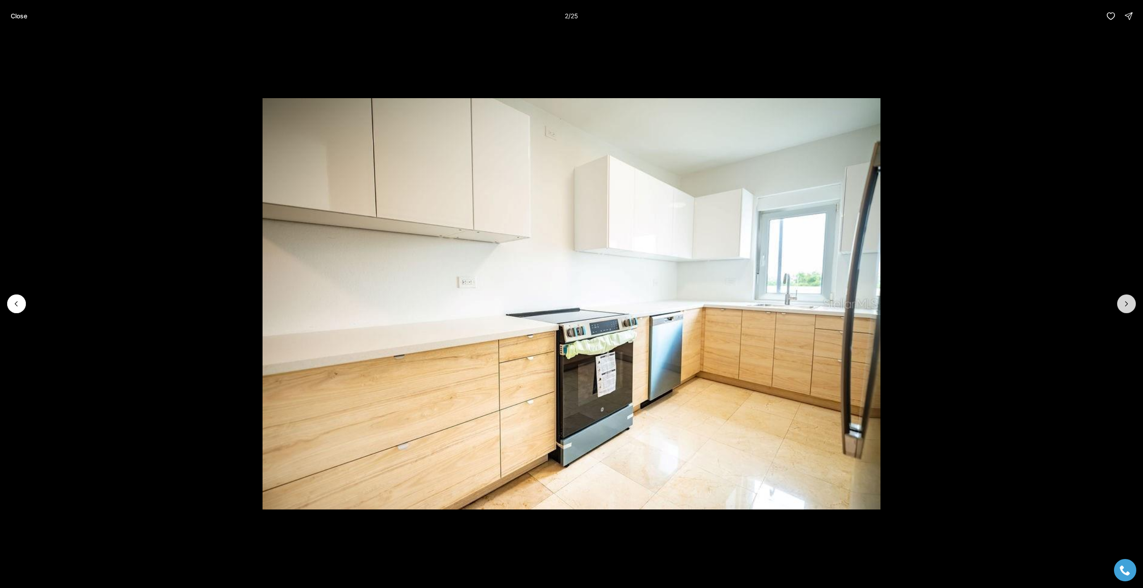
click at [1129, 307] on icon "Next slide" at bounding box center [1126, 304] width 9 height 9
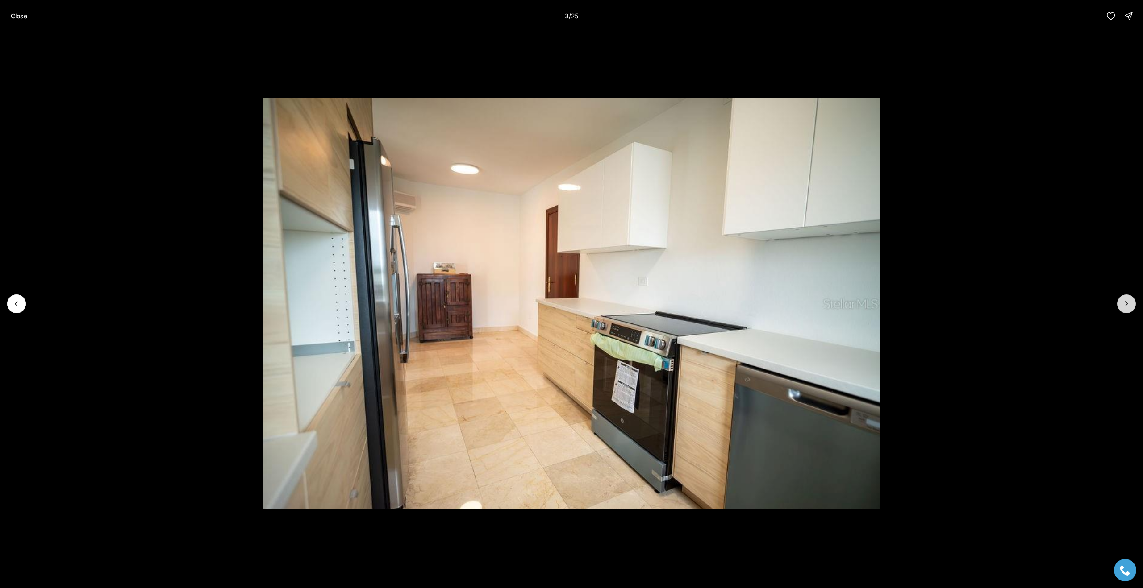
click at [1129, 307] on icon "Next slide" at bounding box center [1126, 304] width 9 height 9
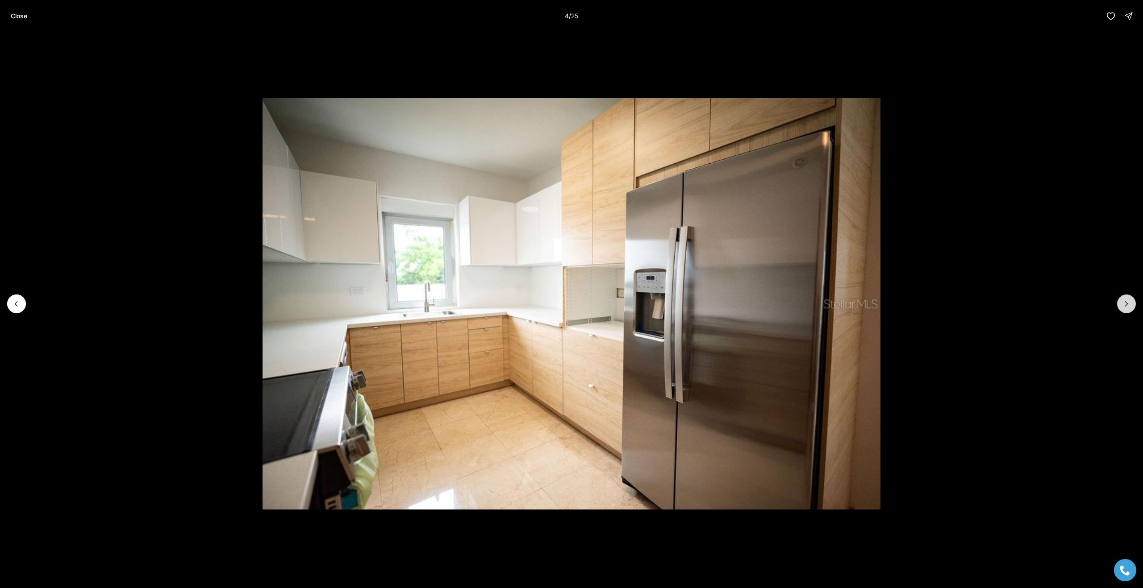
click at [1129, 307] on icon "Next slide" at bounding box center [1126, 304] width 9 height 9
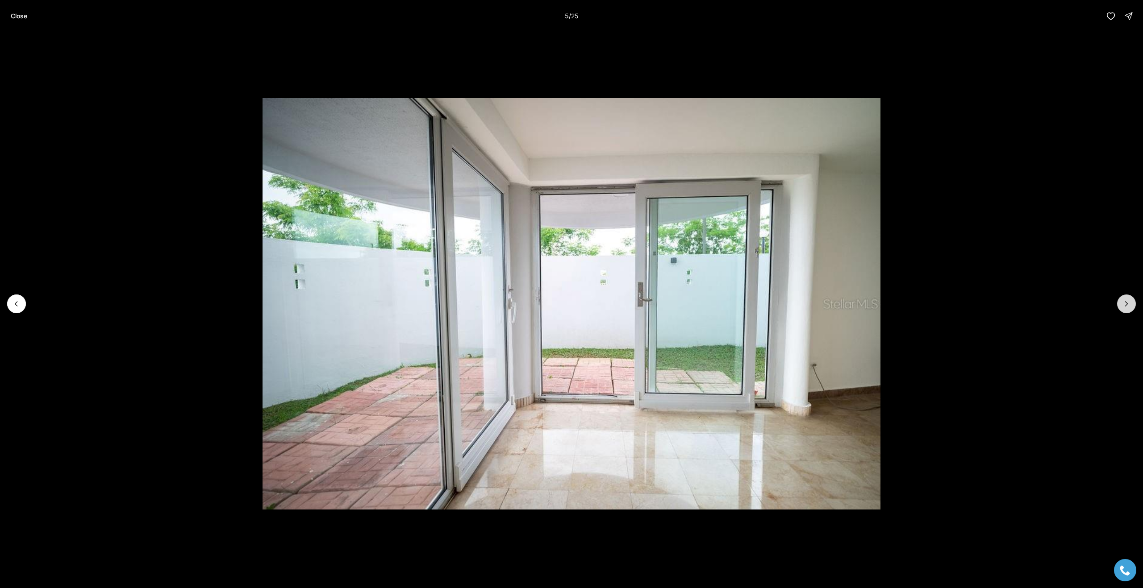
click at [1129, 307] on icon "Next slide" at bounding box center [1126, 304] width 9 height 9
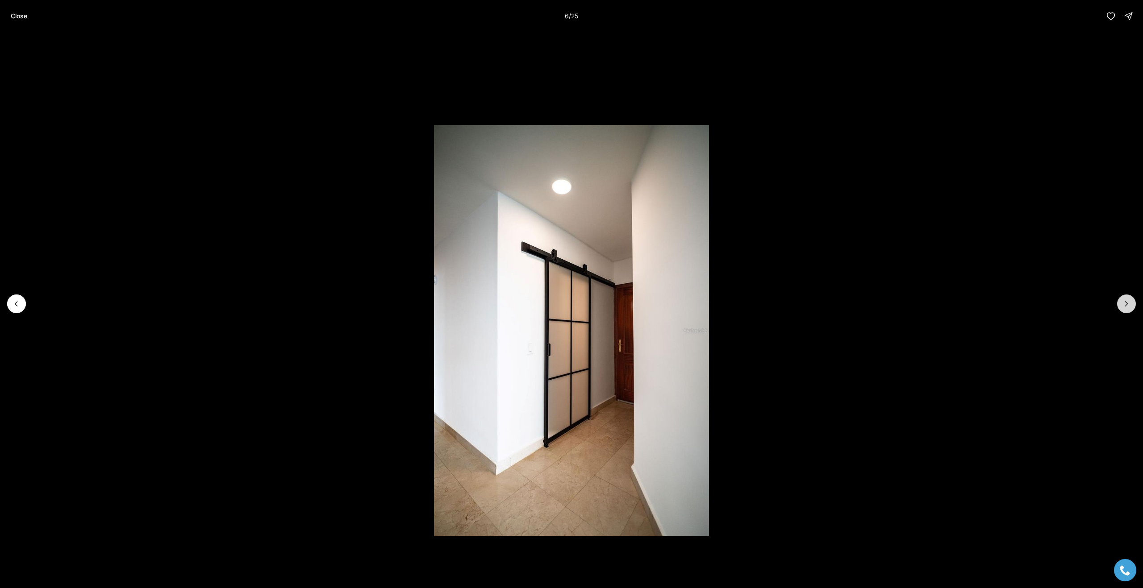
click at [1129, 307] on icon "Next slide" at bounding box center [1126, 304] width 9 height 9
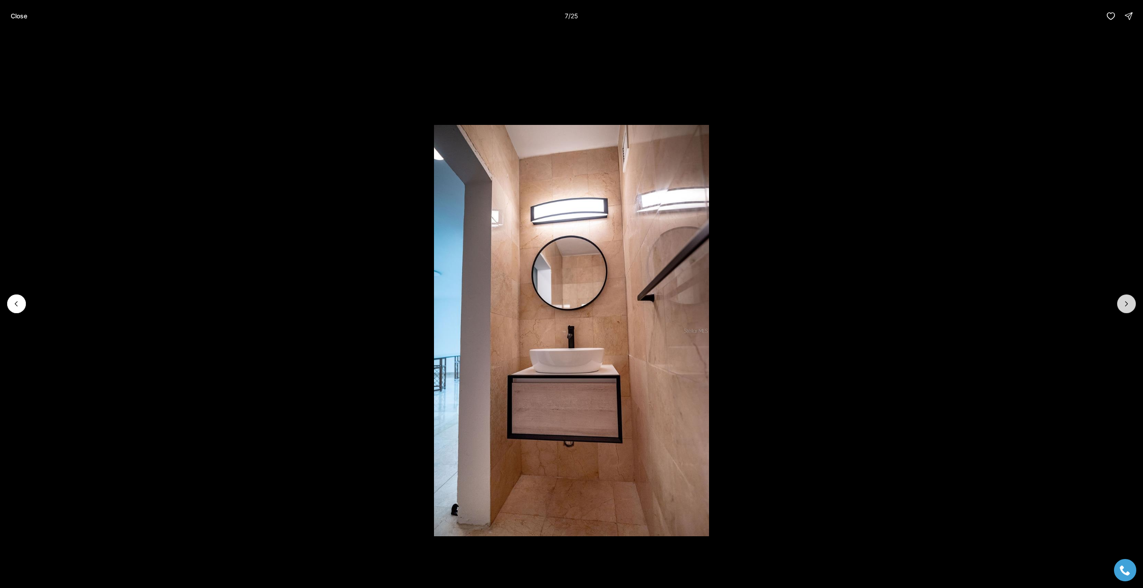
click at [1129, 307] on icon "Next slide" at bounding box center [1126, 304] width 9 height 9
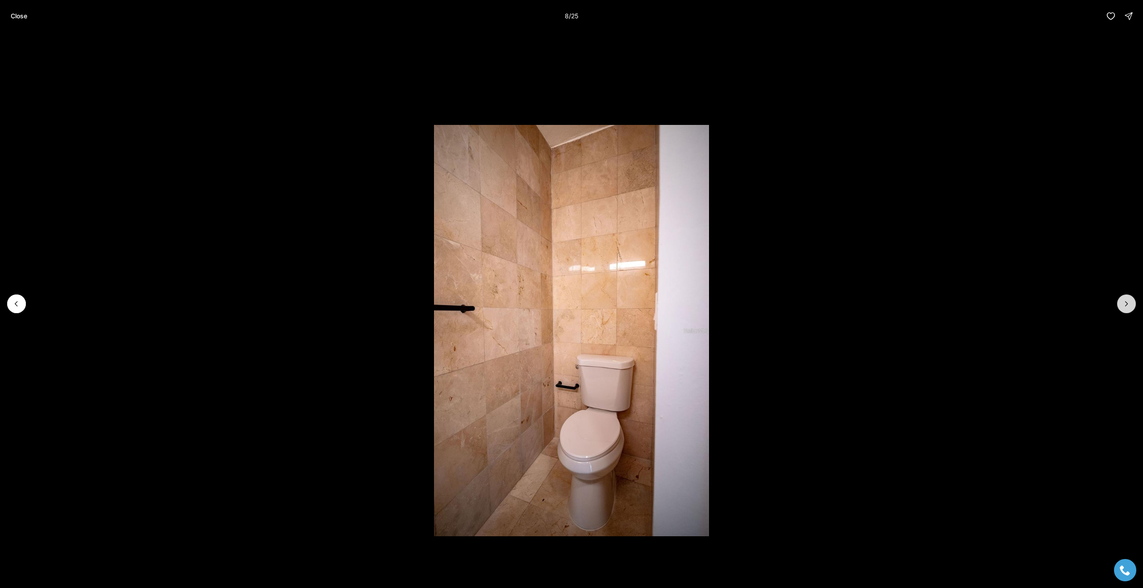
click at [1129, 307] on icon "Next slide" at bounding box center [1126, 304] width 9 height 9
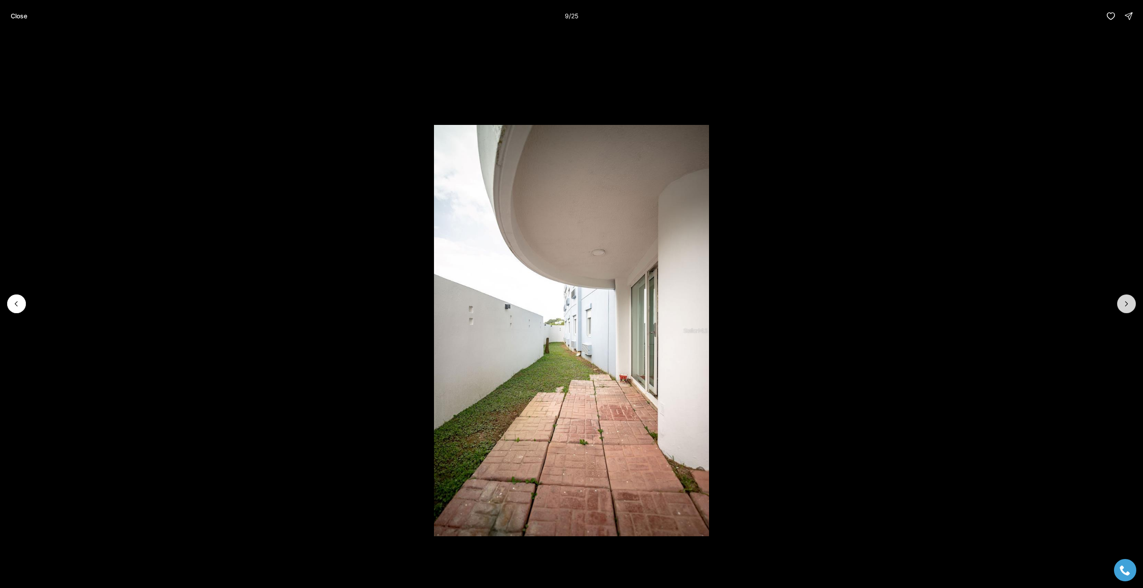
click at [1129, 307] on icon "Next slide" at bounding box center [1126, 304] width 9 height 9
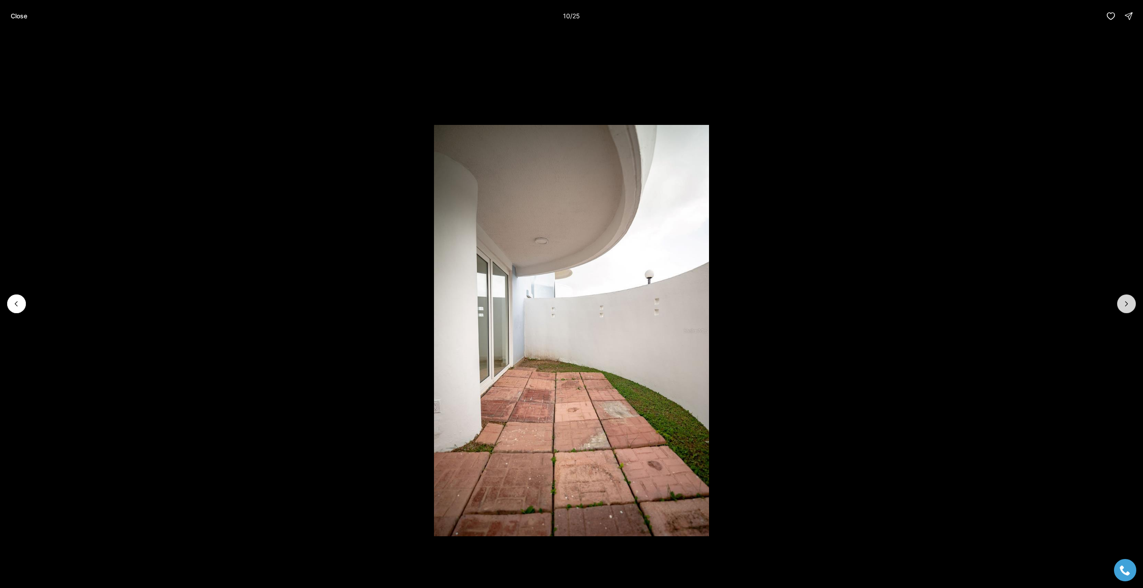
click at [1129, 307] on icon "Next slide" at bounding box center [1126, 304] width 9 height 9
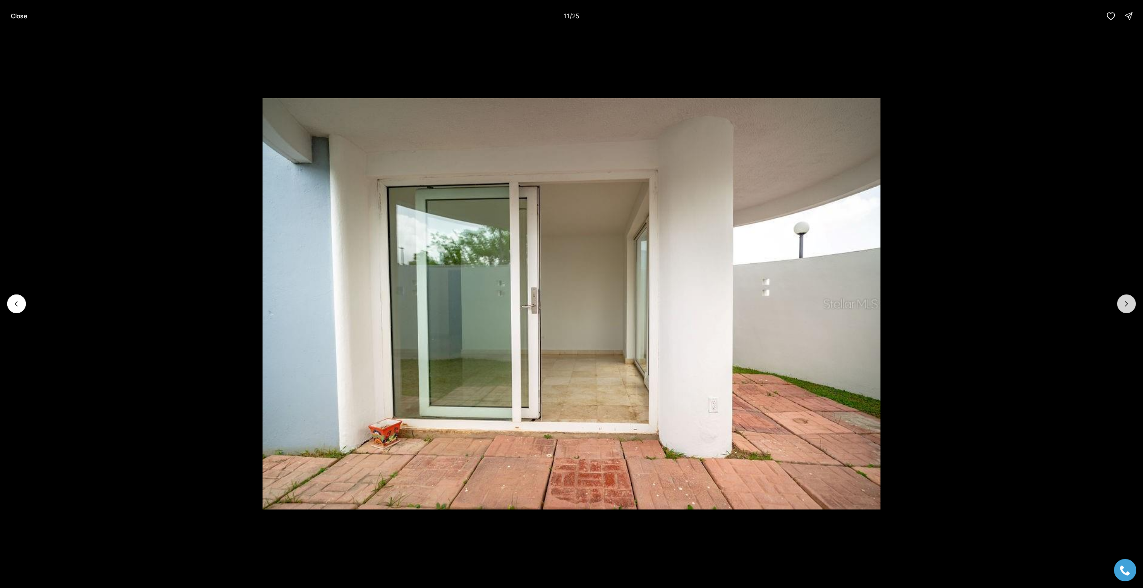
click at [1129, 307] on icon "Next slide" at bounding box center [1126, 304] width 9 height 9
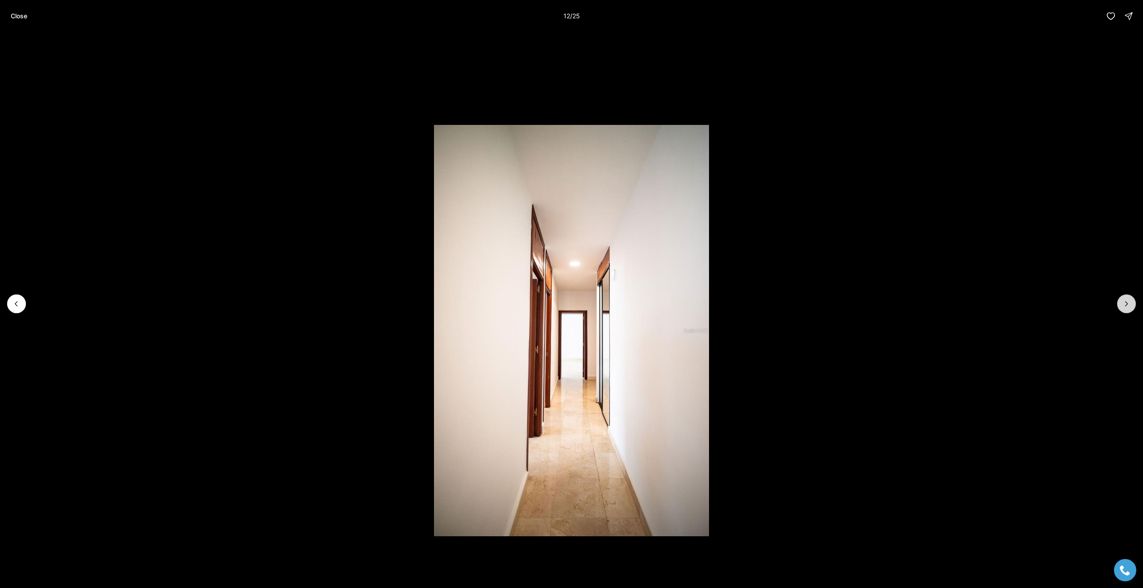
click at [1129, 307] on icon "Next slide" at bounding box center [1126, 304] width 9 height 9
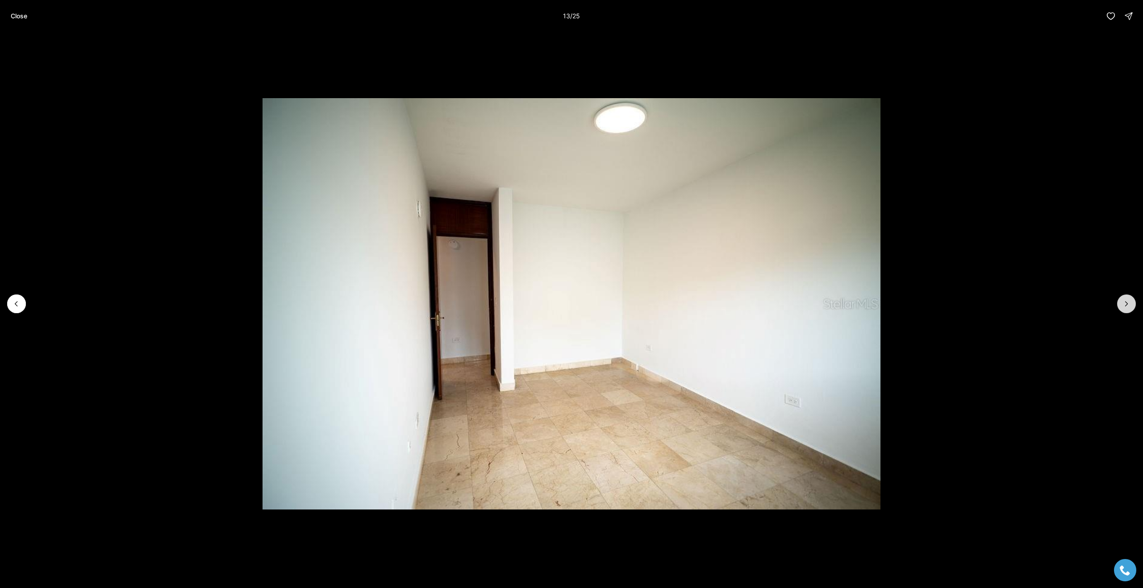
click at [1129, 307] on icon "Next slide" at bounding box center [1126, 304] width 9 height 9
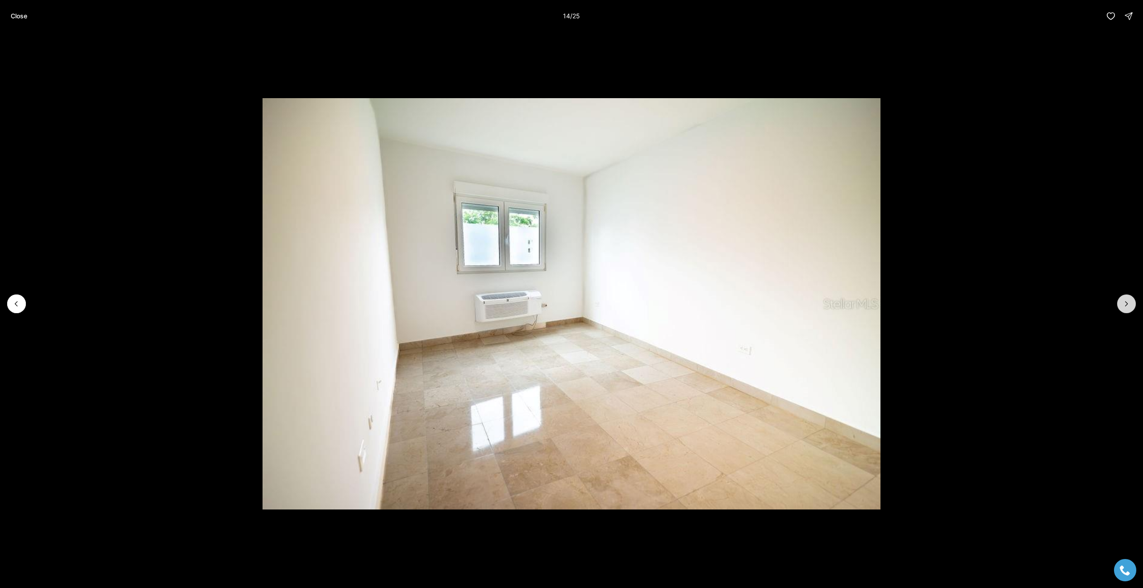
click at [1129, 307] on icon "Next slide" at bounding box center [1126, 304] width 9 height 9
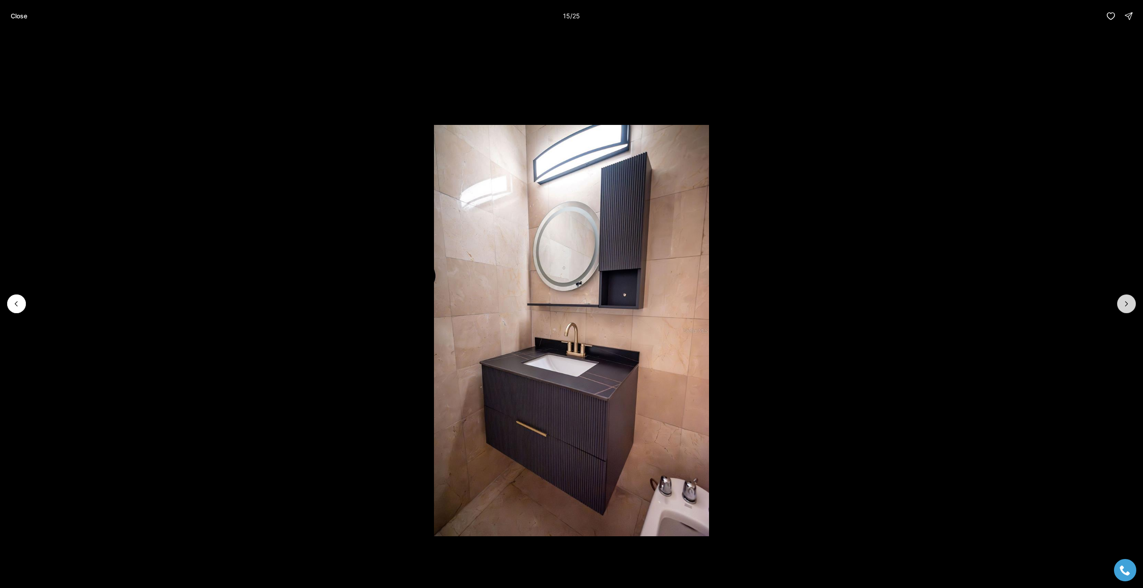
click at [1129, 307] on icon "Next slide" at bounding box center [1126, 304] width 9 height 9
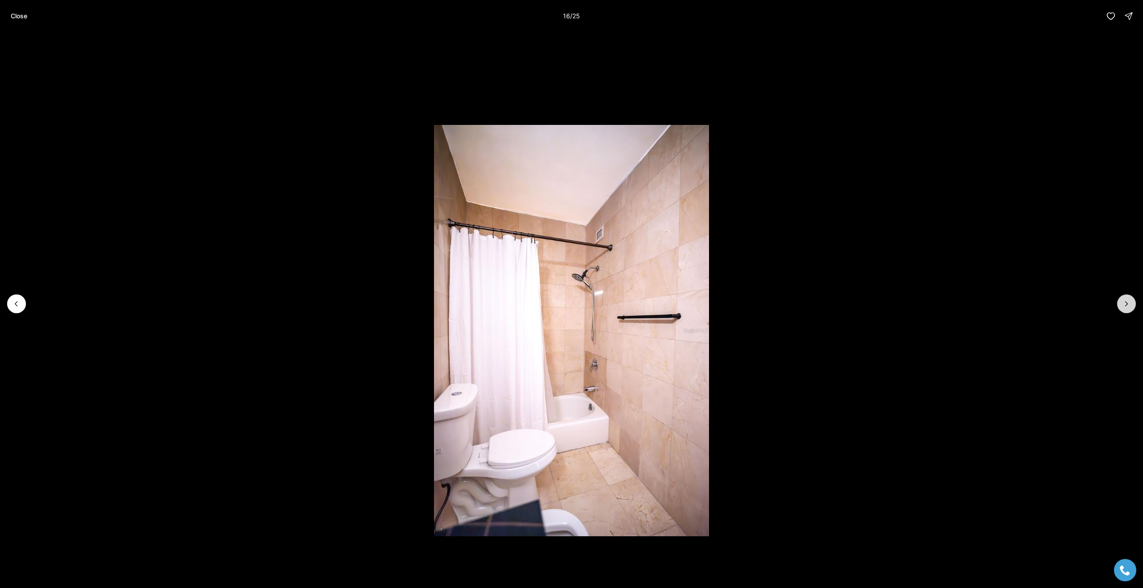
click at [1129, 307] on icon "Next slide" at bounding box center [1126, 304] width 9 height 9
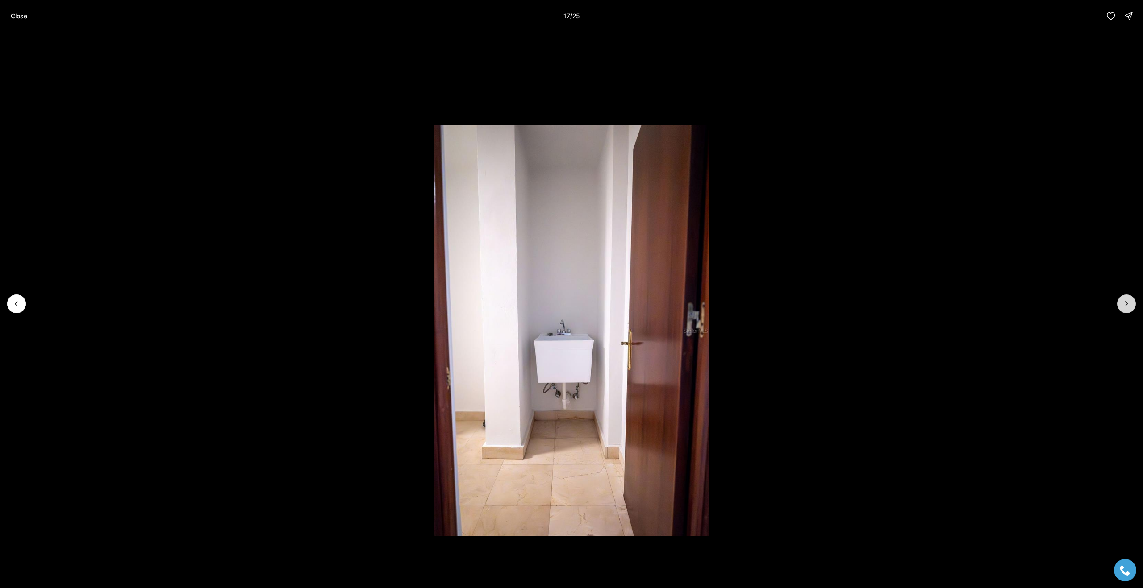
click at [1129, 307] on icon "Next slide" at bounding box center [1126, 304] width 9 height 9
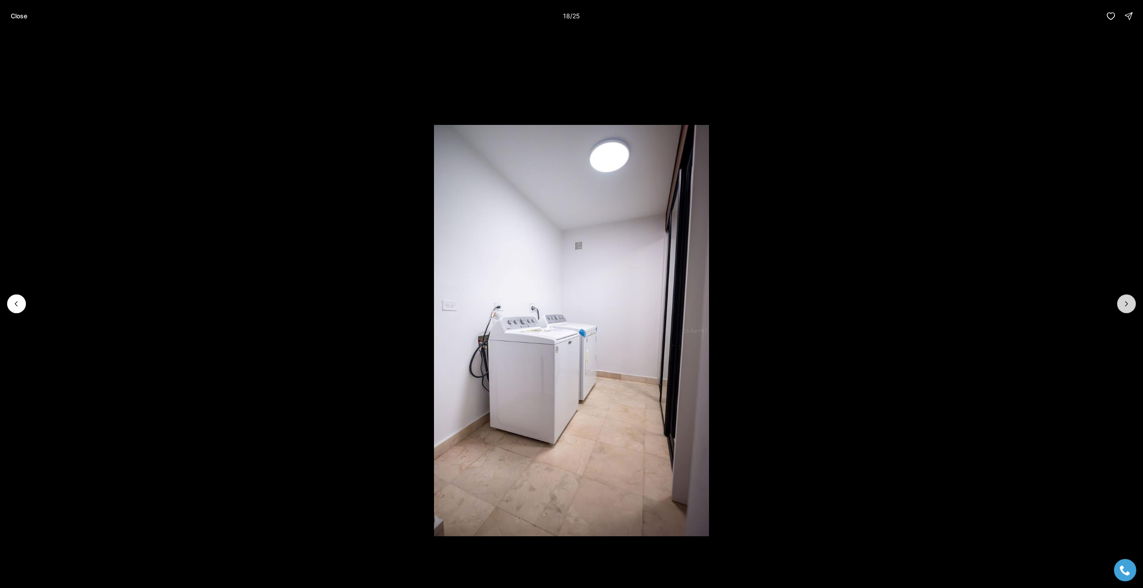
click at [1129, 307] on icon "Next slide" at bounding box center [1126, 304] width 9 height 9
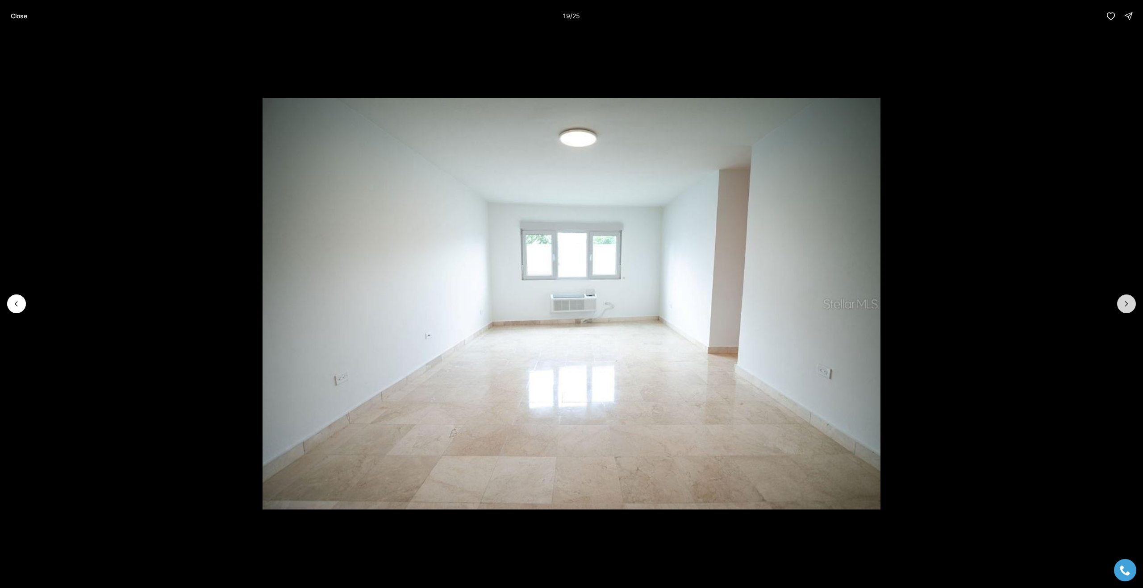
click at [1129, 307] on icon "Next slide" at bounding box center [1126, 304] width 9 height 9
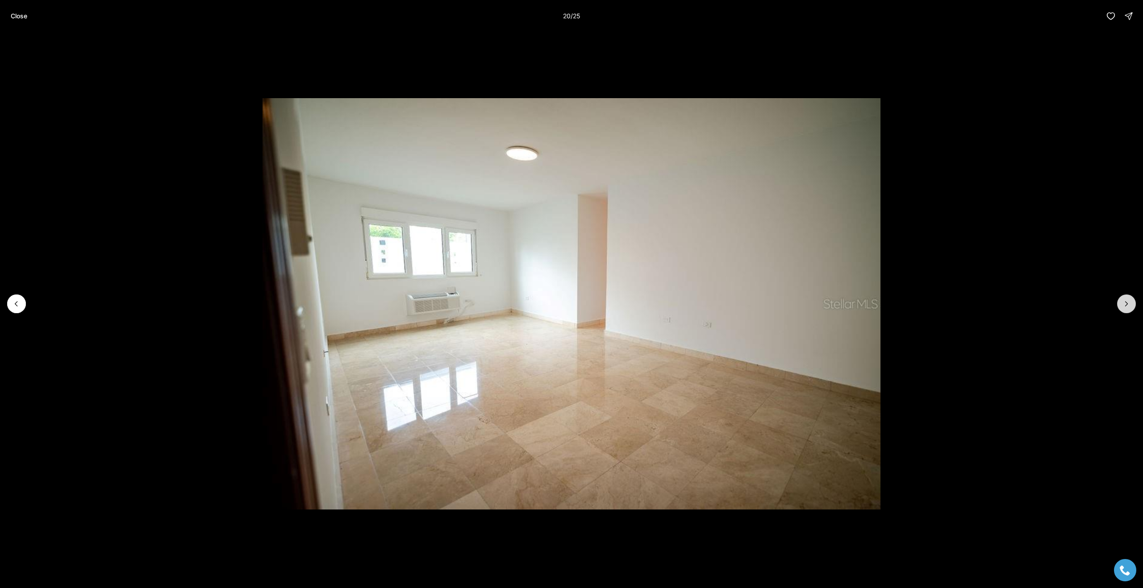
click at [1129, 307] on icon "Next slide" at bounding box center [1126, 304] width 9 height 9
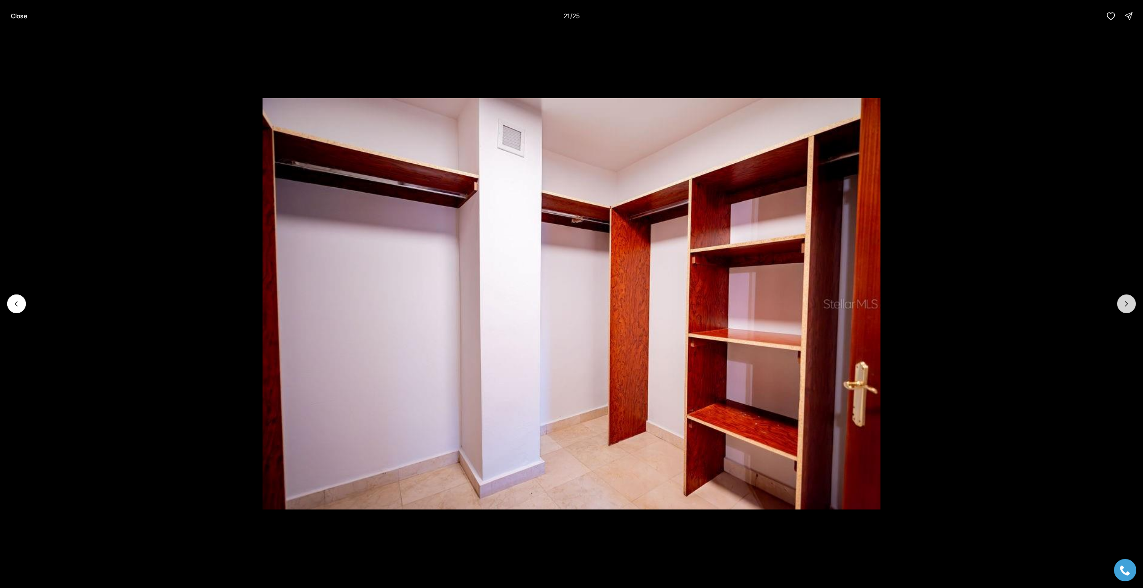
click at [1129, 307] on icon "Next slide" at bounding box center [1126, 304] width 9 height 9
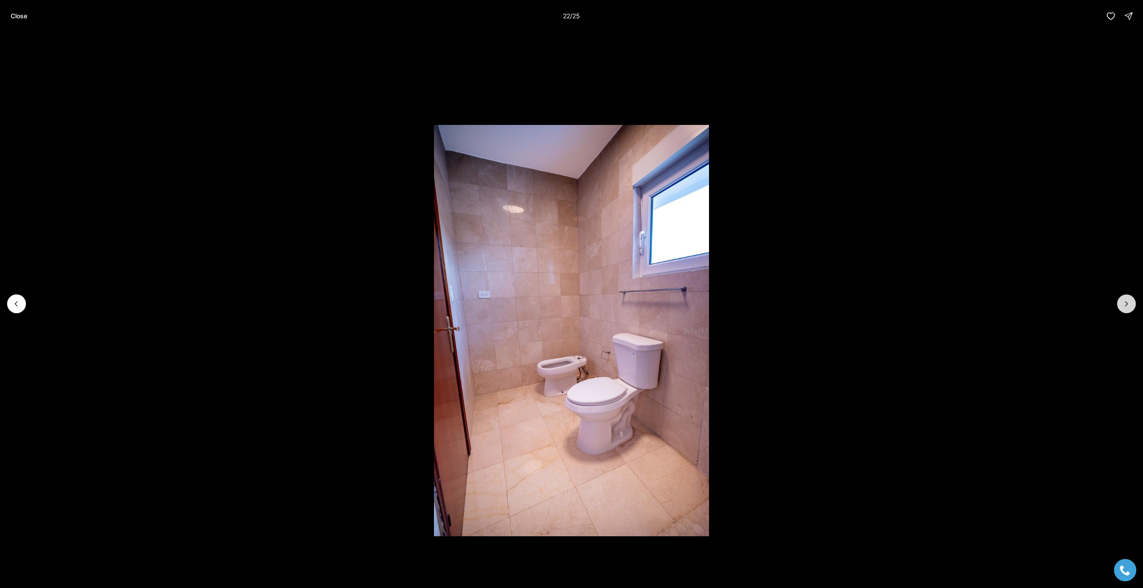
click at [1129, 307] on icon "Next slide" at bounding box center [1126, 304] width 9 height 9
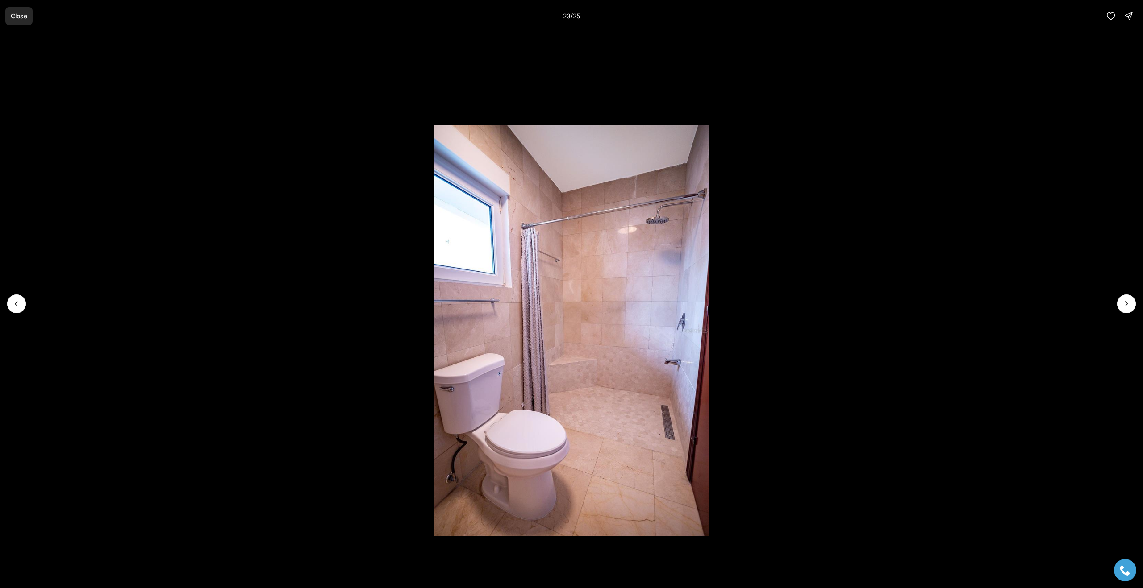
click at [19, 19] on p "Close" at bounding box center [19, 16] width 17 height 7
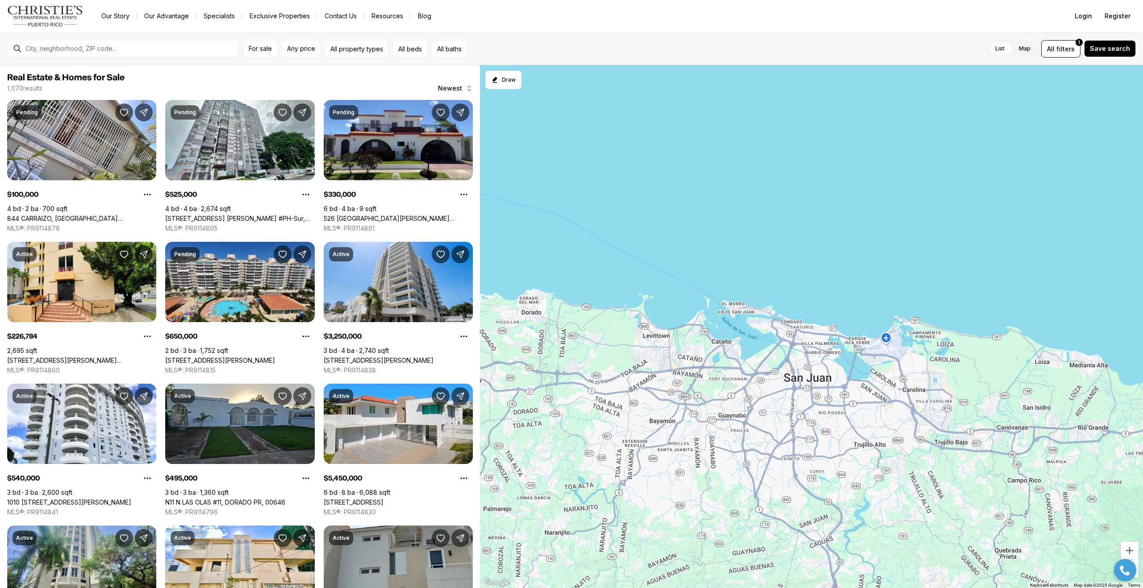
scroll to position [229, 0]
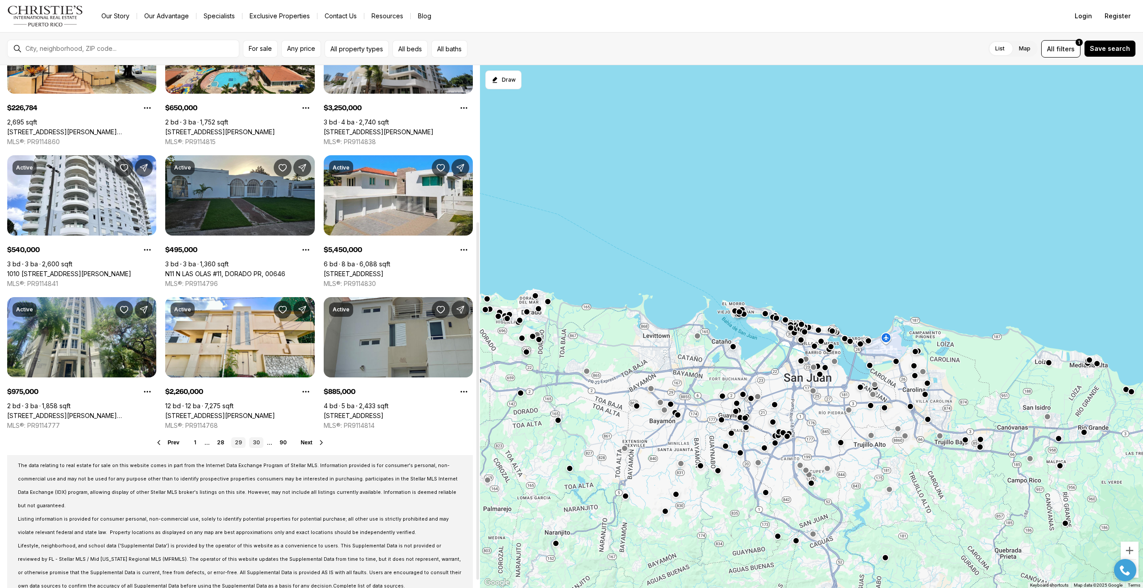
click at [257, 444] on link "30" at bounding box center [256, 443] width 14 height 11
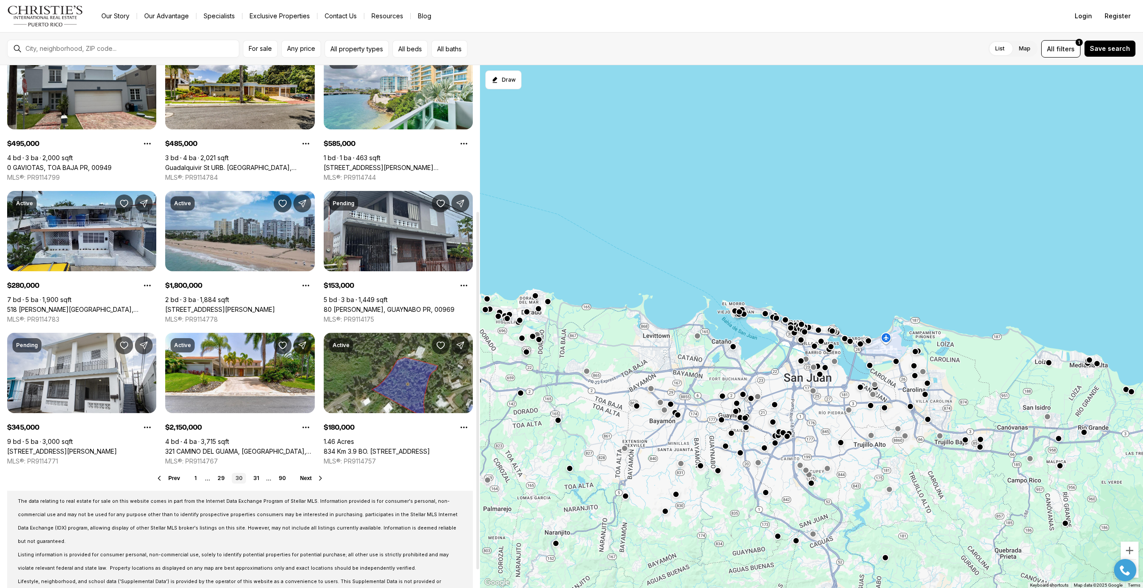
scroll to position [239, 0]
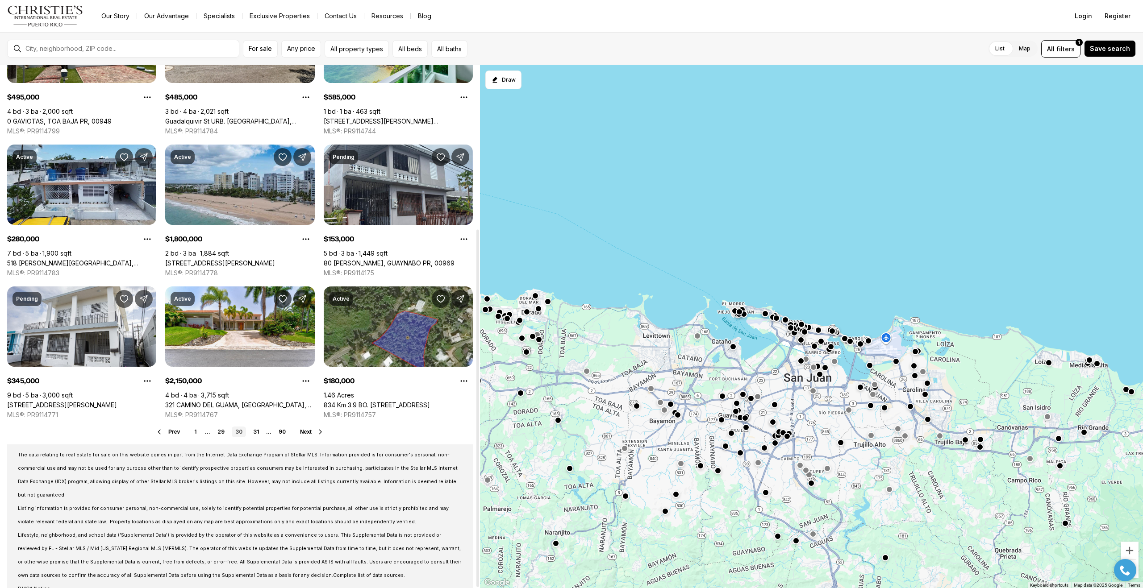
drag, startPoint x: 477, startPoint y: 203, endPoint x: 475, endPoint y: 383, distance: 180.4
click at [476, 383] on div at bounding box center [477, 409] width 3 height 358
click at [257, 432] on link "31" at bounding box center [256, 432] width 13 height 11
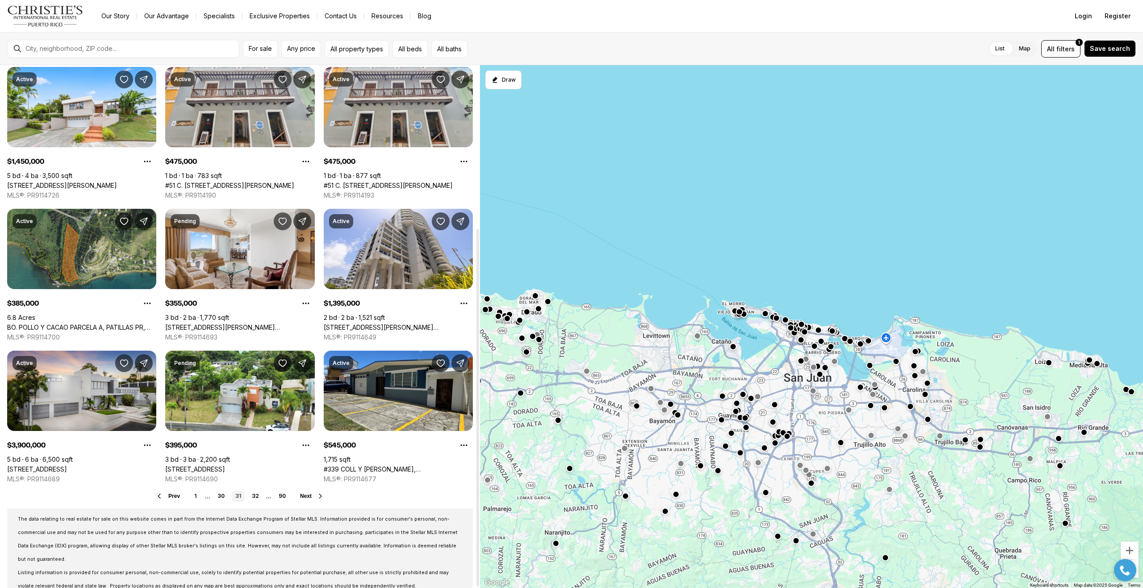
scroll to position [239, 0]
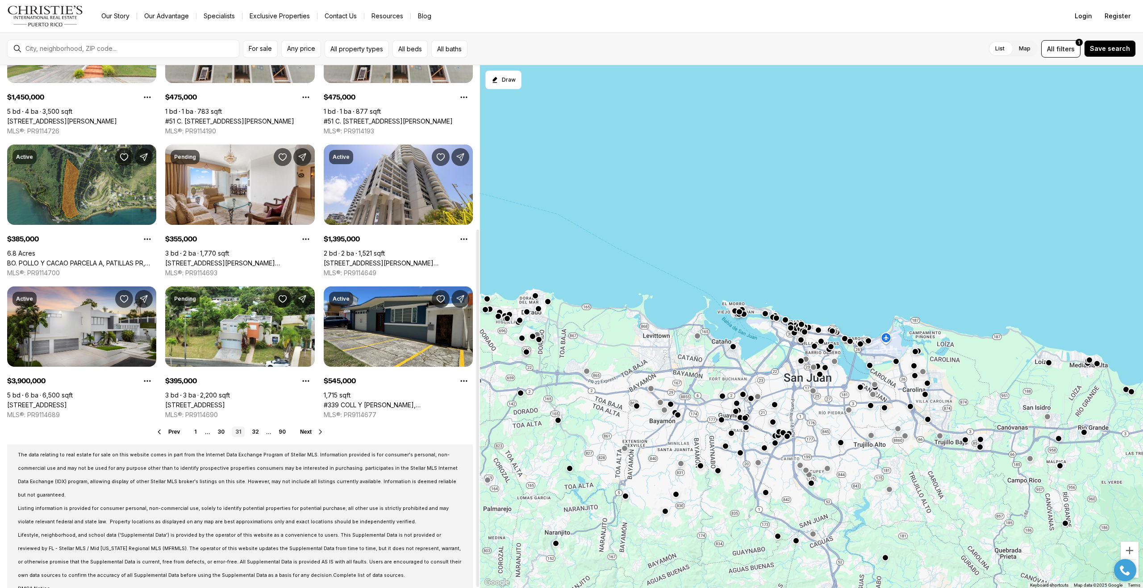
drag, startPoint x: 479, startPoint y: 279, endPoint x: 468, endPoint y: 472, distance: 194.1
click at [476, 472] on div at bounding box center [477, 409] width 3 height 358
click at [256, 432] on link "32" at bounding box center [255, 432] width 14 height 11
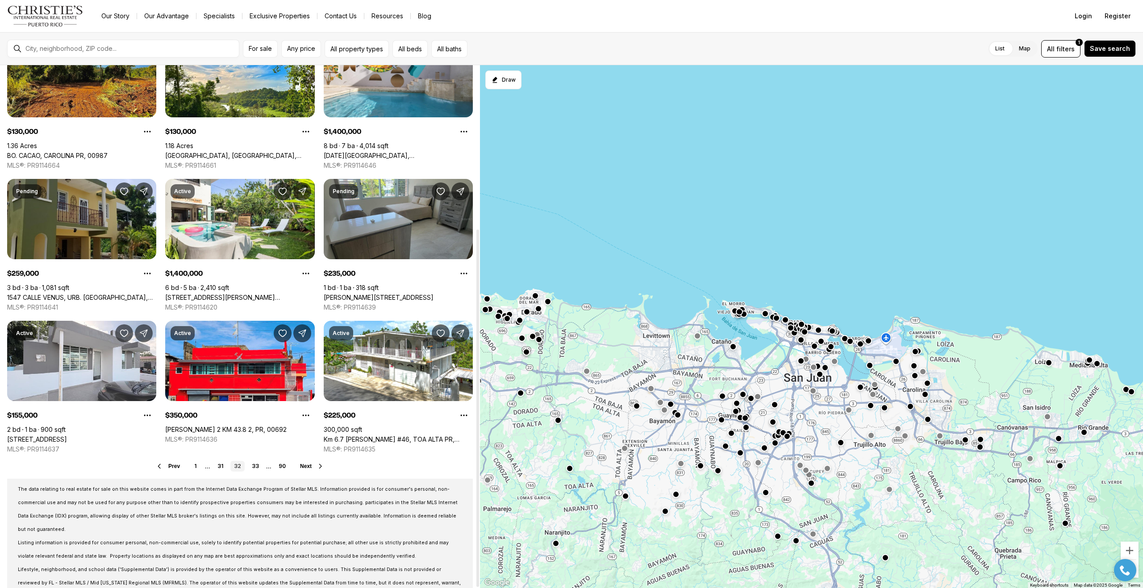
scroll to position [239, 0]
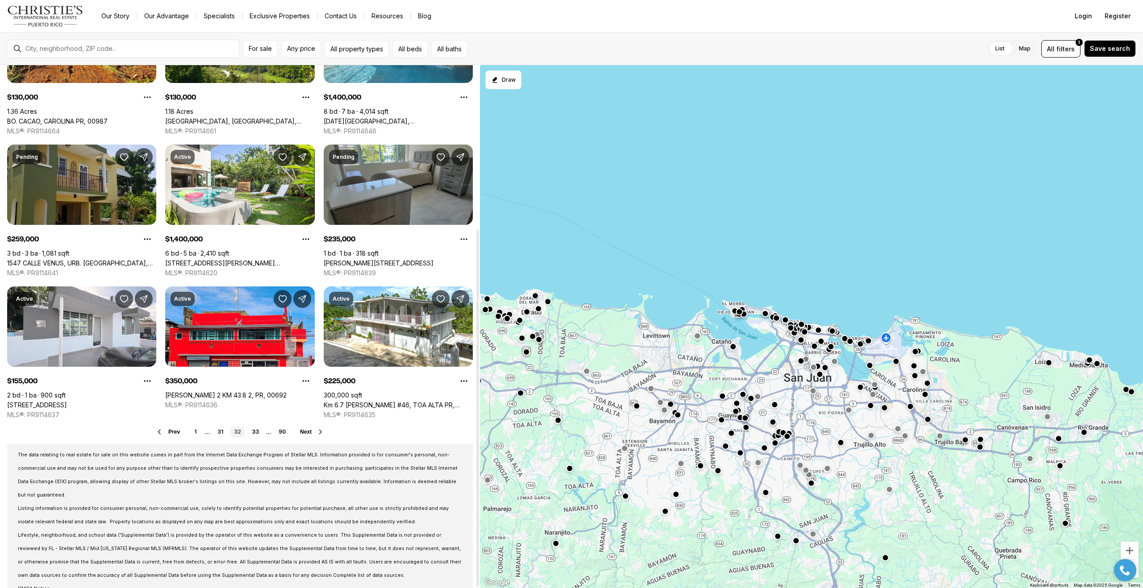
drag, startPoint x: 479, startPoint y: 178, endPoint x: 473, endPoint y: 373, distance: 195.2
click at [476, 373] on div at bounding box center [477, 409] width 3 height 358
click at [258, 433] on link "33" at bounding box center [255, 432] width 14 height 11
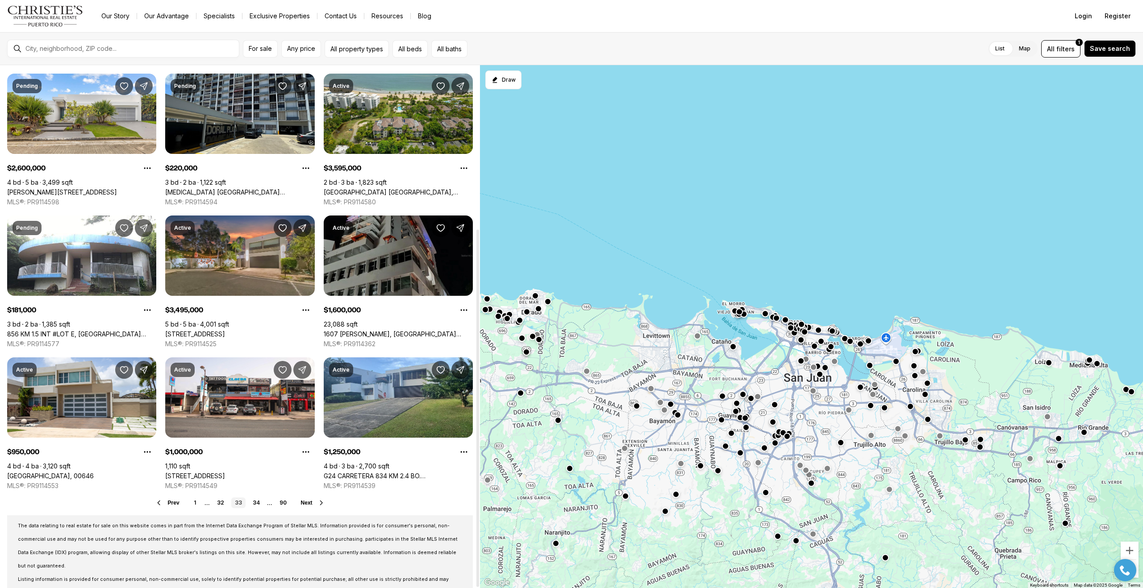
scroll to position [239, 0]
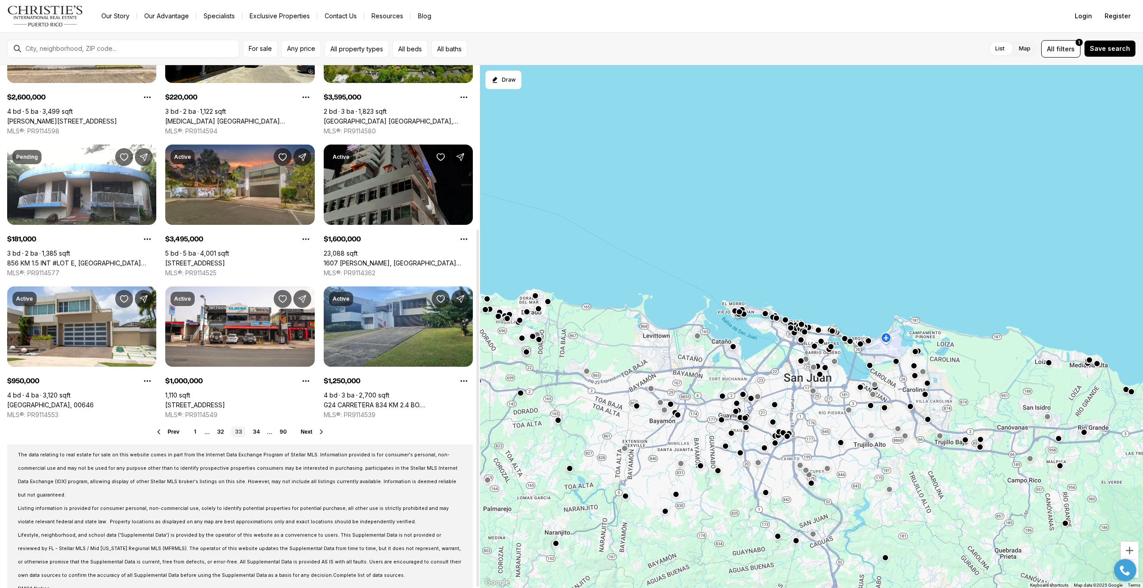
drag, startPoint x: 479, startPoint y: 163, endPoint x: 450, endPoint y: 415, distance: 254.3
click at [476, 415] on div at bounding box center [477, 409] width 3 height 358
click at [255, 430] on link "34" at bounding box center [256, 432] width 14 height 11
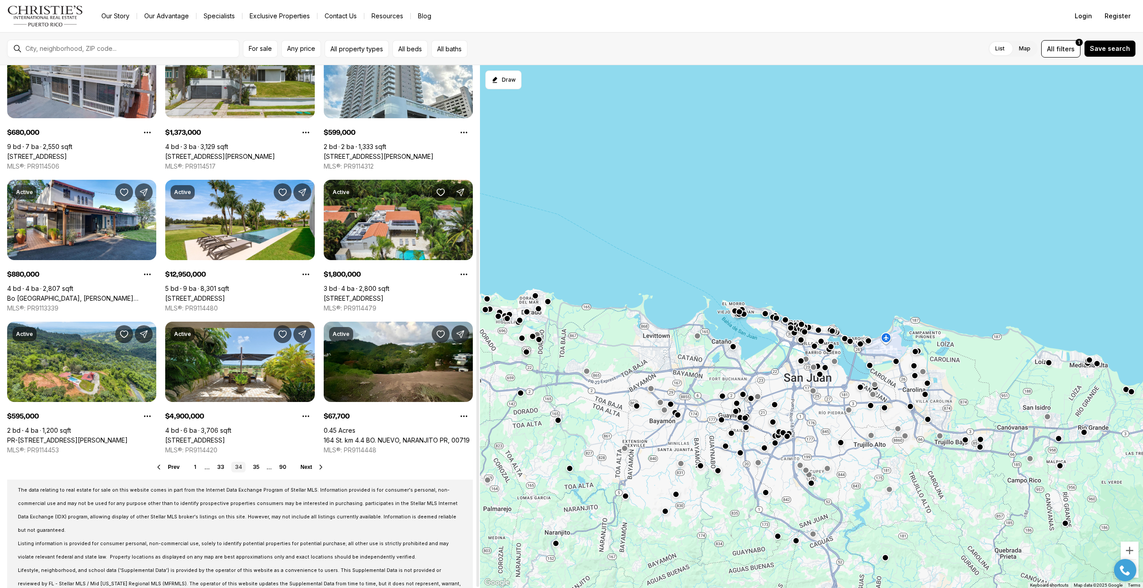
scroll to position [239, 0]
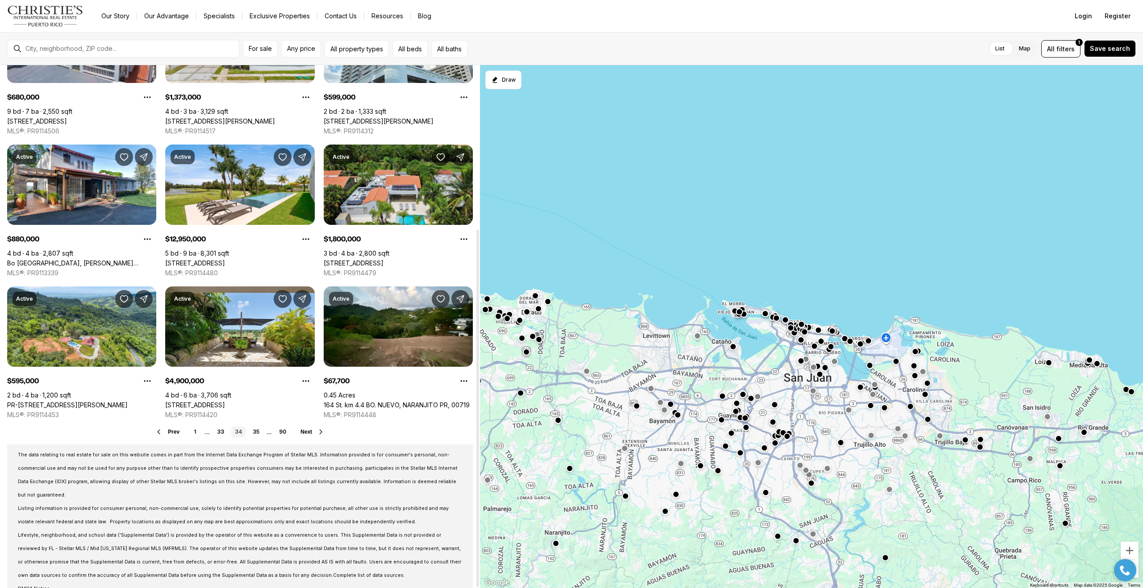
drag, startPoint x: 478, startPoint y: 166, endPoint x: 421, endPoint y: 426, distance: 266.5
click at [476, 426] on div at bounding box center [477, 409] width 3 height 358
click at [257, 432] on link "35" at bounding box center [256, 432] width 14 height 11
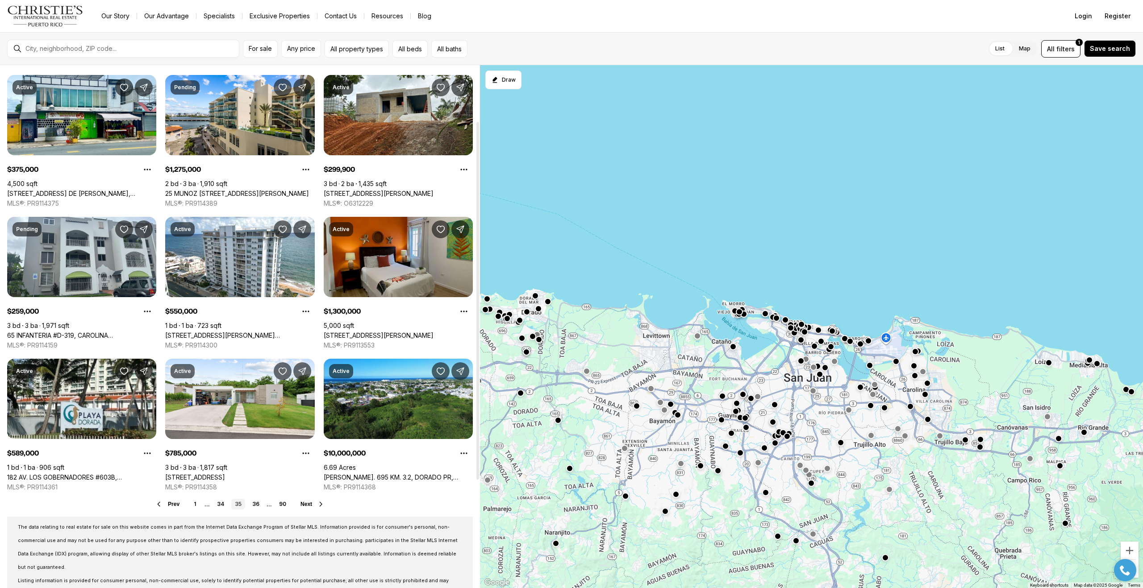
scroll to position [239, 0]
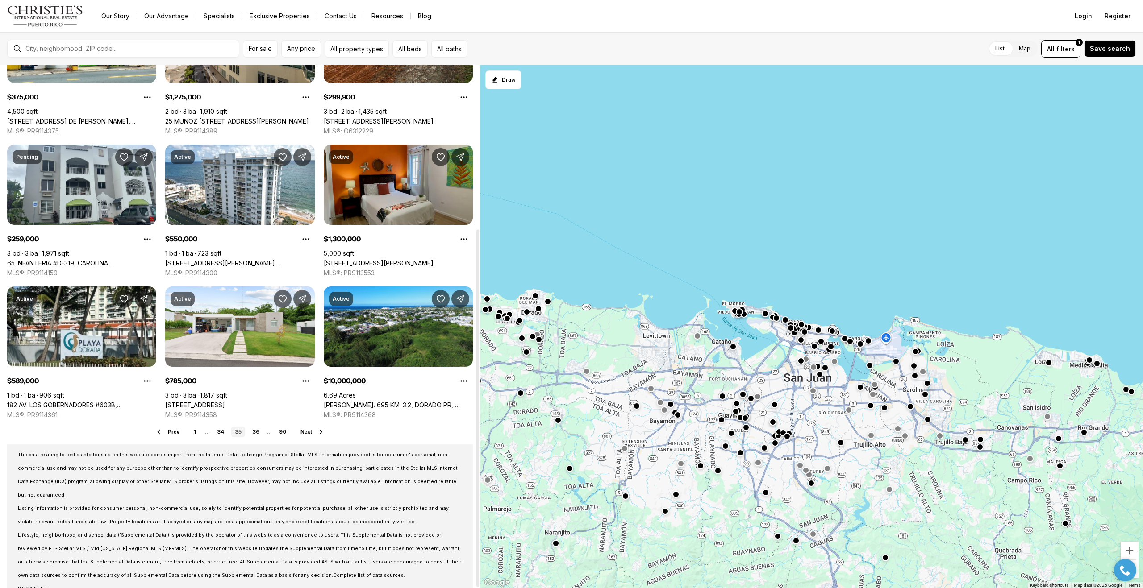
drag, startPoint x: 478, startPoint y: 264, endPoint x: 447, endPoint y: 470, distance: 208.2
click at [476, 470] on div at bounding box center [477, 409] width 3 height 358
click at [260, 430] on link "36" at bounding box center [256, 432] width 14 height 11
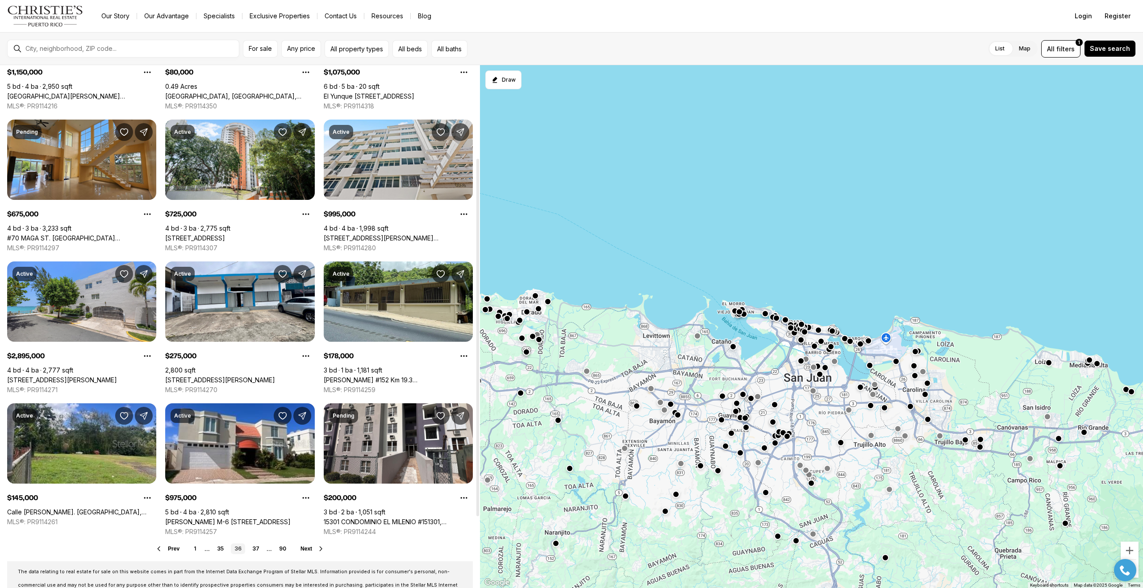
scroll to position [239, 0]
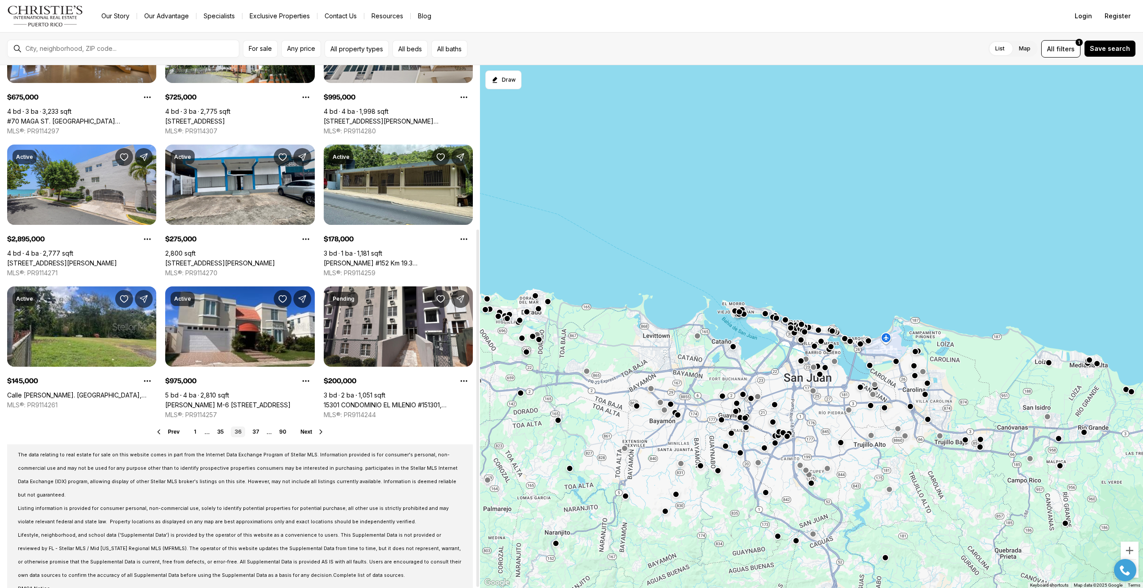
drag, startPoint x: 478, startPoint y: 197, endPoint x: 447, endPoint y: 377, distance: 183.0
click at [476, 377] on div at bounding box center [477, 409] width 3 height 358
click at [258, 432] on link "37" at bounding box center [256, 432] width 14 height 11
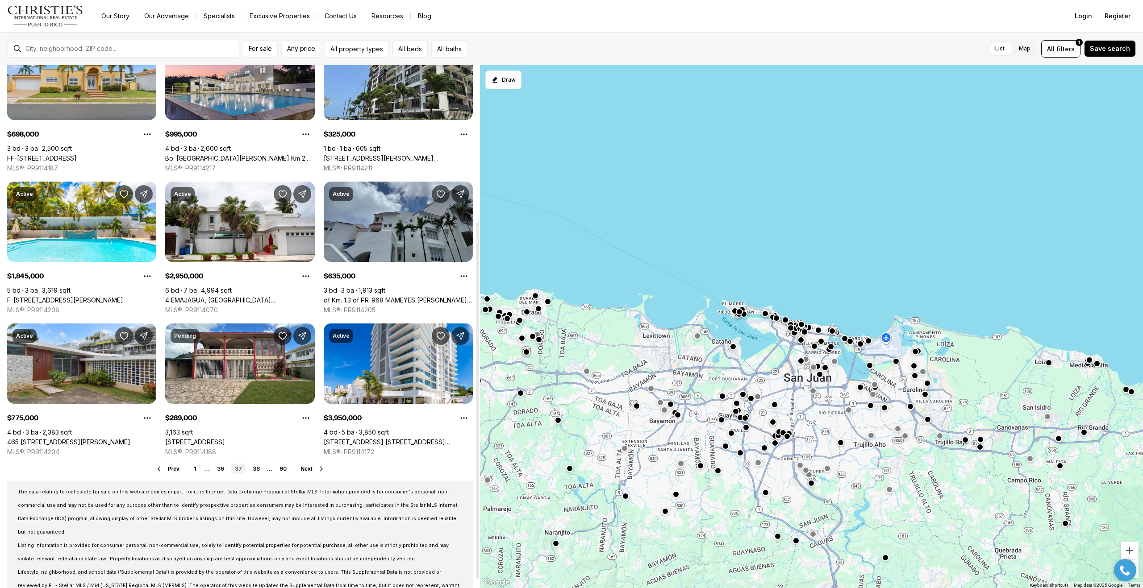
scroll to position [239, 0]
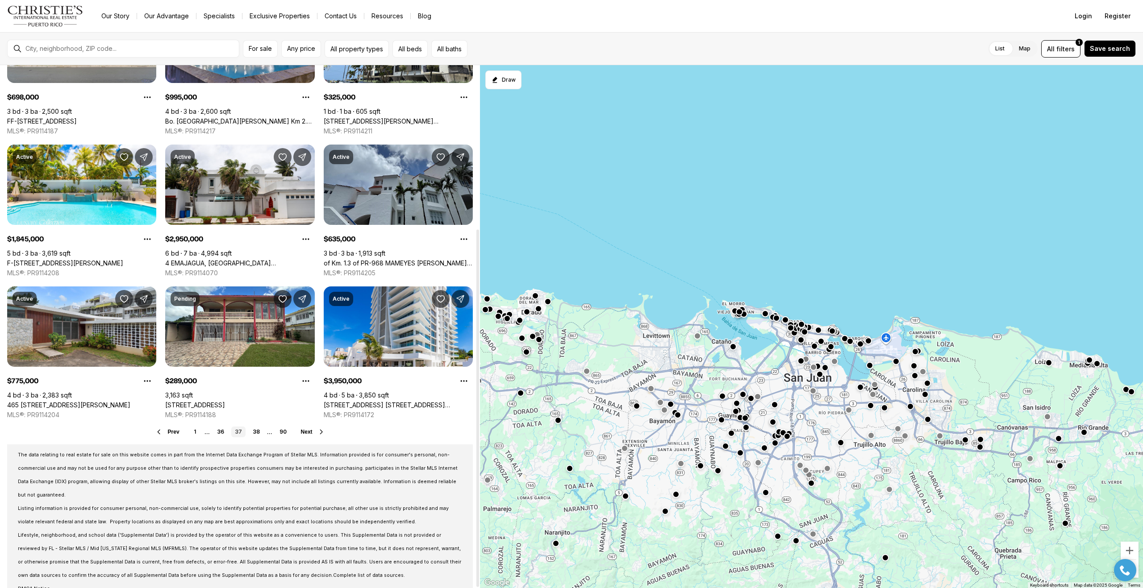
drag, startPoint x: 476, startPoint y: 213, endPoint x: 453, endPoint y: 391, distance: 180.1
click at [476, 391] on div at bounding box center [477, 409] width 3 height 358
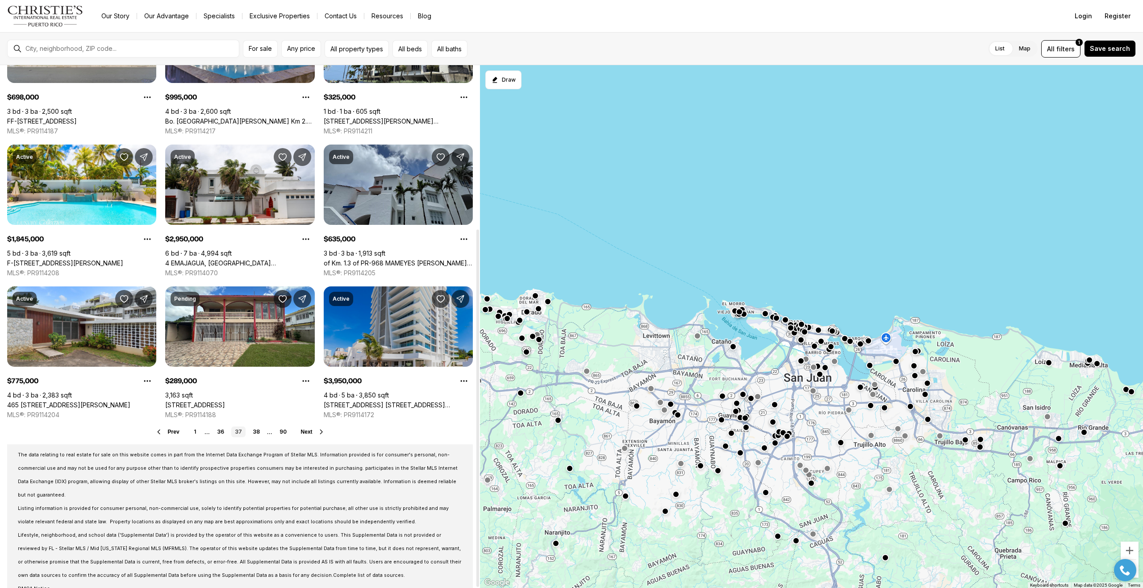
click at [380, 401] on link "540 AV. DE LA CONSTITUCIÓN AVE #303, SAN JUAN PR, 00901" at bounding box center [398, 405] width 149 height 8
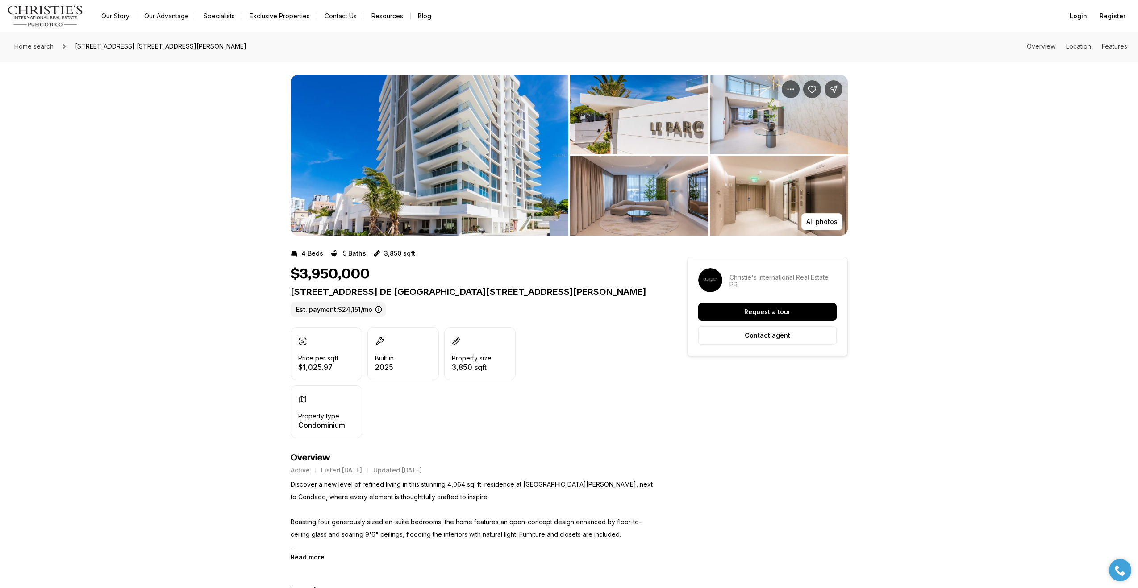
click at [422, 179] on img "View image gallery" at bounding box center [430, 155] width 278 height 161
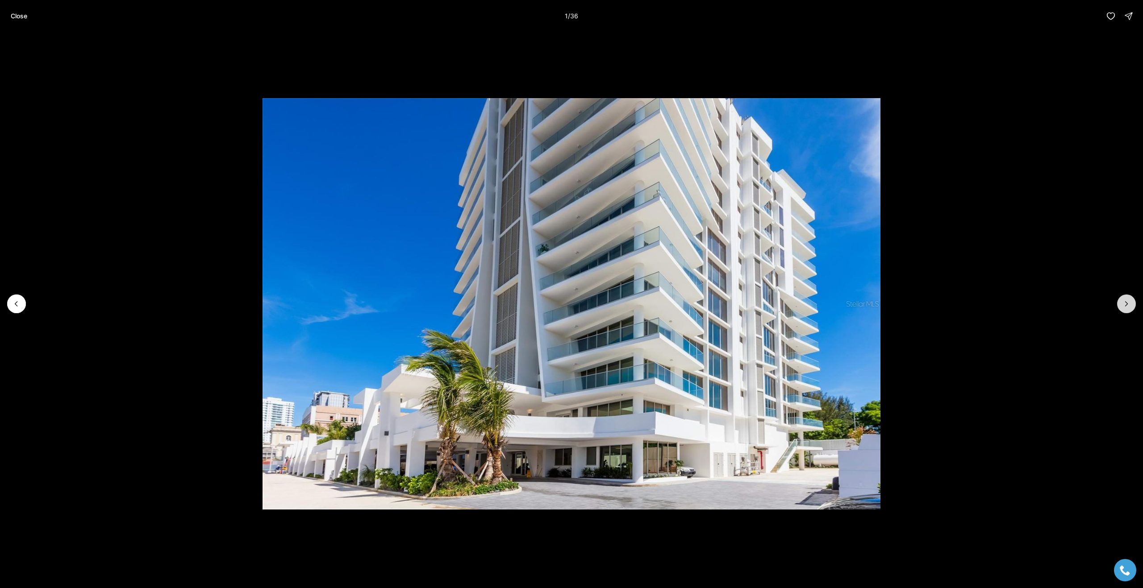
click at [1126, 302] on icon "Next slide" at bounding box center [1127, 304] width 2 height 4
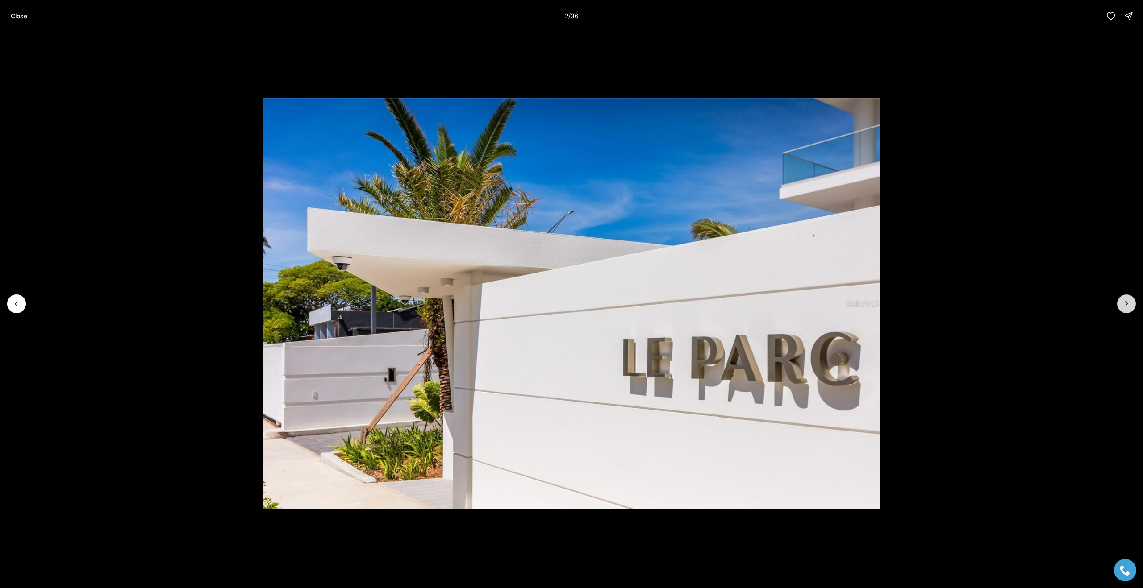
click at [1126, 302] on icon "Next slide" at bounding box center [1127, 304] width 2 height 4
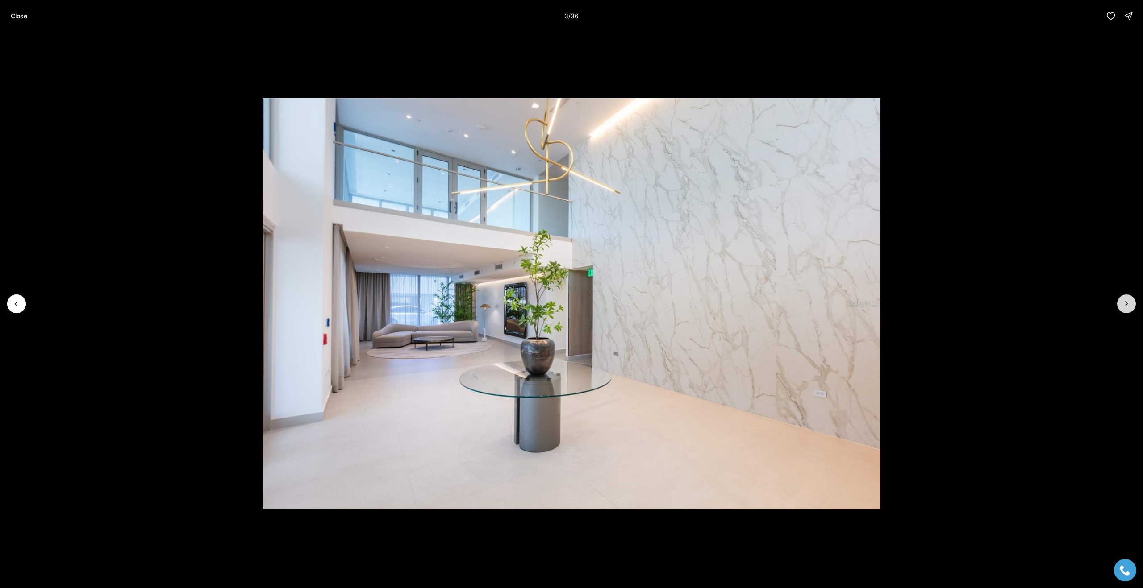
click at [1126, 302] on icon "Next slide" at bounding box center [1127, 304] width 2 height 4
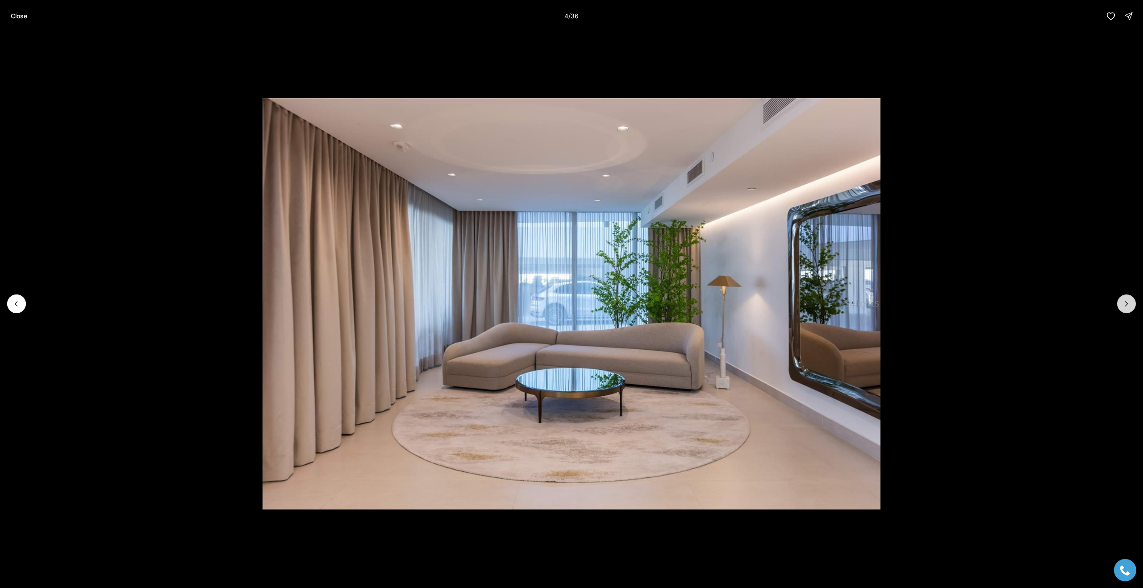
click at [1126, 302] on icon "Next slide" at bounding box center [1127, 304] width 2 height 4
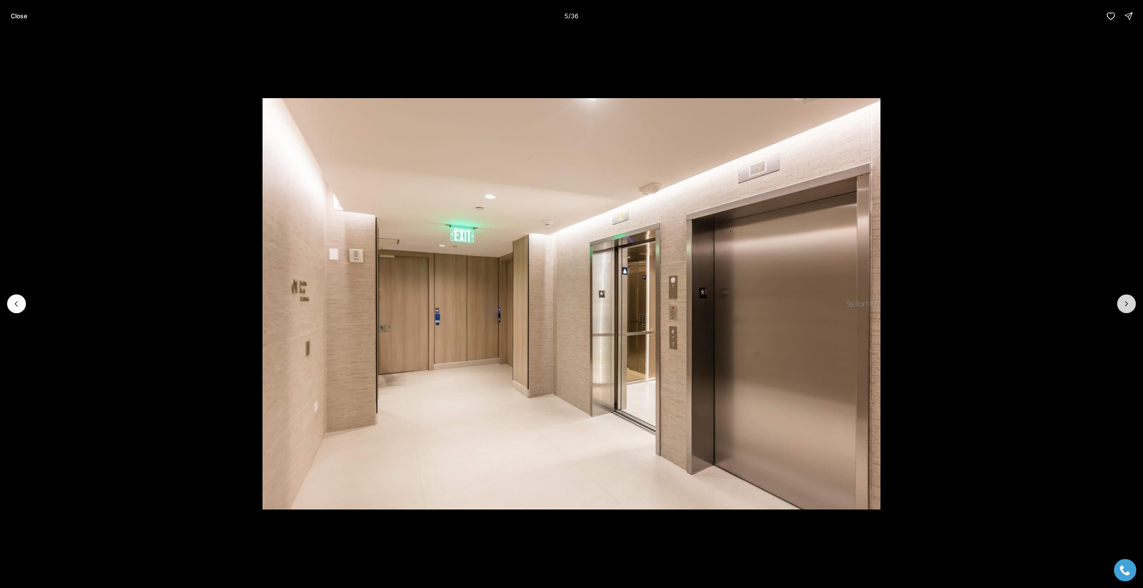
click at [1126, 302] on icon "Next slide" at bounding box center [1127, 304] width 2 height 4
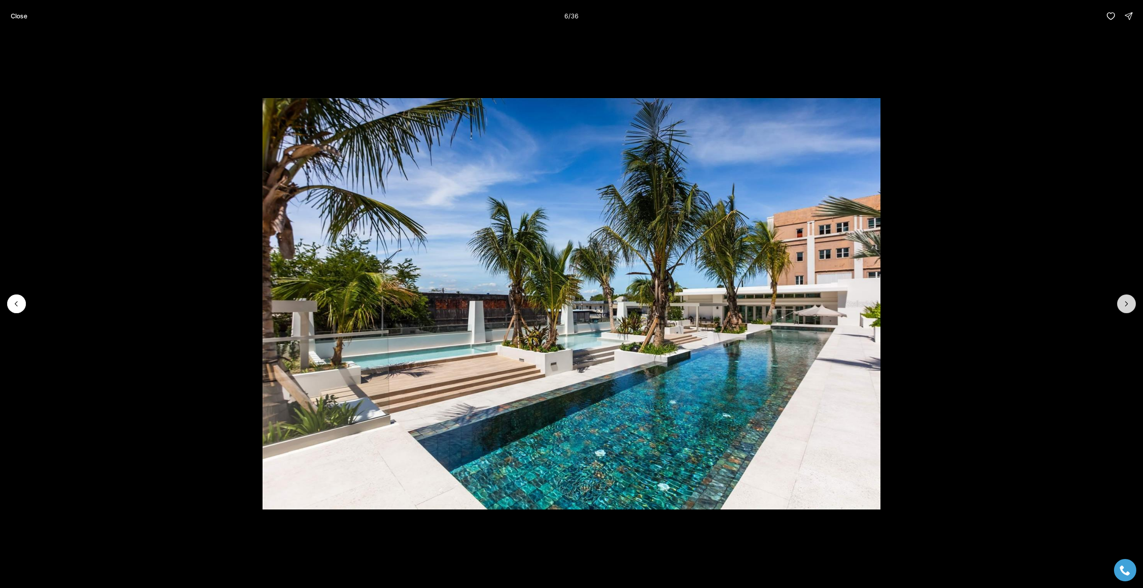
click at [1126, 302] on icon "Next slide" at bounding box center [1127, 304] width 2 height 4
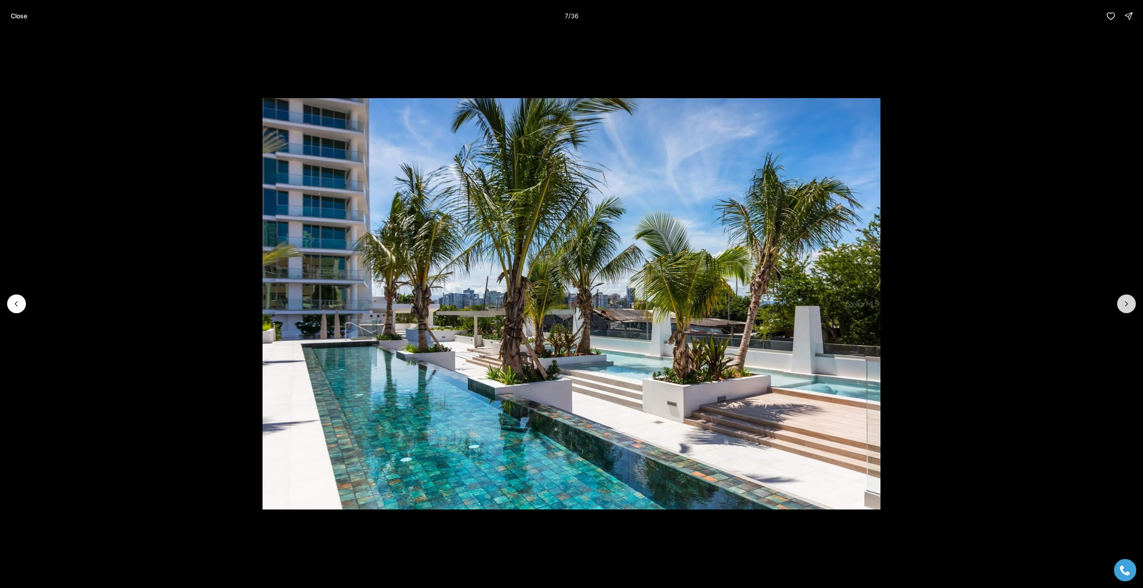
click at [1126, 302] on icon "Next slide" at bounding box center [1127, 304] width 2 height 4
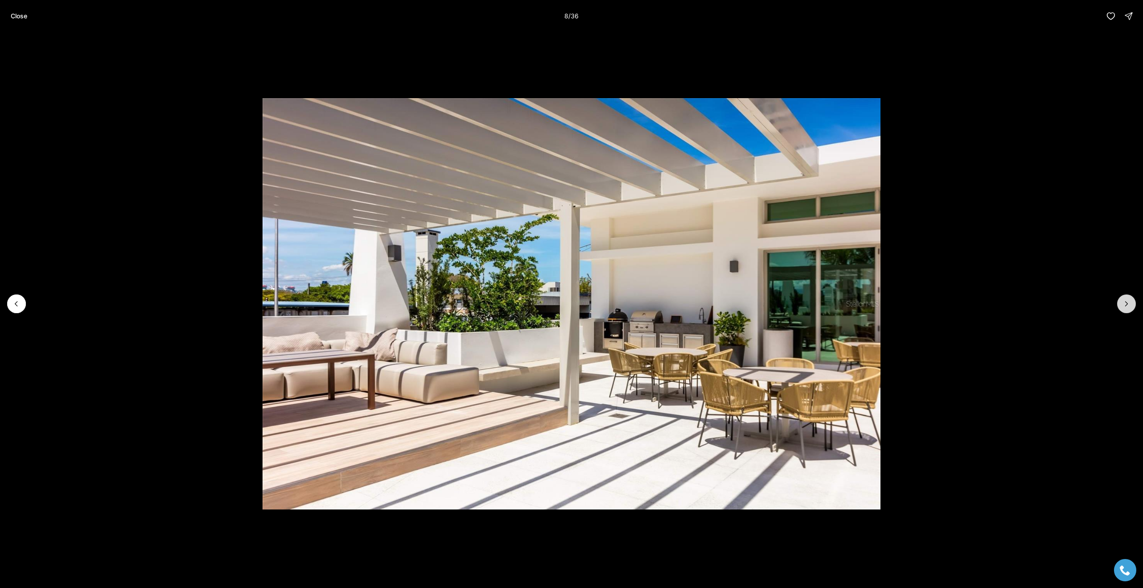
click at [1126, 302] on icon "Next slide" at bounding box center [1127, 304] width 2 height 4
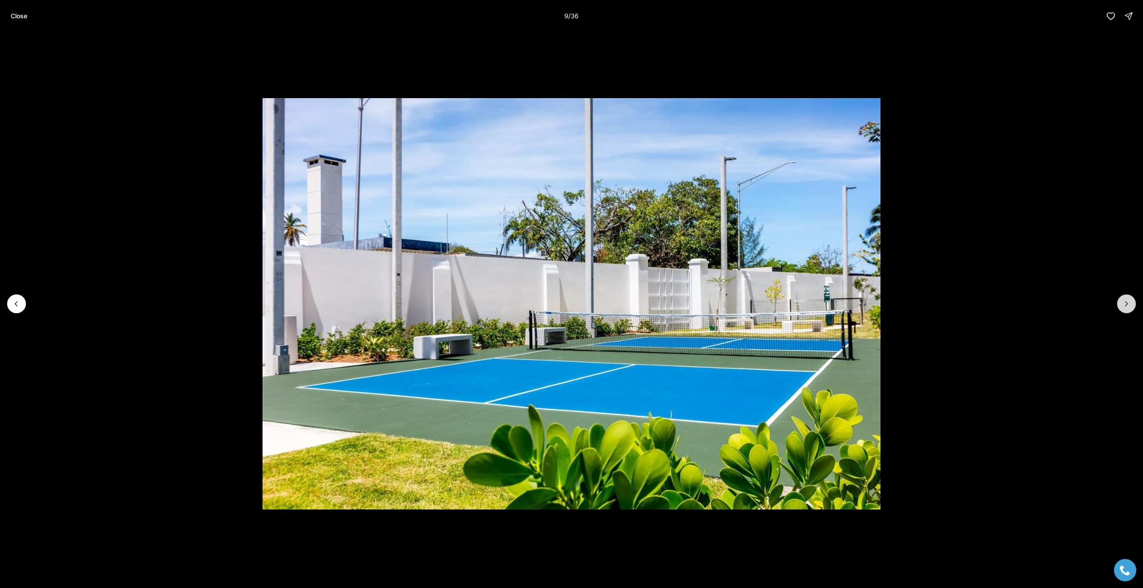
click at [1126, 302] on icon "Next slide" at bounding box center [1127, 304] width 2 height 4
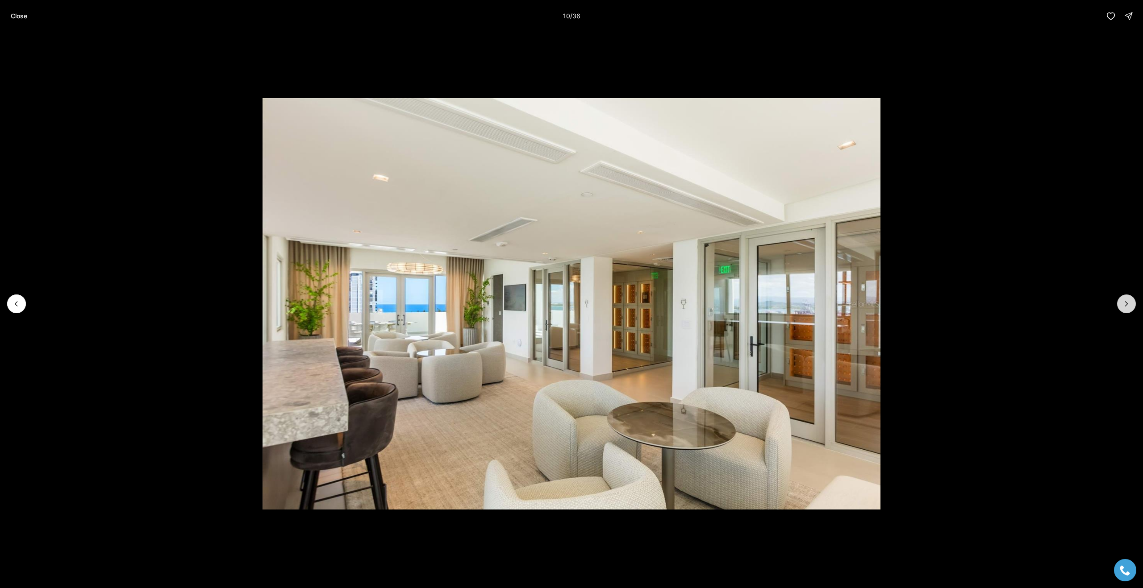
click at [1126, 302] on icon "Next slide" at bounding box center [1127, 304] width 2 height 4
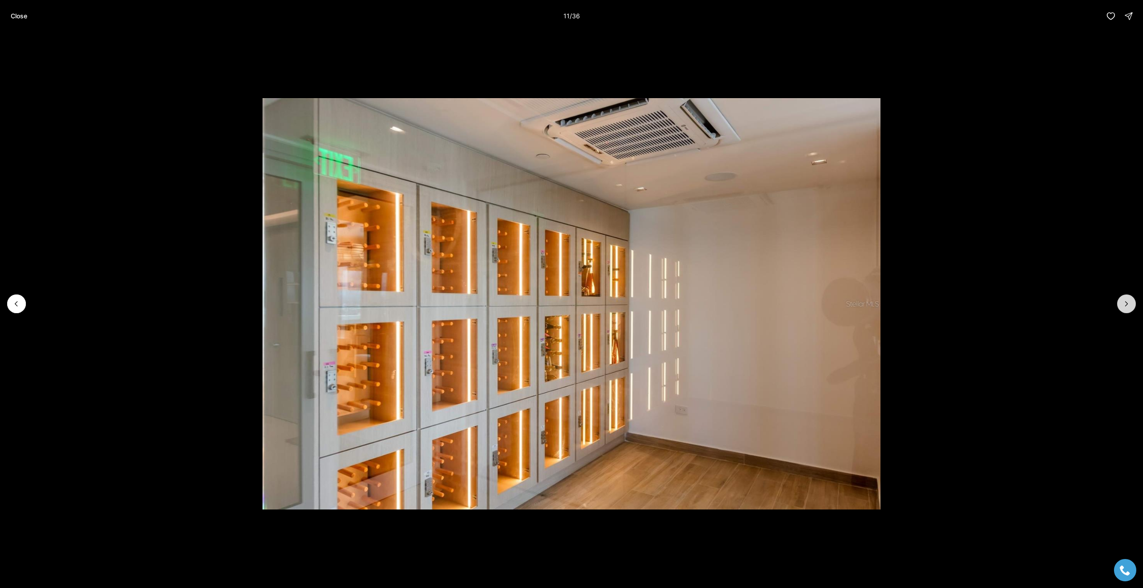
click at [1126, 302] on icon "Next slide" at bounding box center [1127, 304] width 2 height 4
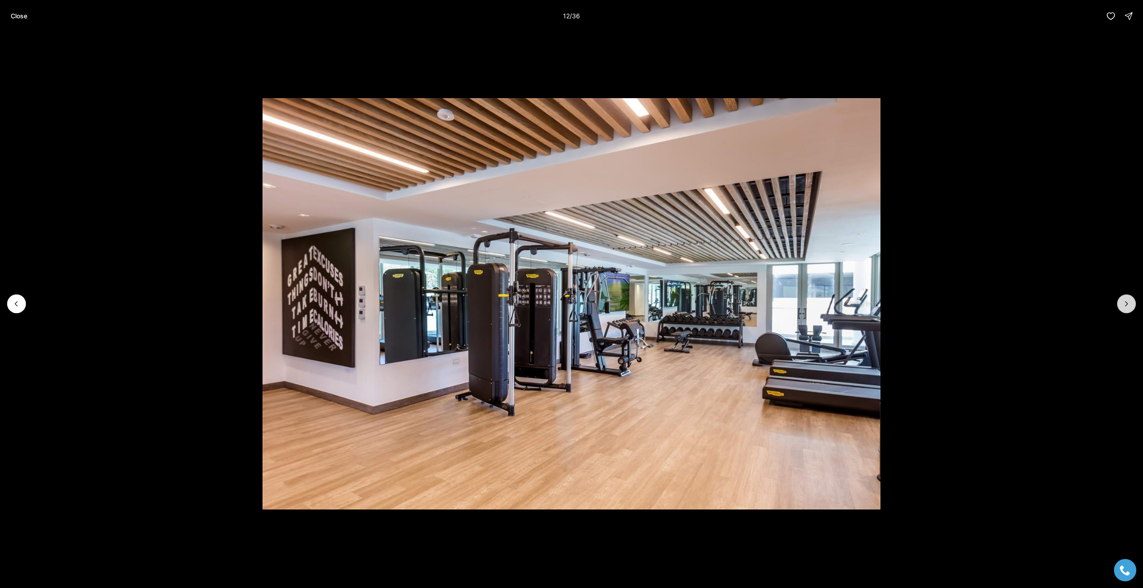
click at [1126, 302] on icon "Next slide" at bounding box center [1127, 304] width 2 height 4
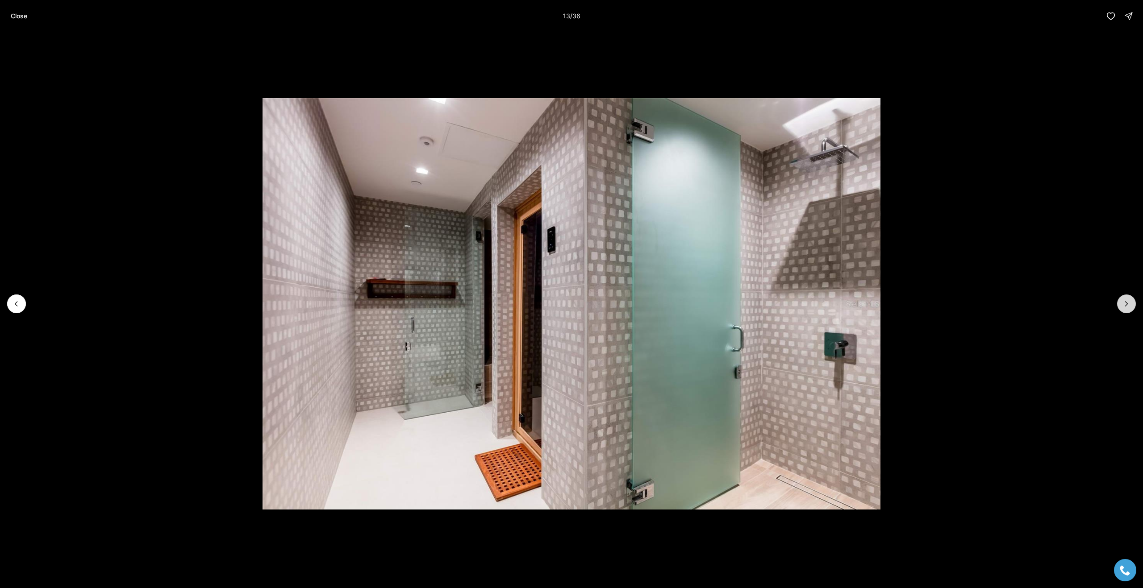
click at [1126, 302] on icon "Next slide" at bounding box center [1127, 304] width 2 height 4
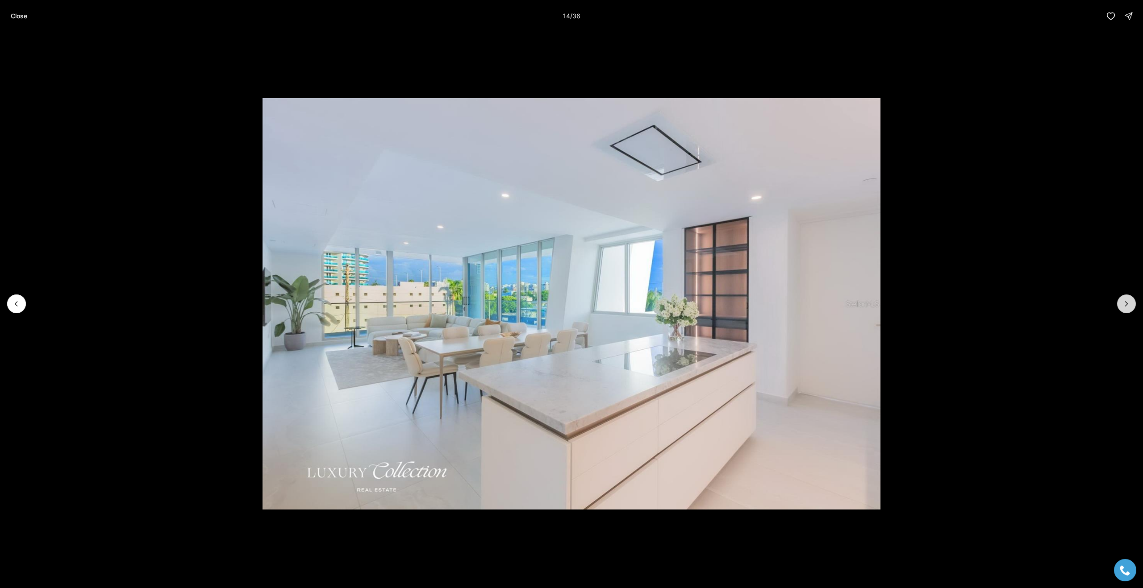
click at [1126, 302] on icon "Next slide" at bounding box center [1127, 304] width 2 height 4
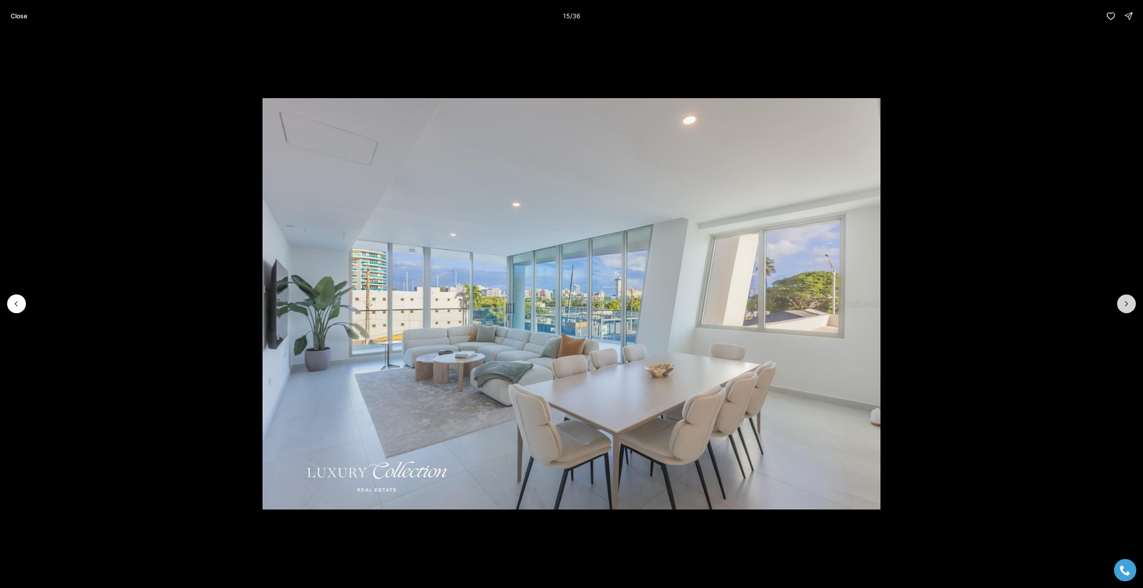
click at [1126, 302] on icon "Next slide" at bounding box center [1127, 304] width 2 height 4
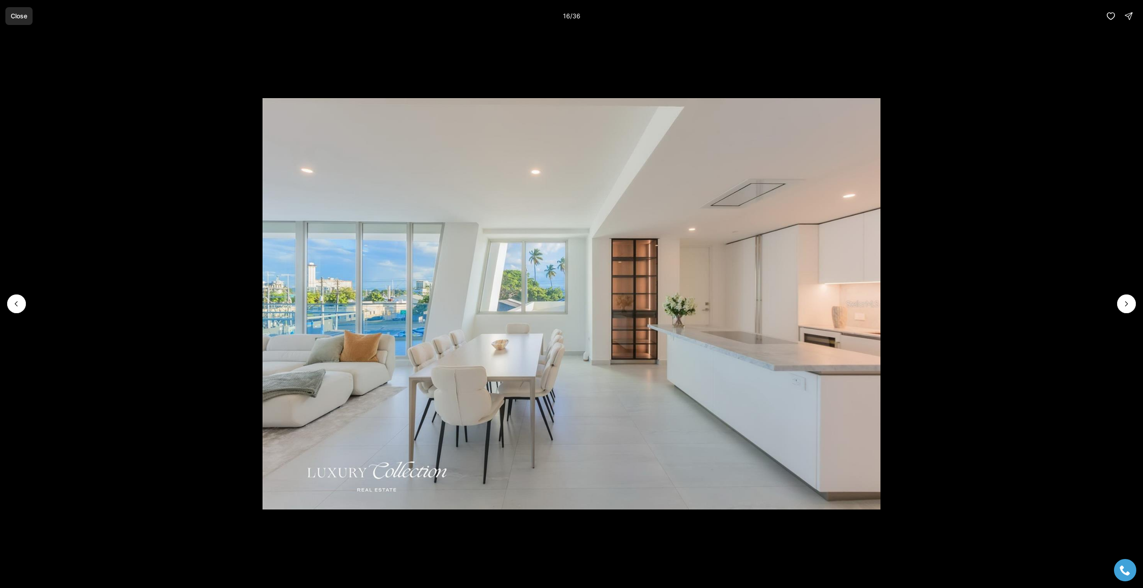
click at [22, 21] on button "Close" at bounding box center [18, 16] width 27 height 18
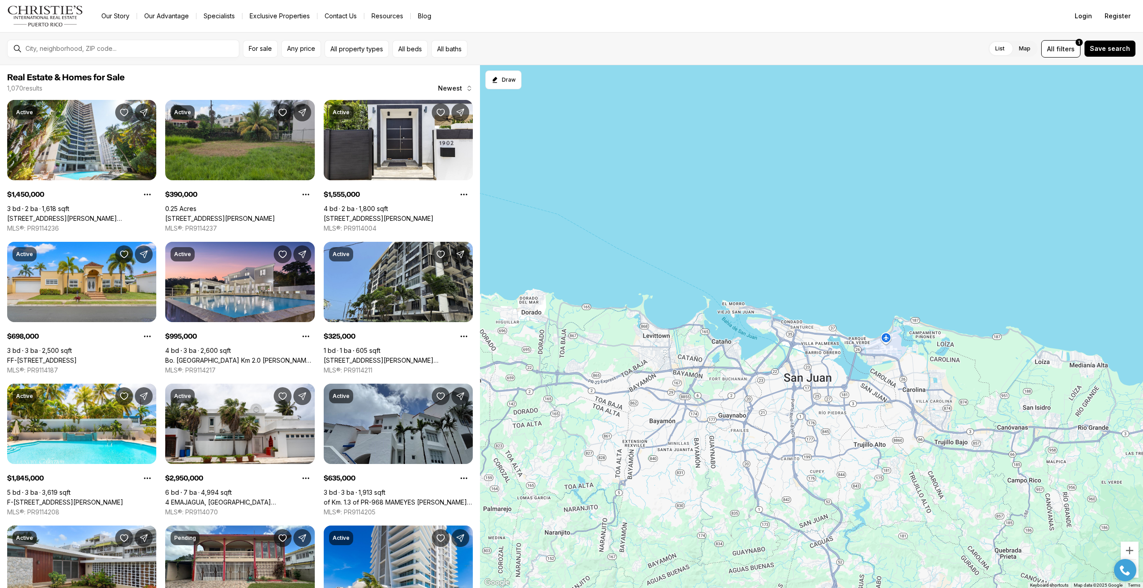
scroll to position [239, 0]
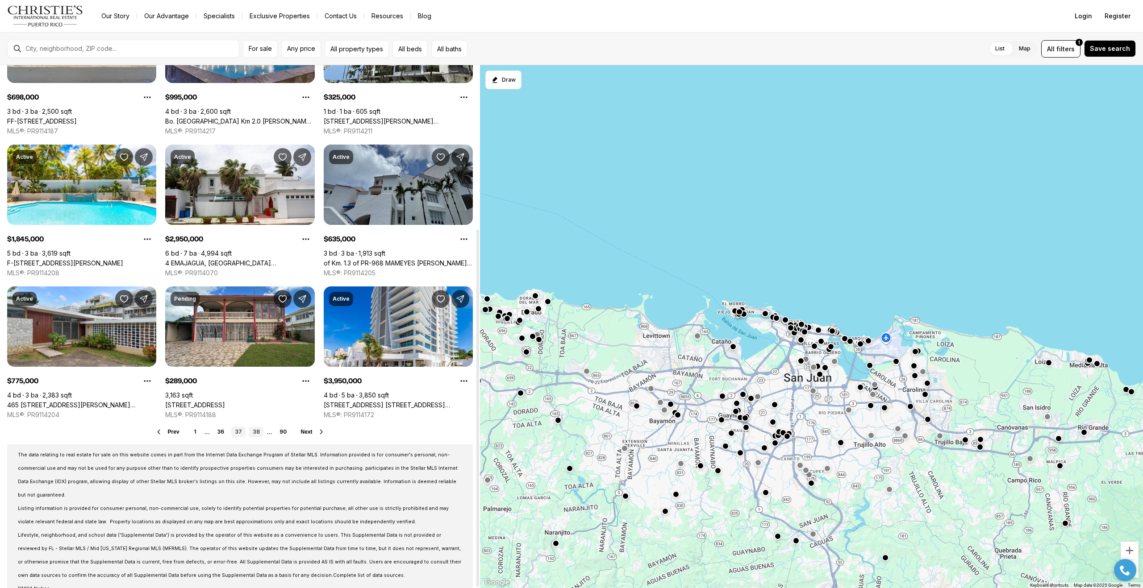
click at [256, 430] on link "38" at bounding box center [256, 432] width 14 height 11
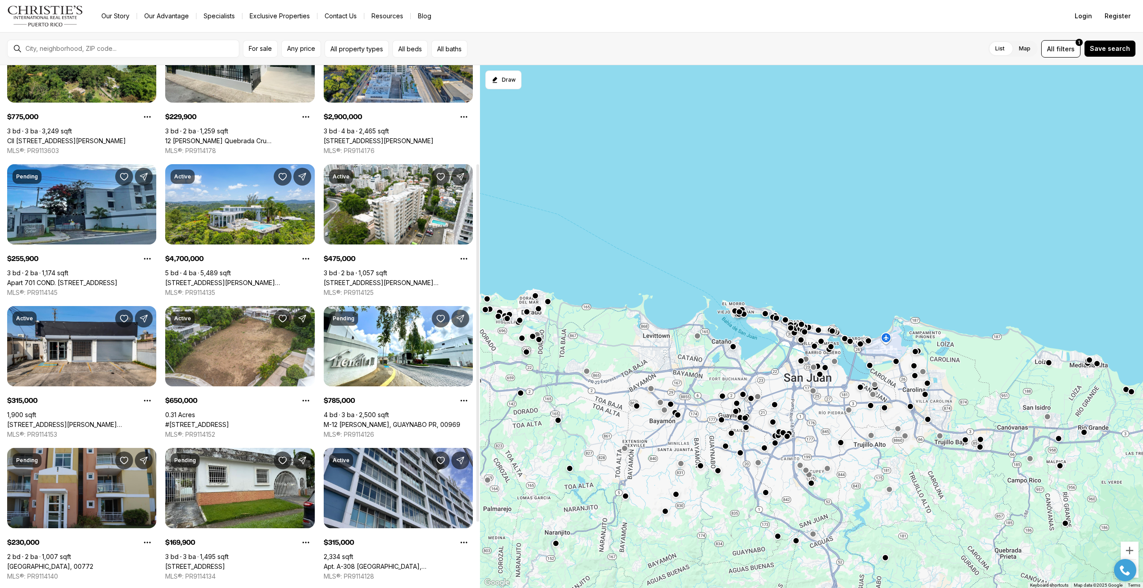
scroll to position [239, 0]
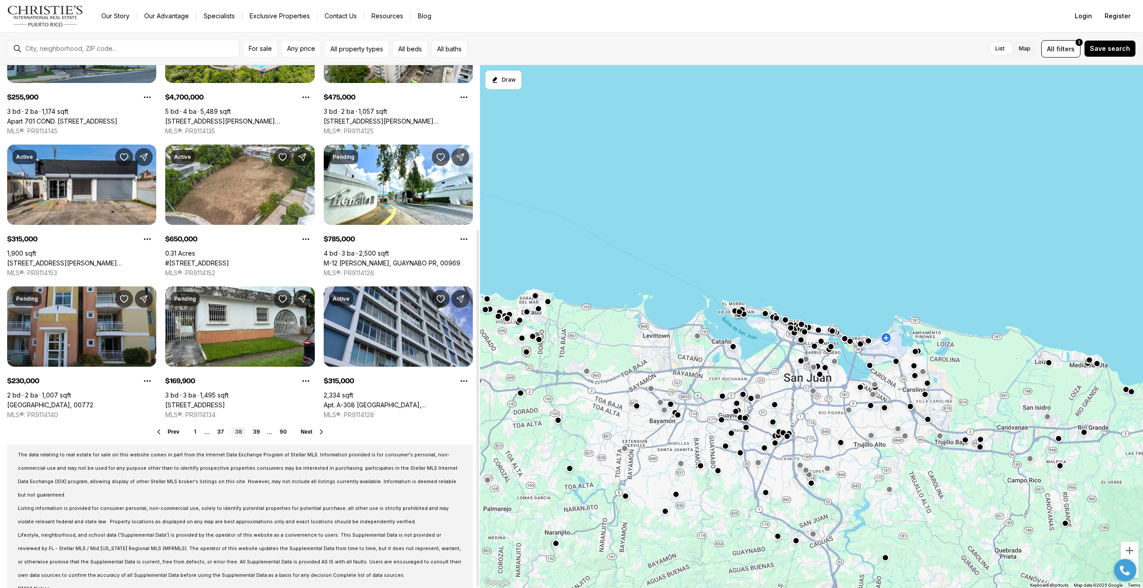
drag, startPoint x: 478, startPoint y: 204, endPoint x: 459, endPoint y: 467, distance: 263.7
click at [476, 467] on div at bounding box center [477, 409] width 3 height 358
click at [254, 430] on link "39" at bounding box center [256, 432] width 14 height 11
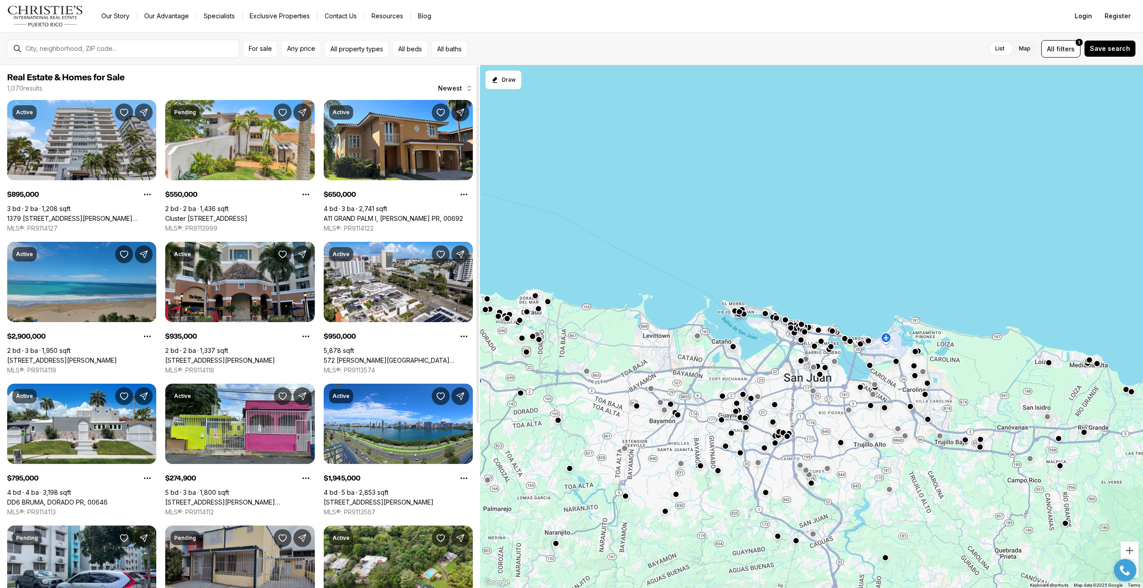
click at [55, 357] on link "59 KING´S COURT ST #1002, SAN JUAN PR, 00911" at bounding box center [62, 361] width 110 height 8
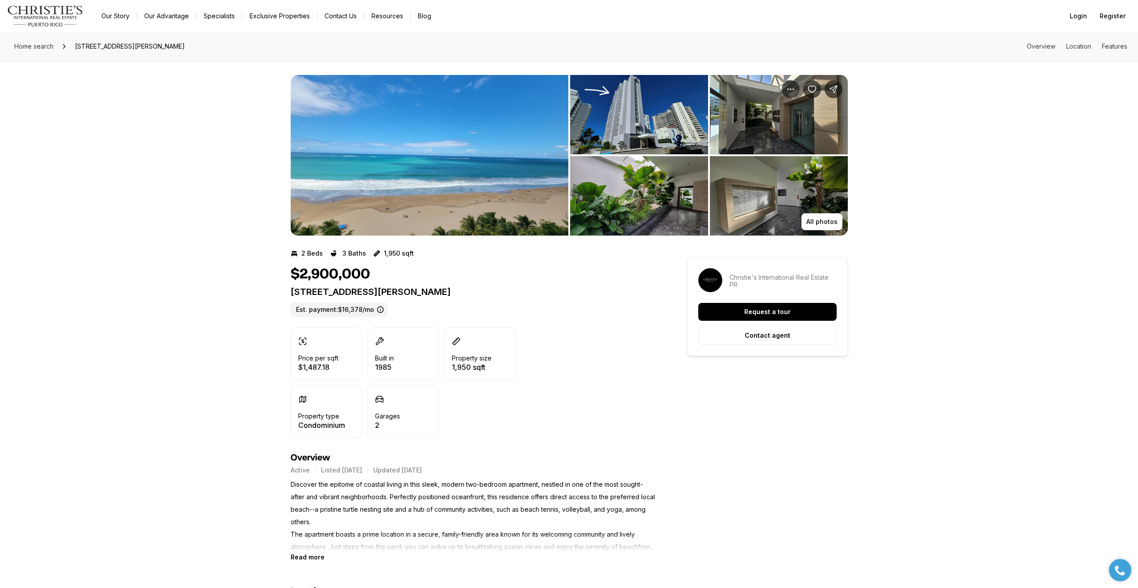
click at [478, 167] on img "View image gallery" at bounding box center [430, 155] width 278 height 161
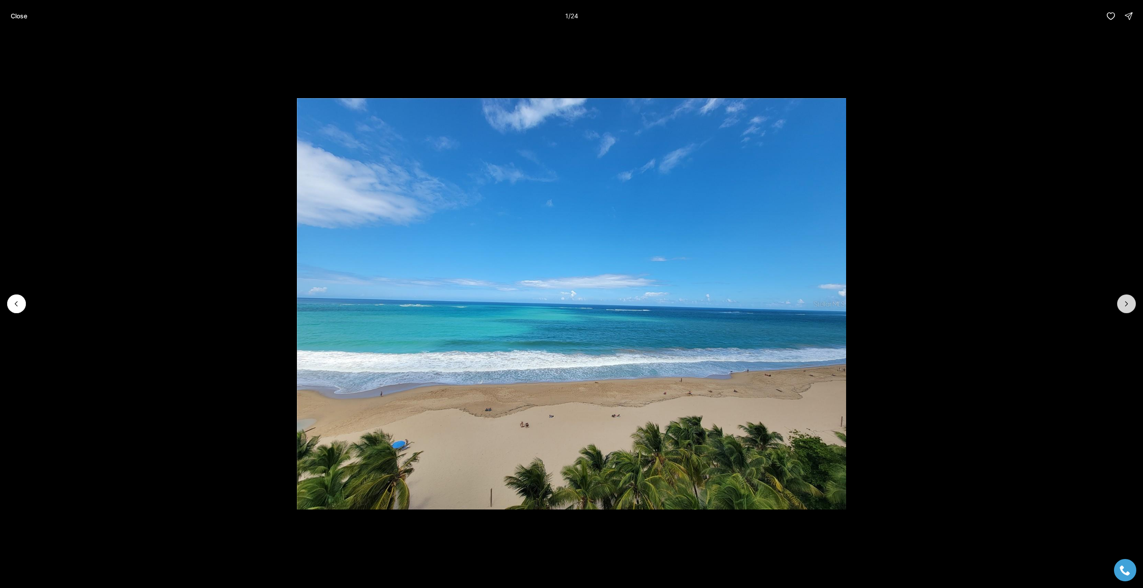
click at [1123, 305] on icon "Next slide" at bounding box center [1126, 304] width 9 height 9
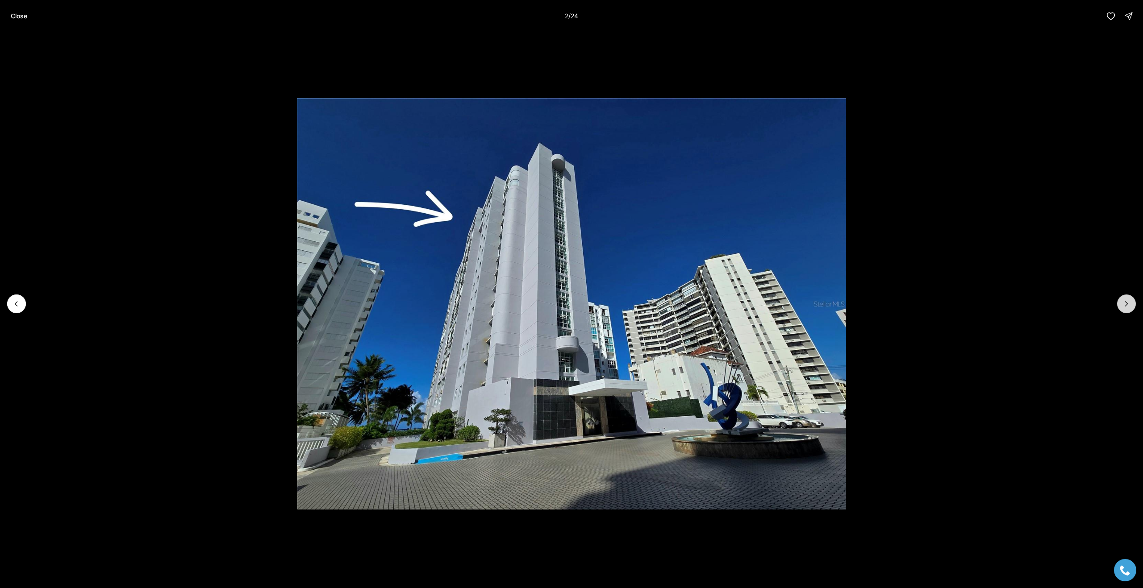
click at [1123, 305] on icon "Next slide" at bounding box center [1126, 304] width 9 height 9
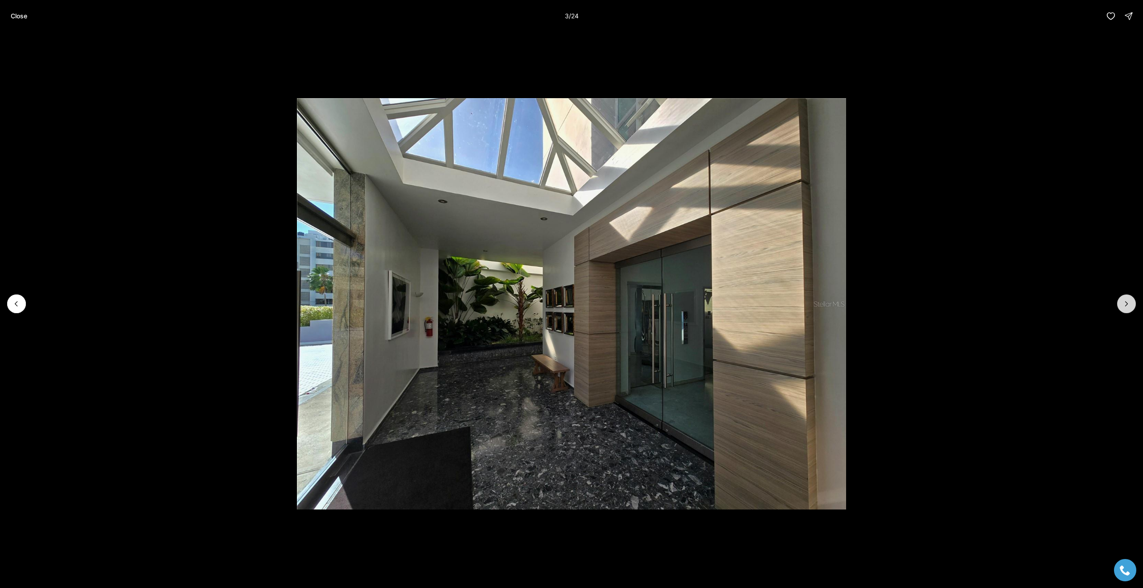
click at [1123, 305] on icon "Next slide" at bounding box center [1126, 304] width 9 height 9
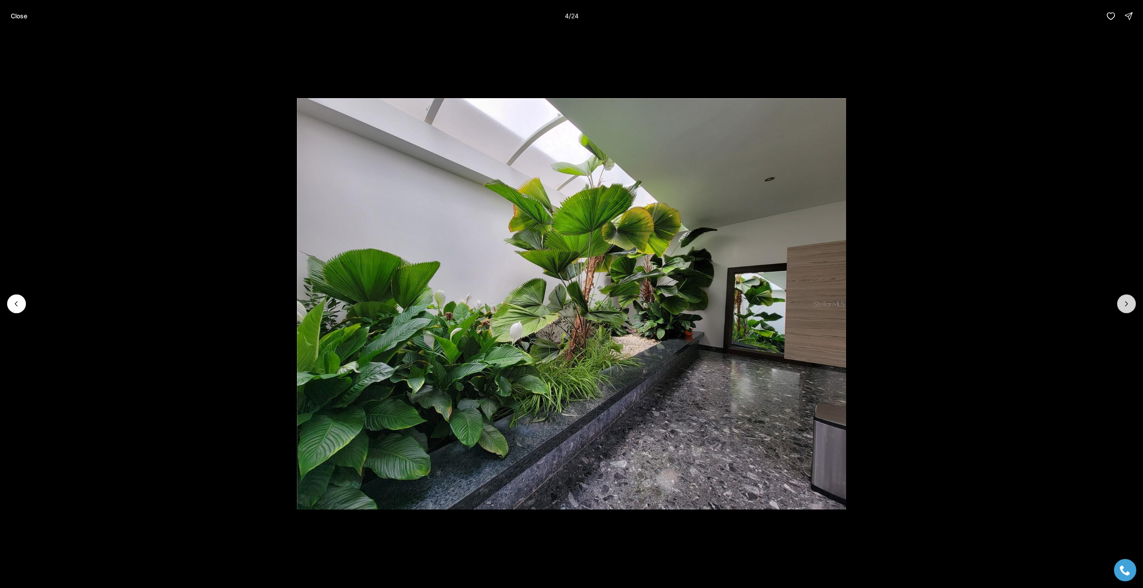
click at [1123, 305] on icon "Next slide" at bounding box center [1126, 304] width 9 height 9
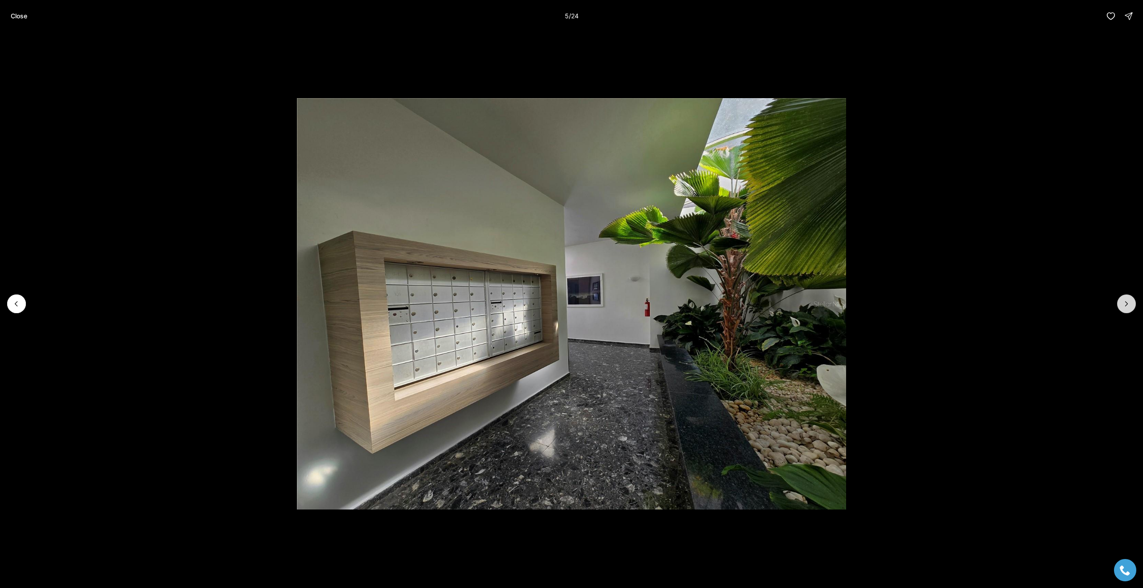
click at [1123, 305] on icon "Next slide" at bounding box center [1126, 304] width 9 height 9
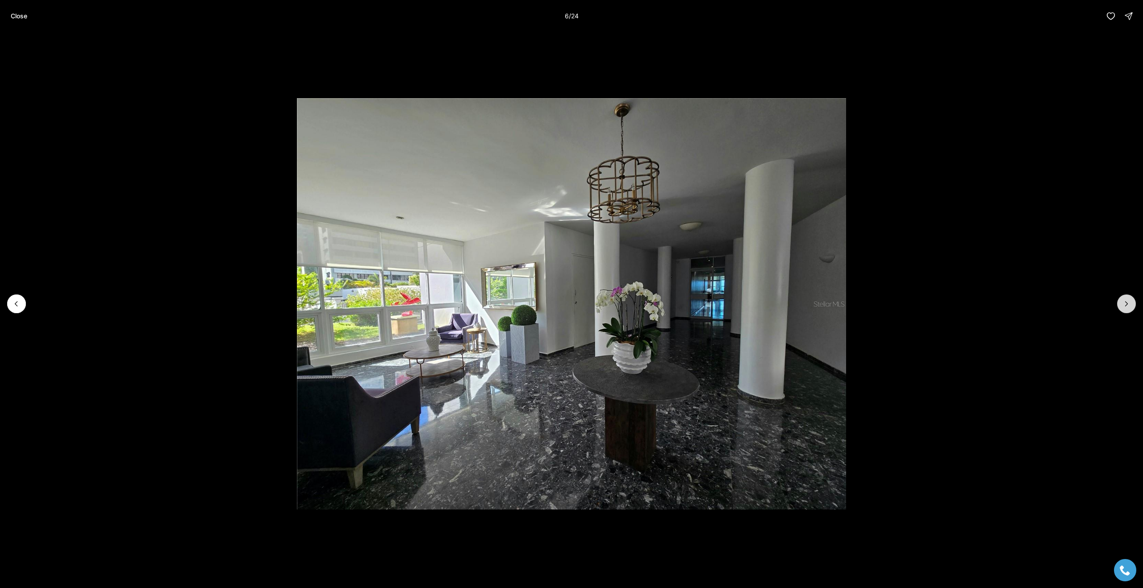
click at [1123, 305] on icon "Next slide" at bounding box center [1126, 304] width 9 height 9
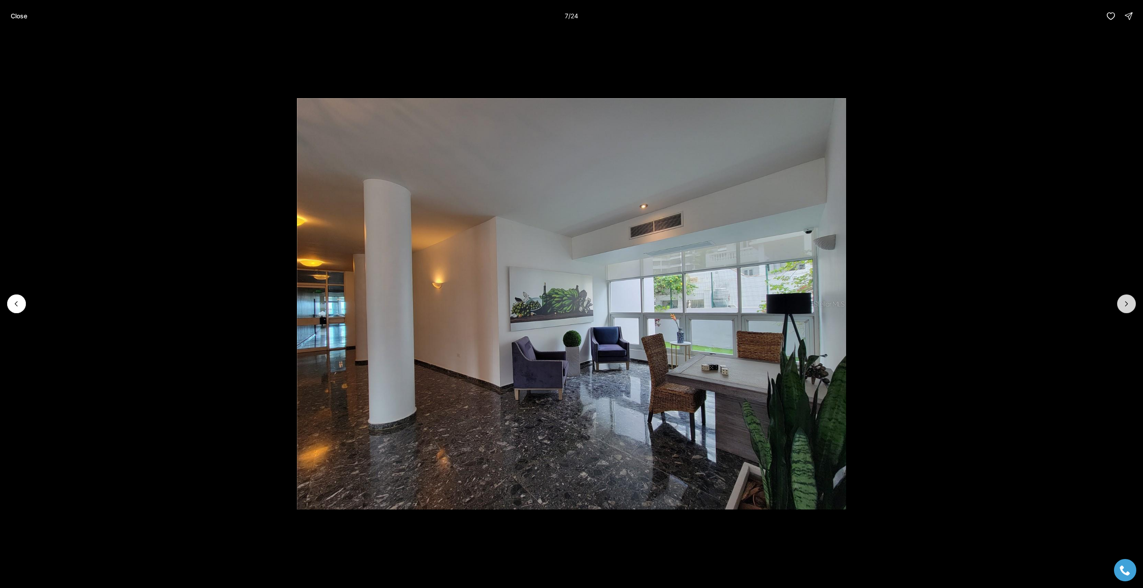
click at [1123, 305] on icon "Next slide" at bounding box center [1126, 304] width 9 height 9
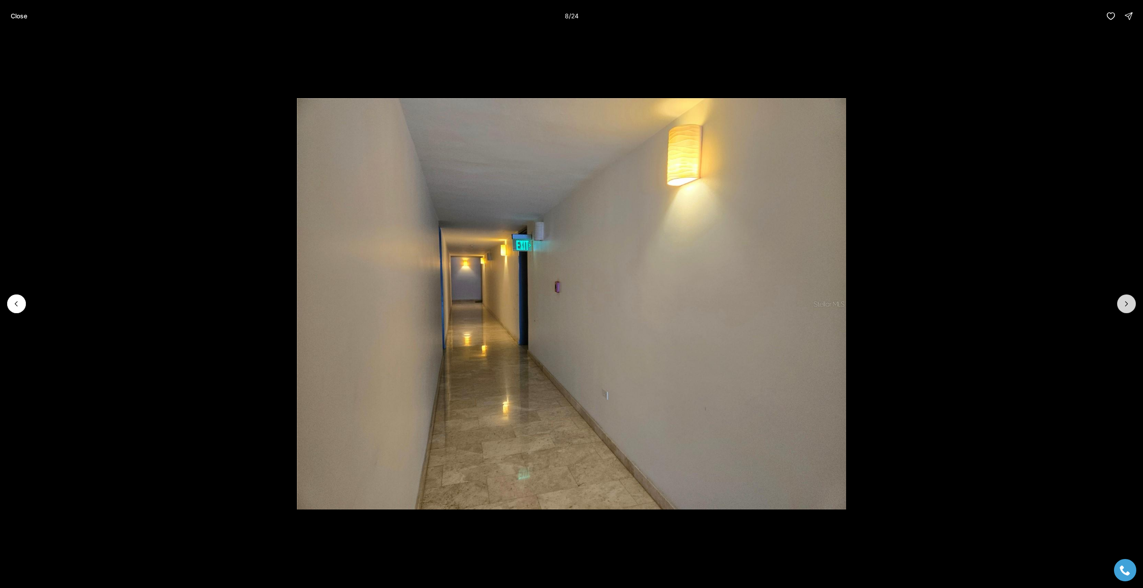
click at [1123, 305] on icon "Next slide" at bounding box center [1126, 304] width 9 height 9
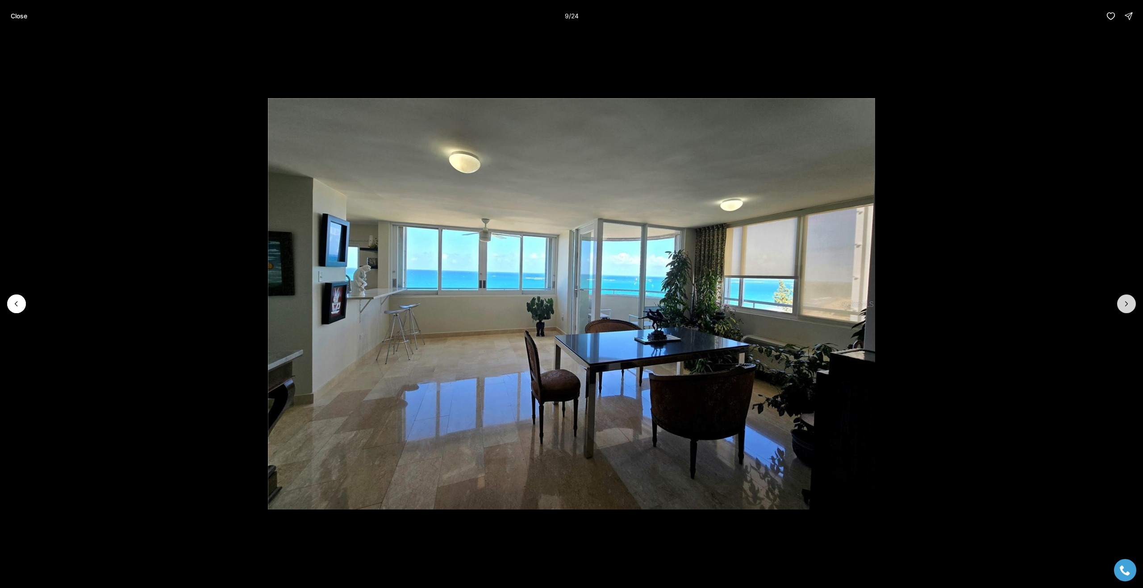
click at [1123, 305] on icon "Next slide" at bounding box center [1126, 304] width 9 height 9
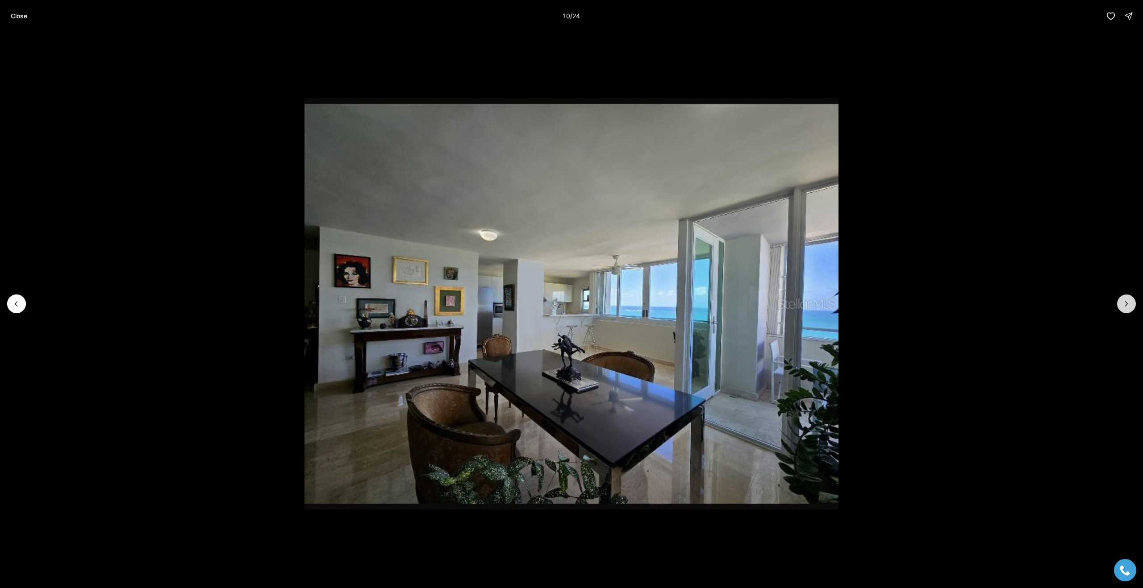
click at [1123, 305] on icon "Next slide" at bounding box center [1126, 304] width 9 height 9
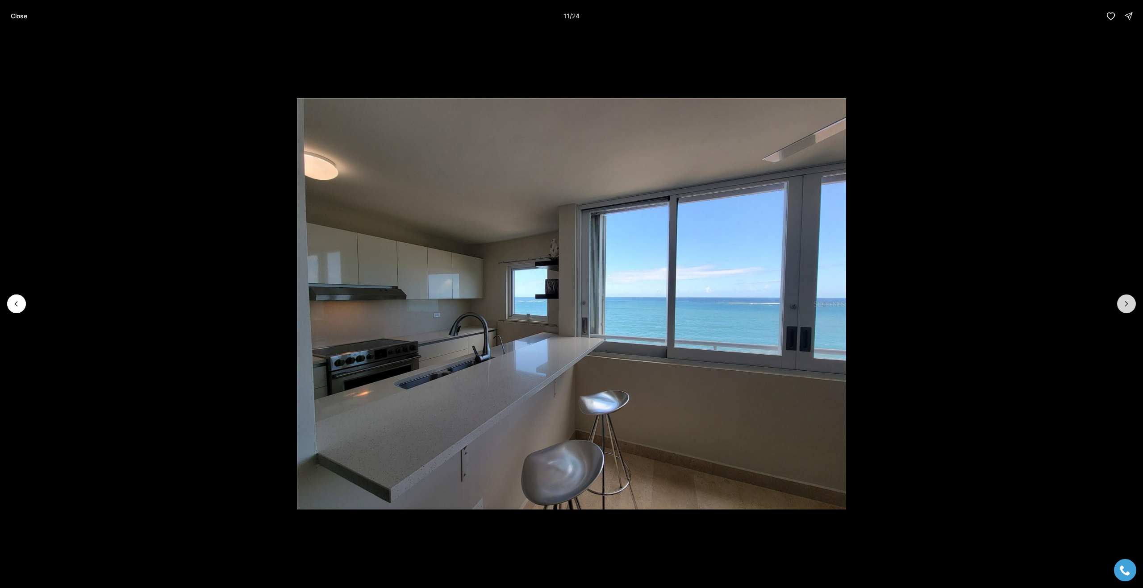
click at [1123, 305] on icon "Next slide" at bounding box center [1126, 304] width 9 height 9
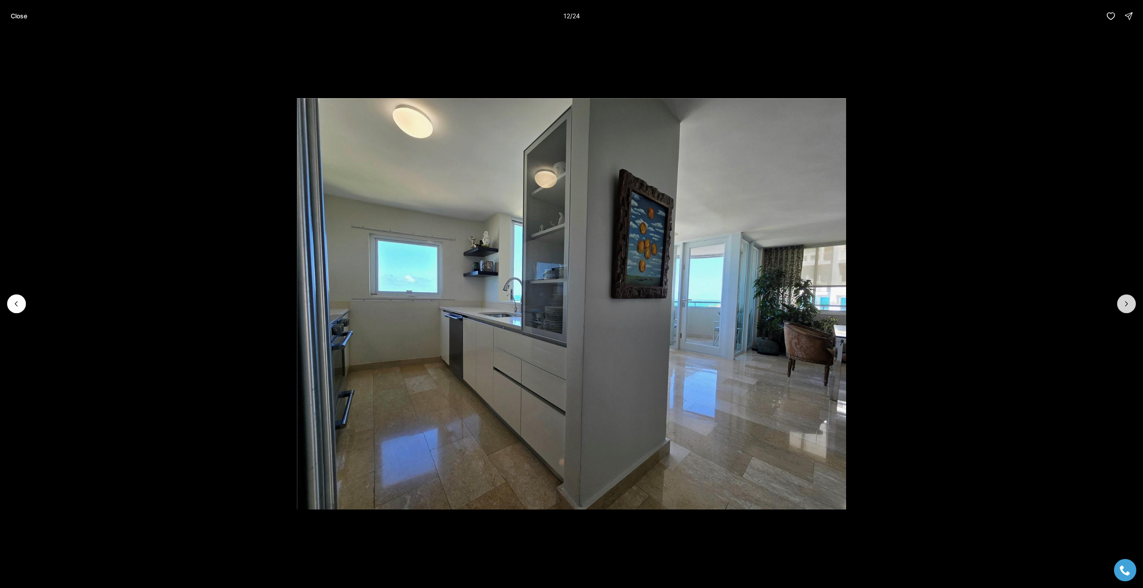
click at [1123, 305] on icon "Next slide" at bounding box center [1126, 304] width 9 height 9
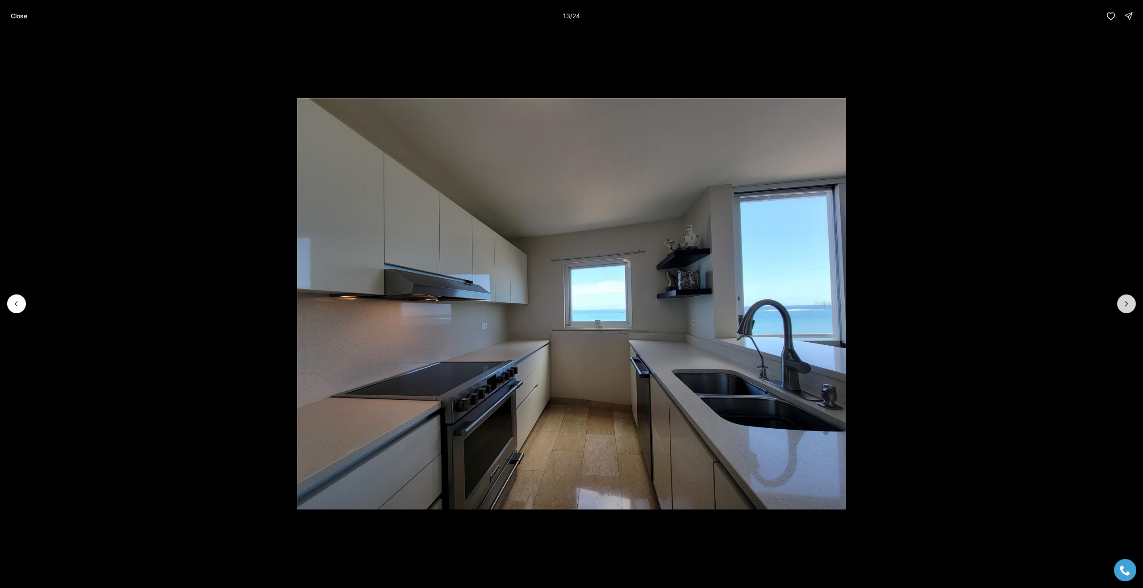
click at [1123, 305] on icon "Next slide" at bounding box center [1126, 304] width 9 height 9
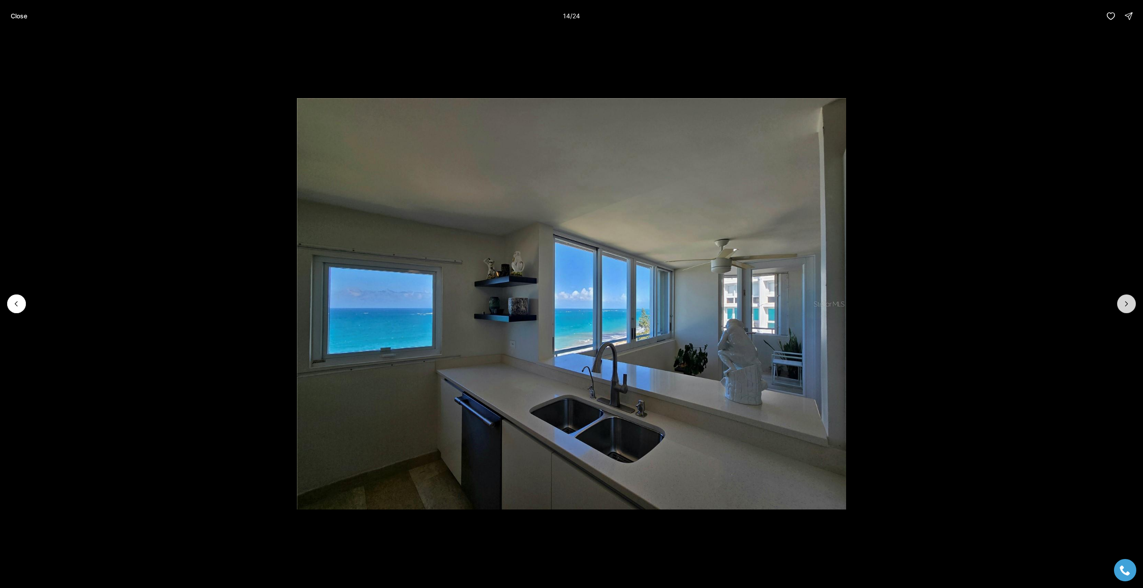
click at [1123, 305] on icon "Next slide" at bounding box center [1126, 304] width 9 height 9
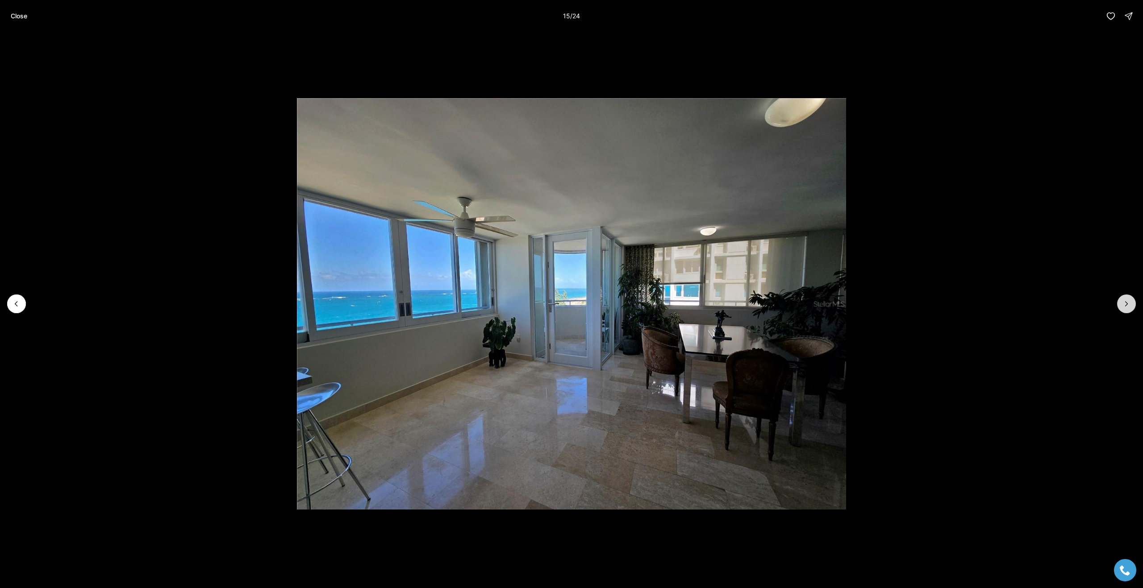
click at [1123, 305] on icon "Next slide" at bounding box center [1126, 304] width 9 height 9
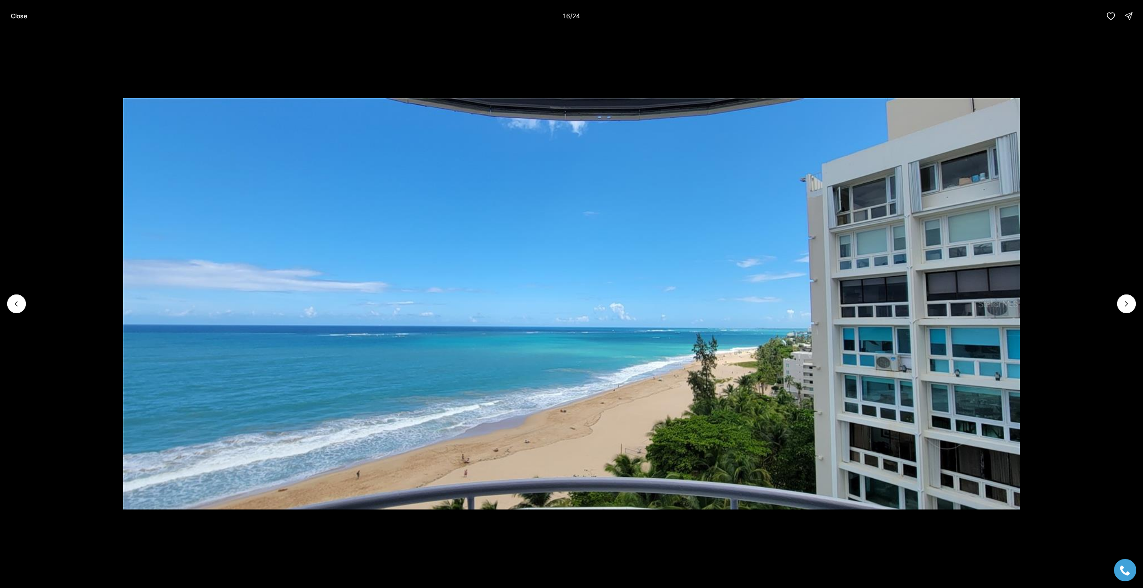
click at [22, 67] on li "16 of 24" at bounding box center [571, 304] width 1143 height 544
click at [21, 12] on button "Close" at bounding box center [18, 16] width 27 height 18
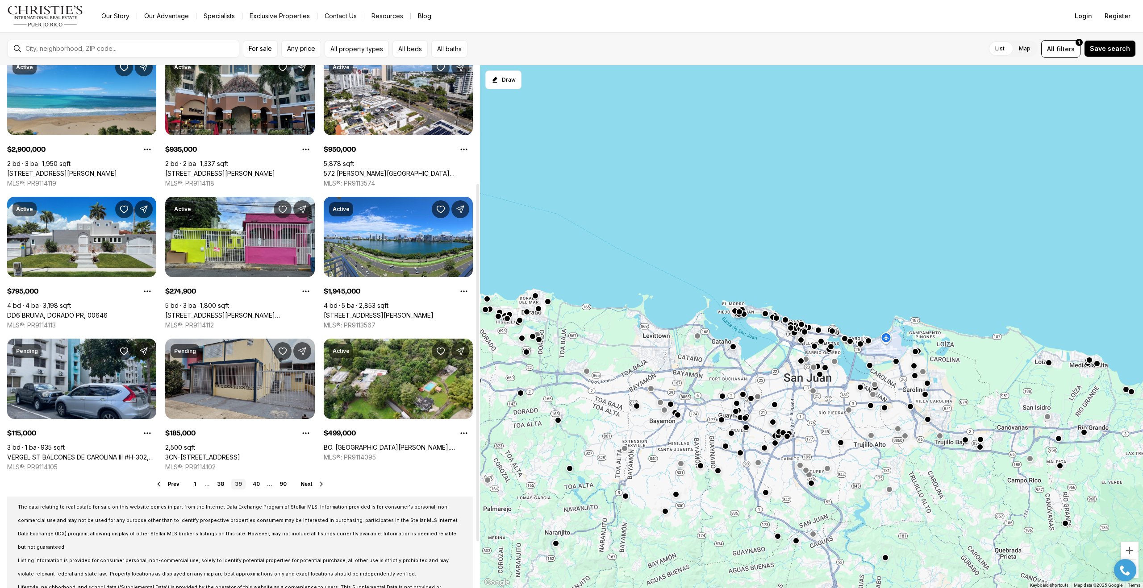
scroll to position [239, 0]
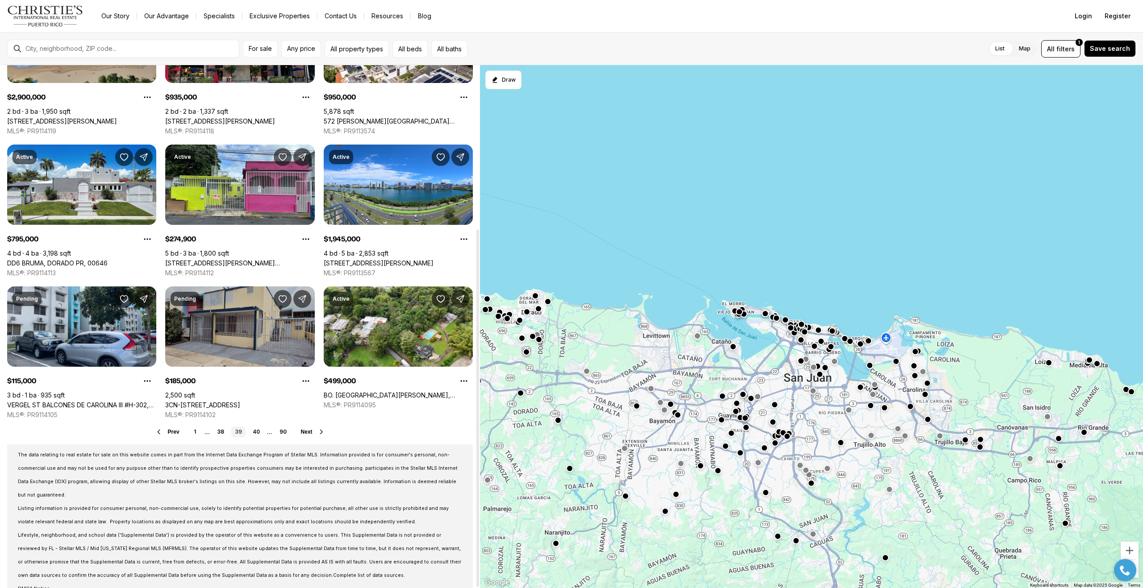
drag, startPoint x: 479, startPoint y: 211, endPoint x: 455, endPoint y: 472, distance: 262.2
click at [476, 472] on div at bounding box center [477, 409] width 3 height 358
click at [255, 434] on link "40" at bounding box center [256, 432] width 14 height 11
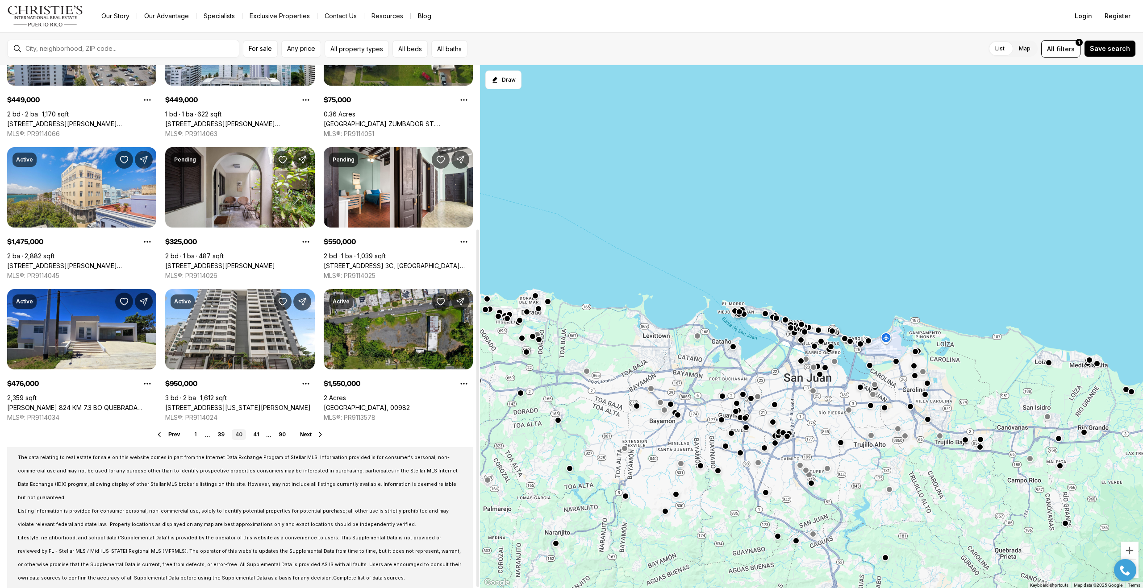
scroll to position [239, 0]
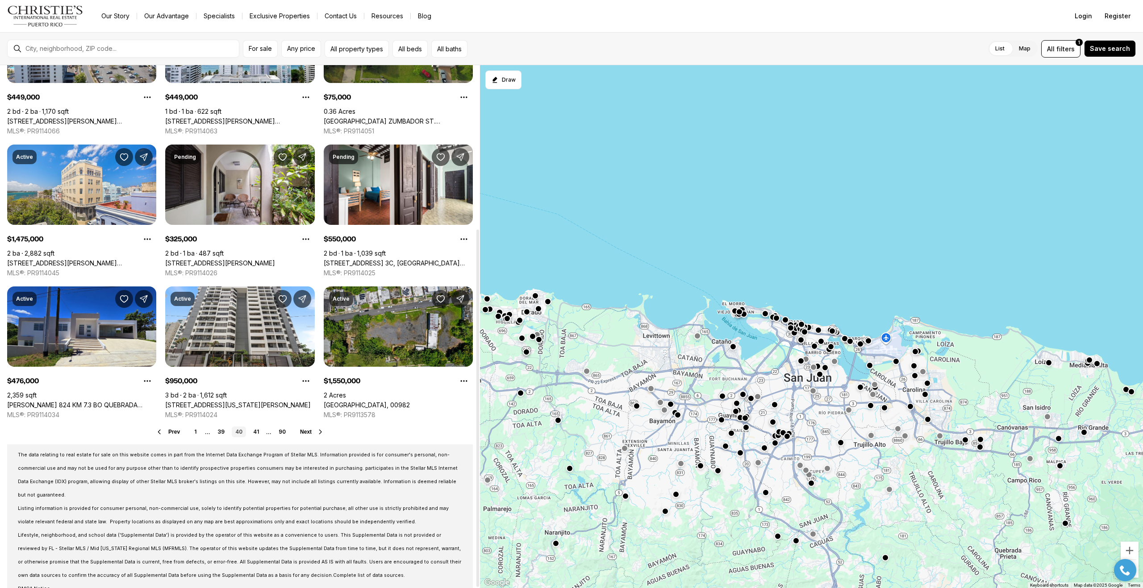
drag, startPoint x: 478, startPoint y: 272, endPoint x: 451, endPoint y: 493, distance: 222.2
click at [476, 493] on div at bounding box center [477, 409] width 3 height 358
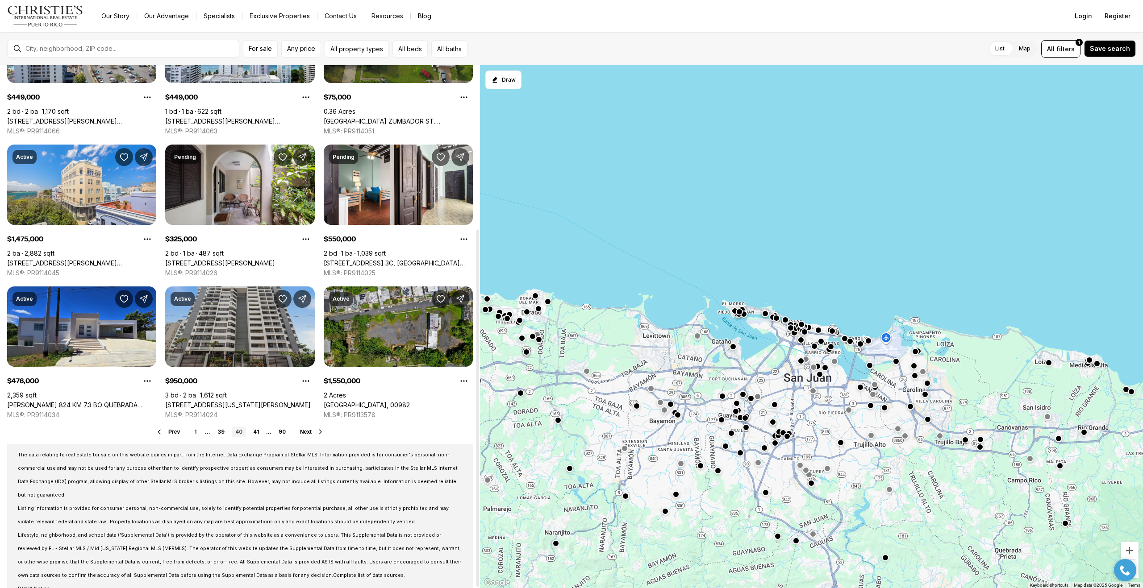
click at [222, 401] on link "[STREET_ADDRESS][US_STATE][PERSON_NAME]" at bounding box center [238, 405] width 146 height 8
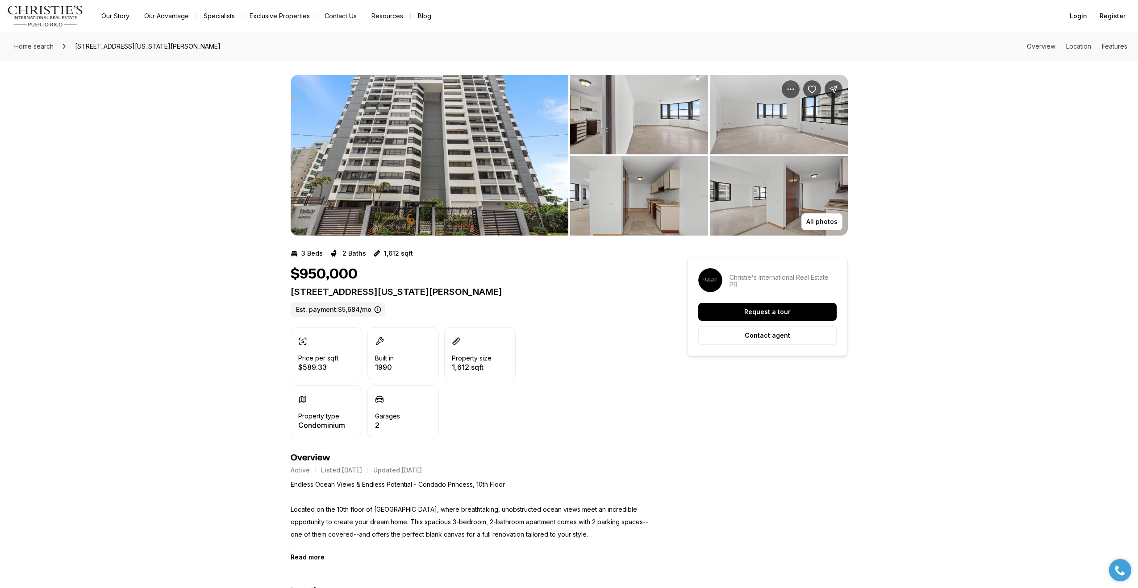
click at [430, 175] on img "View image gallery" at bounding box center [430, 155] width 278 height 161
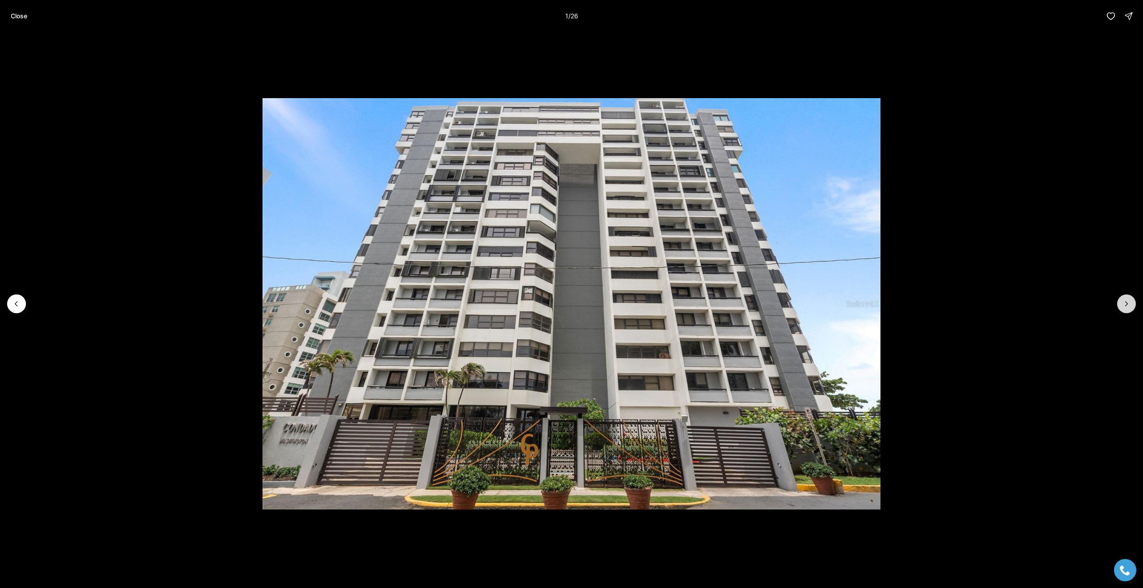
click at [1125, 301] on icon "Next slide" at bounding box center [1126, 304] width 9 height 9
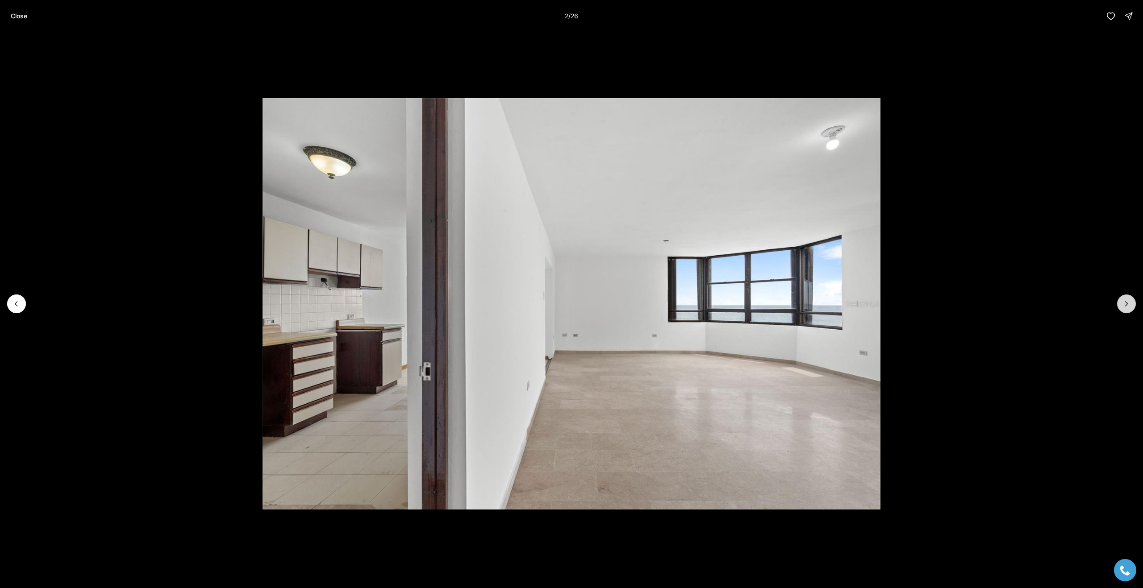
click at [1125, 301] on icon "Next slide" at bounding box center [1126, 304] width 9 height 9
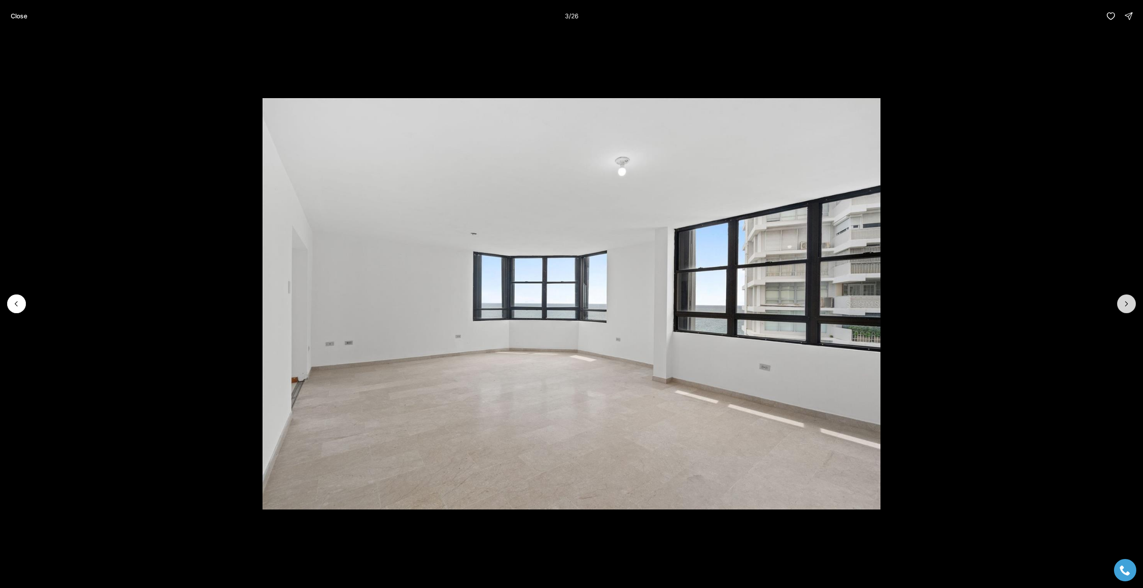
click at [1125, 301] on icon "Next slide" at bounding box center [1126, 304] width 9 height 9
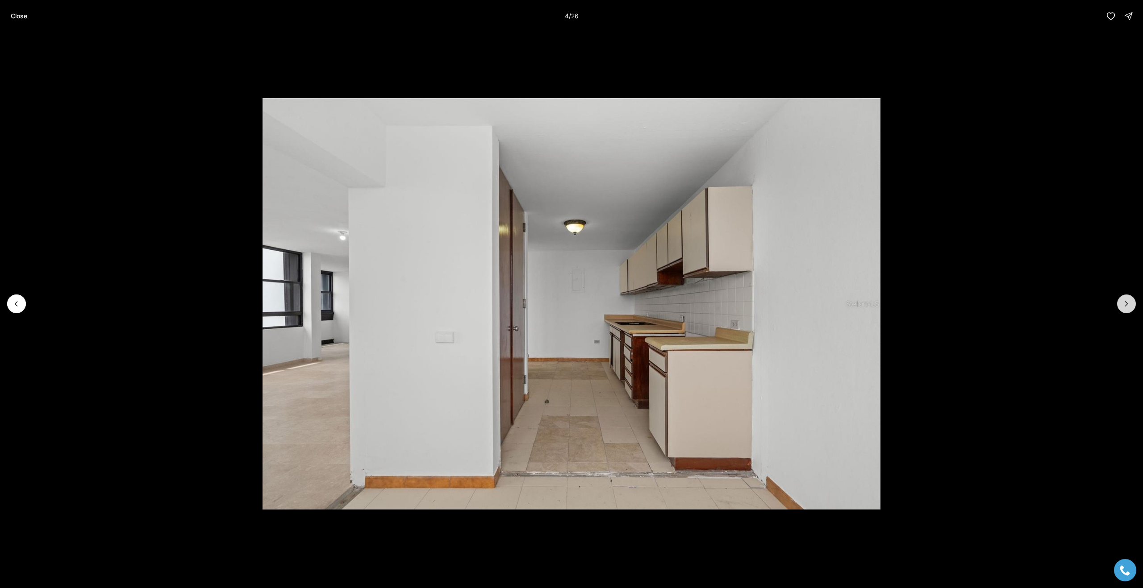
click at [1125, 301] on icon "Next slide" at bounding box center [1126, 304] width 9 height 9
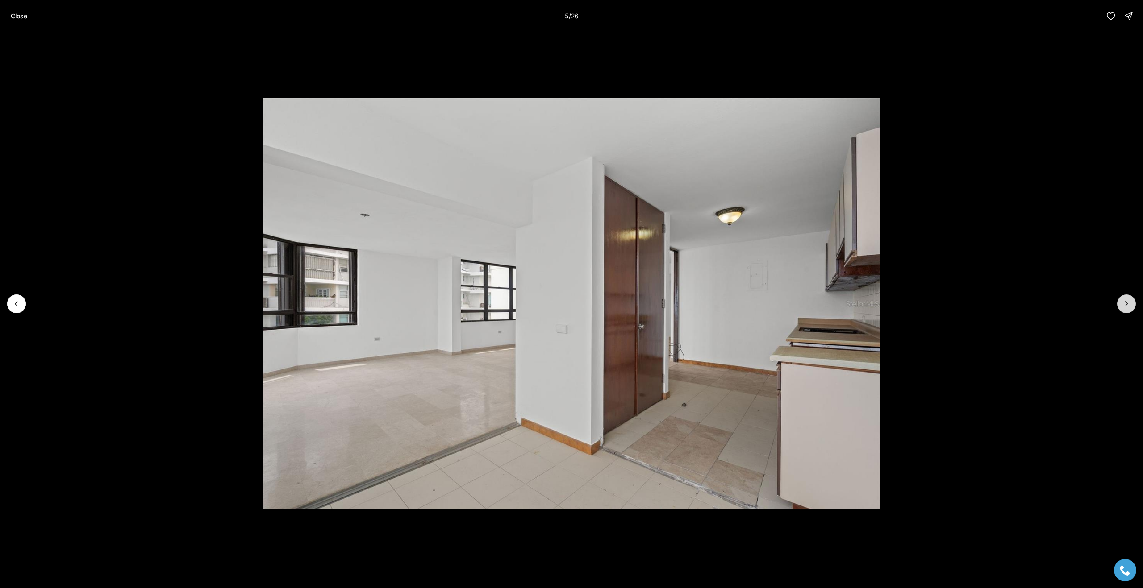
click at [1125, 301] on icon "Next slide" at bounding box center [1126, 304] width 9 height 9
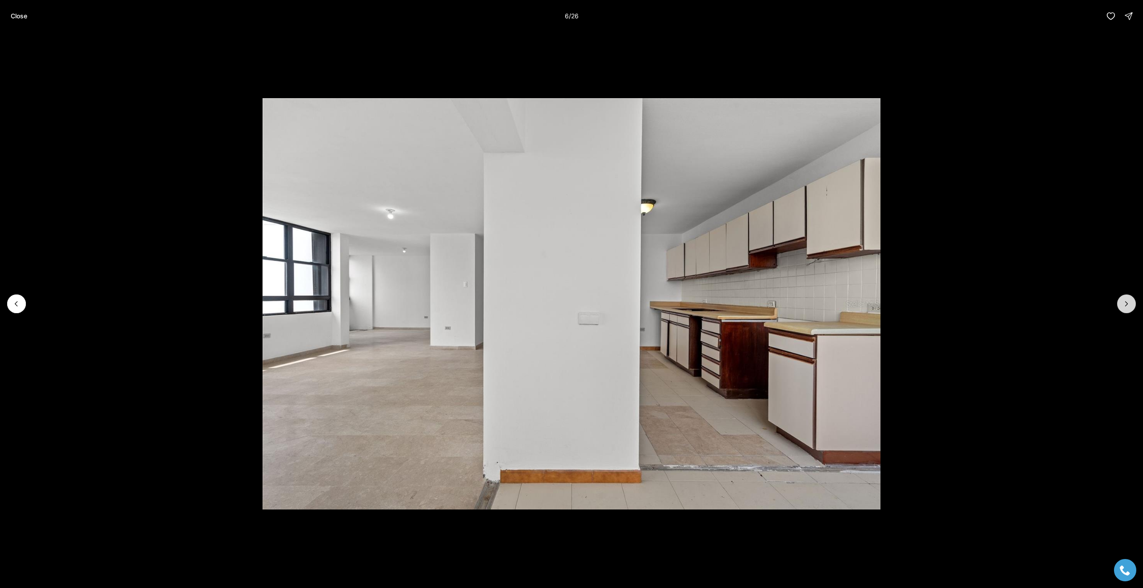
click at [1125, 301] on icon "Next slide" at bounding box center [1126, 304] width 9 height 9
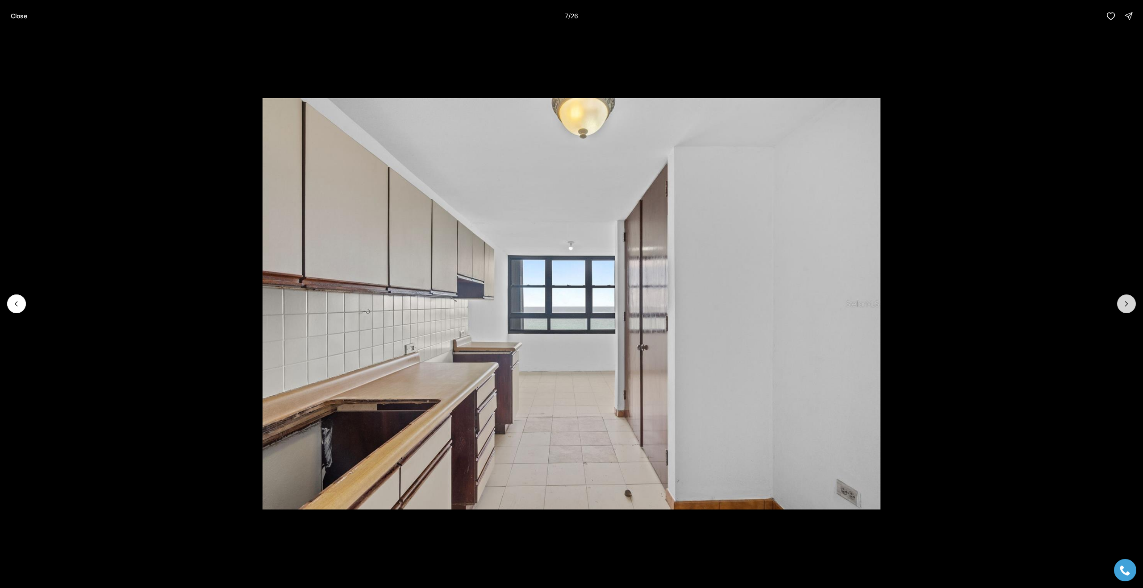
click at [1125, 301] on icon "Next slide" at bounding box center [1126, 304] width 9 height 9
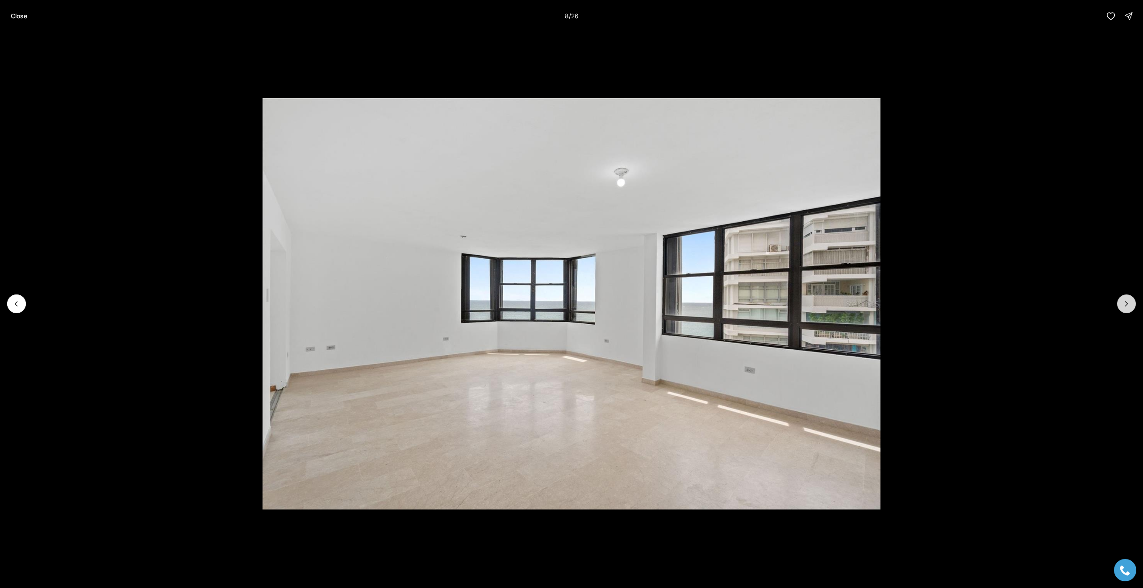
click at [1125, 301] on icon "Next slide" at bounding box center [1126, 304] width 9 height 9
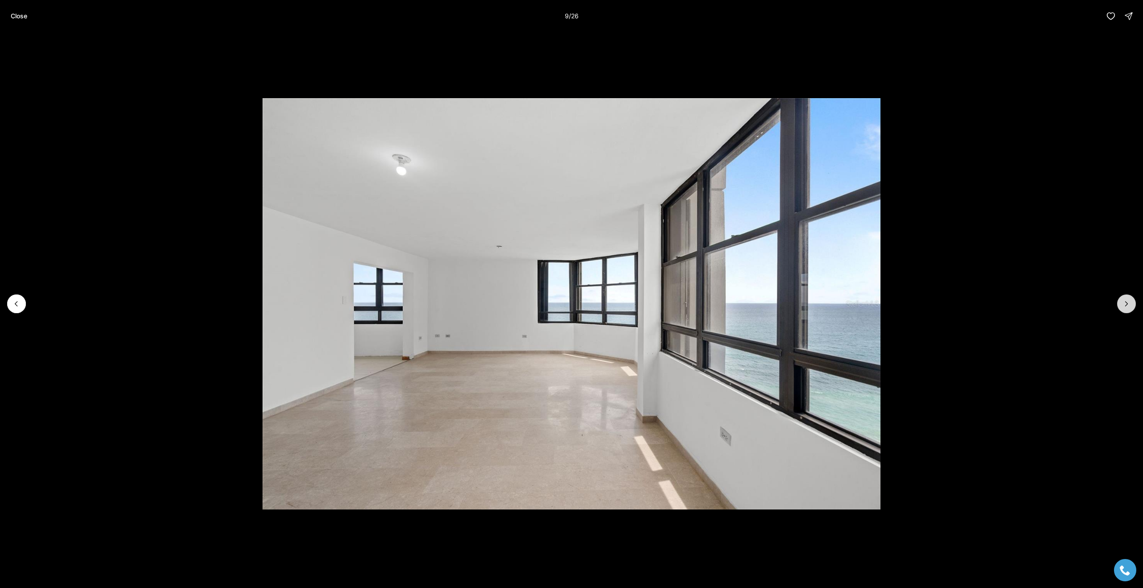
click at [1125, 301] on icon "Next slide" at bounding box center [1126, 304] width 9 height 9
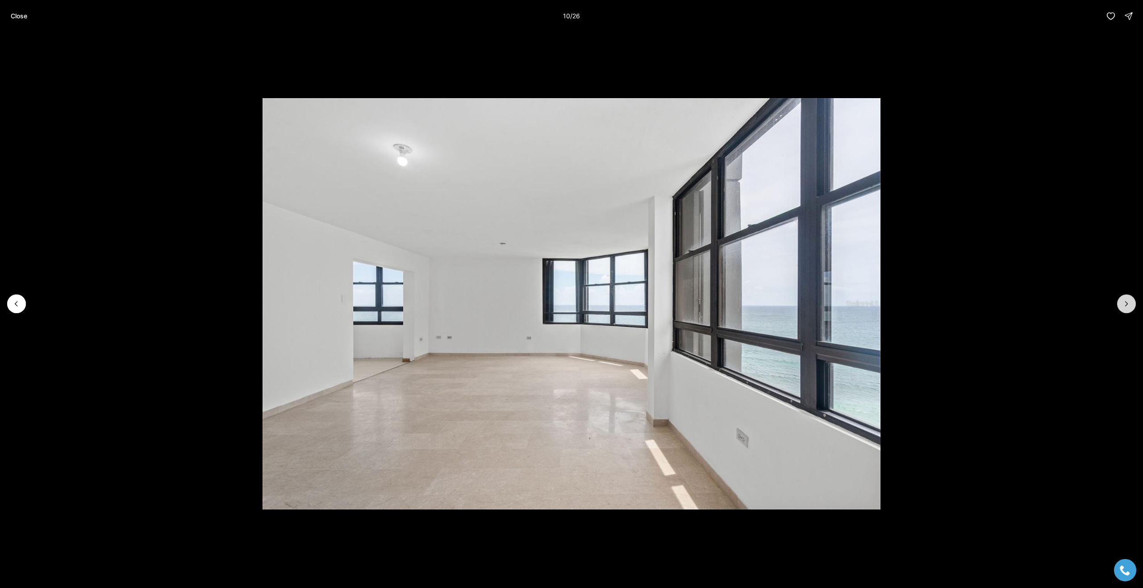
click at [1125, 301] on icon "Next slide" at bounding box center [1126, 304] width 9 height 9
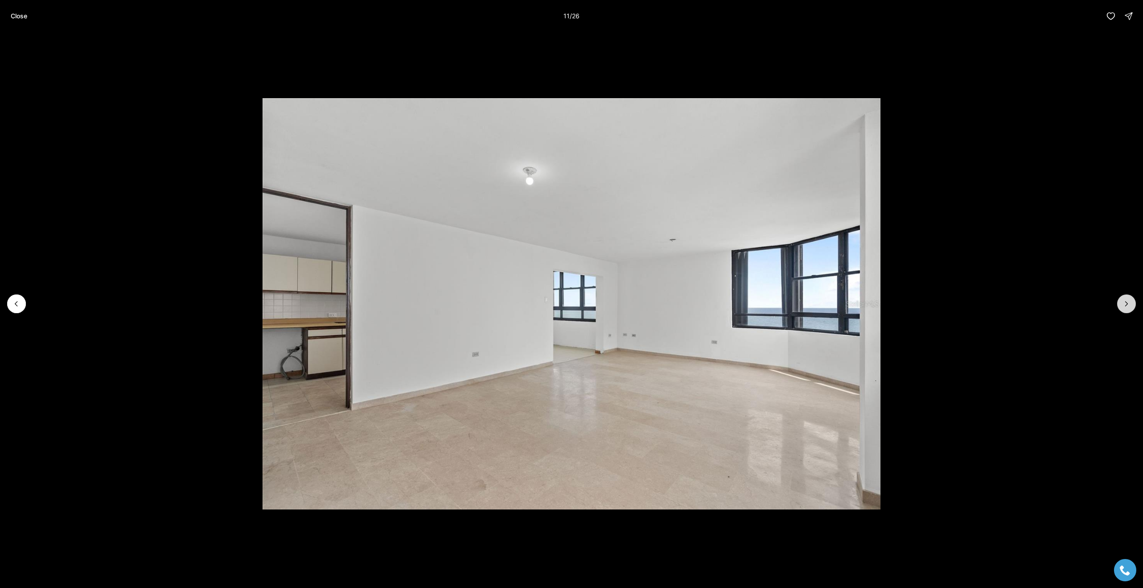
click at [1125, 301] on icon "Next slide" at bounding box center [1126, 304] width 9 height 9
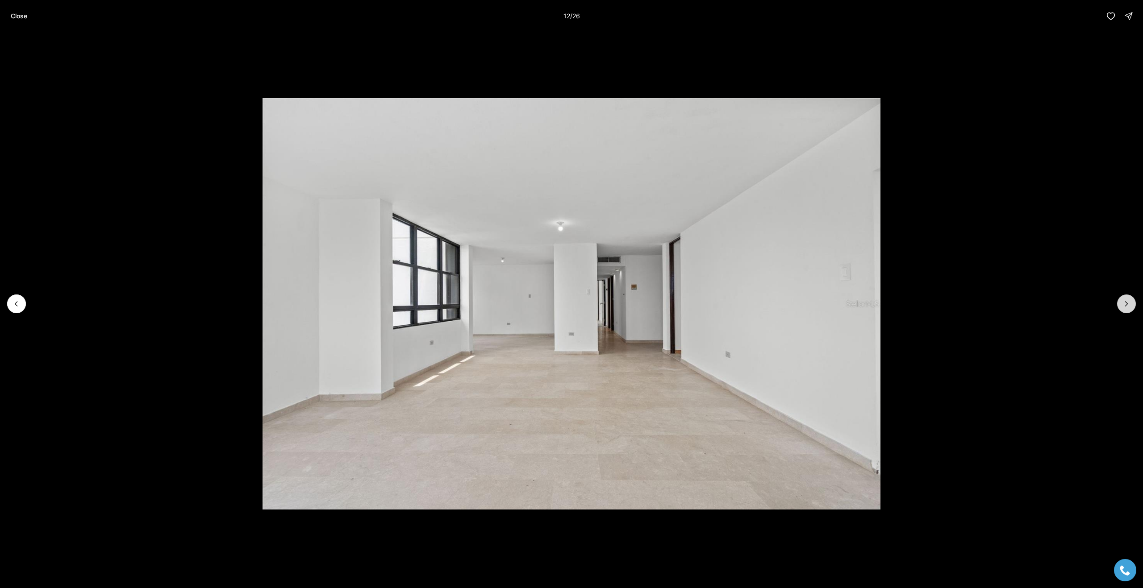
click at [1125, 301] on icon "Next slide" at bounding box center [1126, 304] width 9 height 9
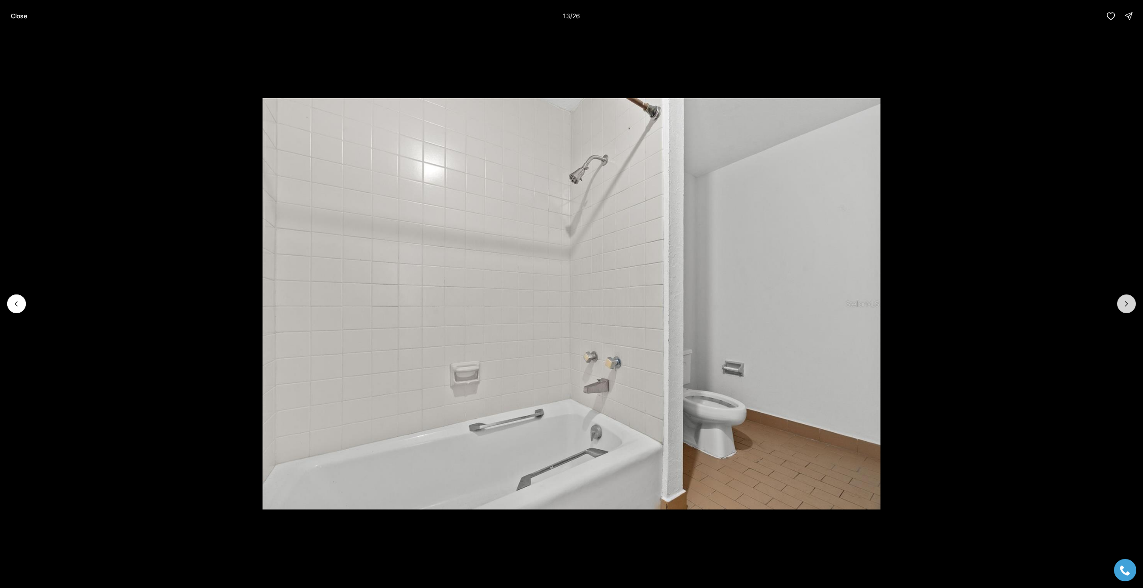
click at [1125, 301] on icon "Next slide" at bounding box center [1126, 304] width 9 height 9
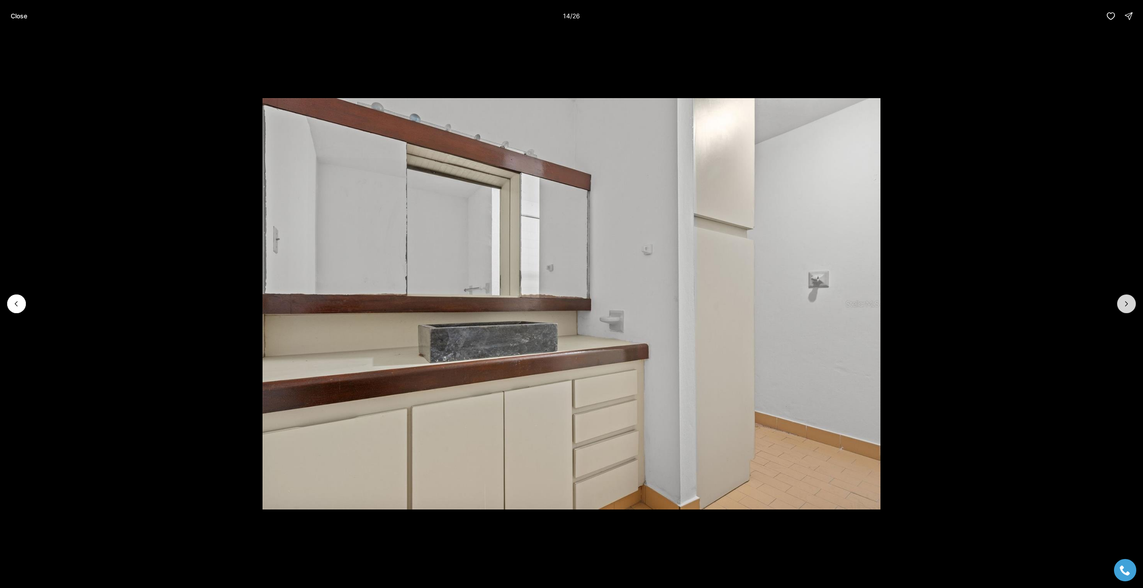
click at [1125, 301] on icon "Next slide" at bounding box center [1126, 304] width 9 height 9
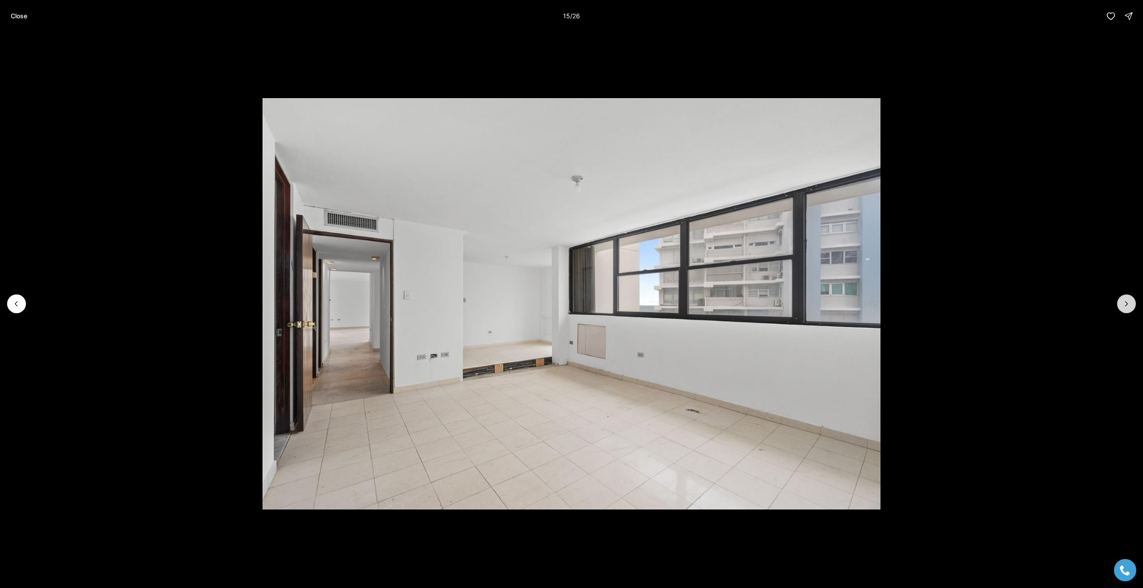
click at [1125, 301] on icon "Next slide" at bounding box center [1126, 304] width 9 height 9
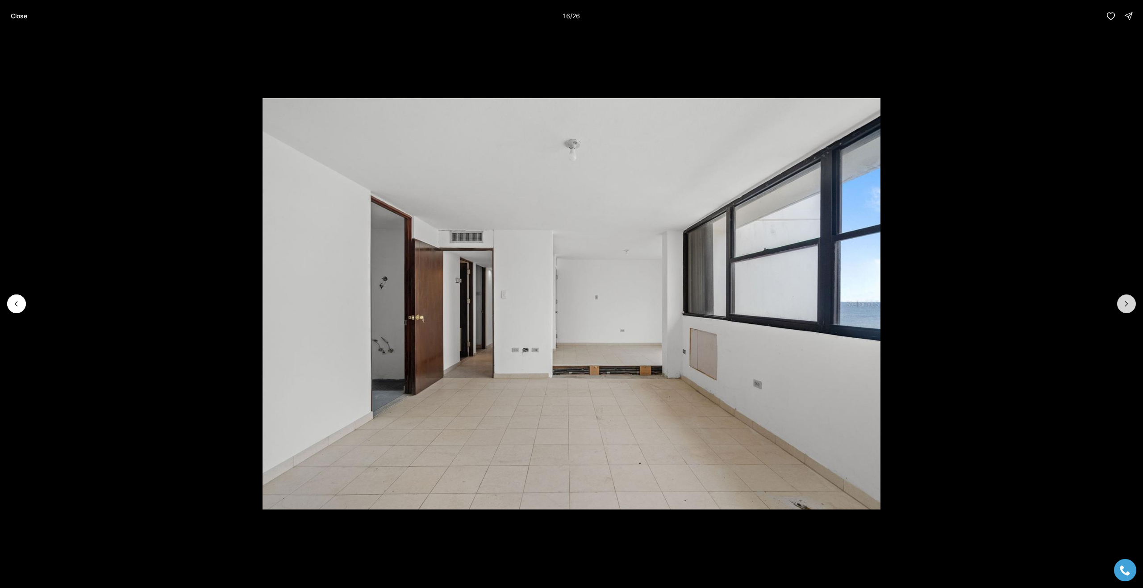
click at [1125, 301] on icon "Next slide" at bounding box center [1126, 304] width 9 height 9
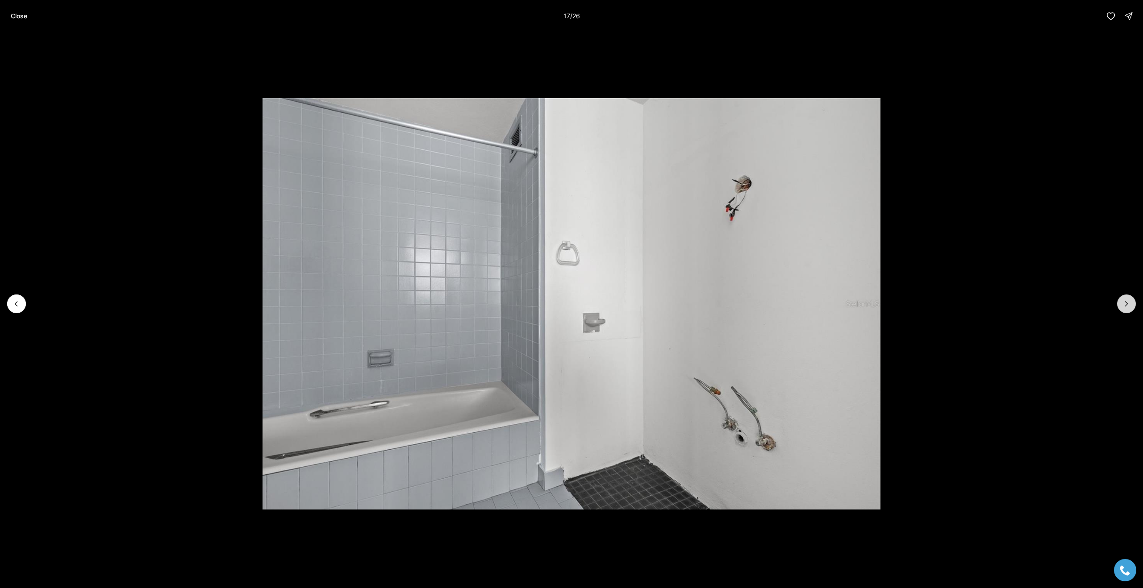
click at [1125, 301] on icon "Next slide" at bounding box center [1126, 304] width 9 height 9
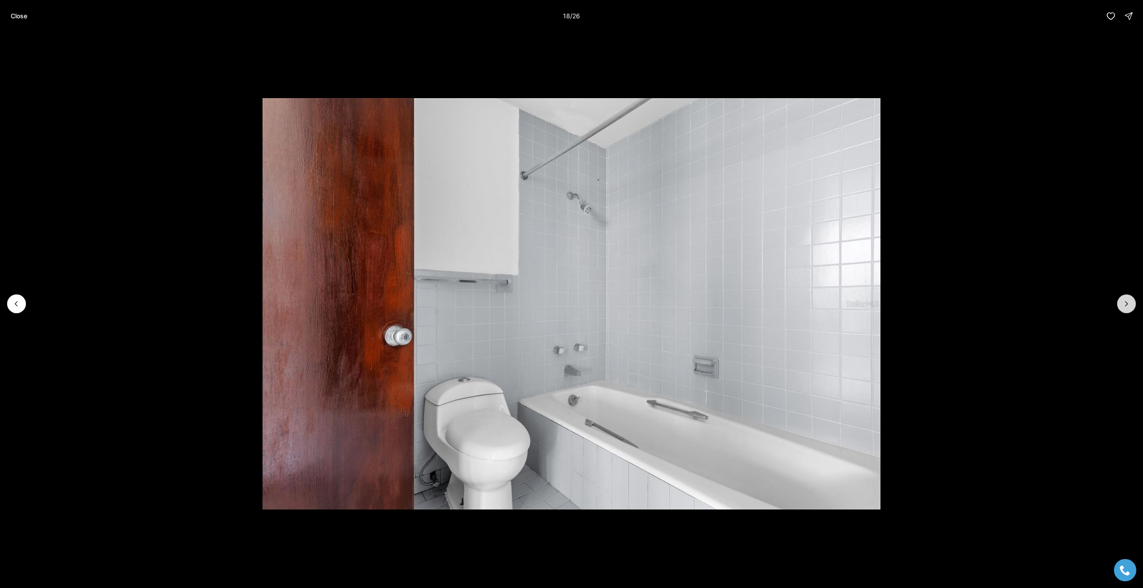
click at [1125, 301] on icon "Next slide" at bounding box center [1126, 304] width 9 height 9
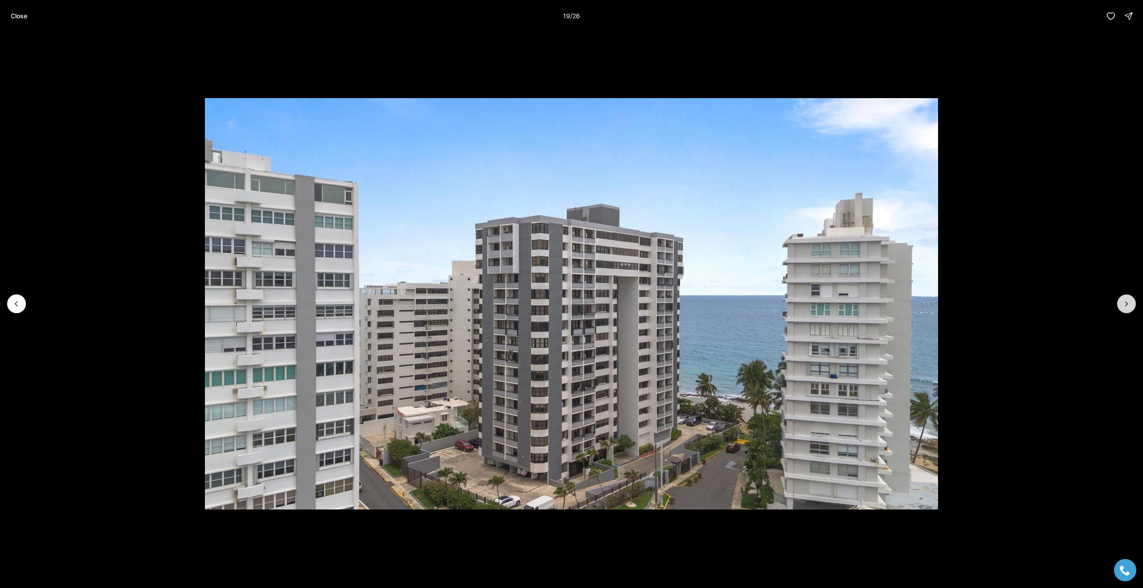
click at [1125, 301] on icon "Next slide" at bounding box center [1126, 304] width 9 height 9
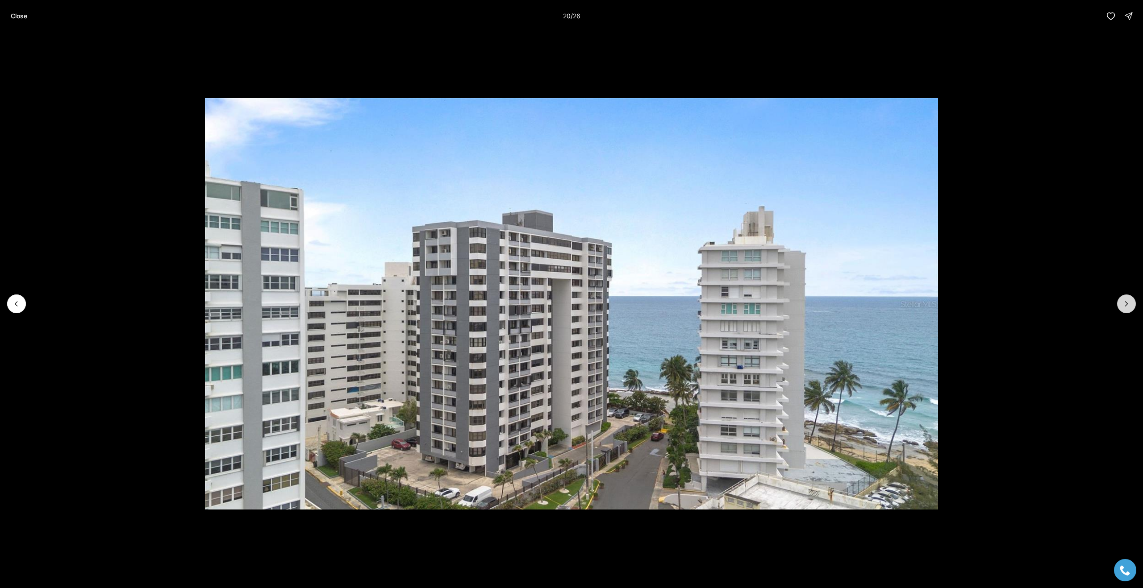
click at [1125, 301] on icon "Next slide" at bounding box center [1126, 304] width 9 height 9
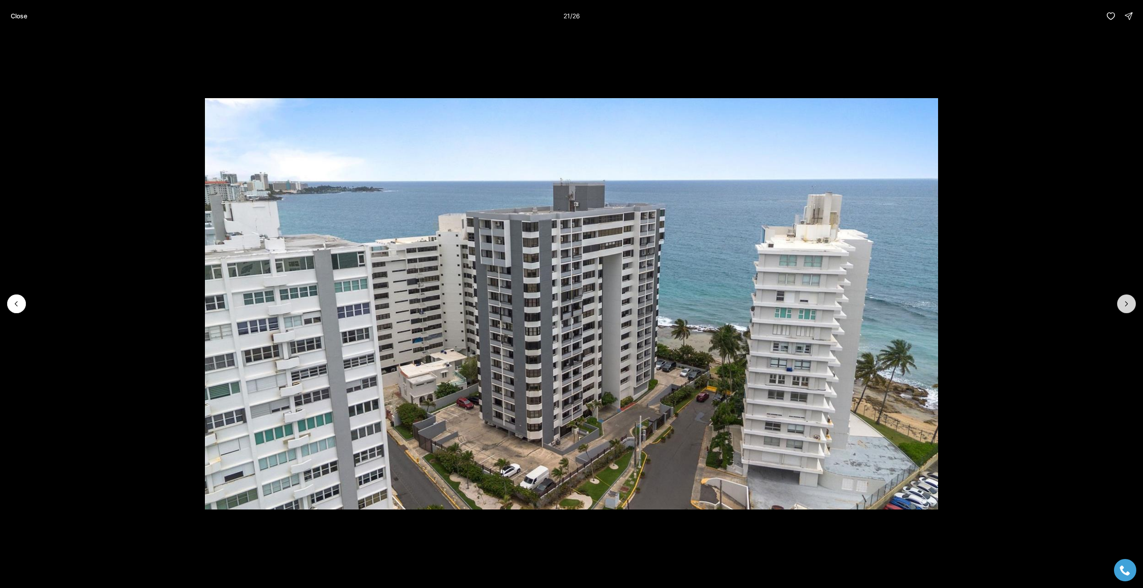
click at [1125, 301] on icon "Next slide" at bounding box center [1126, 304] width 9 height 9
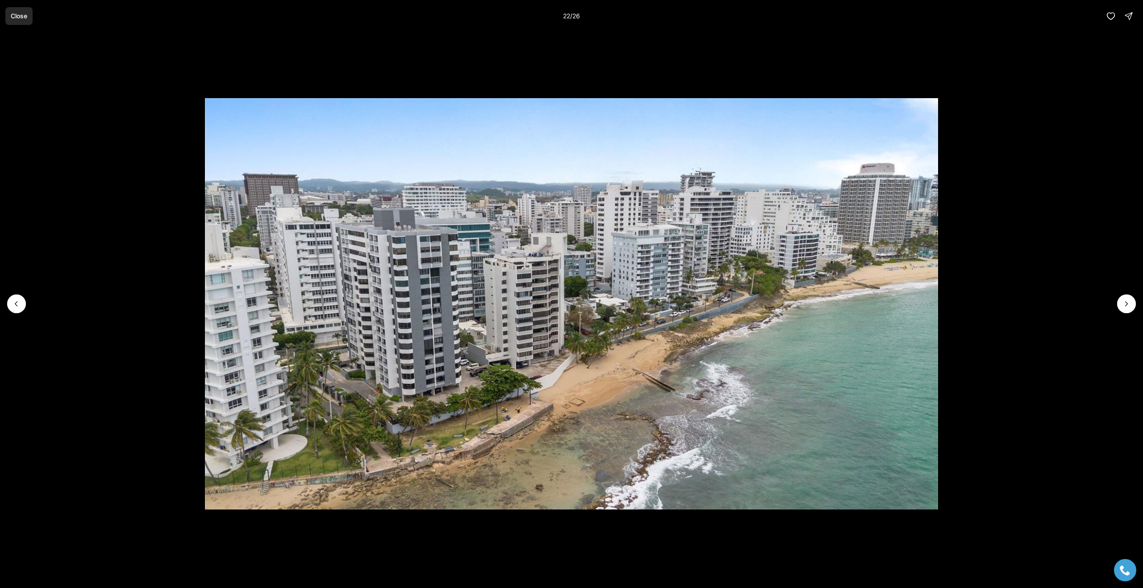
click at [18, 14] on p "Close" at bounding box center [19, 16] width 17 height 7
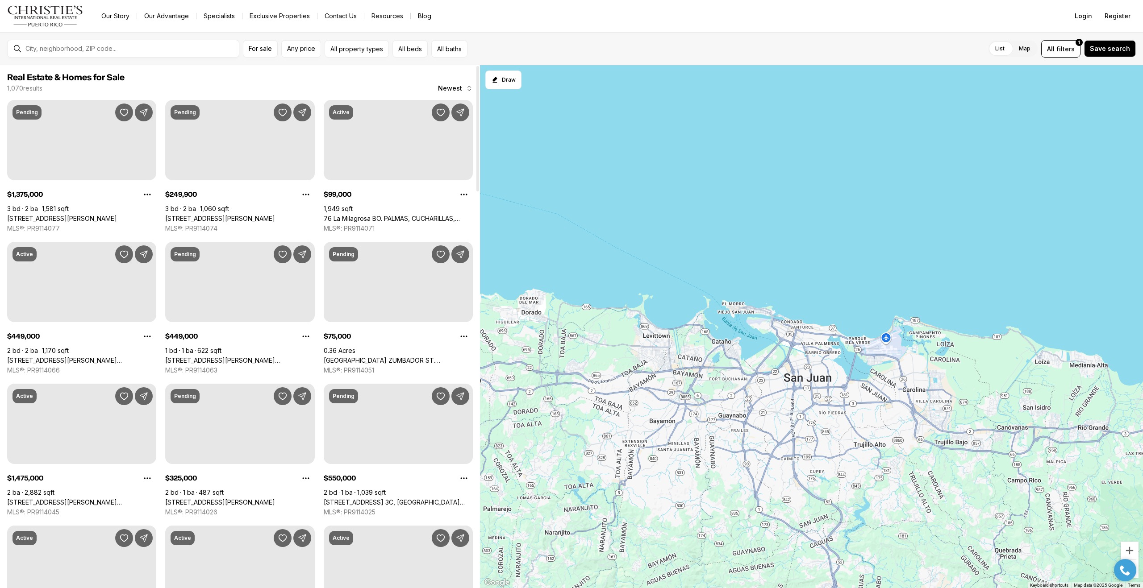
scroll to position [239, 0]
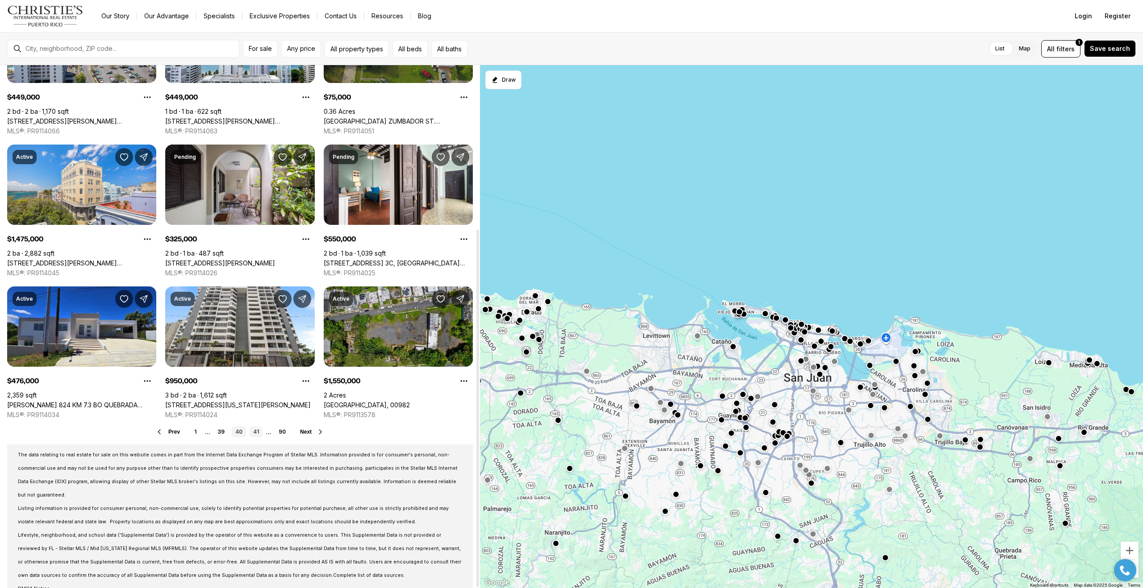
click at [255, 432] on link "41" at bounding box center [256, 432] width 13 height 11
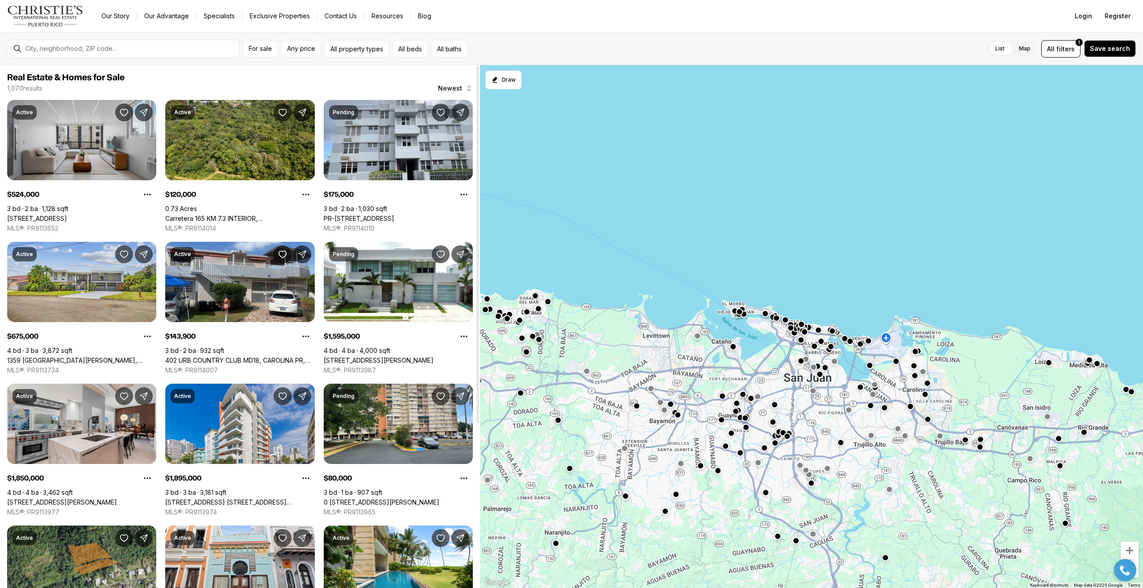
click at [67, 215] on link "[STREET_ADDRESS]" at bounding box center [37, 219] width 60 height 8
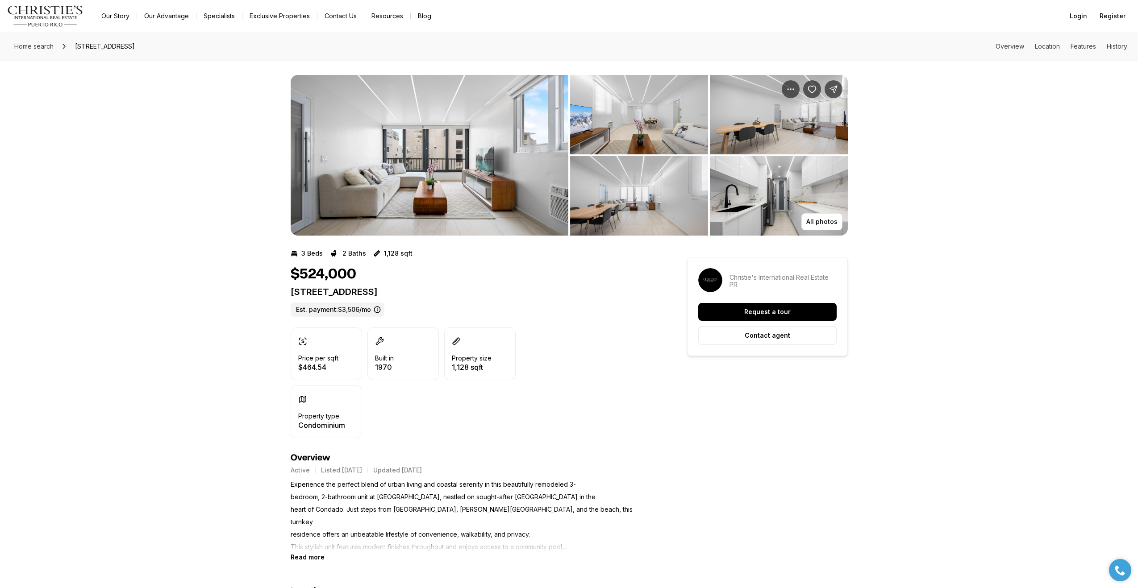
click at [492, 178] on img "View image gallery" at bounding box center [430, 155] width 278 height 161
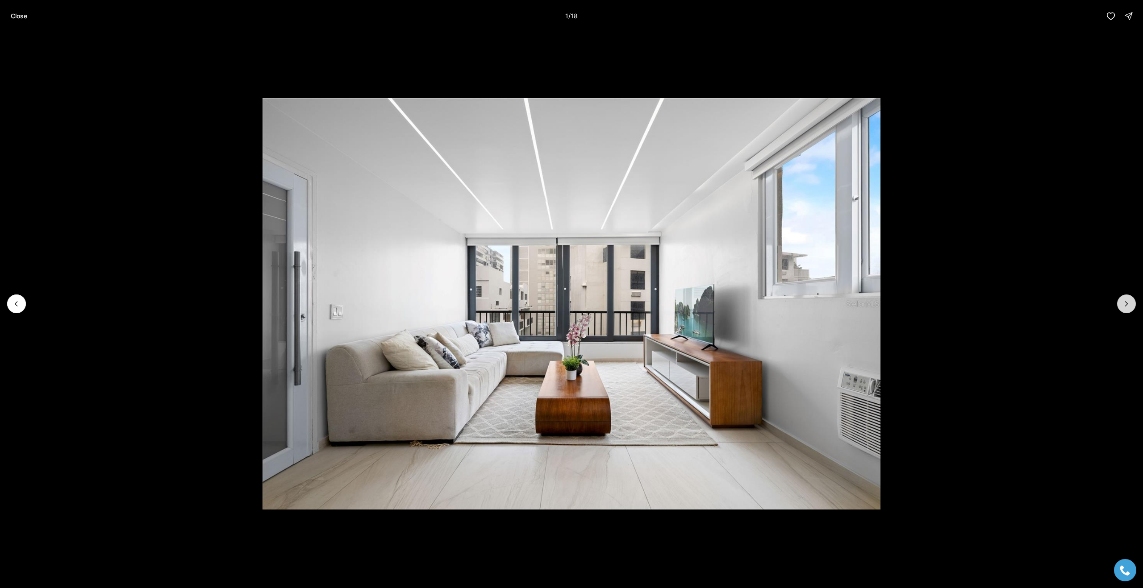
click at [1128, 302] on icon "Next slide" at bounding box center [1126, 304] width 9 height 9
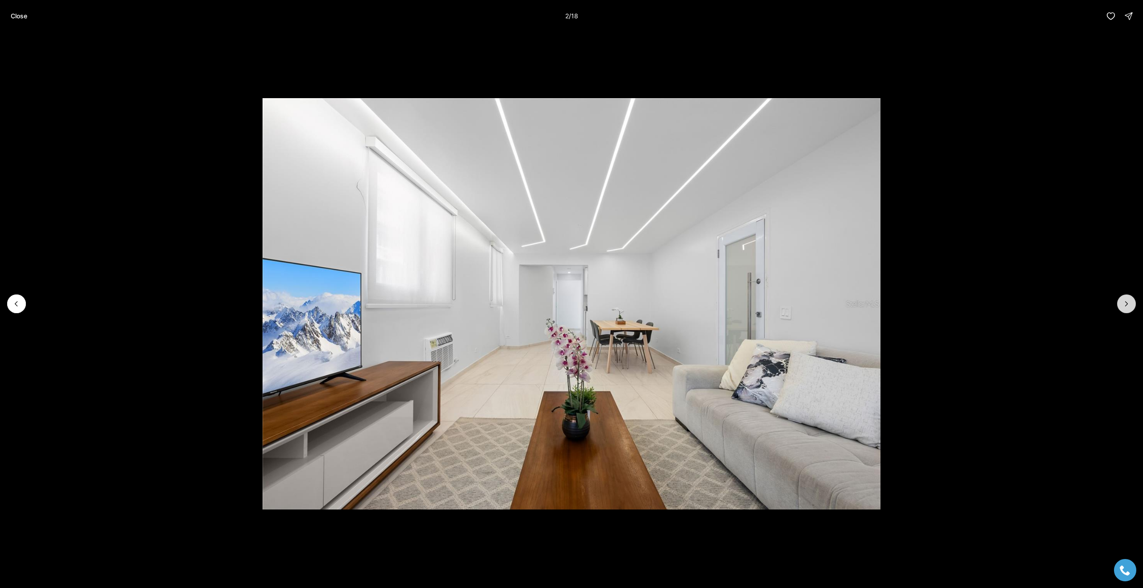
click at [1128, 302] on icon "Next slide" at bounding box center [1126, 304] width 9 height 9
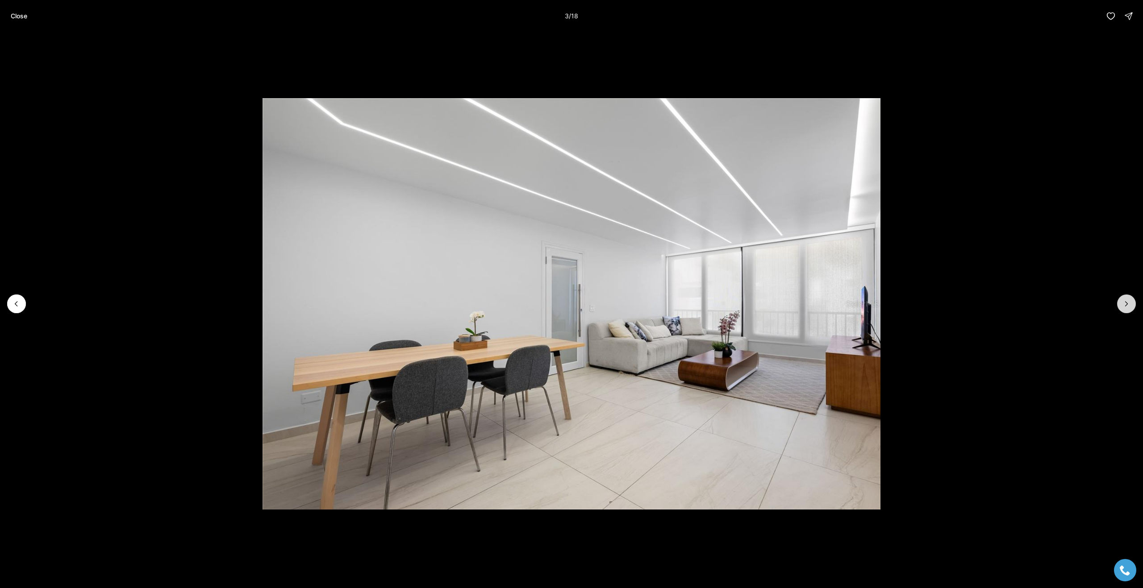
click at [1128, 302] on icon "Next slide" at bounding box center [1126, 304] width 9 height 9
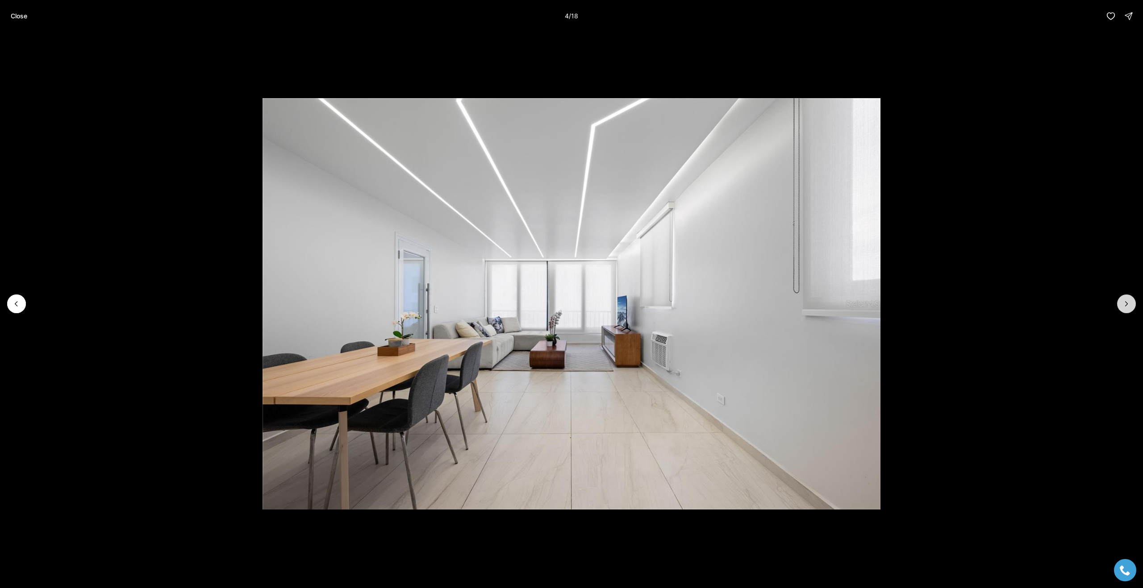
click at [1128, 302] on icon "Next slide" at bounding box center [1126, 304] width 9 height 9
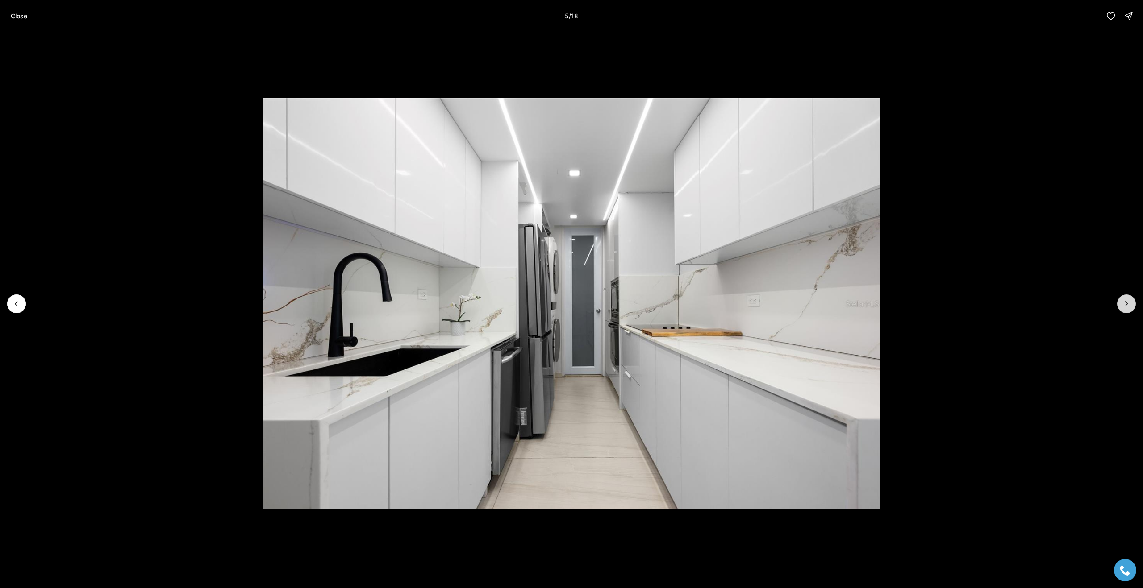
click at [1128, 302] on icon "Next slide" at bounding box center [1126, 304] width 9 height 9
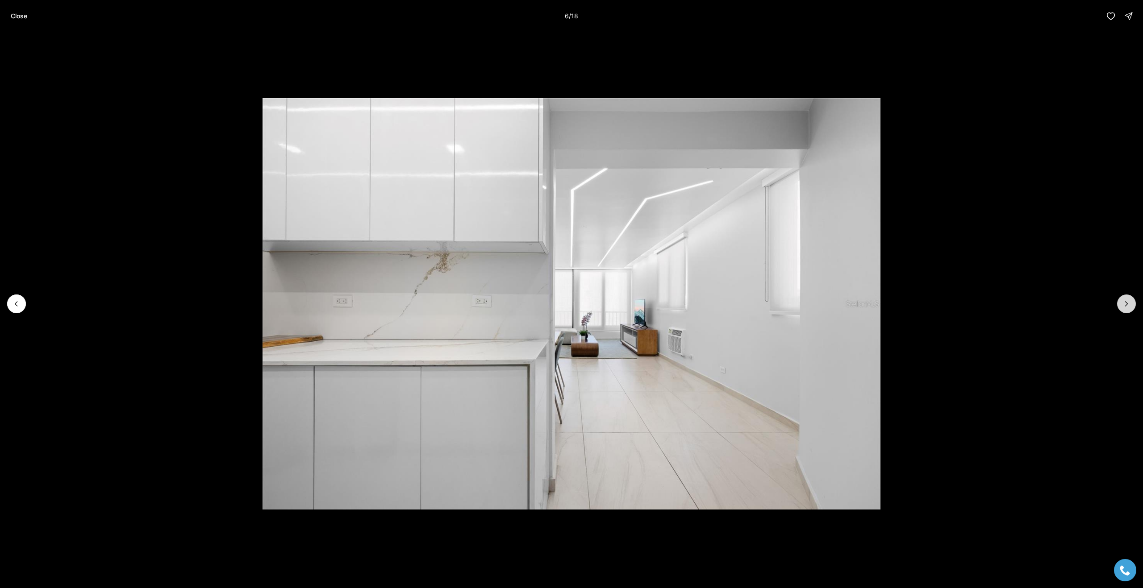
click at [1128, 302] on icon "Next slide" at bounding box center [1126, 304] width 9 height 9
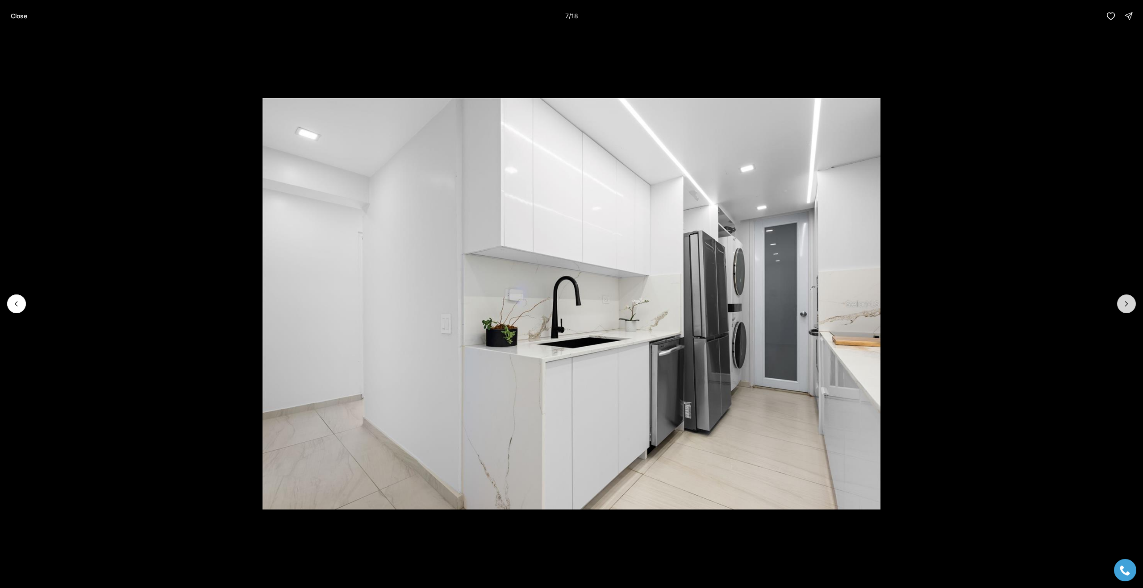
click at [1128, 302] on icon "Next slide" at bounding box center [1126, 304] width 9 height 9
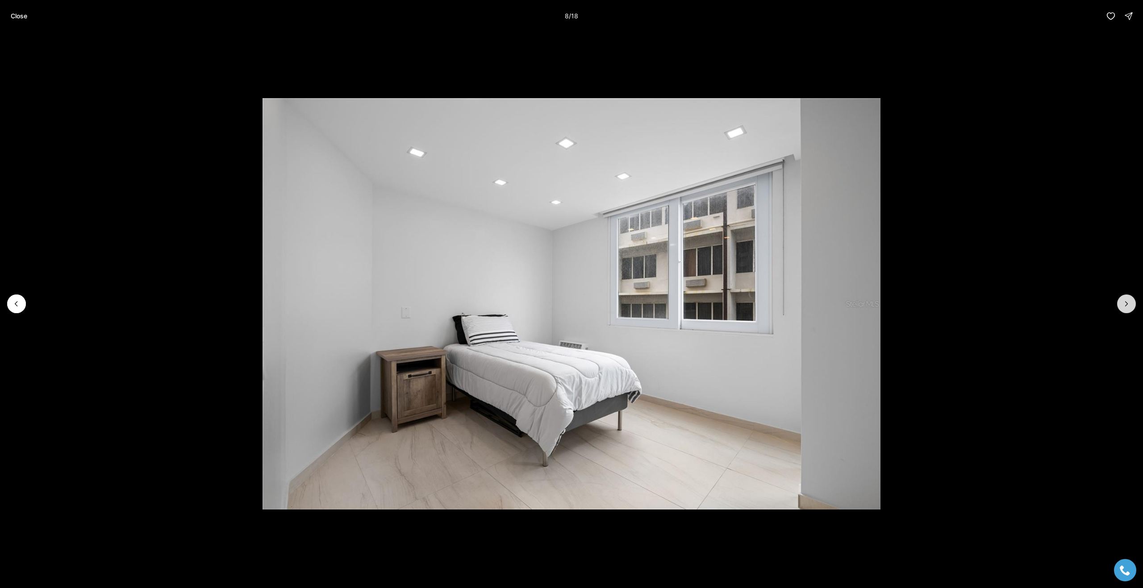
click at [1128, 302] on icon "Next slide" at bounding box center [1126, 304] width 9 height 9
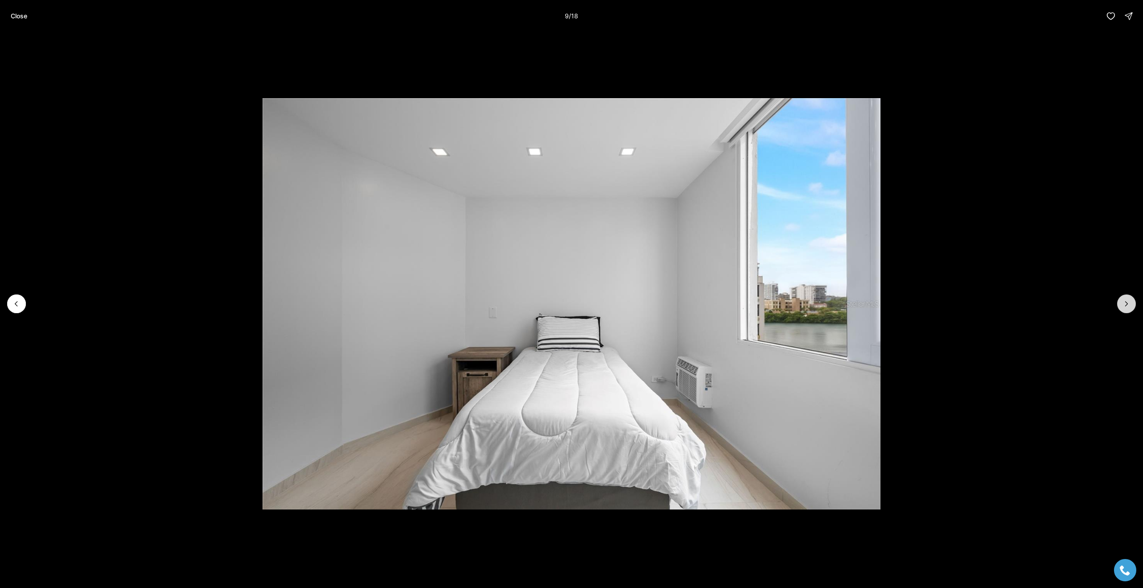
click at [1128, 302] on icon "Next slide" at bounding box center [1126, 304] width 9 height 9
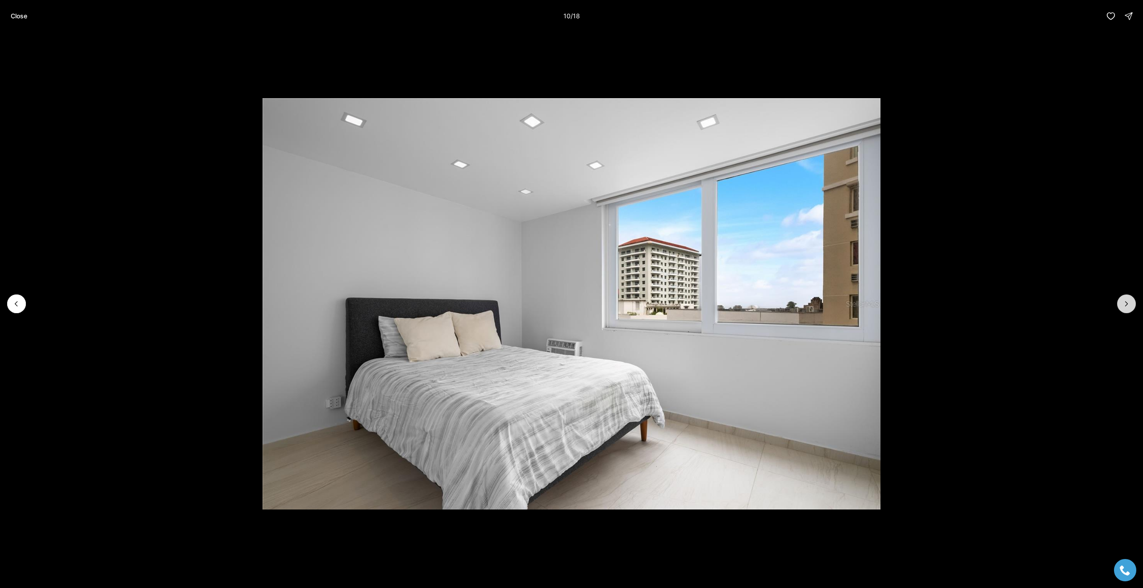
click at [1128, 302] on icon "Next slide" at bounding box center [1126, 304] width 9 height 9
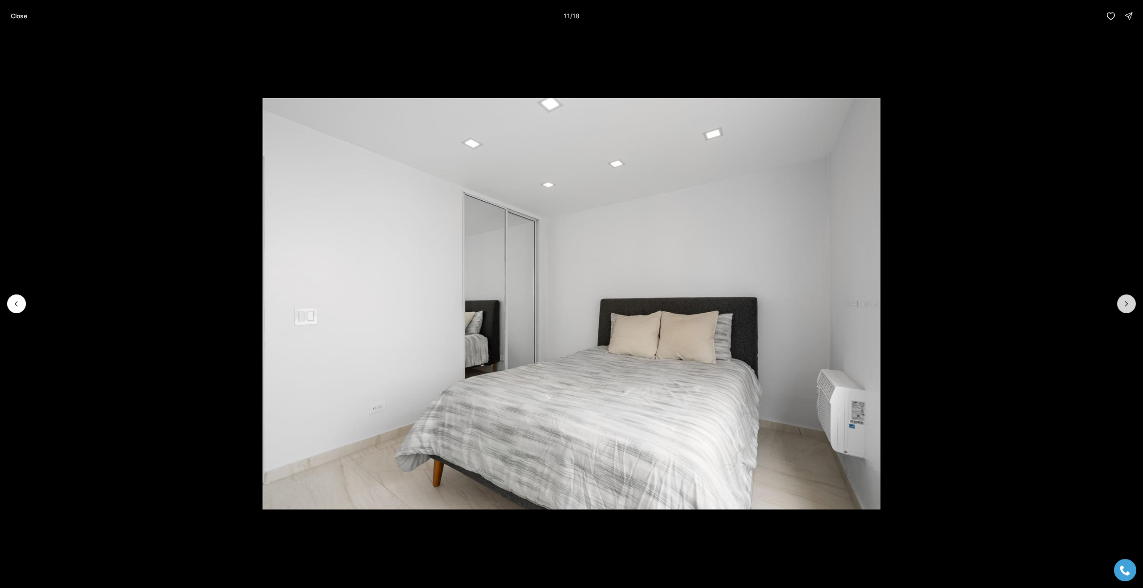
click at [1128, 302] on icon "Next slide" at bounding box center [1126, 304] width 9 height 9
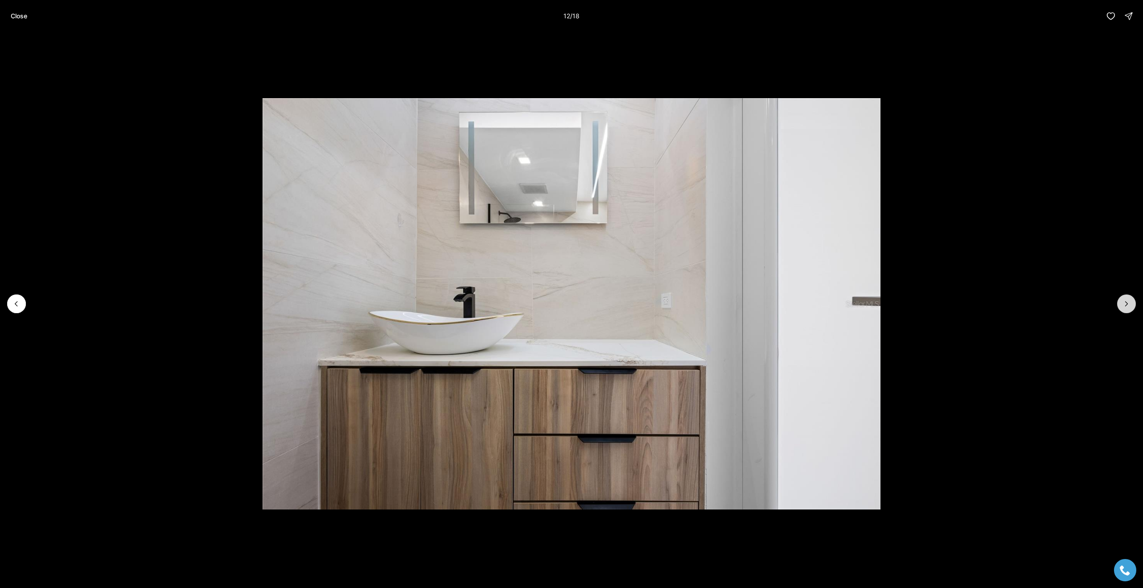
click at [1128, 302] on icon "Next slide" at bounding box center [1126, 304] width 9 height 9
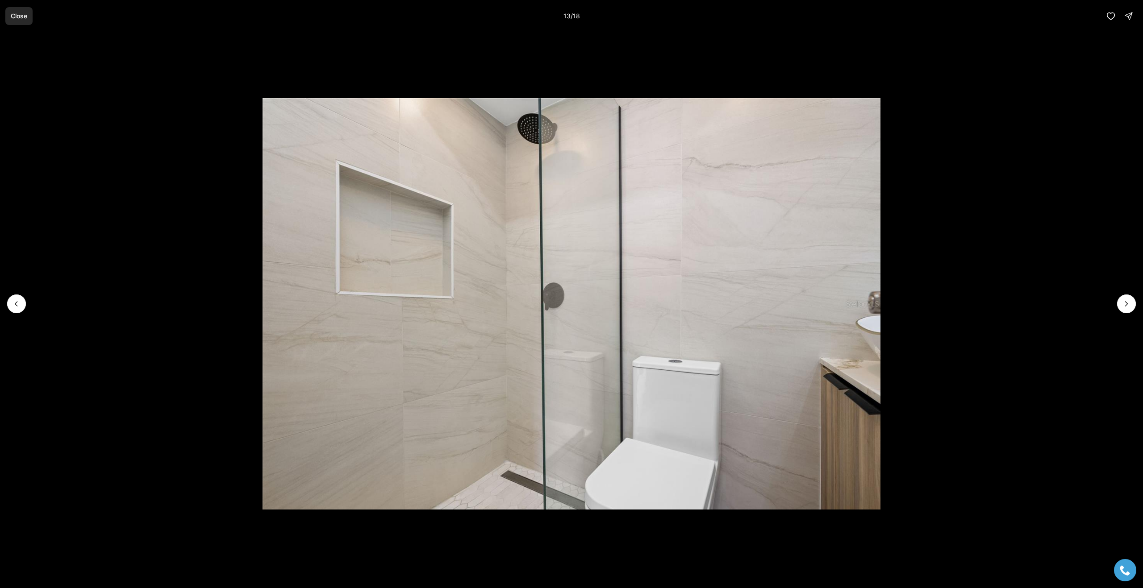
click at [23, 15] on p "Close" at bounding box center [19, 16] width 17 height 7
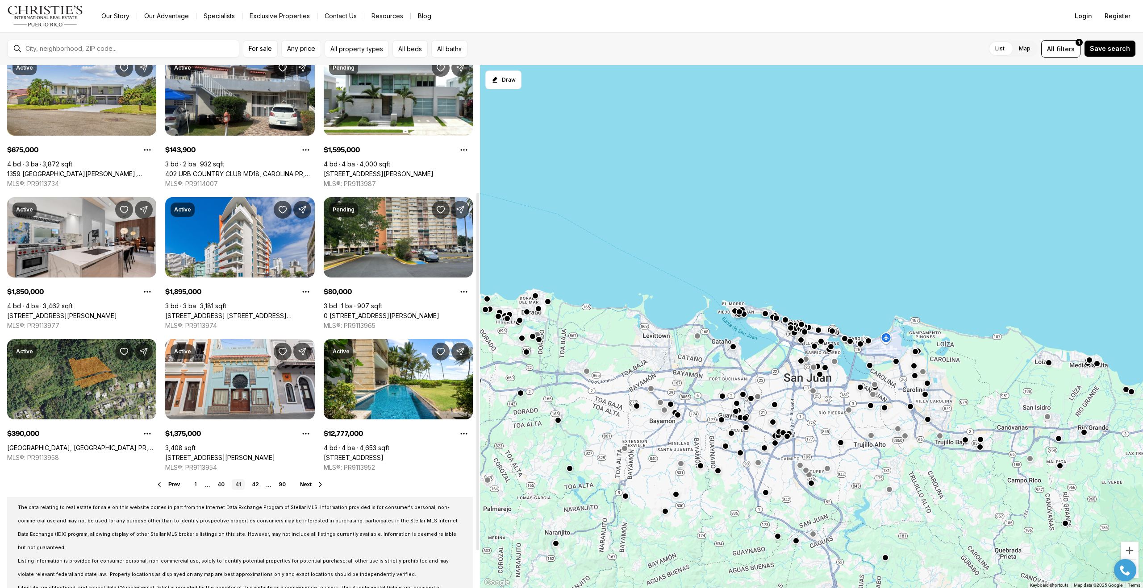
scroll to position [190, 0]
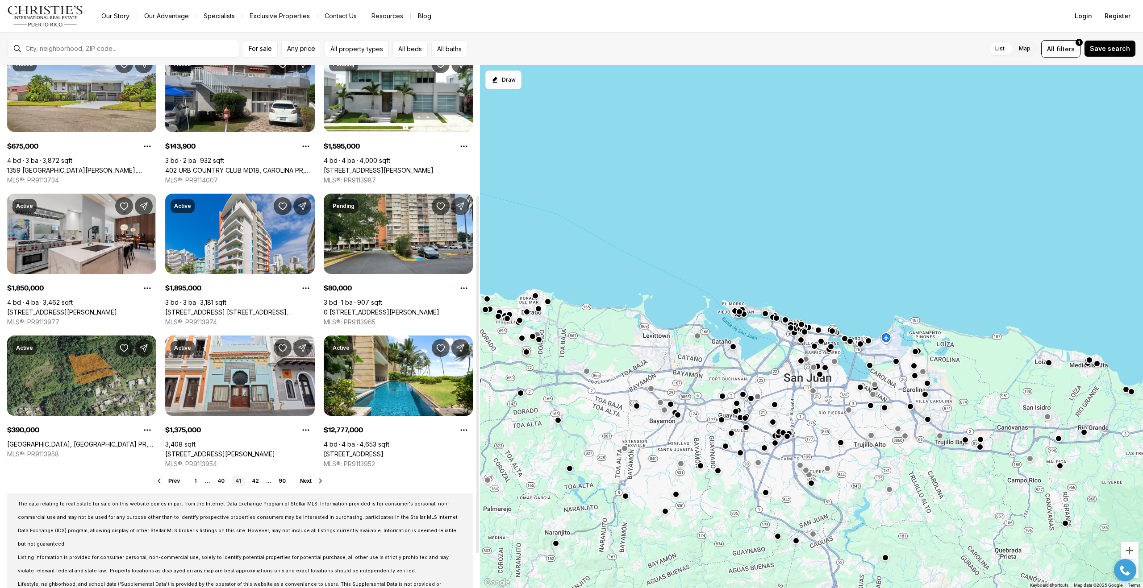
drag, startPoint x: 478, startPoint y: 188, endPoint x: 468, endPoint y: 318, distance: 130.3
click at [476, 318] on div at bounding box center [477, 375] width 3 height 358
click at [256, 480] on link "42" at bounding box center [255, 481] width 14 height 11
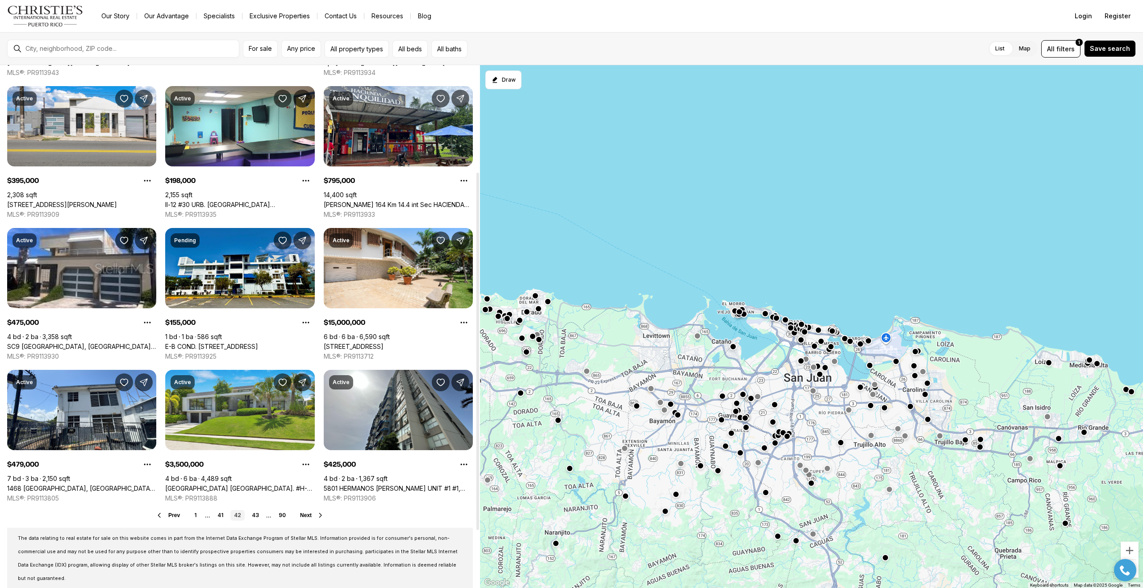
scroll to position [239, 0]
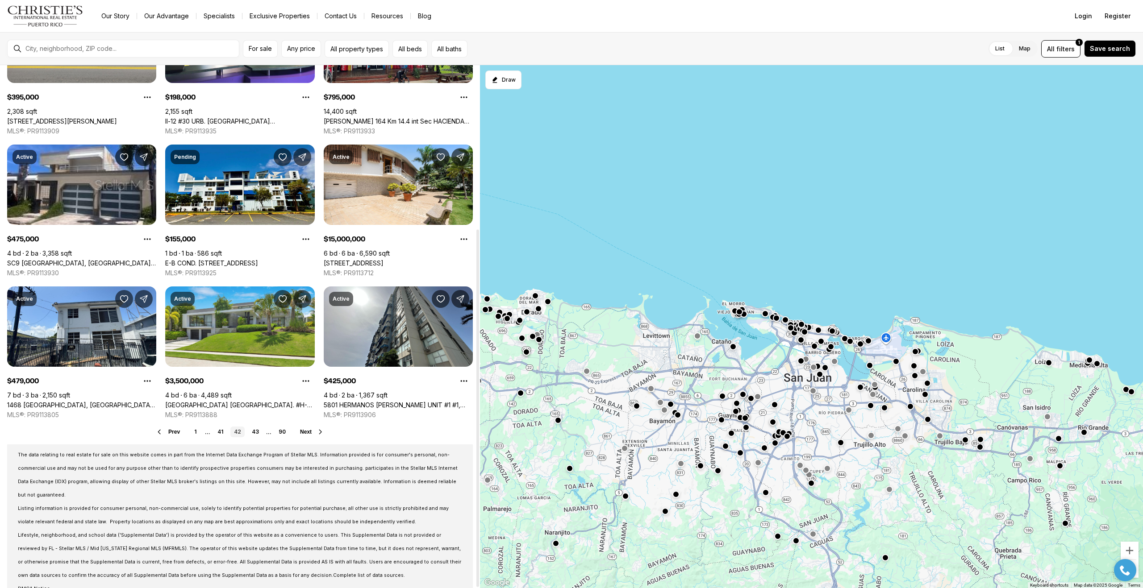
drag, startPoint x: 477, startPoint y: 202, endPoint x: 451, endPoint y: 446, distance: 244.7
click at [476, 446] on div at bounding box center [477, 409] width 3 height 358
click at [254, 430] on link "43" at bounding box center [255, 432] width 14 height 11
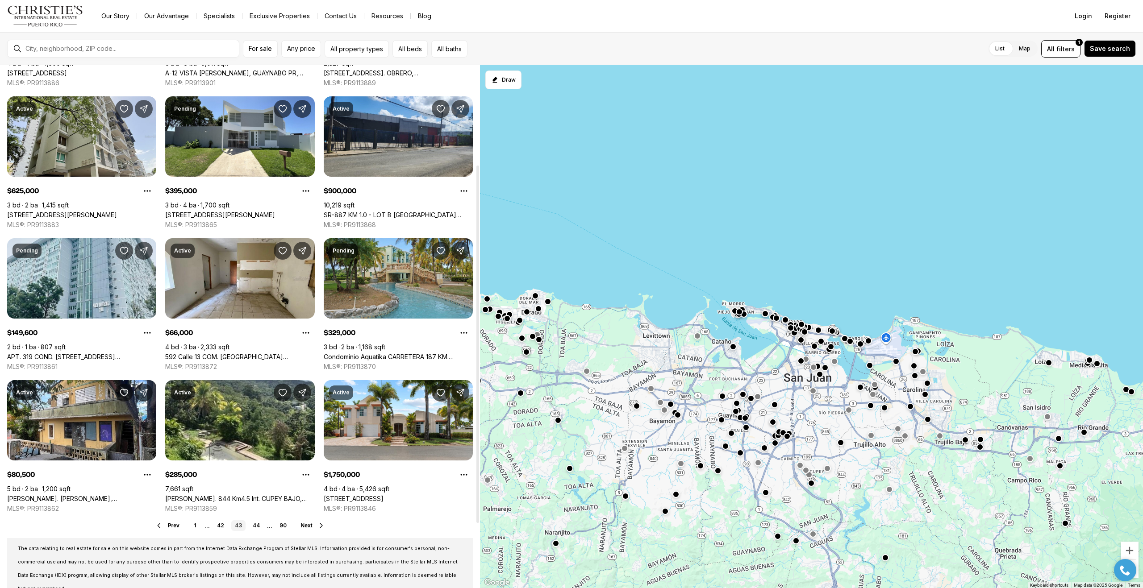
scroll to position [239, 0]
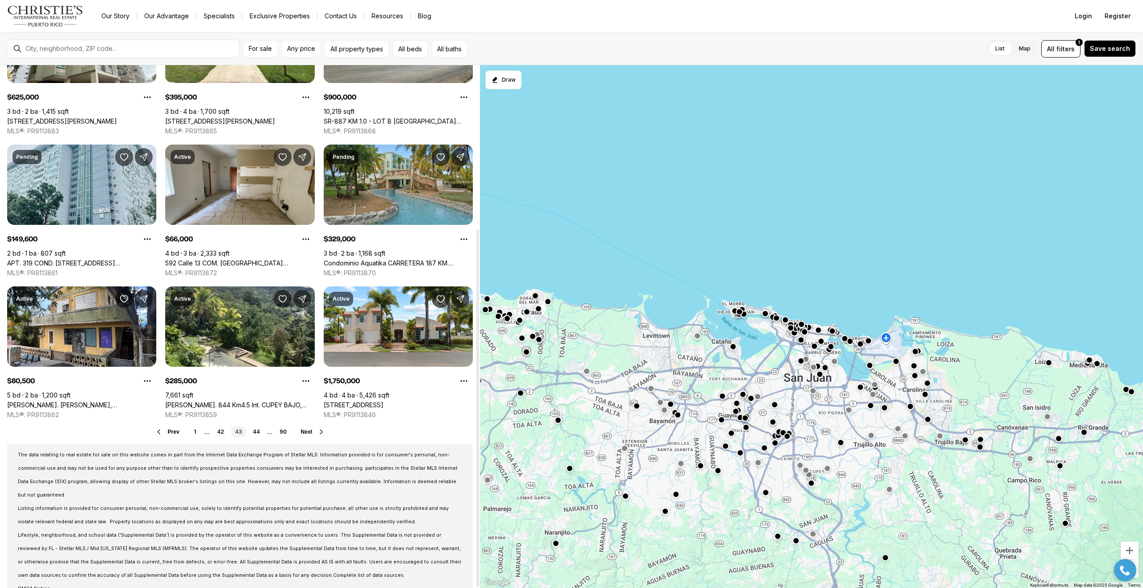
drag, startPoint x: 478, startPoint y: 189, endPoint x: 449, endPoint y: 448, distance: 260.1
click at [476, 448] on div at bounding box center [477, 409] width 3 height 358
click at [259, 431] on link "44" at bounding box center [256, 432] width 14 height 11
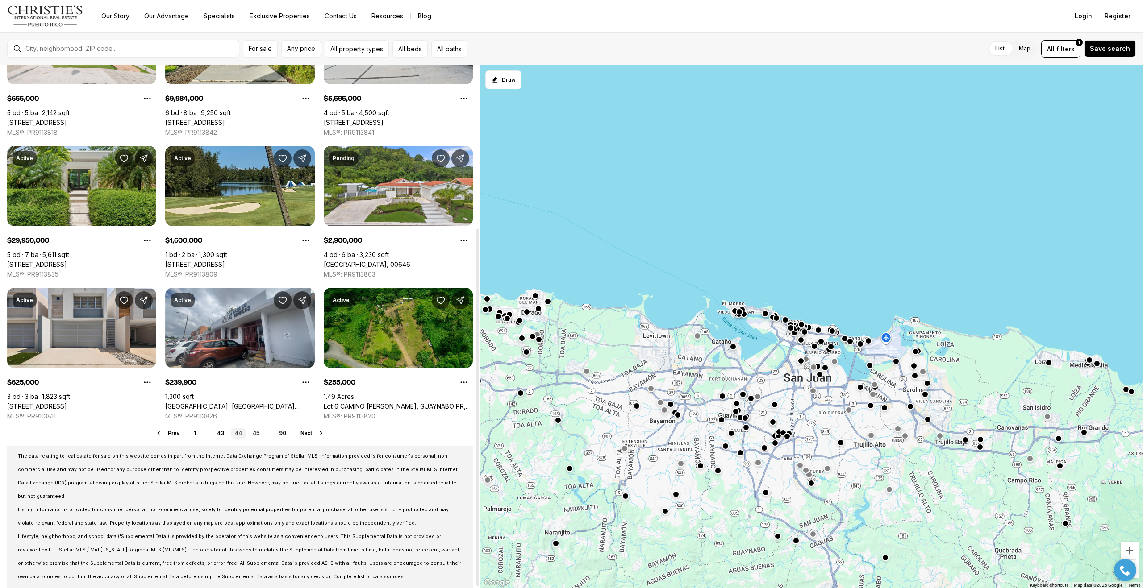
scroll to position [239, 0]
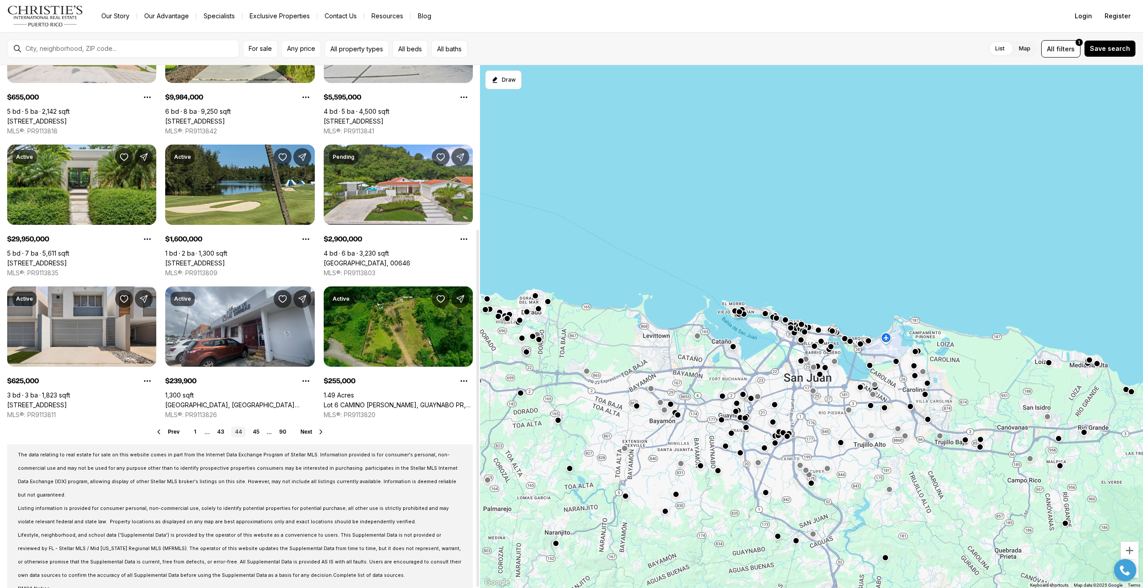
drag, startPoint x: 478, startPoint y: 218, endPoint x: 453, endPoint y: 434, distance: 217.5
click at [476, 434] on div at bounding box center [477, 409] width 3 height 358
click at [255, 434] on link "45" at bounding box center [256, 432] width 14 height 11
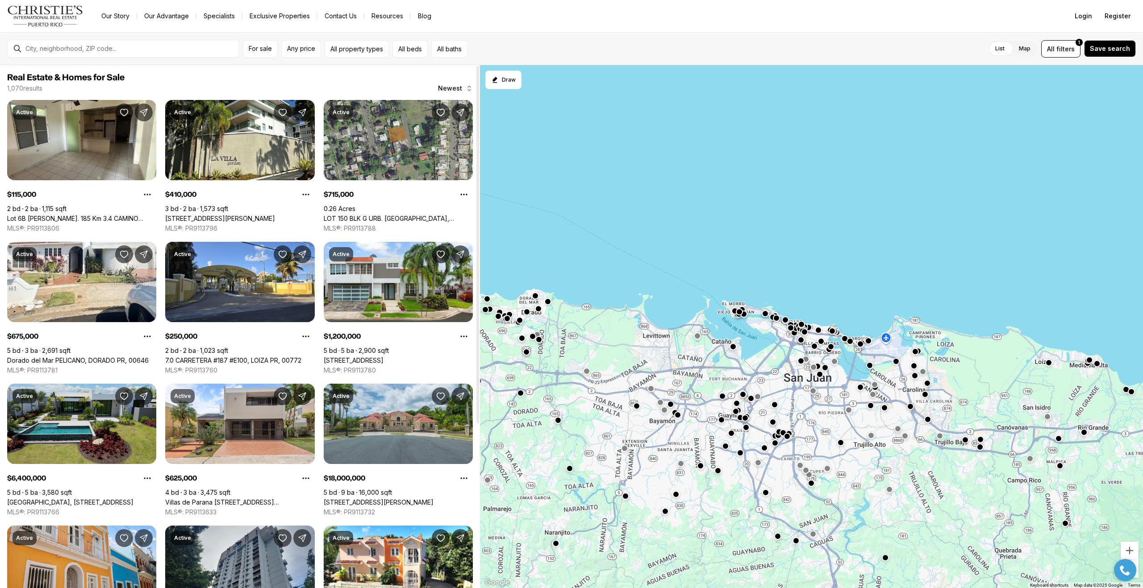
click at [49, 499] on link "[GEOGRAPHIC_DATA], [STREET_ADDRESS]" at bounding box center [70, 503] width 126 height 8
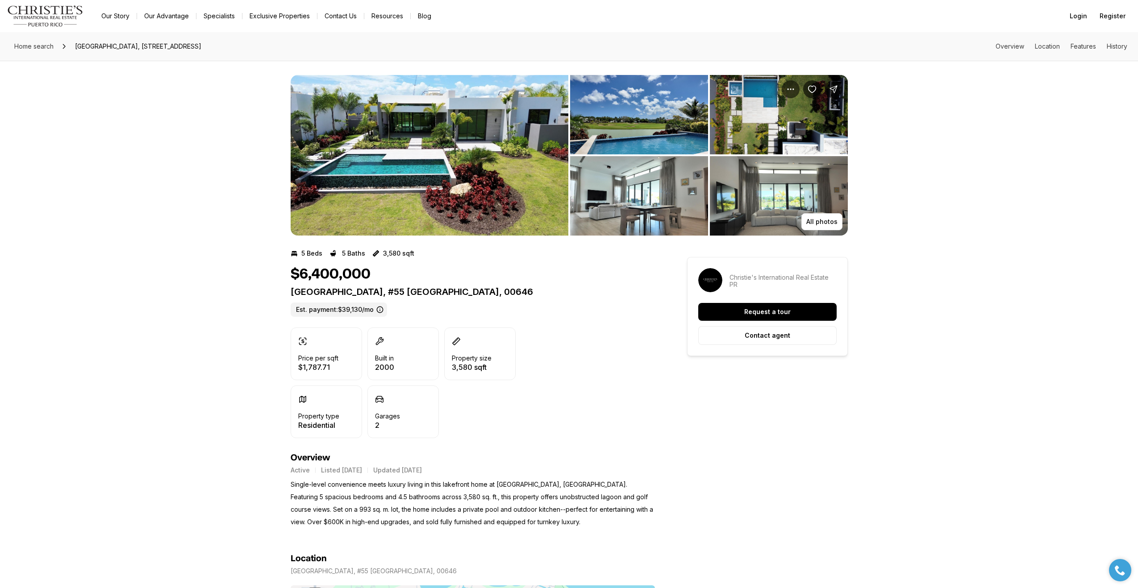
click at [505, 144] on img "View image gallery" at bounding box center [430, 155] width 278 height 161
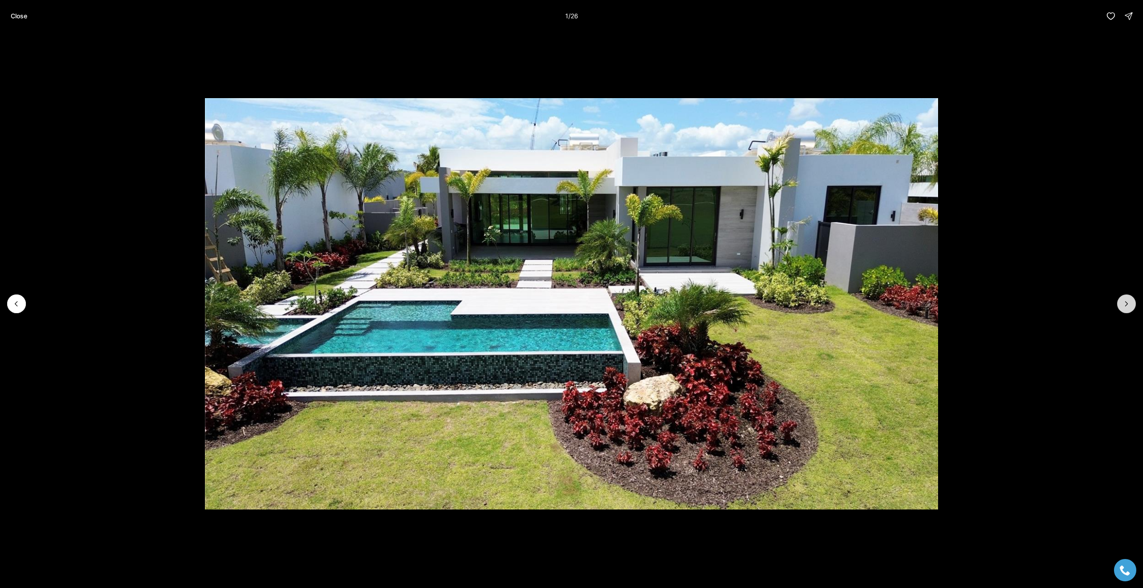
click at [1128, 305] on icon "Next slide" at bounding box center [1126, 304] width 9 height 9
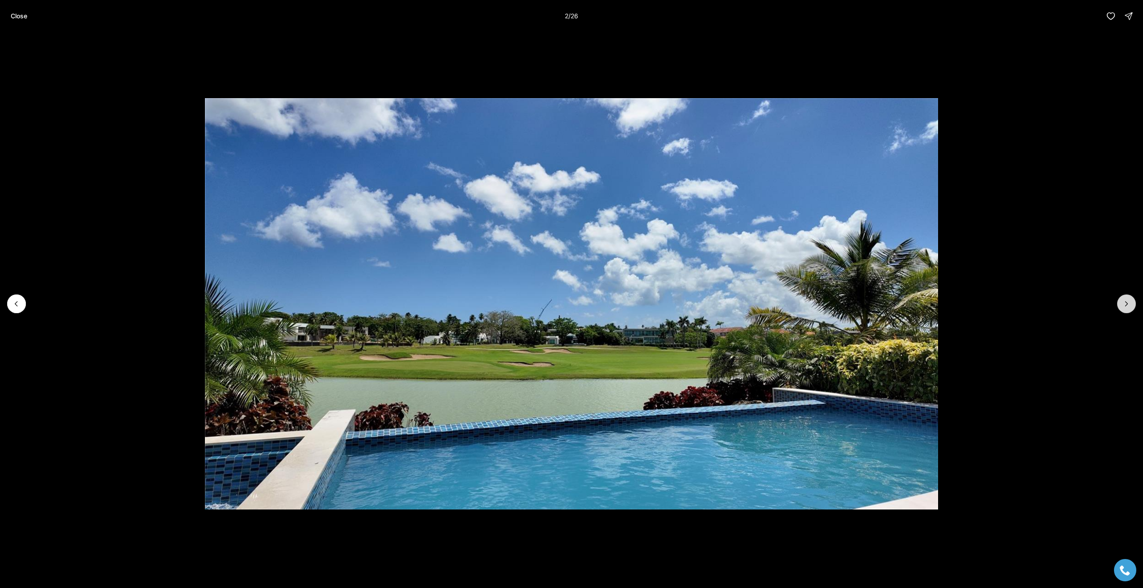
click at [1128, 305] on icon "Next slide" at bounding box center [1126, 304] width 9 height 9
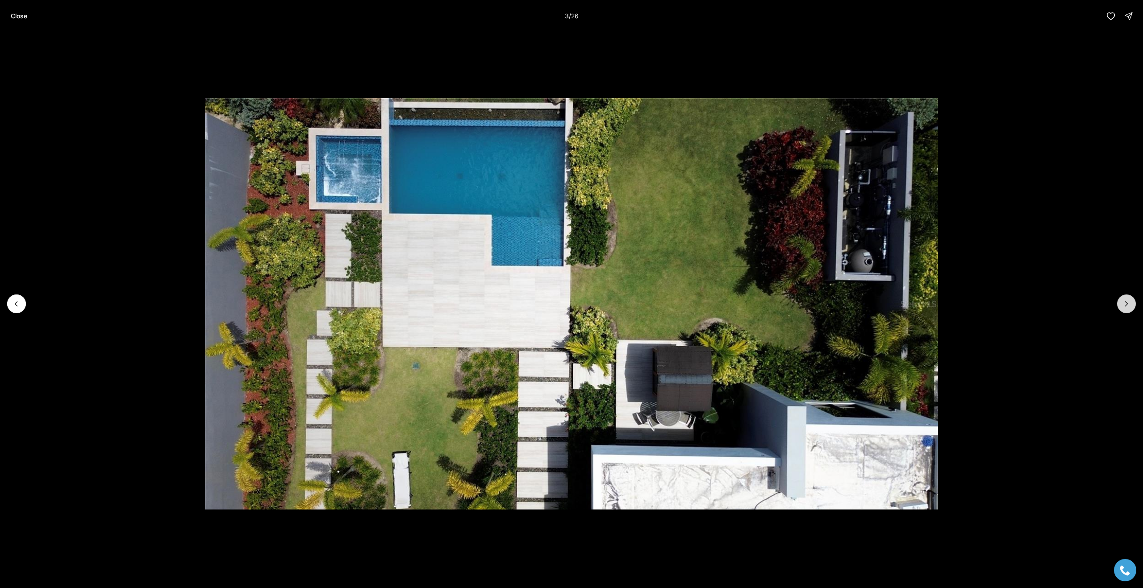
click at [1128, 305] on icon "Next slide" at bounding box center [1126, 304] width 9 height 9
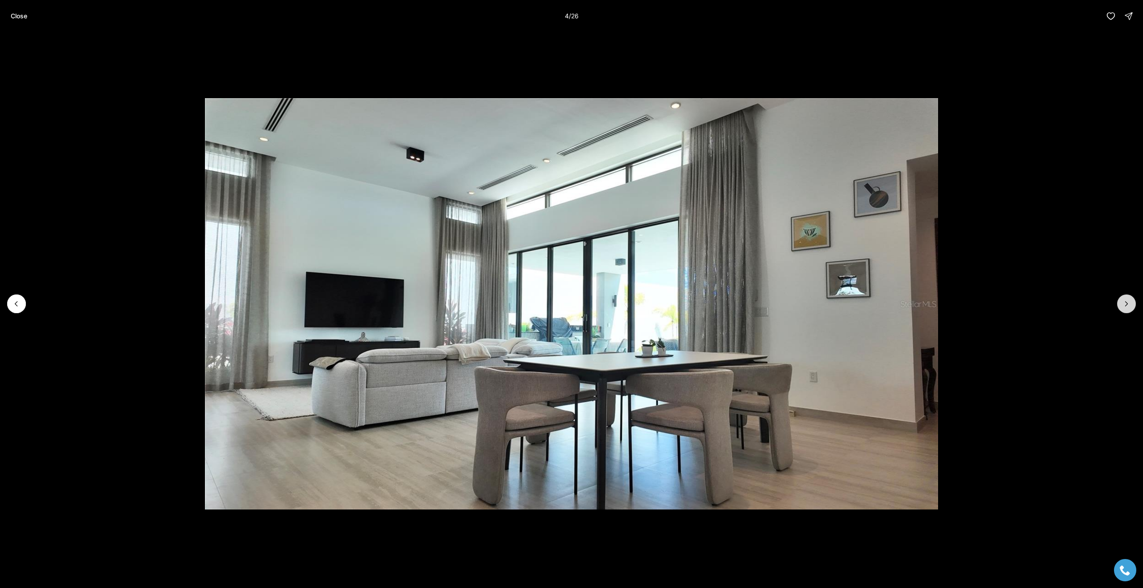
click at [1128, 305] on icon "Next slide" at bounding box center [1126, 304] width 9 height 9
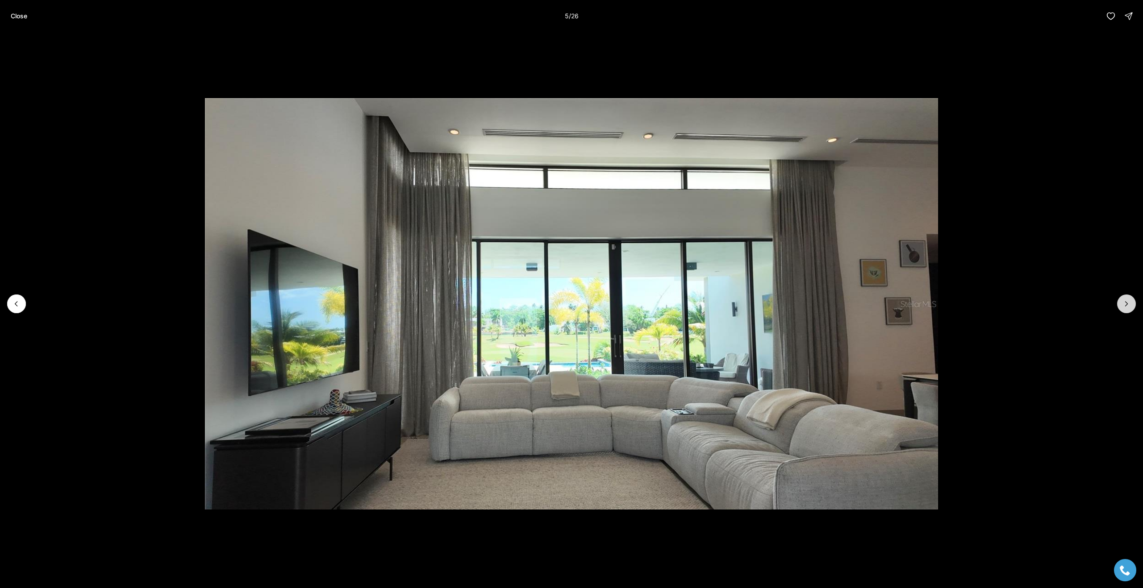
click at [1128, 305] on icon "Next slide" at bounding box center [1126, 304] width 9 height 9
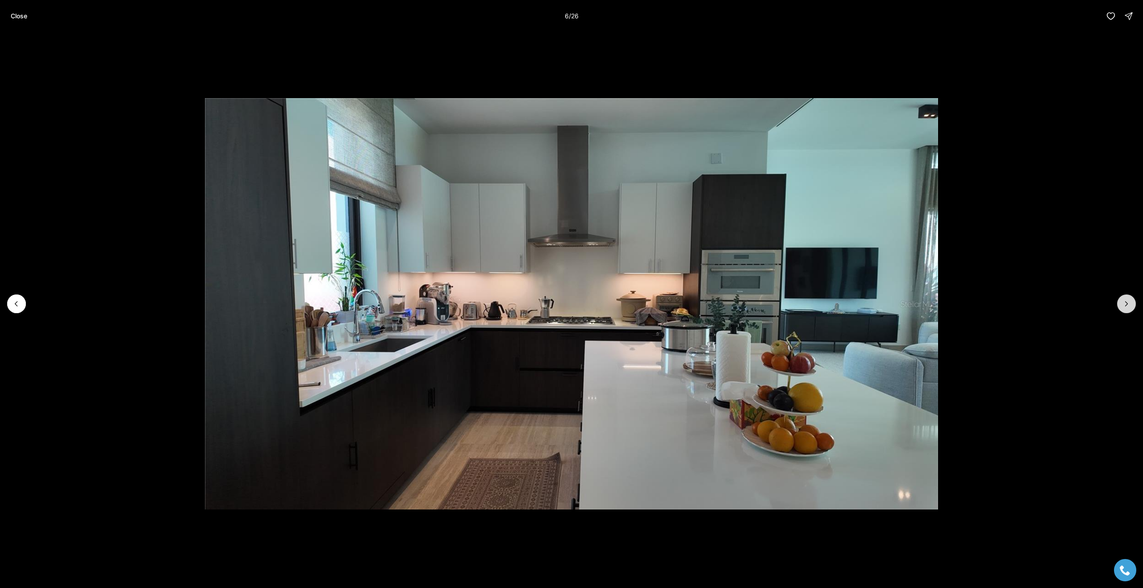
click at [1128, 305] on icon "Next slide" at bounding box center [1126, 304] width 9 height 9
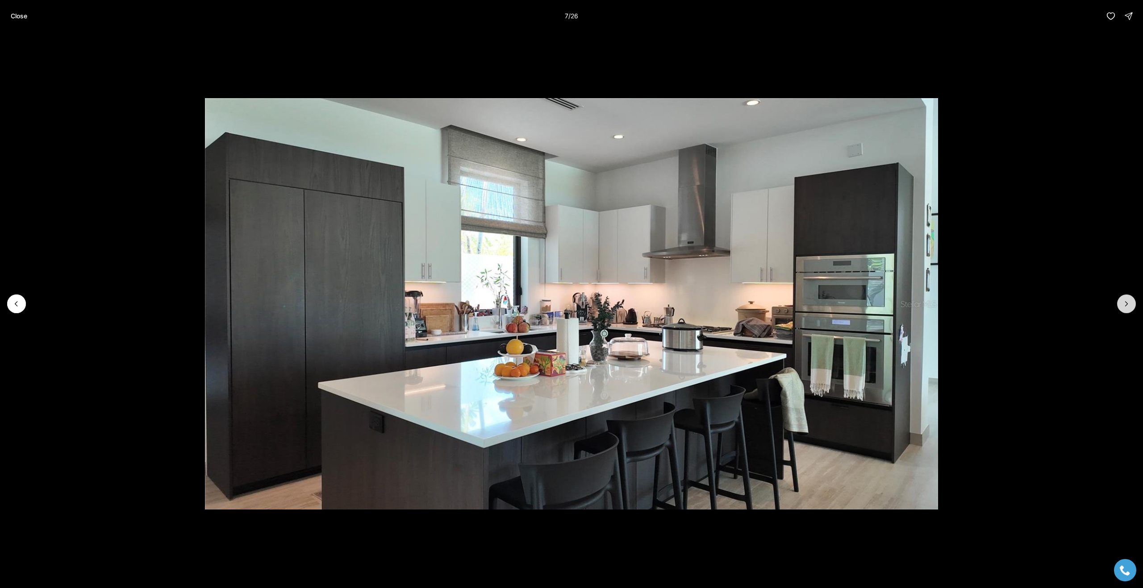
click at [1128, 305] on icon "Next slide" at bounding box center [1126, 304] width 9 height 9
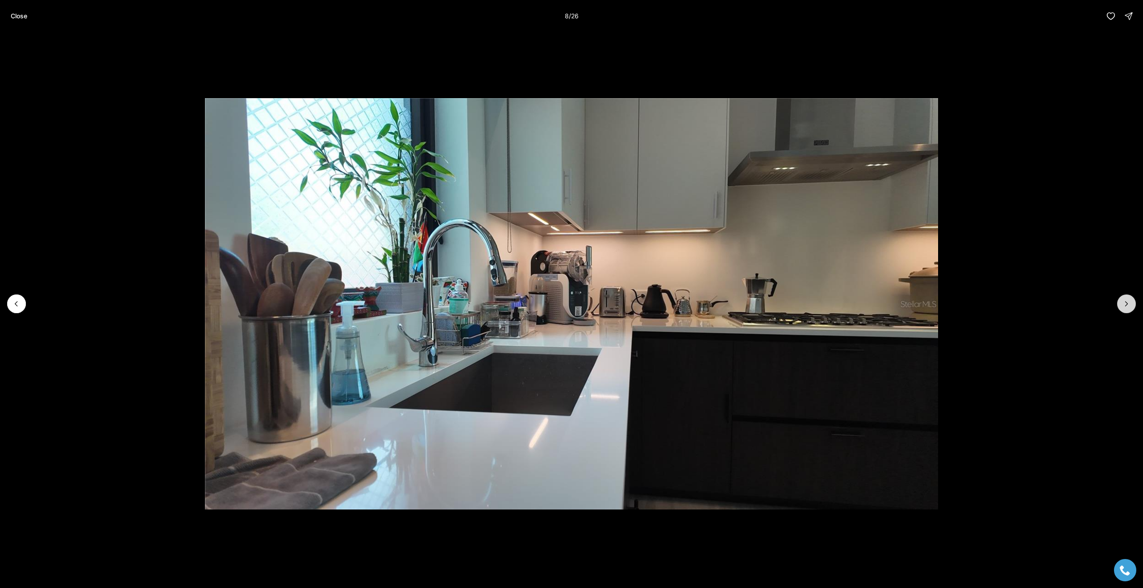
click at [1128, 305] on icon "Next slide" at bounding box center [1126, 304] width 9 height 9
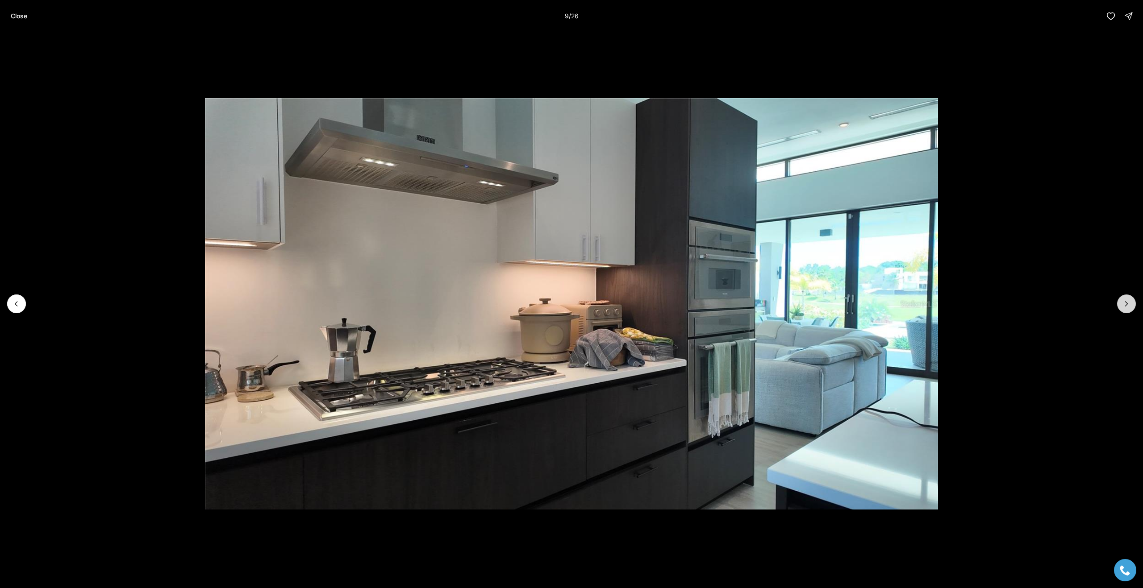
click at [1128, 305] on icon "Next slide" at bounding box center [1126, 304] width 9 height 9
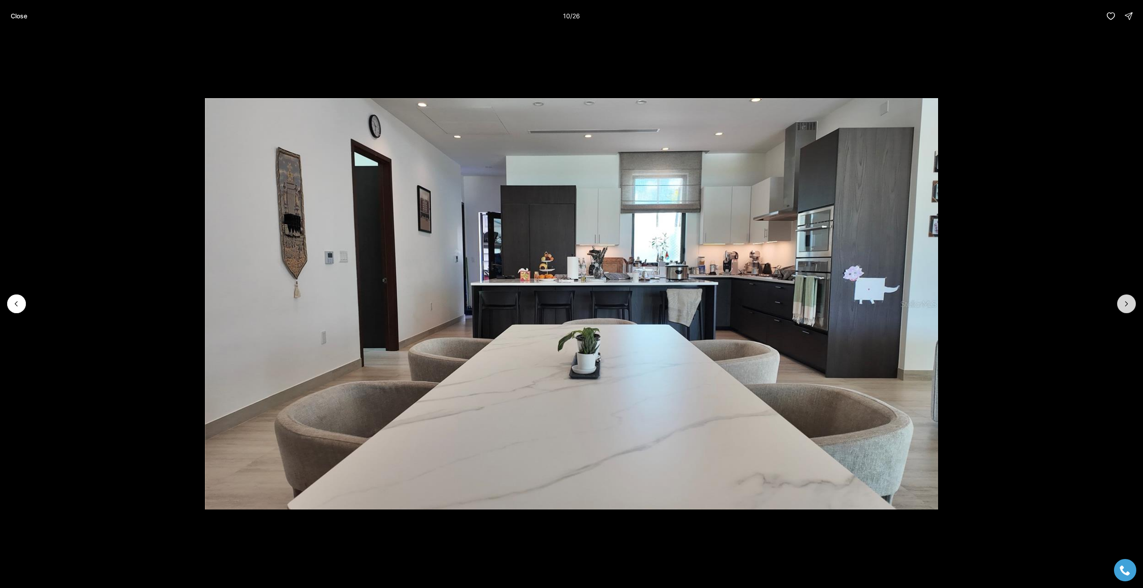
click at [1128, 305] on icon "Next slide" at bounding box center [1126, 304] width 9 height 9
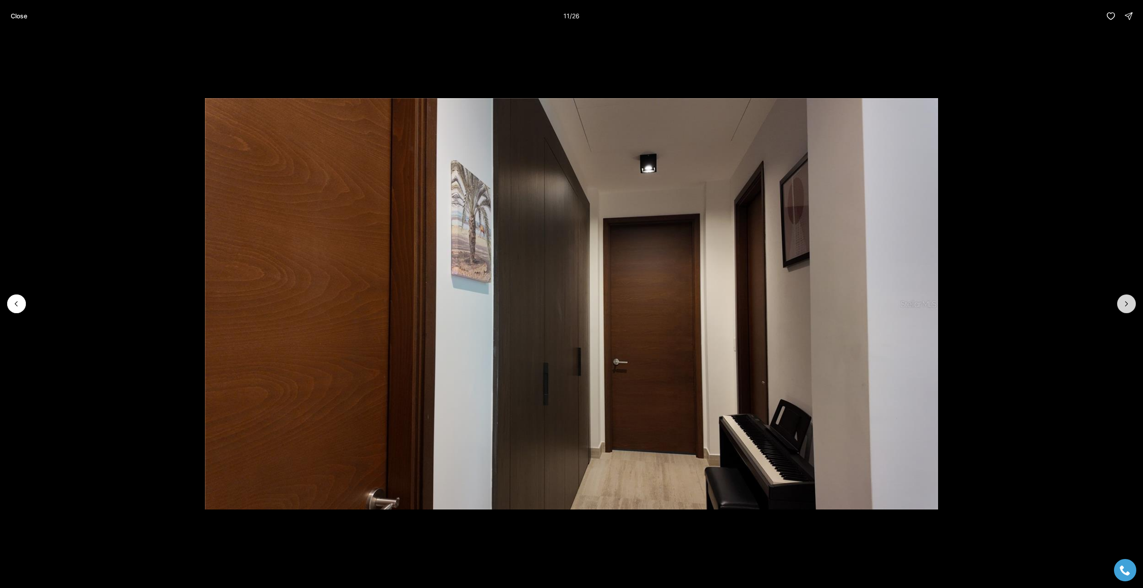
click at [1128, 305] on icon "Next slide" at bounding box center [1126, 304] width 9 height 9
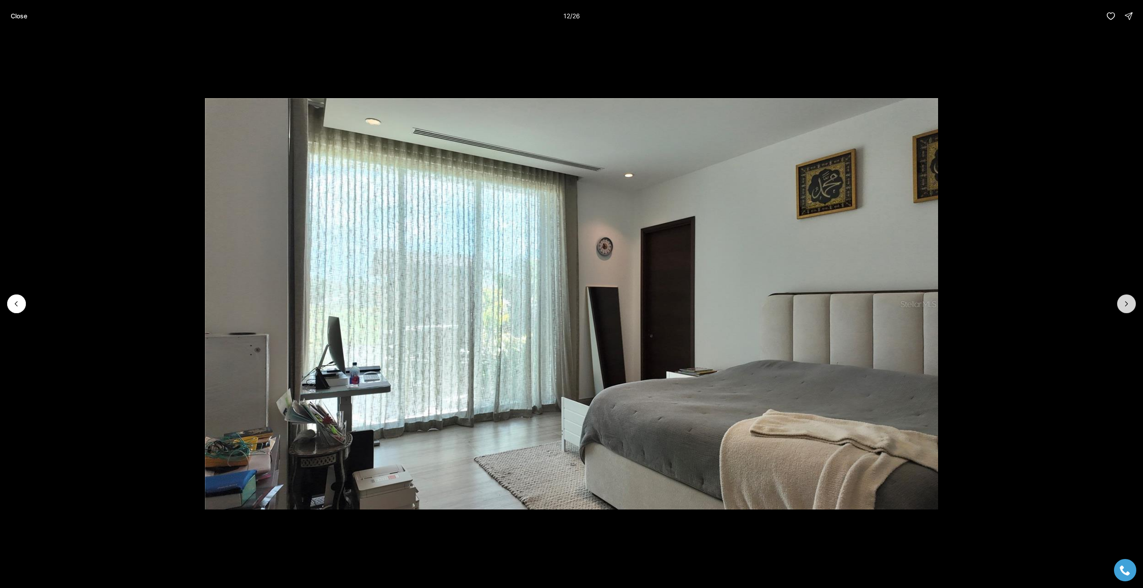
click at [1128, 305] on icon "Next slide" at bounding box center [1126, 304] width 9 height 9
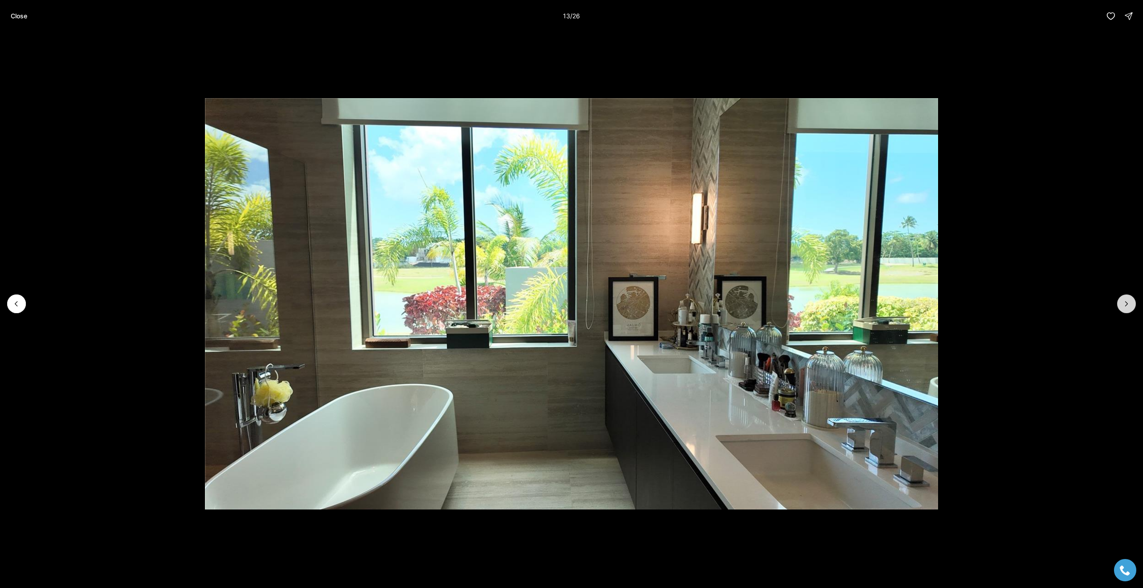
click at [1128, 305] on icon "Next slide" at bounding box center [1126, 304] width 9 height 9
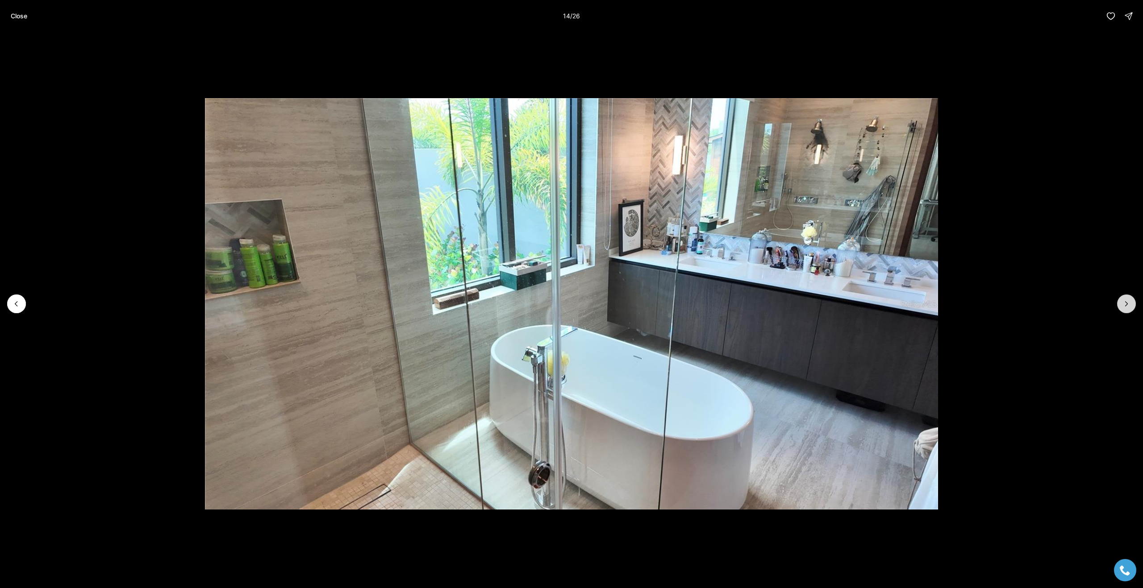
click at [1128, 305] on icon "Next slide" at bounding box center [1126, 304] width 9 height 9
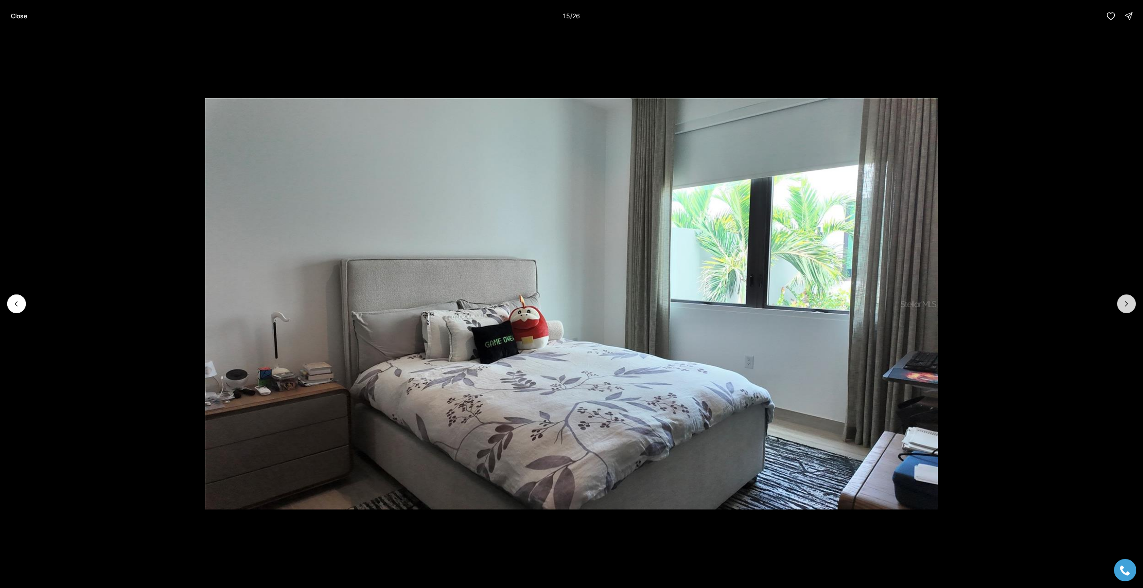
click at [1128, 305] on icon "Next slide" at bounding box center [1126, 304] width 9 height 9
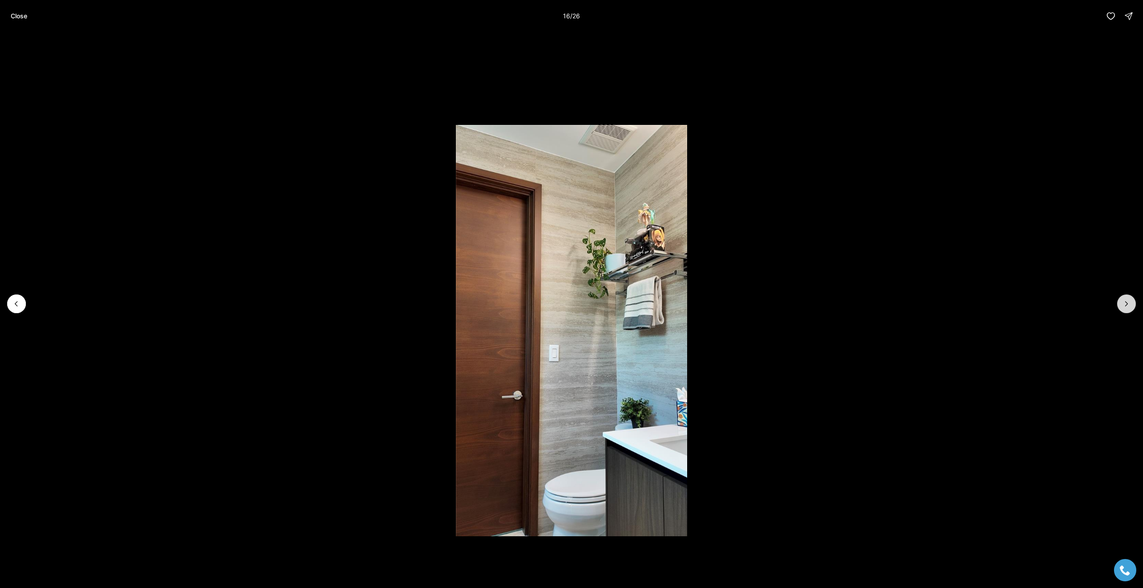
click at [1128, 305] on icon "Next slide" at bounding box center [1126, 304] width 9 height 9
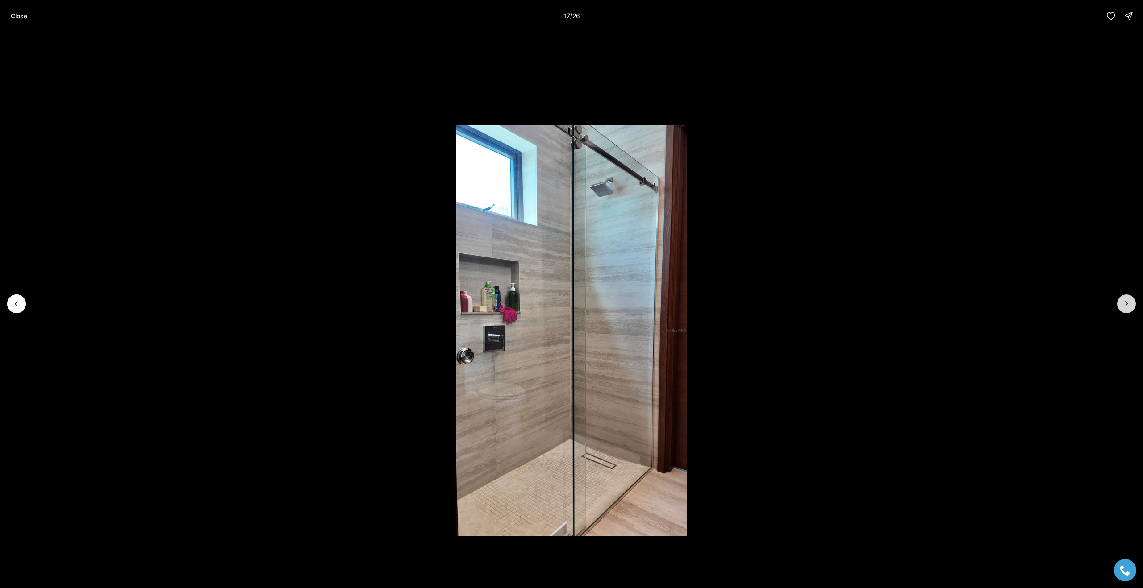
click at [1128, 305] on icon "Next slide" at bounding box center [1126, 304] width 9 height 9
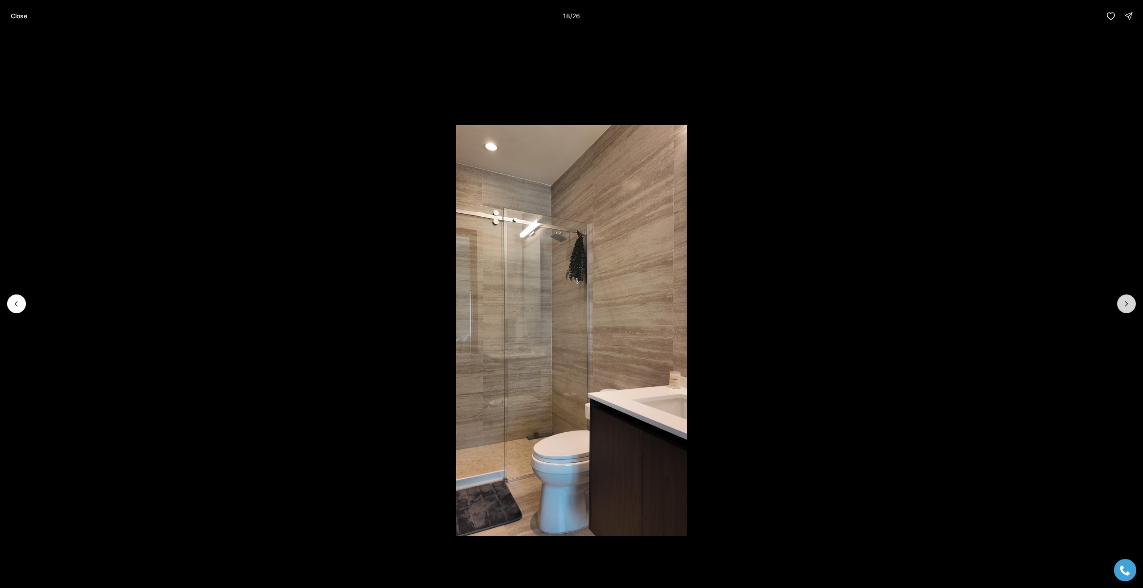
click at [1128, 305] on icon "Next slide" at bounding box center [1126, 304] width 9 height 9
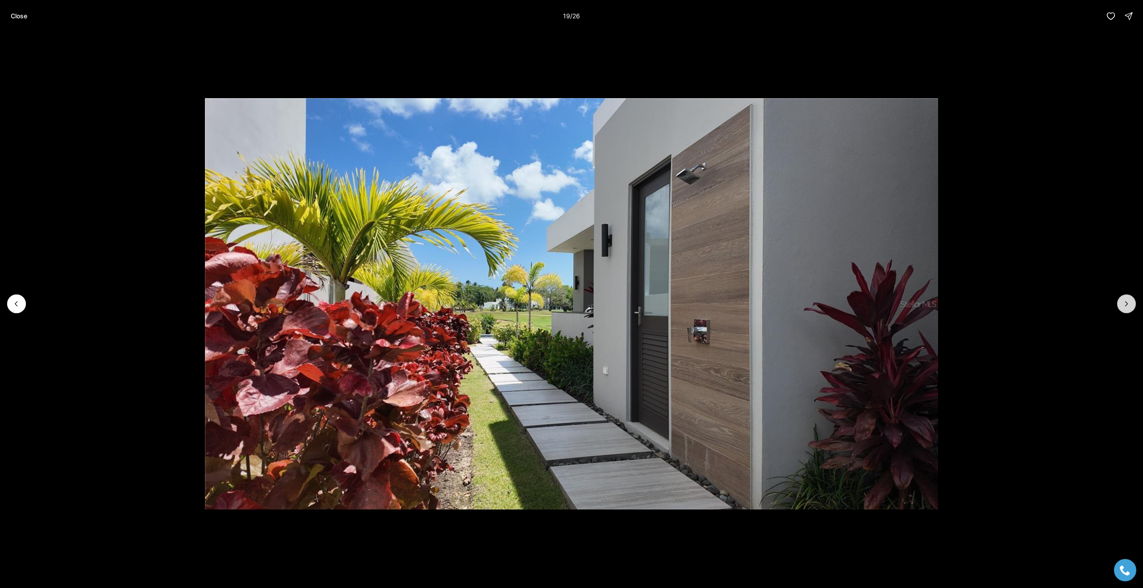
click at [1128, 305] on icon "Next slide" at bounding box center [1126, 304] width 9 height 9
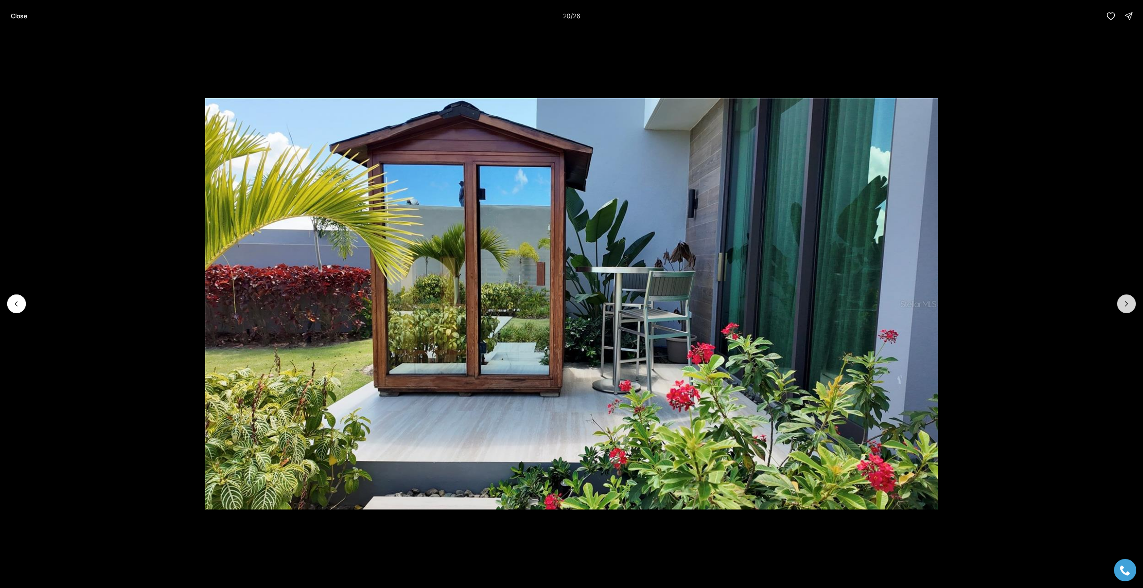
click at [1128, 305] on icon "Next slide" at bounding box center [1126, 304] width 9 height 9
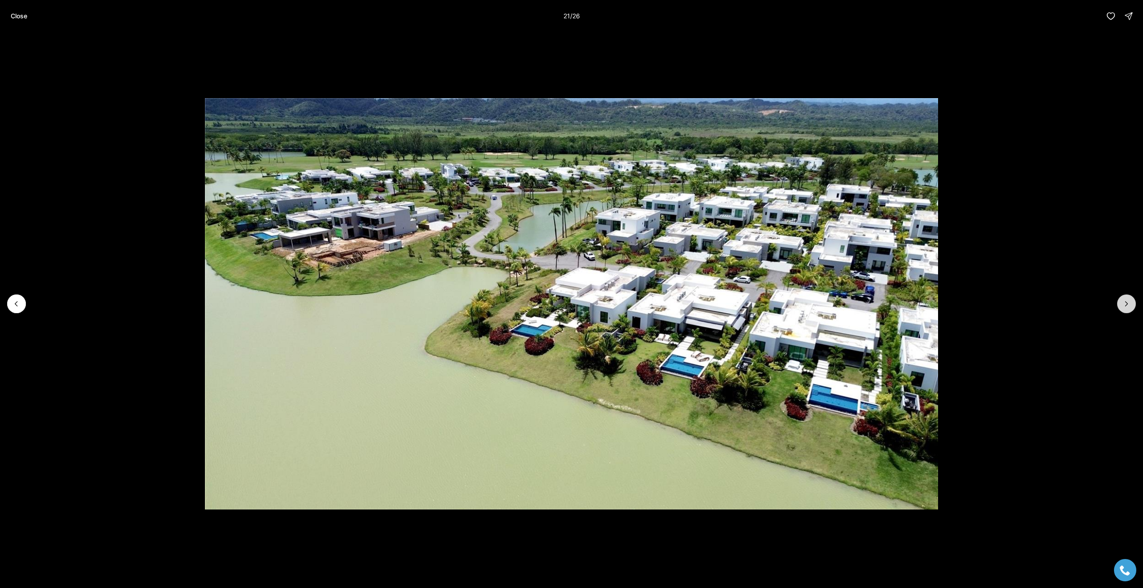
click at [1128, 305] on icon "Next slide" at bounding box center [1126, 304] width 9 height 9
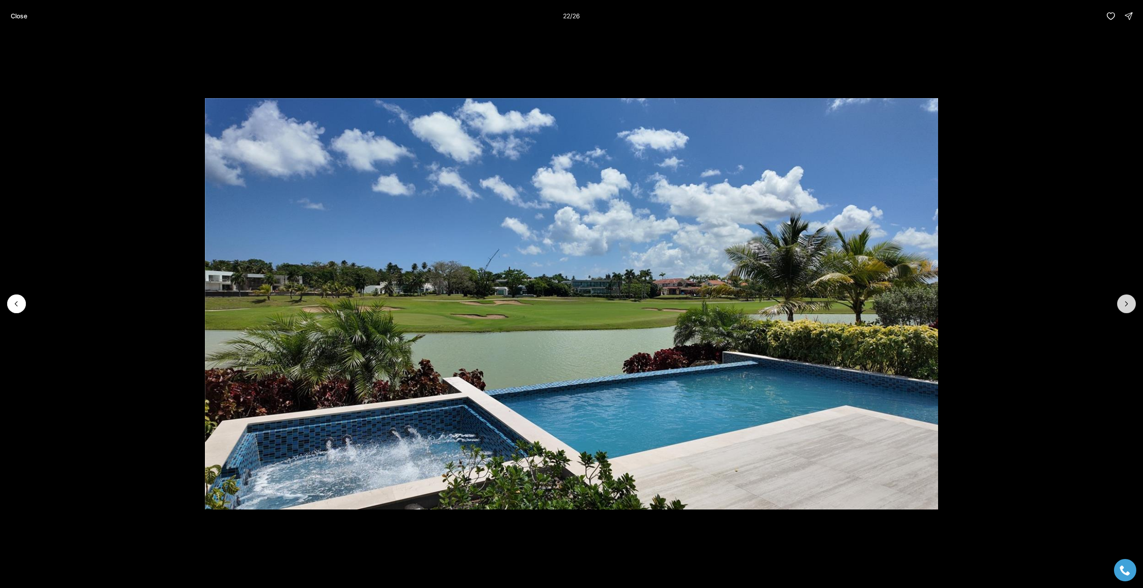
click at [1128, 305] on icon "Next slide" at bounding box center [1126, 304] width 9 height 9
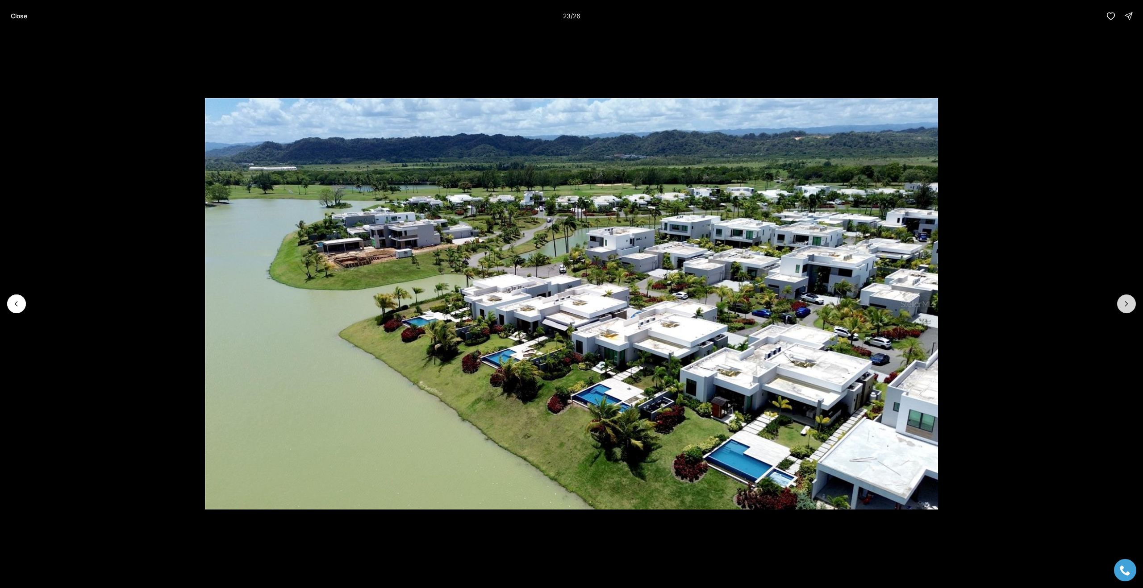
click at [1128, 305] on icon "Next slide" at bounding box center [1126, 304] width 9 height 9
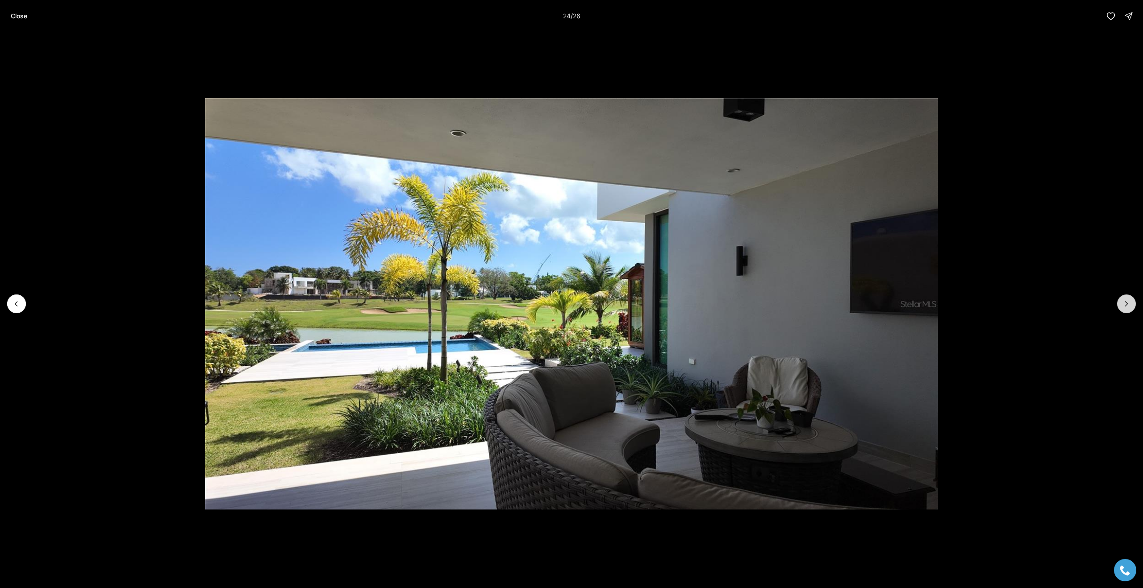
click at [1128, 305] on icon "Next slide" at bounding box center [1126, 304] width 9 height 9
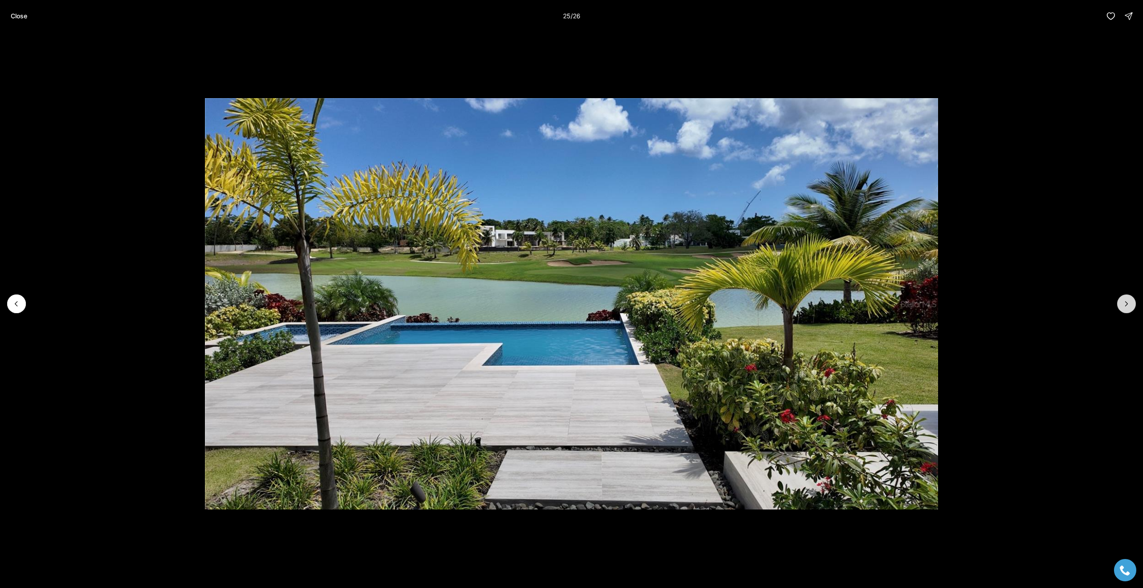
click at [1128, 305] on icon "Next slide" at bounding box center [1126, 304] width 9 height 9
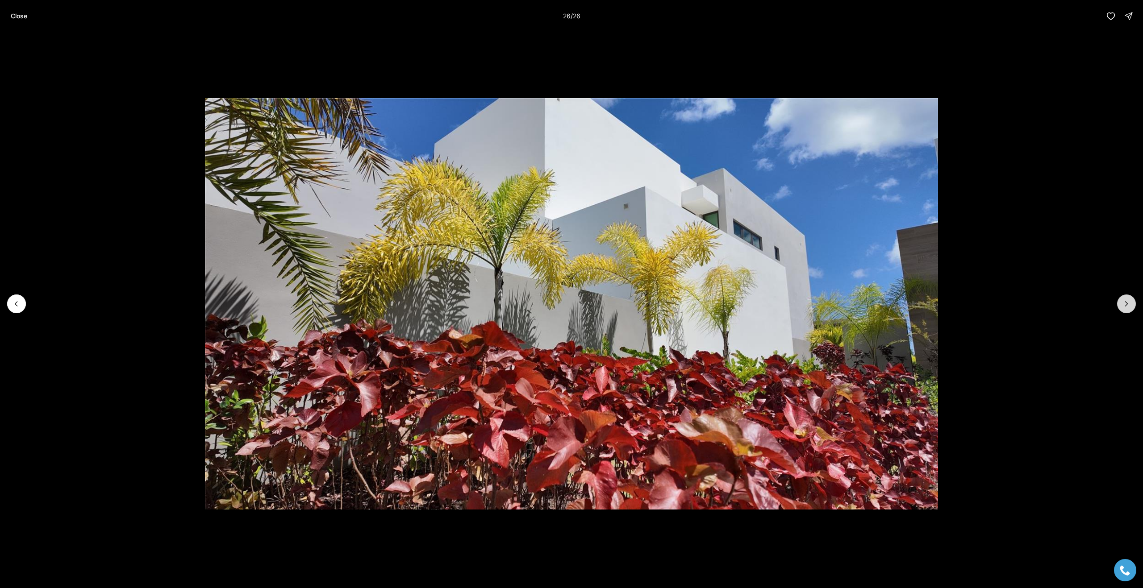
click at [1128, 305] on div at bounding box center [1126, 304] width 19 height 19
click at [23, 16] on p "Close" at bounding box center [19, 16] width 17 height 7
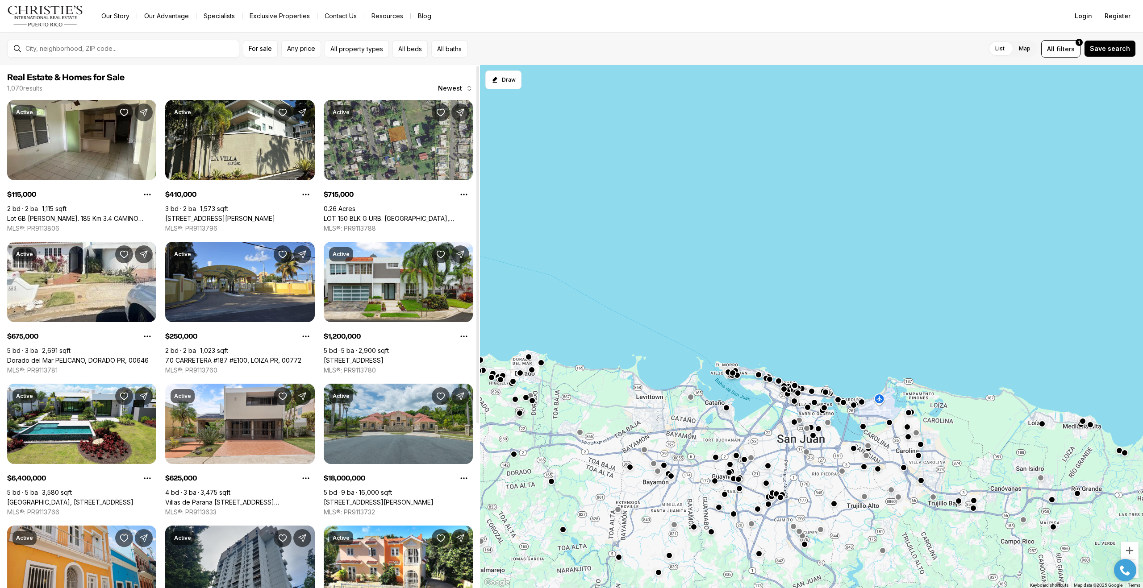
drag, startPoint x: 480, startPoint y: 251, endPoint x: 476, endPoint y: 294, distance: 42.7
click at [476, 294] on div "Real Estate & Homes for Sale 1,070 results Newest Active $115,000 2 bd 2 ba 1,1…" at bounding box center [571, 326] width 1143 height 523
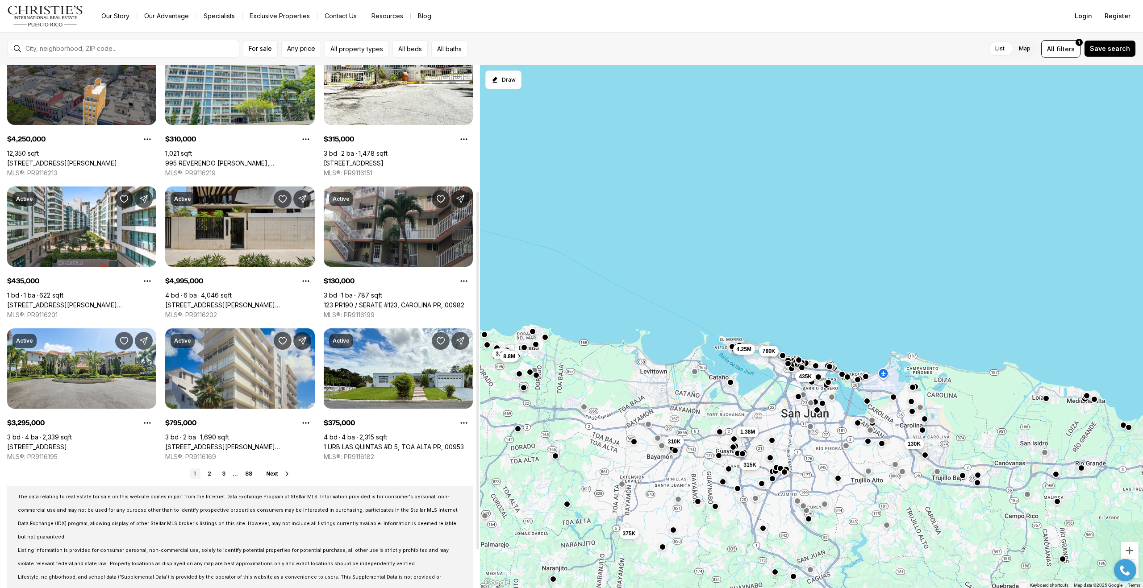
scroll to position [239, 0]
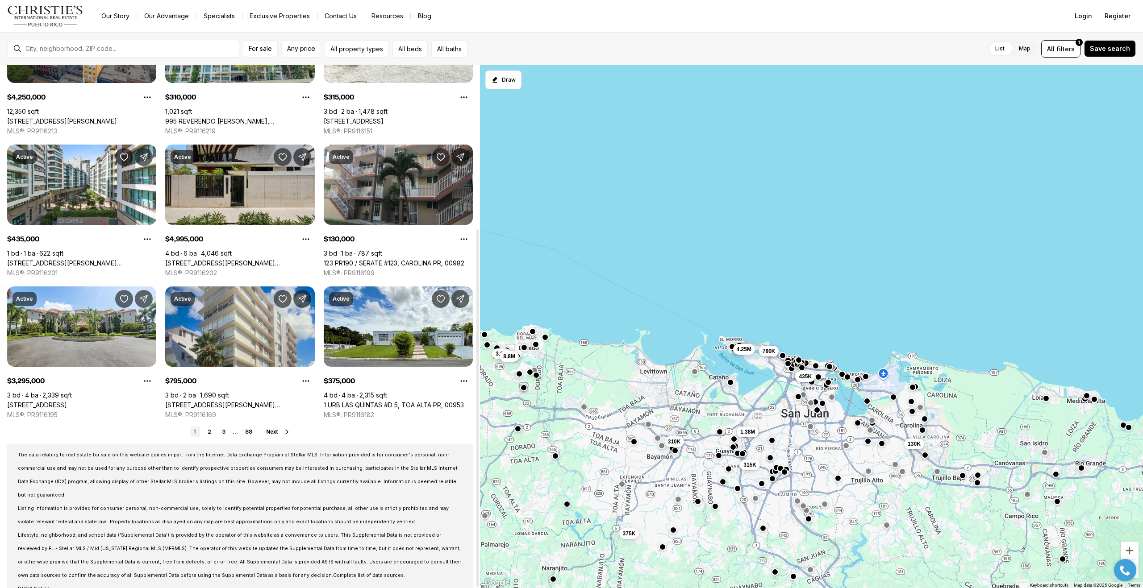
drag, startPoint x: 478, startPoint y: 199, endPoint x: 425, endPoint y: 425, distance: 232.0
click at [476, 425] on div at bounding box center [477, 409] width 3 height 358
click at [209, 432] on link "2" at bounding box center [209, 432] width 11 height 11
